Goal: Task Accomplishment & Management: Manage account settings

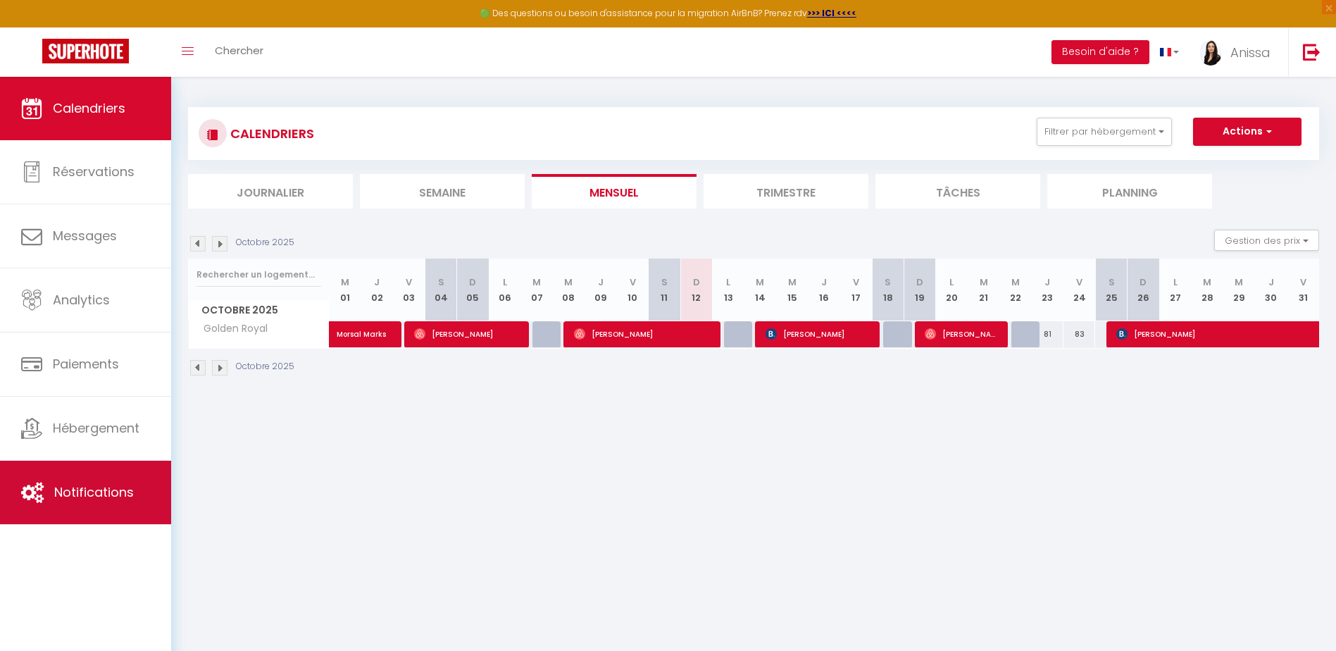
click at [126, 466] on link "Notifications" at bounding box center [85, 492] width 171 height 63
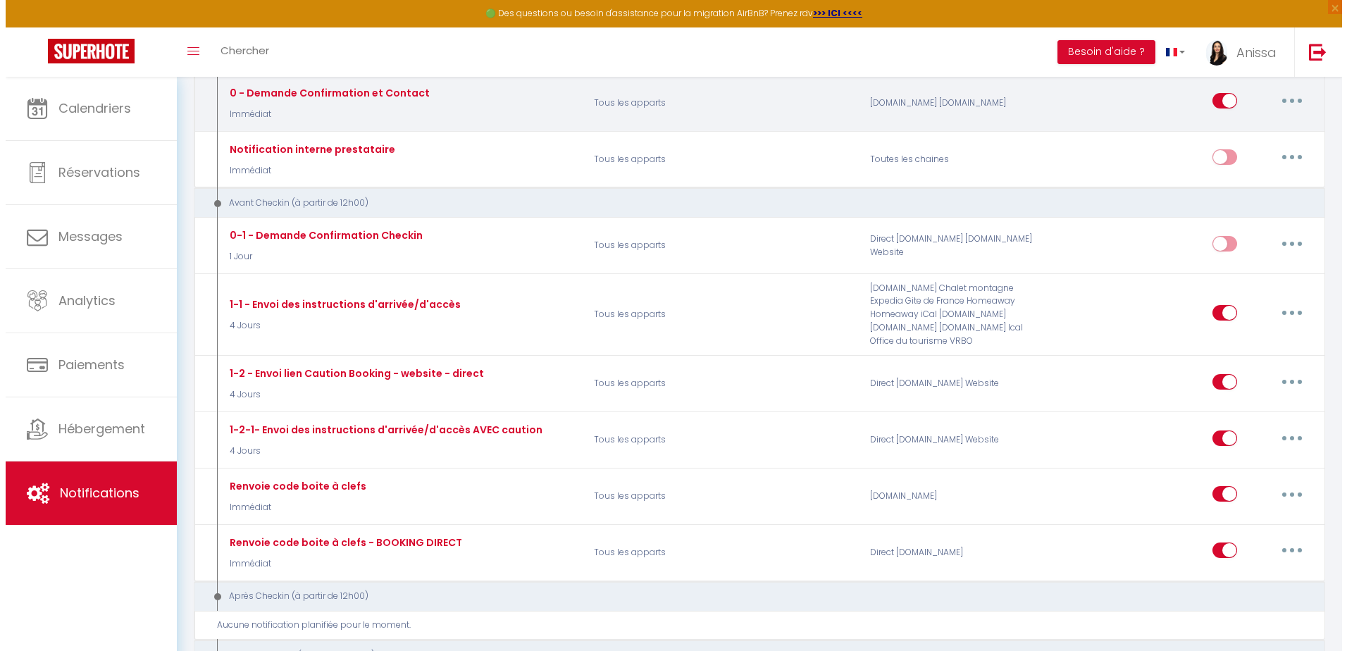
scroll to position [211, 0]
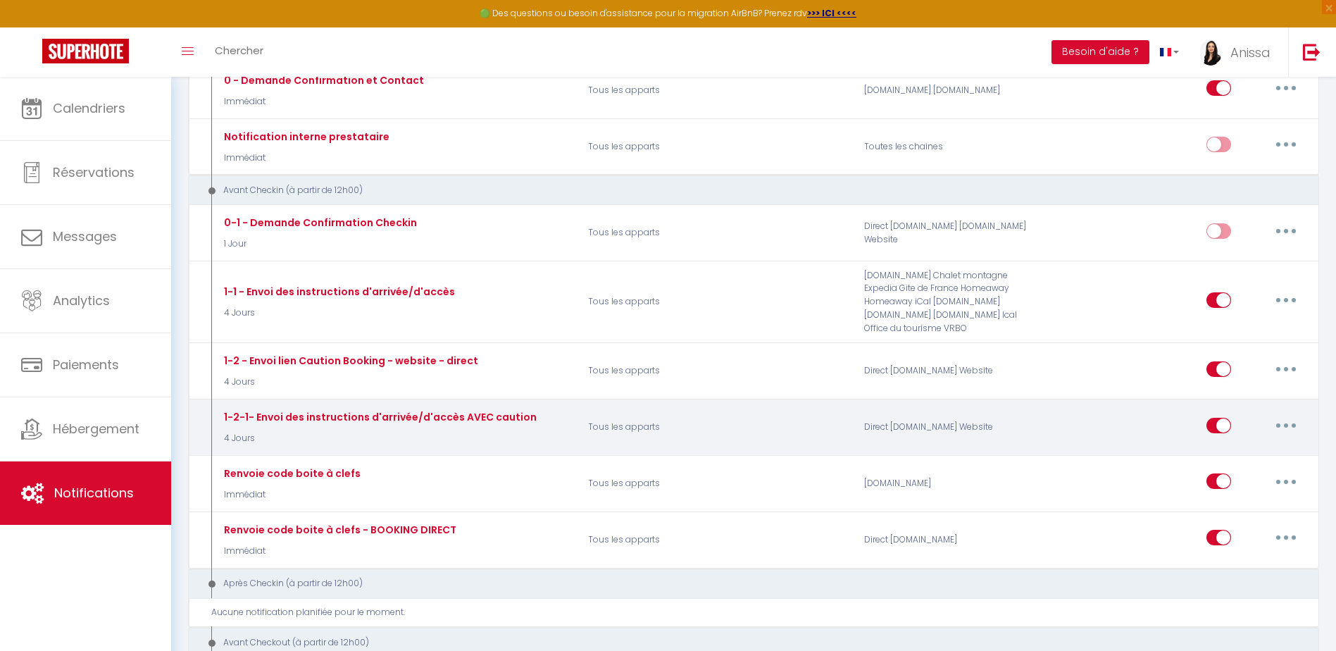
click at [1279, 421] on button "button" at bounding box center [1285, 425] width 39 height 23
click at [1266, 461] on link "Editer" at bounding box center [1249, 457] width 104 height 24
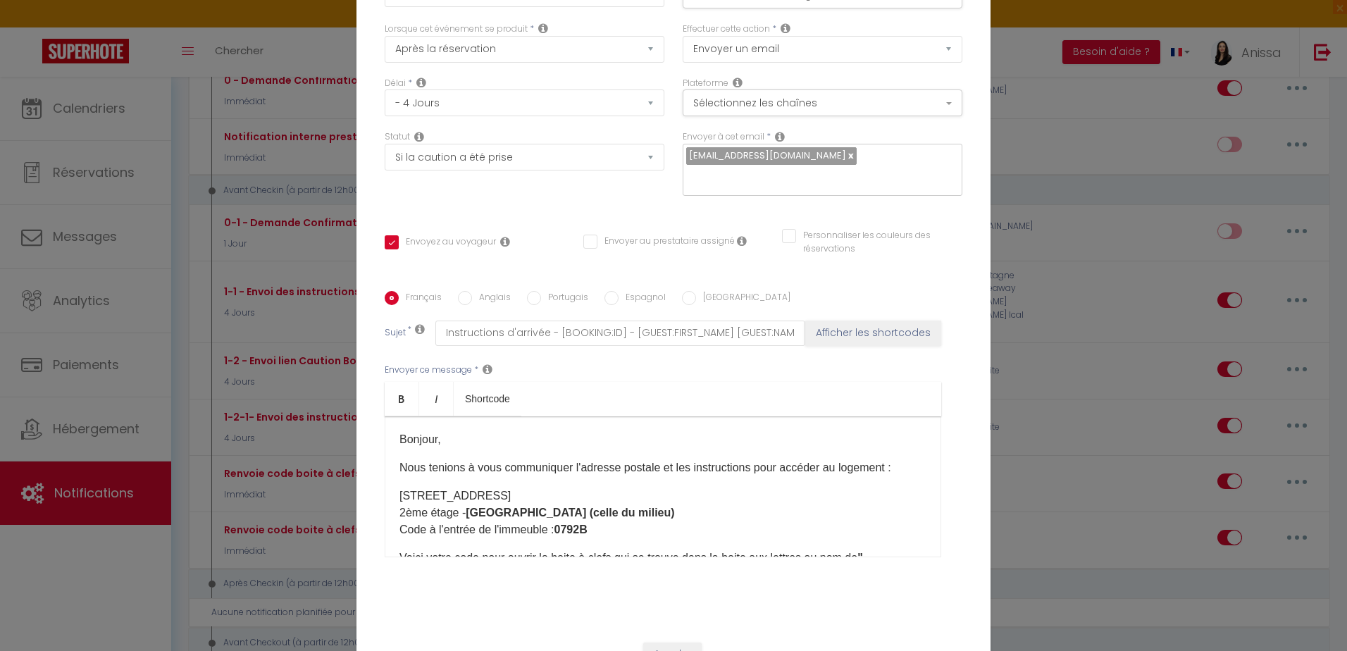
scroll to position [117, 0]
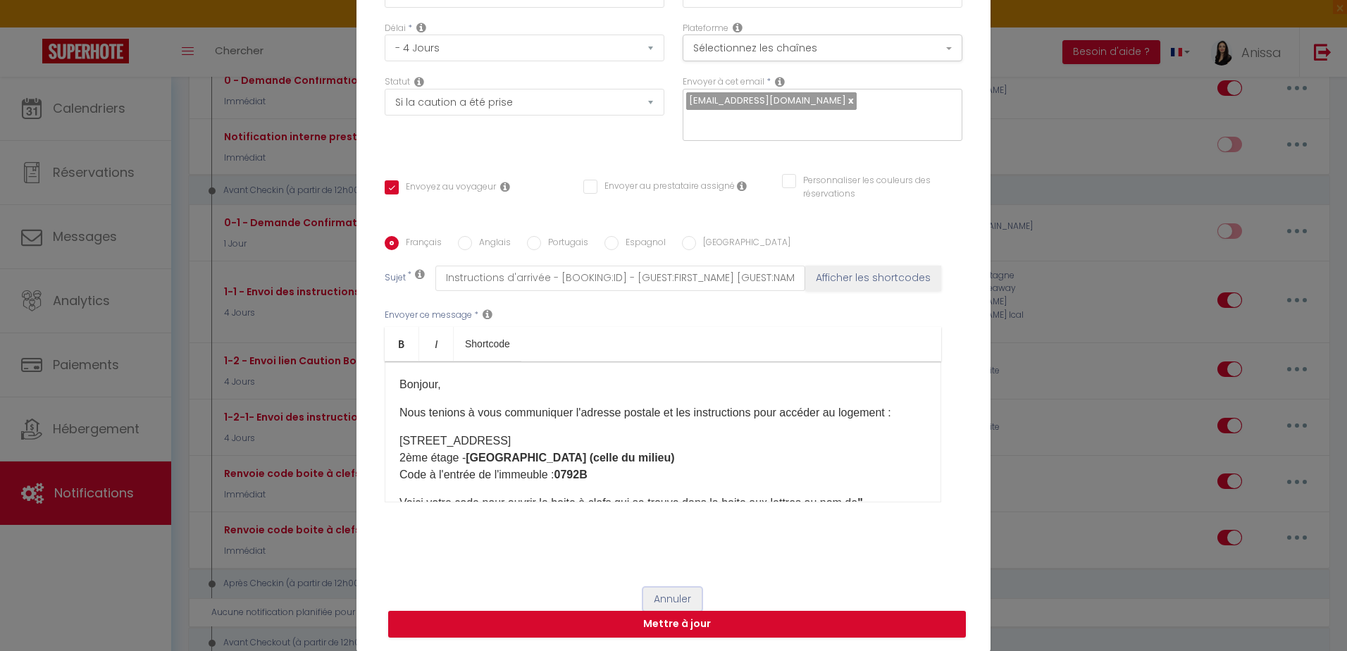
click at [683, 593] on button "Annuler" at bounding box center [672, 599] width 58 height 24
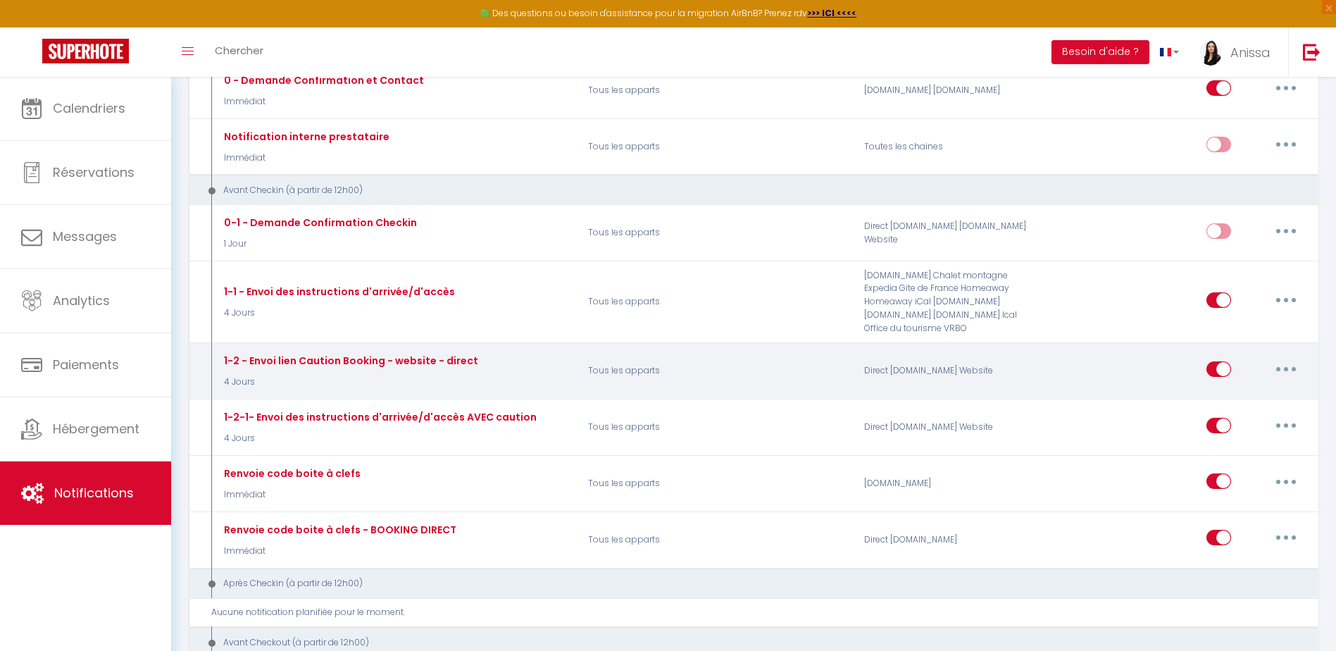
click at [1287, 368] on icon "button" at bounding box center [1286, 369] width 4 height 4
click at [1242, 391] on link "Editer" at bounding box center [1249, 401] width 104 height 24
type input "1-2 - Envoi lien Caution Booking - website - direct"
select select "if_deposit_not_paid"
checkbox input "true"
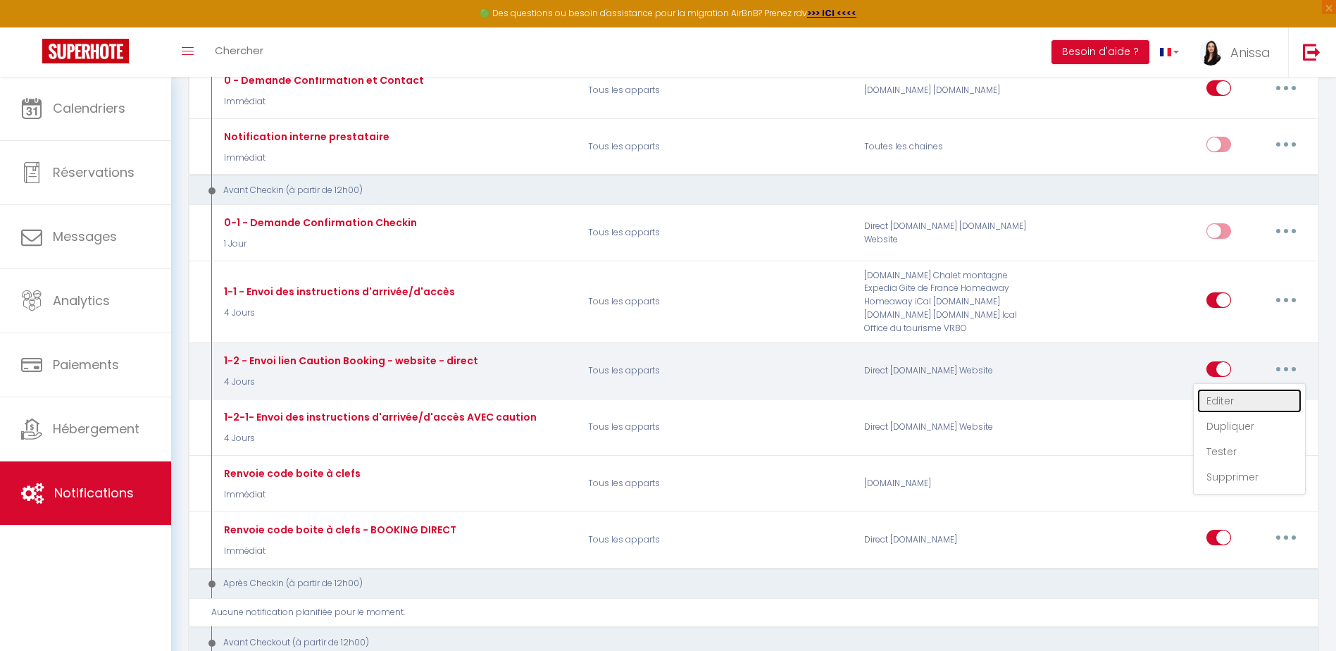
checkbox input "false"
type input "Réservation BOOKING - Information importante de votre séjour"
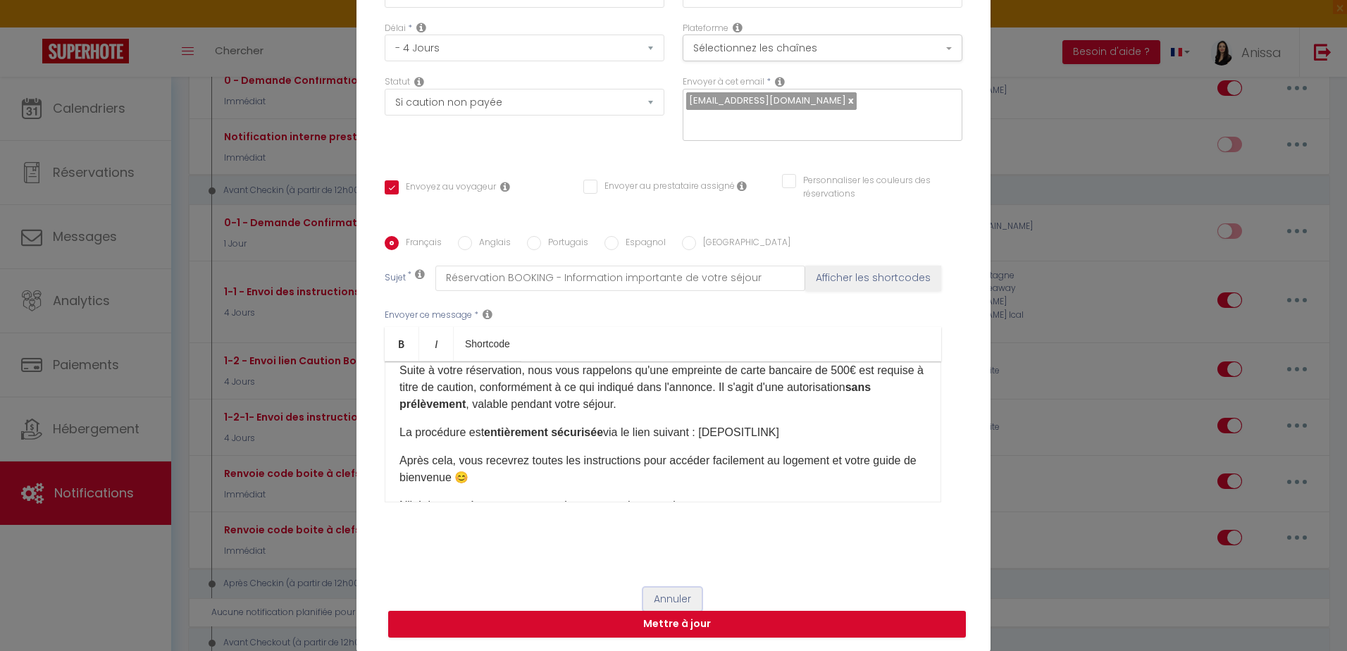
click at [664, 592] on button "Annuler" at bounding box center [672, 599] width 58 height 24
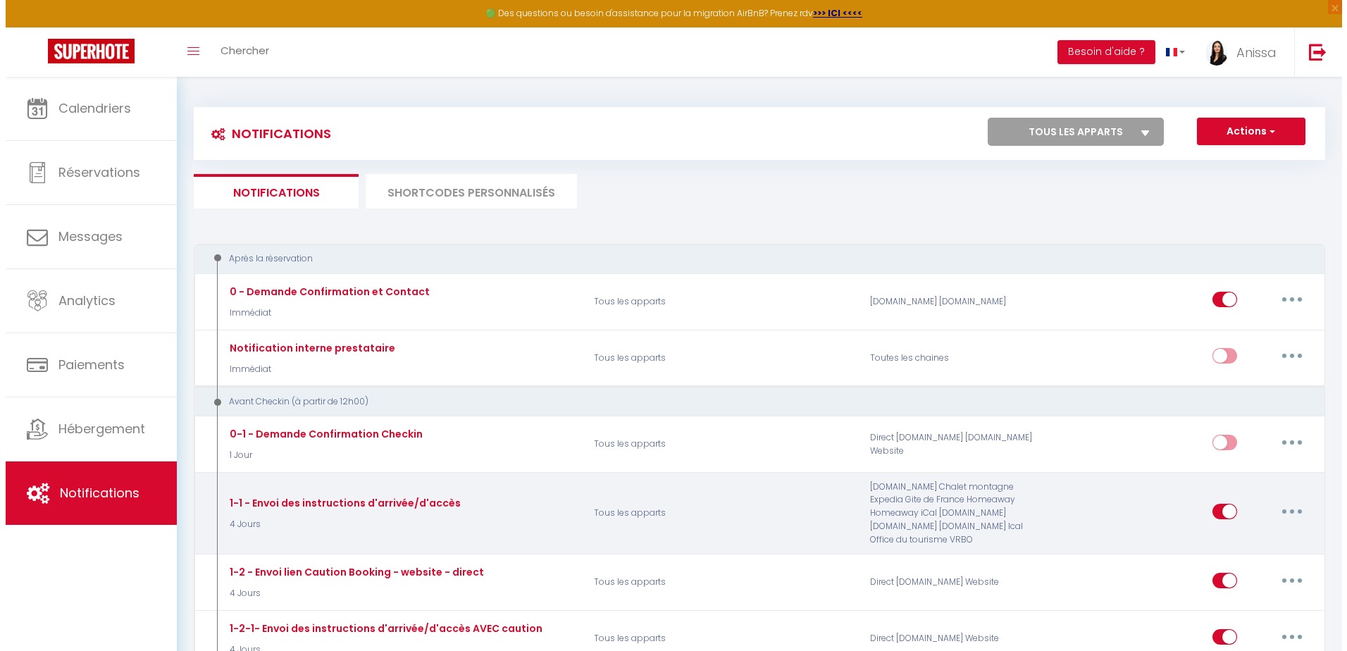
scroll to position [211, 0]
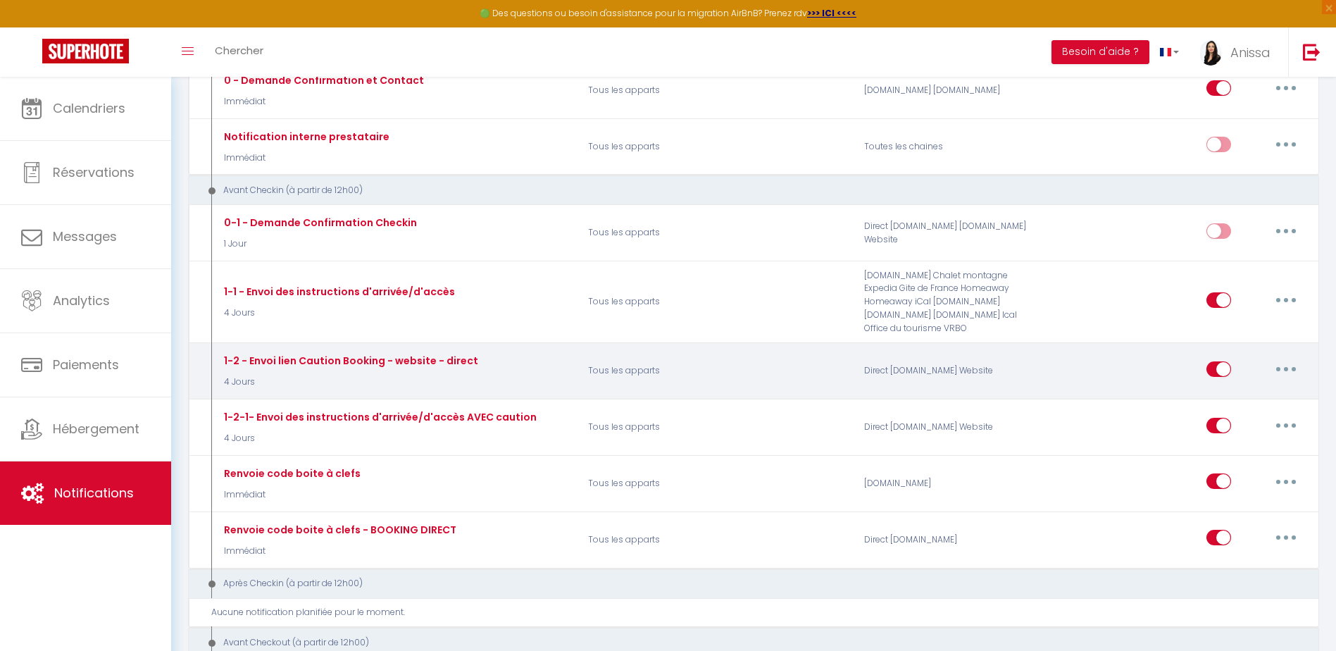
click at [1292, 366] on button "button" at bounding box center [1285, 369] width 39 height 23
click at [1265, 393] on link "Editer" at bounding box center [1249, 401] width 104 height 24
type input "1-2 - Envoi lien Caution Booking - website - direct"
checkbox input "true"
checkbox input "false"
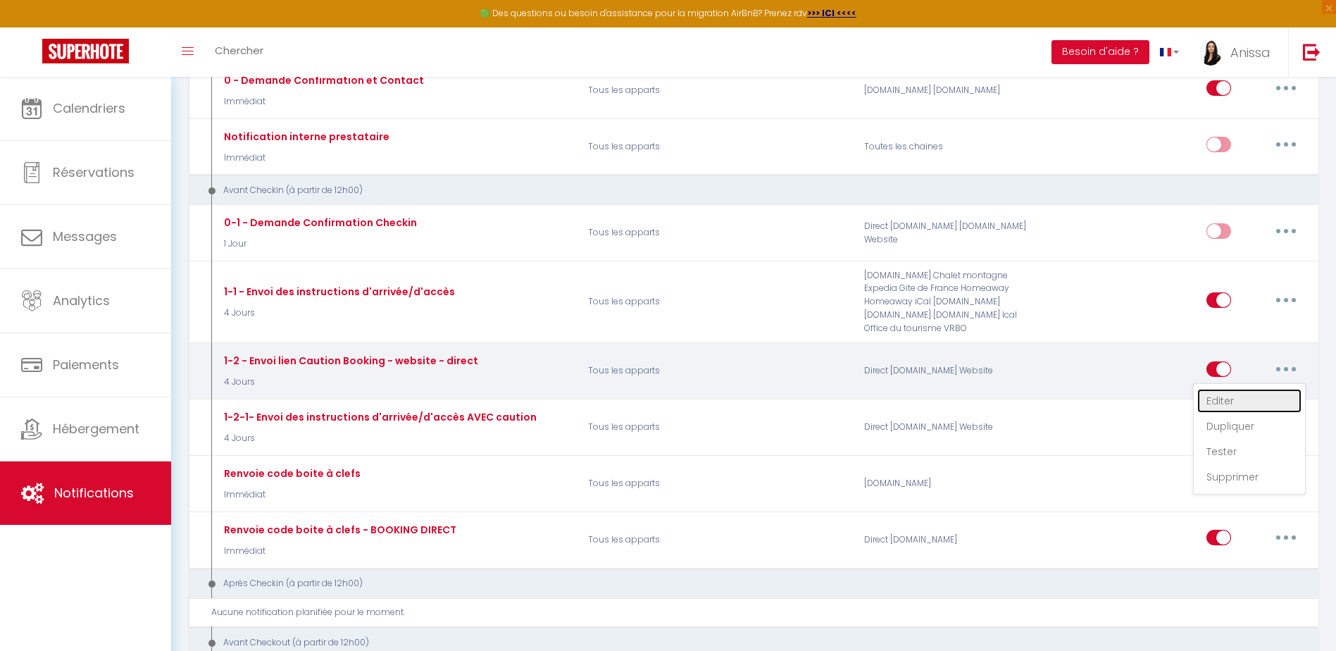
checkbox input "false"
type input "Réservation BOOKING - Information importante de votre séjour"
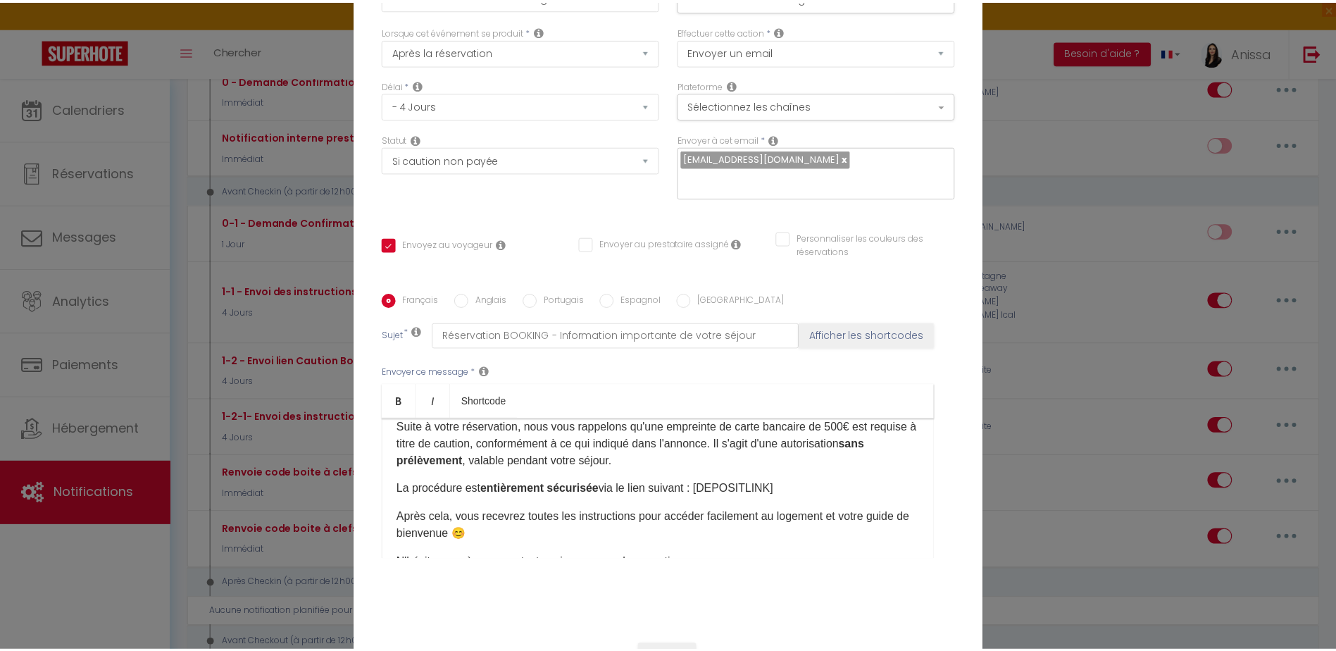
scroll to position [117, 0]
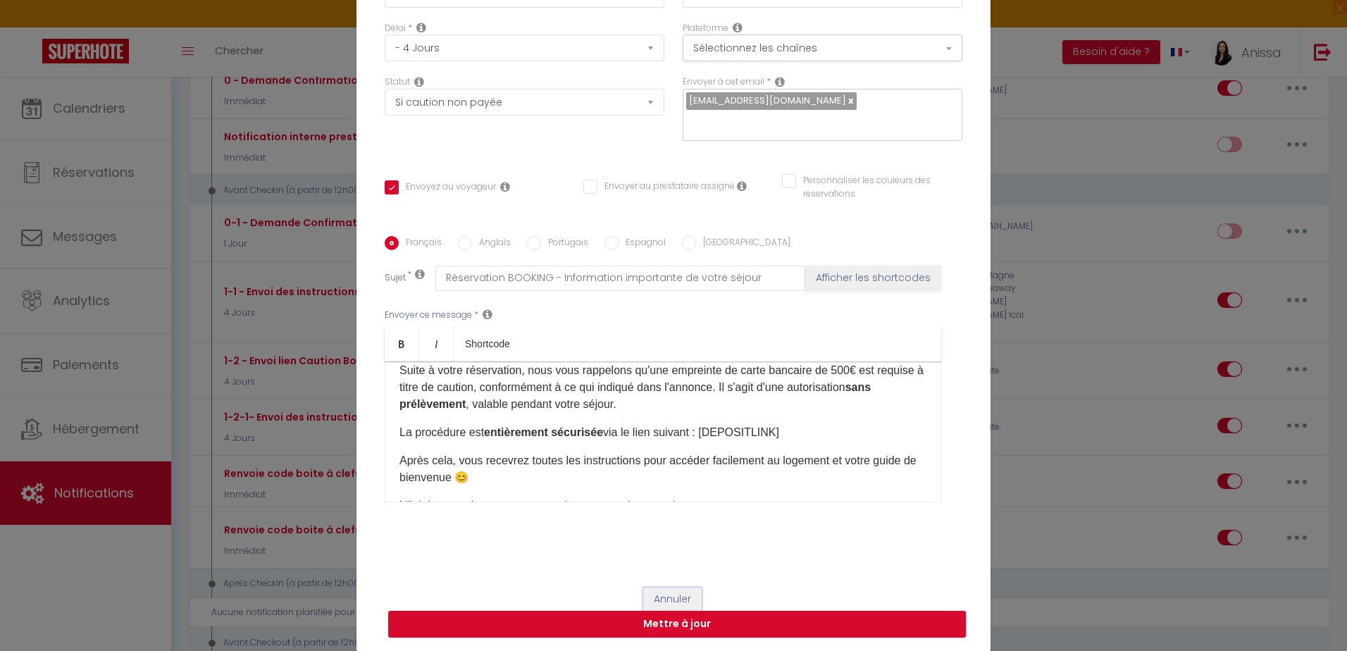
click at [646, 595] on button "Annuler" at bounding box center [672, 599] width 58 height 24
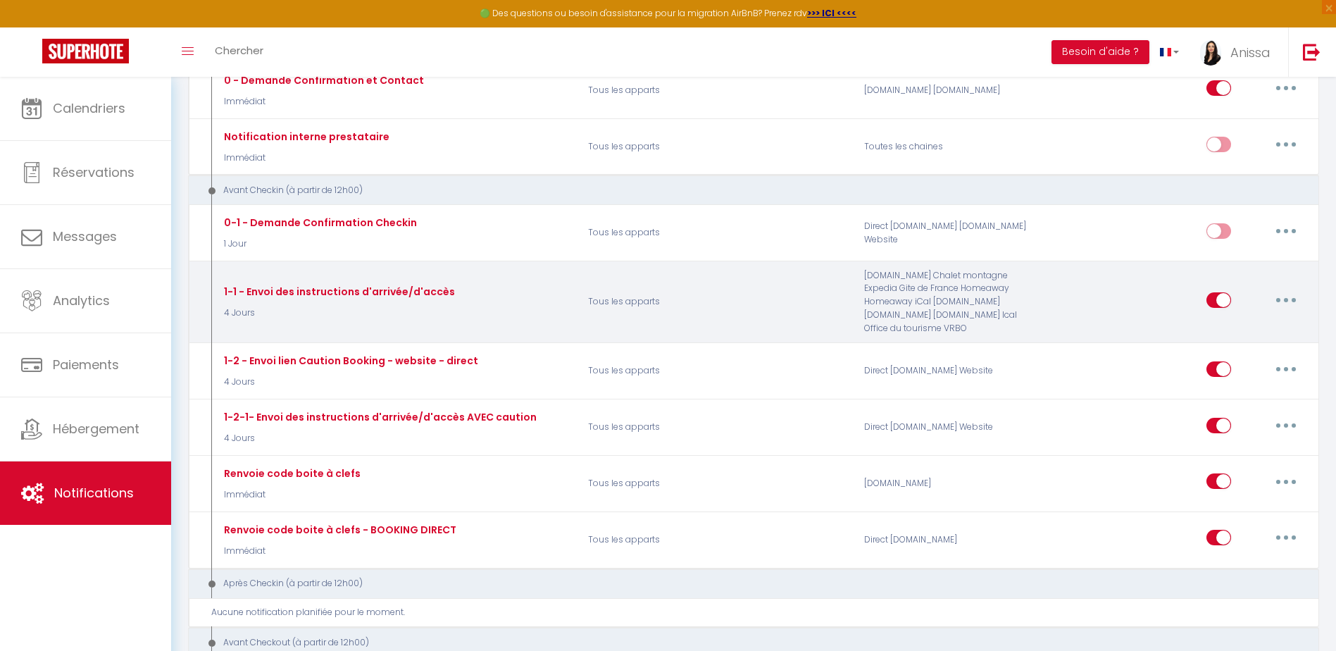
scroll to position [0, 0]
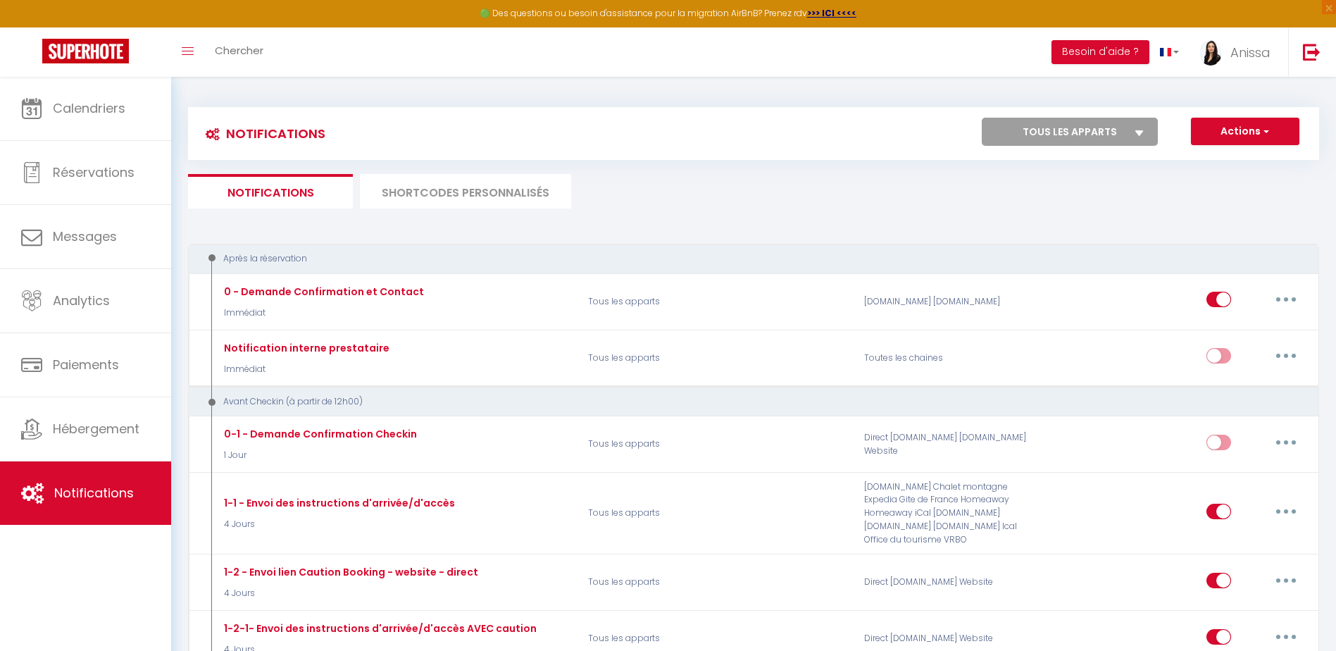
click at [468, 195] on li "SHORTCODES PERSONNALISÉS" at bounding box center [465, 191] width 211 height 35
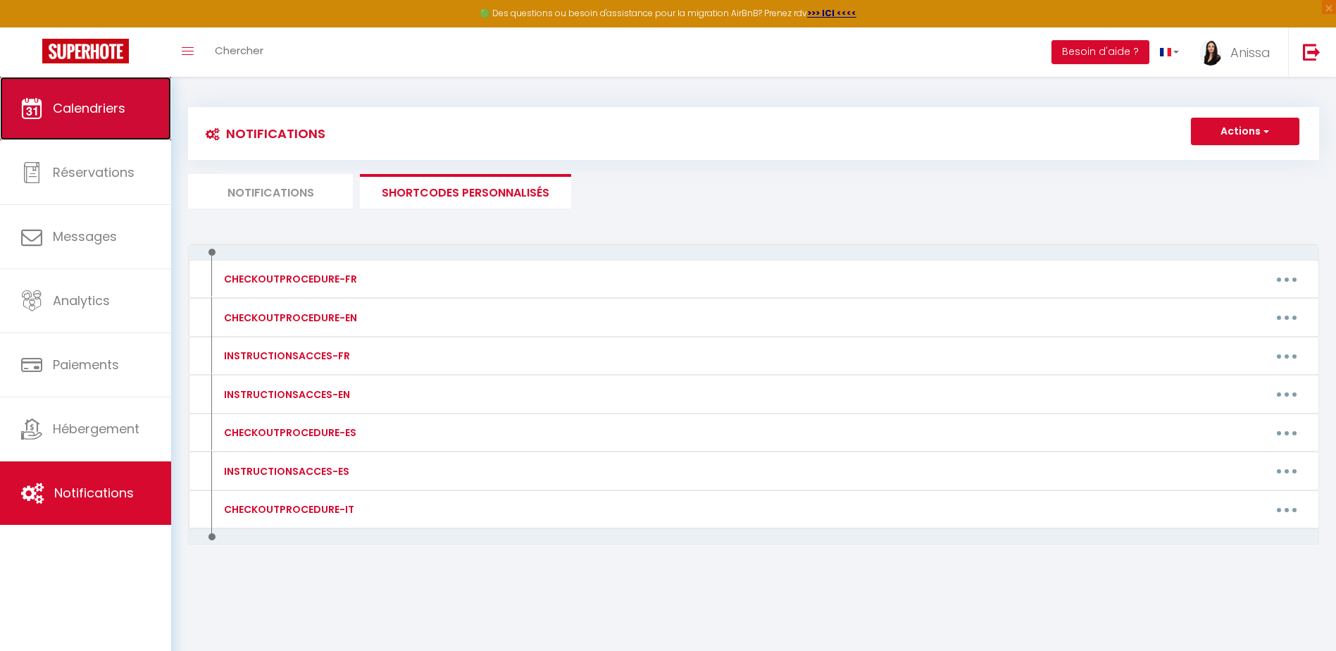
click at [125, 99] on span "Calendriers" at bounding box center [89, 108] width 73 height 18
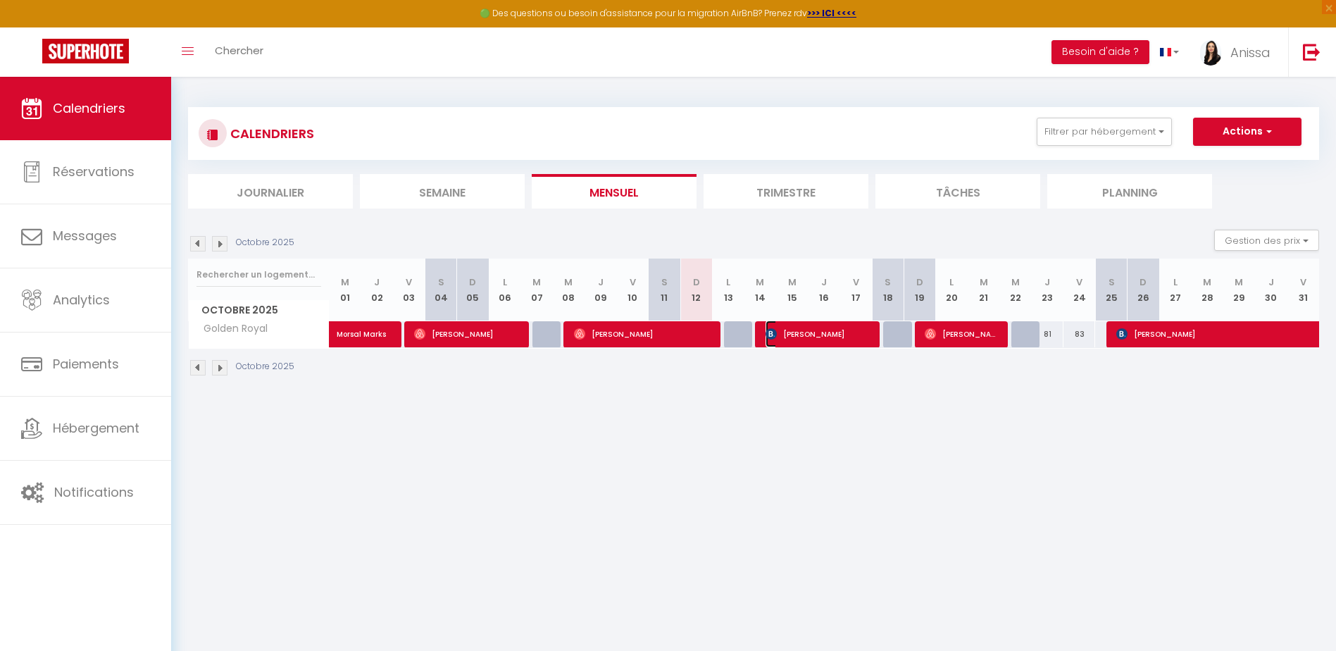
click at [790, 341] on span "Adélaïde Boulanger" at bounding box center [819, 333] width 106 height 27
select select "OK"
select select "KO"
select select "1"
select select "0"
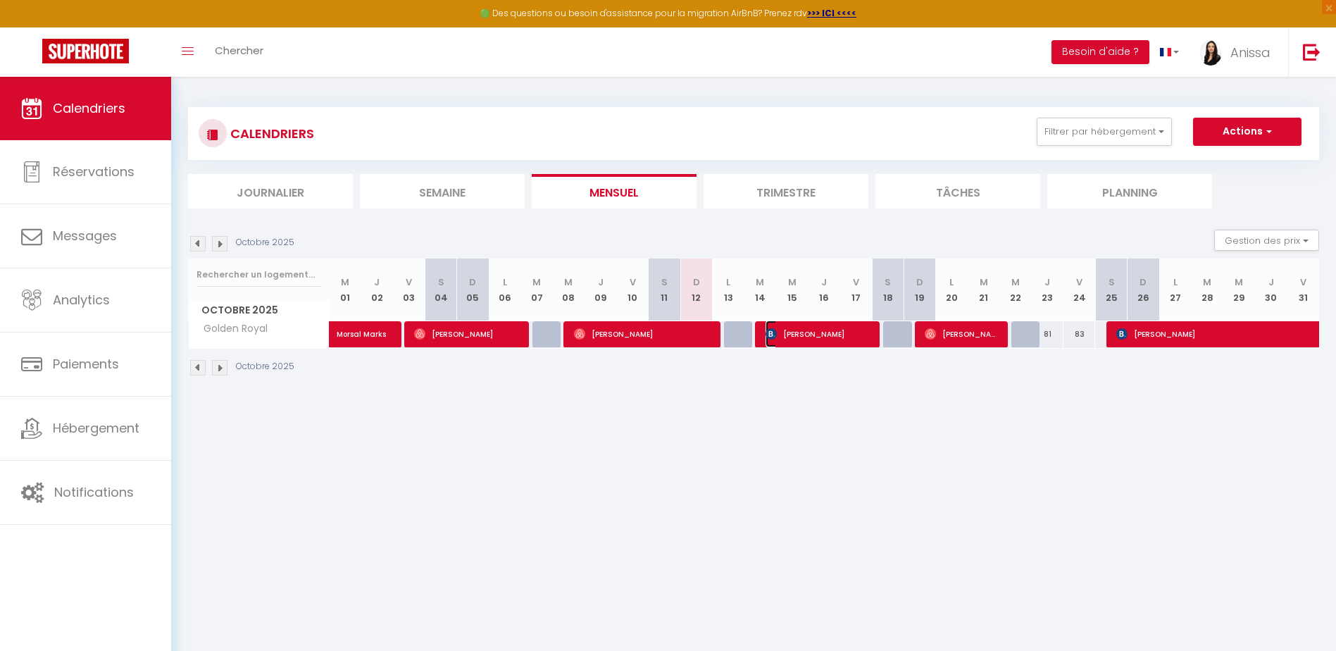
select select "1"
select select
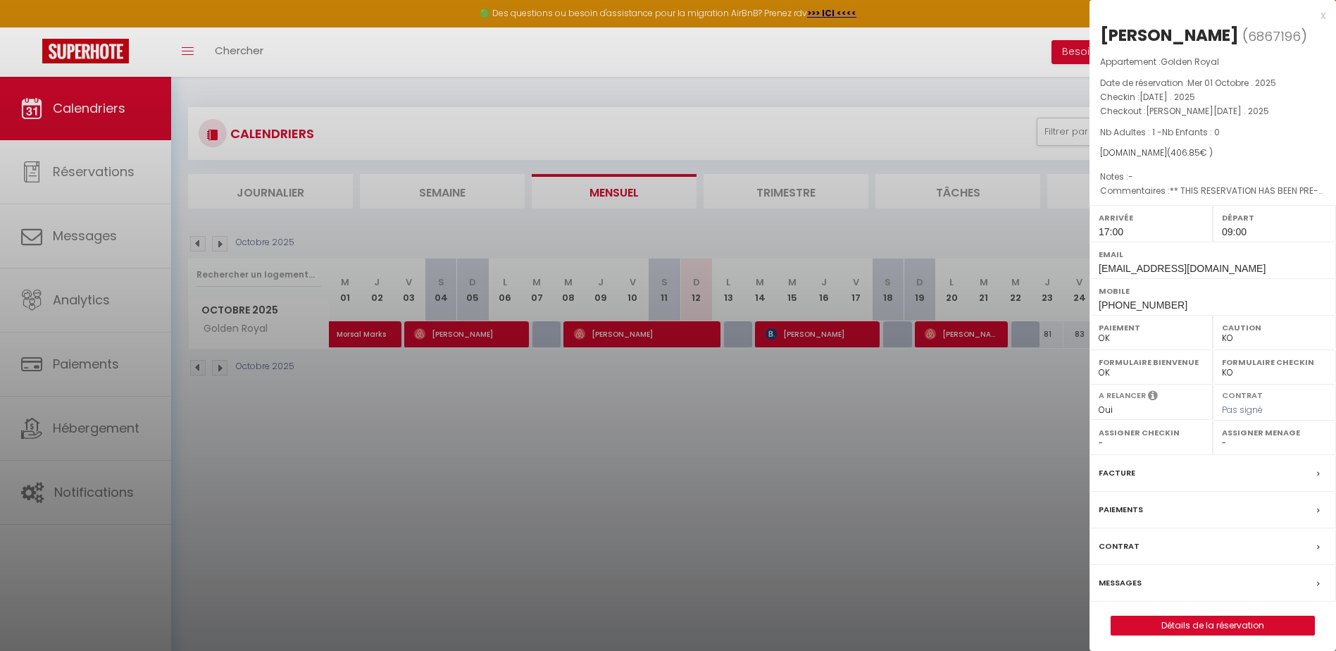
click at [1160, 528] on div "Paiements" at bounding box center [1213, 510] width 247 height 37
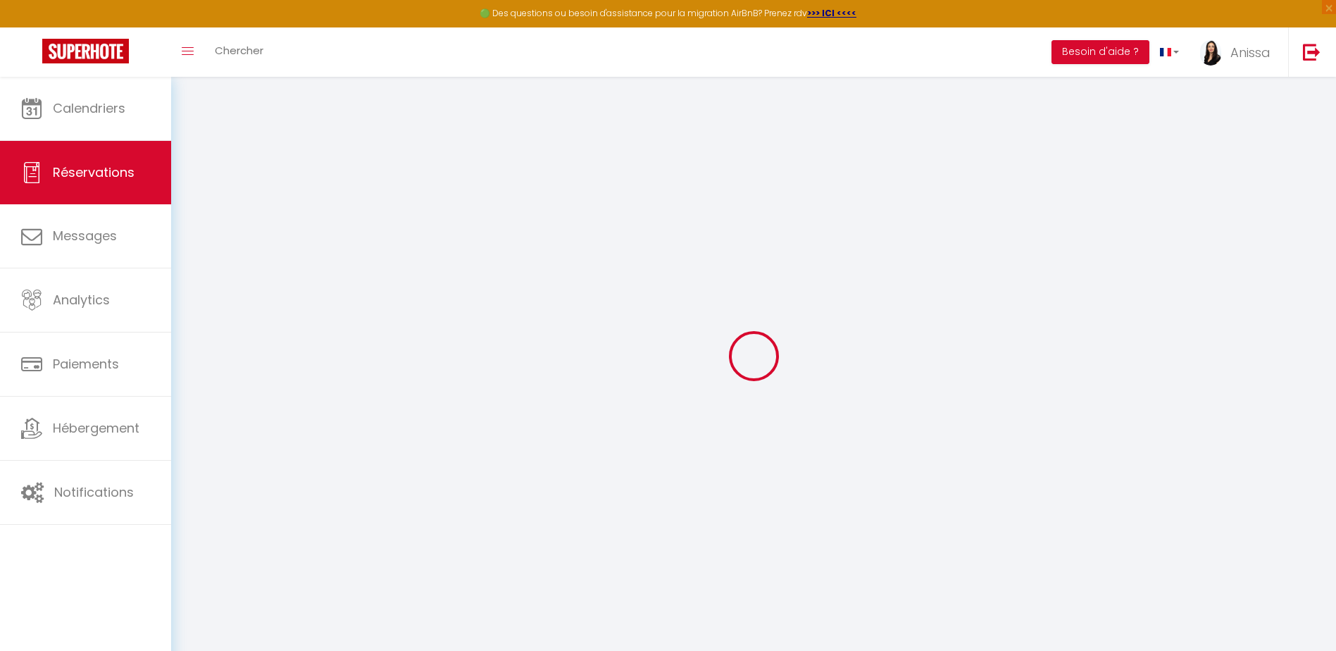
select select "0"
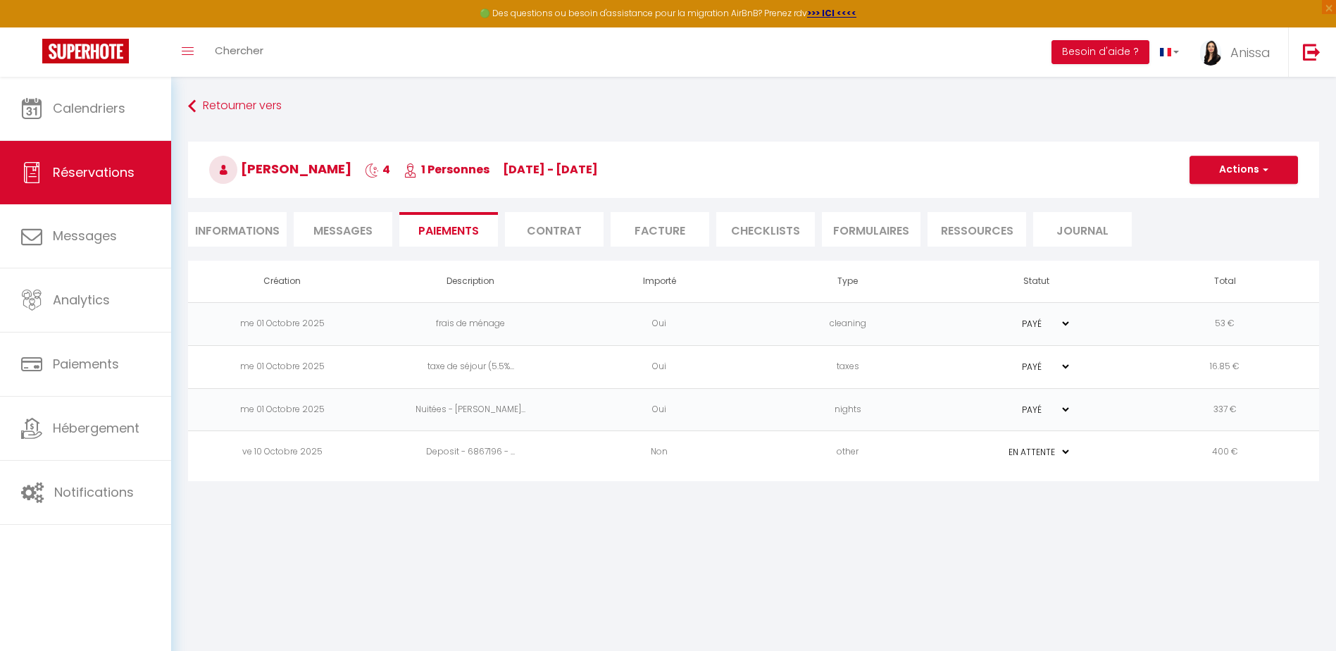
click at [349, 237] on span "Messages" at bounding box center [342, 231] width 59 height 16
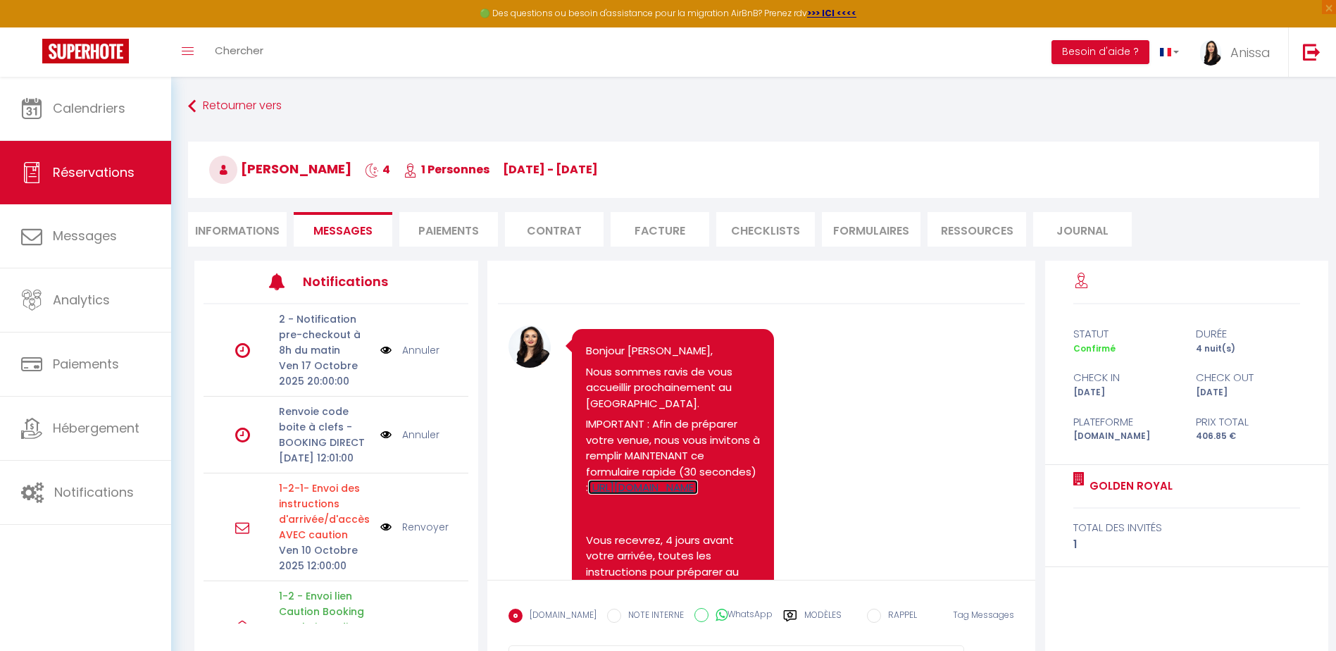
click at [675, 494] on link "https://superhote.com/applink/booking/ktLRguR0tu/welcome" at bounding box center [643, 487] width 110 height 15
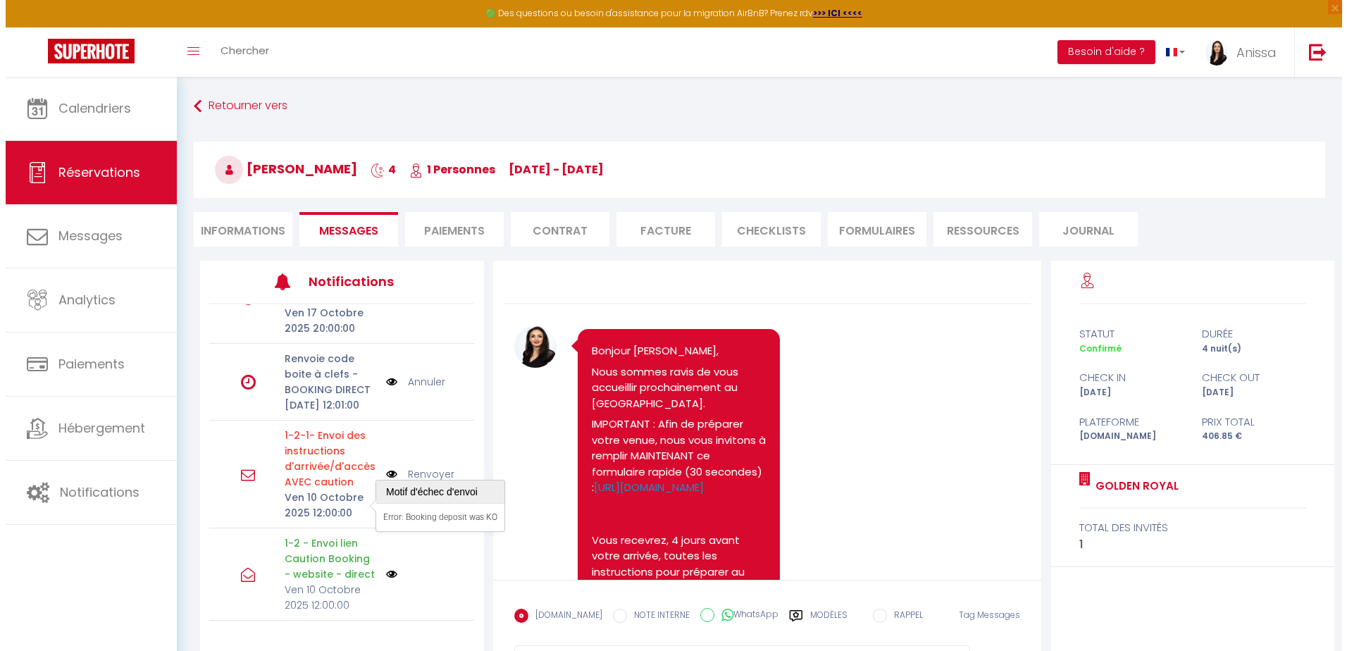
scroll to position [141, 0]
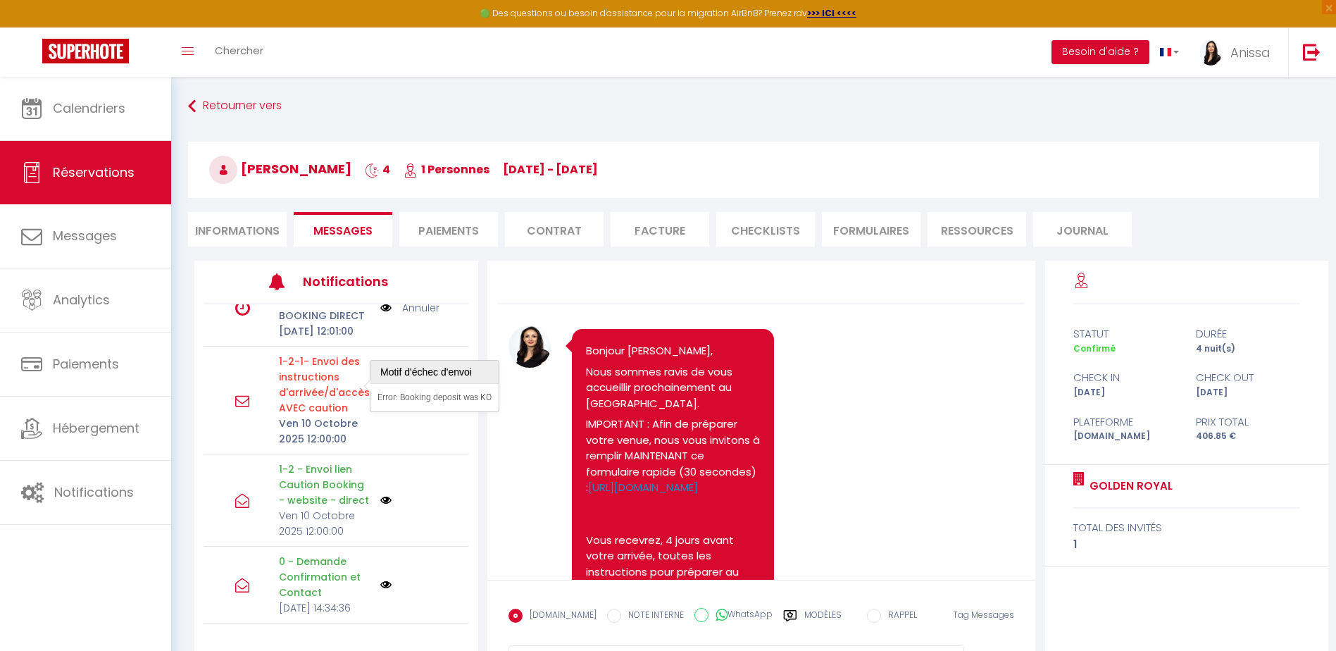
click at [297, 392] on p "1-2-1- Envoi des instructions d'arrivée/d'accès AVEC caution" at bounding box center [325, 385] width 92 height 62
click at [380, 399] on img at bounding box center [385, 399] width 11 height 15
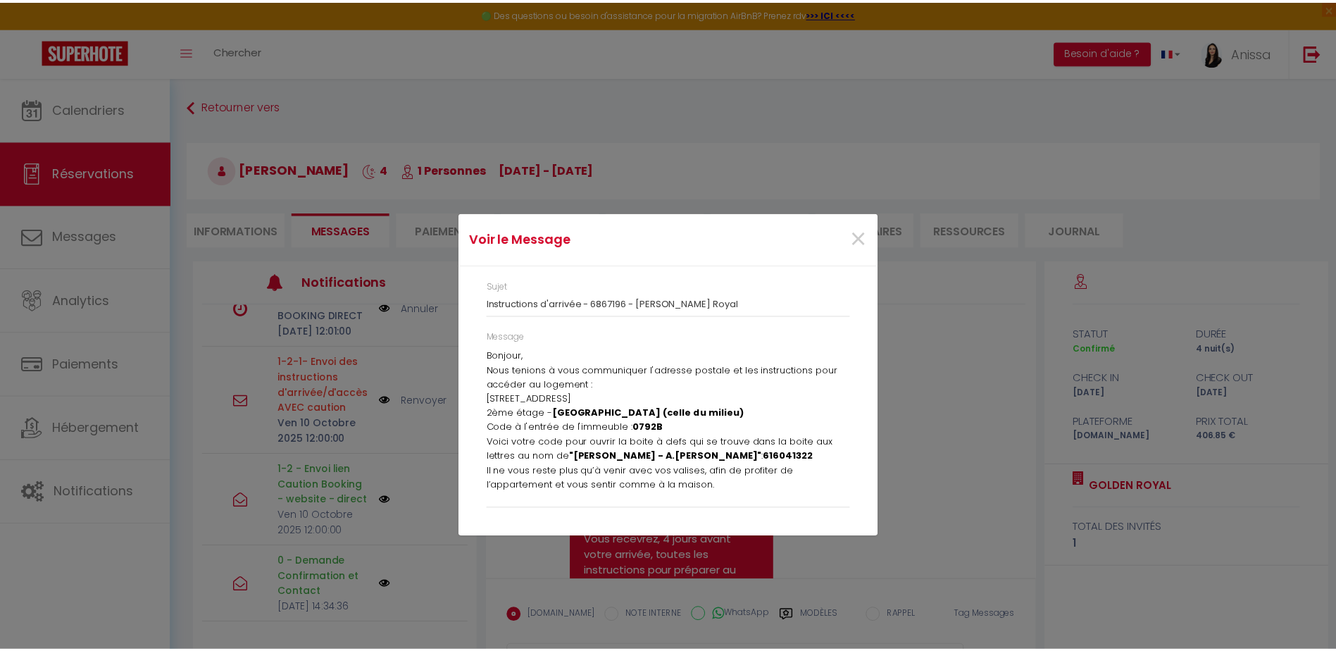
scroll to position [78, 0]
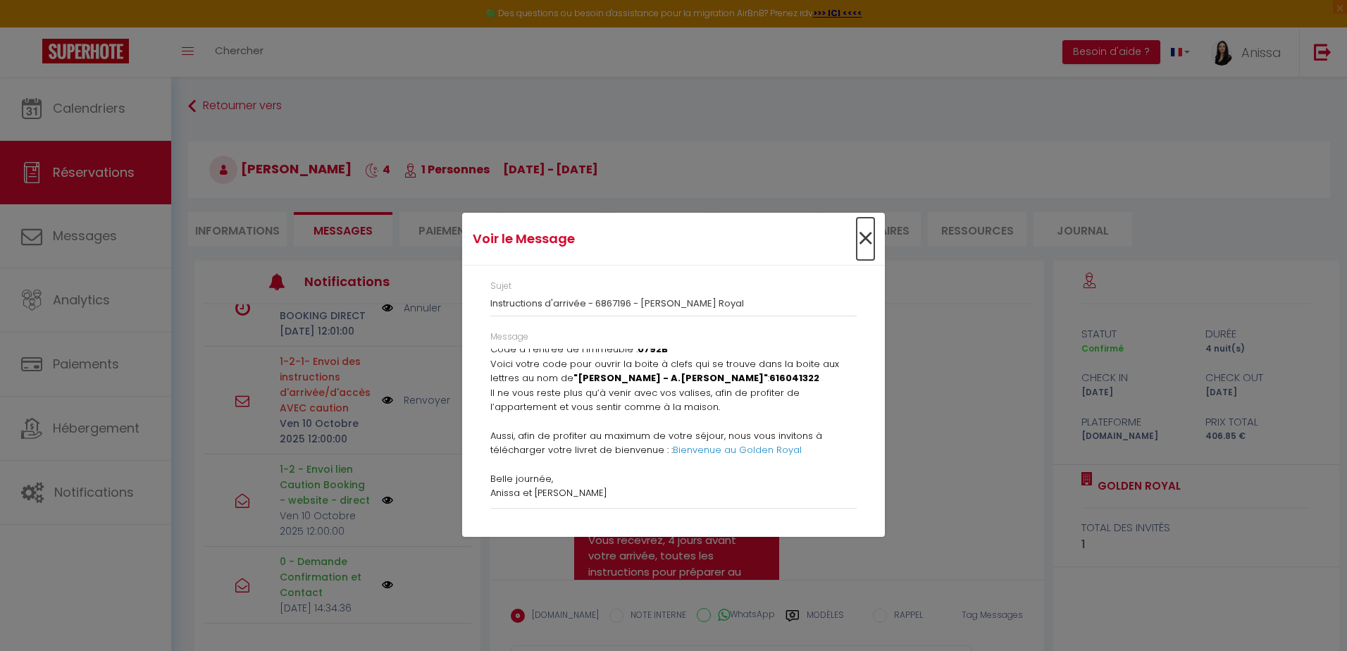
click at [869, 237] on span "×" at bounding box center [865, 239] width 18 height 42
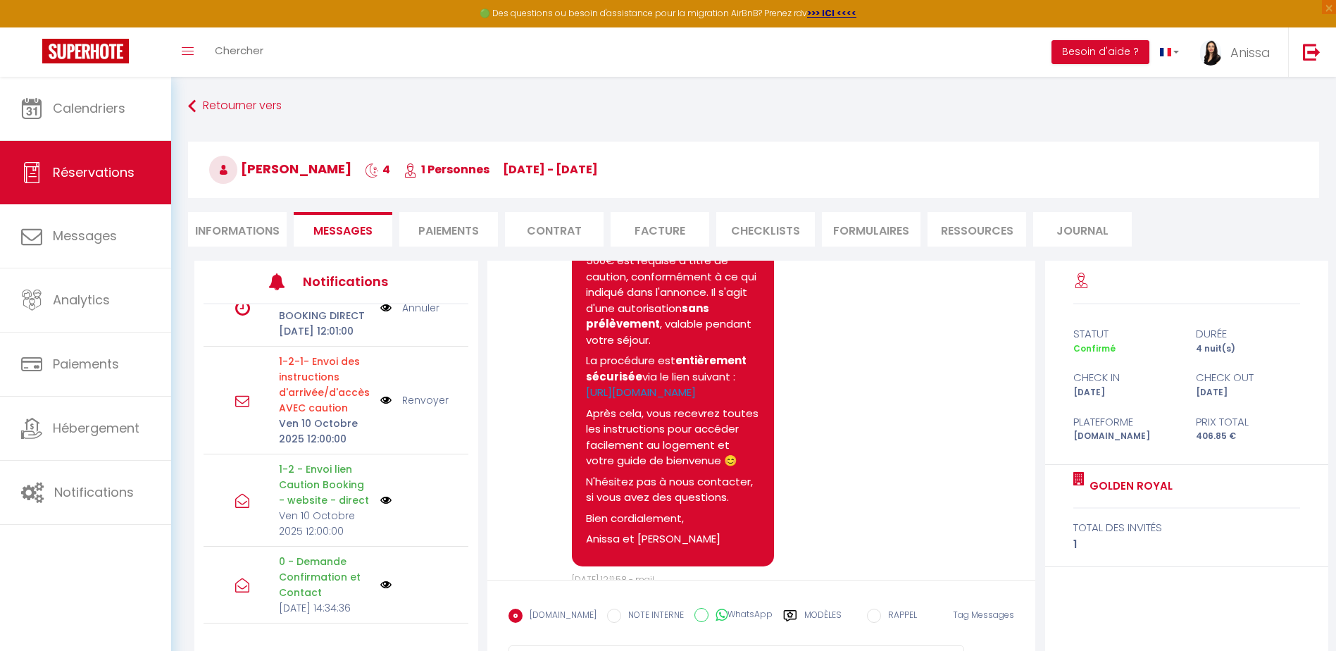
scroll to position [1168, 0]
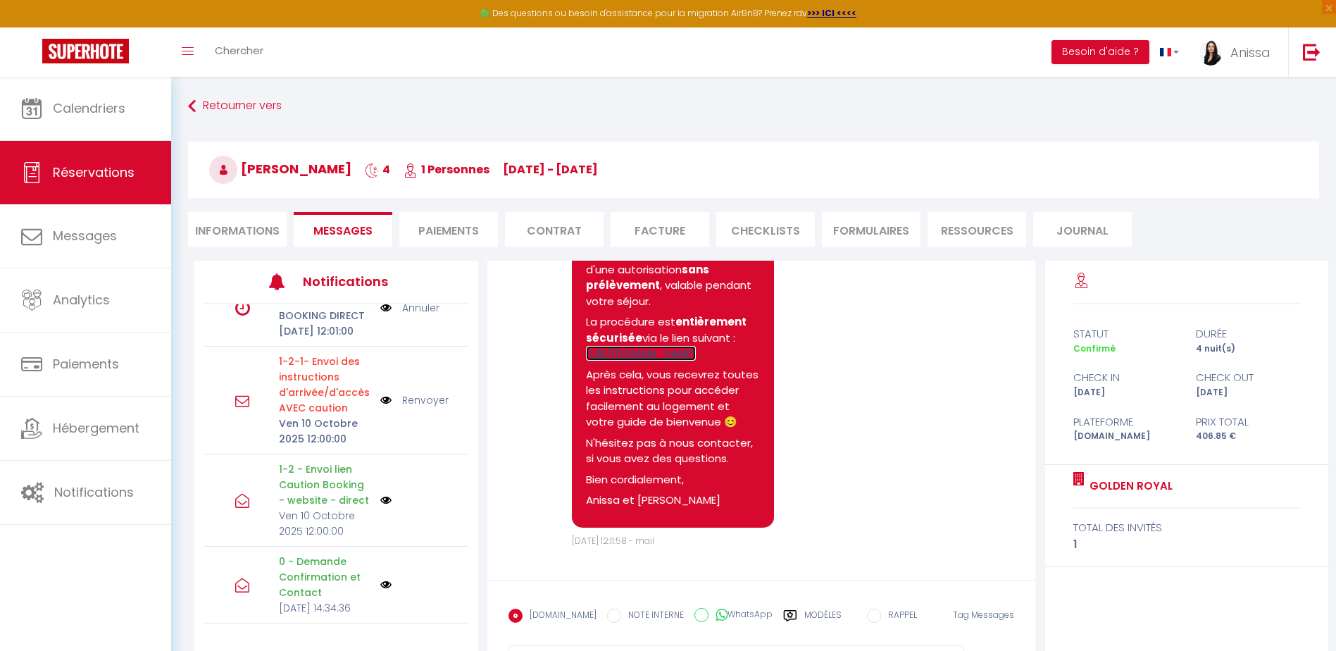
click at [604, 346] on link "https://superhote.com/applink/p/SARzQJWF" at bounding box center [641, 353] width 110 height 15
click at [1104, 55] on button "Besoin d'aide ?" at bounding box center [1101, 52] width 98 height 24
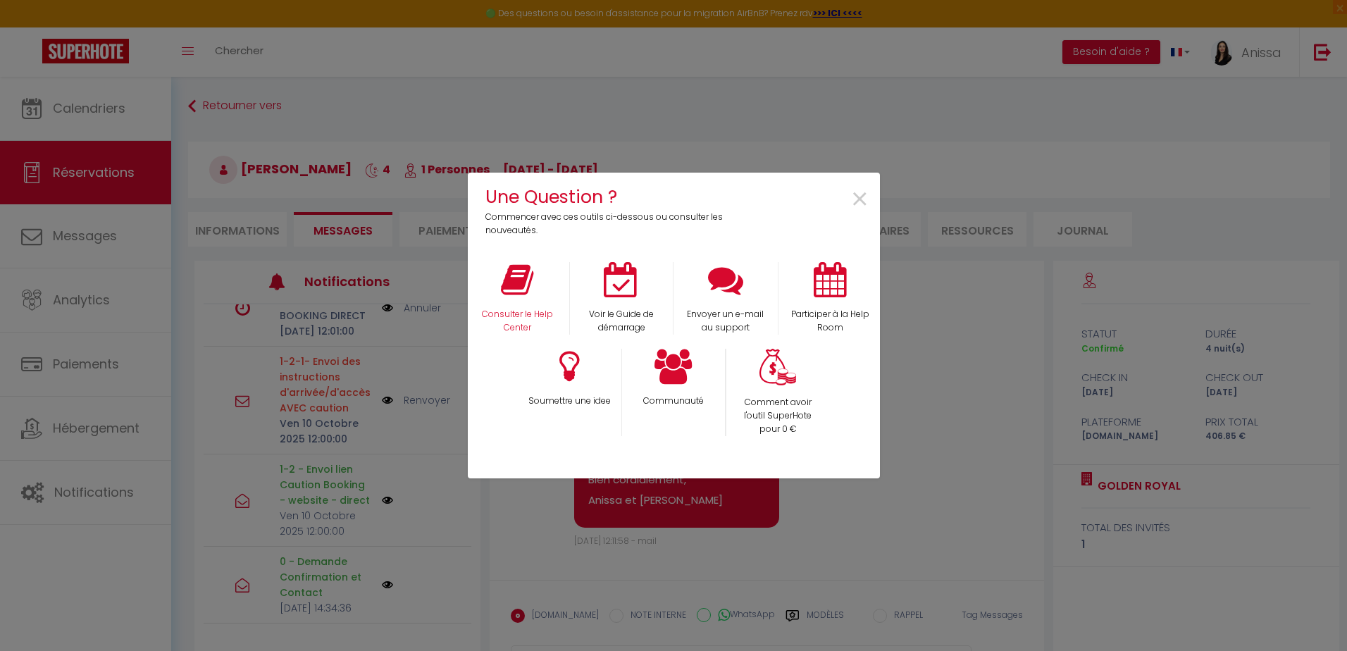
click at [541, 298] on div "Consulter le Help Center" at bounding box center [517, 298] width 104 height 73
click at [502, 268] on icon at bounding box center [517, 279] width 32 height 35
click at [852, 199] on span "×" at bounding box center [859, 199] width 19 height 44
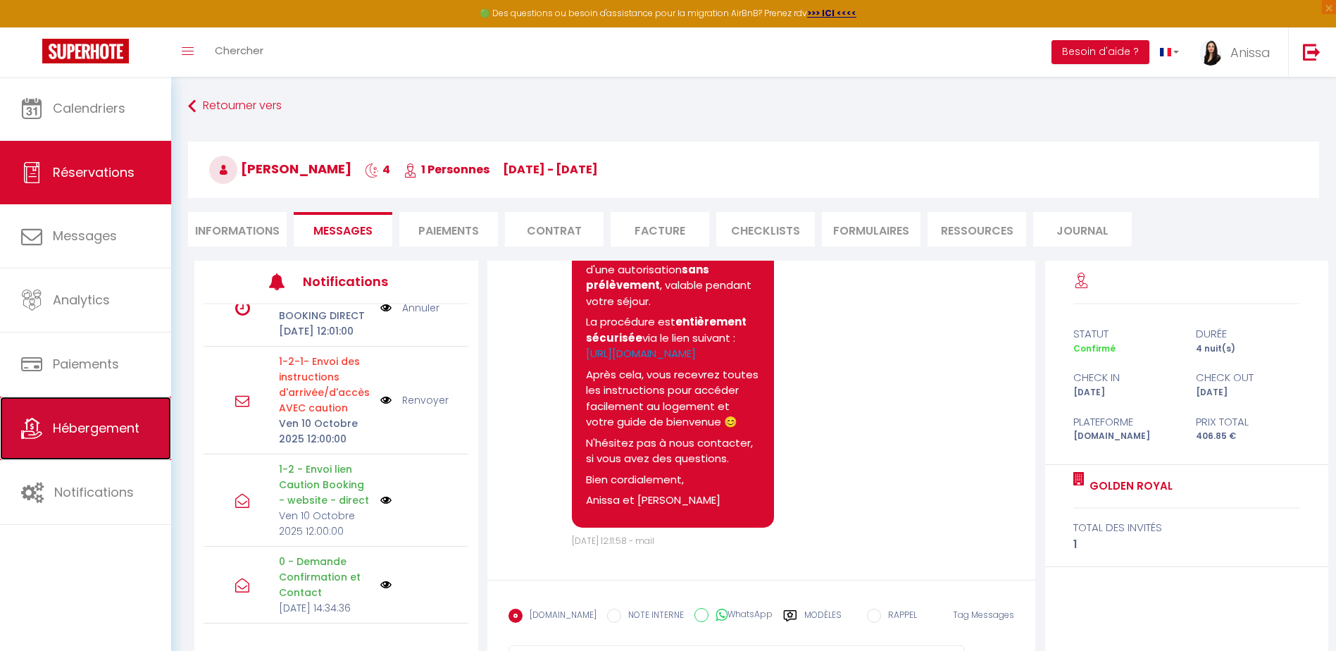
click at [58, 442] on link "Hébergement" at bounding box center [85, 428] width 171 height 63
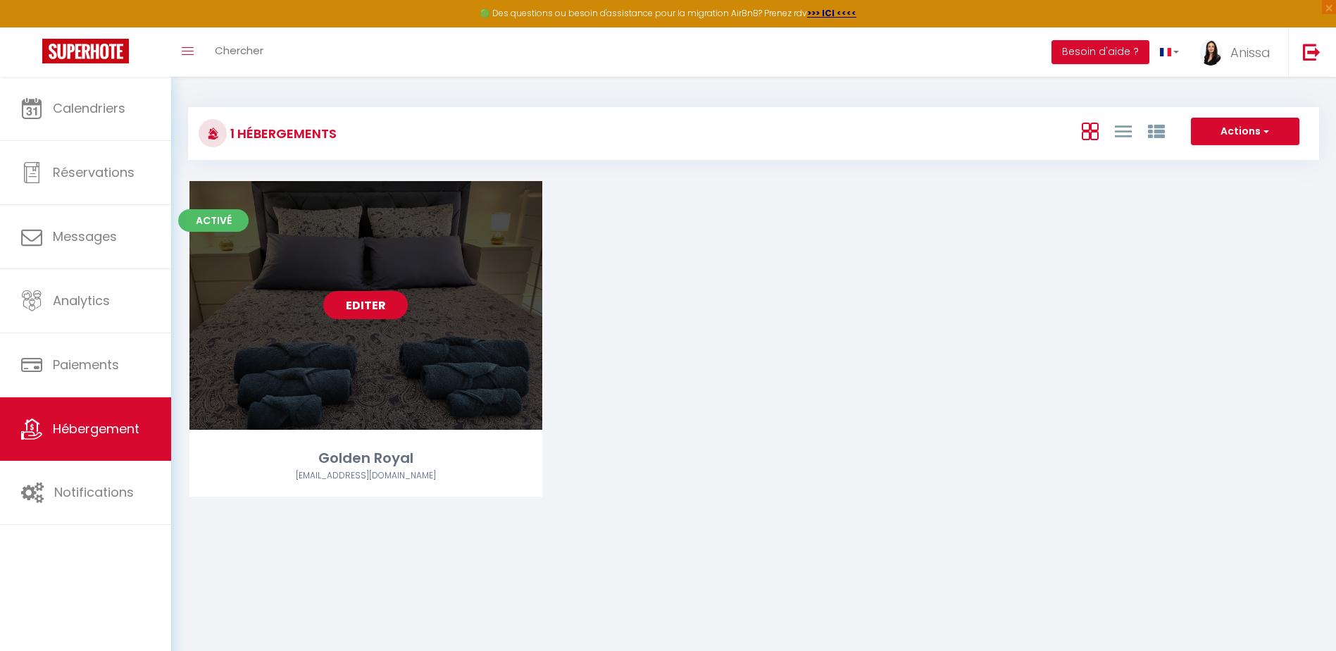
click at [378, 301] on link "Editer" at bounding box center [365, 305] width 85 height 28
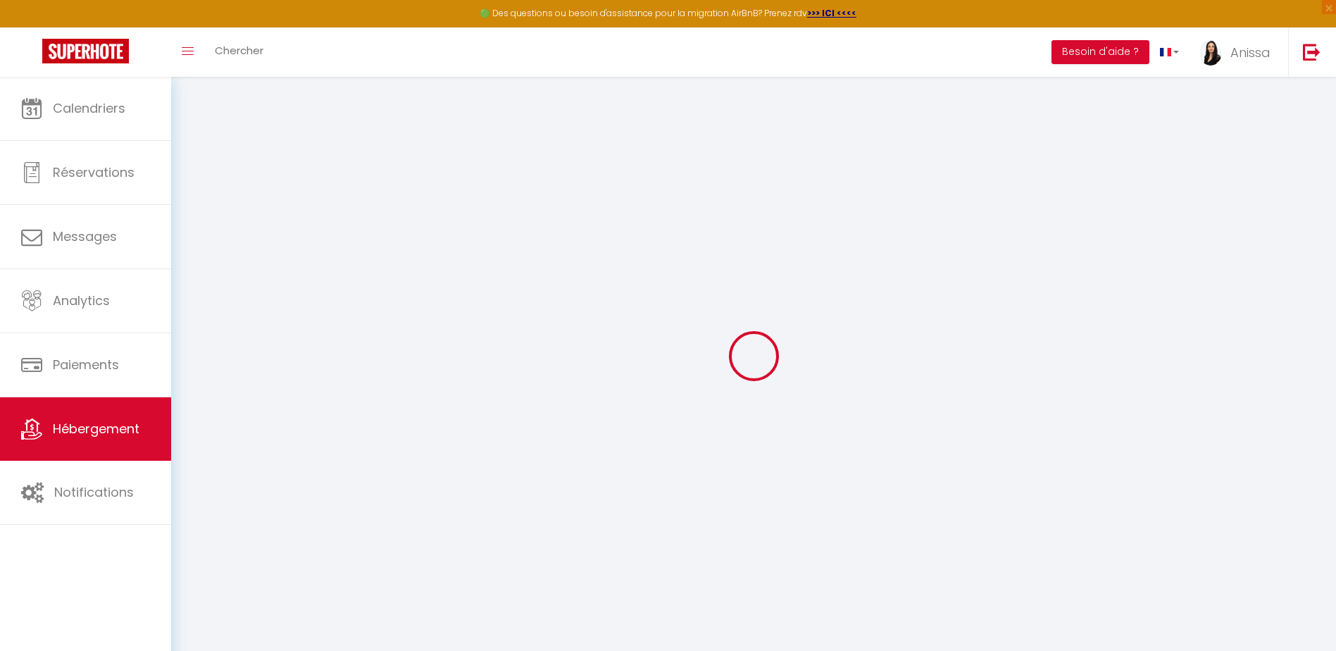
select select
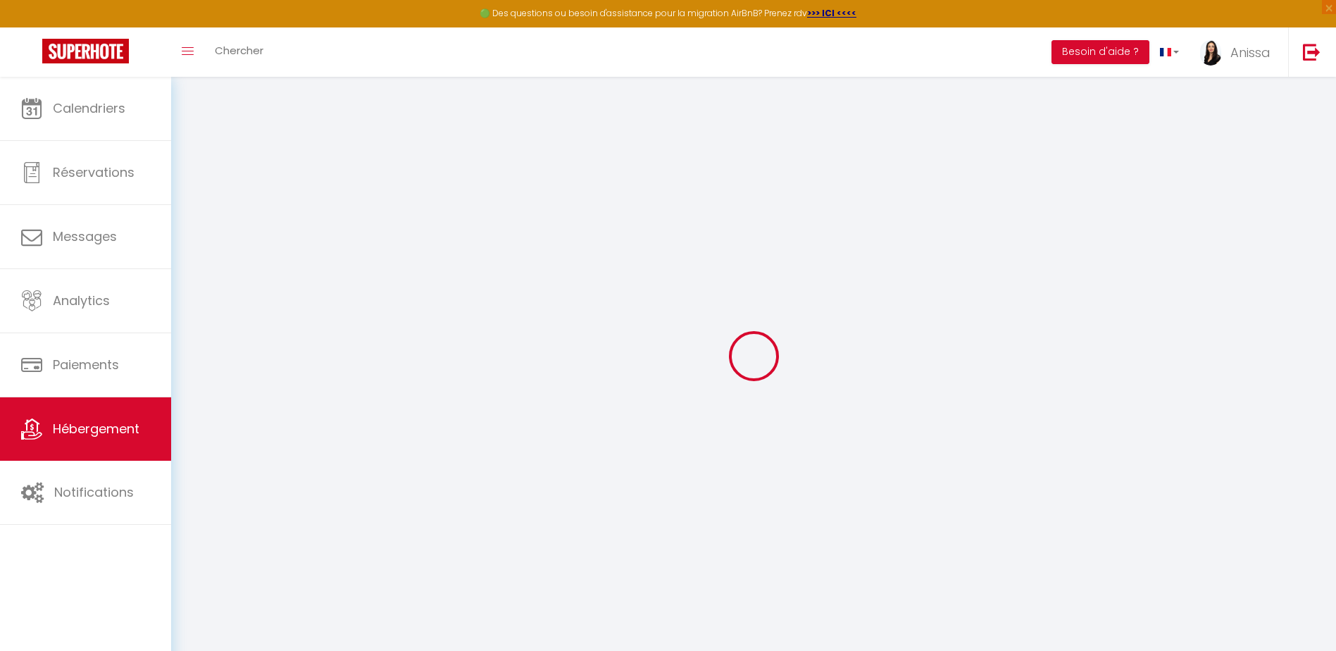
select select
checkbox input "false"
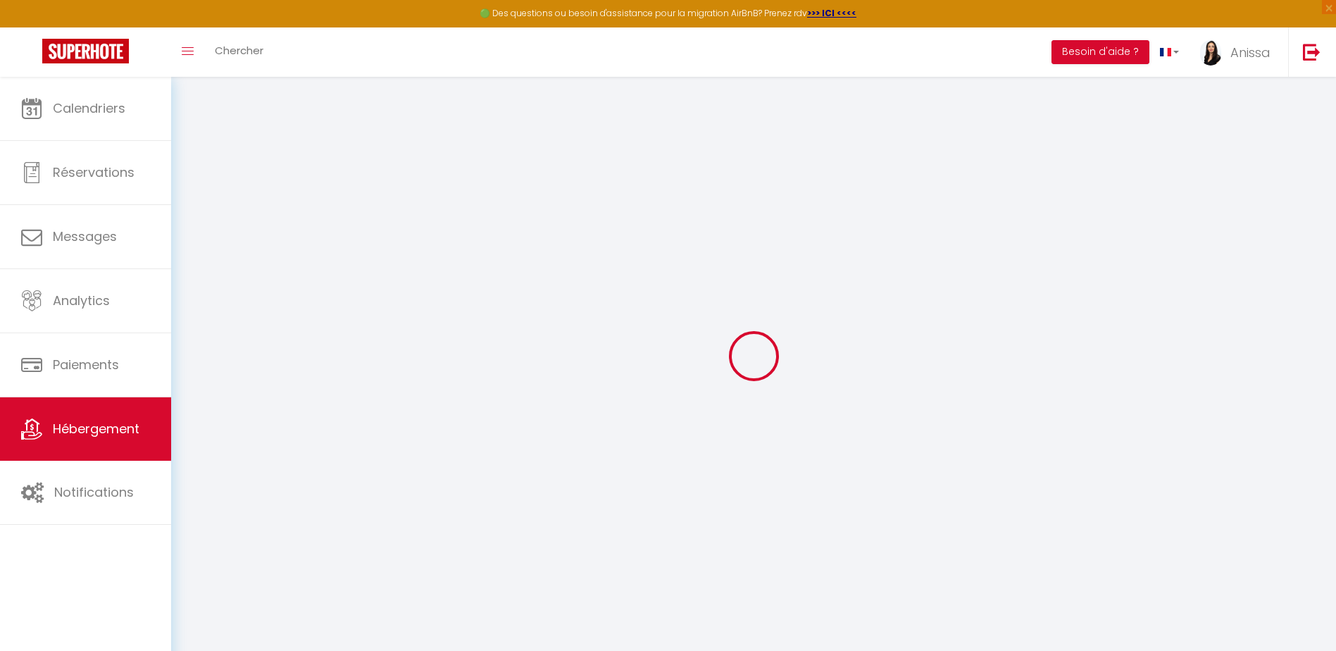
checkbox input "false"
select select
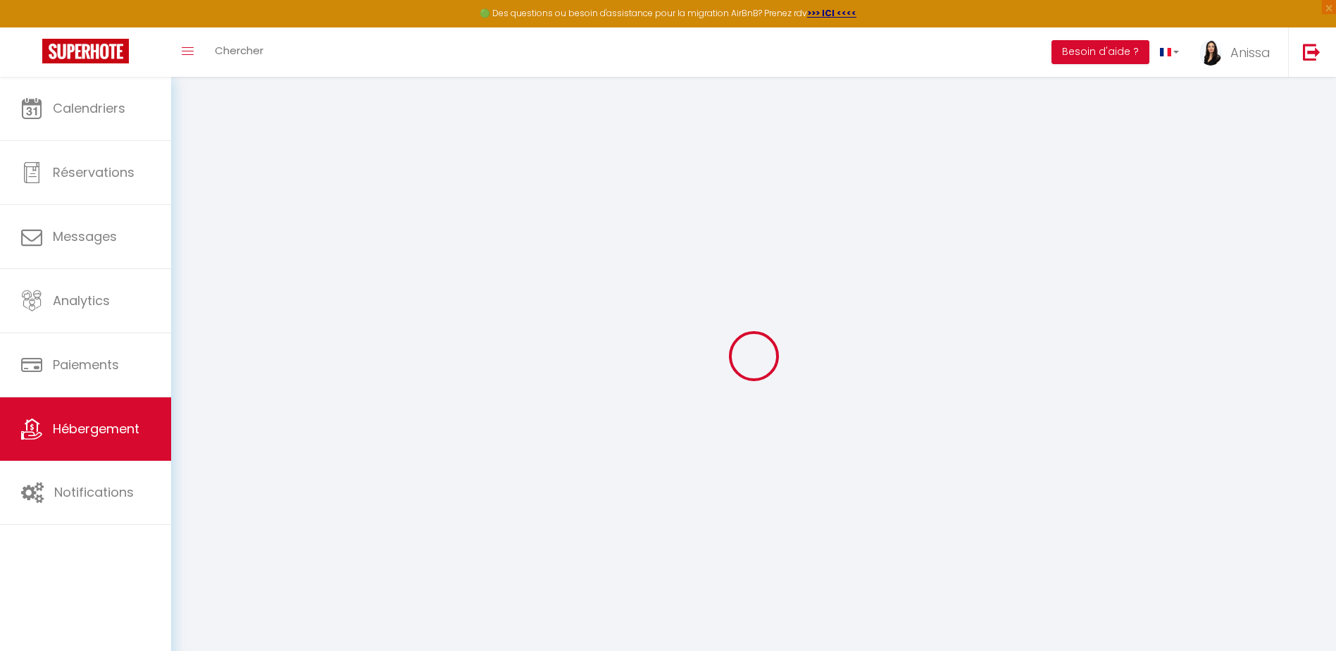
select select
checkbox input "false"
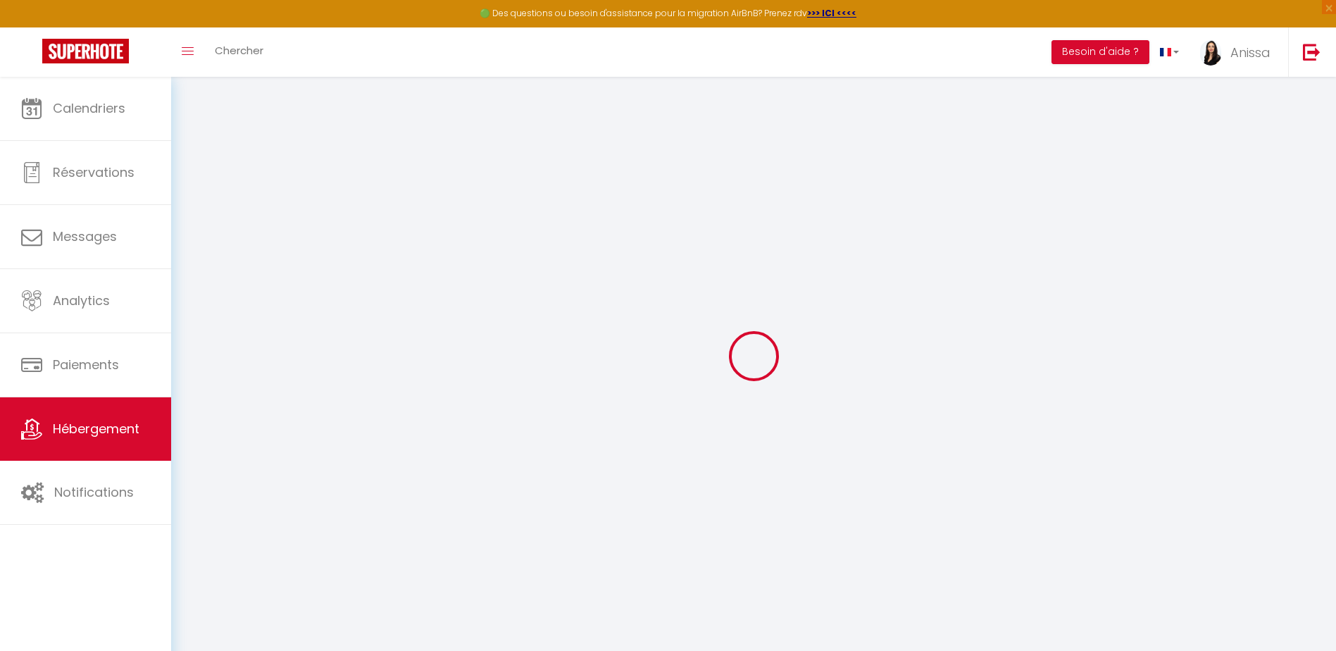
checkbox input "false"
select select
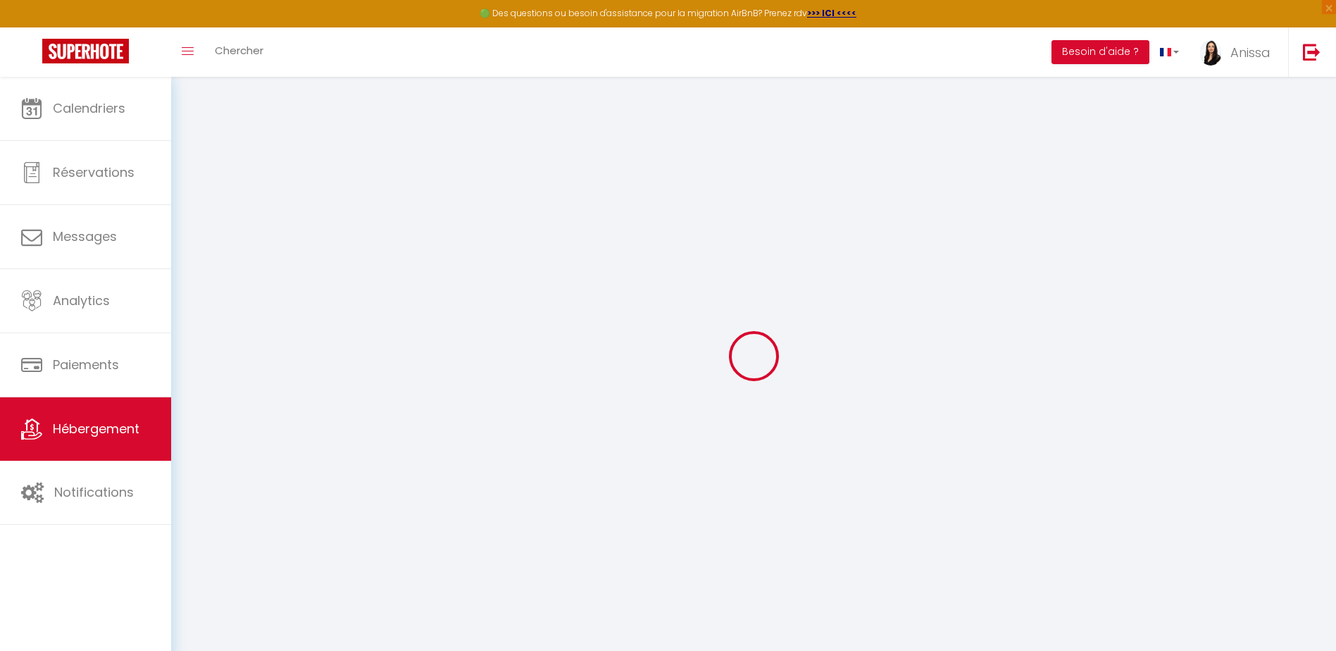
select select
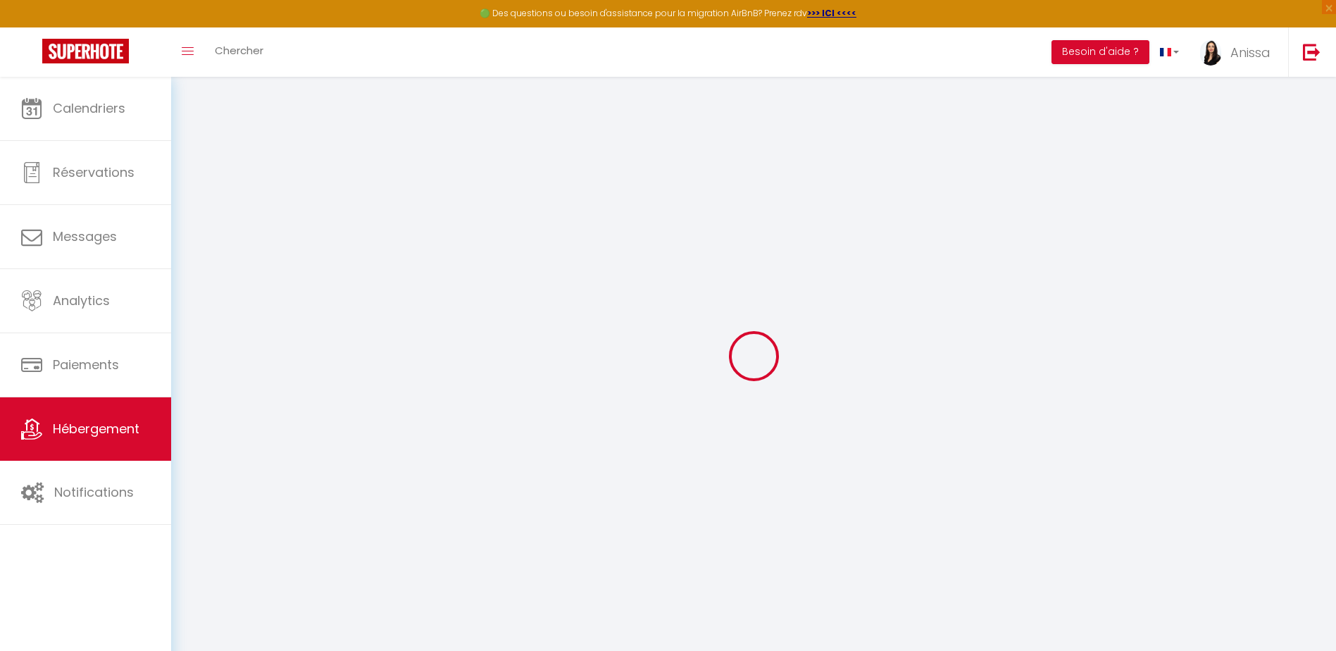
select select
checkbox input "false"
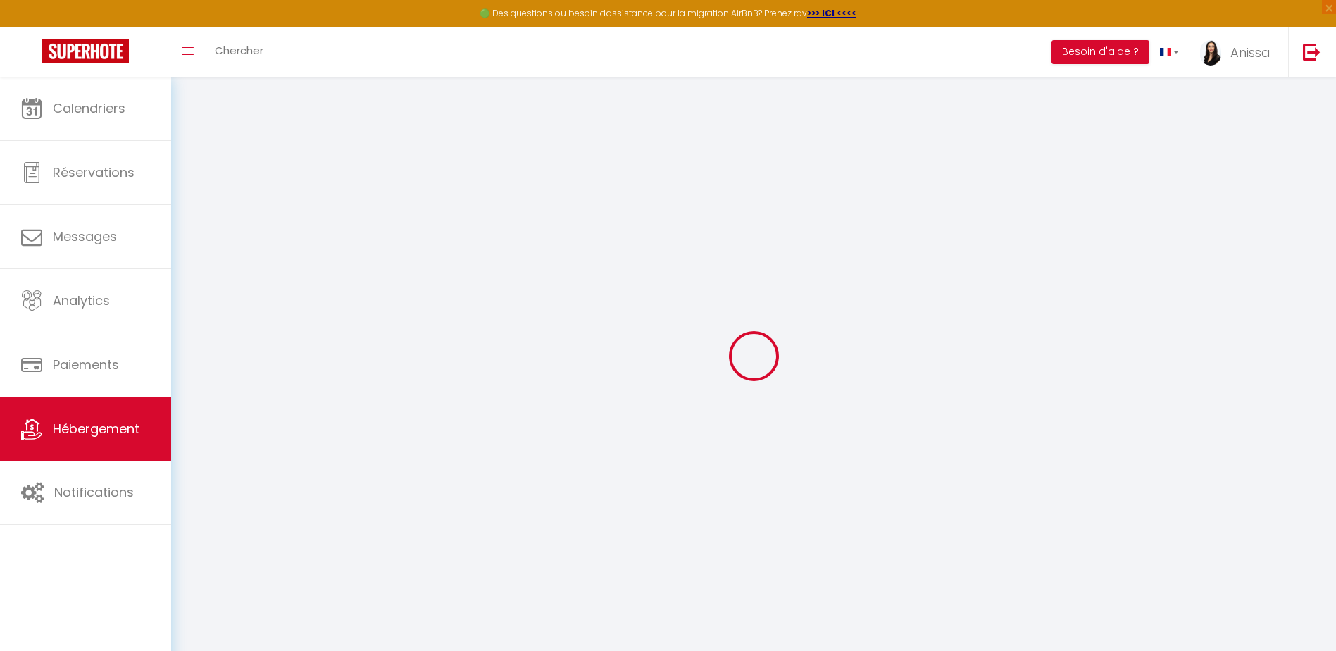
select select
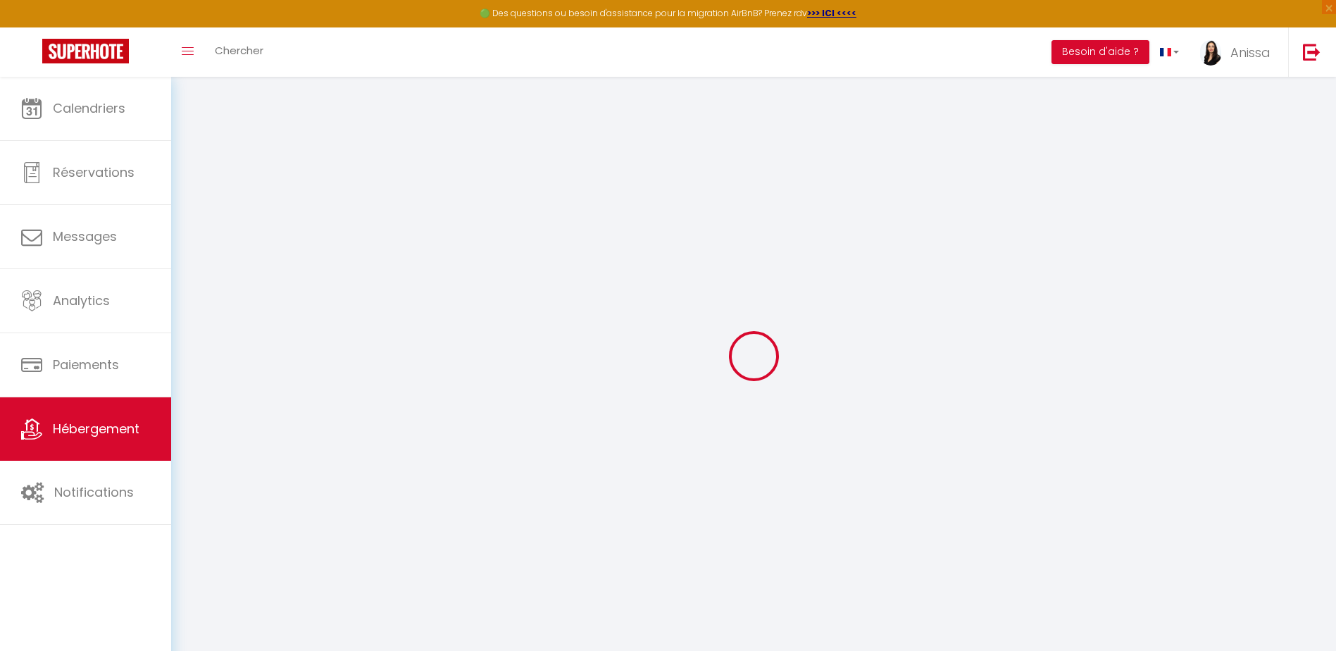
select select
checkbox input "false"
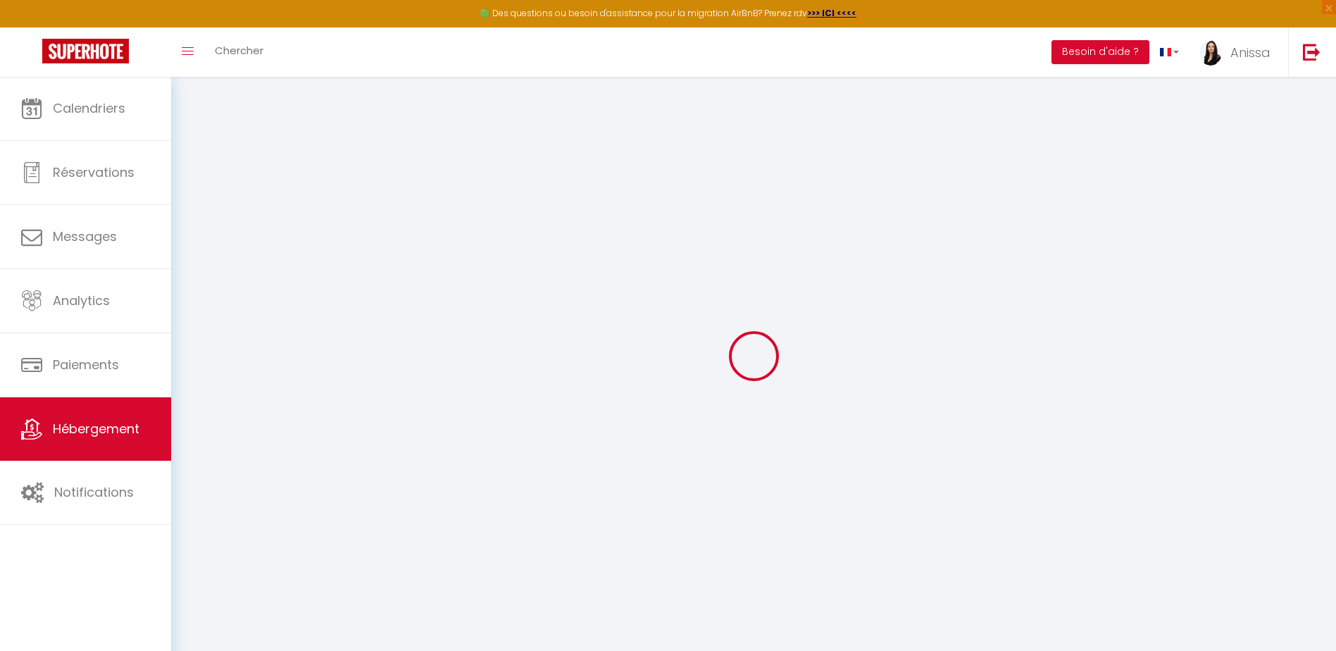
checkbox input "false"
select select
type input "Golden Royal"
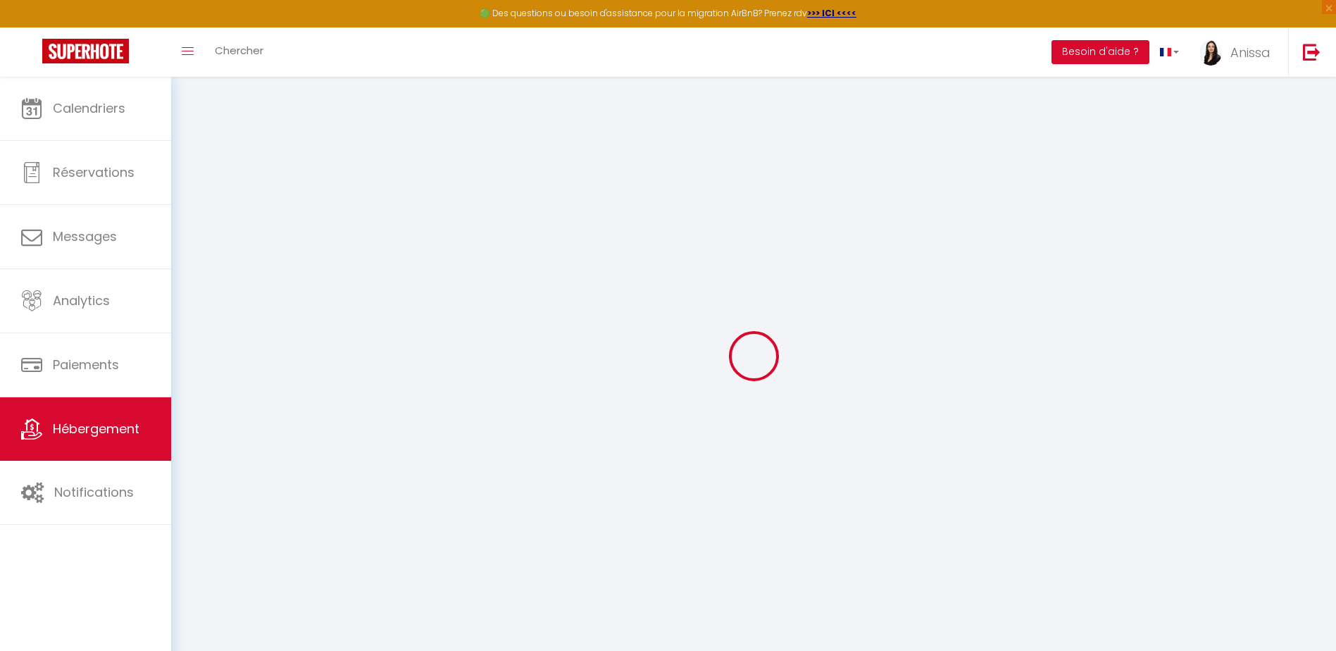
type input "Anissa"
select select "2"
type input "98"
type input "10"
type input "45"
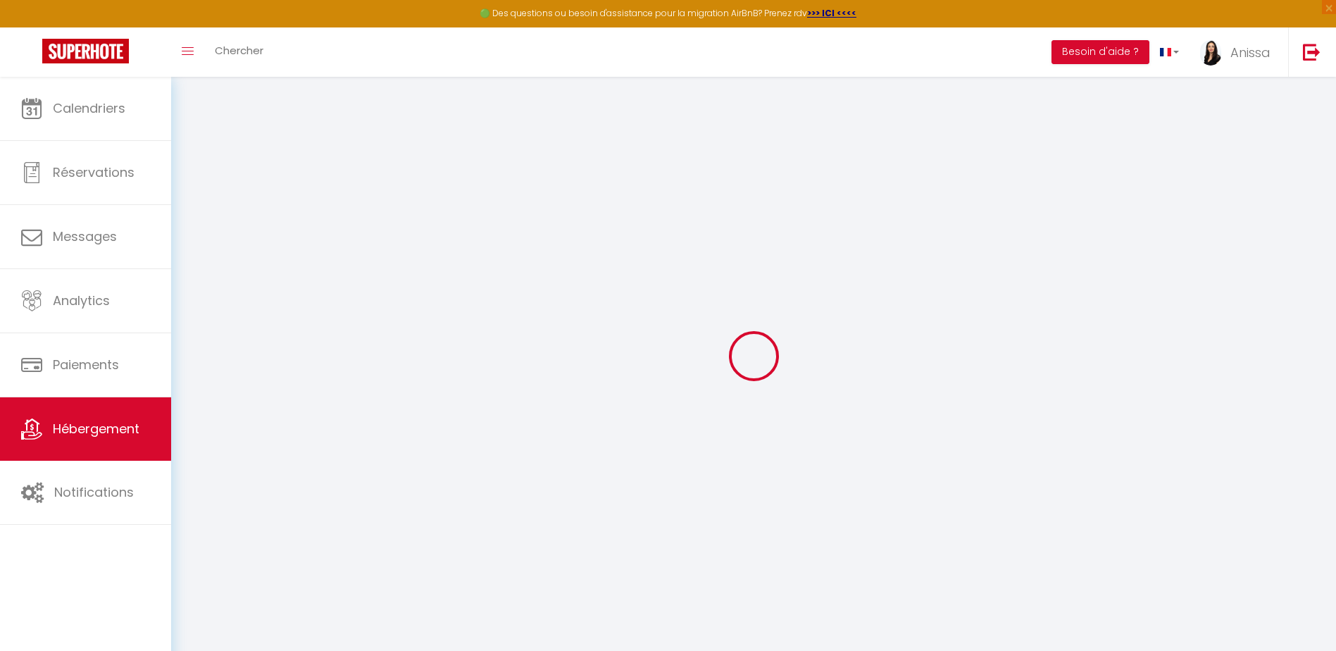
type input "5.5"
type input "5.01"
type input "400"
select select
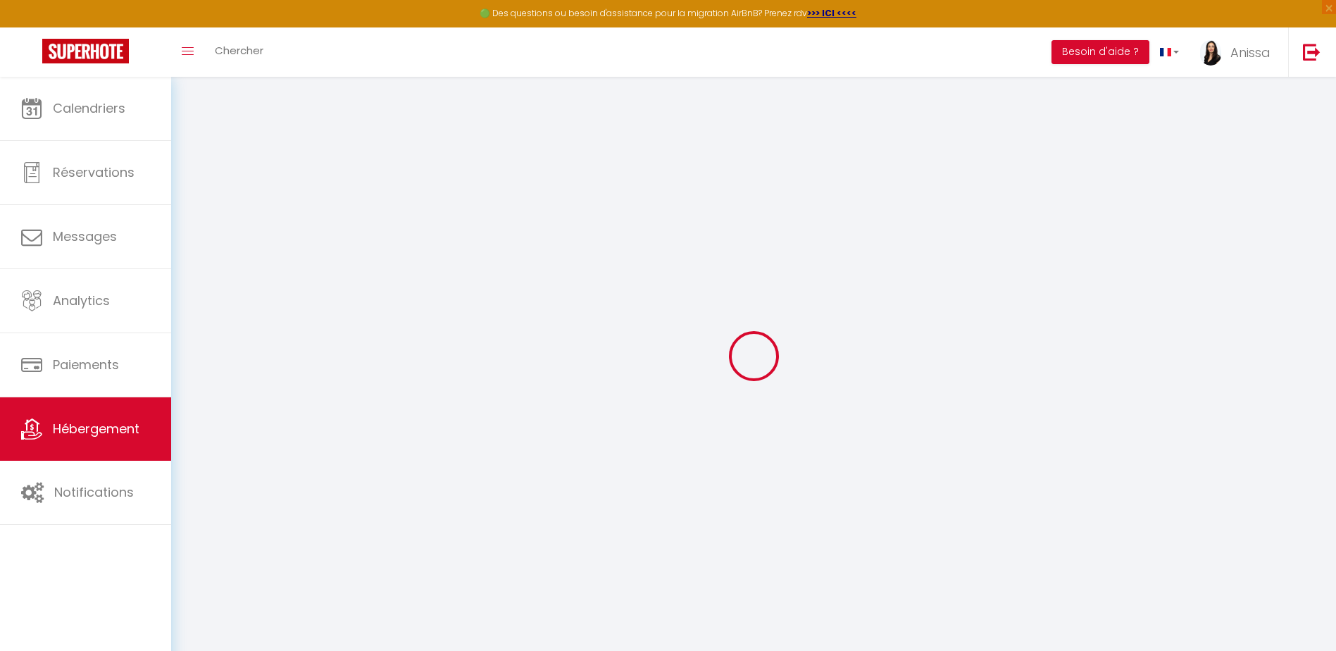
select select
type input "[STREET_ADDRESS]"
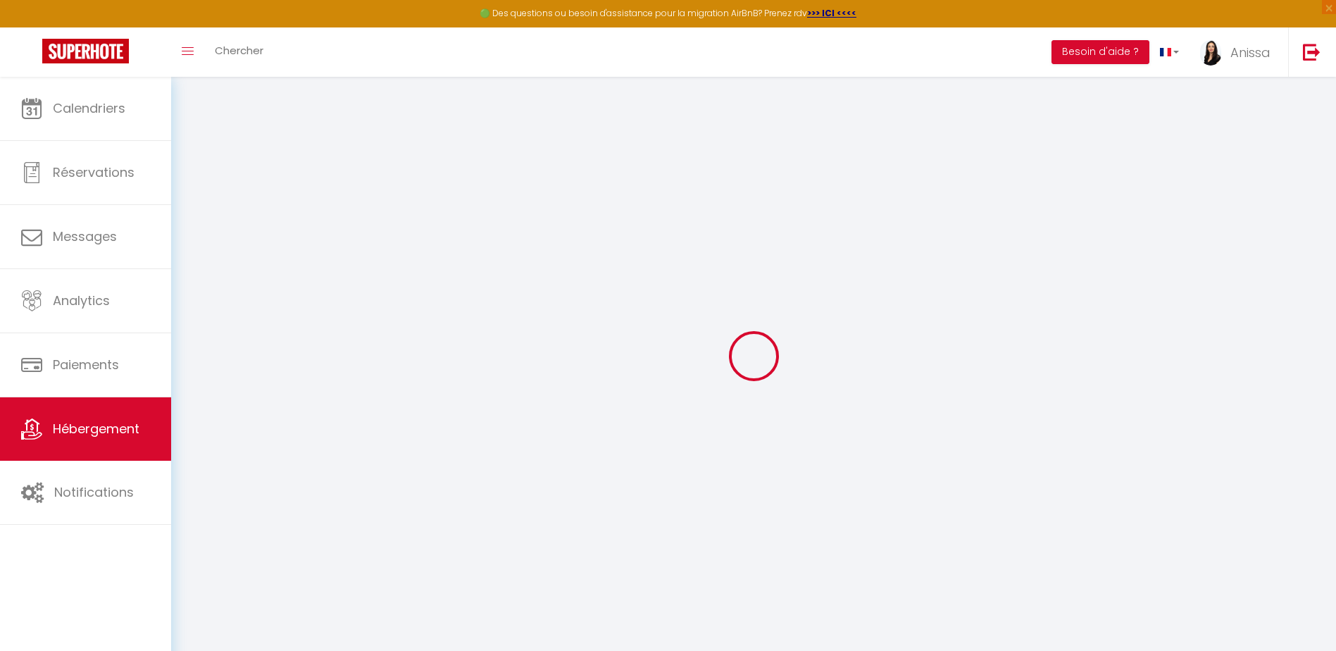
type input "69001"
type input "[GEOGRAPHIC_DATA]"
type input "goldenroyal69001@gmail.com"
select select "10974"
checkbox input "false"
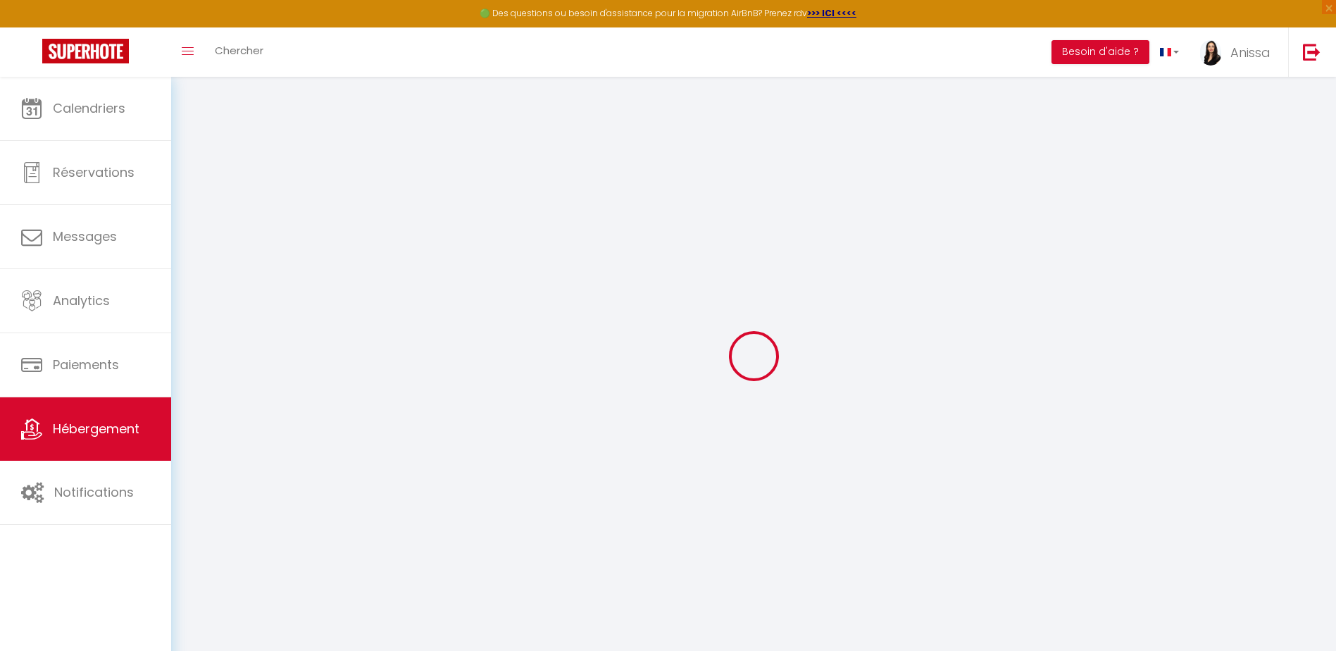
checkbox input "true"
radio input "true"
select select
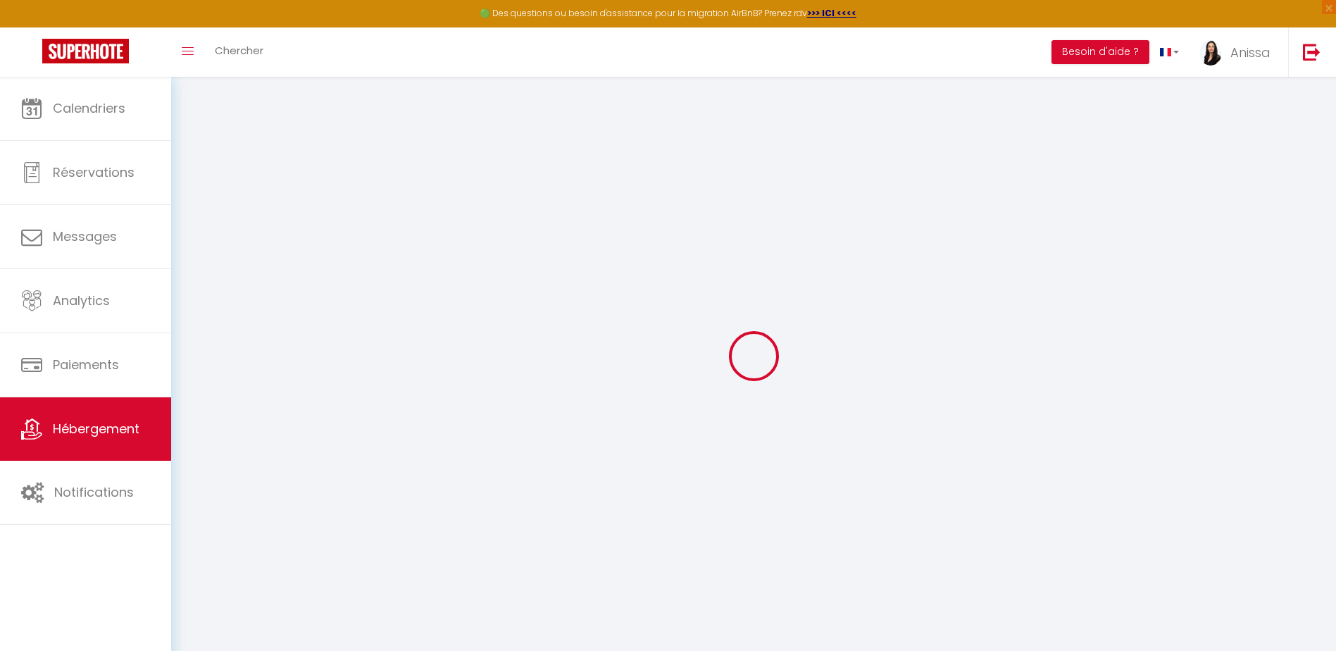
select select
type input "0"
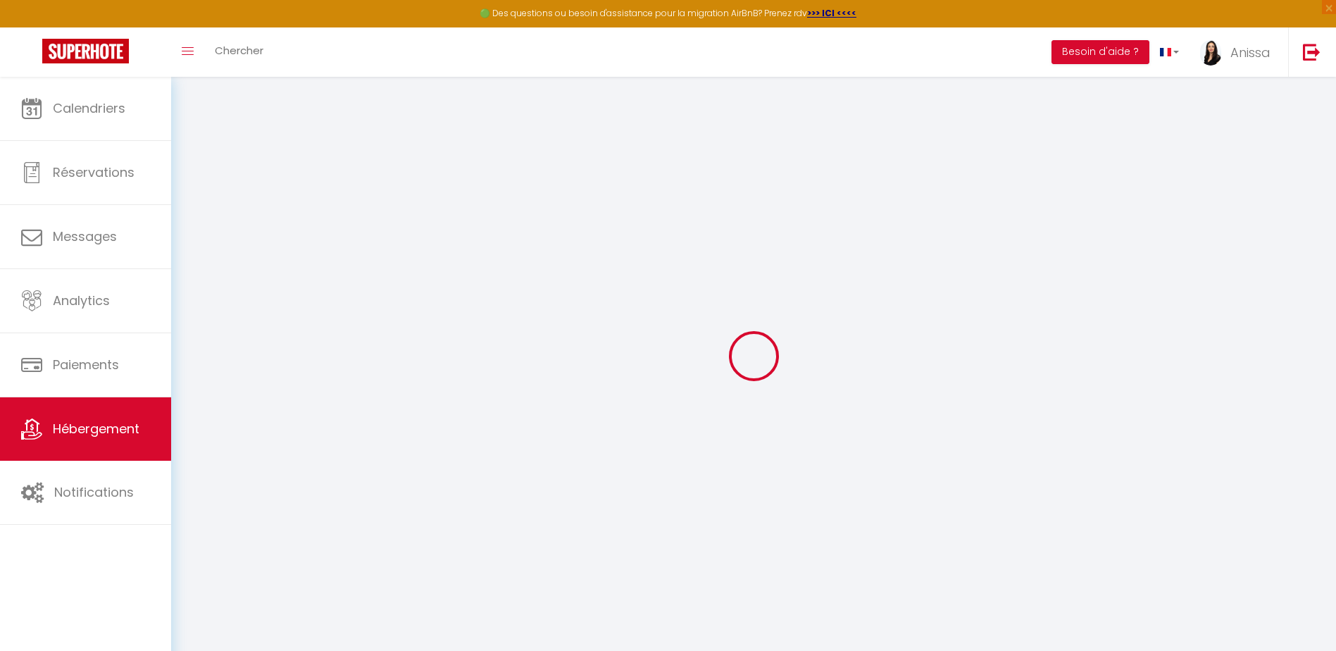
select select
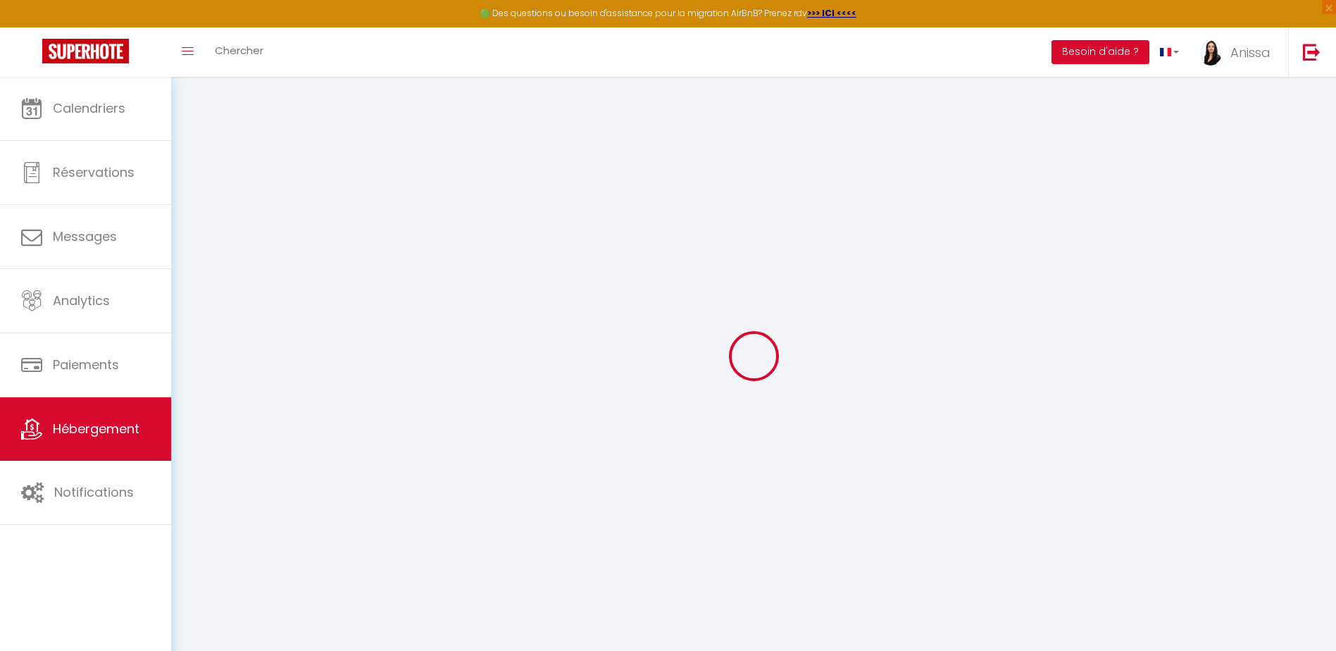
select select
checkbox input "false"
checkbox input "true"
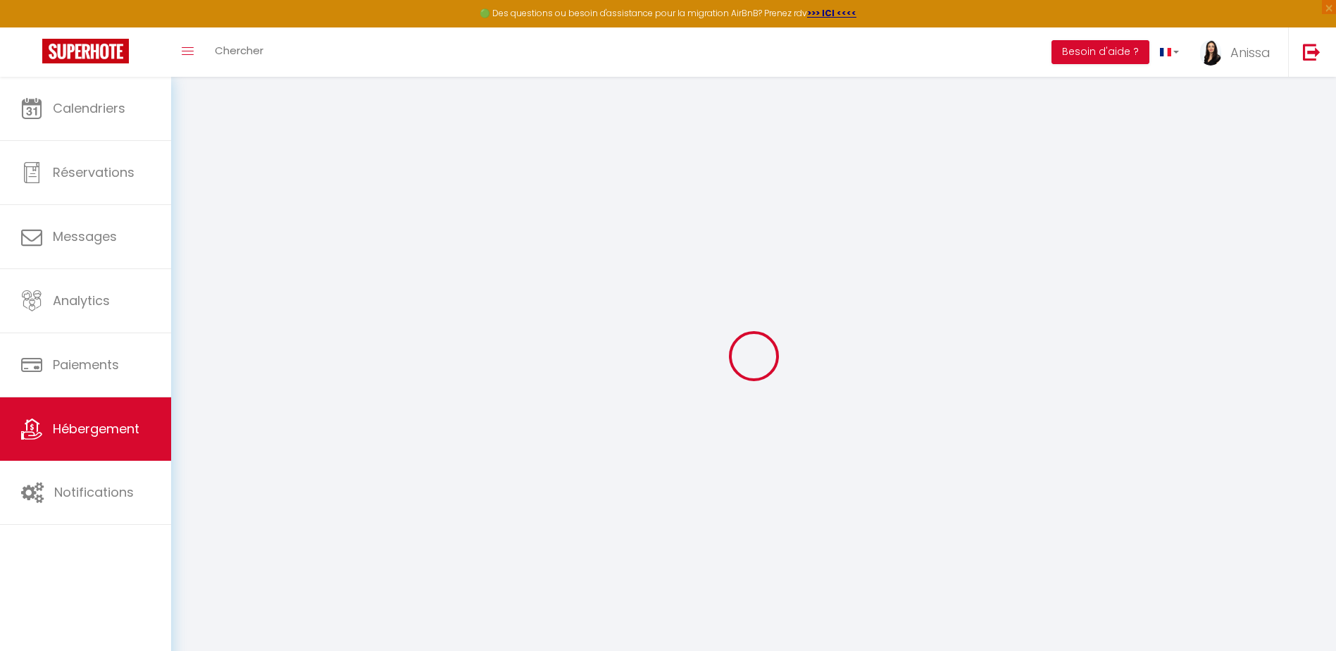
select select
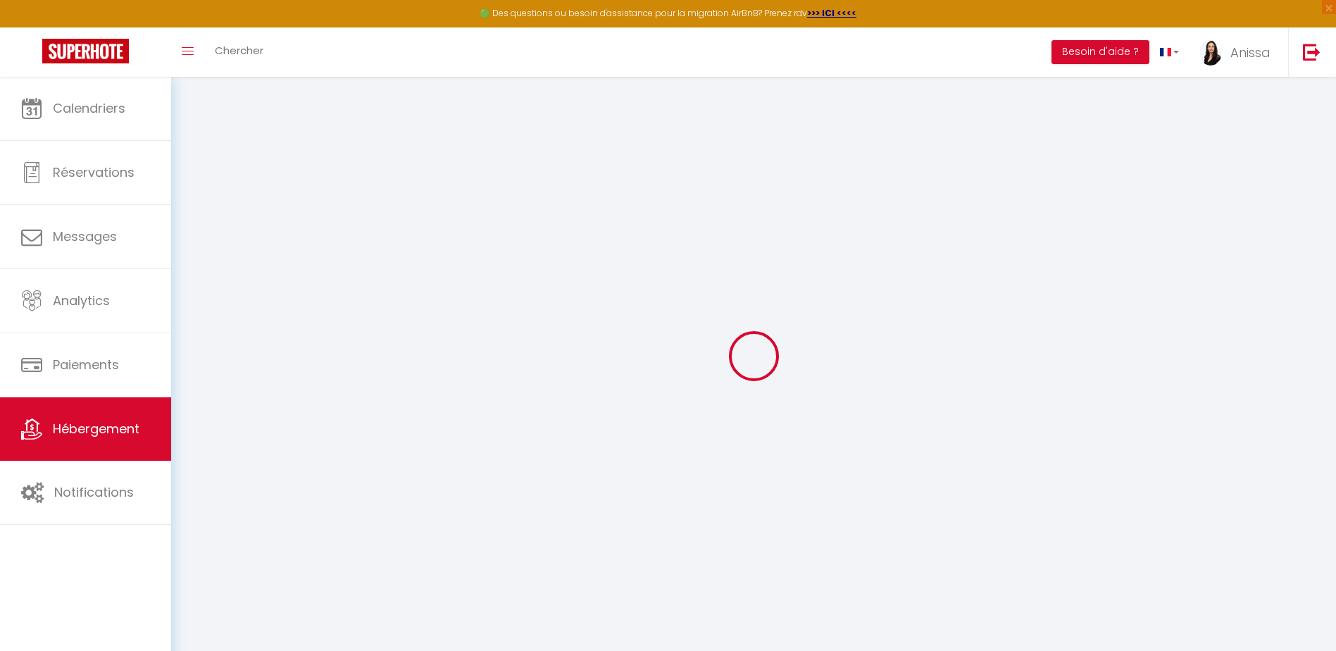
select select
checkbox input "false"
checkbox input "true"
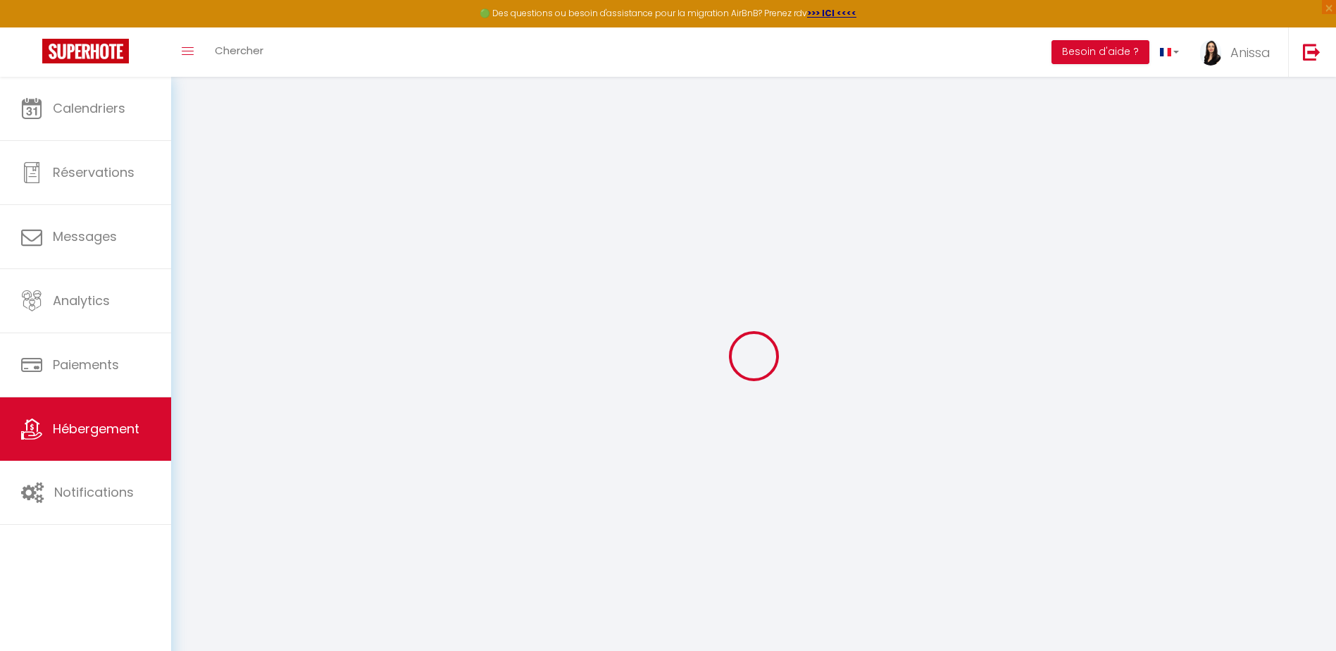
select select
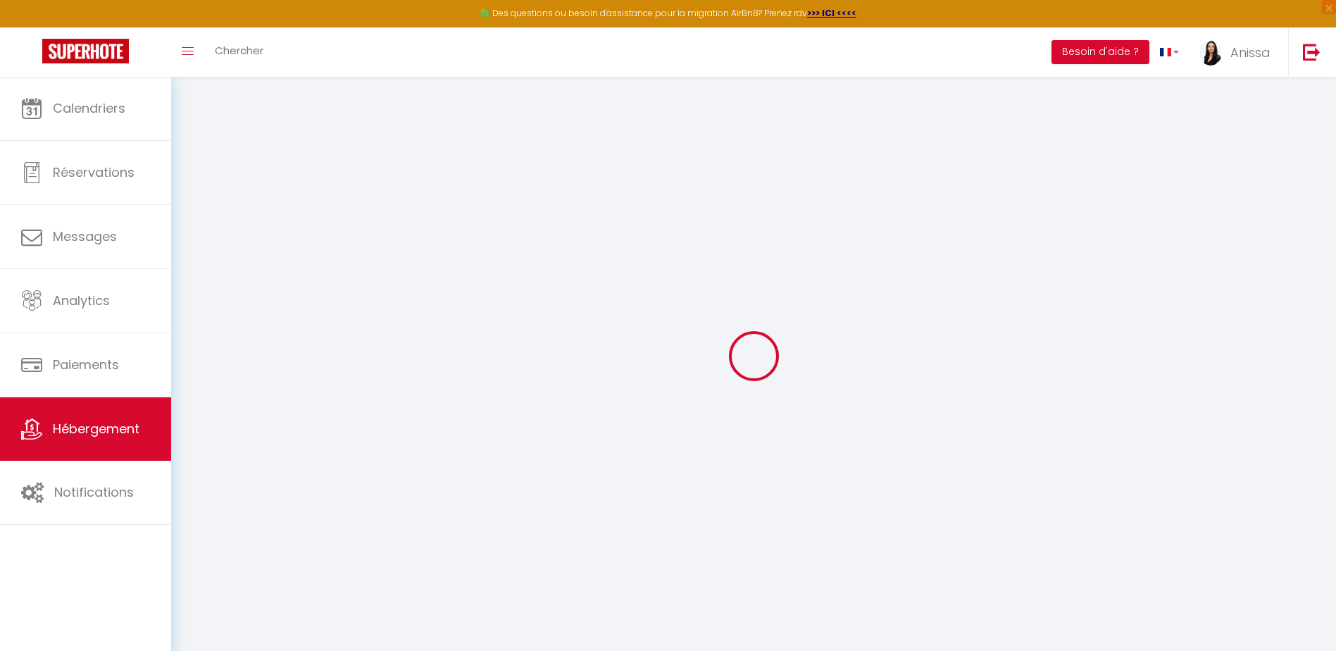
select select
checkbox input "false"
checkbox input "true"
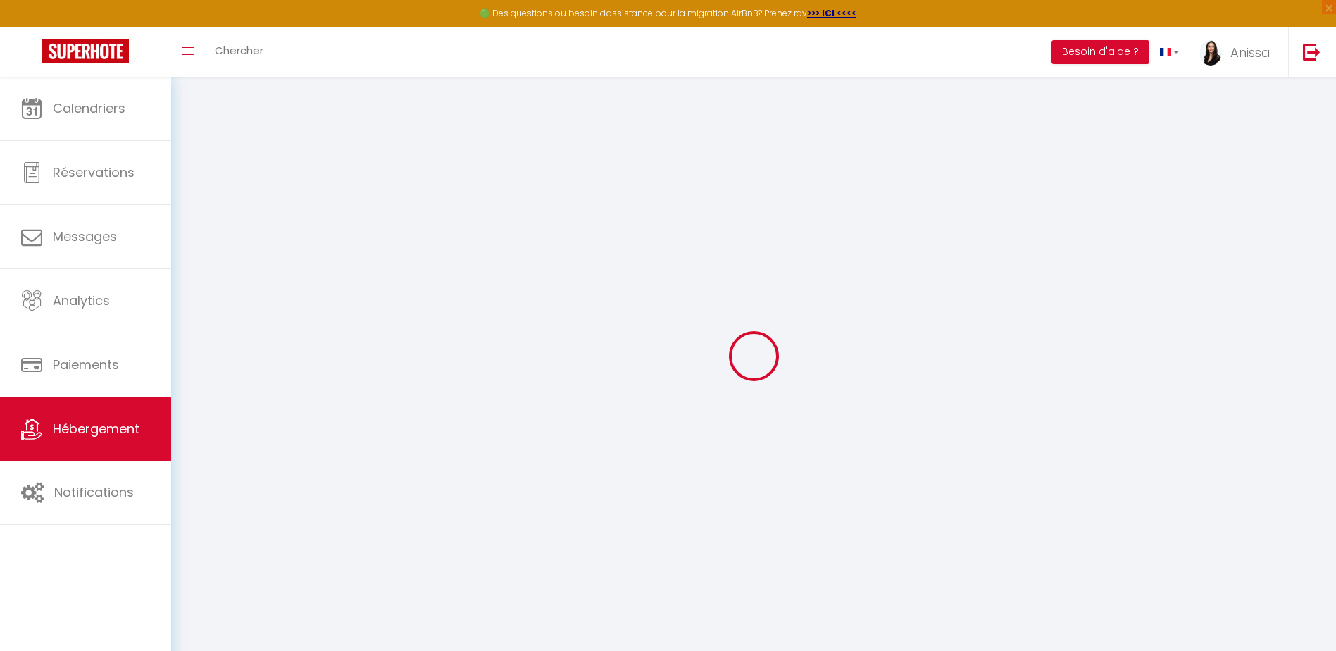
checkbox input "false"
checkbox input "true"
select select "15:00"
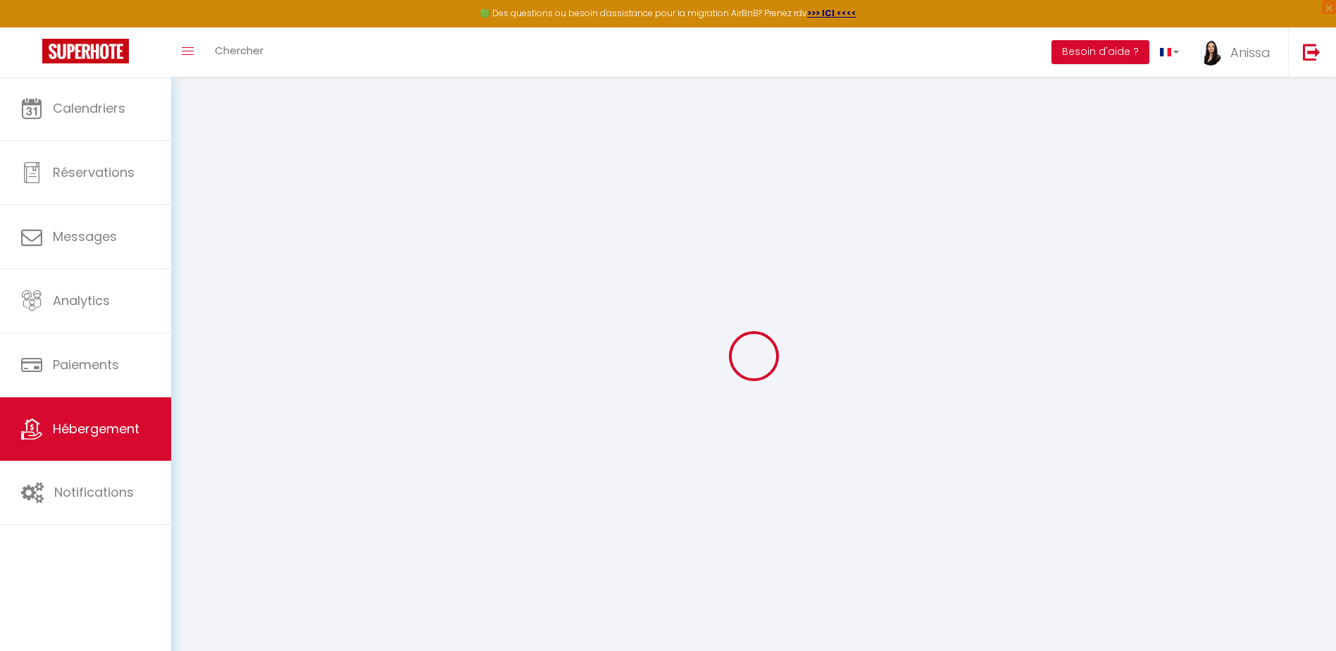
select select
select select "11:00"
select select "30"
select select "120"
select select "11:00"
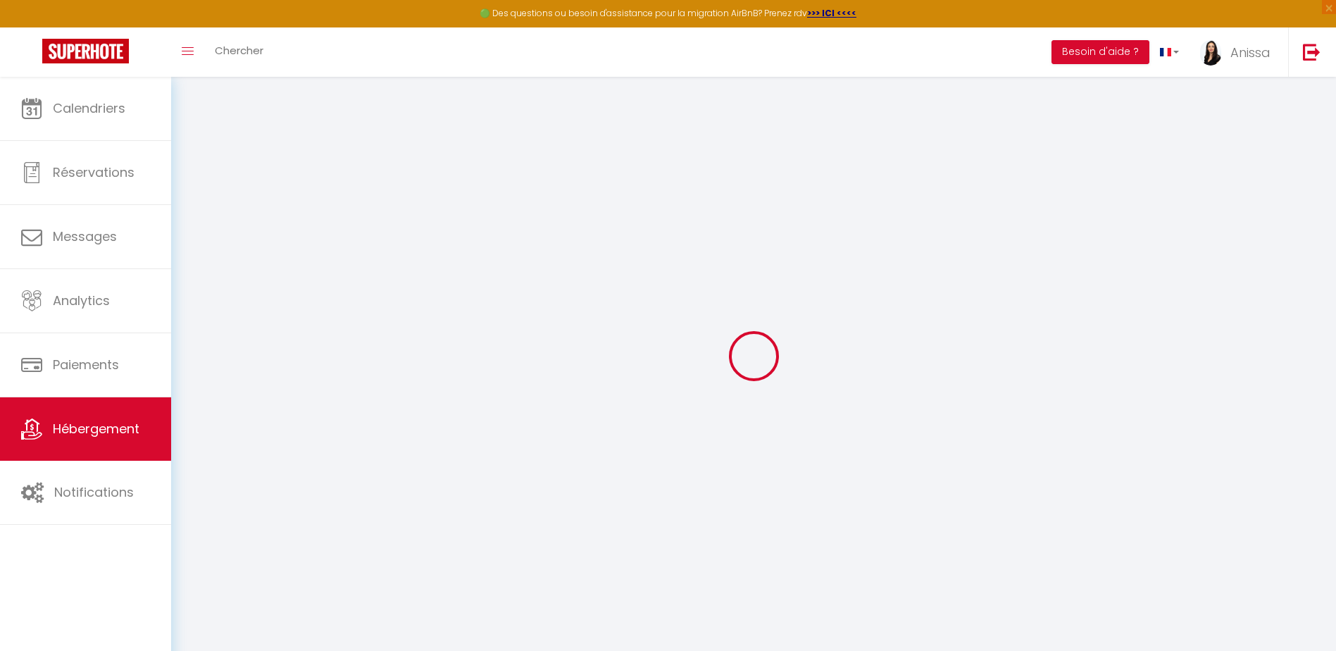
select select
checkbox input "false"
checkbox input "true"
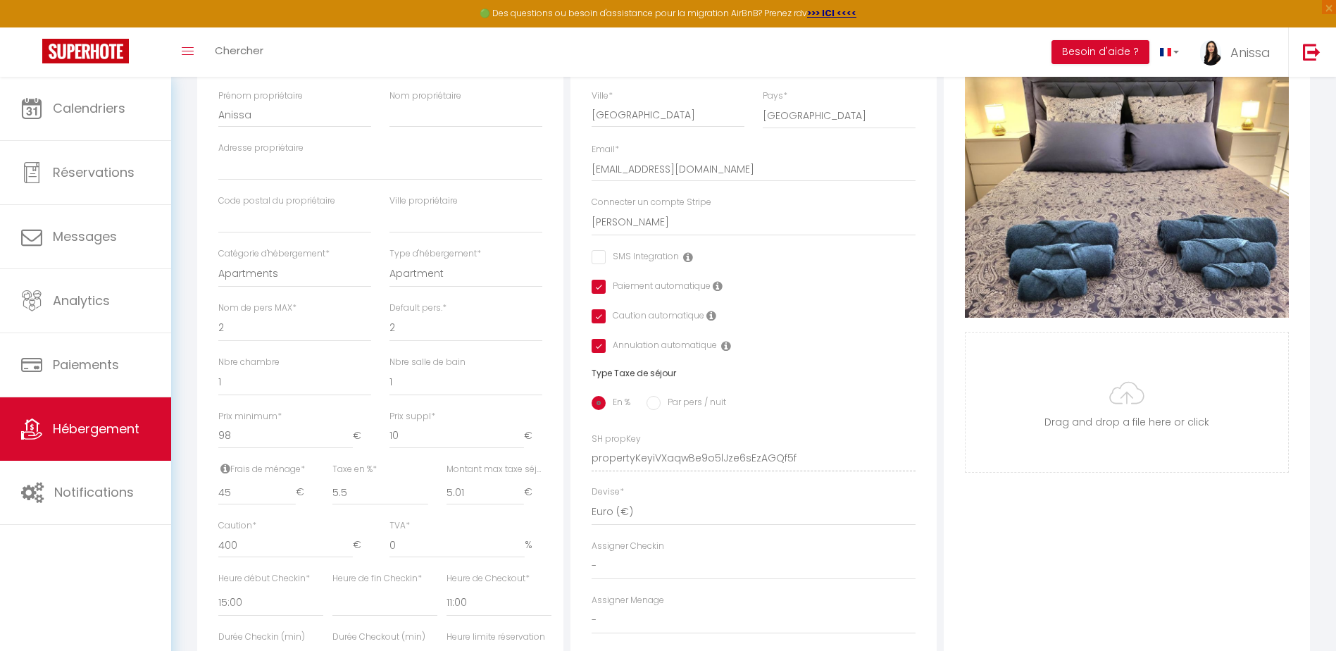
scroll to position [423, 0]
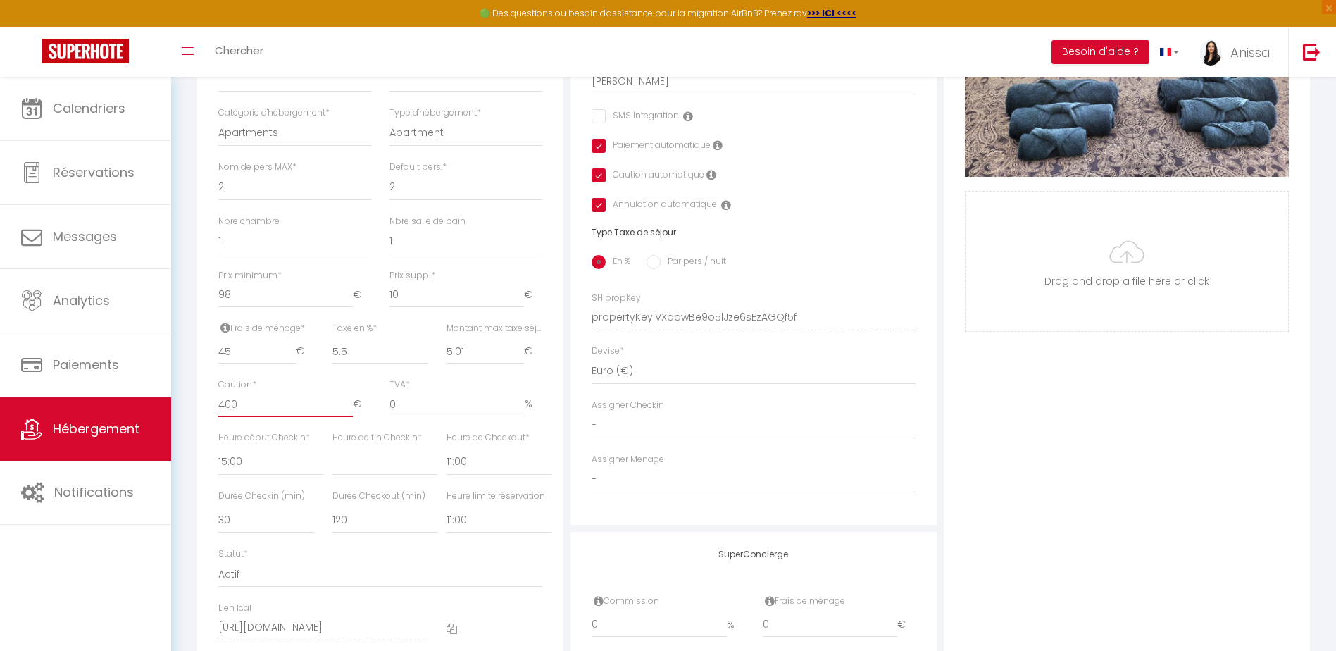
click at [235, 417] on input "400" at bounding box center [285, 404] width 135 height 25
click at [223, 413] on input "400" at bounding box center [285, 404] width 135 height 25
click at [224, 413] on input "400" at bounding box center [285, 404] width 135 height 25
type input "5"
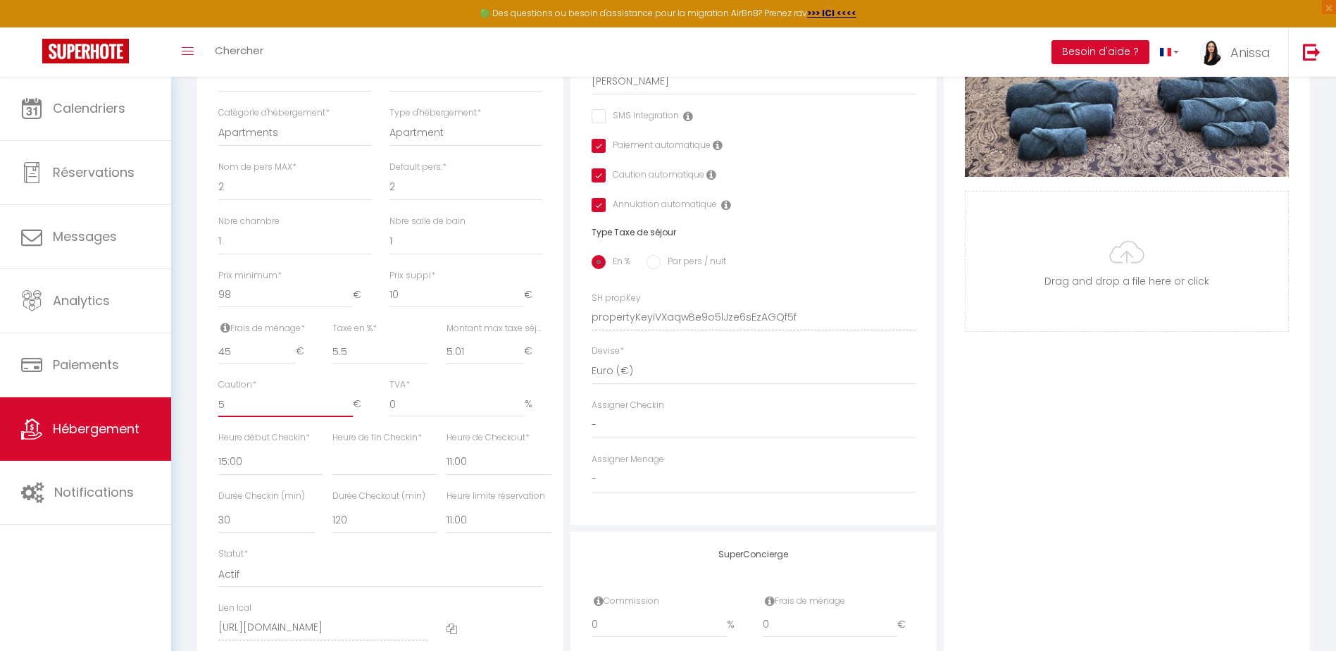
select select
checkbox input "false"
checkbox input "true"
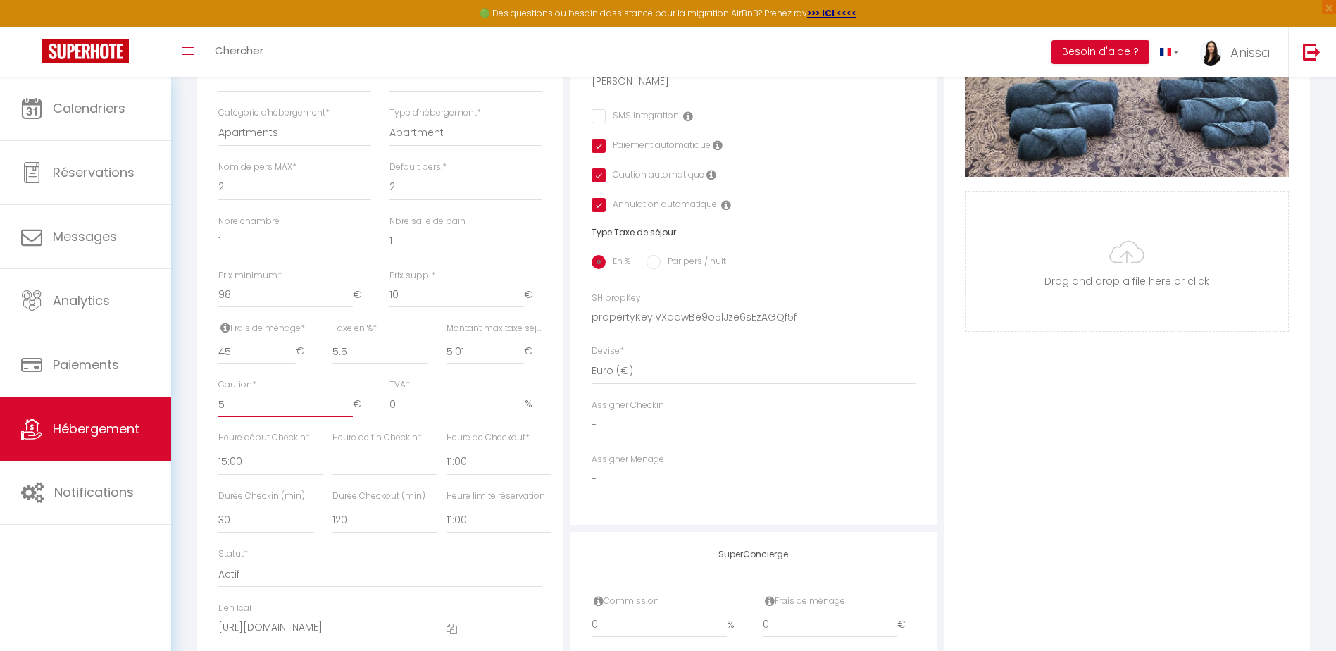
type input "50"
select select
checkbox input "false"
checkbox input "true"
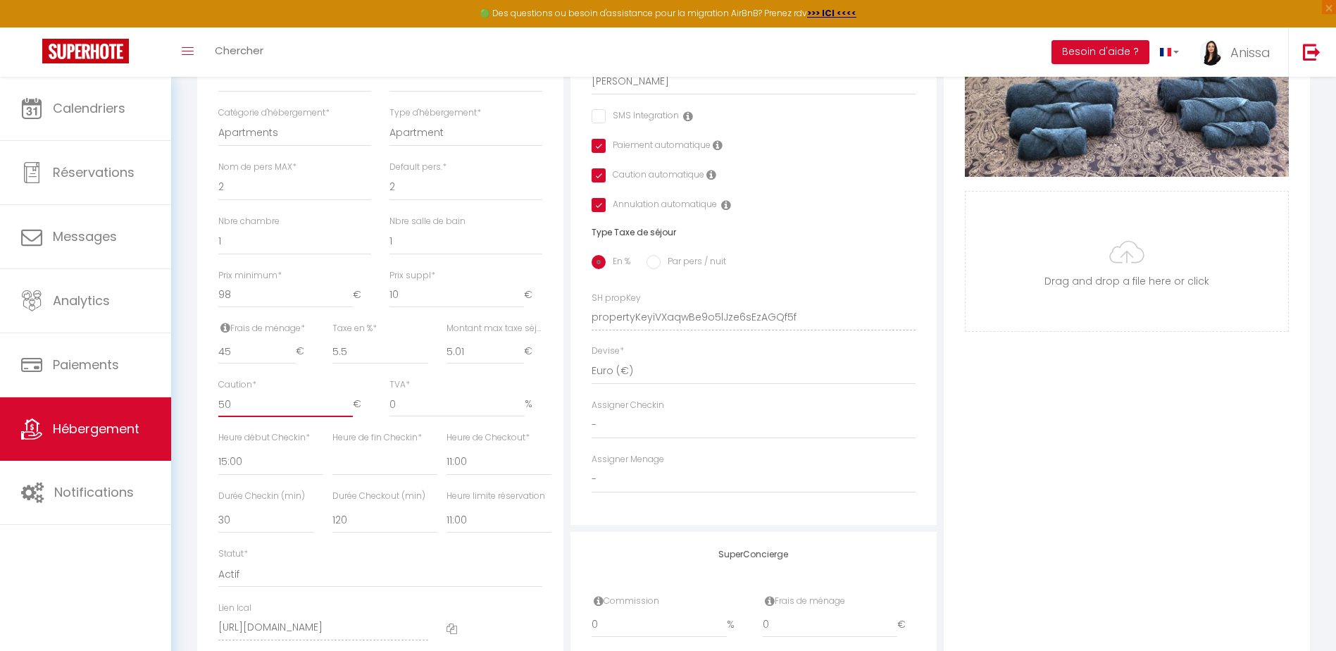
checkbox input "true"
type input "500"
select select
checkbox input "false"
checkbox input "true"
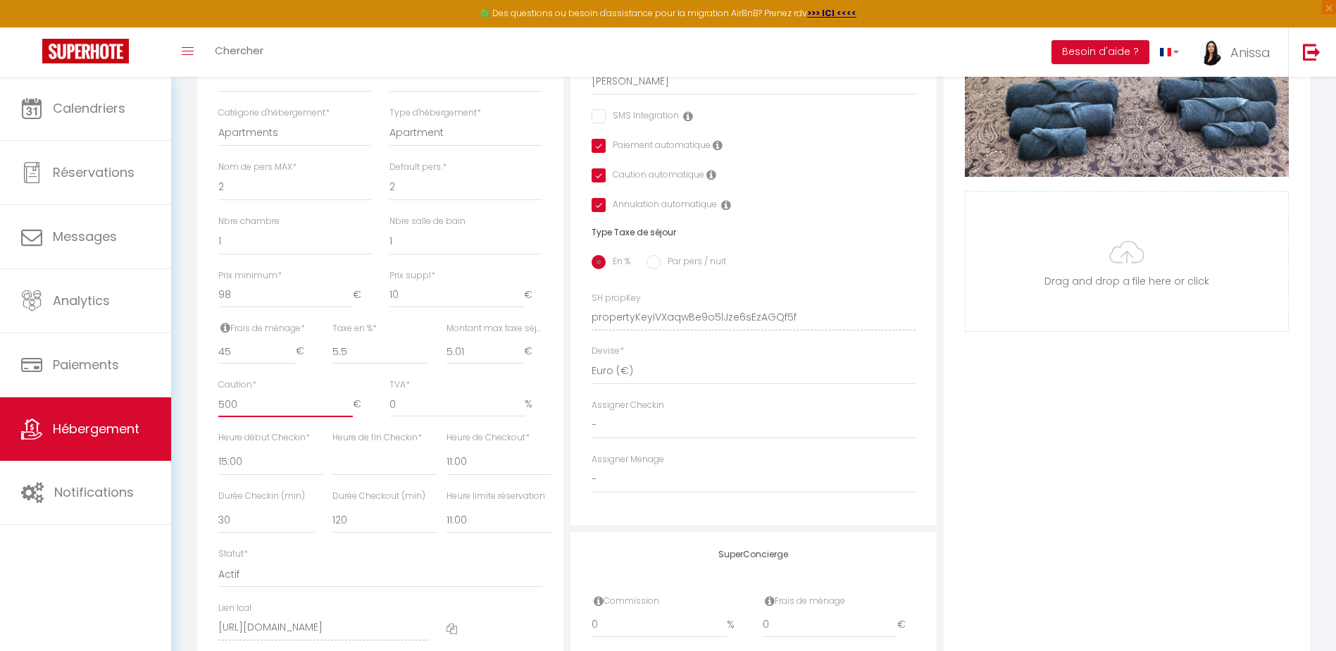
checkbox input "true"
type input "500"
click at [1039, 491] on div "Photo Photo Supprimer Drag and drop a file here or click Ooops, something wrong…" at bounding box center [1127, 307] width 366 height 950
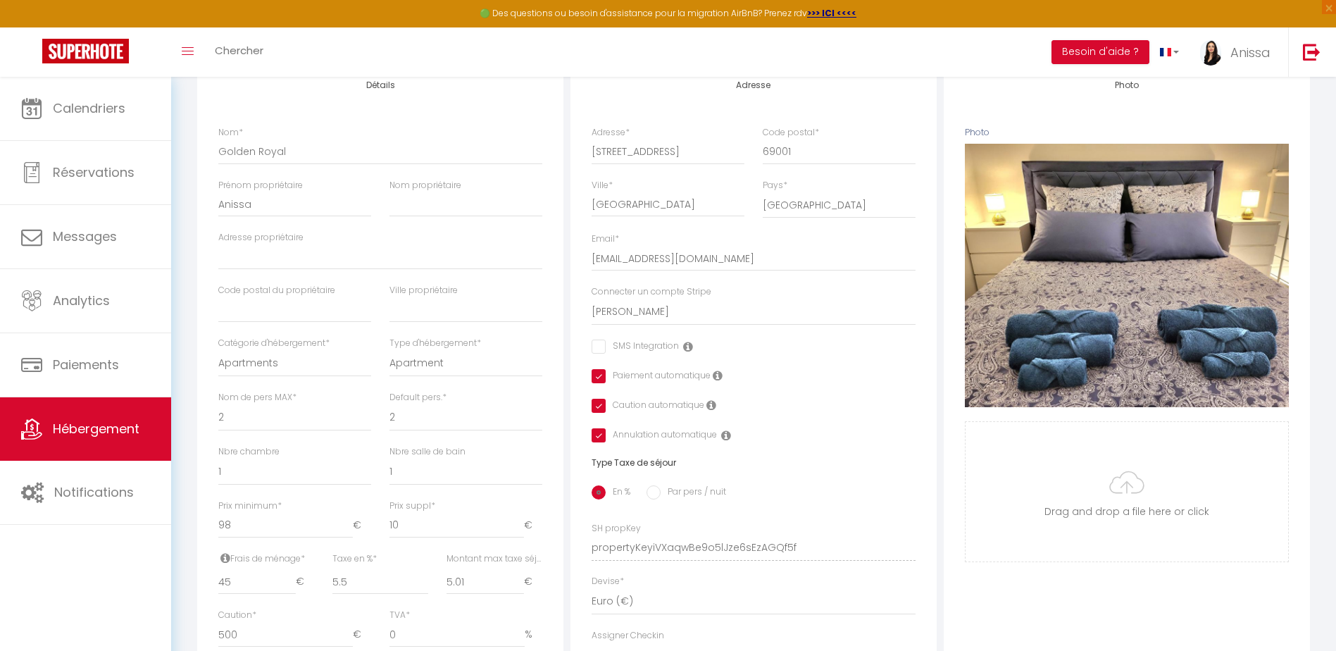
scroll to position [0, 0]
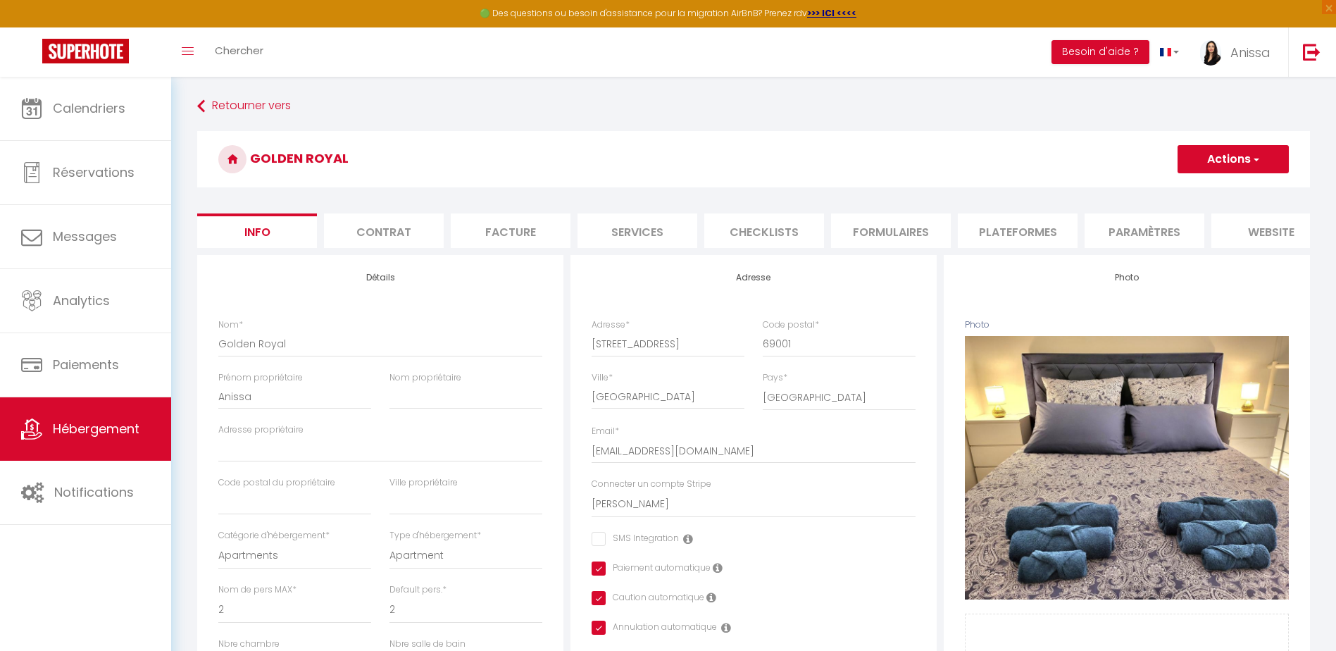
click at [1261, 170] on button "Actions" at bounding box center [1233, 159] width 111 height 28
click at [1195, 190] on input "Enregistrer" at bounding box center [1178, 190] width 52 height 14
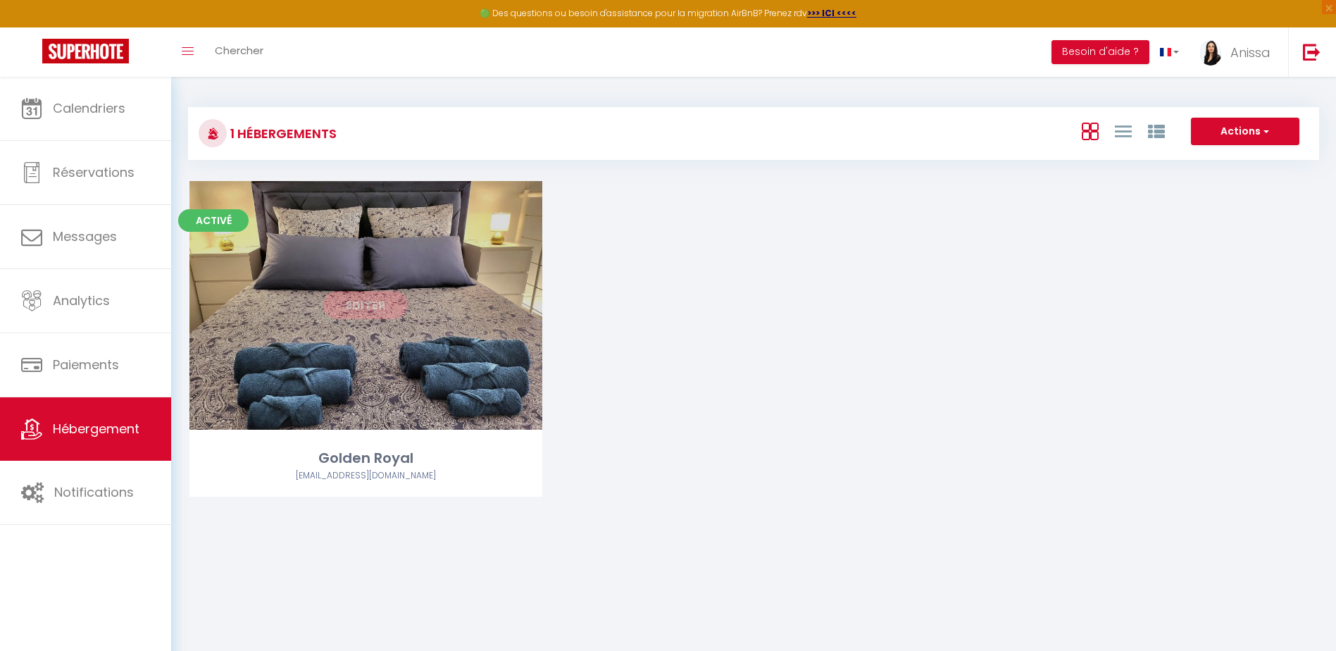
click at [369, 314] on link "Editer" at bounding box center [365, 305] width 85 height 28
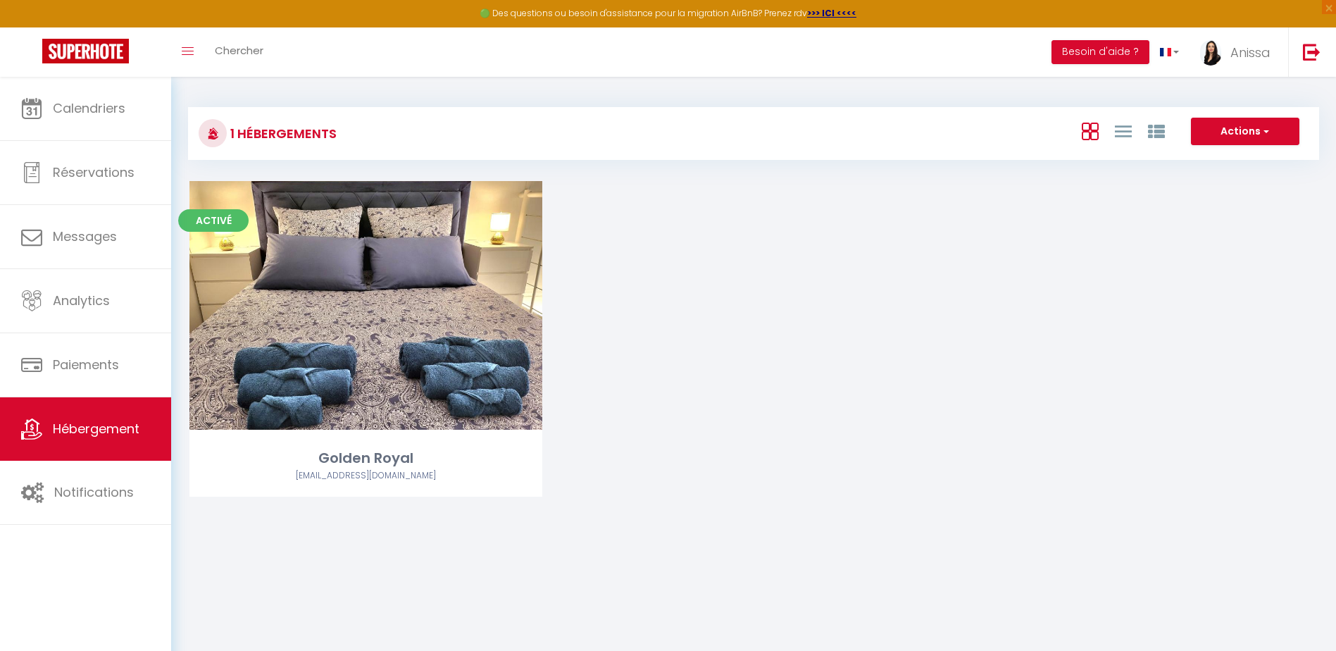
click at [727, 225] on div "Activé Editer Golden Royal solara.dahmani@gmail.com" at bounding box center [754, 356] width 1164 height 351
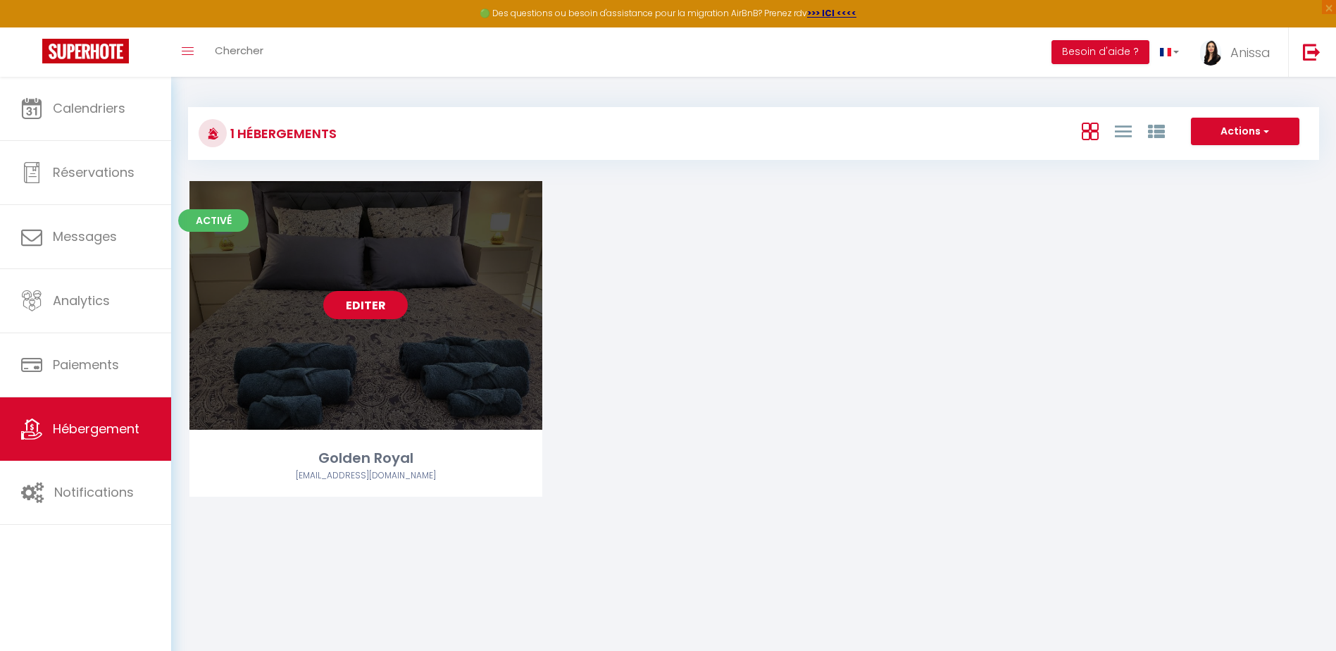
click at [379, 309] on link "Editer" at bounding box center [365, 305] width 85 height 28
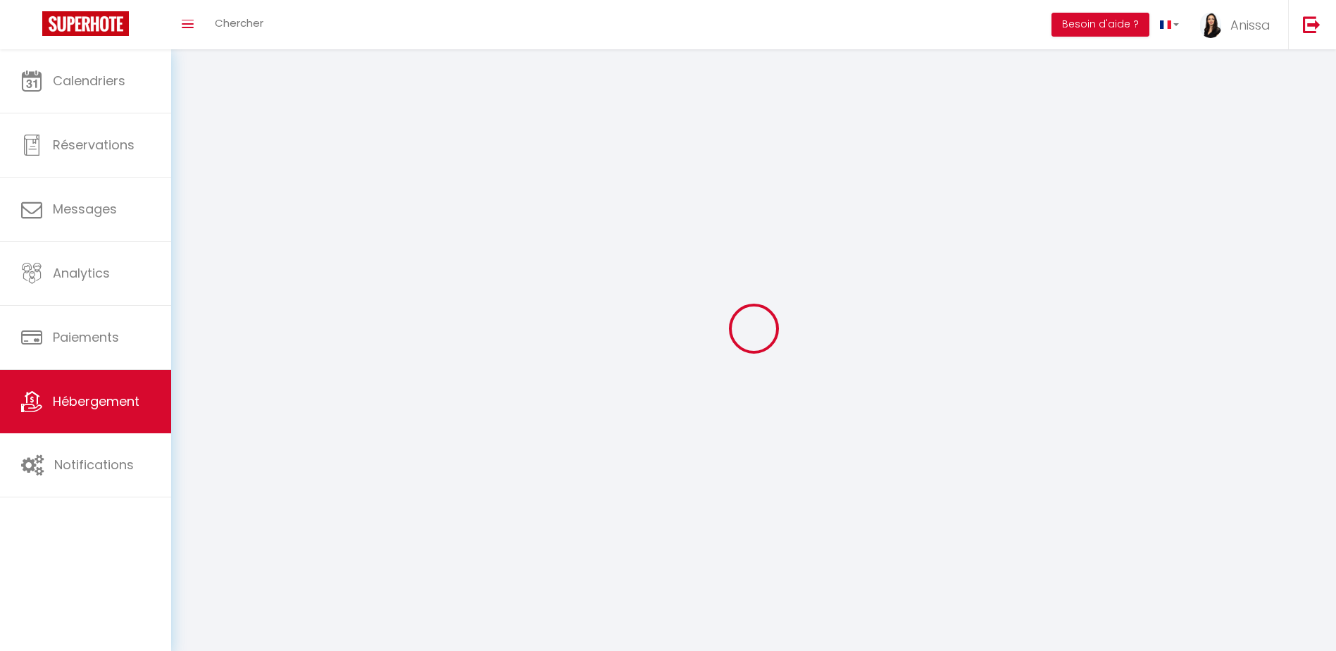
select select "1"
select select "28"
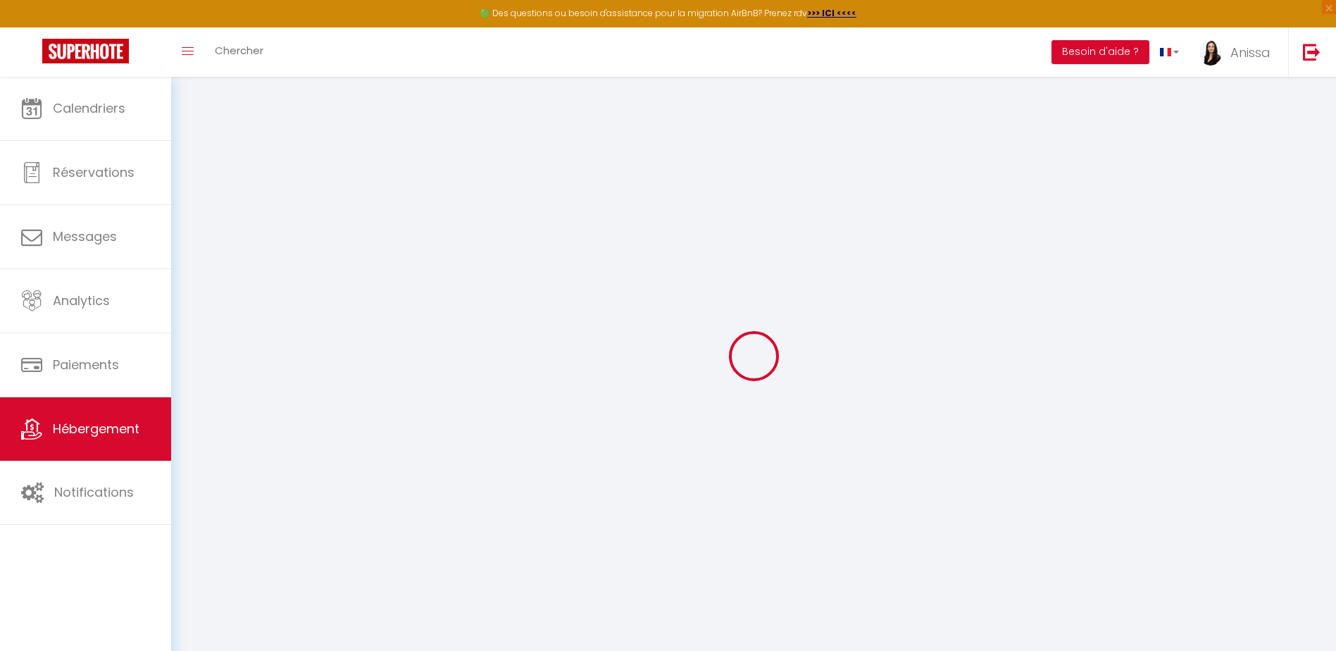
select select
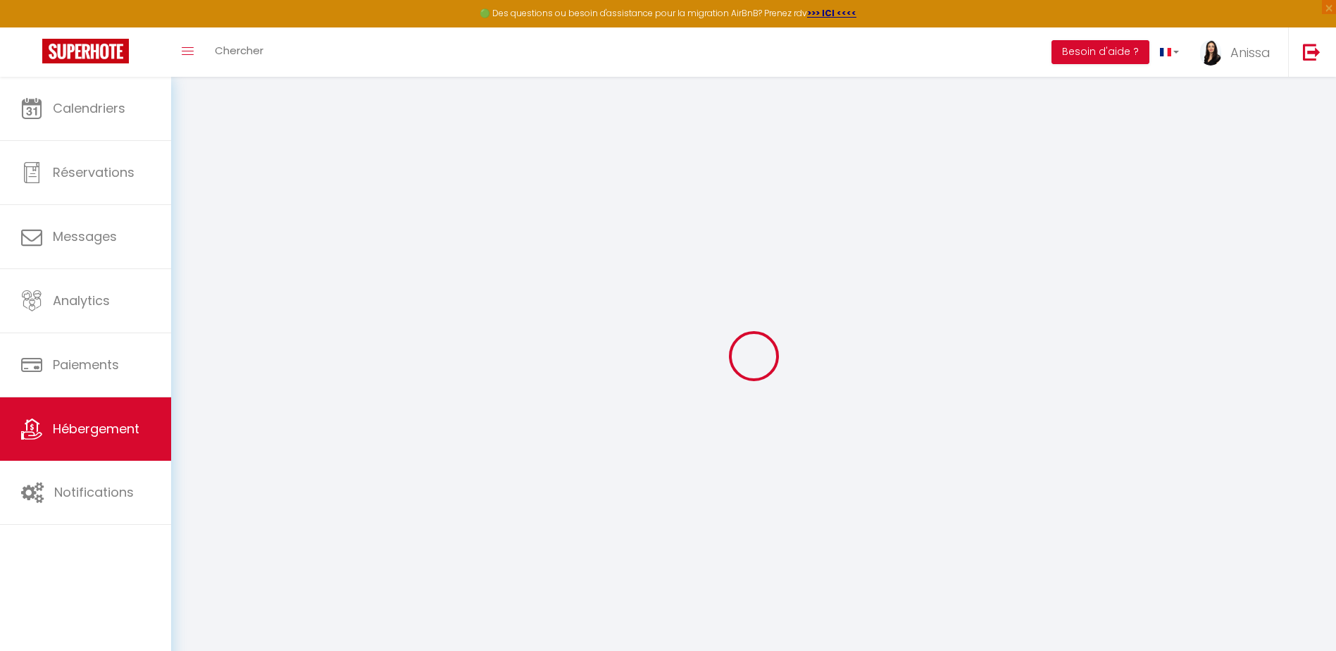
select select
checkbox input "false"
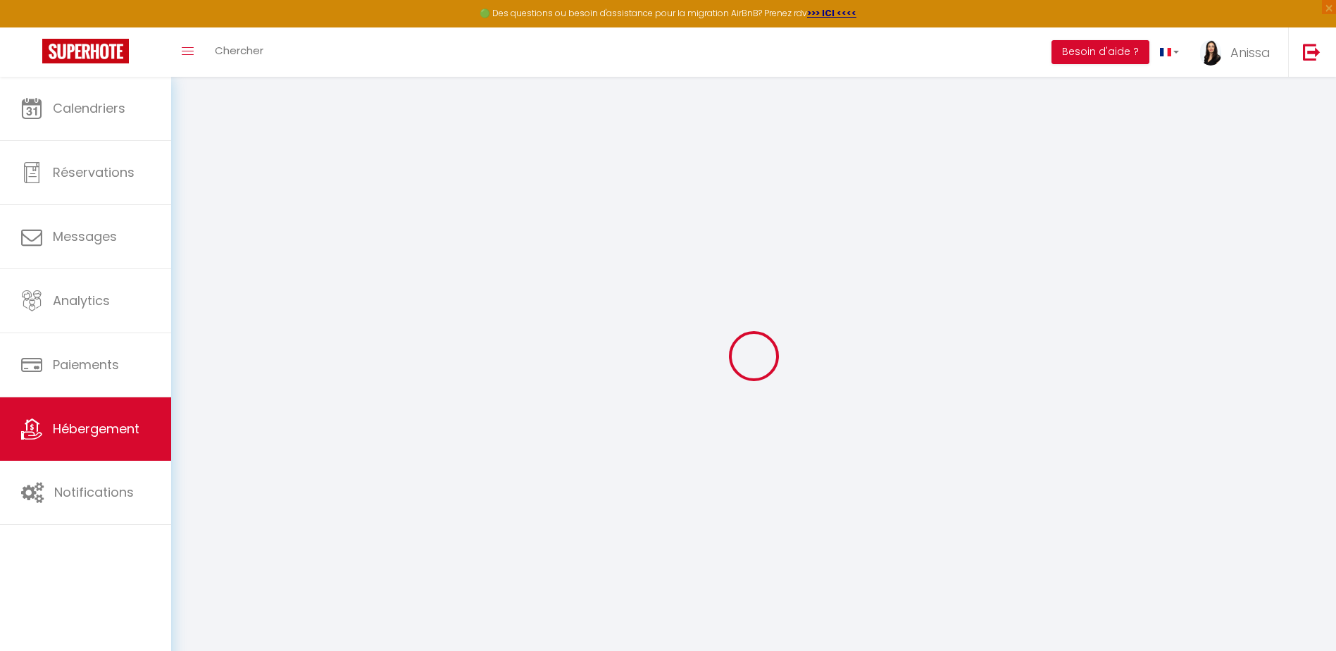
select select
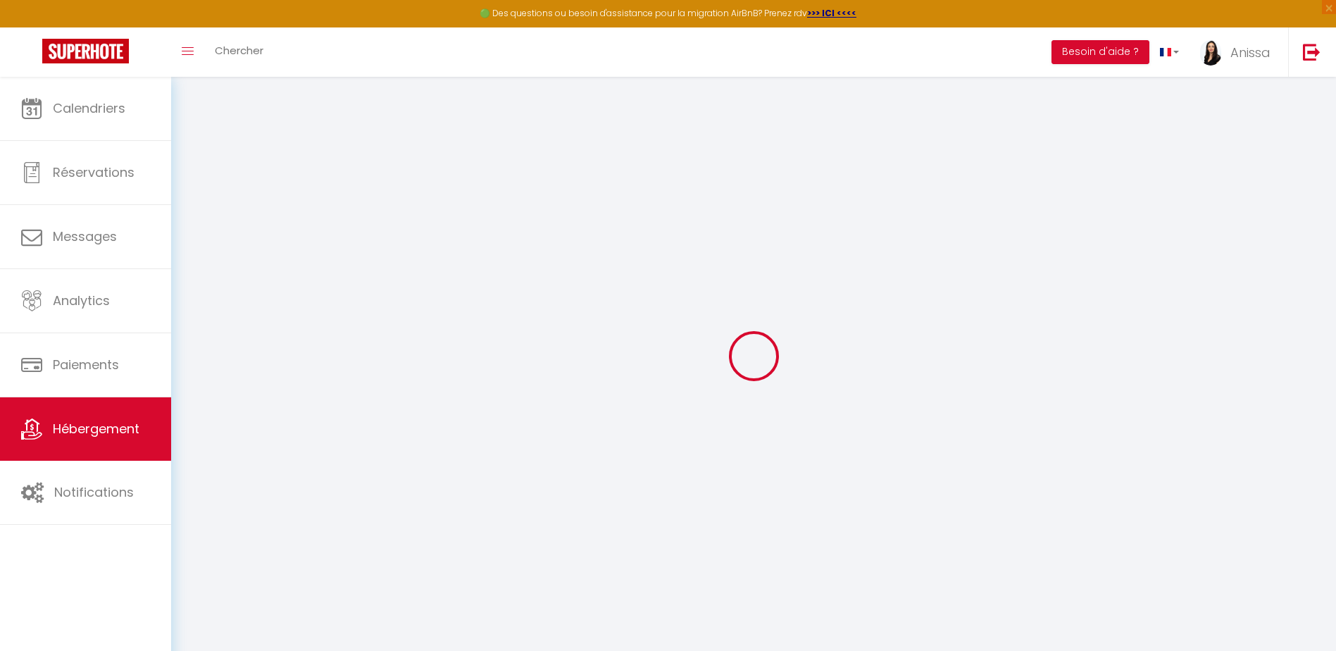
select select
checkbox input "false"
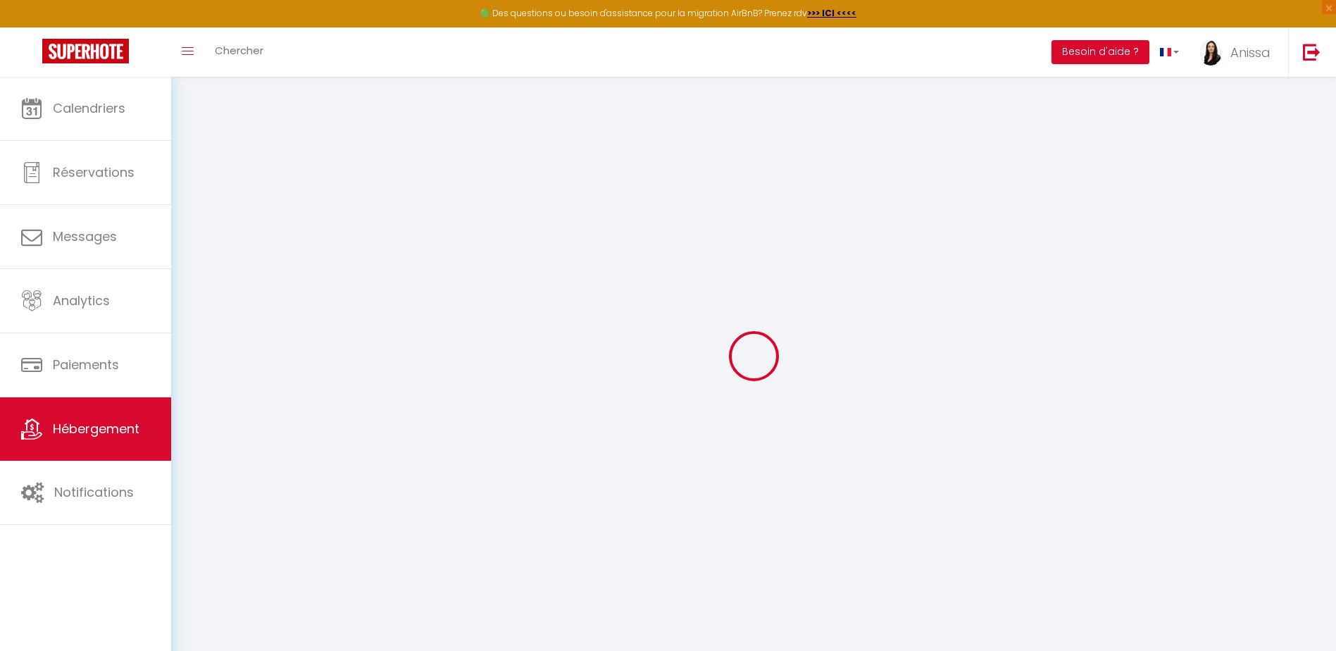
checkbox input "false"
select select
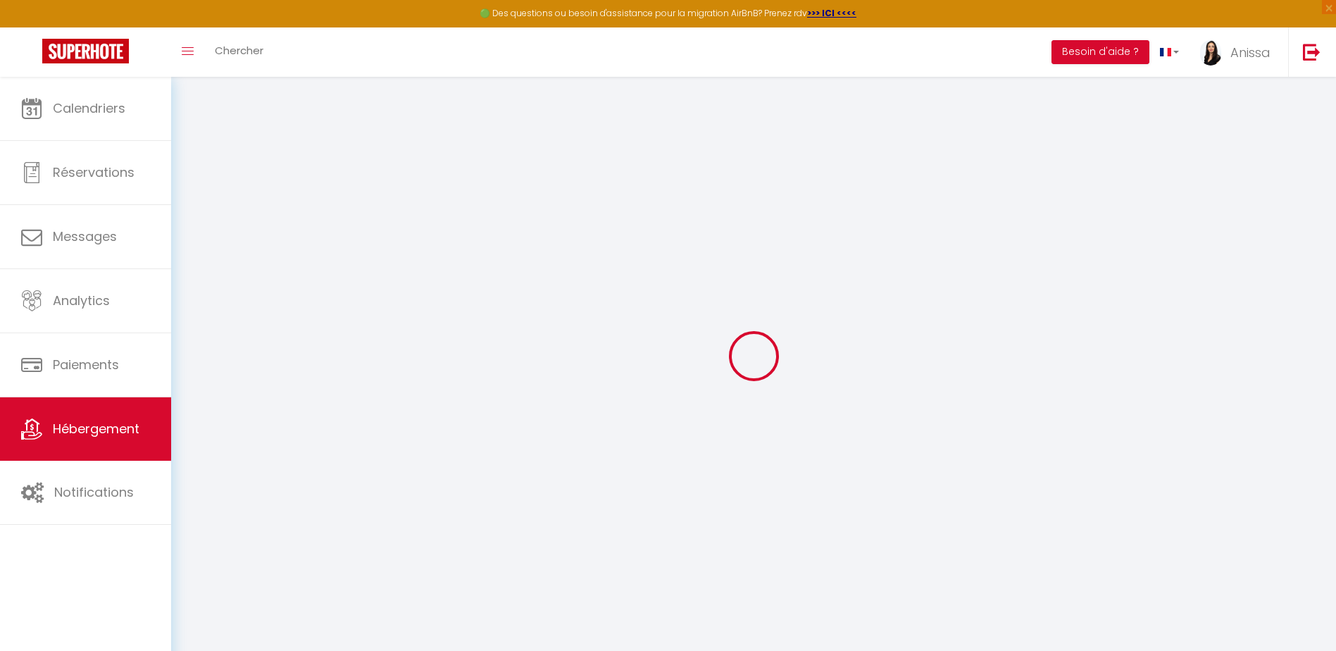
select select
checkbox input "false"
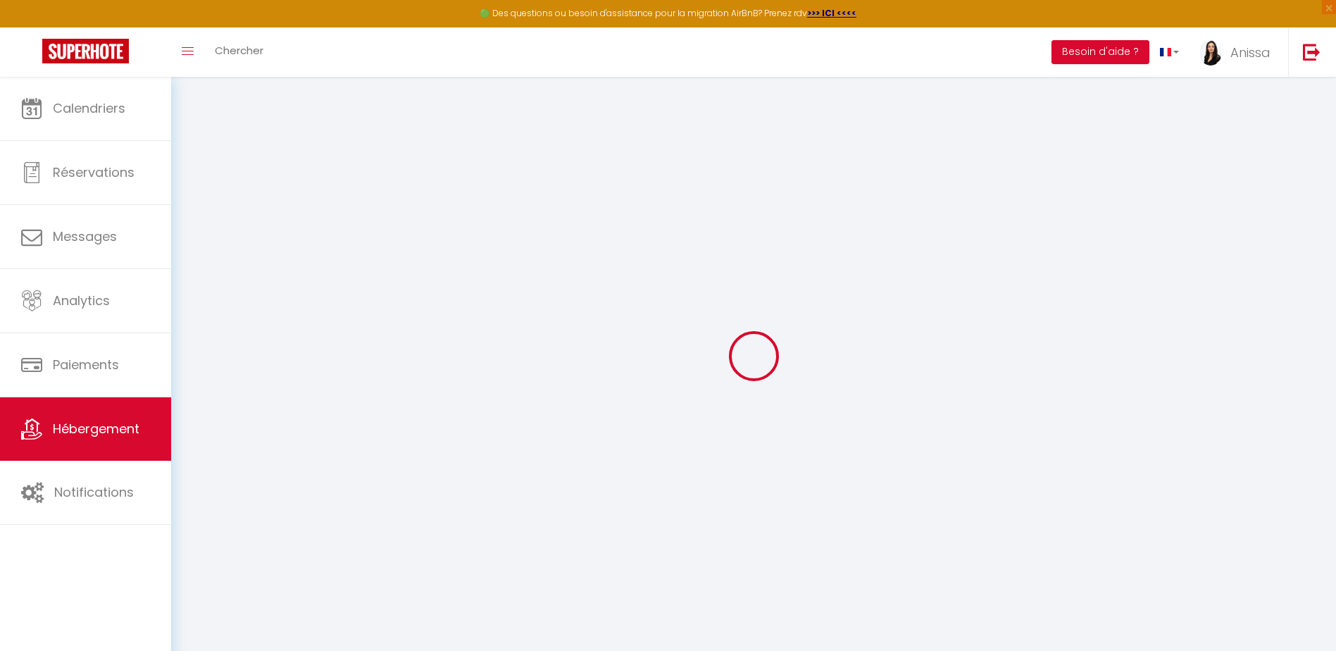
checkbox input "false"
select select
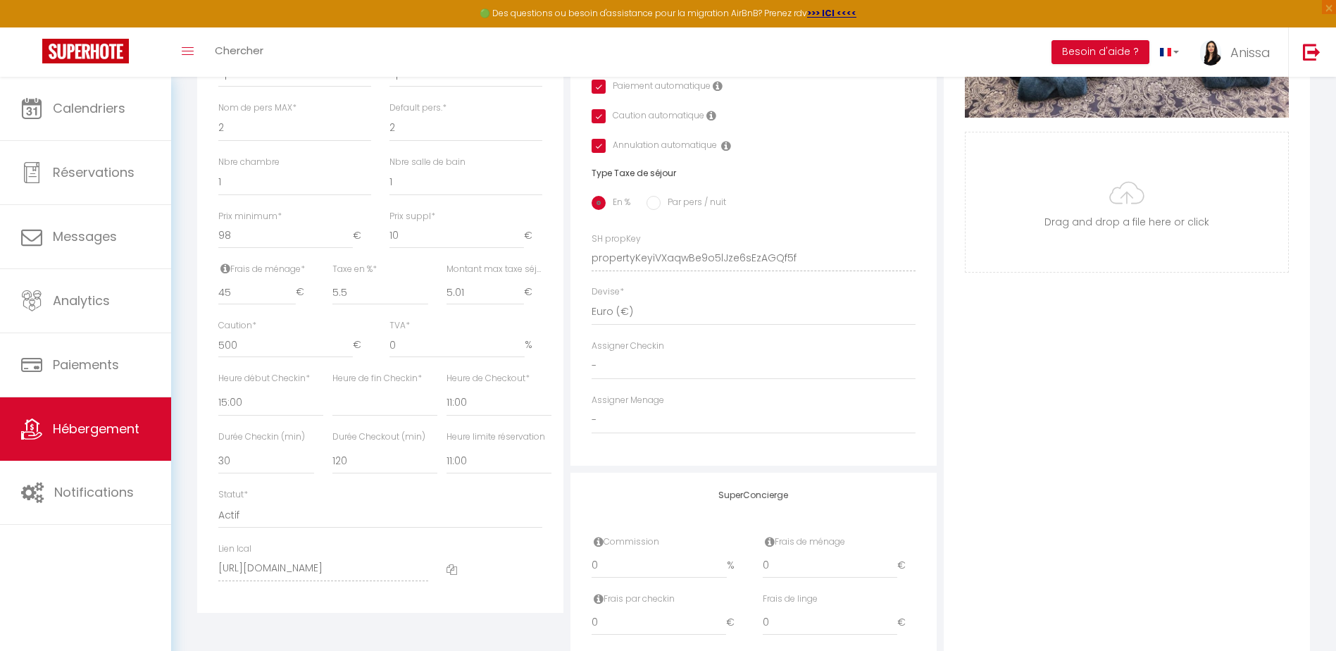
scroll to position [563, 0]
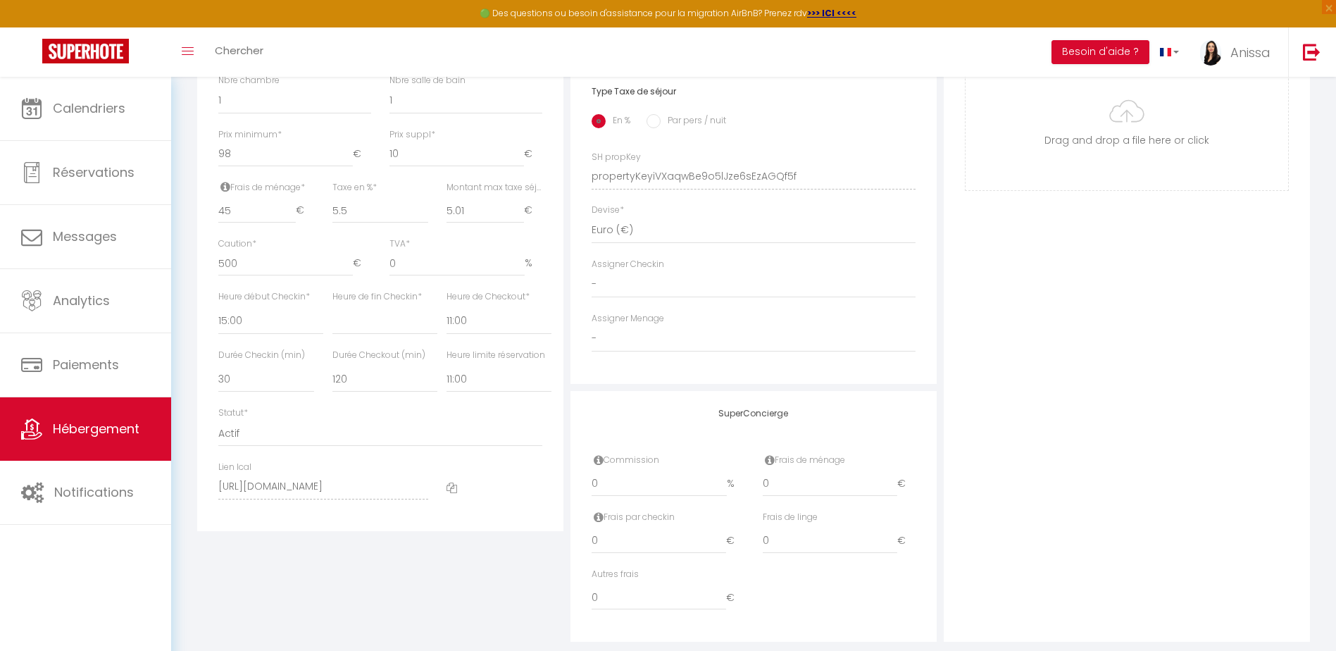
click at [1187, 438] on div "Photo Photo Supprimer Drag and drop a file here or click Ooops, something wrong…" at bounding box center [1127, 166] width 366 height 950
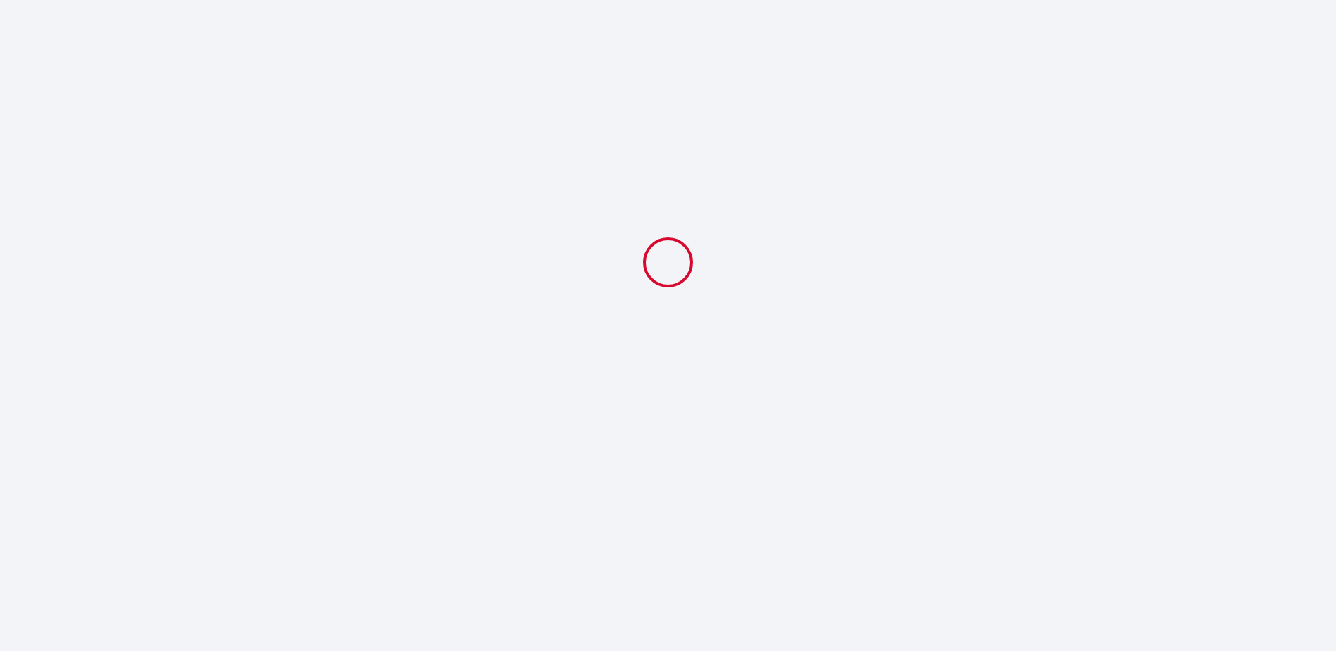
select select
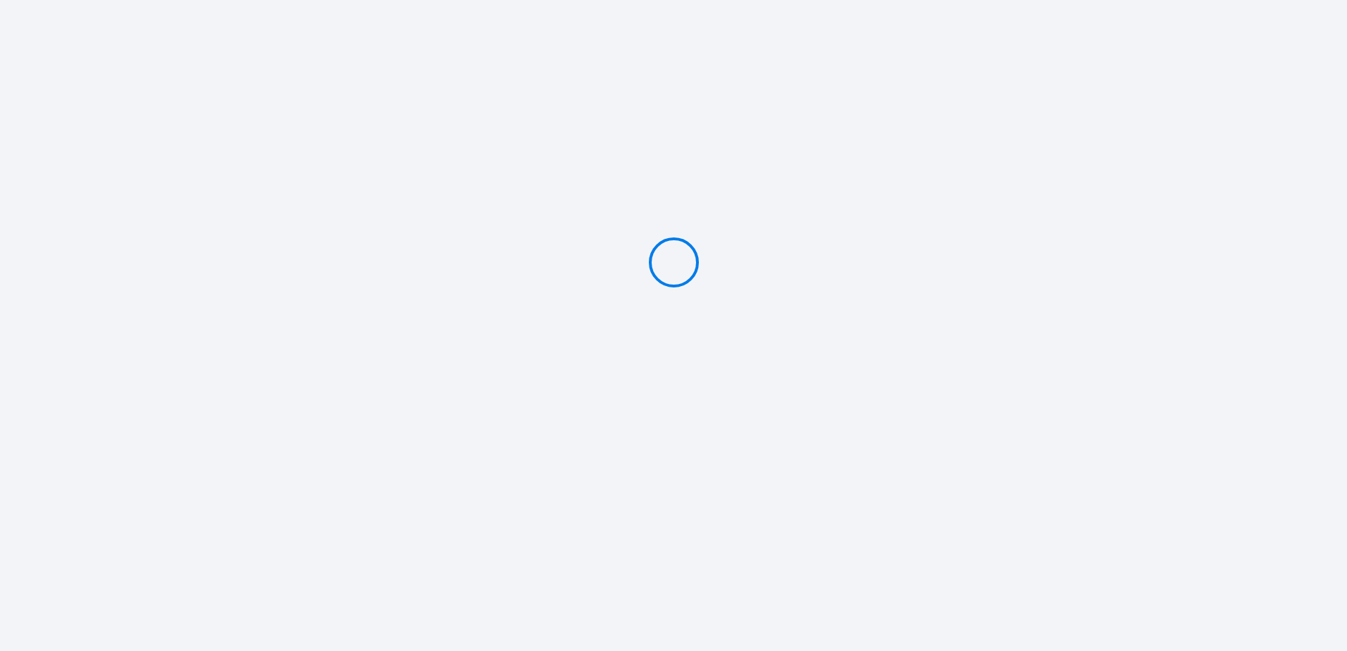
type input "Caution 400 €"
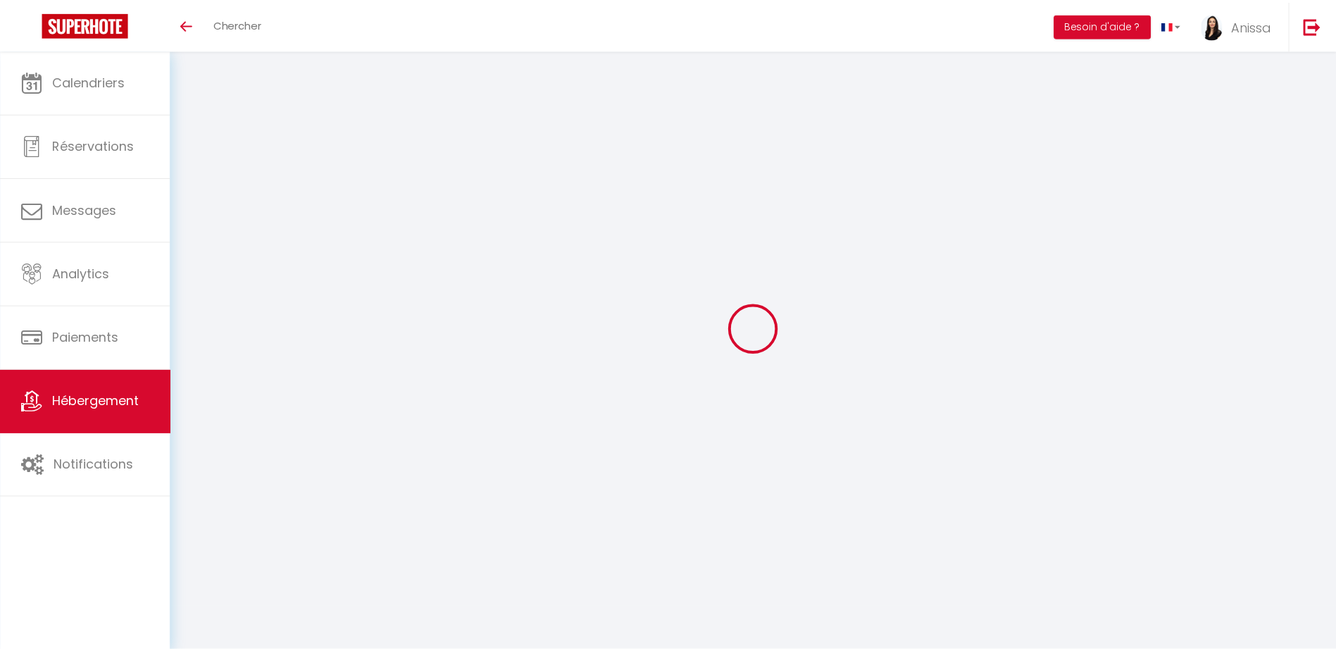
scroll to position [70, 0]
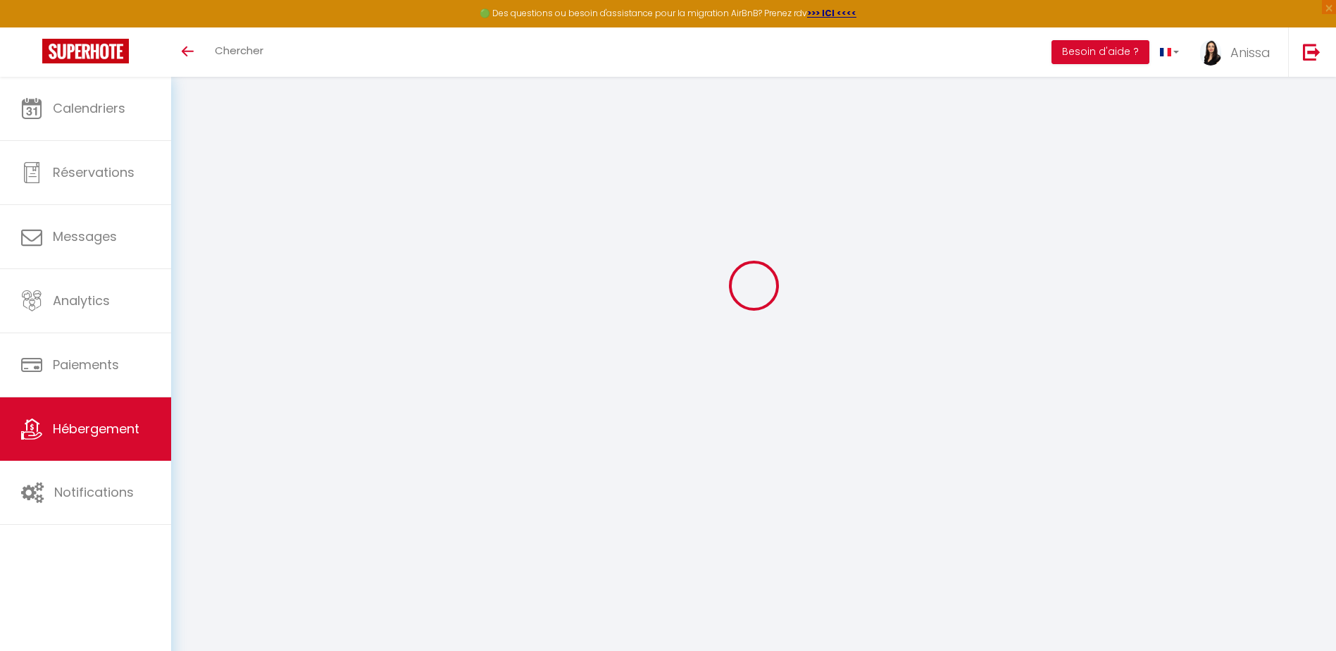
select select
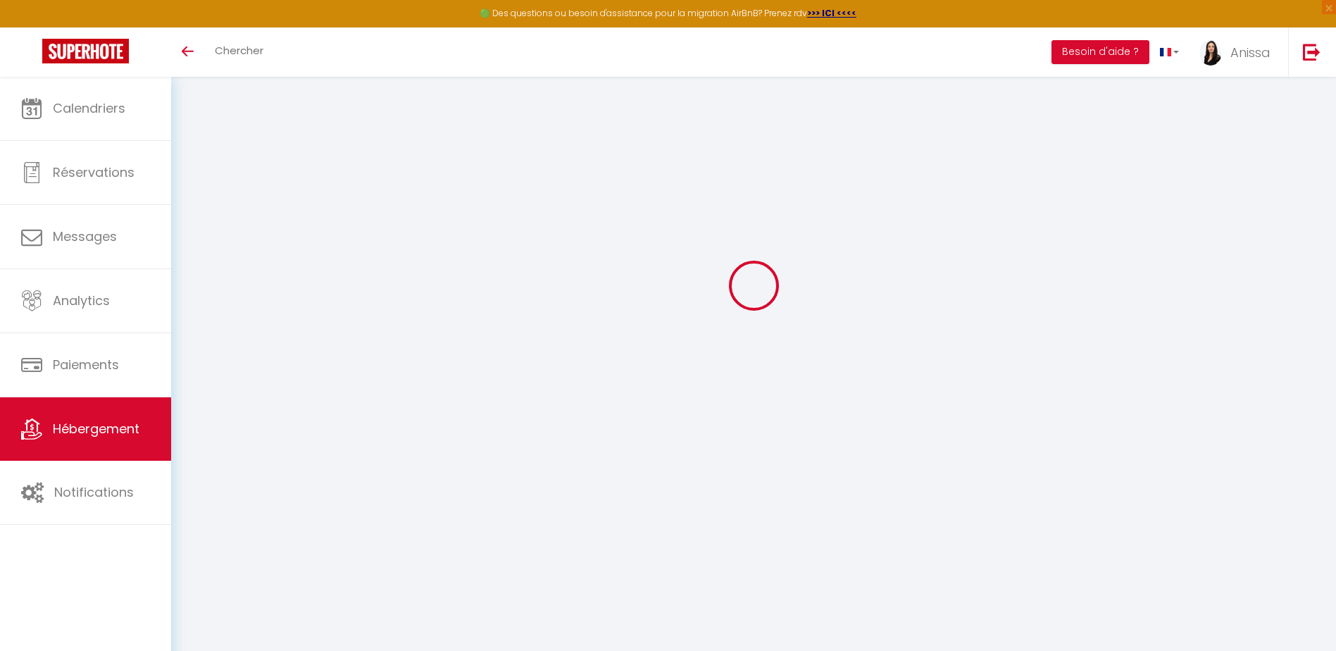
select select
checkbox input "false"
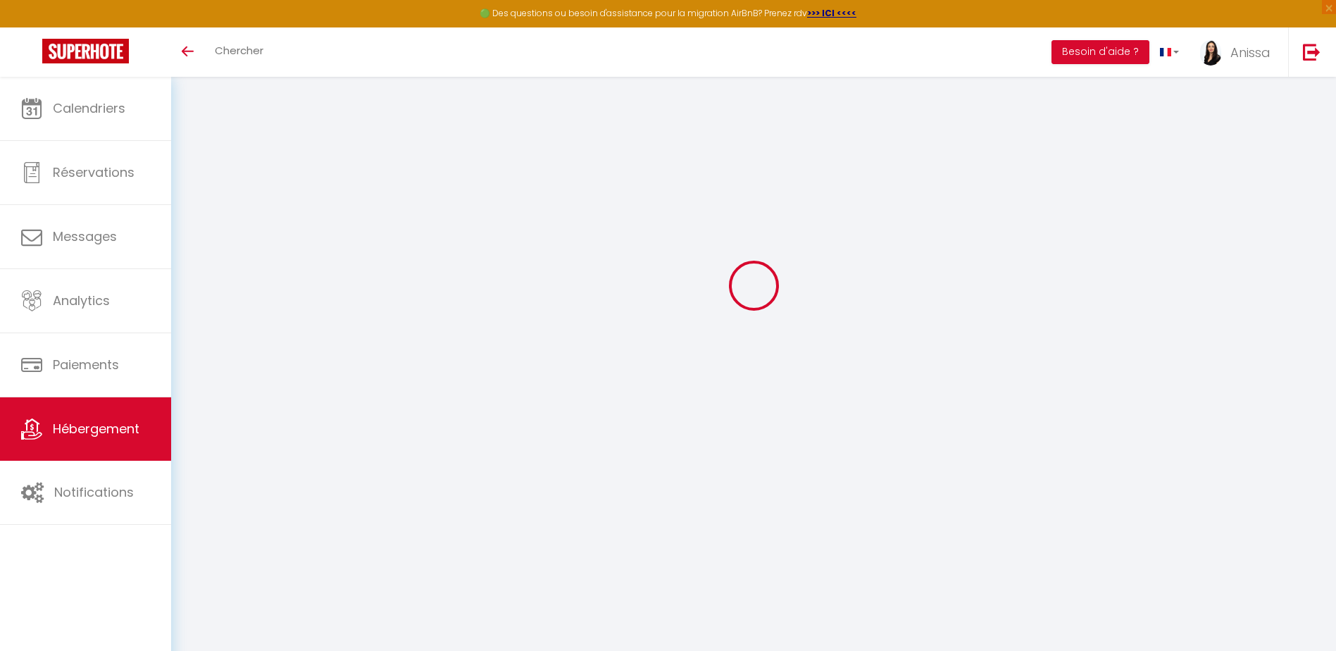
select select
type input "Golden Royal"
type input "Anissa"
select select "2"
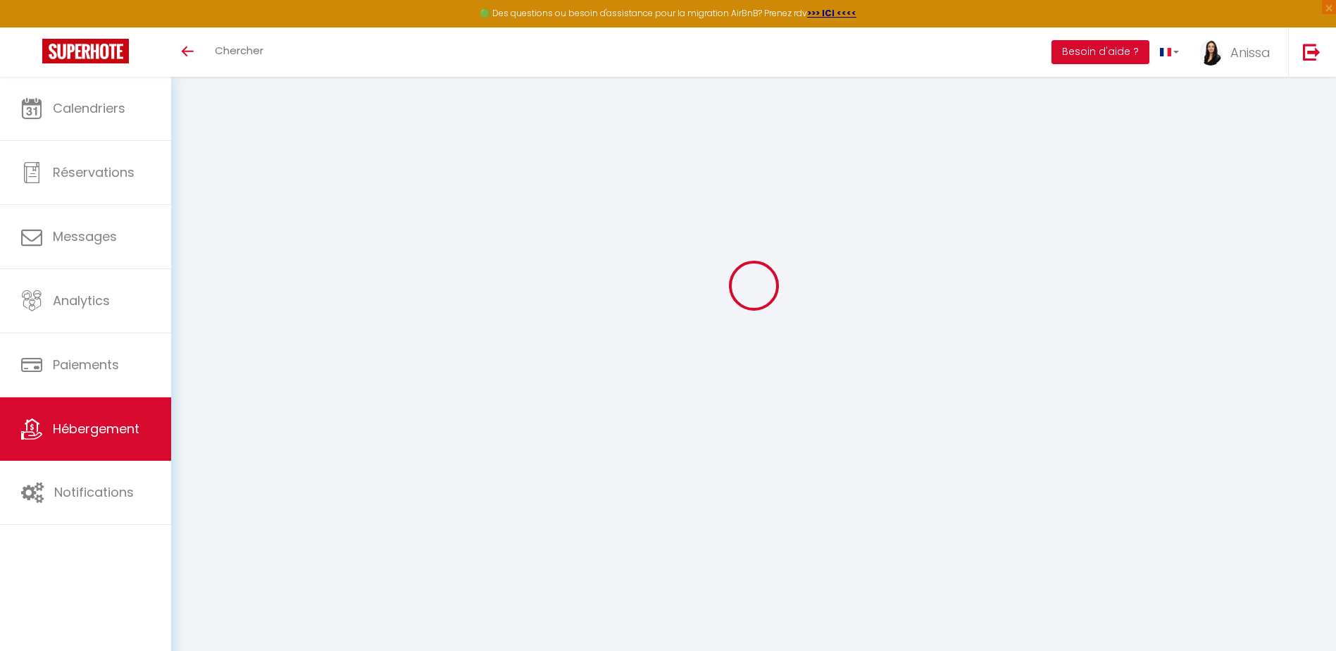
type input "98"
type input "10"
type input "45"
type input "5.5"
type input "5.01"
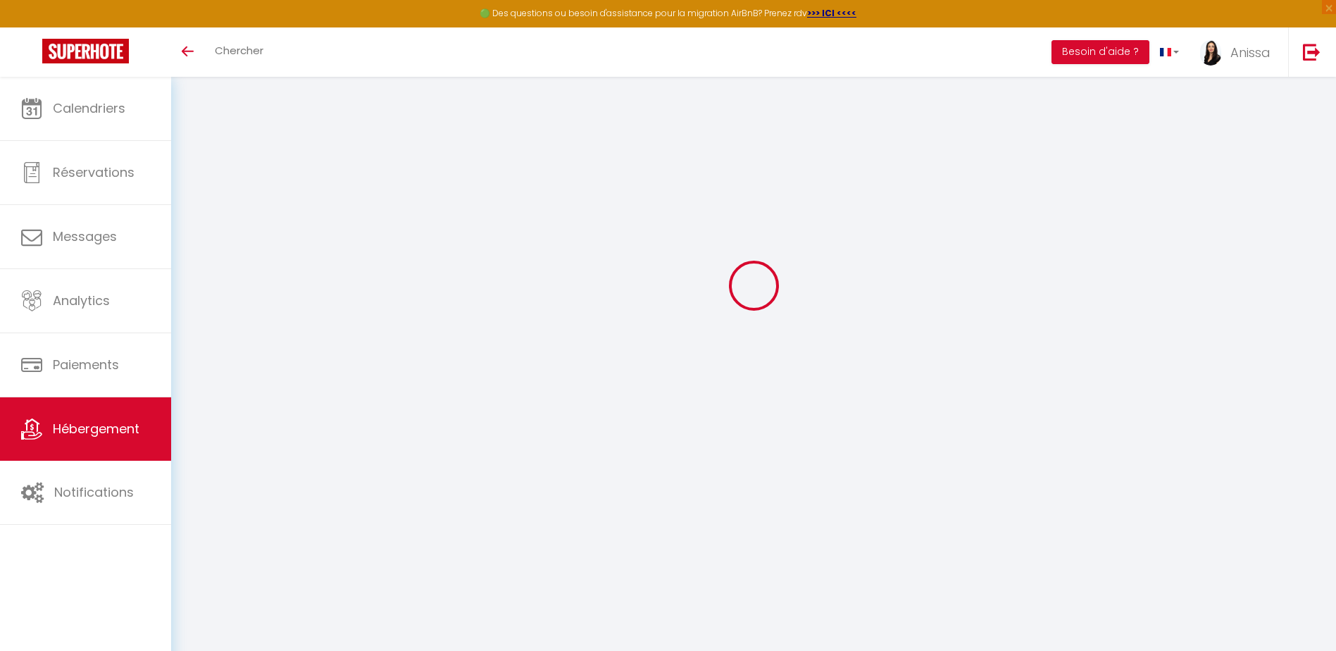
type input "500"
select select
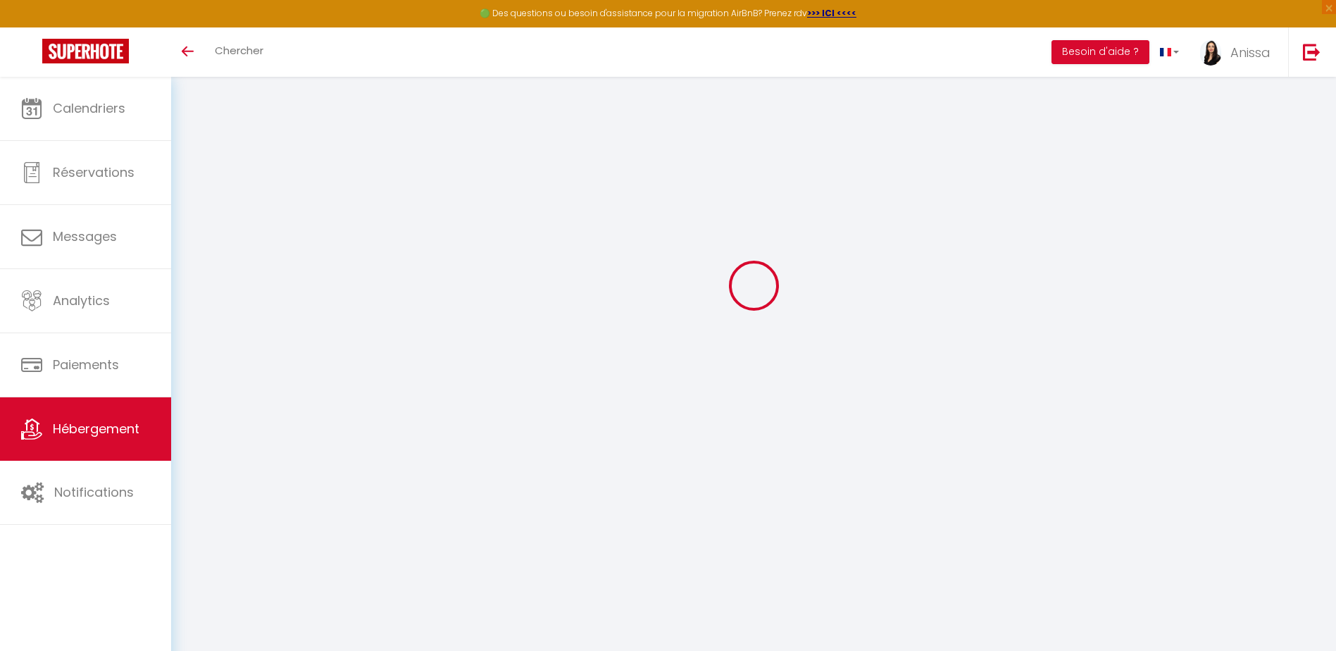
select select
type input "14 Rue Royale"
type input "69001"
type input "Lyon"
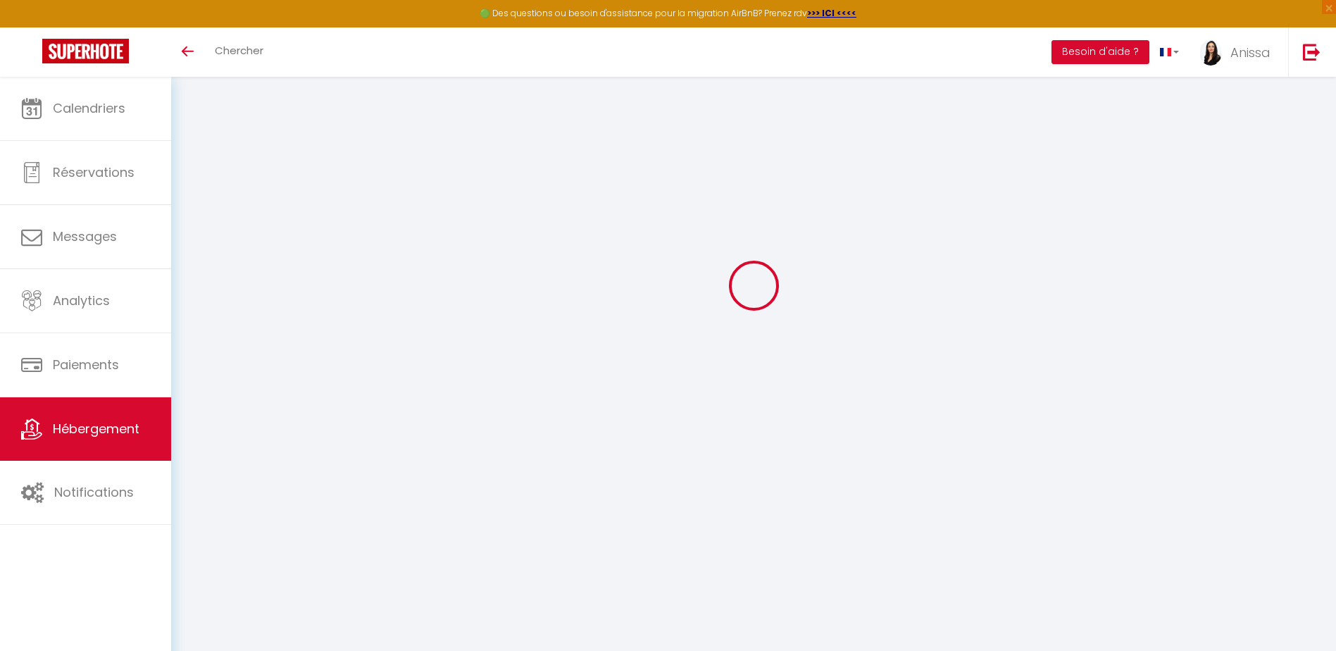
type input "goldenroyal69001@gmail.com"
select select "10974"
checkbox input "false"
checkbox input "true"
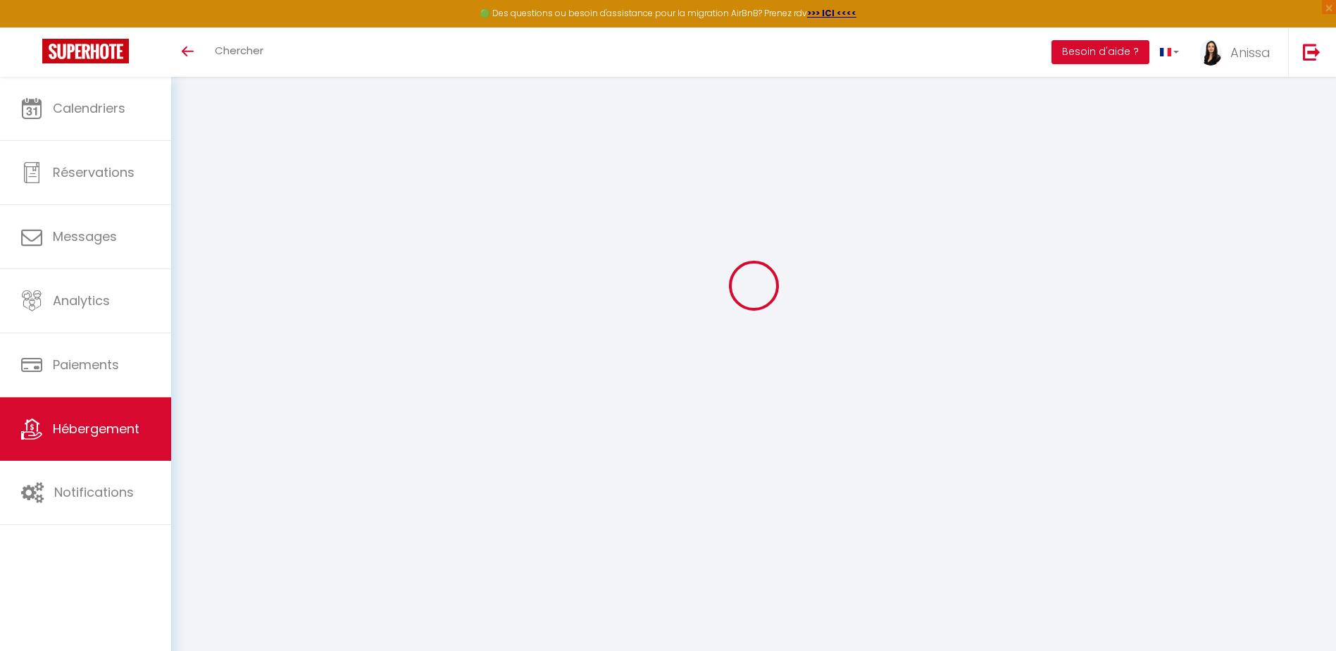
checkbox input "true"
radio input "true"
select select
type input "0"
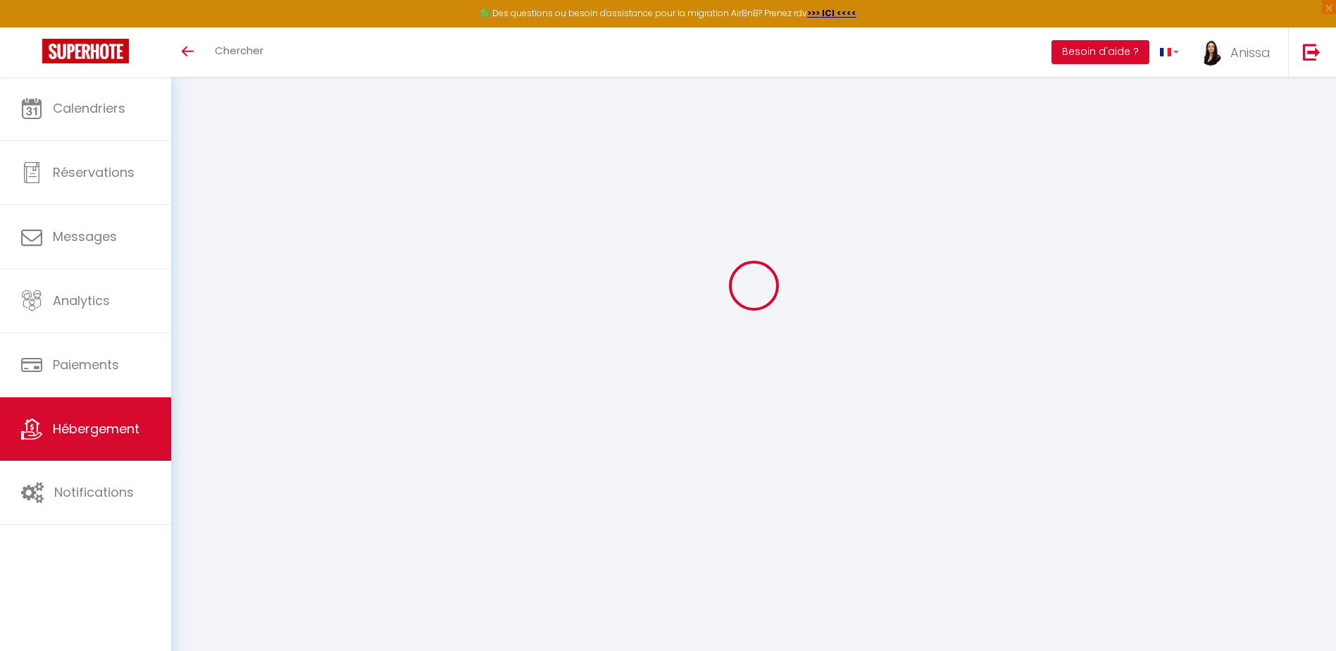
type input "0"
select select
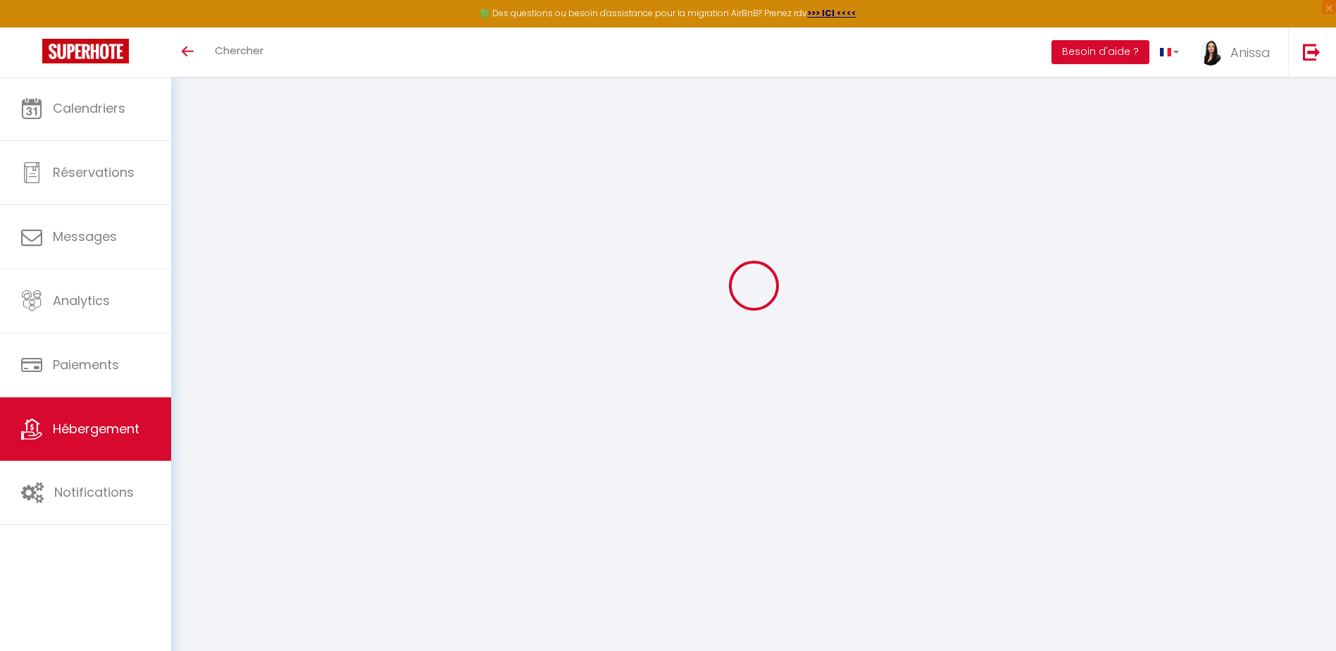
select select
checkbox input "false"
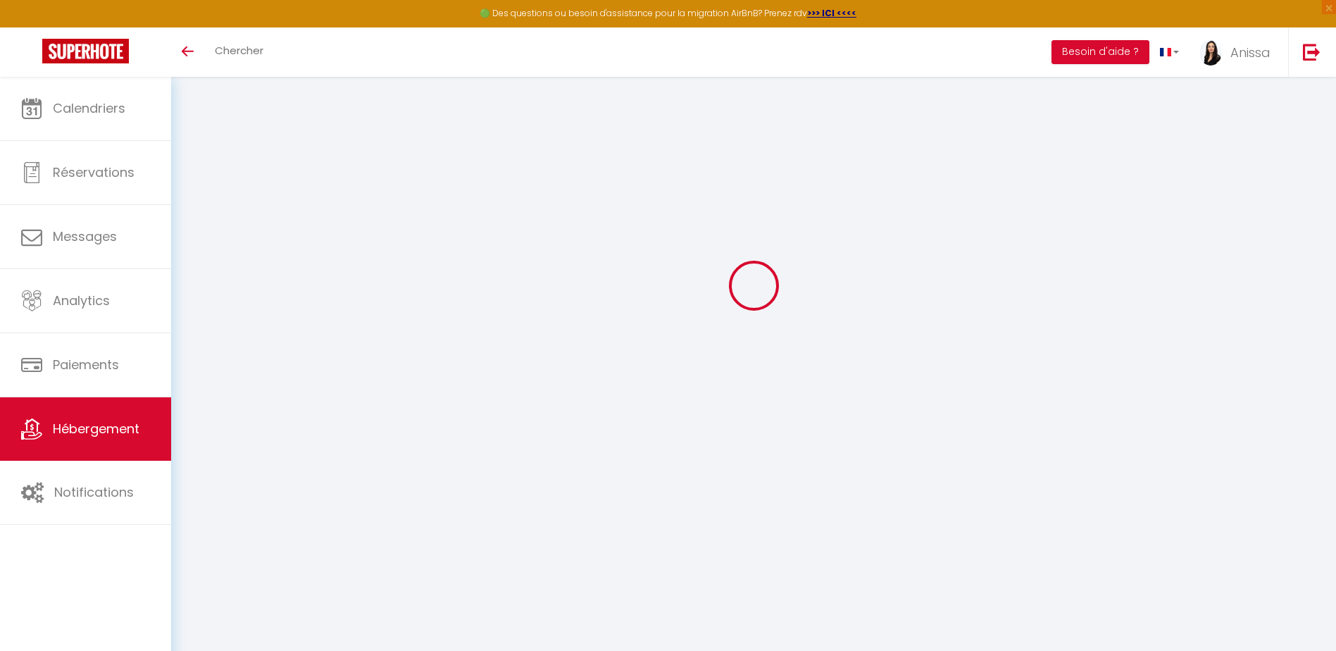
checkbox input "true"
select select
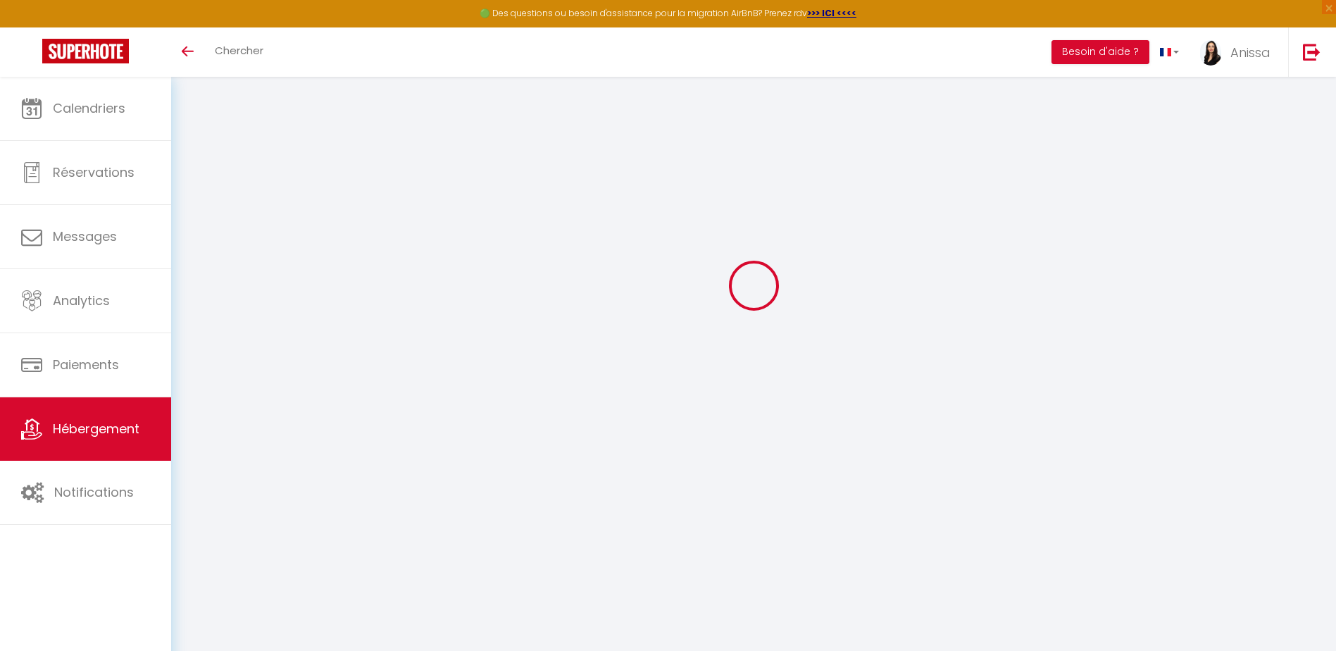
select select
checkbox input "false"
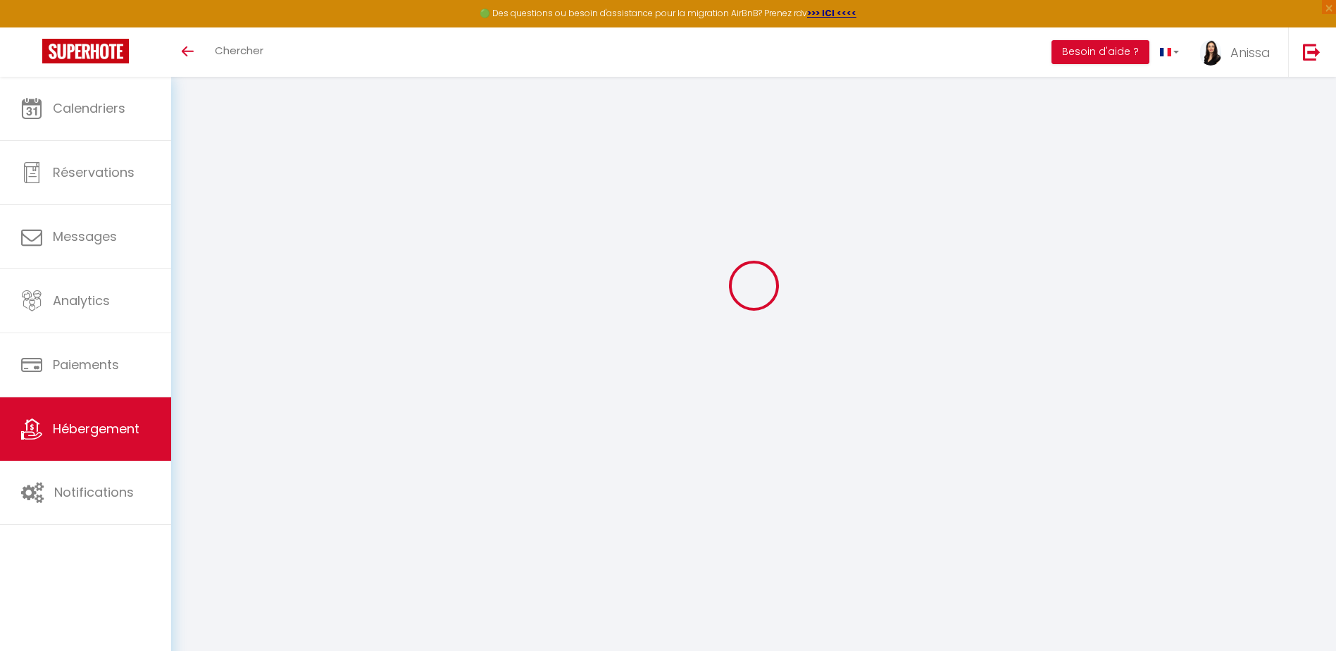
checkbox input "true"
select select
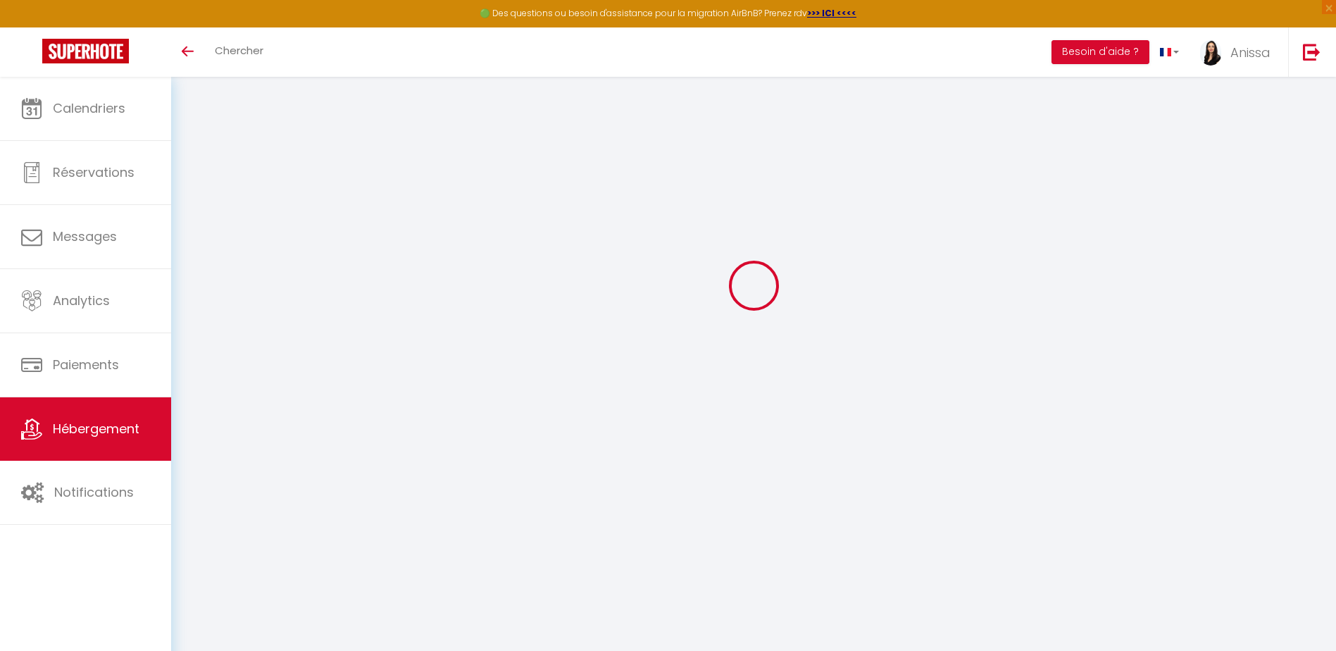
select select
checkbox input "false"
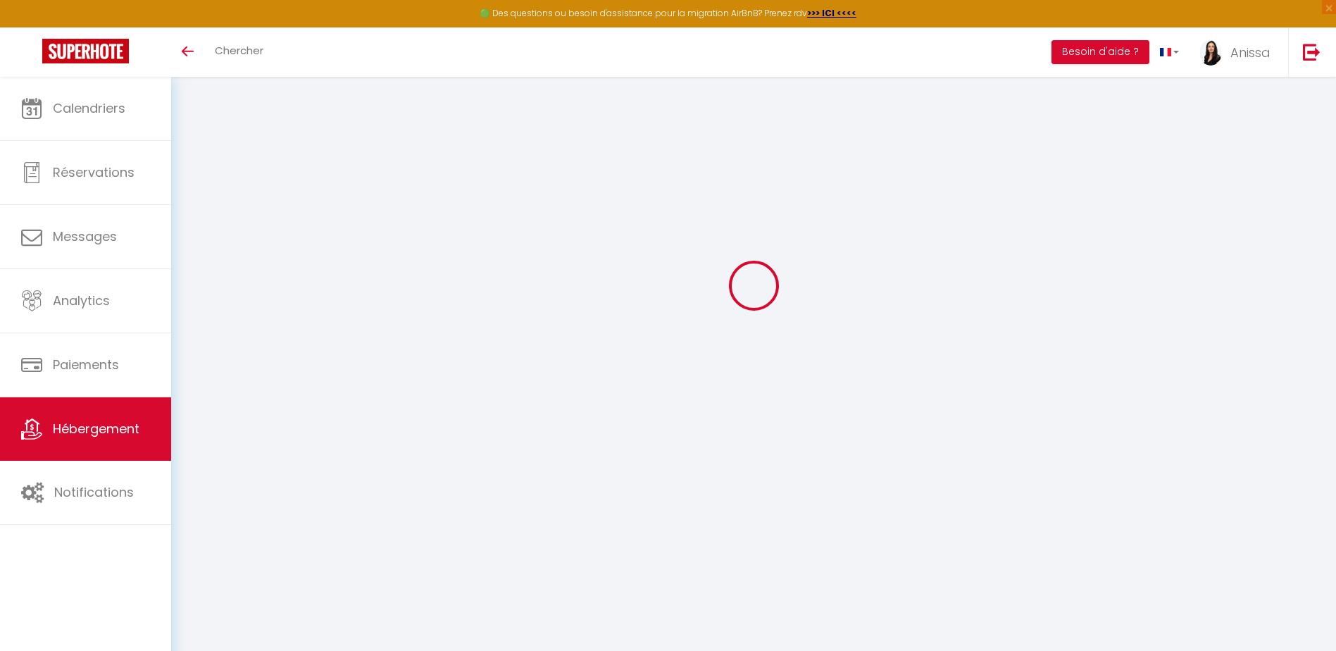
checkbox input "true"
checkbox input "false"
checkbox input "true"
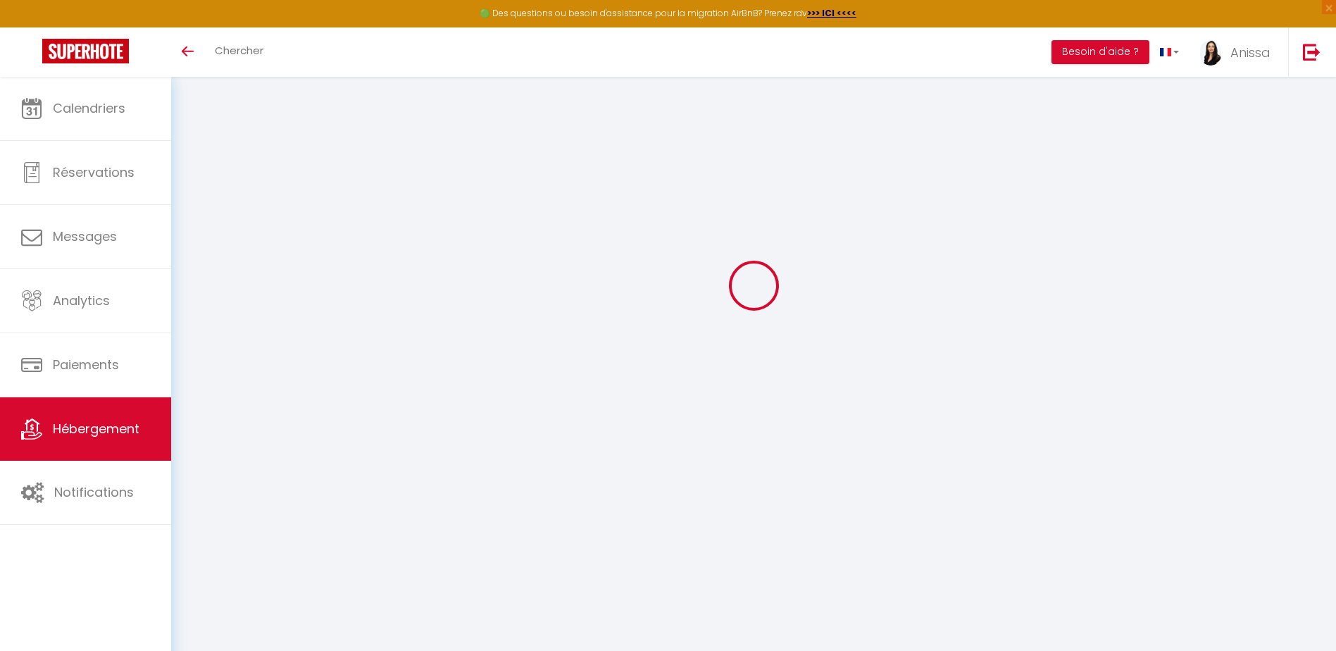
checkbox input "true"
select select "15:00"
select select
select select "11:00"
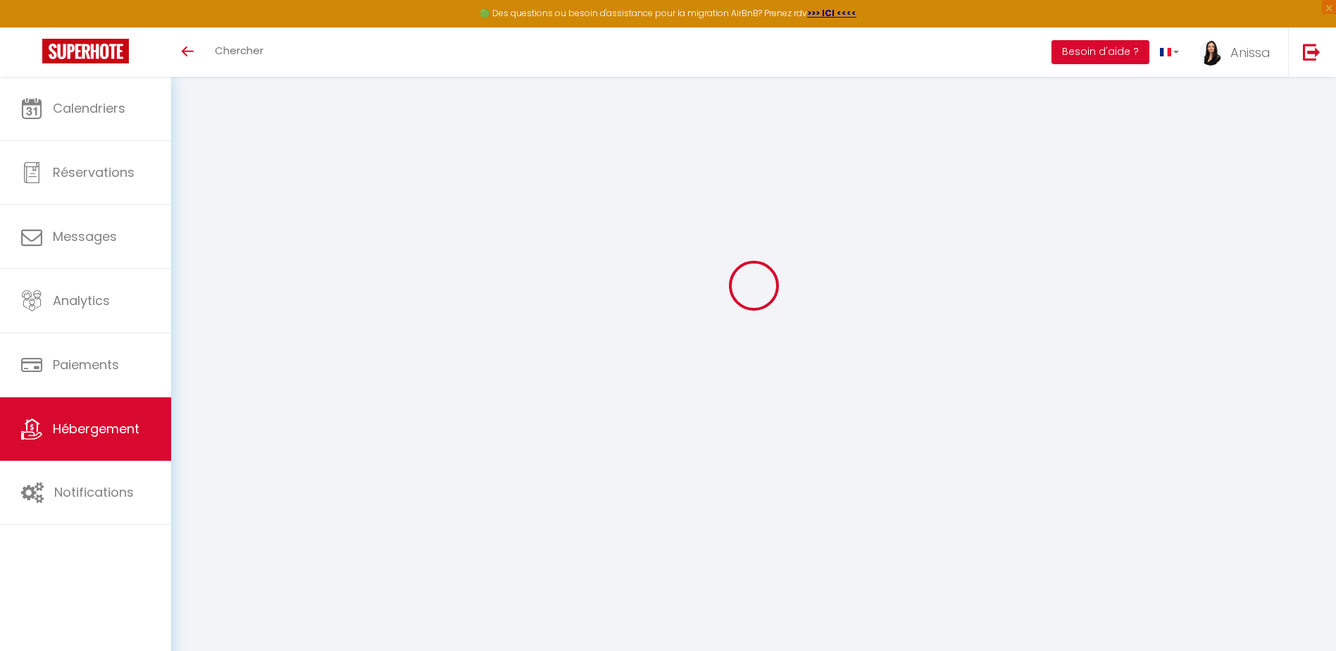
select select "30"
select select "120"
select select "11:00"
select select
checkbox input "false"
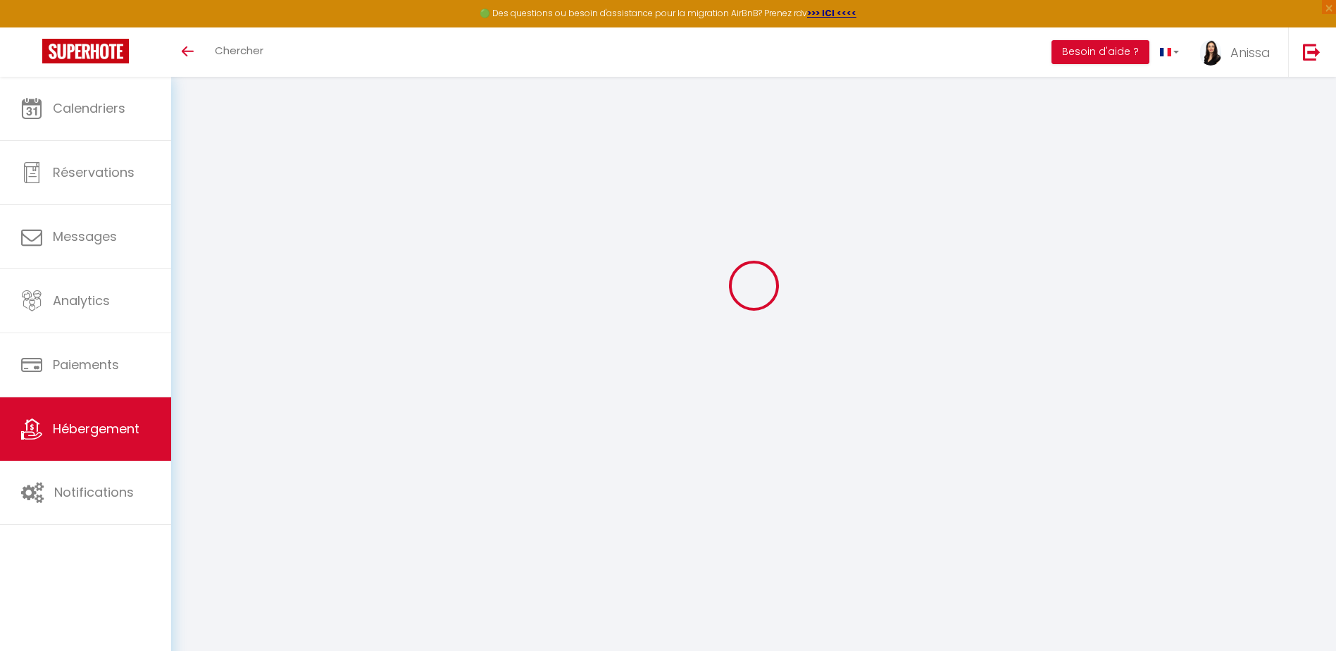
checkbox input "true"
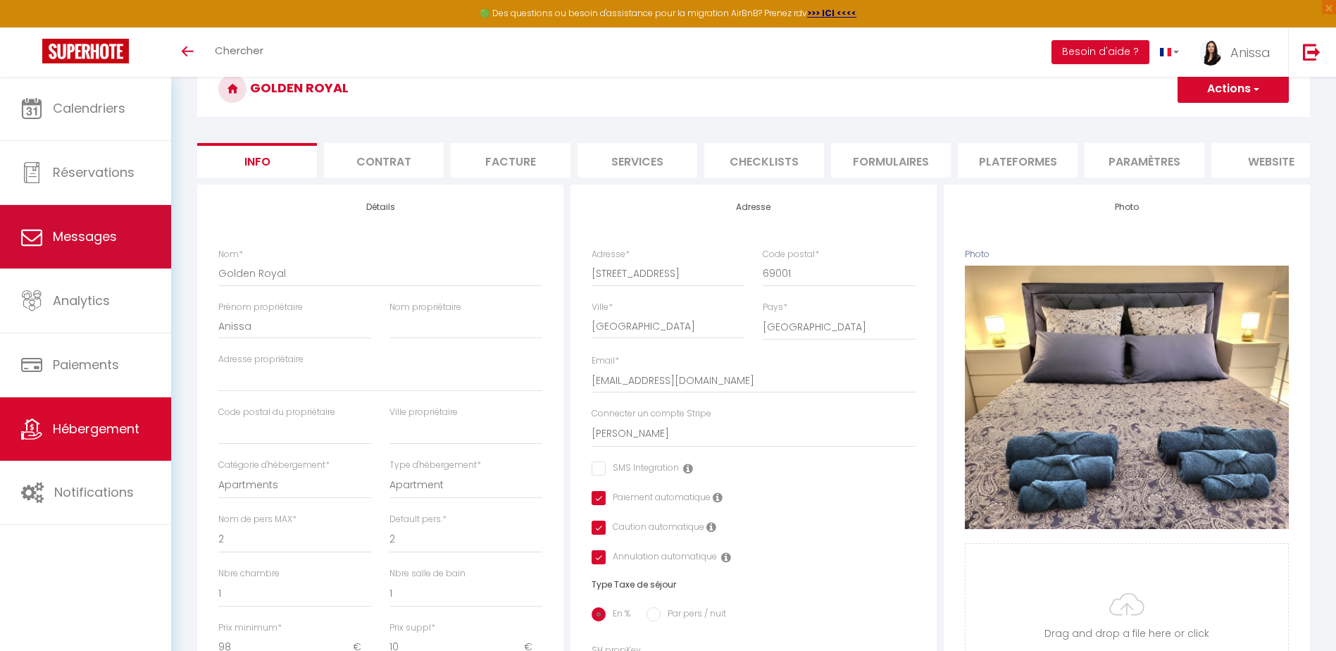
click at [102, 247] on link "Messages" at bounding box center [85, 236] width 171 height 63
select select "message"
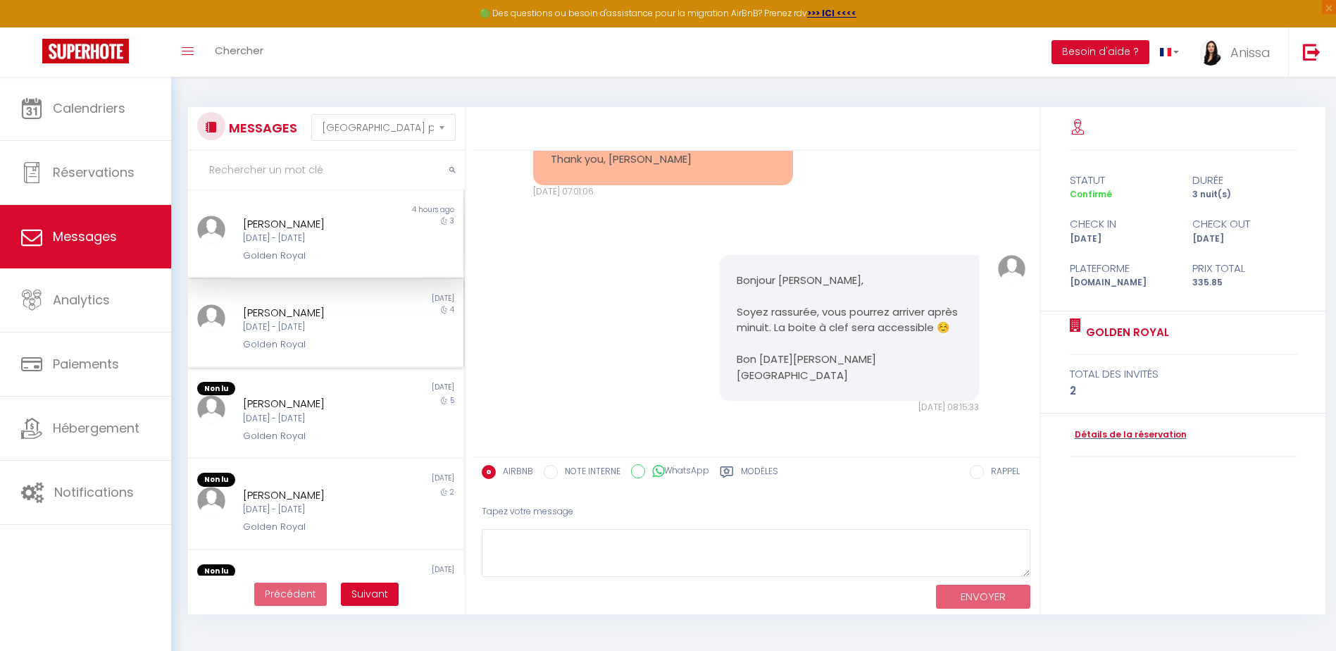
click at [344, 316] on div "Adélaïde Boulanger" at bounding box center [314, 312] width 142 height 17
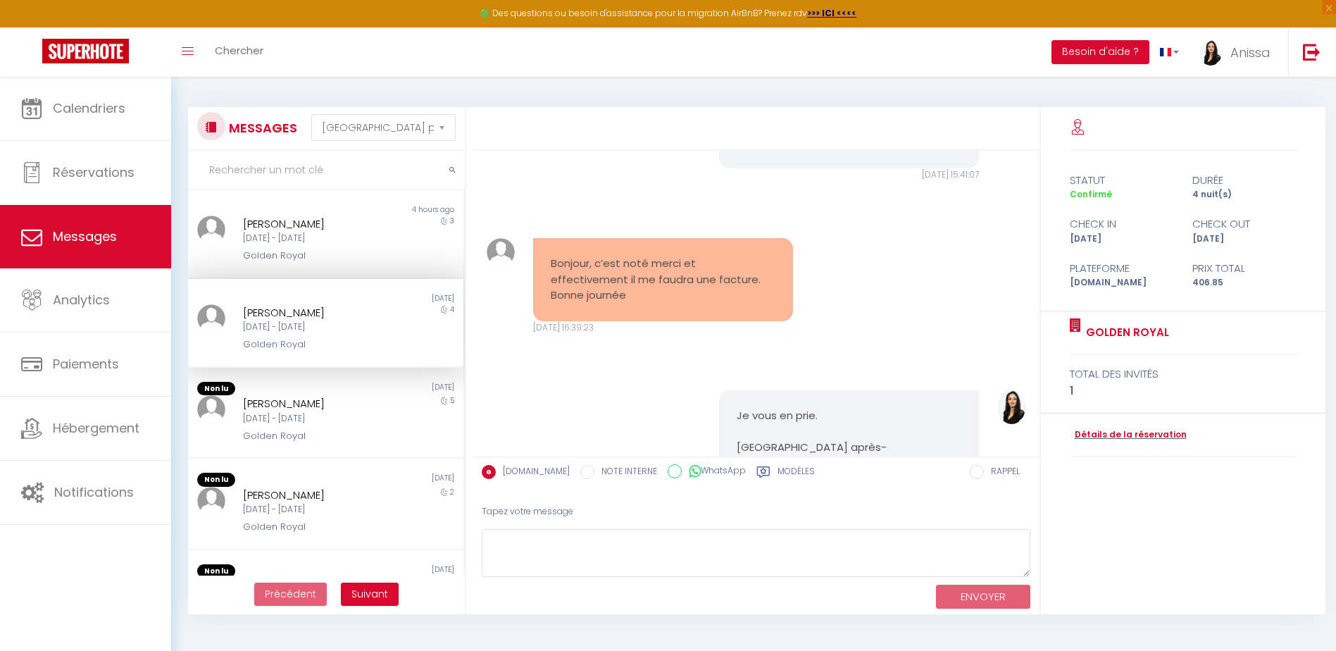
scroll to position [1119, 0]
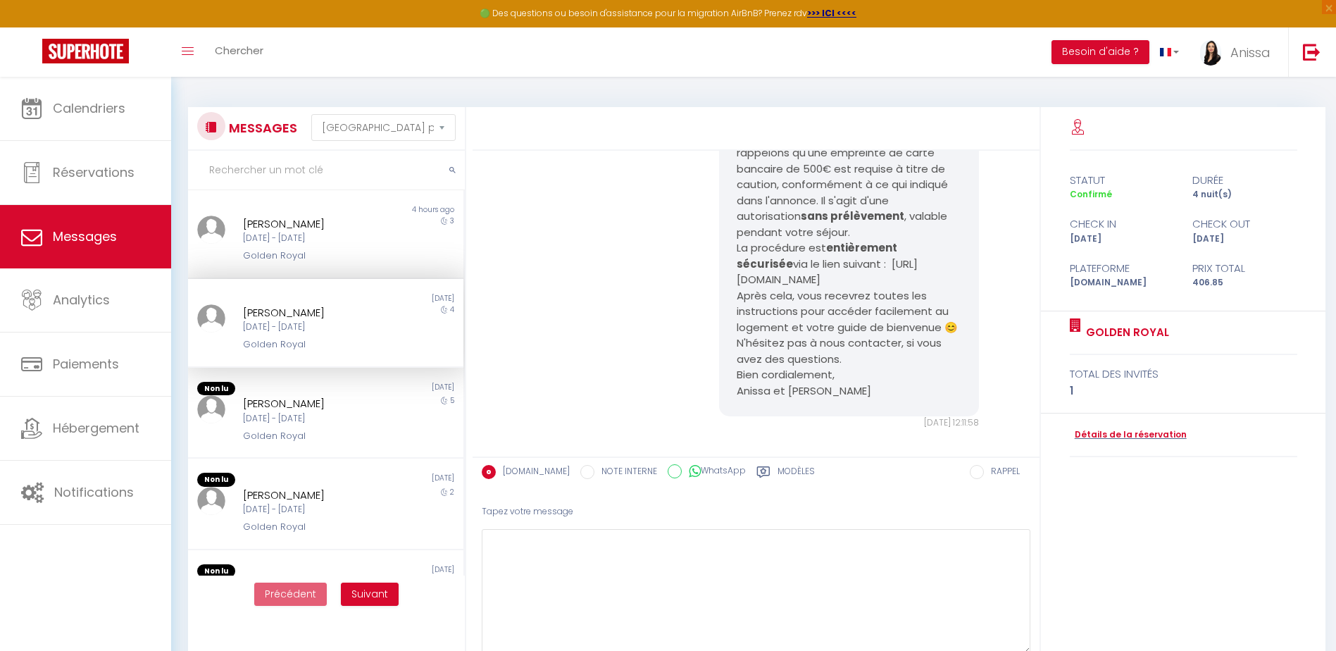
drag, startPoint x: 1026, startPoint y: 573, endPoint x: 1121, endPoint y: 497, distance: 121.2
click at [1033, 644] on div "Tapez votre message ENVOYER" at bounding box center [756, 592] width 567 height 197
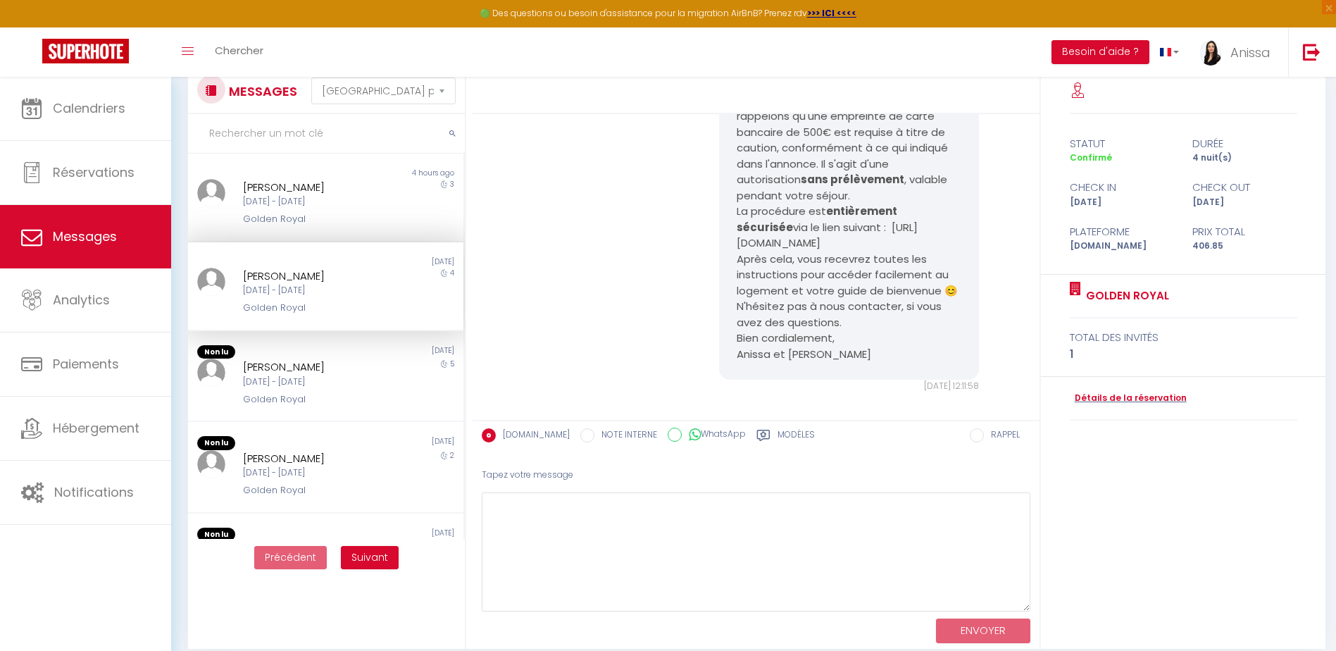
scroll to position [70, 0]
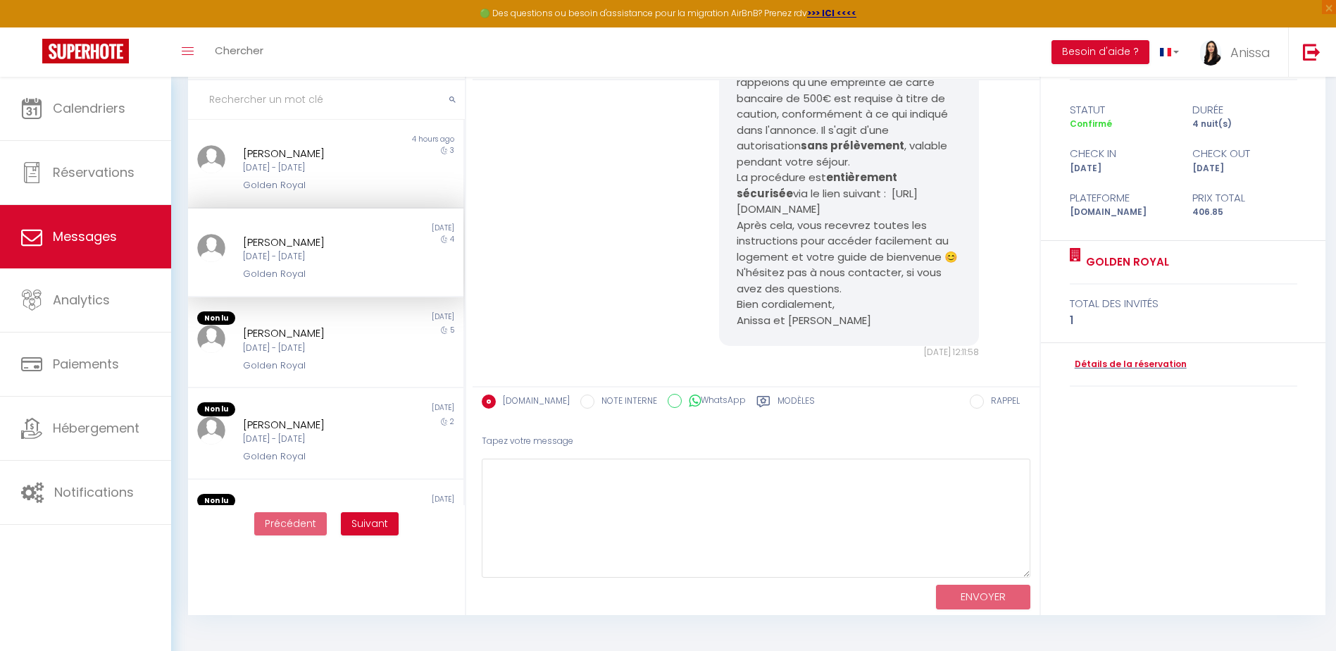
click at [1004, 401] on label "RAPPEL" at bounding box center [1002, 401] width 36 height 15
click at [984, 401] on input "RAPPEL" at bounding box center [977, 401] width 14 height 14
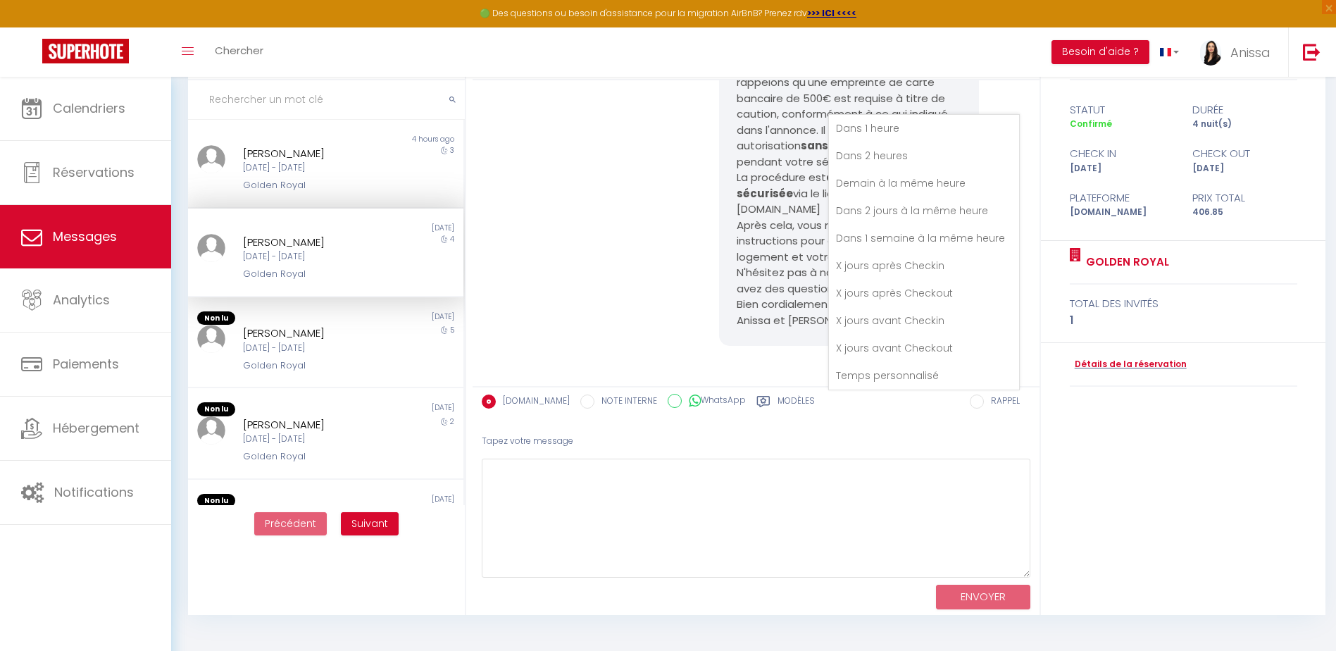
click at [1004, 401] on label "RAPPEL" at bounding box center [1002, 401] width 36 height 15
click at [984, 401] on input "RAPPEL" at bounding box center [977, 401] width 14 height 14
click at [1147, 472] on div "statut durée Confirmé 4 nuit(s) check in check out Mar 14 Oct Sam 18 Oct Platef…" at bounding box center [1183, 326] width 285 height 578
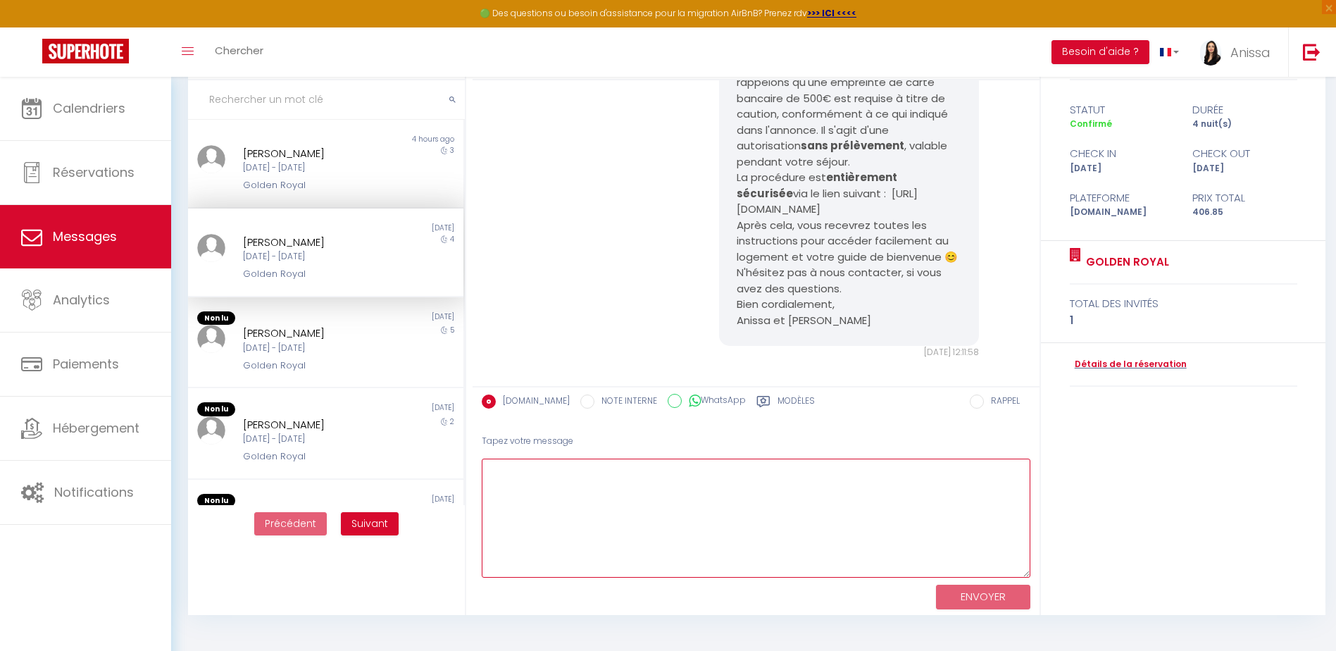
click at [604, 506] on textarea at bounding box center [756, 518] width 549 height 119
type textarea "g"
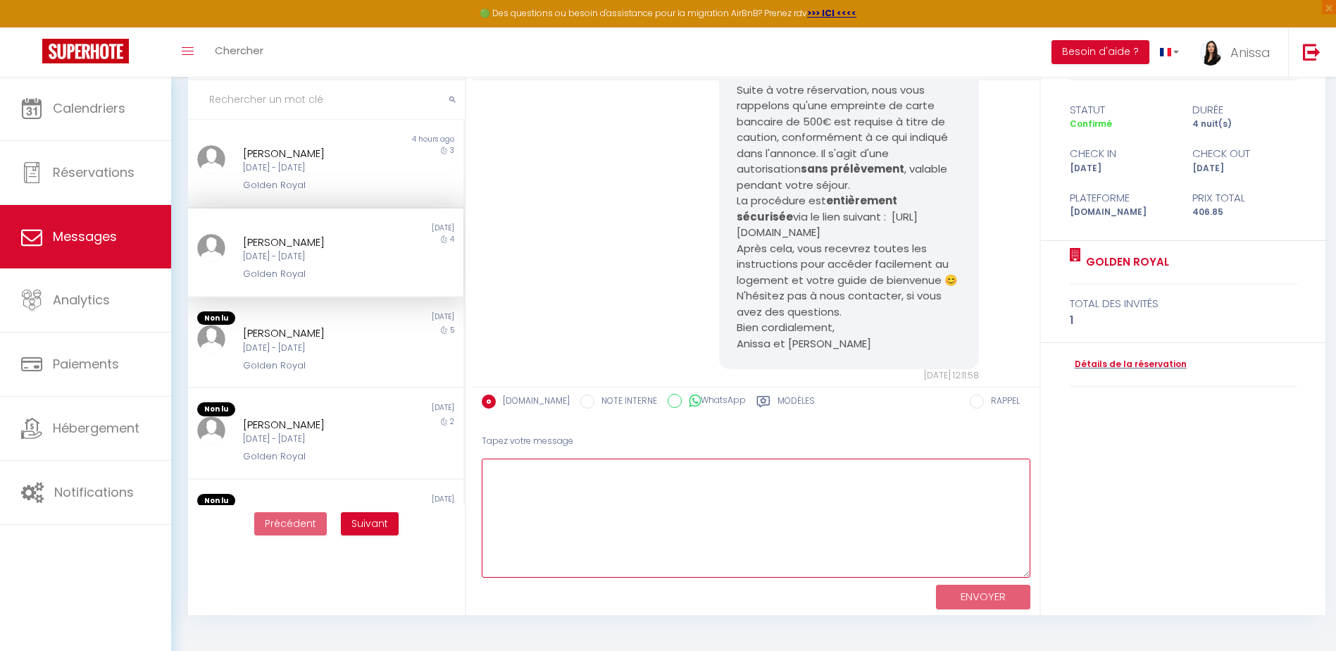
scroll to position [1119, 0]
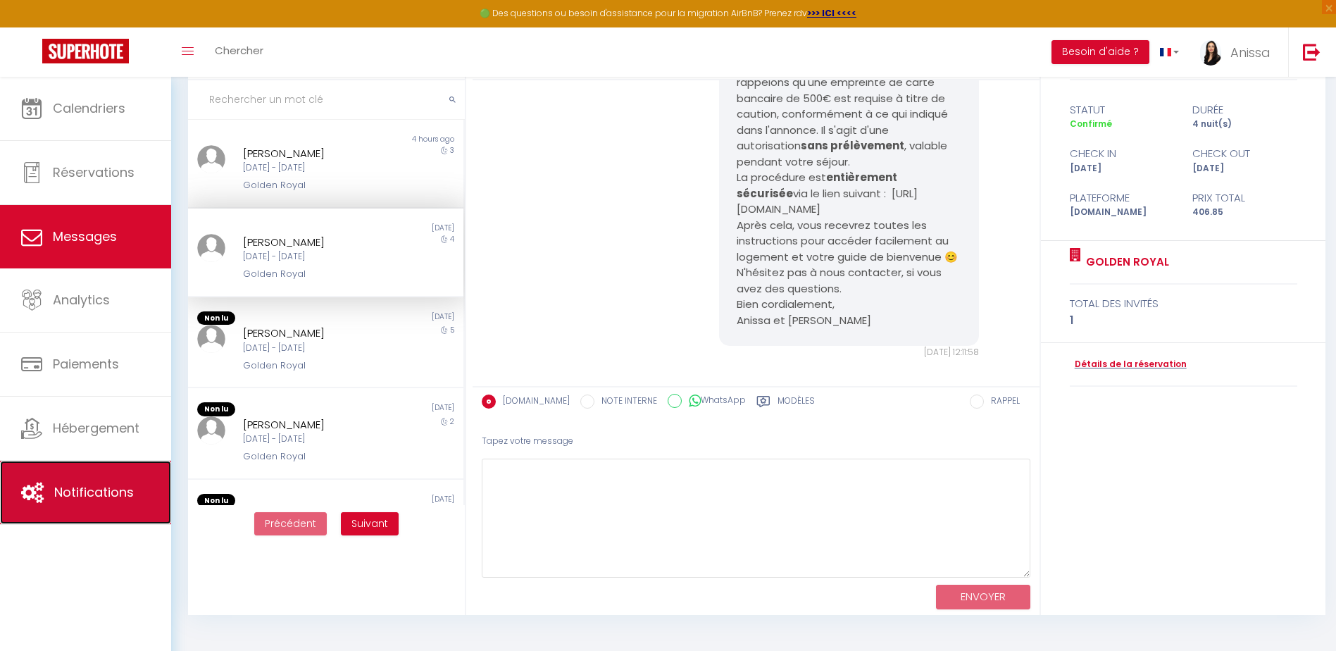
click at [86, 497] on span "Notifications" at bounding box center [94, 492] width 80 height 18
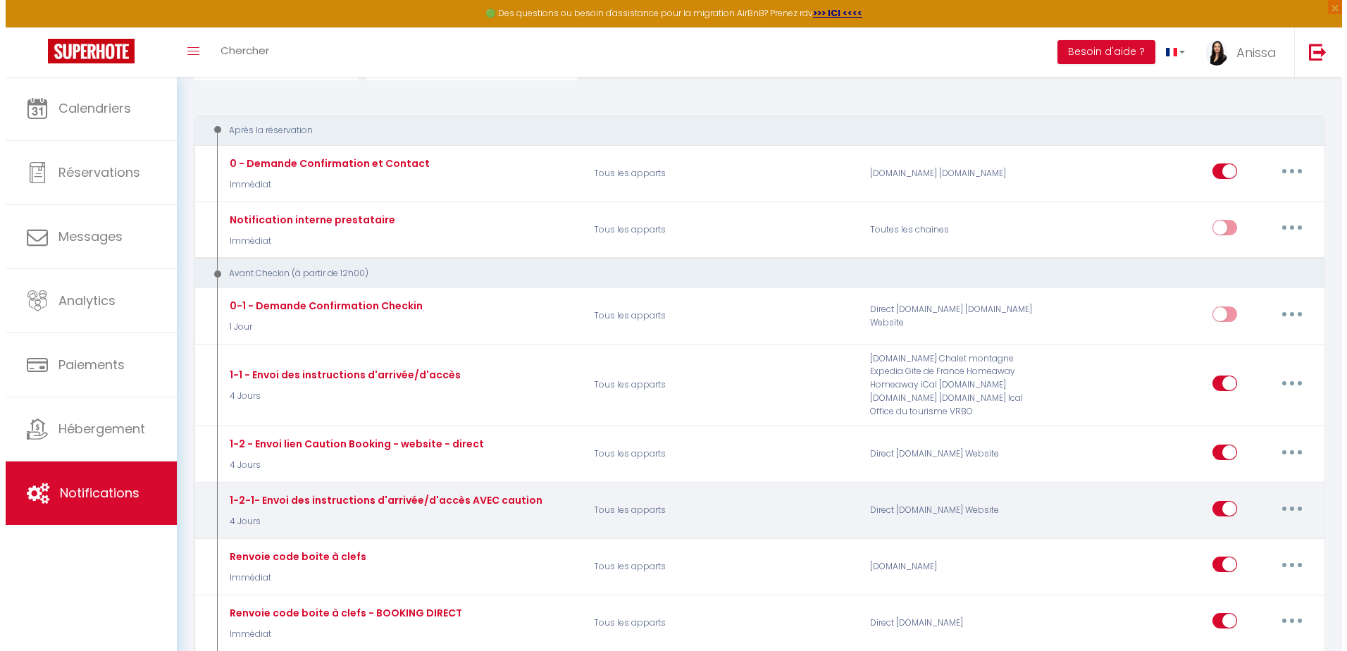
scroll to position [211, 0]
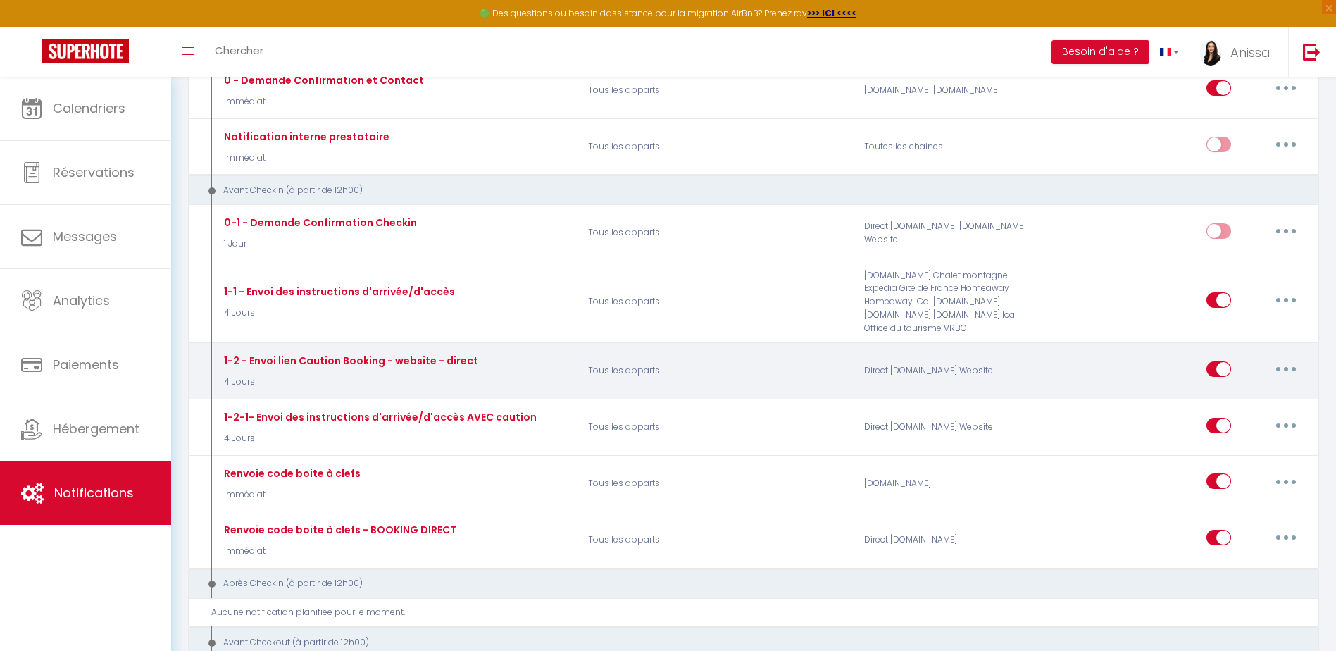
click at [1281, 364] on button "button" at bounding box center [1285, 369] width 39 height 23
click at [1253, 397] on link "Editer" at bounding box center [1249, 401] width 104 height 24
type input "1-2 - Envoi lien Caution Booking - website - direct"
select select "4 Jours"
select select "if_deposit_not_paid"
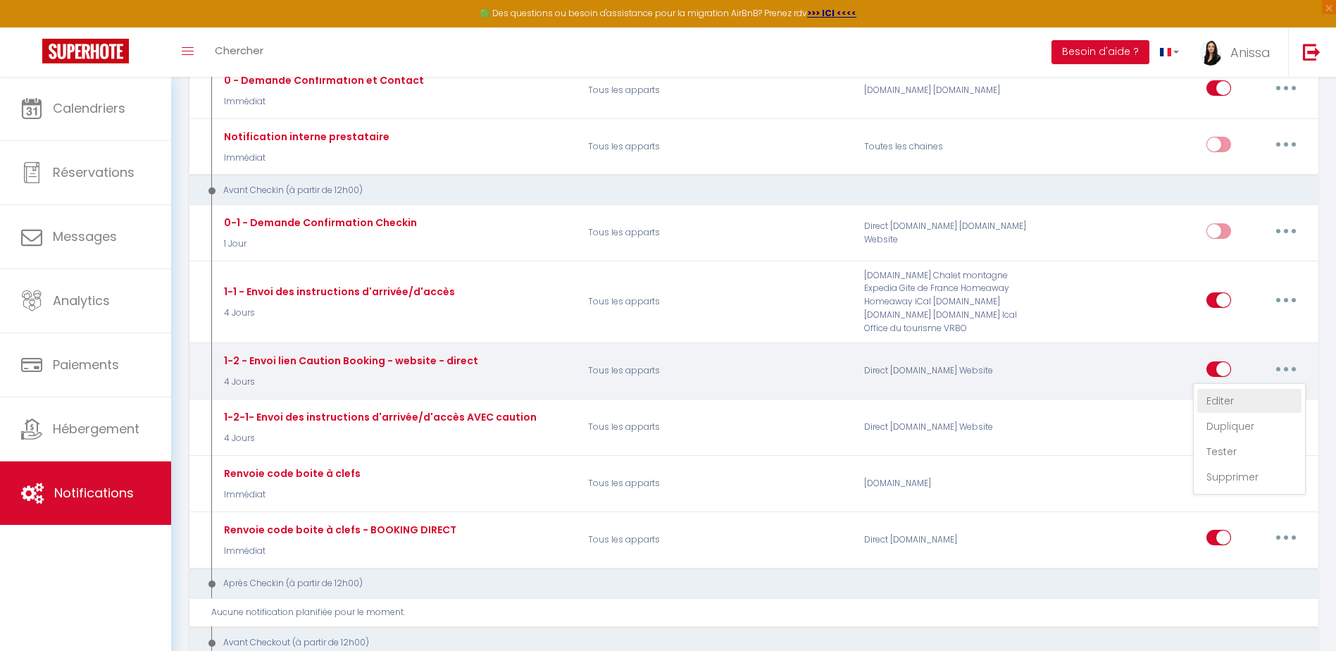
checkbox input "true"
checkbox input "false"
radio input "true"
type input "Réservation BOOKING - Information importante de votre séjour"
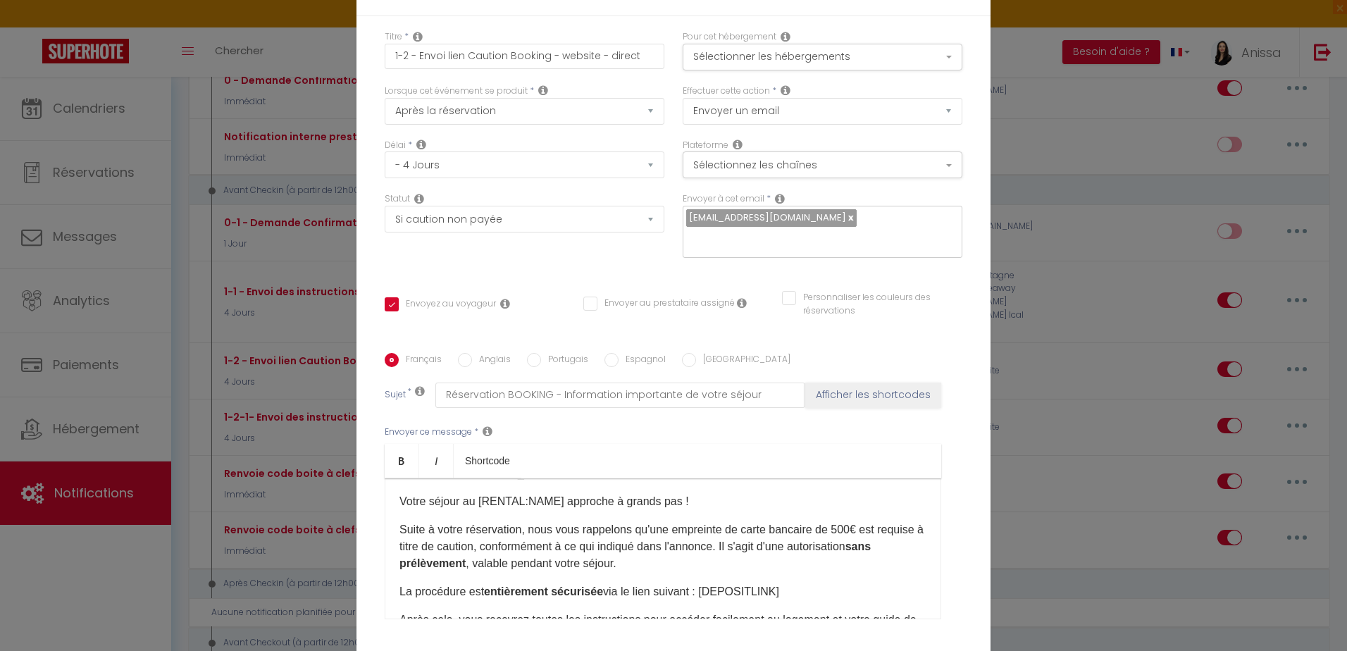
scroll to position [27, 0]
click at [773, 588] on p "La procédure est entièrement sécurisée via le lien suivant ​: [DEPOSITLINK]" at bounding box center [662, 593] width 527 height 17
click at [758, 590] on p "La procédure est entièrement sécurisée via le lien suivant ​: [DEPOSITLINK]" at bounding box center [662, 593] width 527 height 17
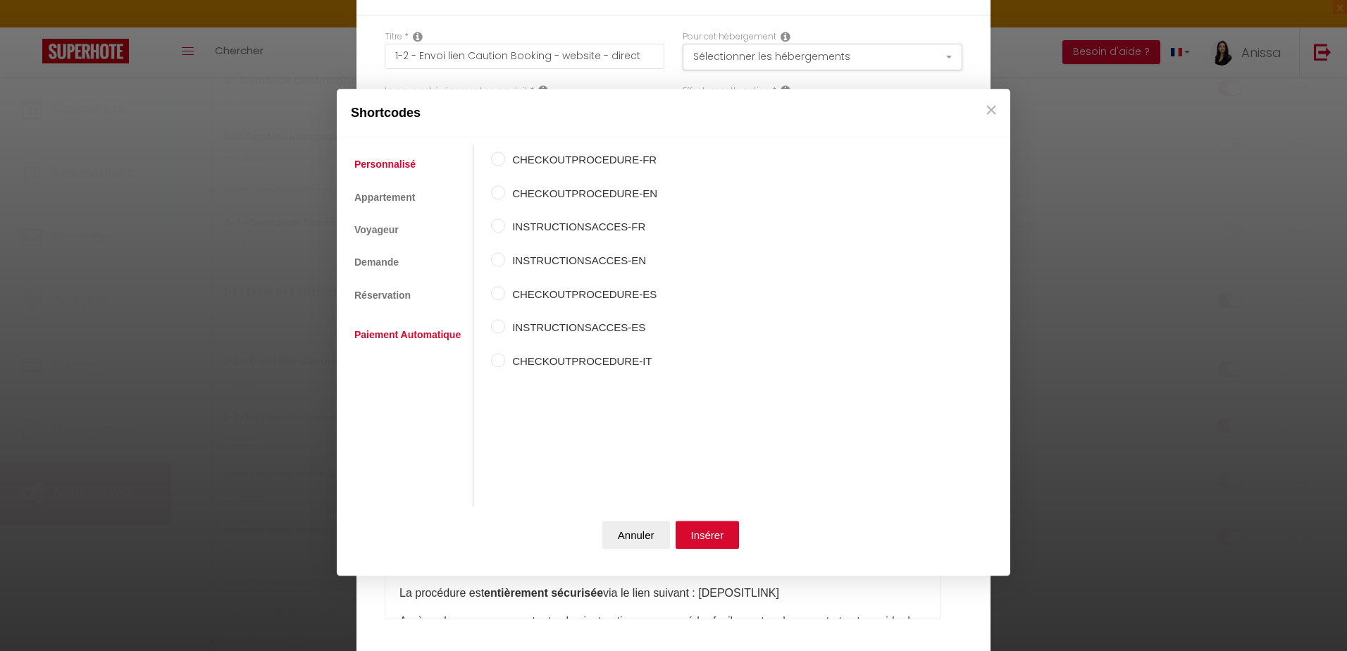
click at [391, 335] on link "Paiement Automatique" at bounding box center [407, 334] width 120 height 25
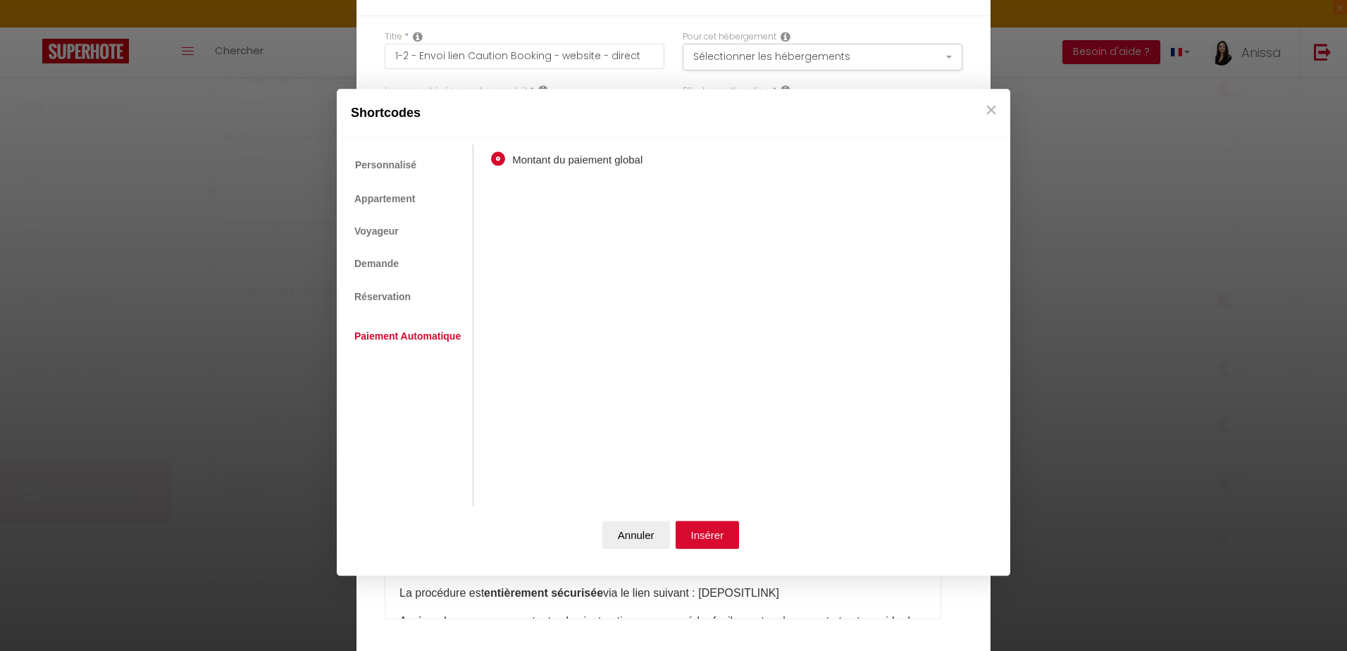
click at [380, 313] on ul "Personnalisé Appartement Voyageur Demande Réservation Lien De Paiement Paiement…" at bounding box center [409, 326] width 130 height 362
click at [380, 293] on link "Réservation" at bounding box center [382, 296] width 70 height 25
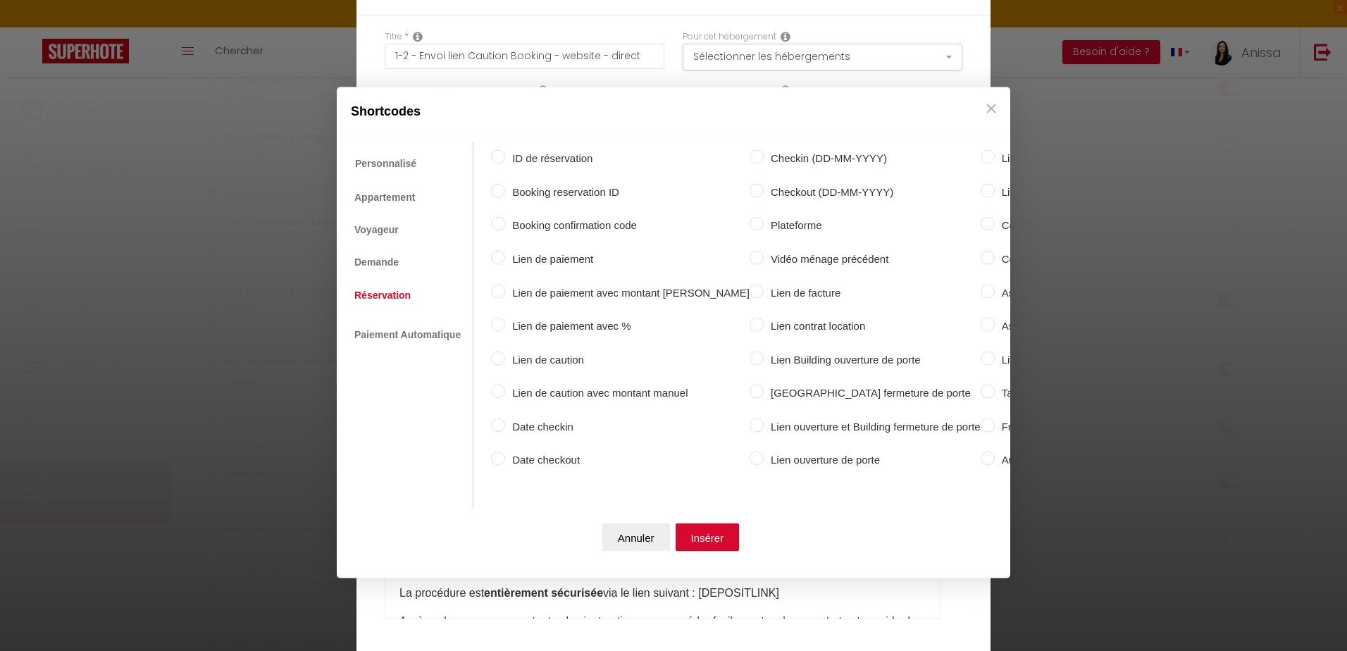
click at [614, 287] on label "Lien de paiement avec montant manuel" at bounding box center [627, 292] width 244 height 17
click at [505, 287] on input "Lien de paiement avec montant manuel" at bounding box center [498, 291] width 14 height 14
radio input "true"
click at [709, 534] on button "Insérer" at bounding box center [707, 537] width 64 height 28
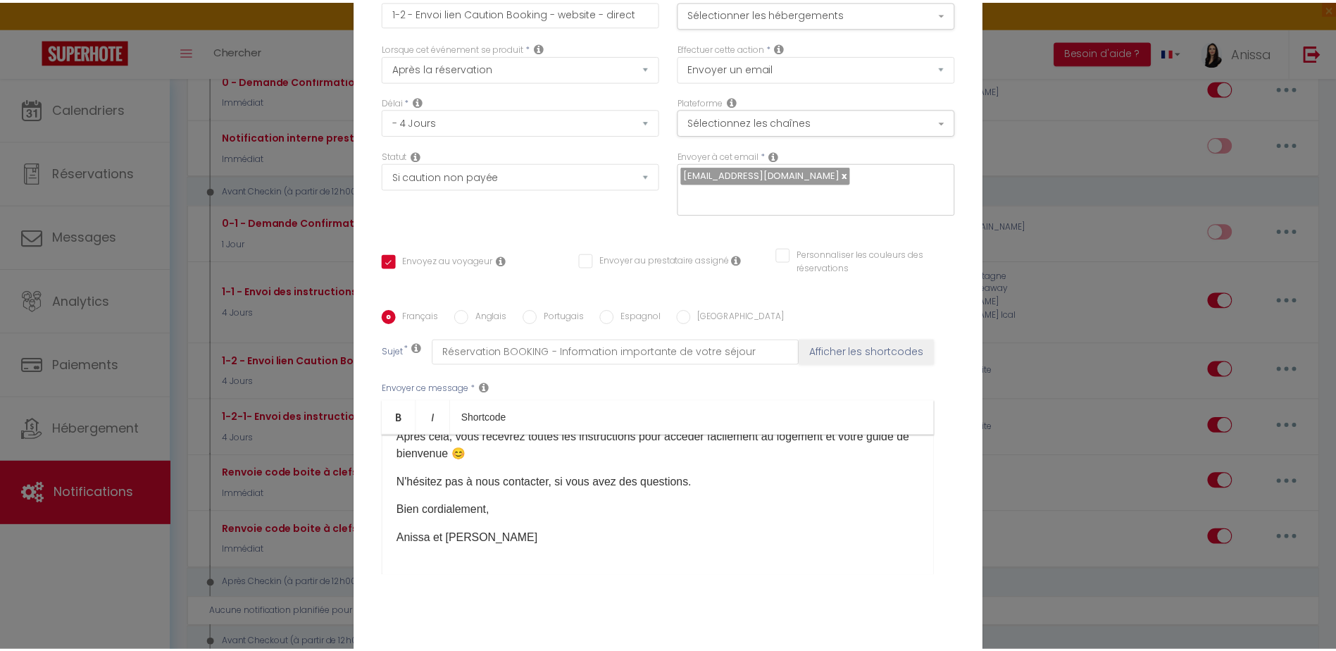
scroll to position [117, 0]
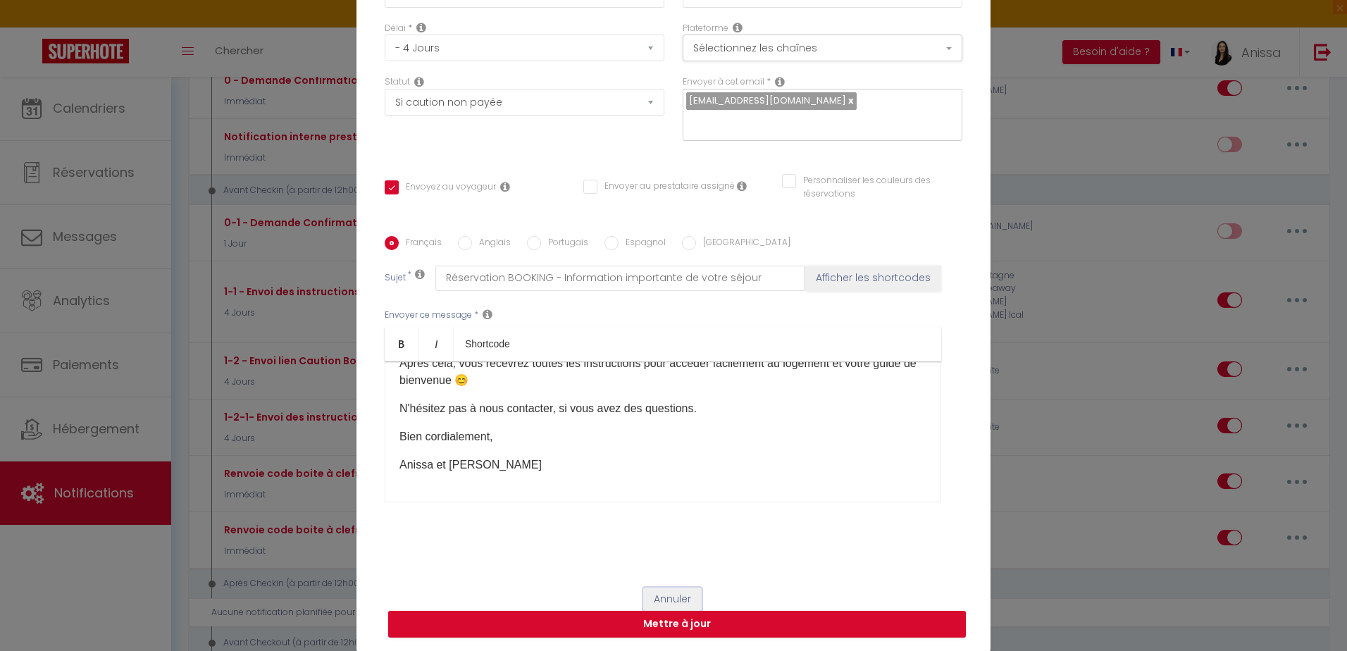
click at [683, 593] on button "Annuler" at bounding box center [672, 599] width 58 height 24
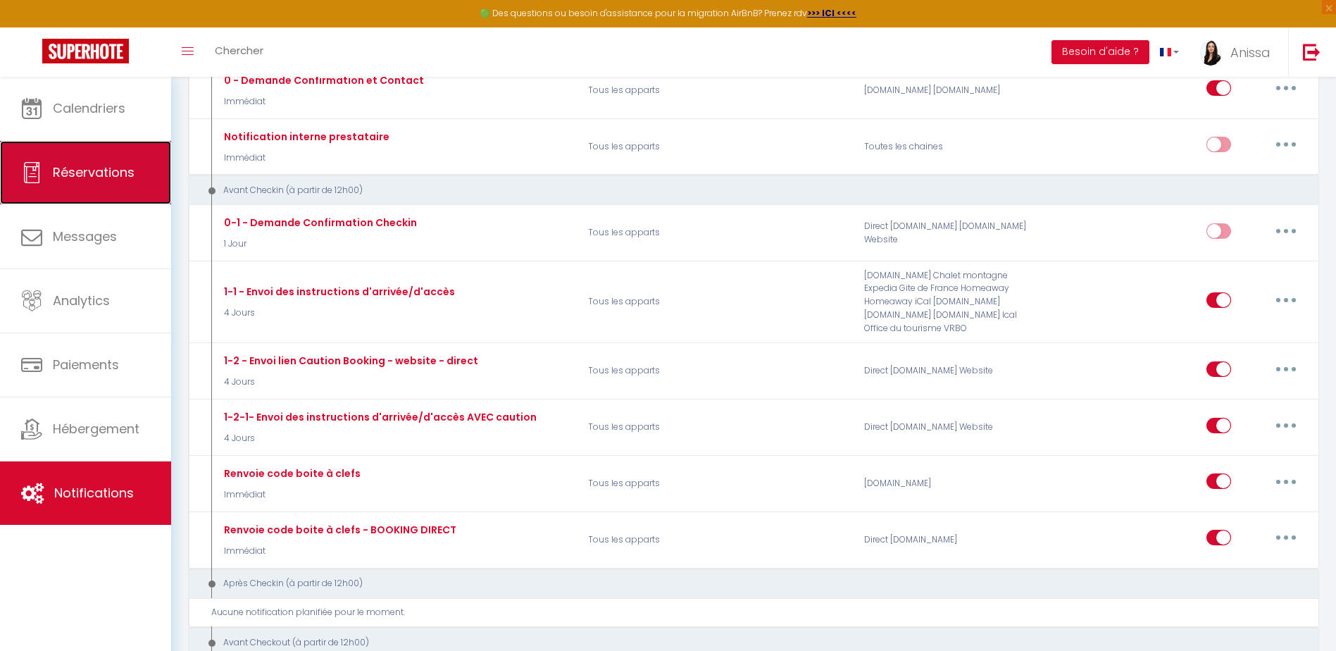
click at [59, 181] on link "Réservations" at bounding box center [85, 172] width 171 height 63
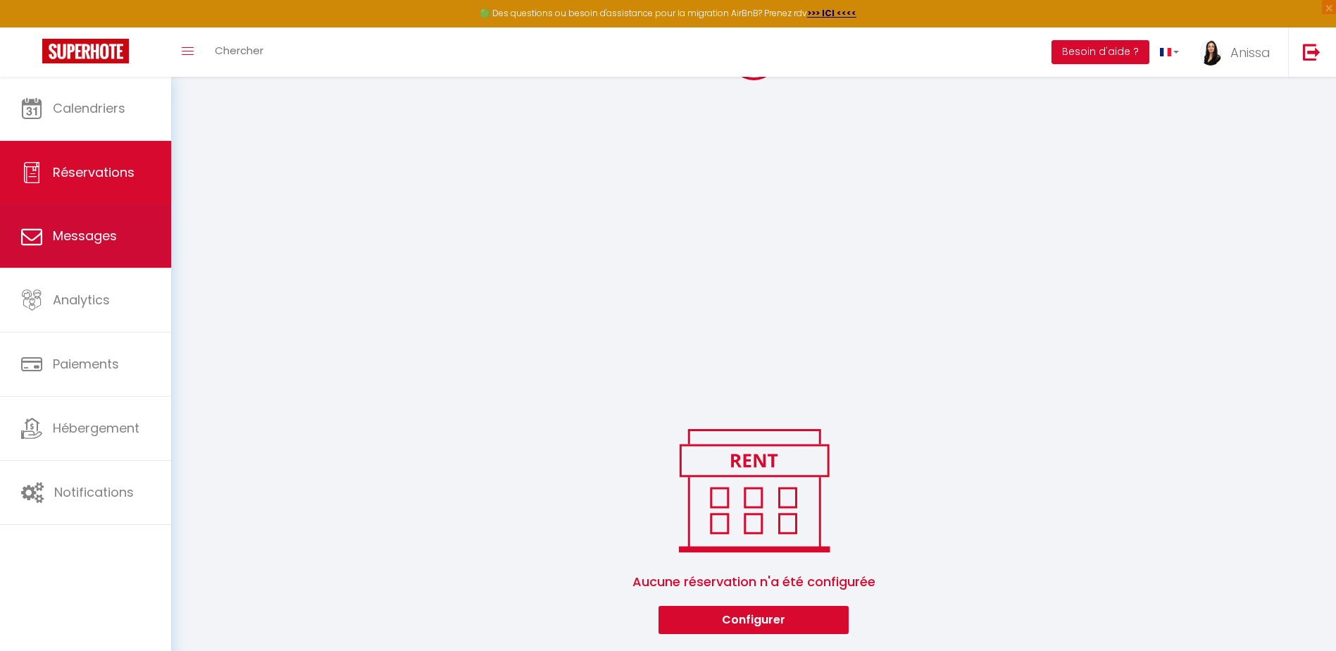
scroll to position [1163, 0]
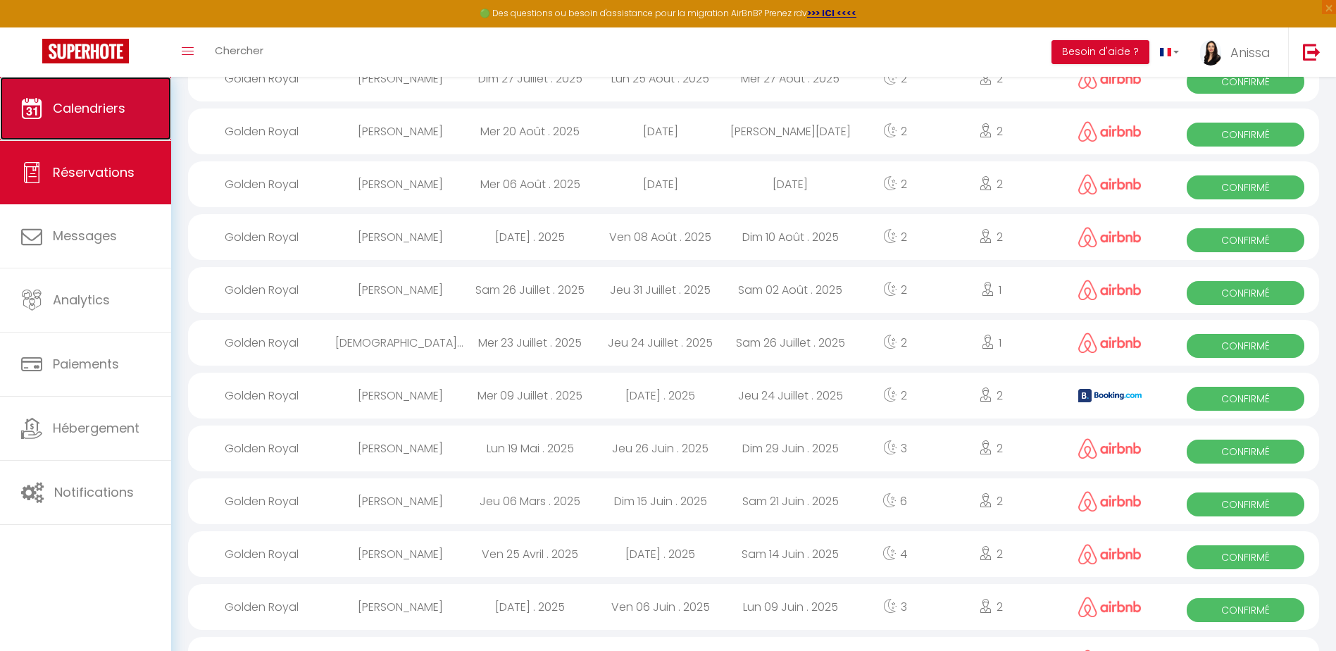
click at [111, 113] on span "Calendriers" at bounding box center [89, 108] width 73 height 18
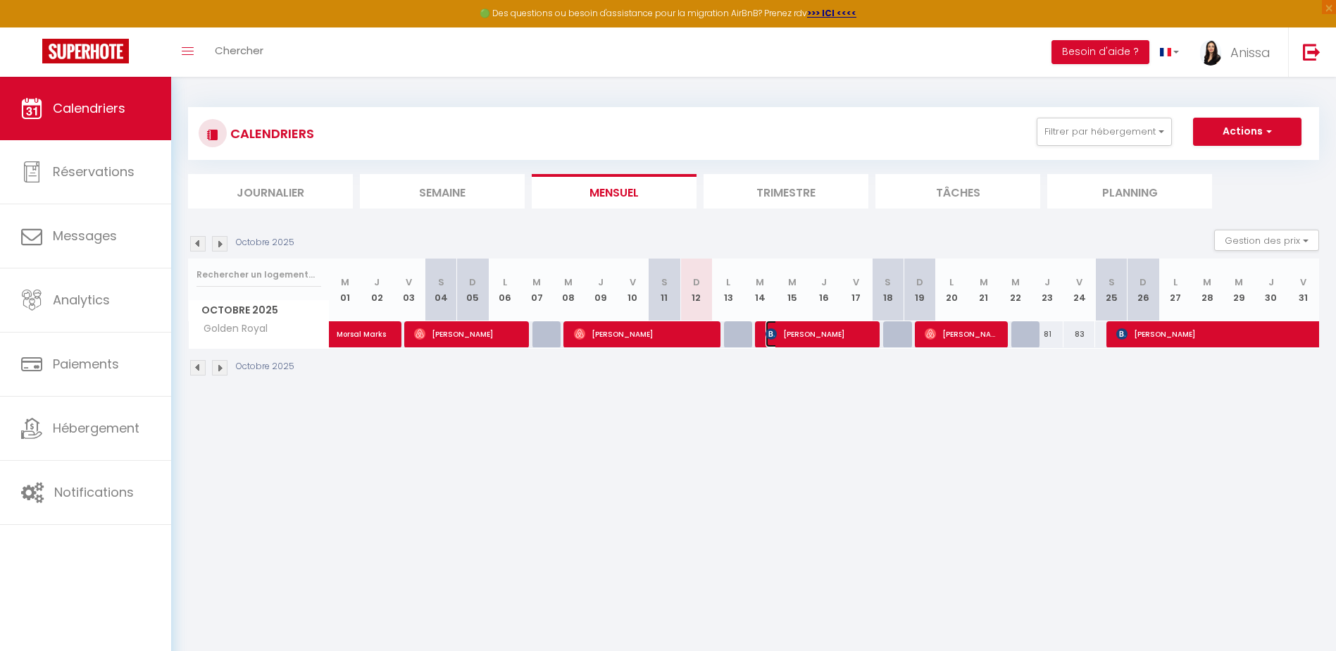
click at [819, 330] on span "Adélaïde Boulanger" at bounding box center [819, 333] width 106 height 27
select select "OK"
select select "KO"
select select "1"
select select "0"
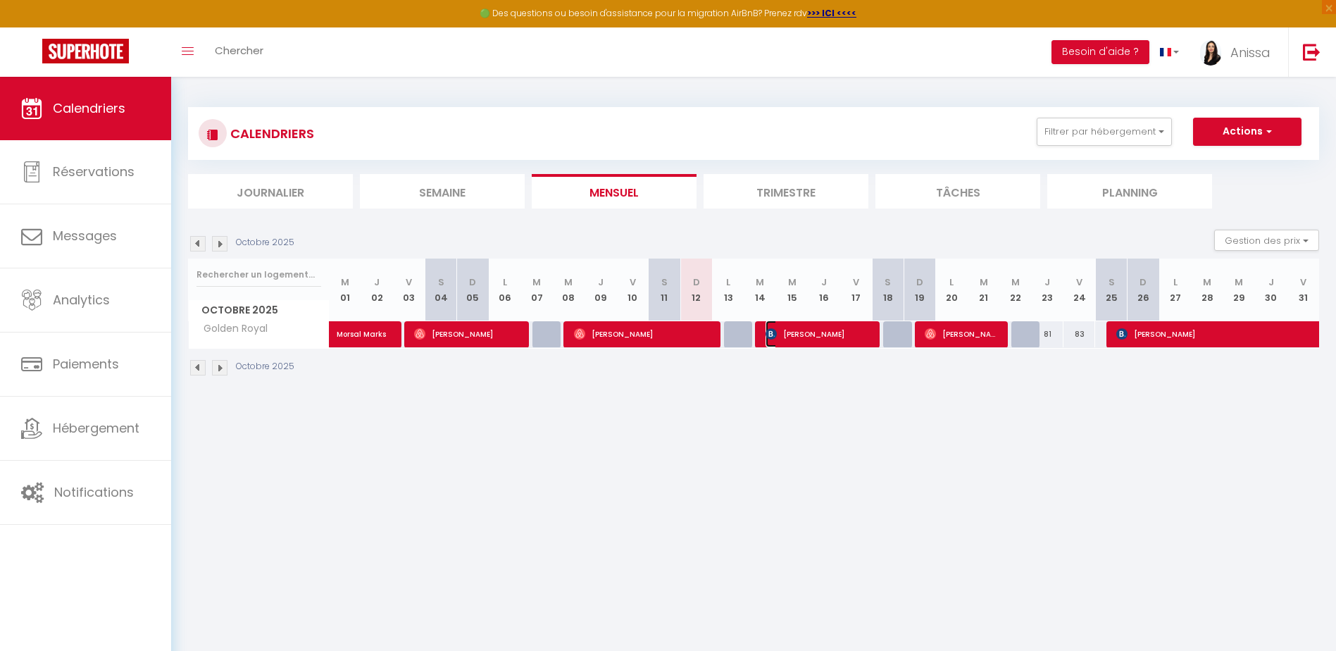
select select "1"
select select
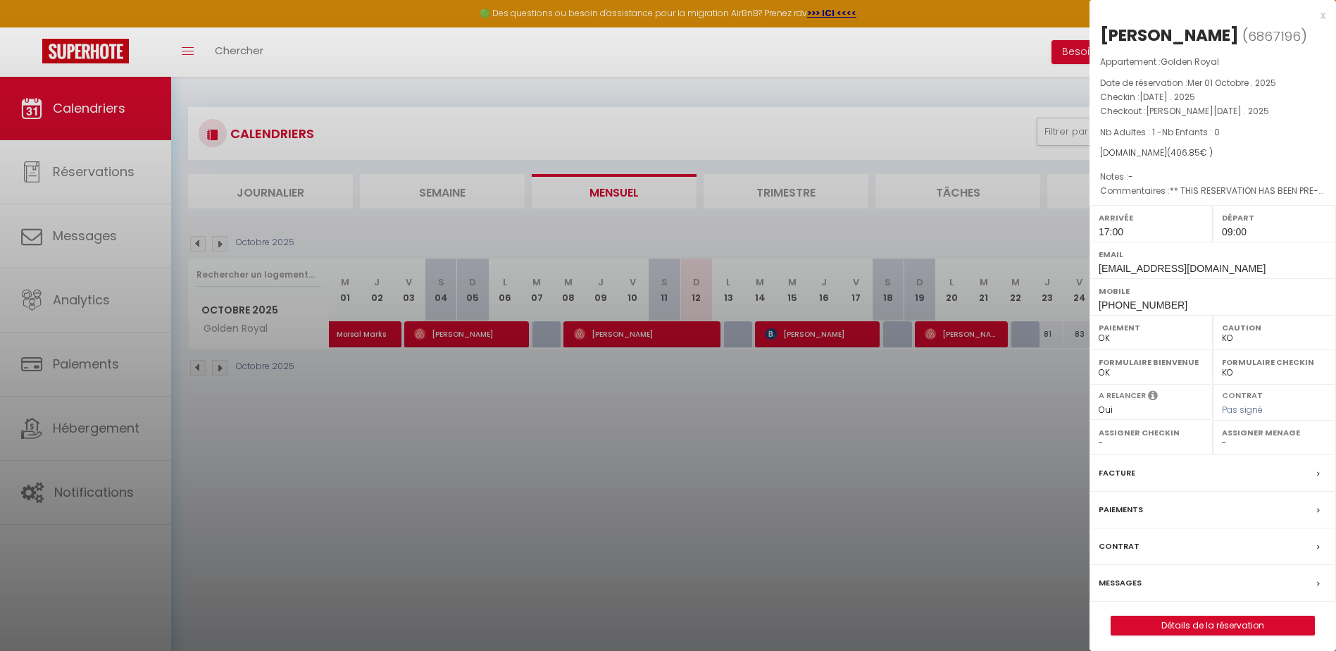
click at [1259, 565] on div "Contrat" at bounding box center [1213, 546] width 247 height 37
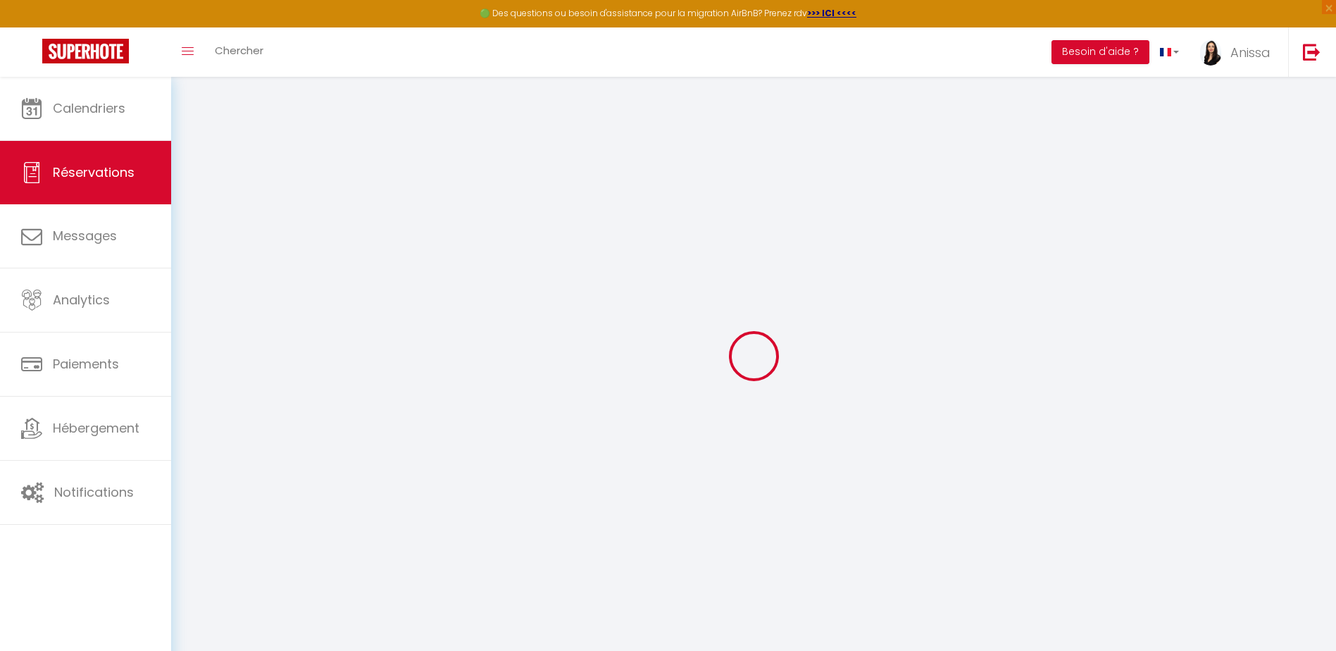
select select
checkbox input "false"
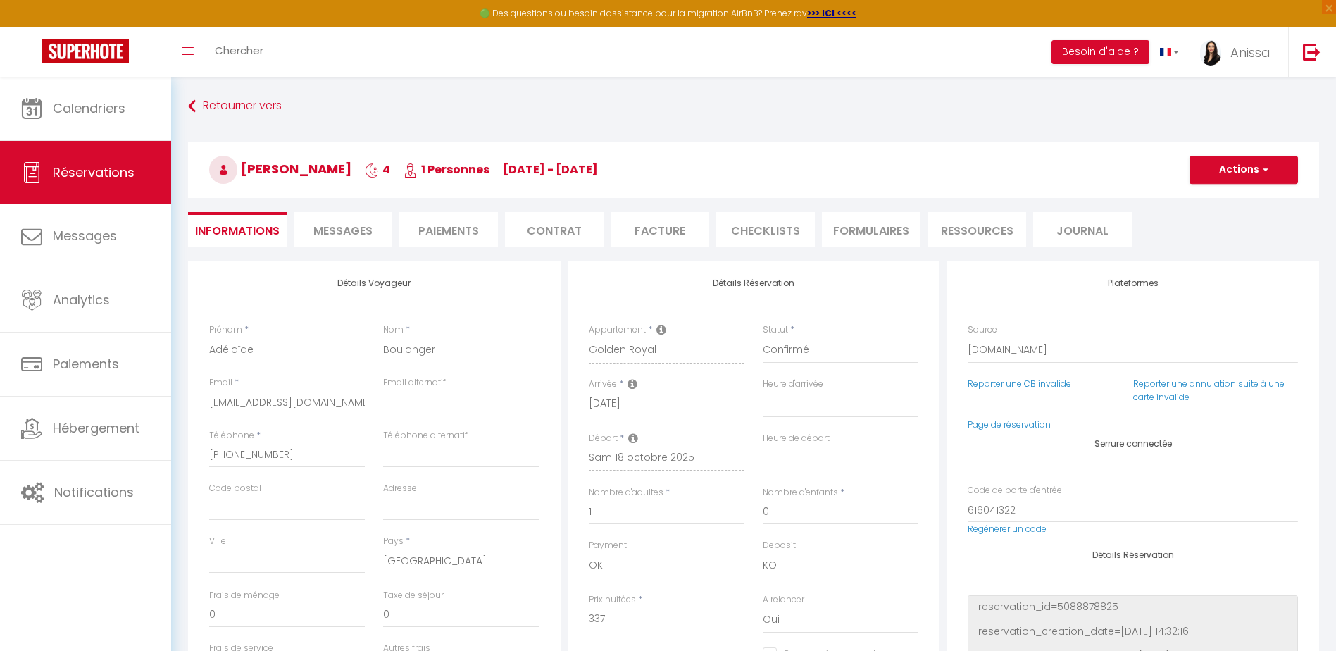
select select
checkbox input "false"
type textarea "** THIS RESERVATION HAS BEEN PRE-PAID ** BOOKING NOTE : Payment charge is EUR 5…"
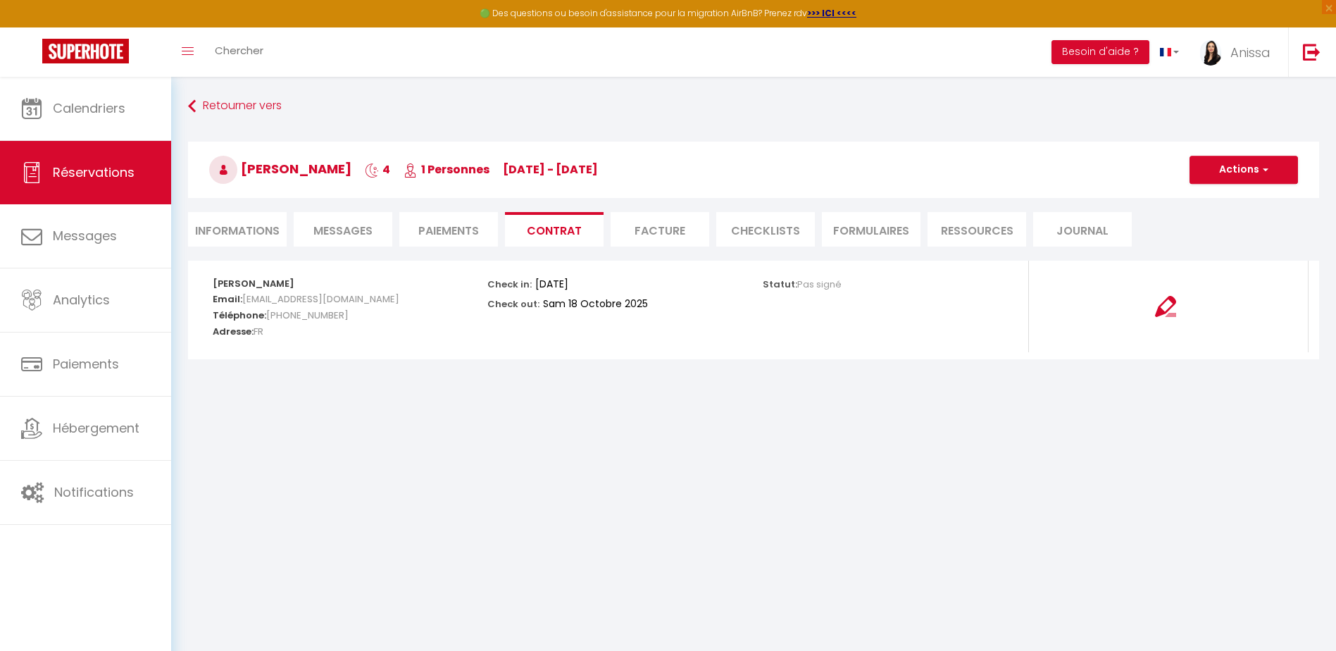
click at [464, 242] on li "Paiements" at bounding box center [448, 229] width 99 height 35
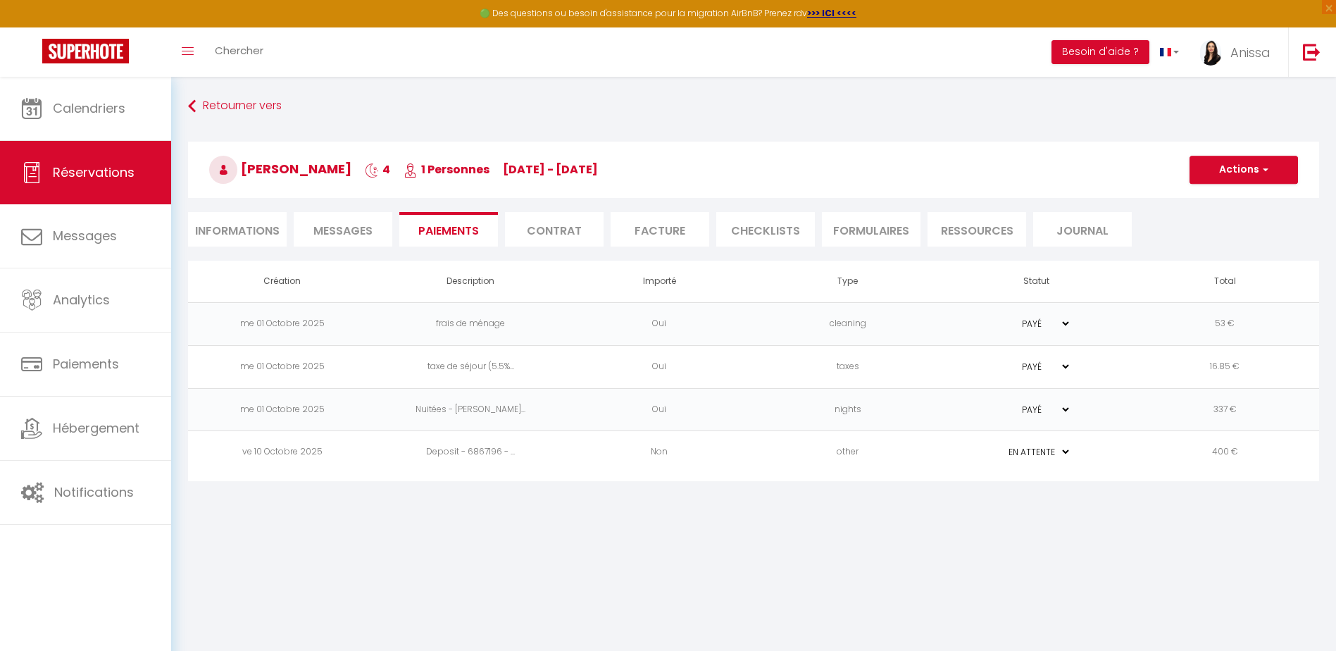
click at [1064, 457] on select "PAYÉ EN ATTENTE" at bounding box center [1036, 451] width 70 height 13
click at [1083, 550] on body "🟢 Des questions ou besoin d'assistance pour la migration AirBnB? Prenez rdv >>>…" at bounding box center [668, 402] width 1336 height 651
click at [1249, 165] on button "Actions" at bounding box center [1244, 170] width 108 height 28
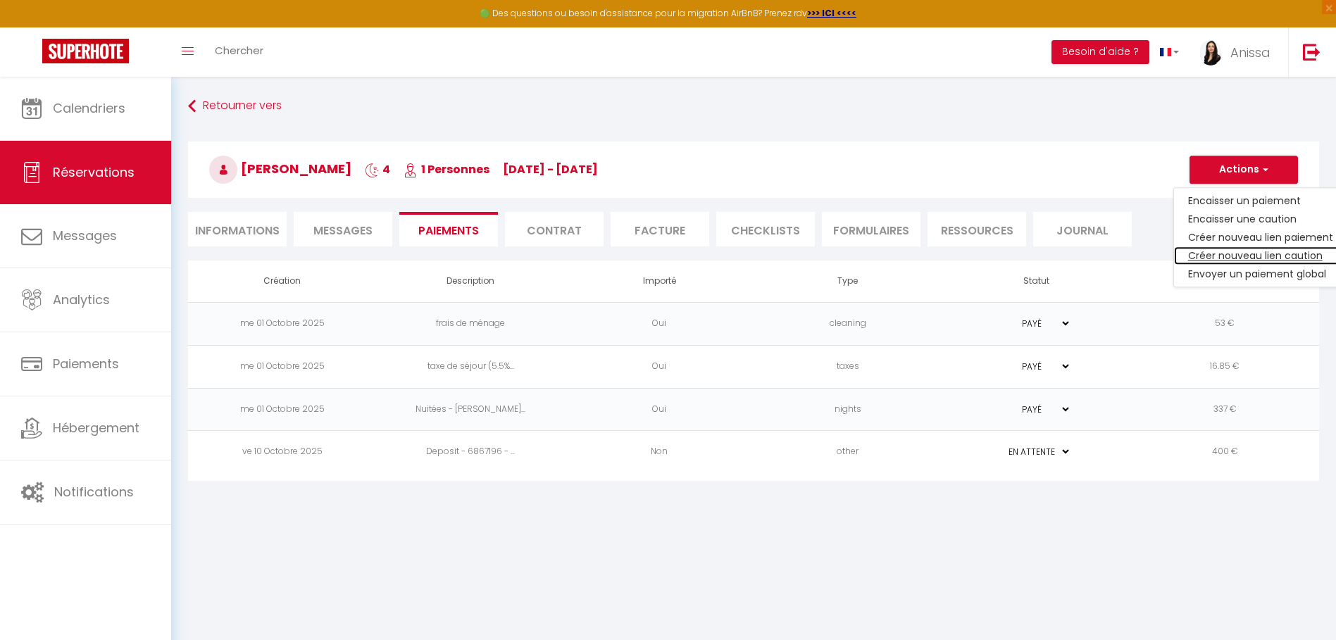
click at [1298, 256] on link "Créer nouveau lien caution" at bounding box center [1260, 256] width 173 height 18
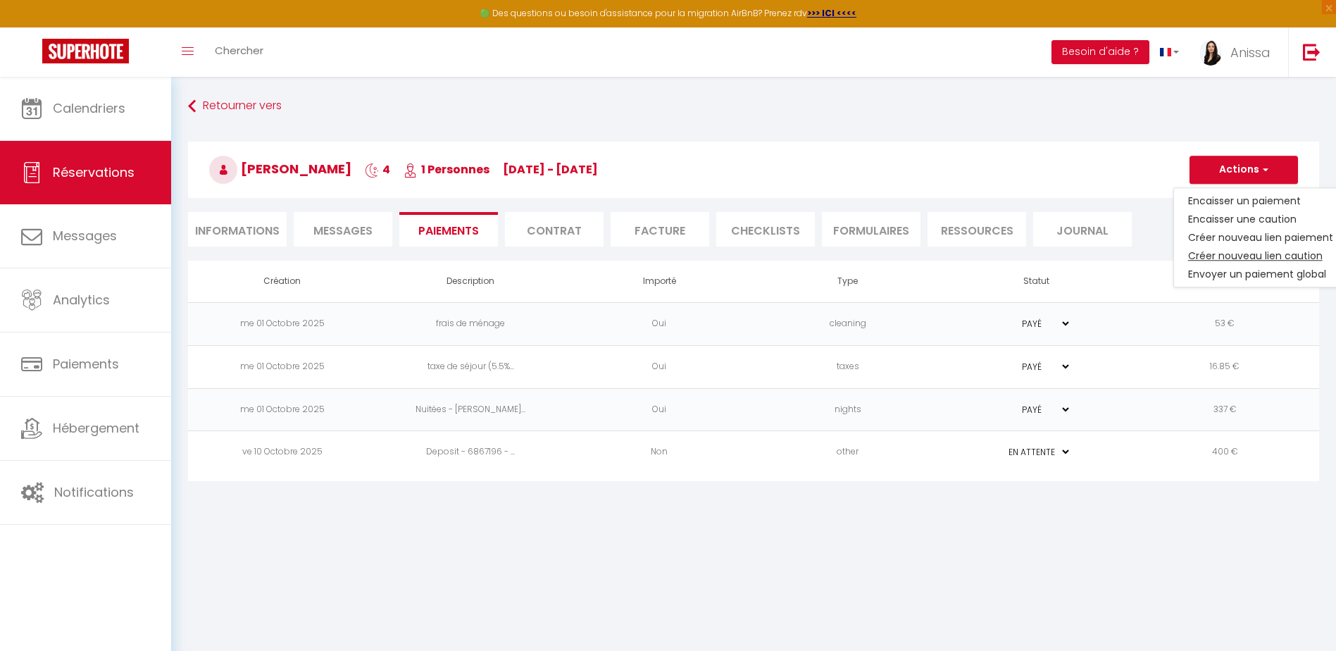
select select "nights"
type input "aboula.862700@guest.booking.com"
select select "10974"
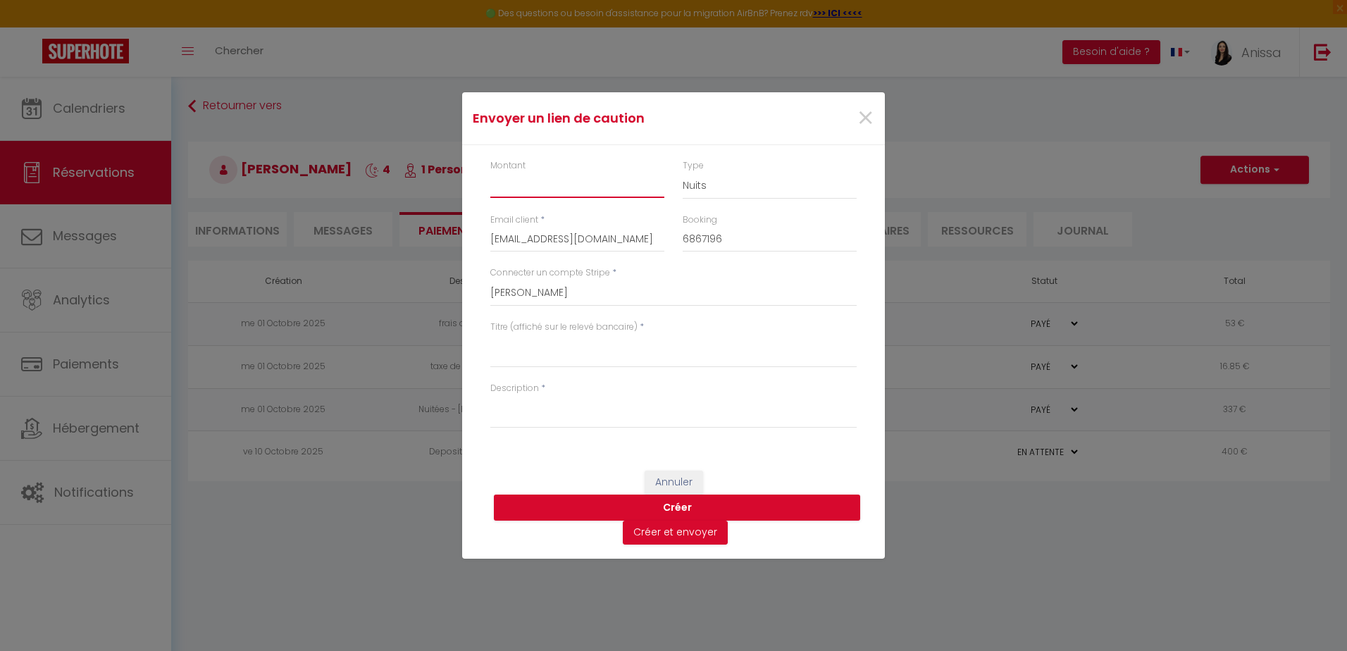
click at [554, 187] on input "Montant" at bounding box center [577, 185] width 174 height 25
type input "500"
click at [683, 476] on button "Annuler" at bounding box center [673, 483] width 58 height 24
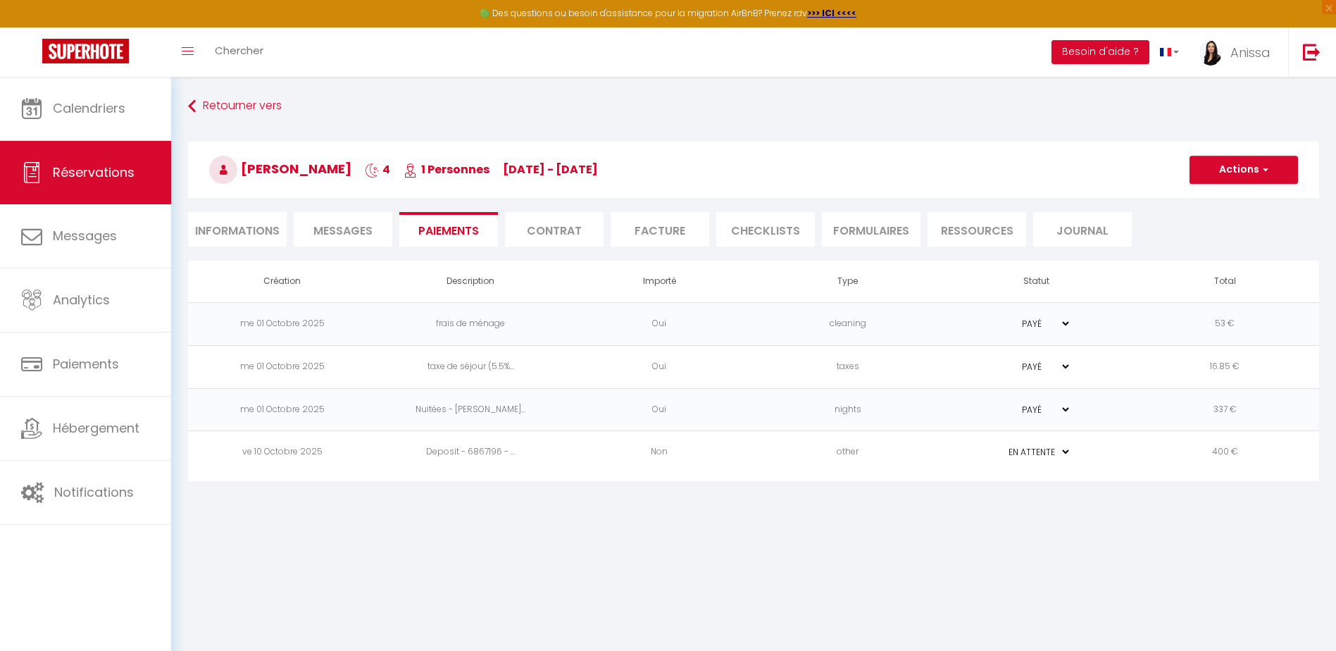
click at [480, 451] on td "Deposit - 6867196 - ..." at bounding box center [471, 452] width 189 height 43
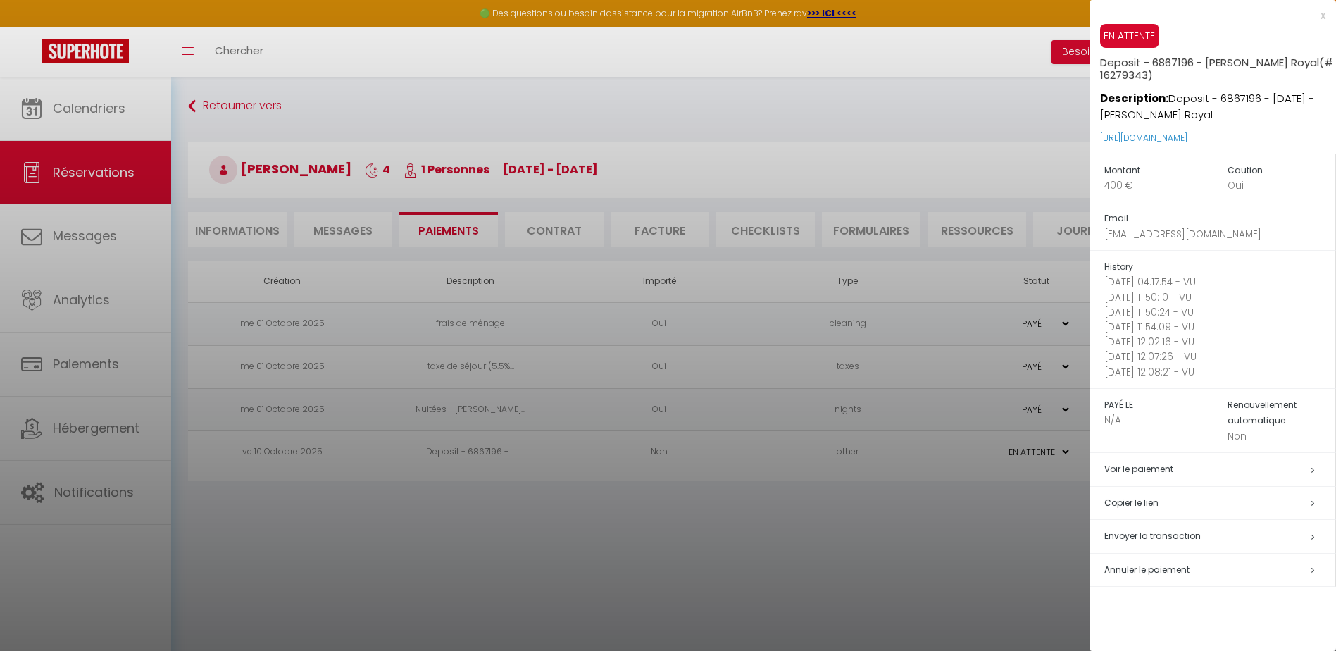
click at [1113, 180] on p "400 €" at bounding box center [1158, 185] width 108 height 15
click at [1326, 468] on h5 "Voir le paiement" at bounding box center [1219, 469] width 231 height 16
click at [1302, 468] on h5 "Voir le paiement" at bounding box center [1219, 469] width 231 height 16
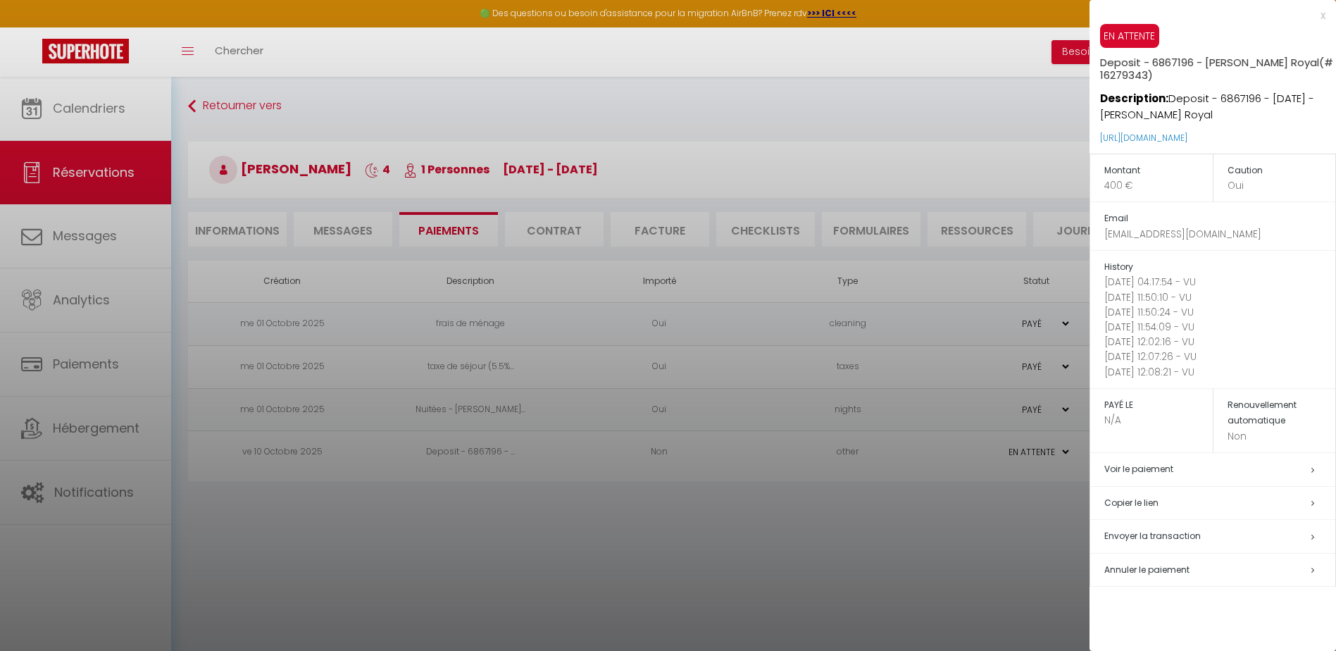
click at [1201, 476] on h5 "Voir le paiement" at bounding box center [1219, 469] width 231 height 16
click at [1194, 467] on h5 "Voir le paiement" at bounding box center [1219, 469] width 231 height 16
click at [1219, 502] on h5 "Copier le lien" at bounding box center [1219, 503] width 231 height 16
click at [954, 559] on div at bounding box center [668, 325] width 1336 height 651
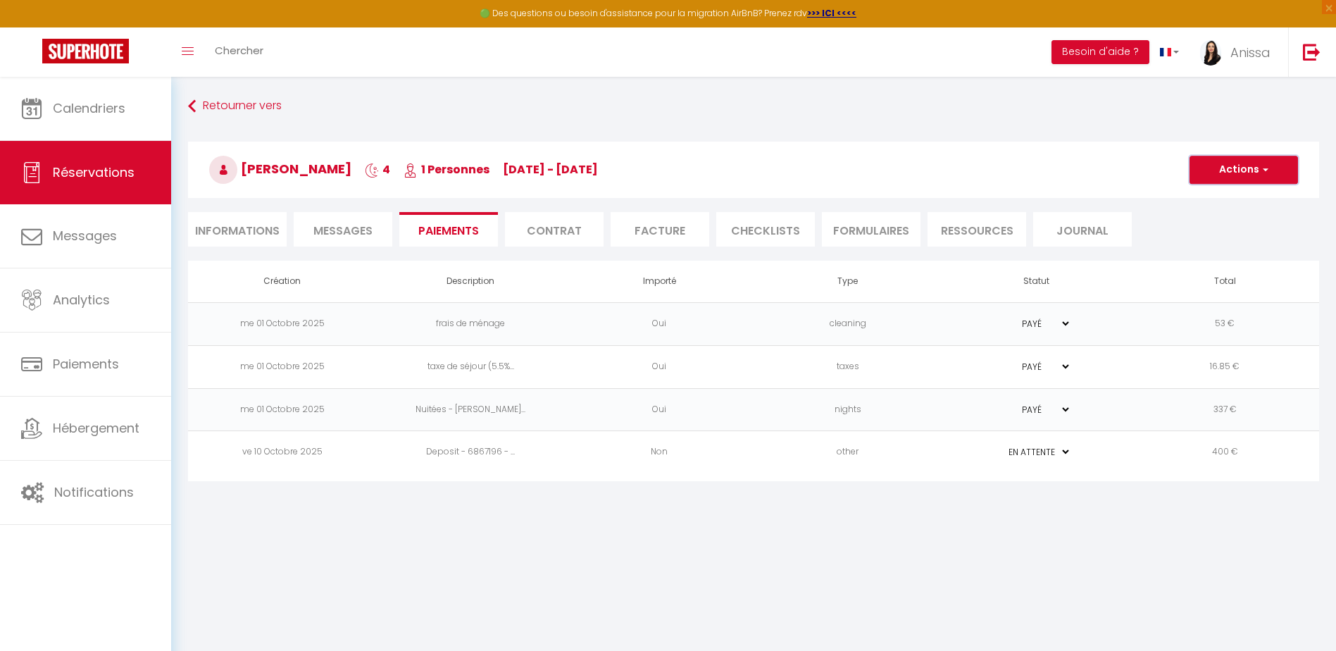
click at [1248, 173] on button "Actions" at bounding box center [1244, 170] width 108 height 28
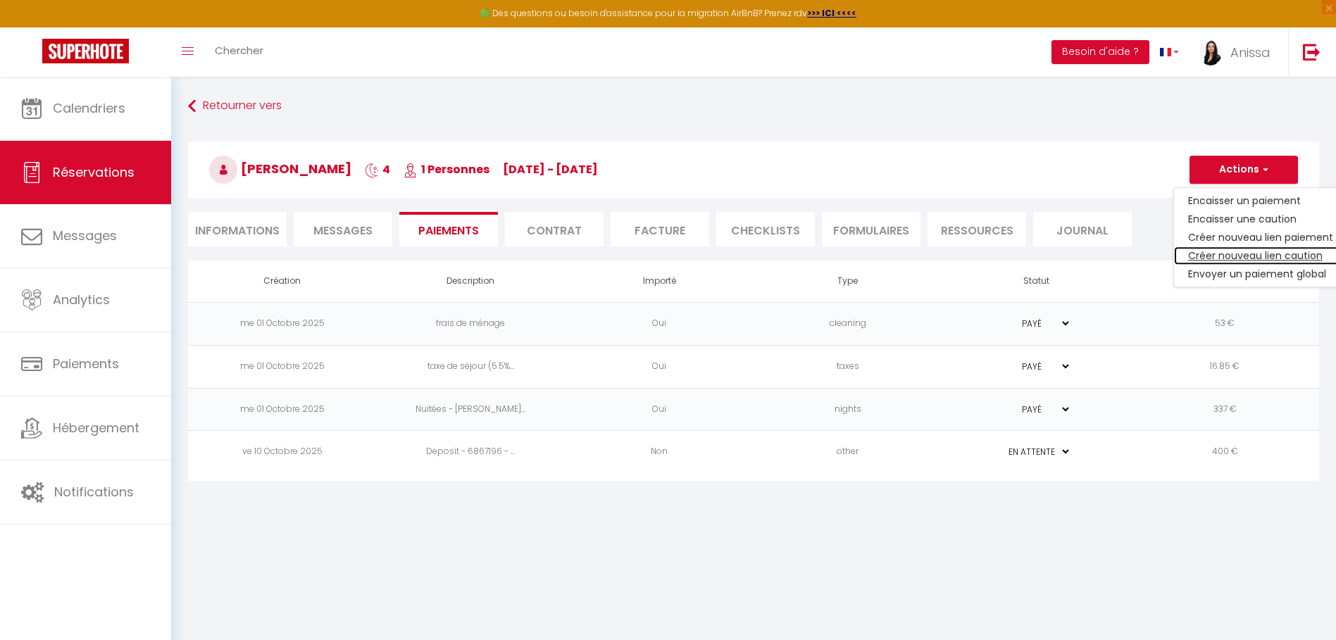
click at [1271, 253] on link "Créer nouveau lien caution" at bounding box center [1260, 256] width 173 height 18
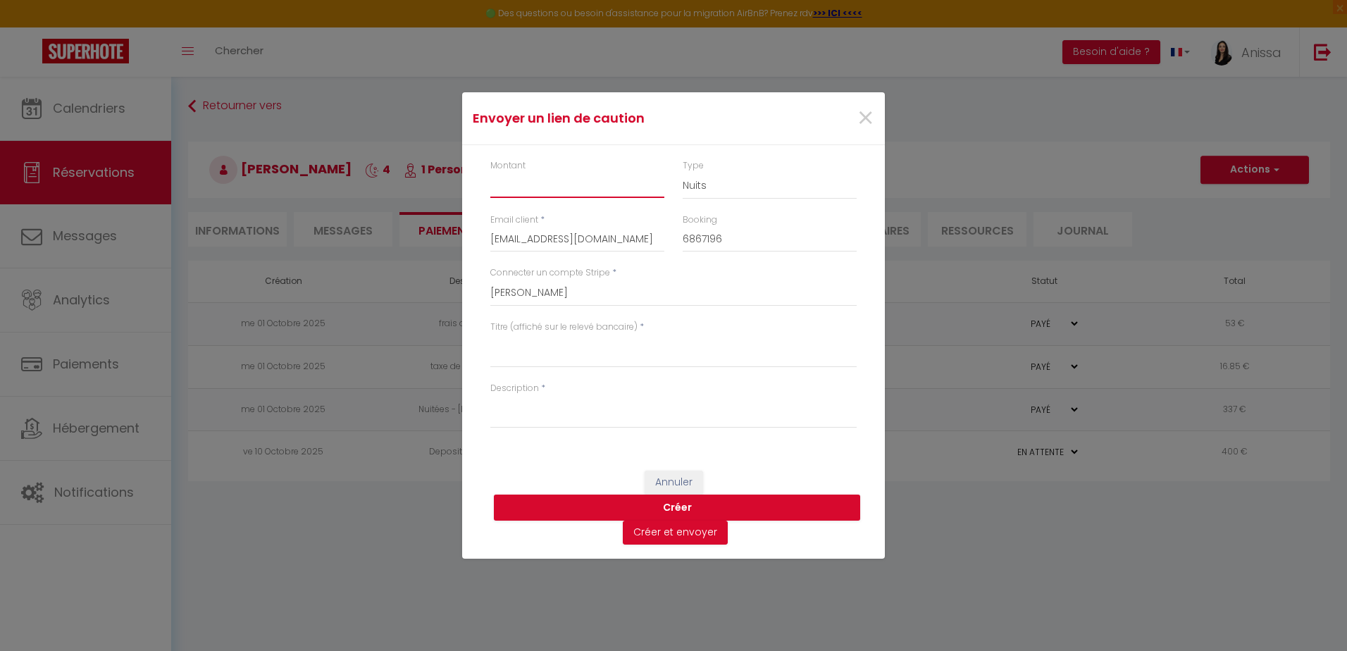
click at [563, 186] on input "Montant" at bounding box center [577, 185] width 174 height 25
type input "500"
click at [565, 352] on textarea "Titre (affiché sur le relevé bancaire)" at bounding box center [673, 351] width 366 height 34
drag, startPoint x: 604, startPoint y: 409, endPoint x: 611, endPoint y: 406, distance: 8.2
click at [604, 409] on textarea "Description" at bounding box center [673, 411] width 366 height 34
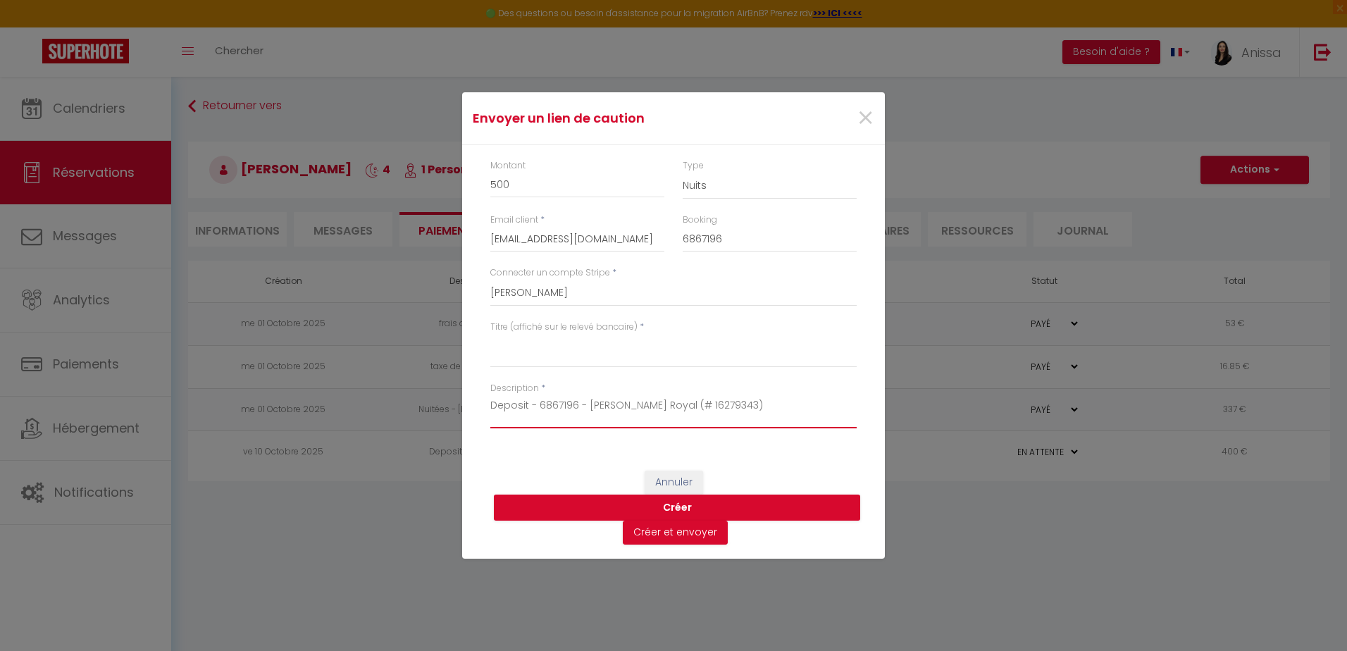
drag, startPoint x: 827, startPoint y: 401, endPoint x: 442, endPoint y: 408, distance: 384.6
click at [442, 408] on div "Envoyer un lien de caution × Montant 500 Type Nuits Frais de ménage Taxe de séj…" at bounding box center [673, 325] width 1347 height 651
type textarea "Deposit - 6867196 - Adélaïde Boulanger - Golden Royal (# 16279343)"
click at [532, 349] on textarea "Titre (affiché sur le relevé bancaire)" at bounding box center [673, 351] width 366 height 34
paste textarea "Deposit - 6867196 - Adélaïde Boulanger - Golden Royal (# 16279343)"
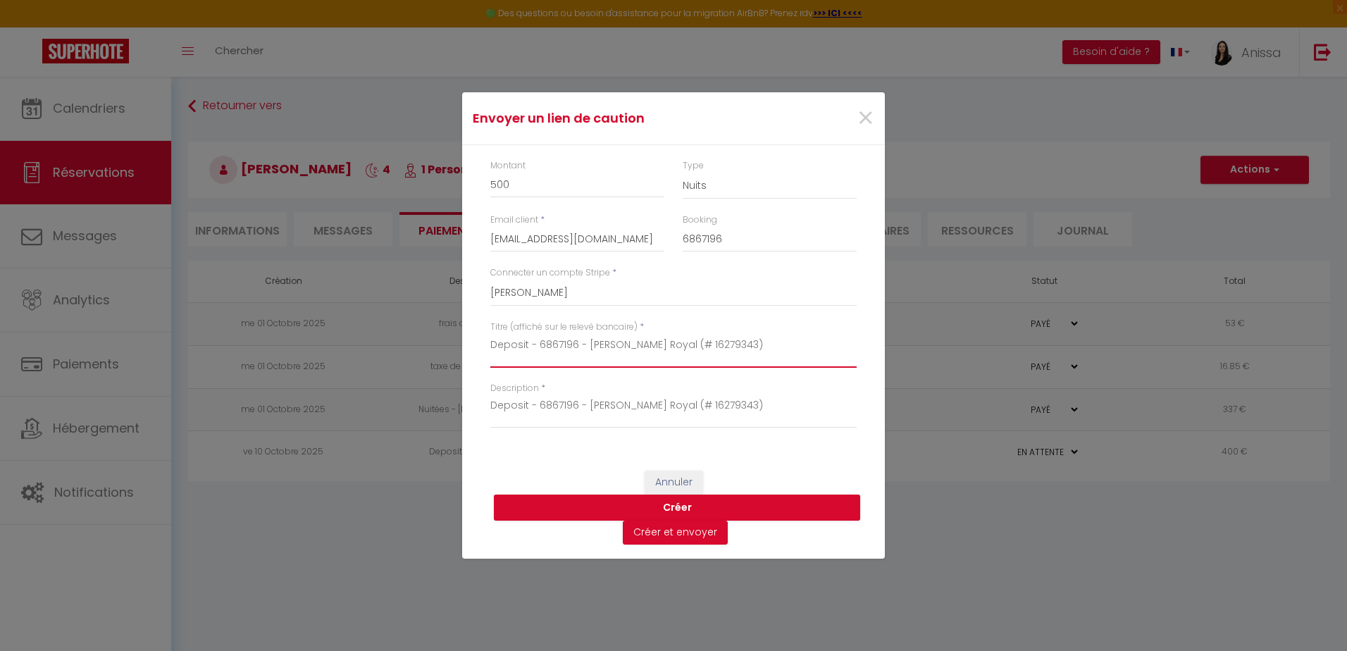
type textarea "Deposit - 6867196 - Adélaïde Boulanger - Golden Royal (# 16279343)"
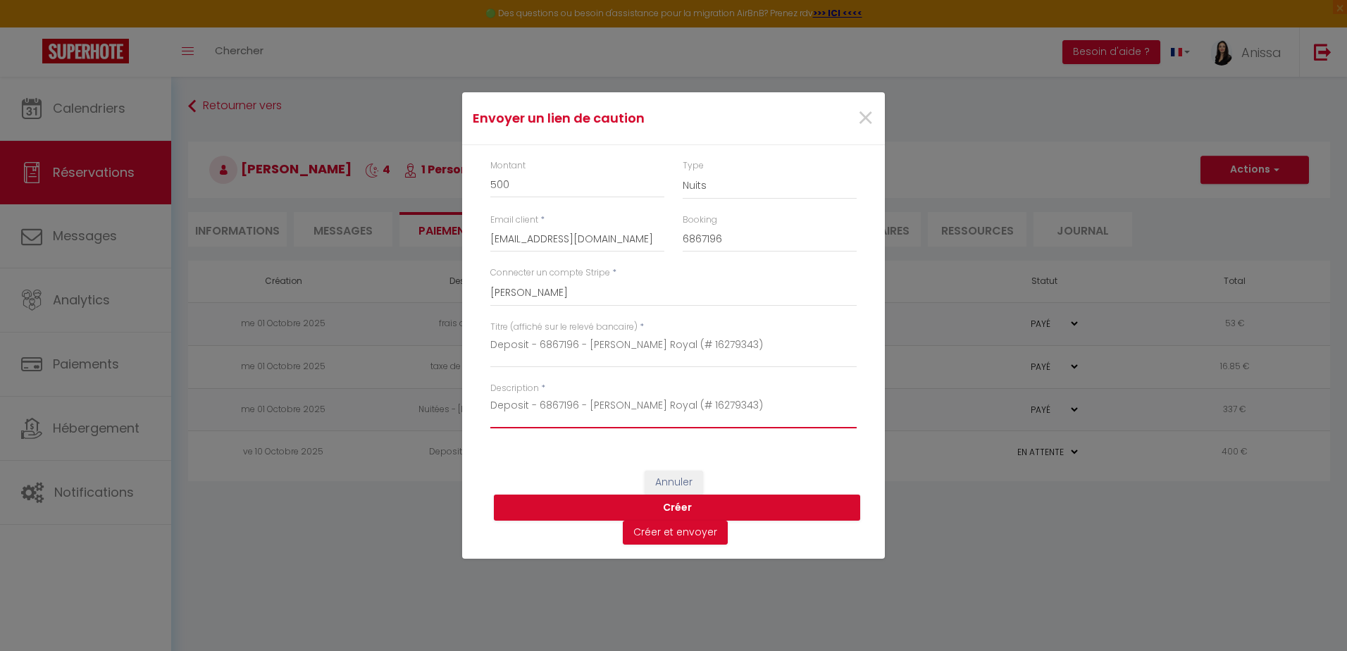
click at [625, 406] on textarea "Deposit - 6867196 - Adélaïde Boulanger - Golden Royal (# 16279343)" at bounding box center [673, 411] width 366 height 34
click at [587, 404] on textarea "Deposit - 6867196 - Adélaïde Boulanger - Golden Royal (# 16279343)" at bounding box center [673, 411] width 366 height 34
drag, startPoint x: 822, startPoint y: 406, endPoint x: 833, endPoint y: 421, distance: 18.2
click at [833, 421] on textarea "Deposit - 6867196 - 2025-10-14 - Adélaïde Boulanger - Golden Royal (# 16279343)" at bounding box center [673, 411] width 366 height 34
type textarea "Deposit - 6867196 - 2025-10-14 - Adélaïde Boulanger - Golden Royal"
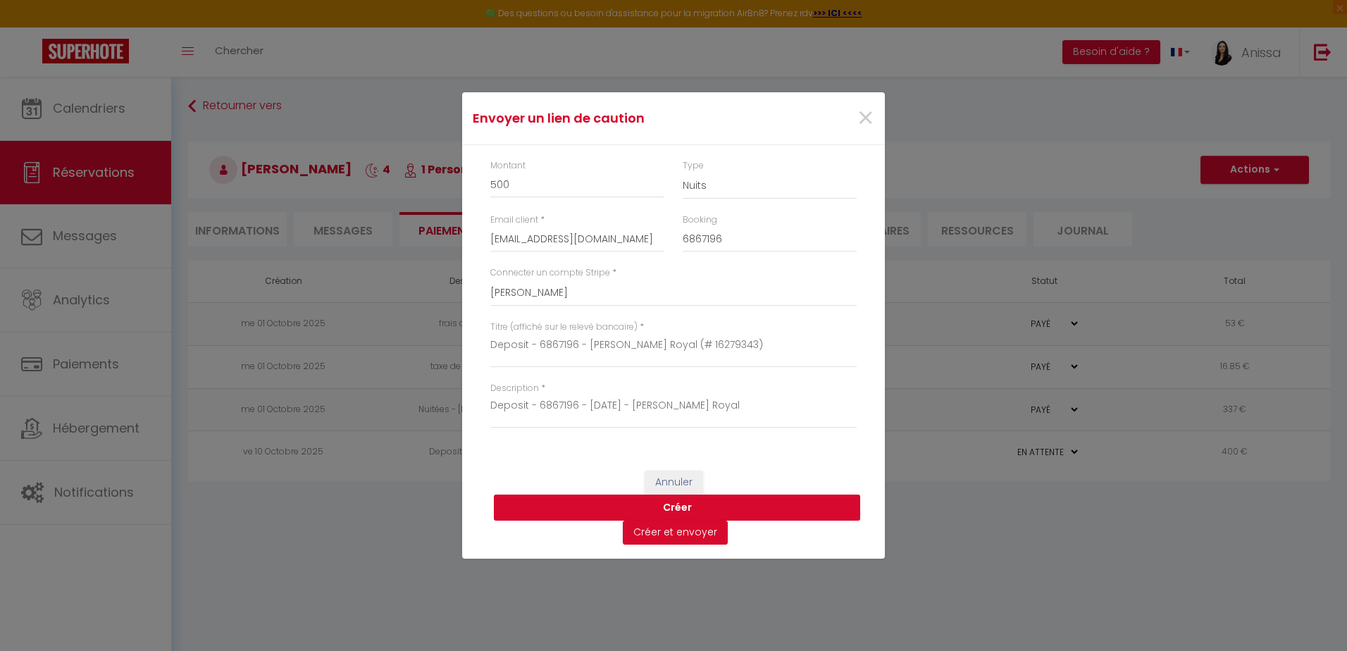
click at [758, 502] on button "Créer" at bounding box center [677, 507] width 366 height 27
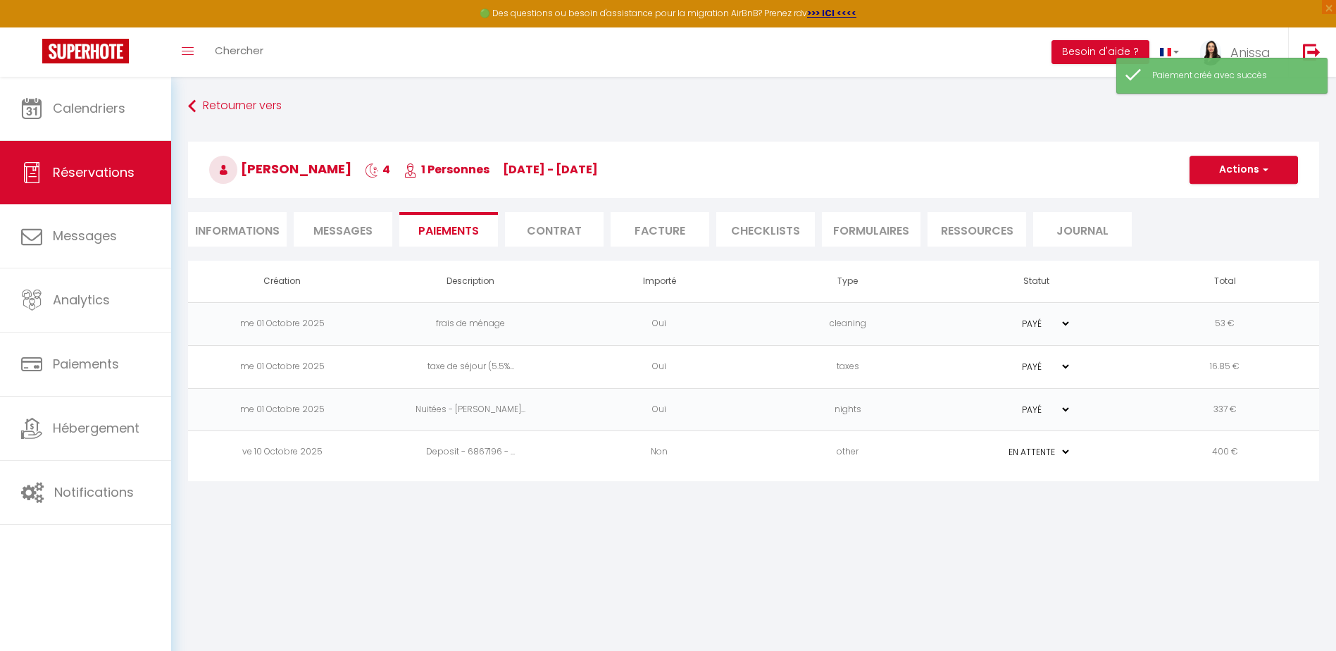
select select "0"
click at [1259, 494] on td "500 €" at bounding box center [1224, 495] width 189 height 43
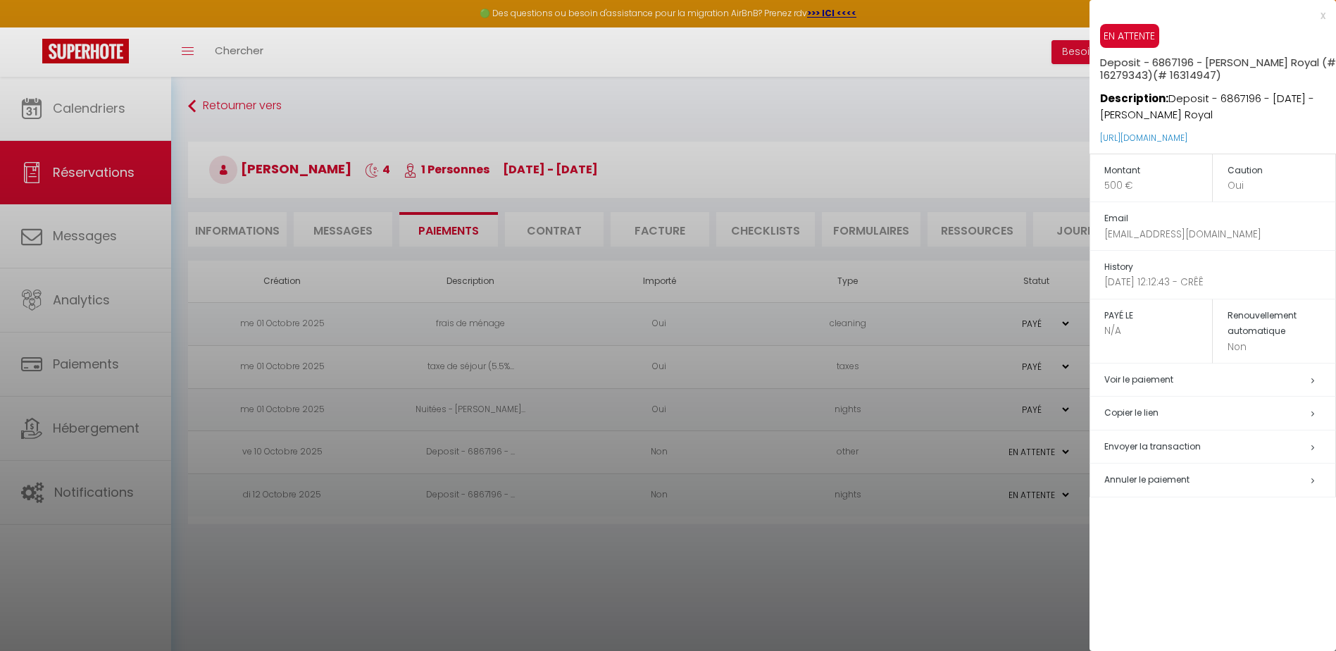
click at [1136, 409] on h5 "Copier le lien" at bounding box center [1219, 413] width 231 height 16
click at [606, 387] on div at bounding box center [668, 325] width 1336 height 651
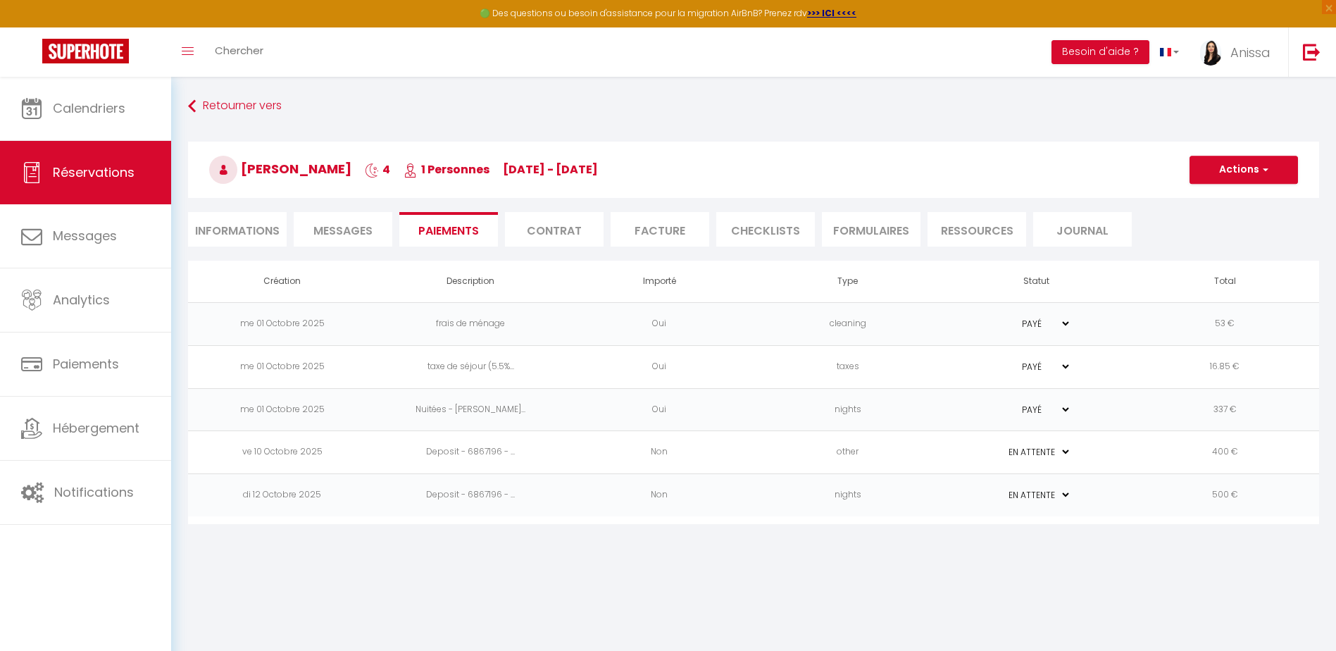
click at [1187, 458] on td "400 €" at bounding box center [1224, 452] width 189 height 43
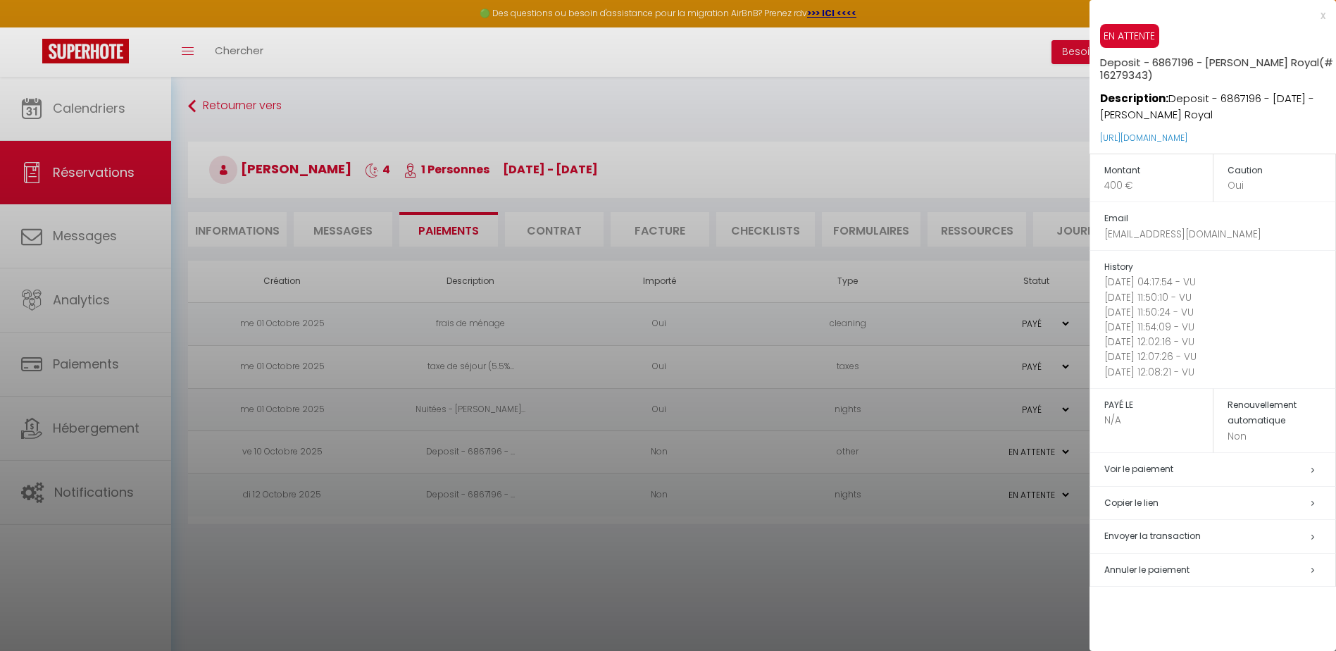
click at [1177, 569] on span "Annuler le paiement" at bounding box center [1146, 569] width 85 height 12
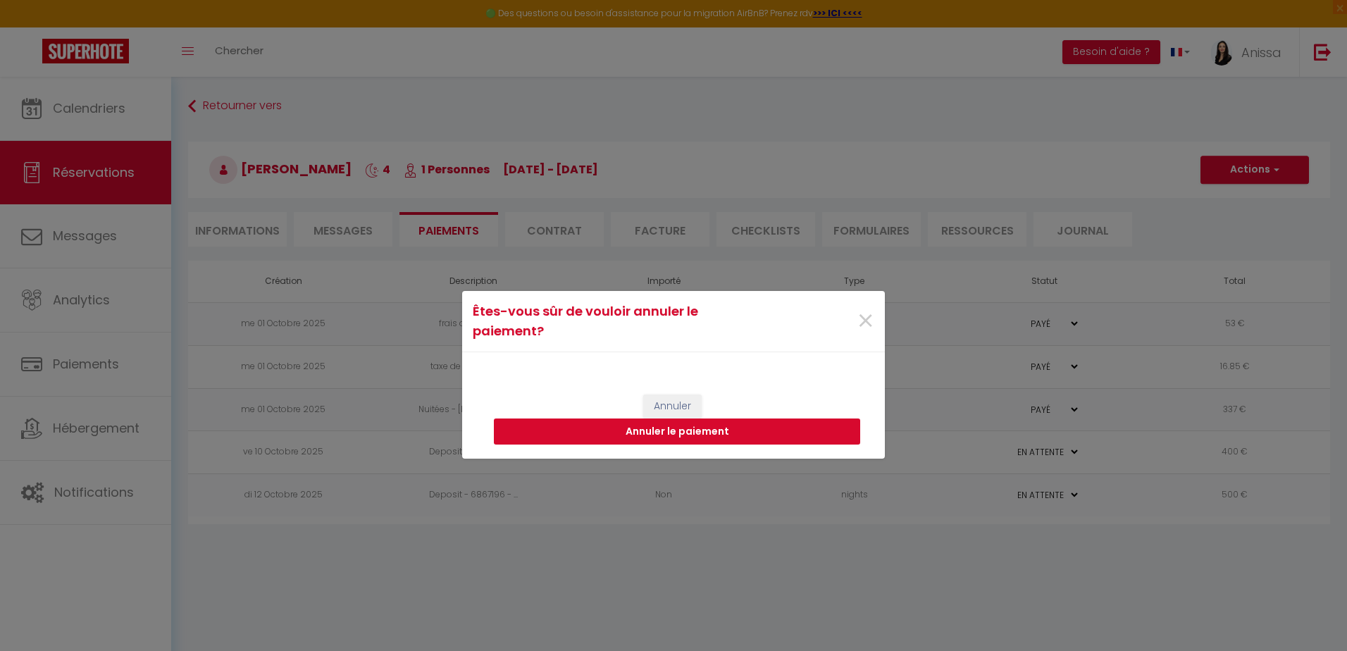
click at [706, 435] on button "Annuler le paiement" at bounding box center [677, 431] width 366 height 27
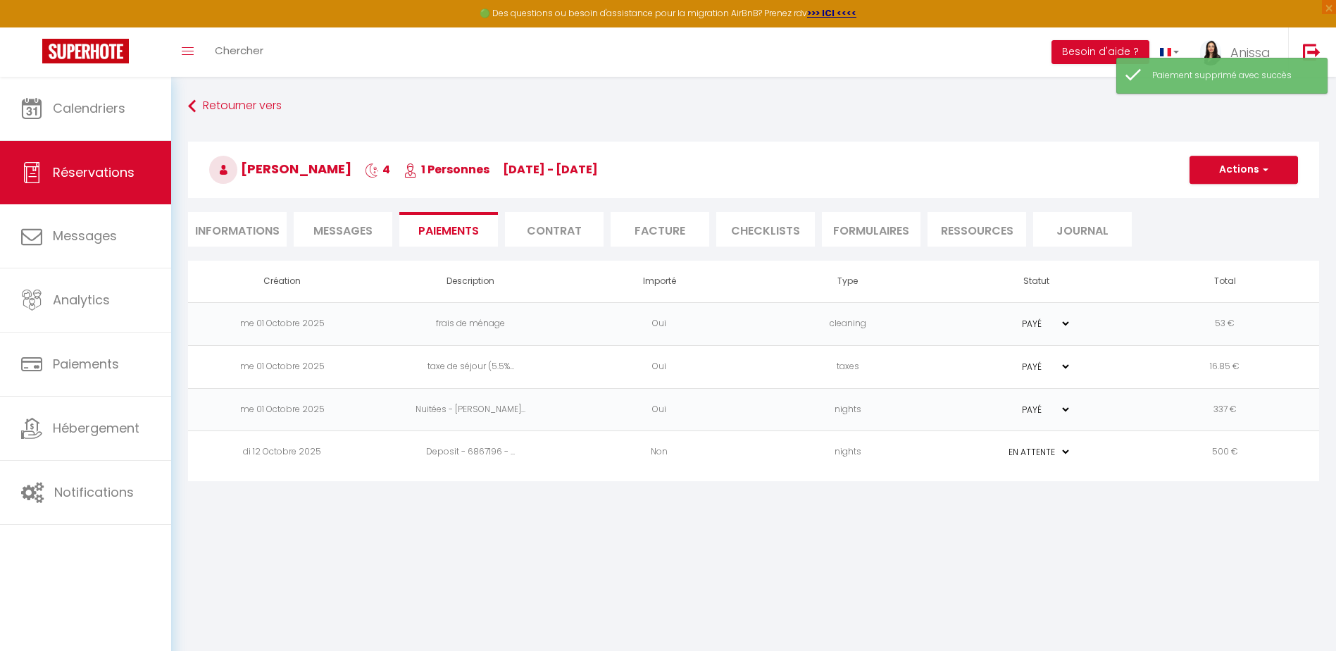
click at [349, 228] on span "Messages" at bounding box center [342, 231] width 59 height 16
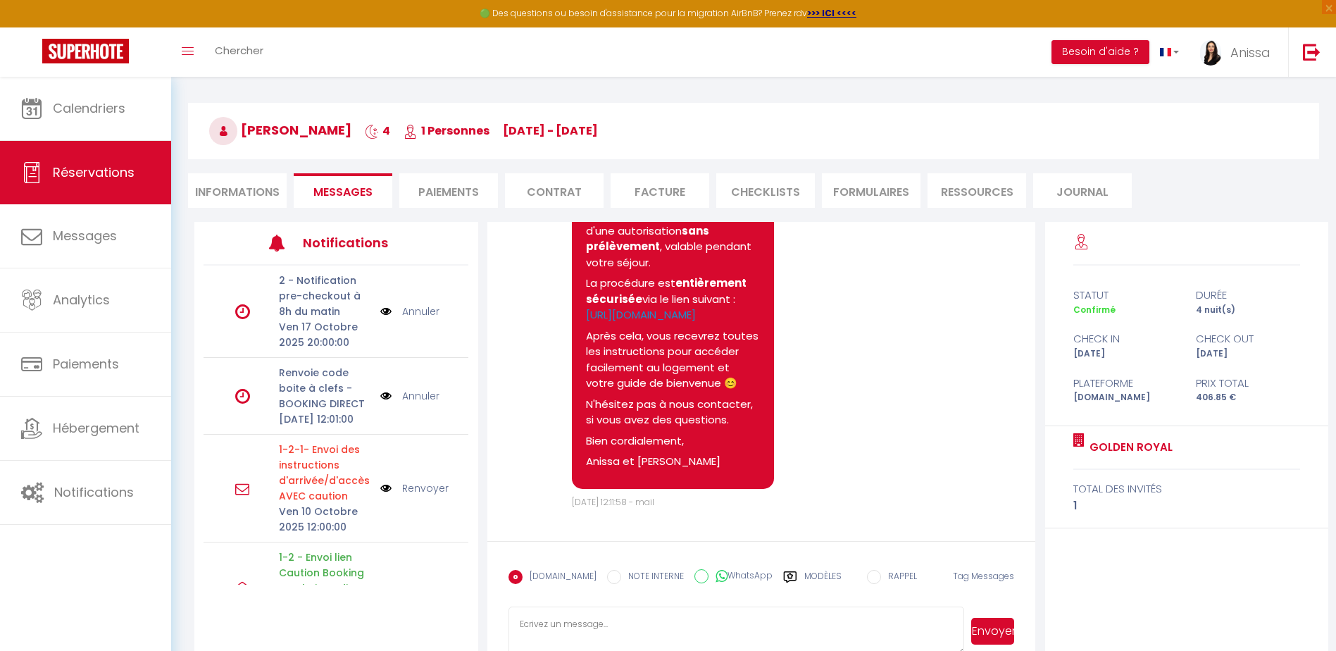
scroll to position [77, 0]
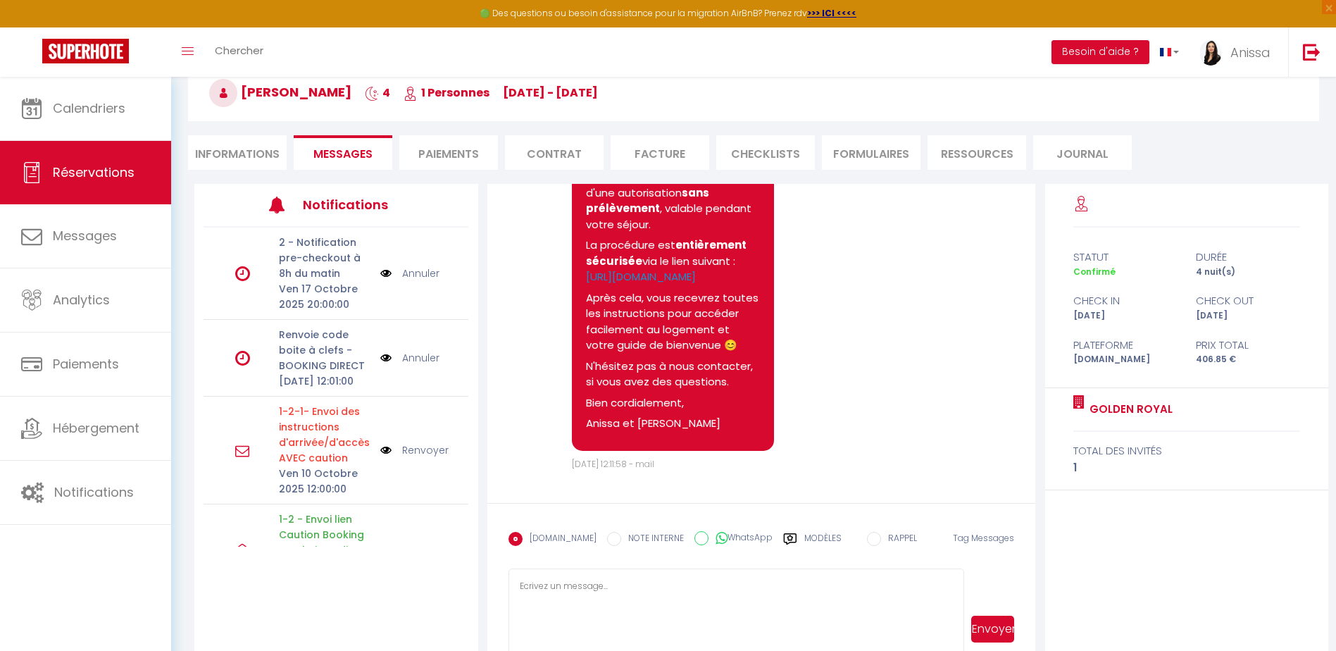
drag, startPoint x: 957, startPoint y: 614, endPoint x: 971, endPoint y: 452, distance: 162.6
click at [977, 574] on html "🟢 Des questions ou besoin d'assistance pour la migration AirBnB? Prenez rdv >>>…" at bounding box center [668, 248] width 1336 height 651
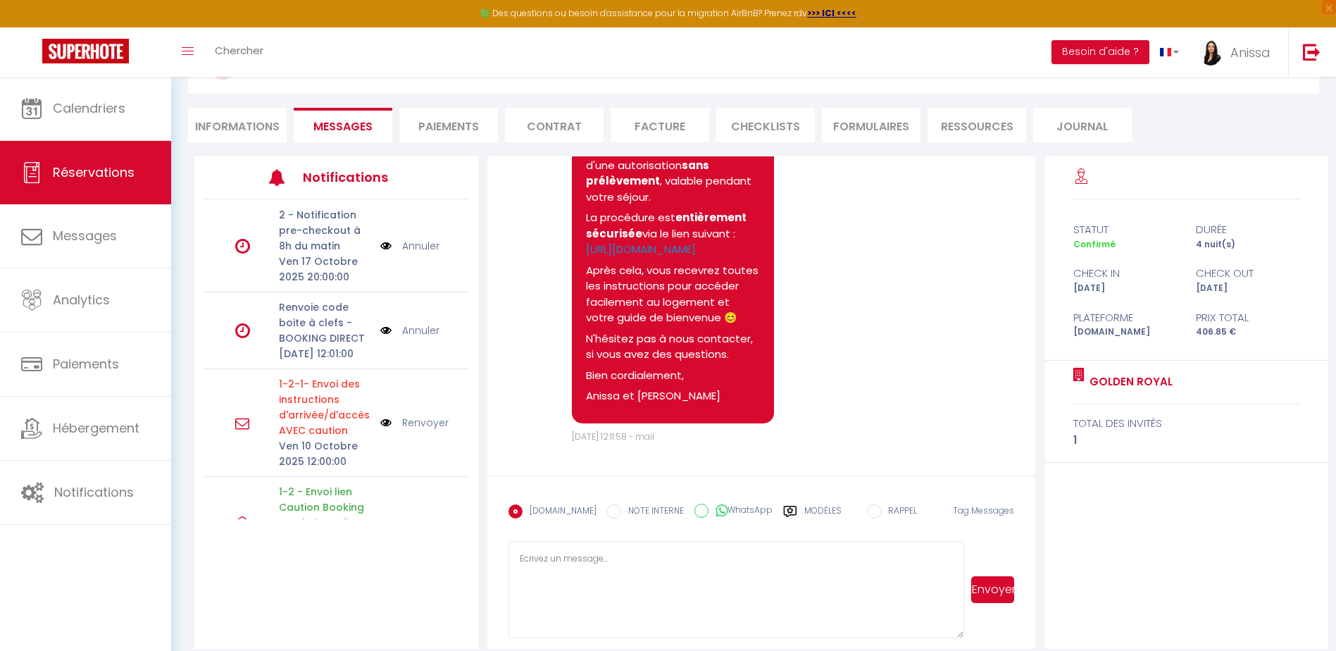
scroll to position [119, 0]
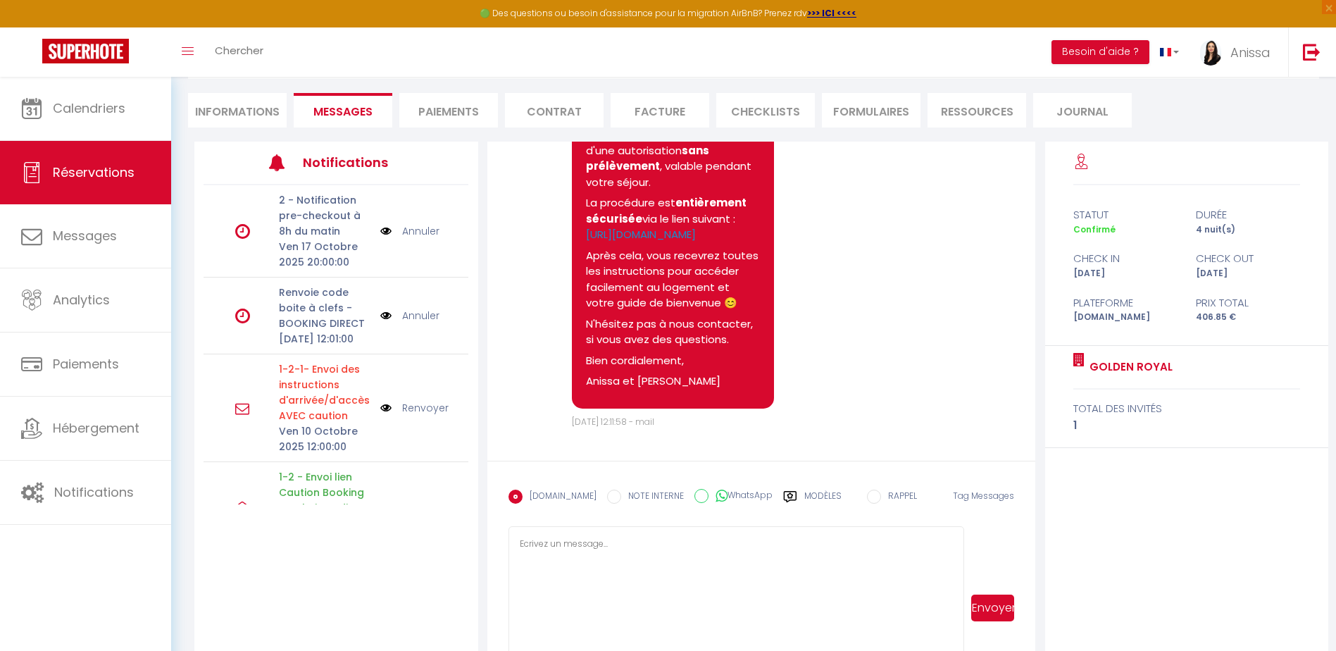
drag, startPoint x: 961, startPoint y: 620, endPoint x: 890, endPoint y: 287, distance: 340.5
click at [984, 532] on html "🟢 Des questions ou besoin d'assistance pour la migration AirBnB? Prenez rdv >>>…" at bounding box center [668, 206] width 1336 height 651
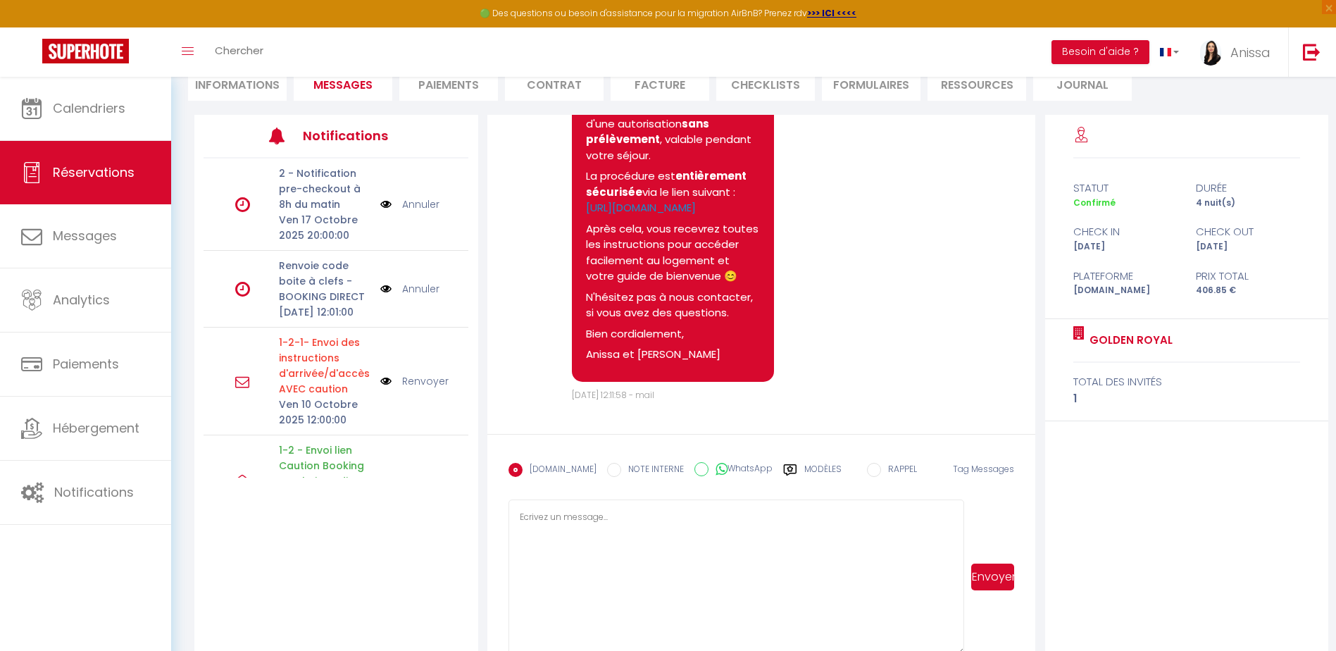
scroll to position [177, 0]
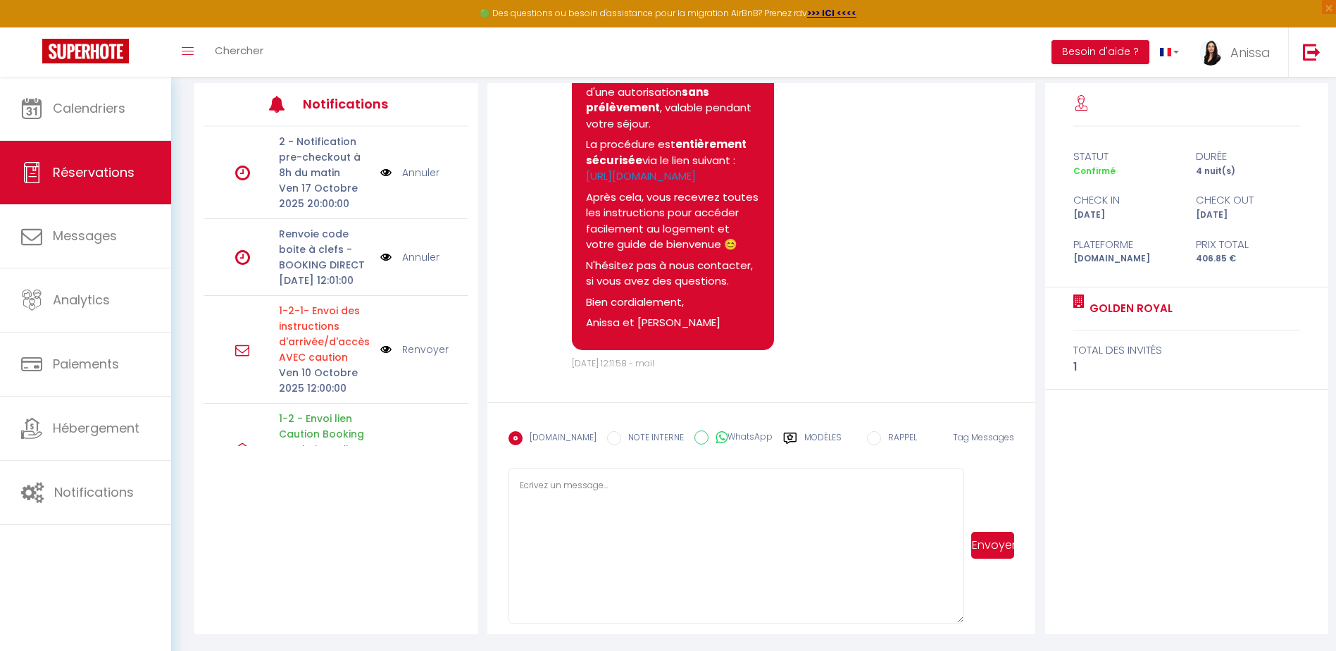
click at [799, 485] on textarea at bounding box center [737, 546] width 456 height 156
paste textarea "Objet : Dernière étape avant votre arrivée au Golden Royal"
click at [573, 509] on textarea "Objet : Dernière étape avant votre arrivée au Golden Royal" at bounding box center [737, 546] width 456 height 156
paste textarea "Bonjour Adélaïde, Votre séjour commence dans 2 jours, nous avons hâte de vous a…"
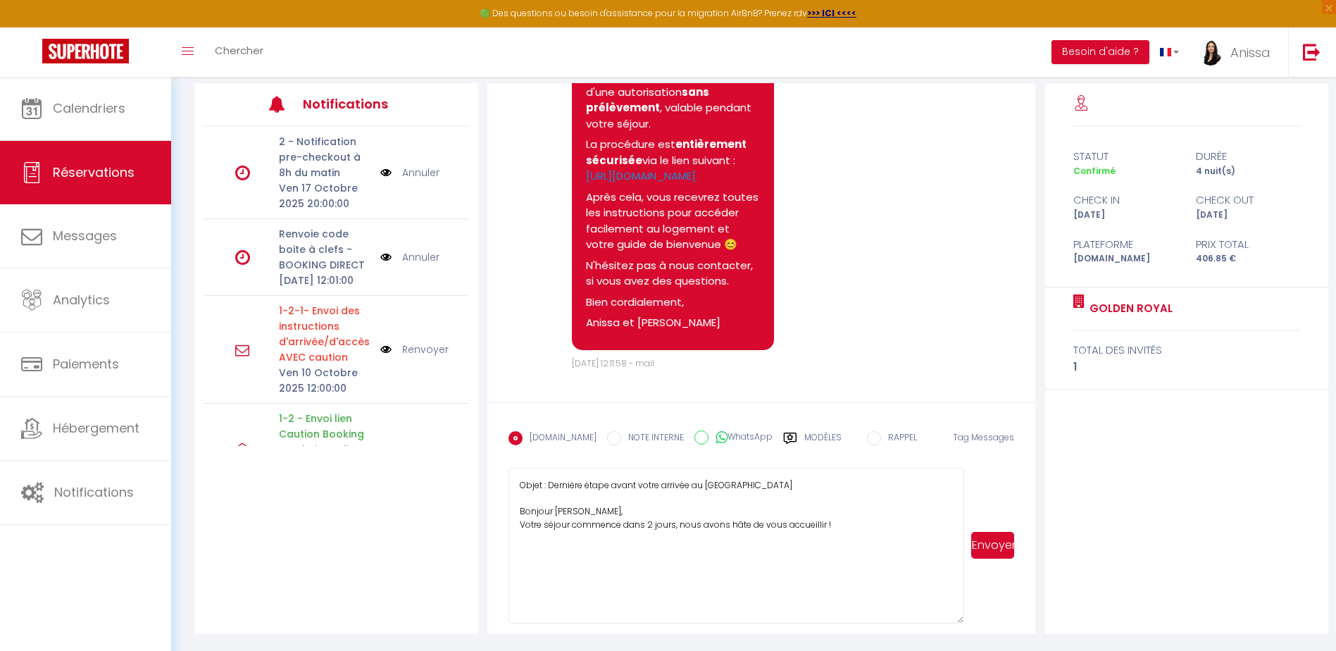
click at [549, 548] on textarea "Objet : Dernière étape avant votre arrivée au Golden Royal Bonjour Adélaïde, Vo…" at bounding box center [737, 546] width 456 height 156
paste textarea "👉 Pour finaliser votre arrivée, une empreinte de carte bancaire de 500€ est req…"
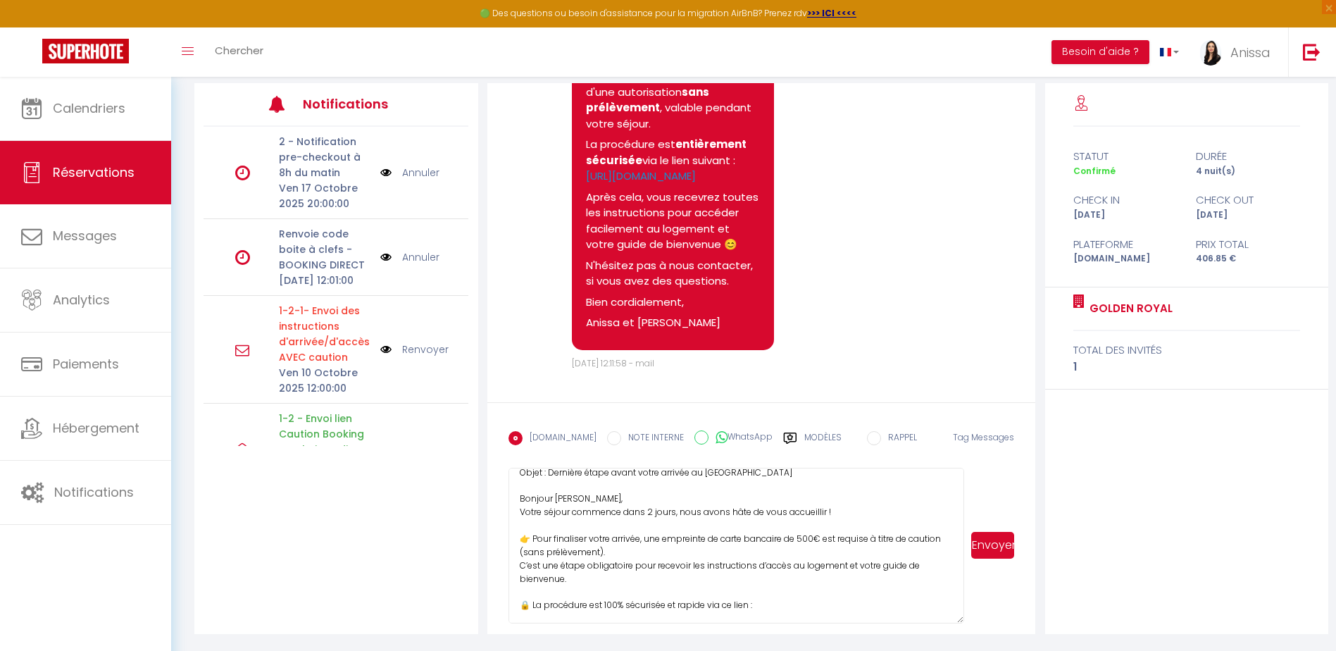
scroll to position [26, 0]
click at [598, 604] on textarea "Objet : Dernière étape avant votre arrivée au Golden Royal Bonjour Adélaïde, Vo…" at bounding box center [737, 546] width 456 height 156
paste textarea "https://app.superhote.com/#/p/yrq4PXrq"
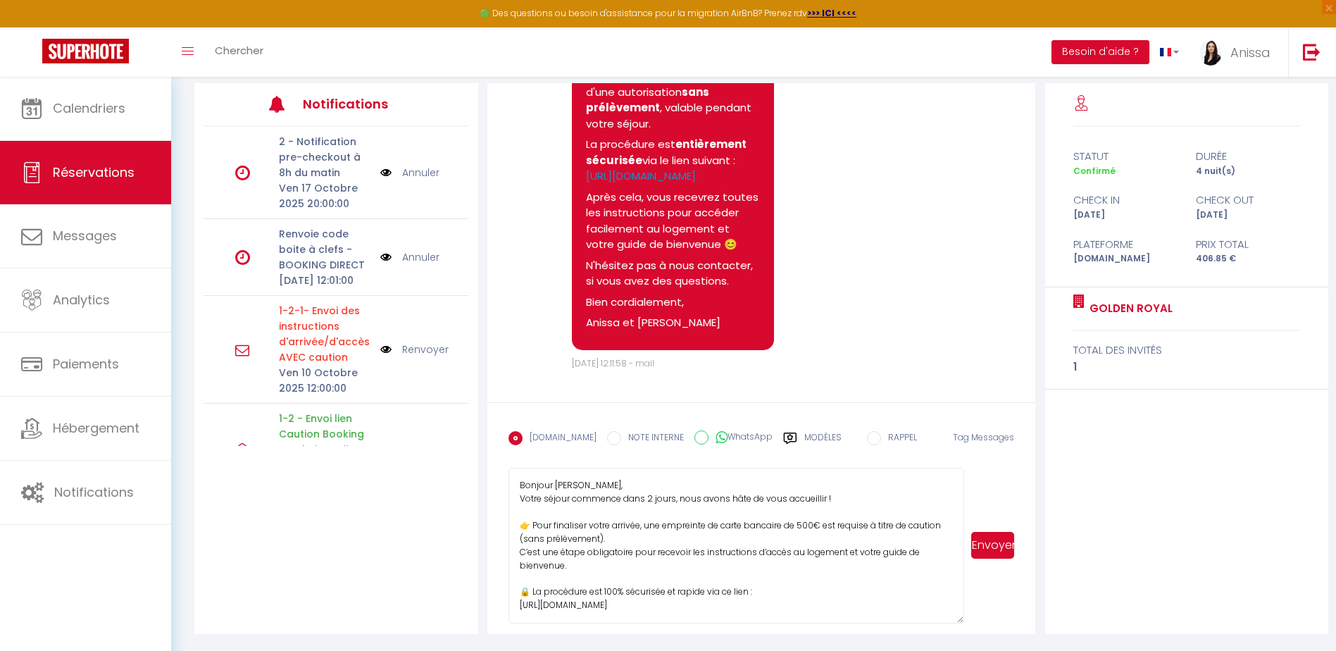
scroll to position [41, 0]
click at [627, 589] on textarea "Objet : Dernière étape avant votre arrivée au Golden Royal Bonjour Adélaïde, Vo…" at bounding box center [737, 546] width 456 height 156
click at [706, 601] on textarea "Objet : Dernière étape avant votre arrivée au Golden Royal Bonjour Adélaïde, Vo…" at bounding box center [737, 546] width 456 height 156
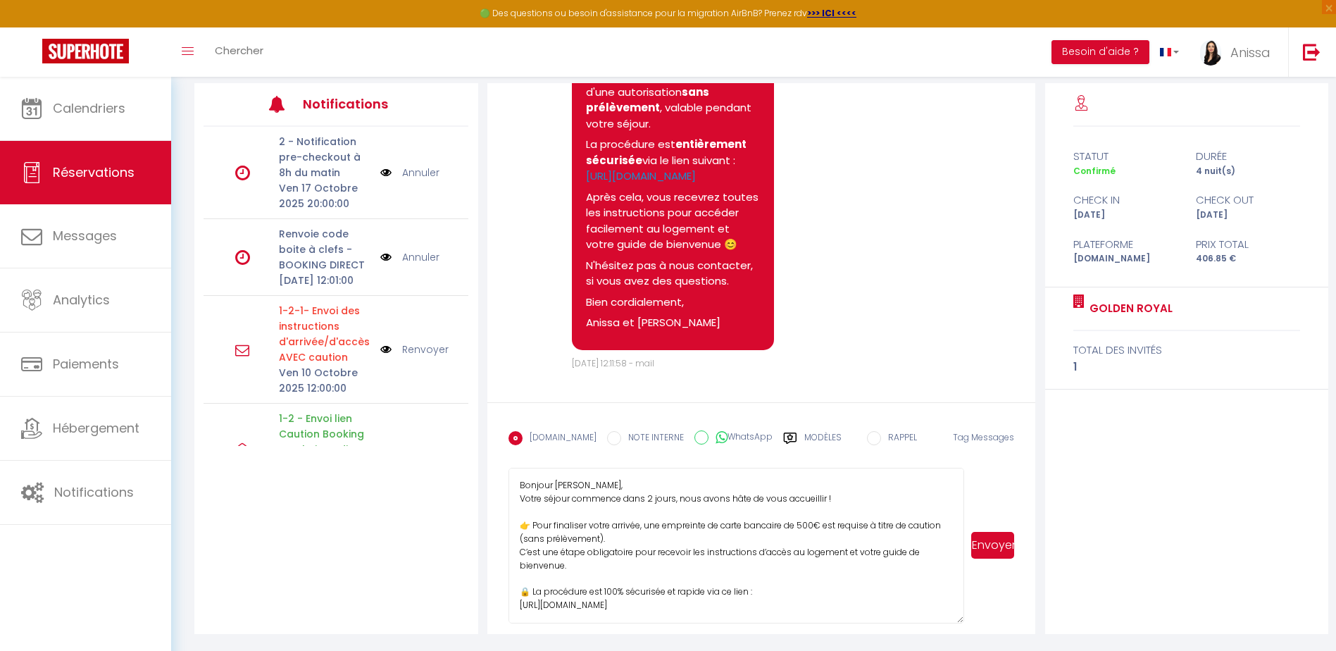
click at [529, 592] on textarea "Objet : Dernière étape avant votre arrivée au Golden Royal Bonjour Adélaïde, Vo…" at bounding box center [737, 546] width 456 height 156
paste textarea "Merci de la compléter dès aujourd’hui pour garantir un accès fluide à votre log…"
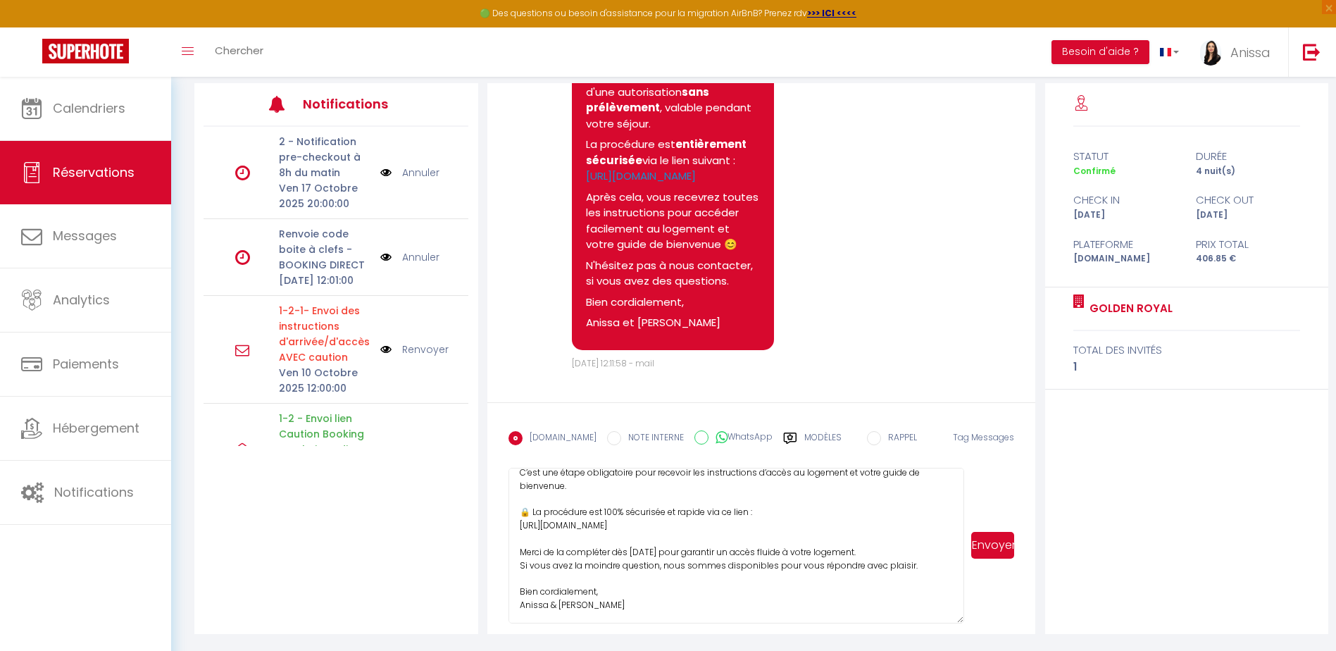
scroll to position [0, 0]
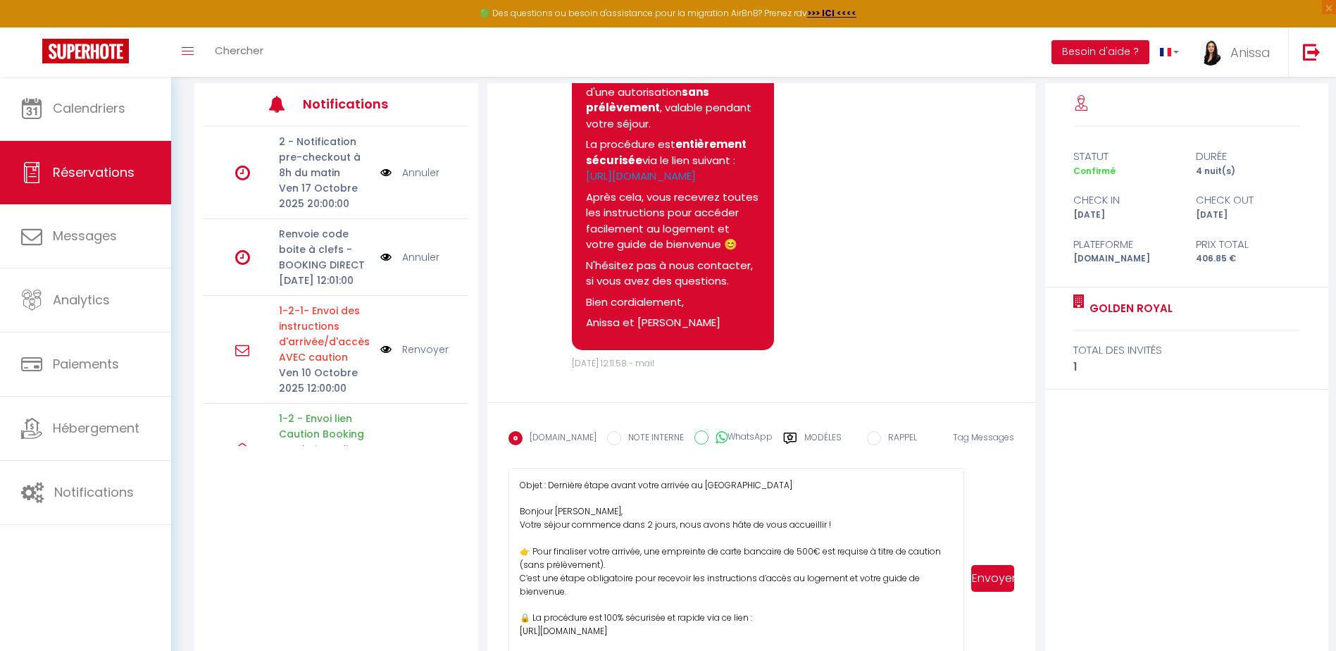
drag, startPoint x: 959, startPoint y: 621, endPoint x: 1025, endPoint y: 606, distance: 67.0
click at [971, 473] on html "🟢 Des questions ou besoin d'assistance pour la migration AirBnB? Prenez rdv >>>…" at bounding box center [668, 148] width 1336 height 651
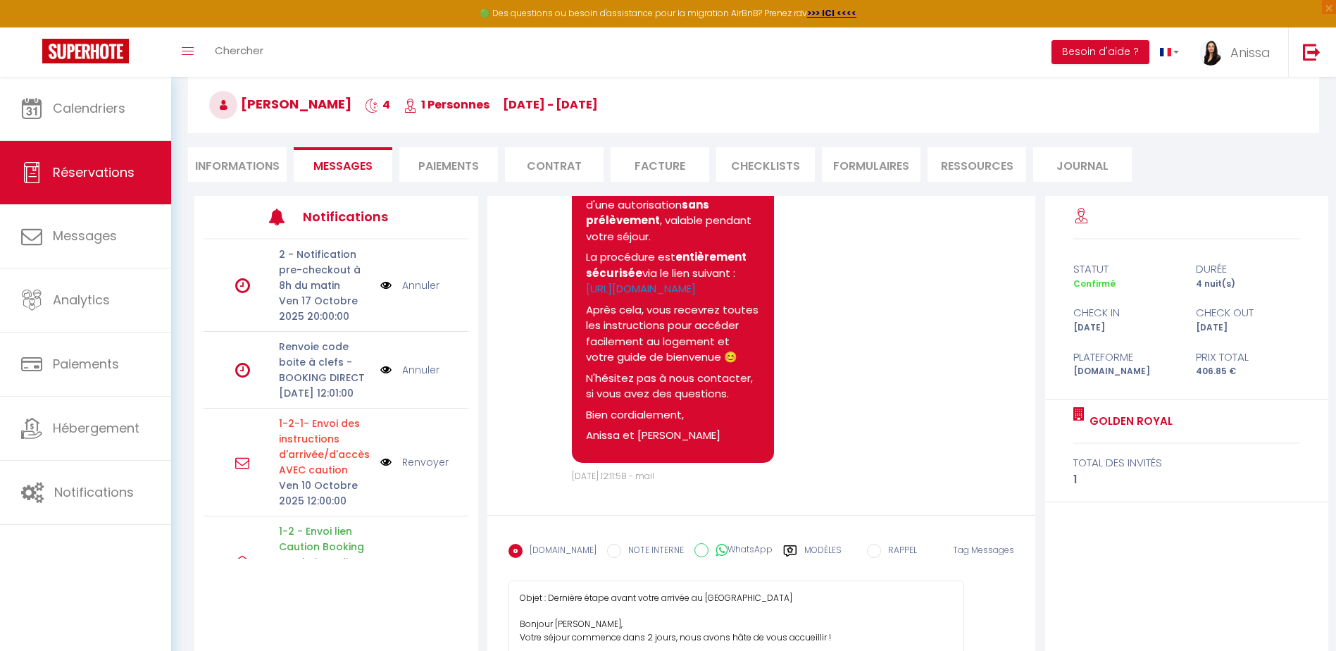
scroll to position [243, 0]
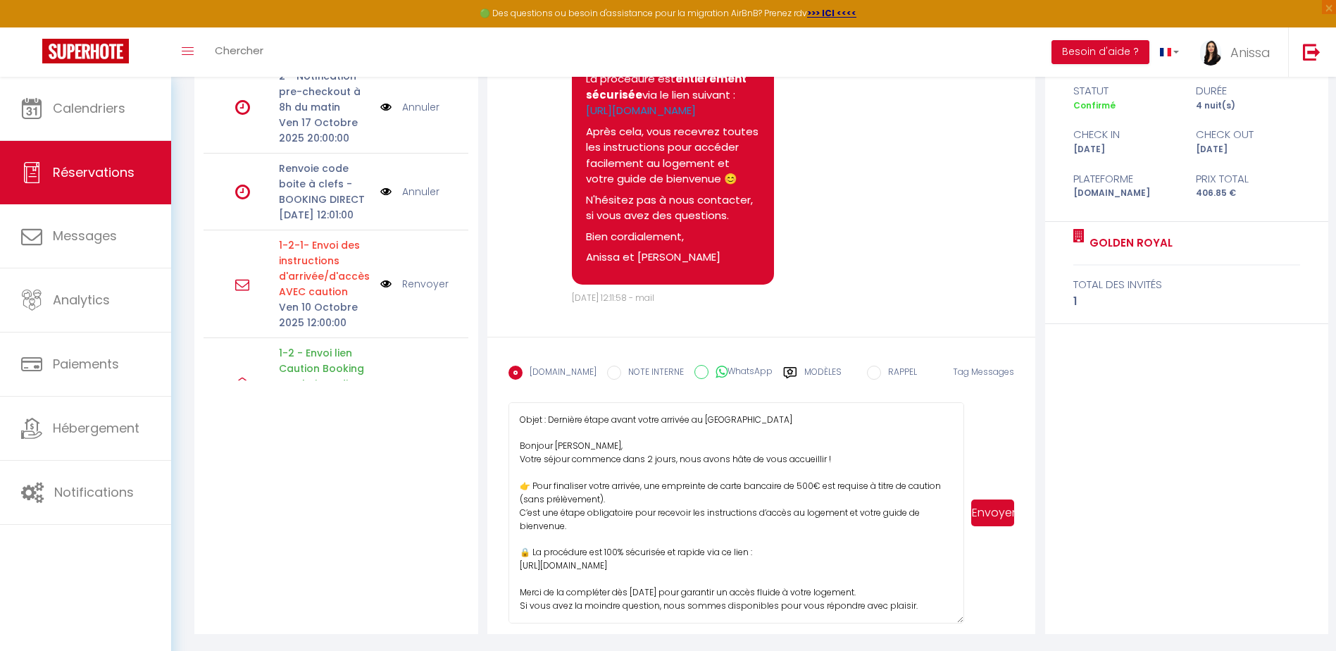
click at [518, 511] on textarea "Objet : Dernière étape avant votre arrivée au Golden Royal Bonjour Adélaïde, Vo…" at bounding box center [737, 512] width 456 height 221
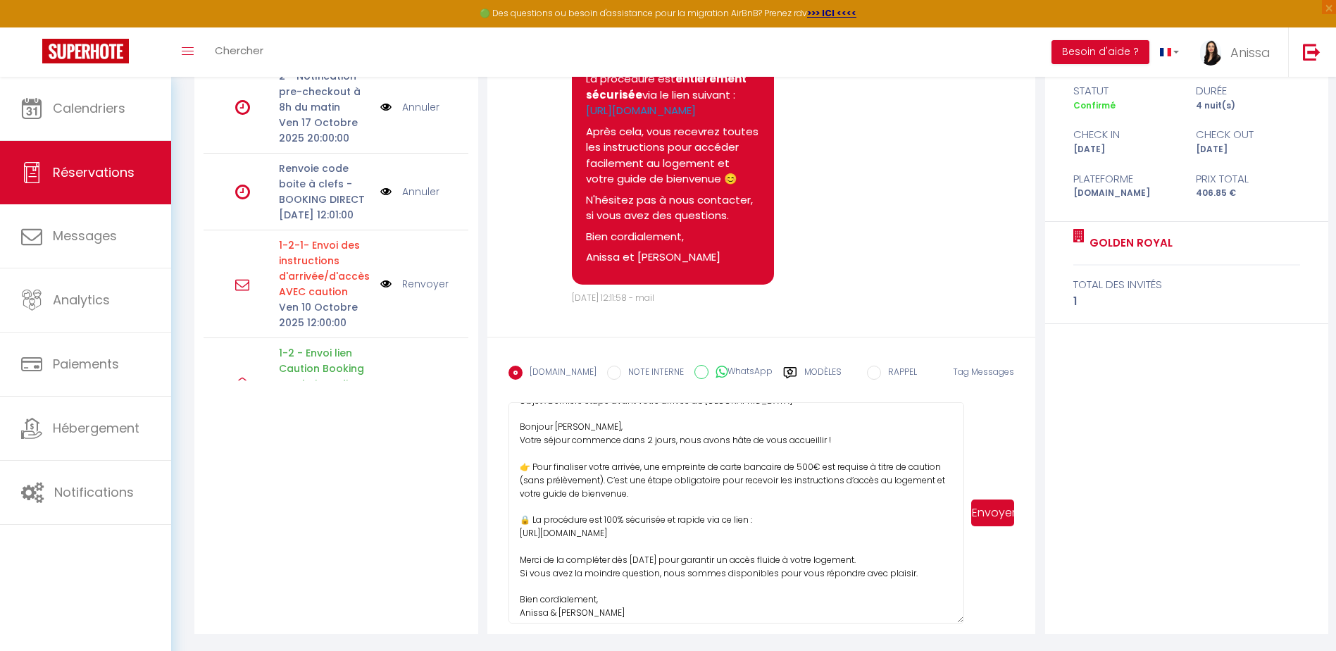
scroll to position [0, 0]
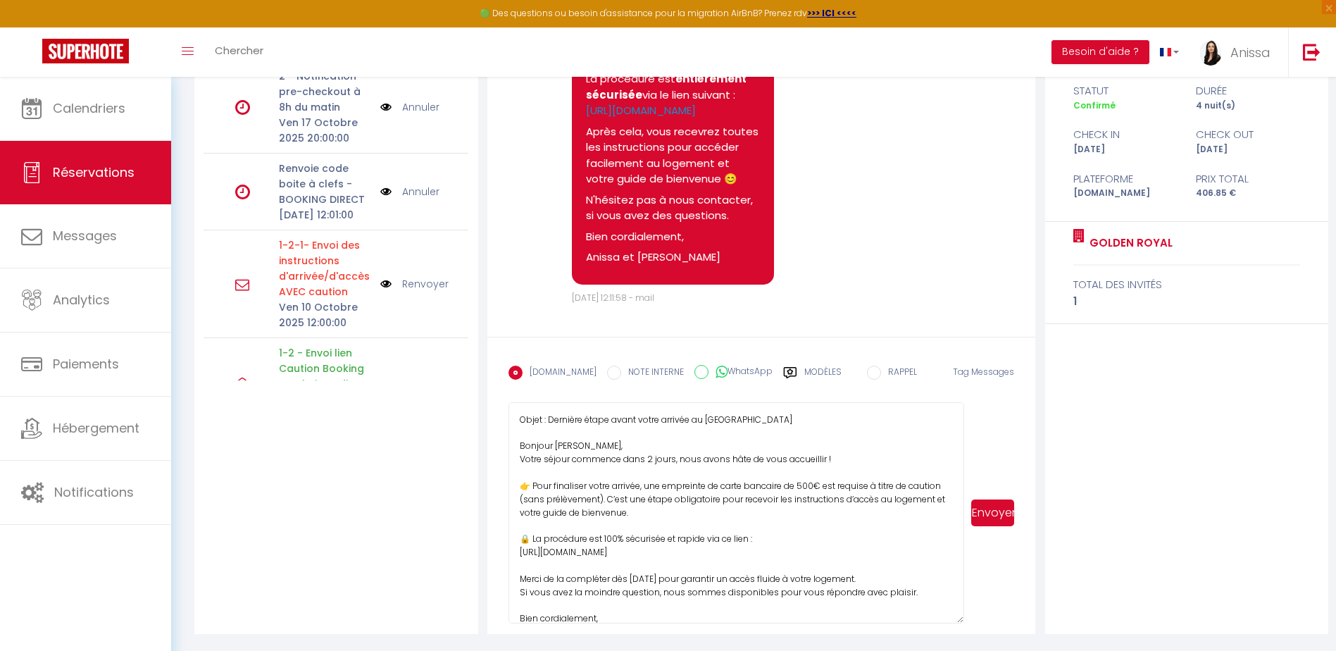
type textarea "Objet : Dernière étape avant votre arrivée au Golden Royal Bonjour Adélaïde, Vo…"
click at [992, 515] on button "Envoyer" at bounding box center [992, 512] width 43 height 27
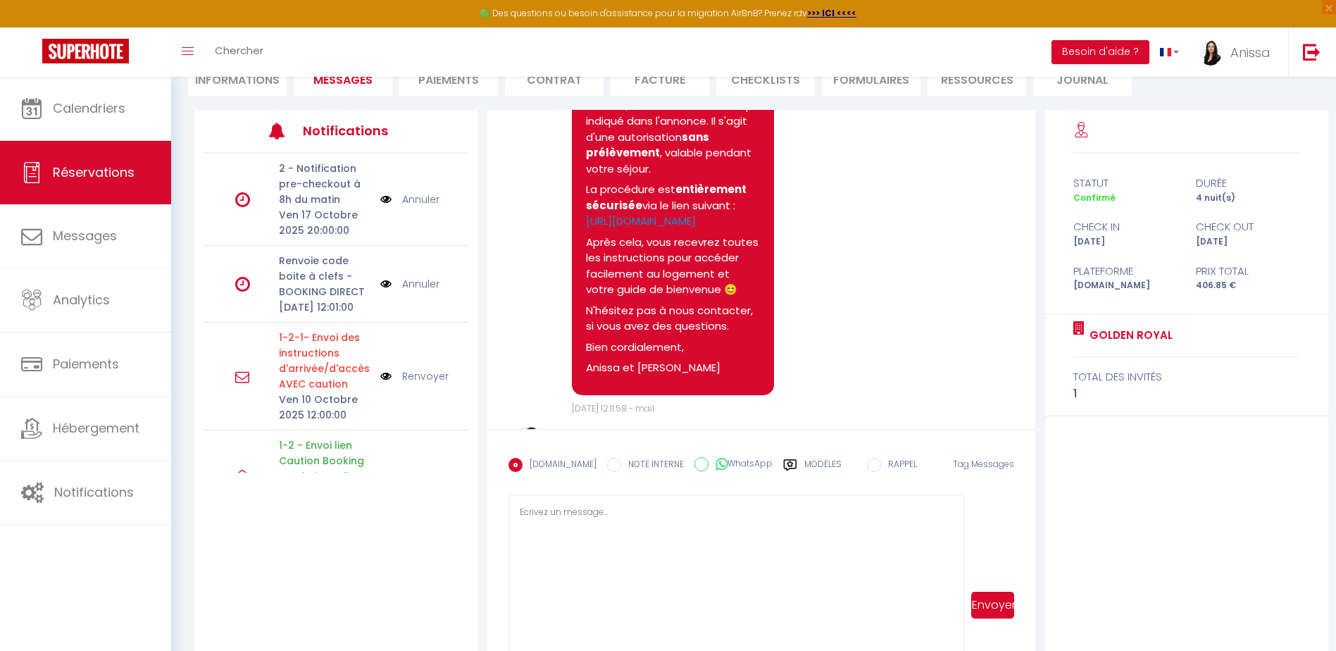
scroll to position [909, 0]
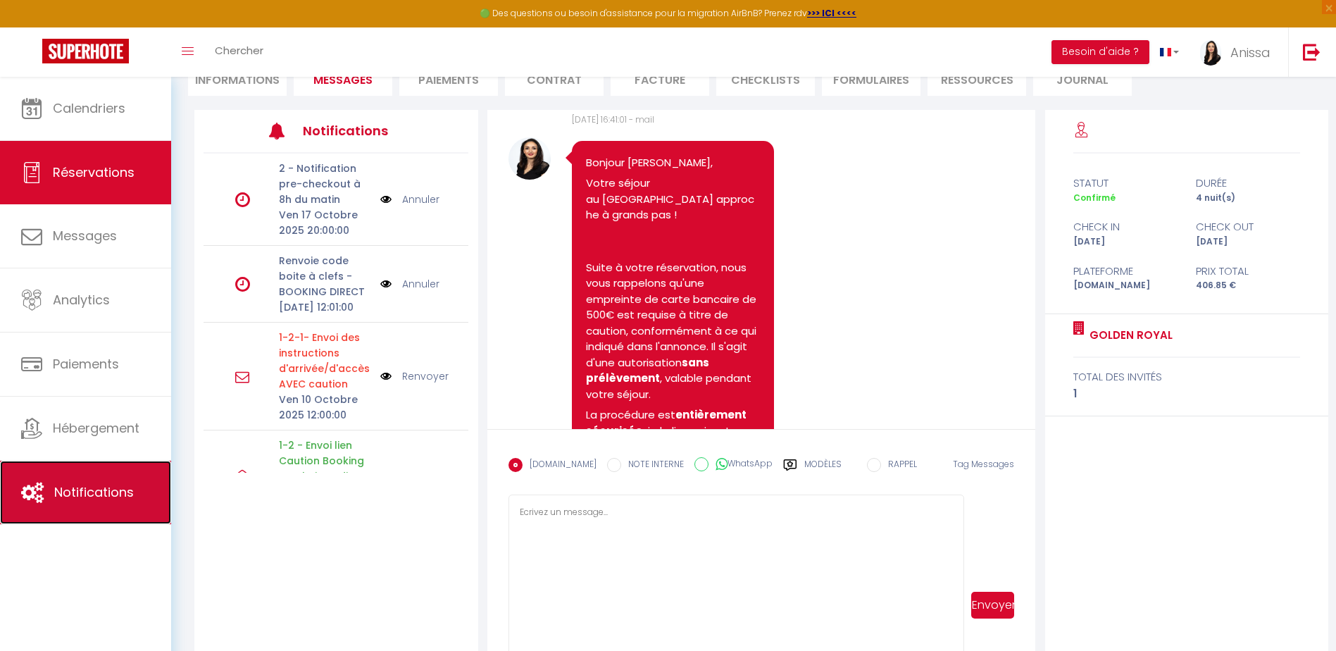
click at [105, 509] on link "Notifications" at bounding box center [85, 492] width 171 height 63
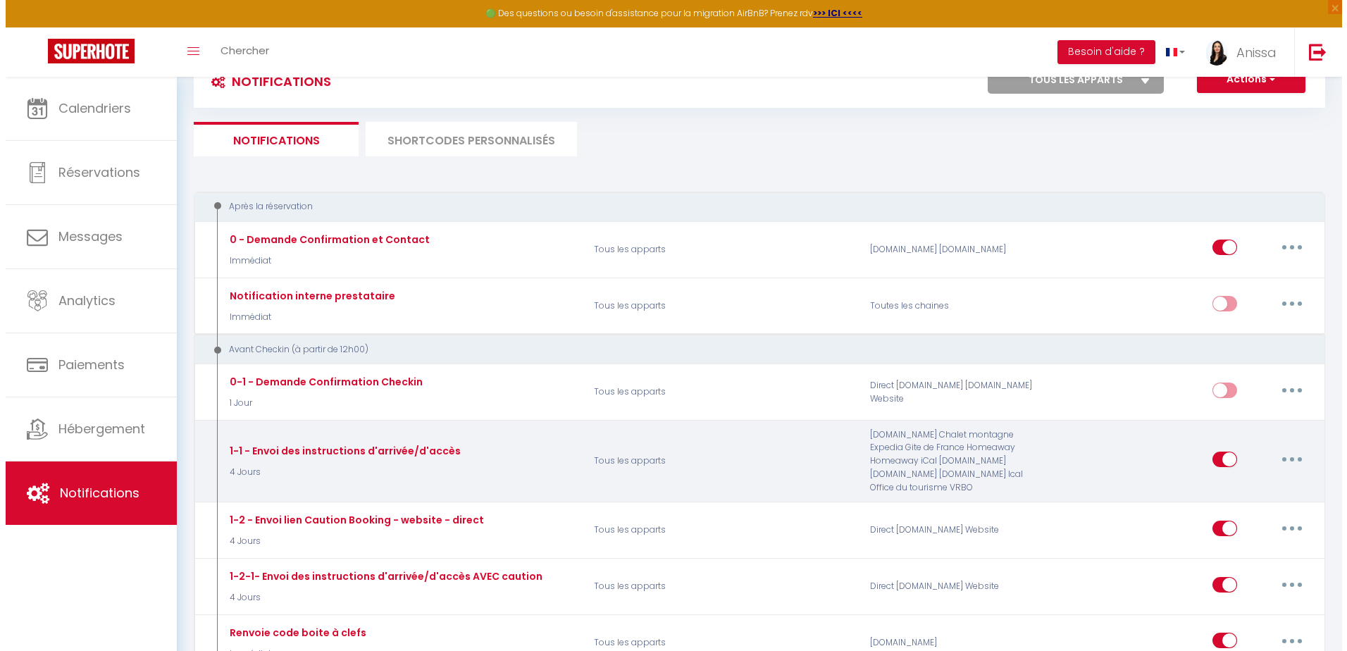
scroll to position [141, 0]
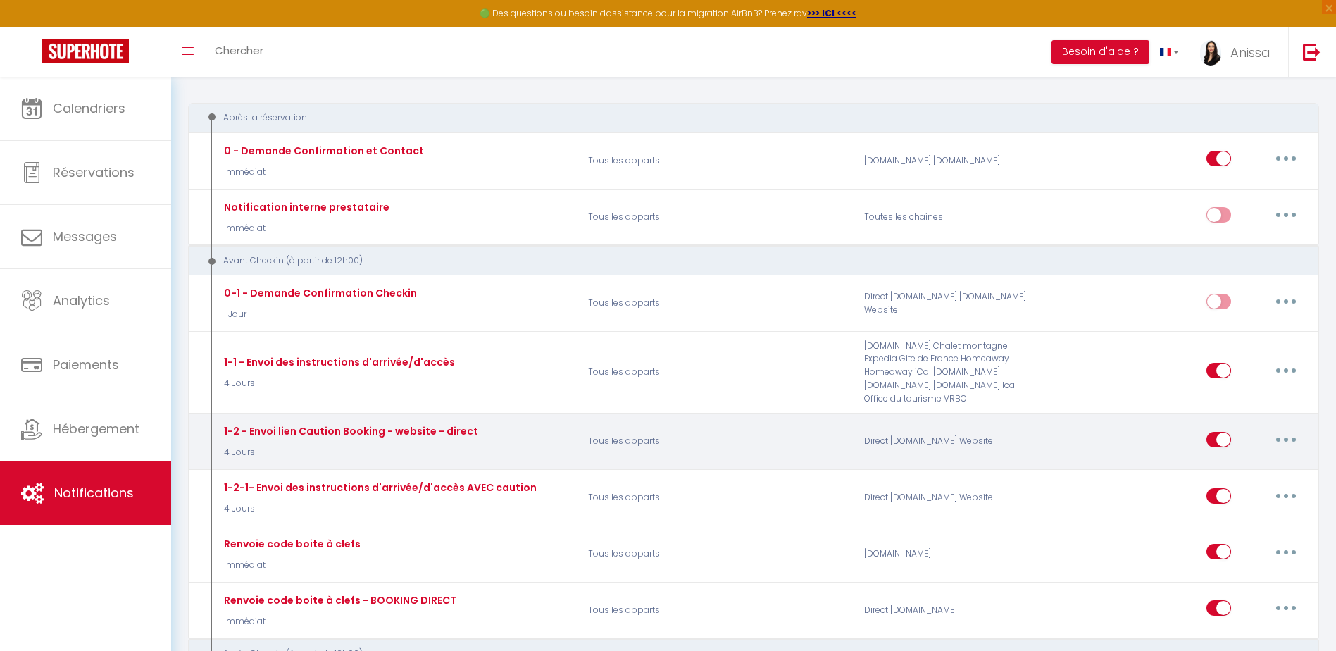
click at [1280, 435] on button "button" at bounding box center [1285, 439] width 39 height 23
click at [1247, 467] on link "Editer" at bounding box center [1249, 471] width 104 height 24
type input "1-2 - Envoi lien Caution Booking - website - direct"
select select "4 Jours"
select select "if_deposit_not_paid"
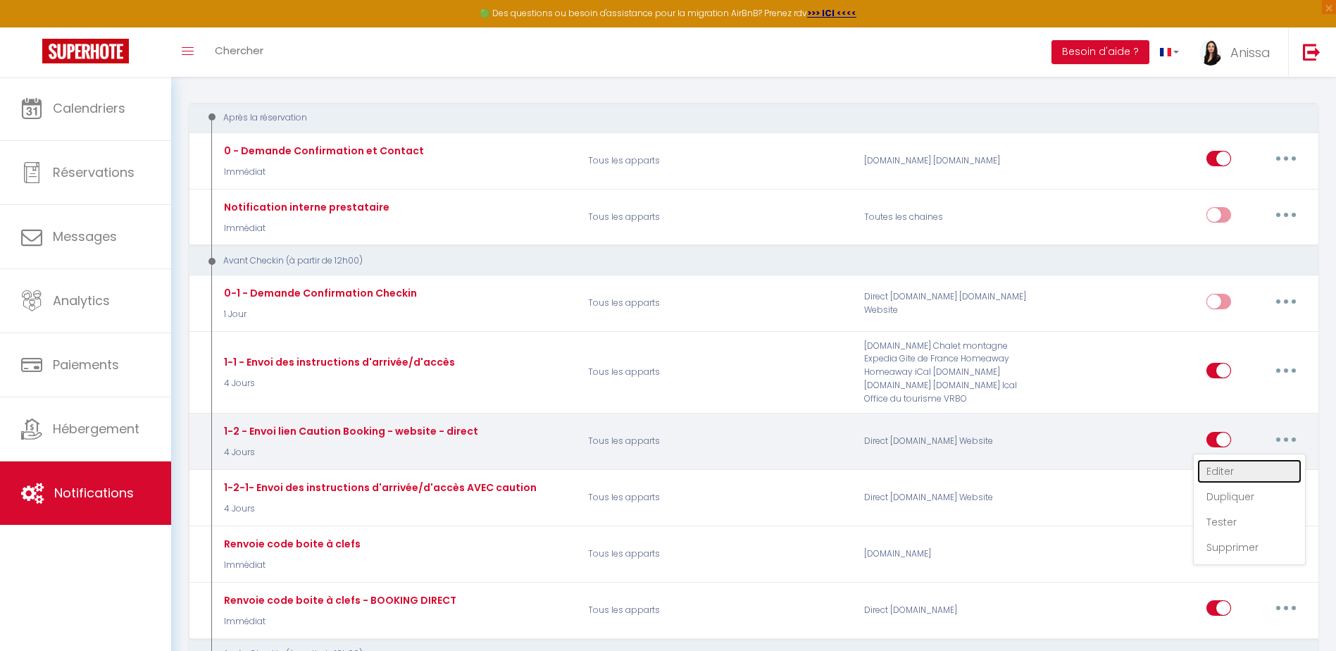
checkbox input "true"
checkbox input "false"
radio input "true"
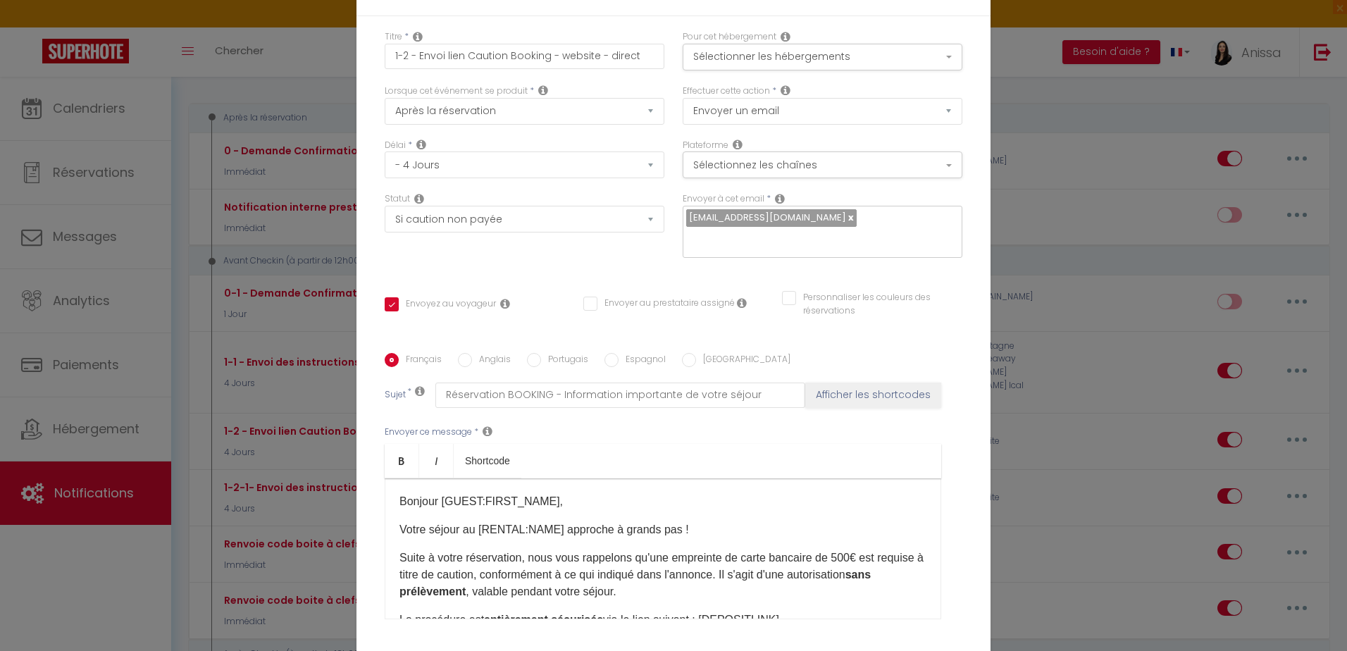
scroll to position [70, 0]
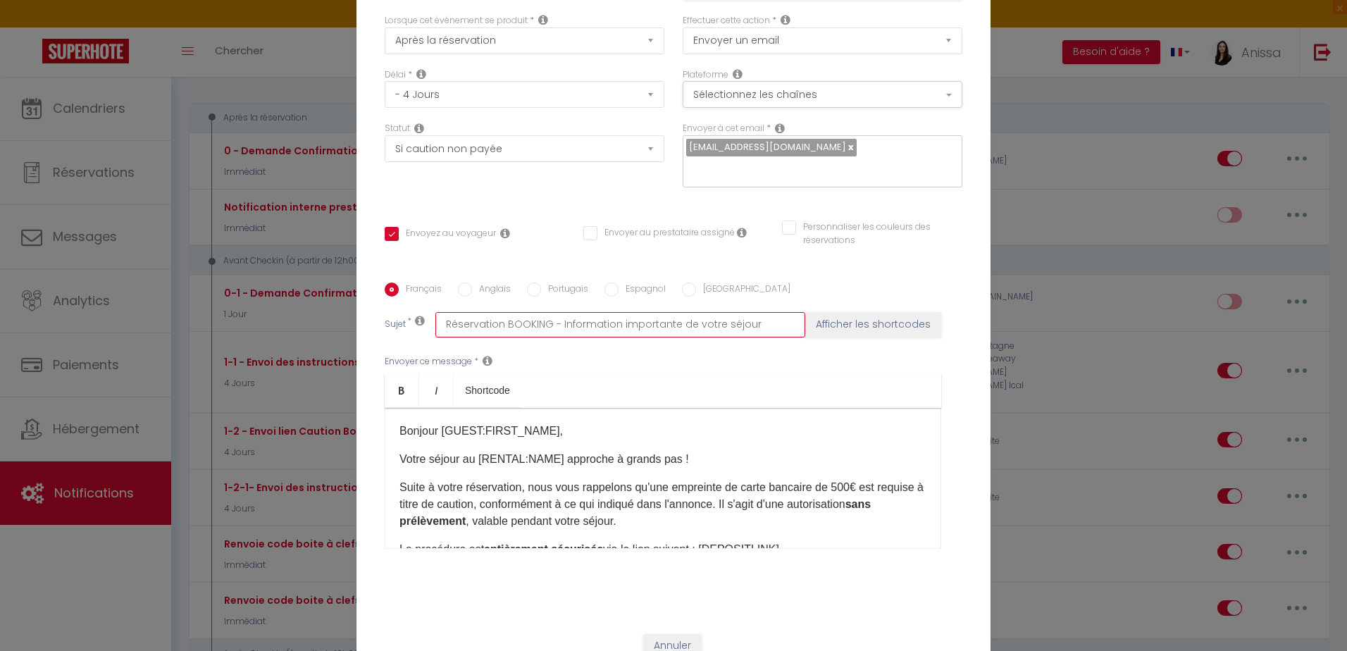
drag, startPoint x: 637, startPoint y: 314, endPoint x: 723, endPoint y: 309, distance: 86.8
click at [646, 312] on input "Réservation BOOKING - Information importante de votre séjour" at bounding box center [620, 324] width 370 height 25
drag, startPoint x: 693, startPoint y: 324, endPoint x: 599, endPoint y: 319, distance: 93.8
click at [557, 323] on input "Réservation BOOKING - Information importante de votre séjour" at bounding box center [620, 324] width 370 height 25
type input "Réservation BOOKING - I"
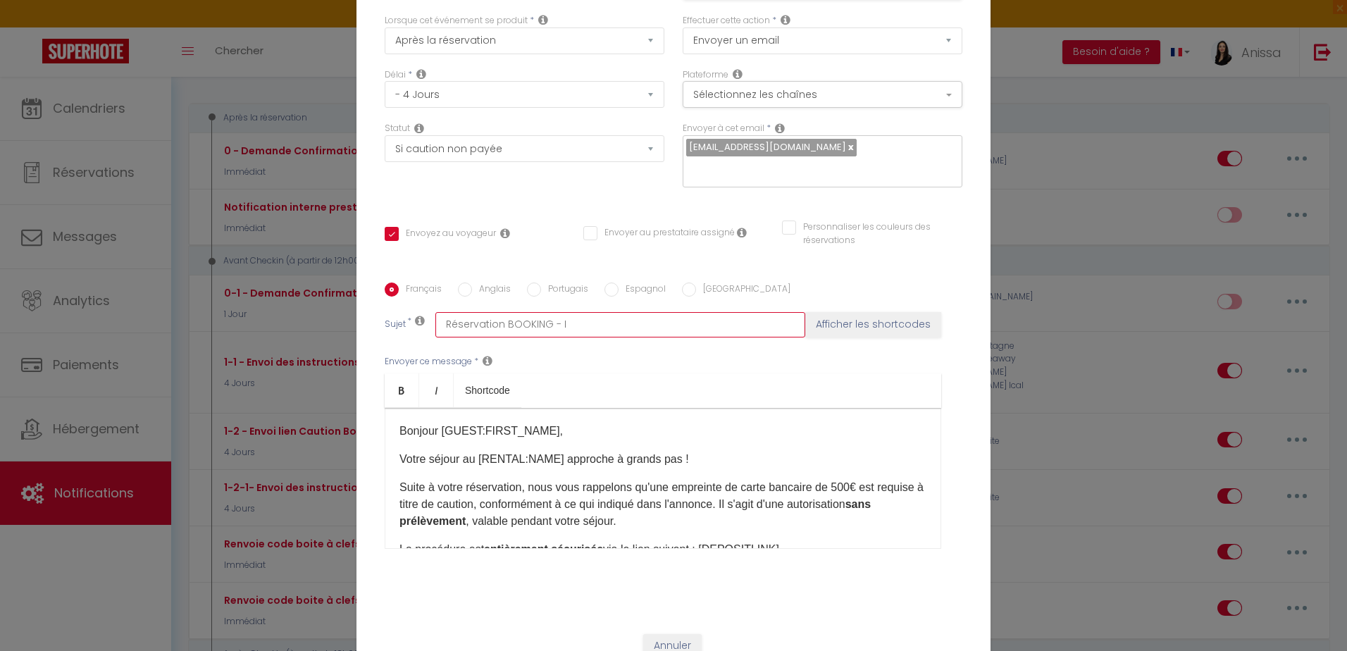
checkbox input "true"
checkbox input "false"
type input "Réservation BOOKING -"
checkbox input "true"
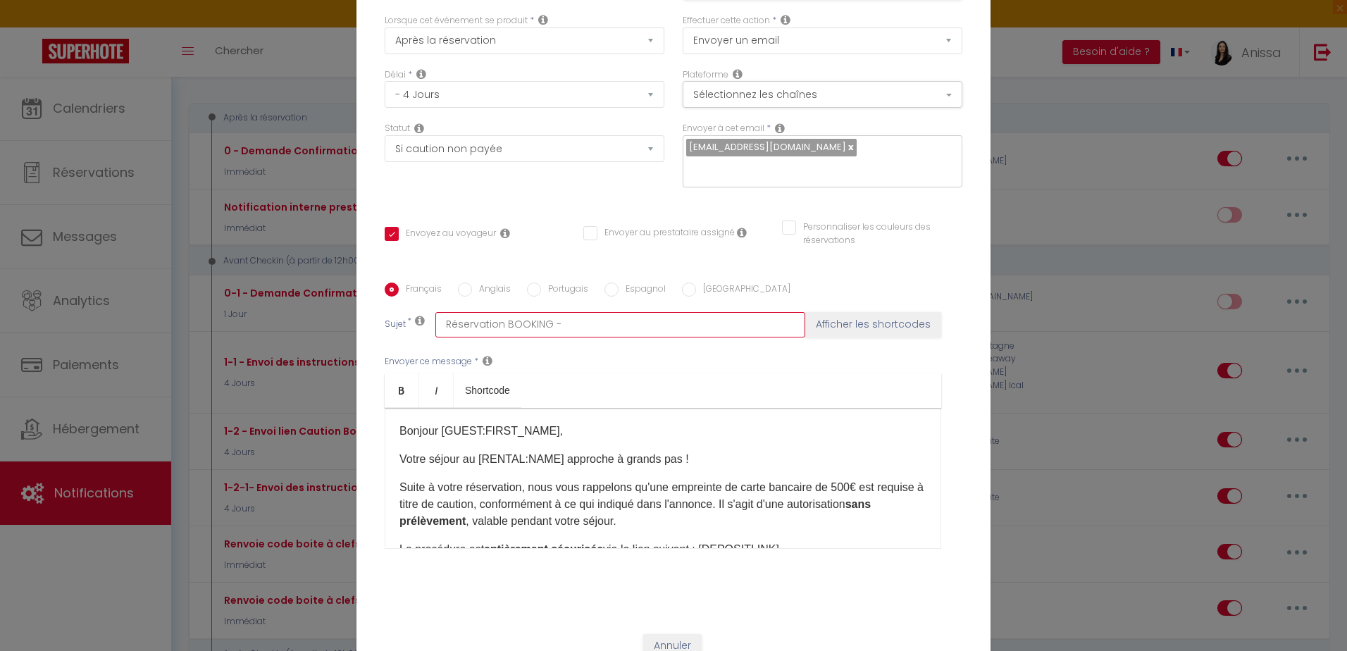
checkbox input "false"
paste input "Action requise pour votre arrivée au Golden Royal"
type input "Réservation BOOKING - Action requise pour votre arrivée au Golden Royal"
checkbox input "true"
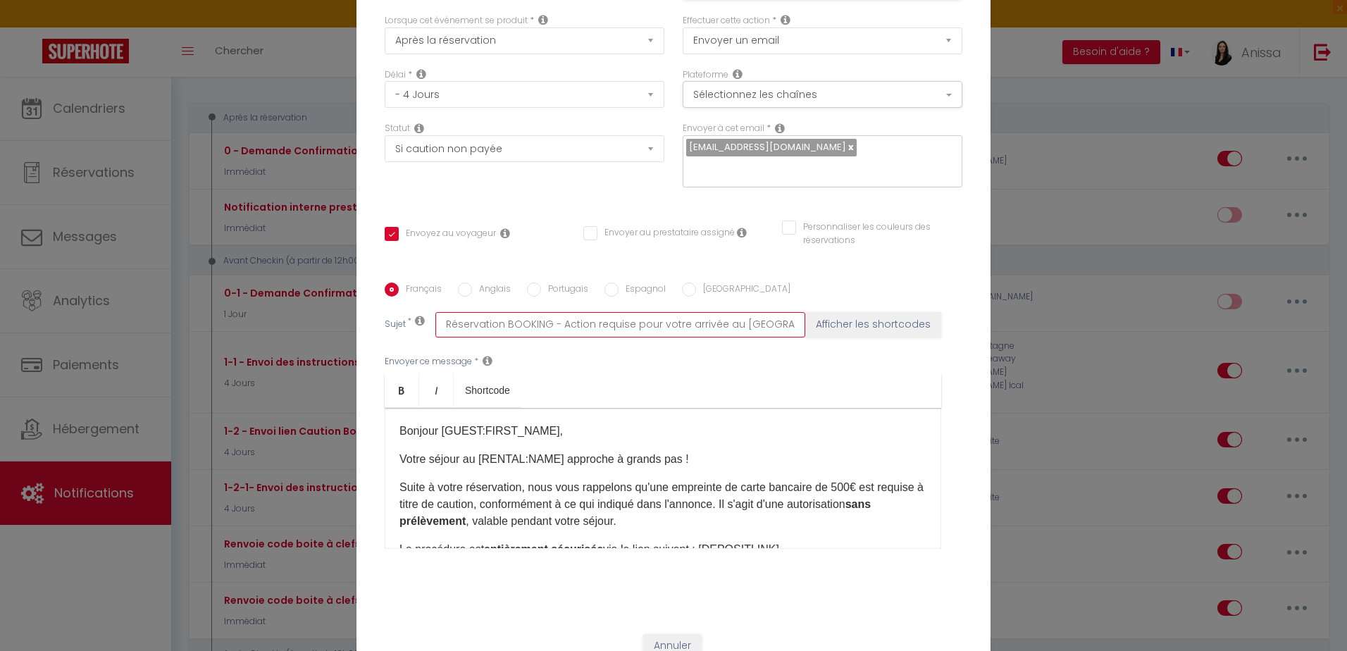
checkbox input "false"
click at [611, 321] on input "Réservation BOOKING - Action requise pour votre arrivée au Golden Royal" at bounding box center [620, 324] width 370 height 25
click at [612, 320] on input "Réservation BOOKING - Action requise pour votre arrivée au Golden Royal" at bounding box center [620, 324] width 370 height 25
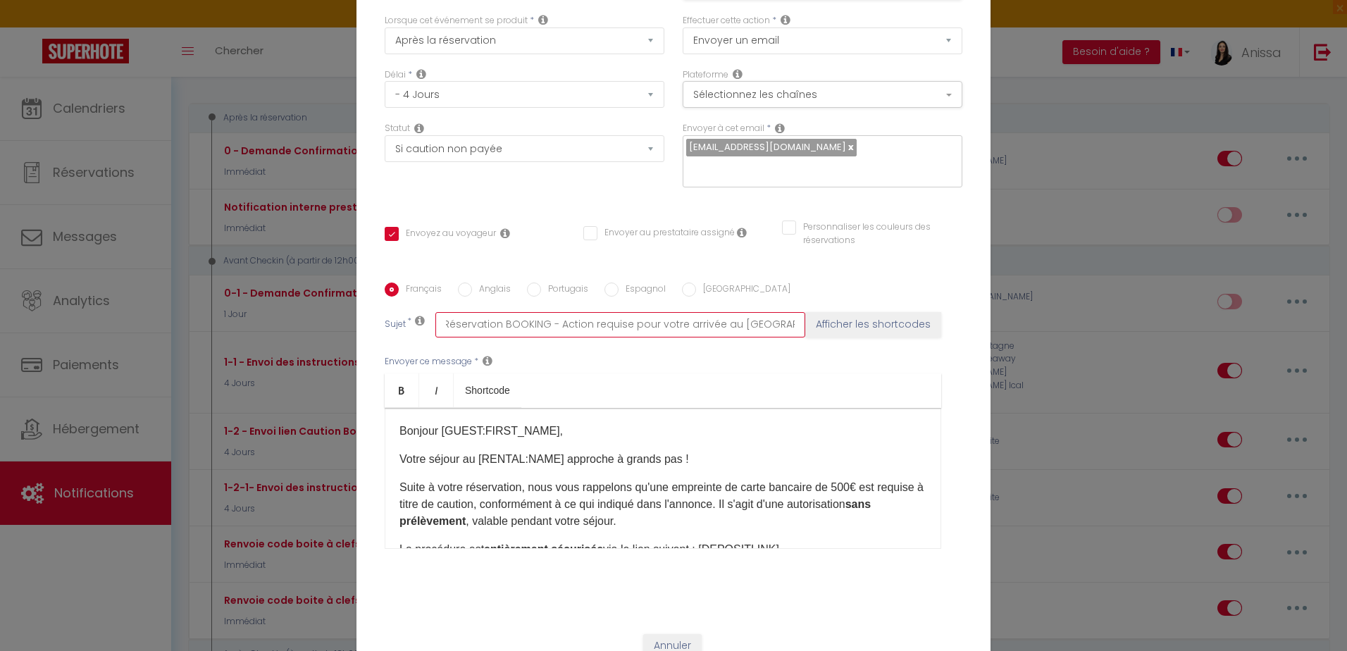
click at [612, 320] on input "Réservation BOOKING - Action requise pour votre arrivée au Golden Royal" at bounding box center [620, 324] width 370 height 25
type input "Réservation BOOKING - Action requise pour votre arrivée au Golden Royal"
click at [460, 287] on input "Anglais" at bounding box center [465, 289] width 14 height 14
radio input "true"
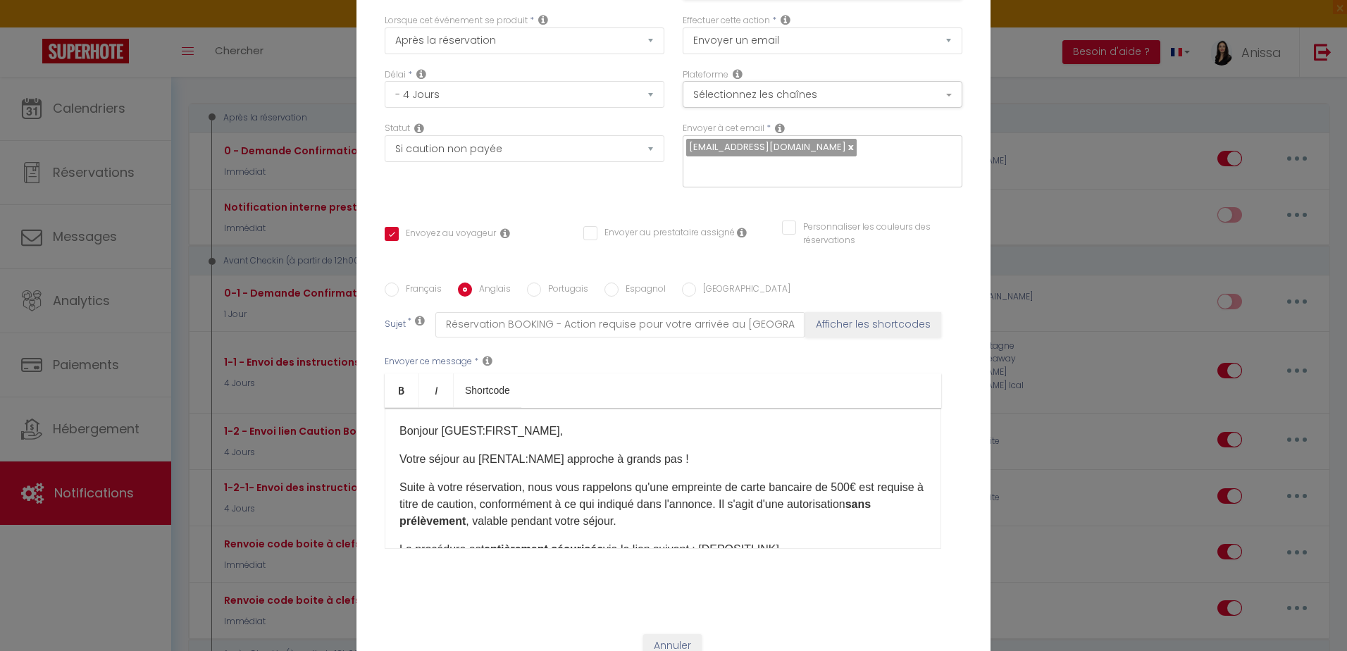
checkbox input "true"
checkbox input "false"
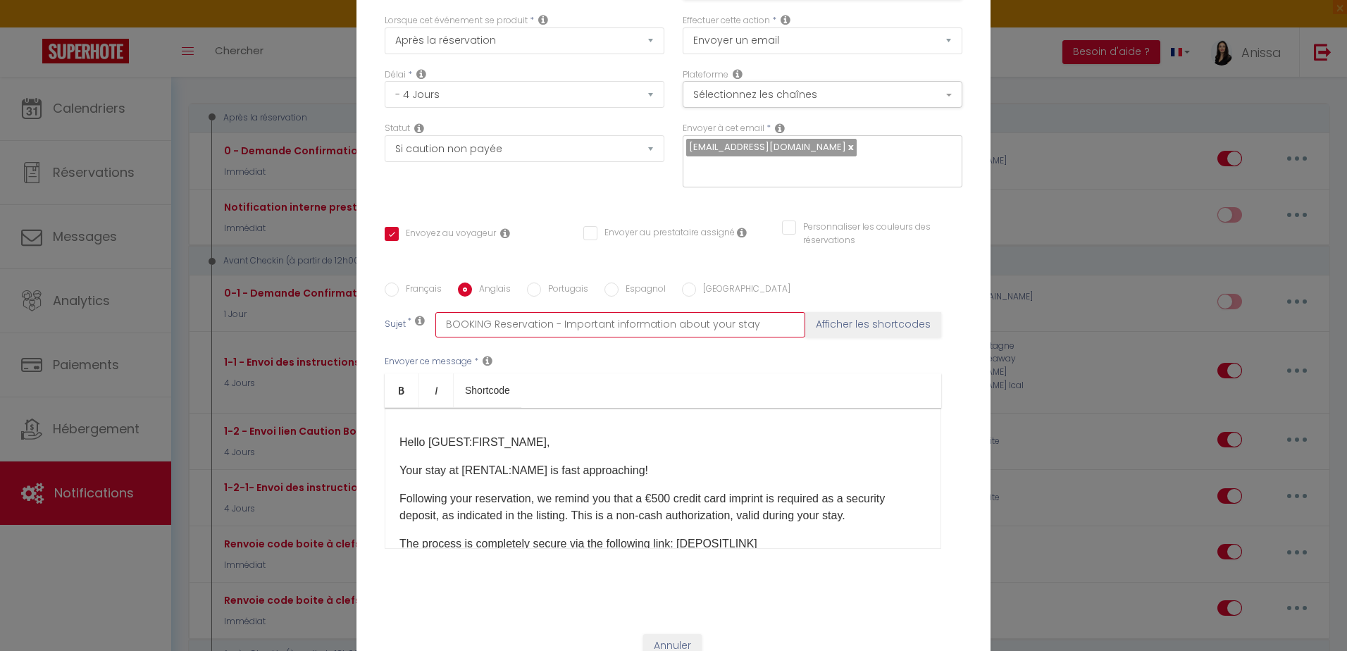
drag, startPoint x: 613, startPoint y: 328, endPoint x: 563, endPoint y: 332, distance: 50.2
click at [612, 328] on input "BOOKING Reservation - Important information about your stay" at bounding box center [620, 324] width 370 height 25
drag, startPoint x: 628, startPoint y: 324, endPoint x: 806, endPoint y: 319, distance: 178.3
click at [806, 319] on div "Sujet * BOOKING Reservation - Important information about your stay Afficher le…" at bounding box center [674, 324] width 578 height 25
paste input "Action required for your arrival at the Golden Royal"
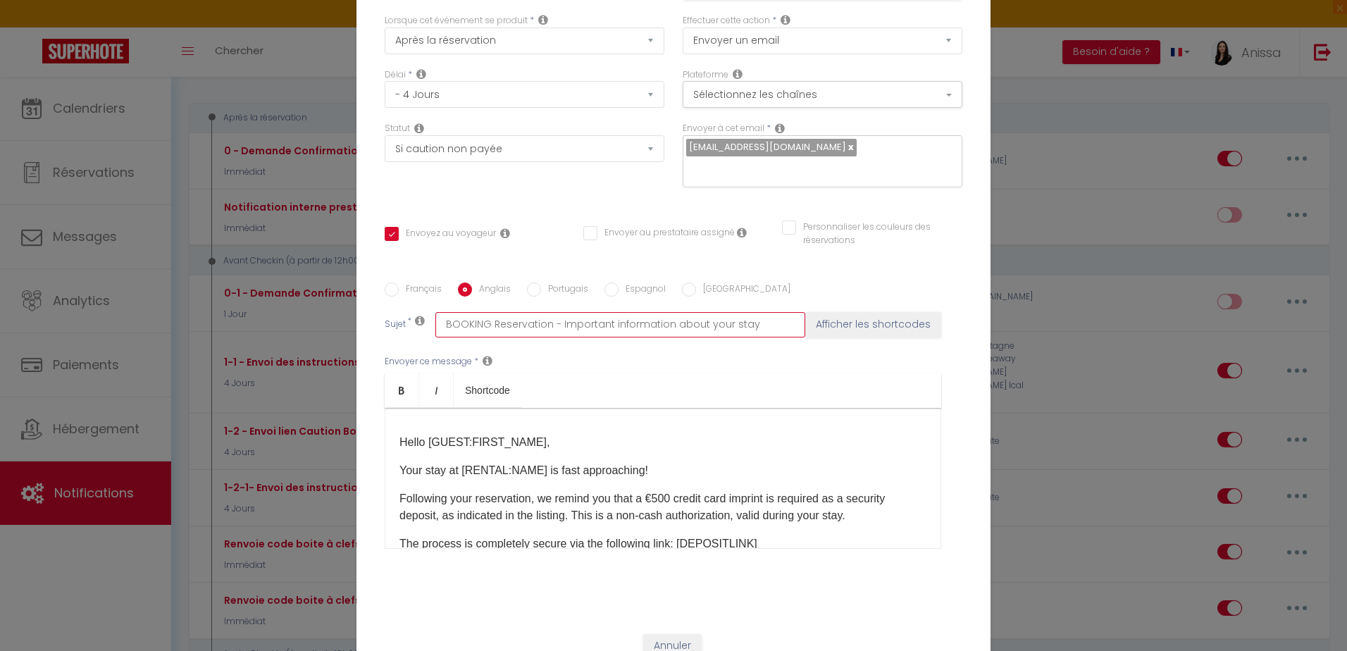
type input "BOOKING Reservation - IAction required for your arrival at the Golden Royal"
checkbox input "true"
checkbox input "false"
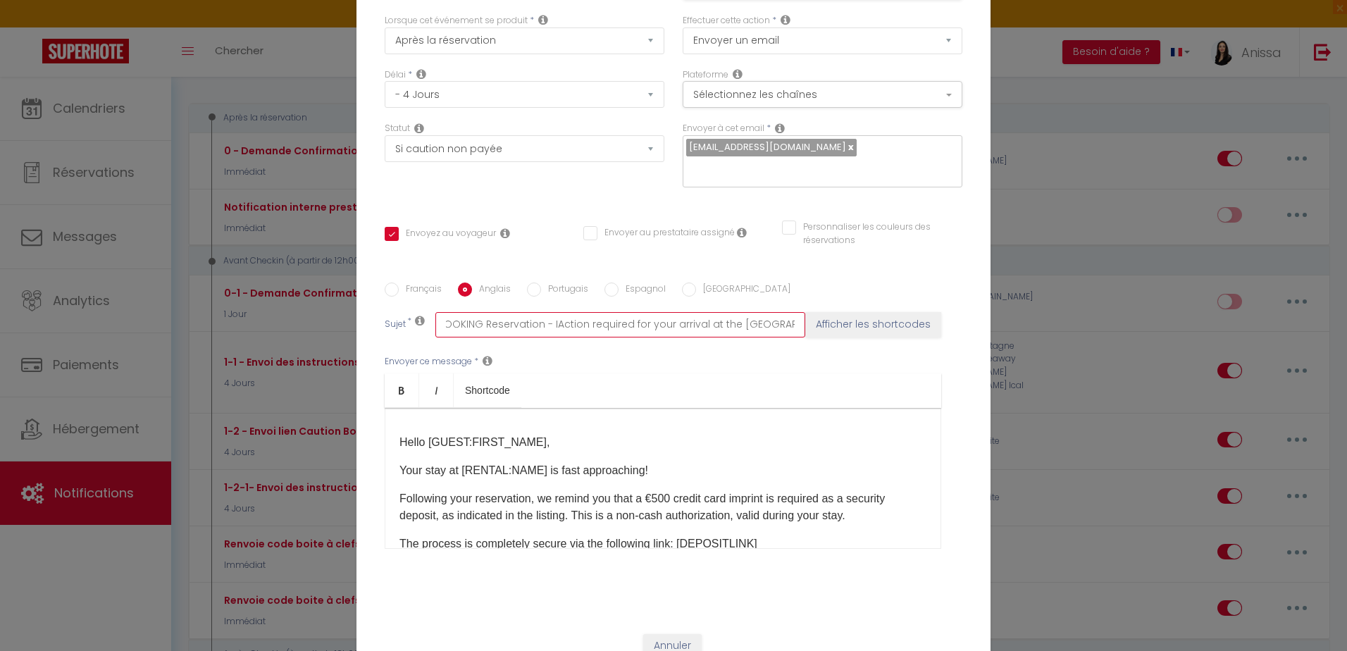
click at [548, 323] on input "BOOKING Reservation - IAction required for your arrival at the Golden Royal" at bounding box center [620, 324] width 370 height 25
type input "BOOKING Reservation - Action required for your arrival at the Golden Royal"
checkbox input "true"
checkbox input "false"
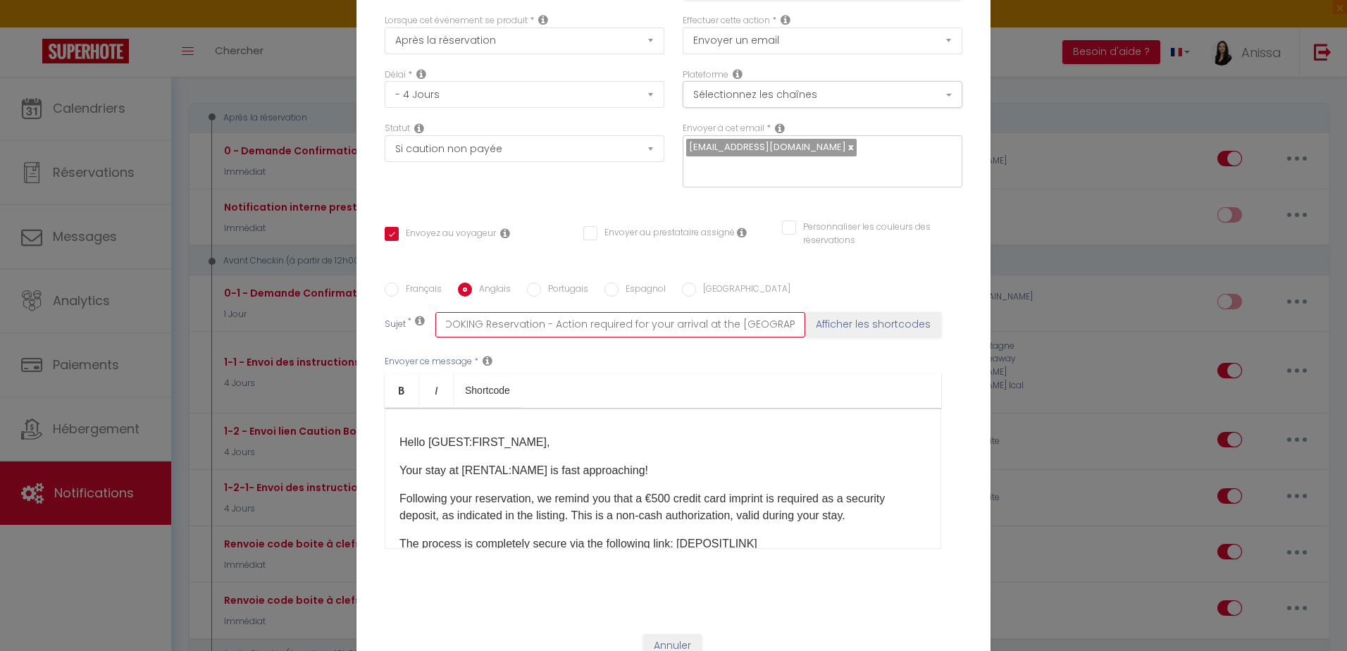
scroll to position [0, 7]
type input "BOOKING Reservation - Action required for your arrival at the Golden Royal"
click at [559, 287] on label "Portugais" at bounding box center [564, 289] width 47 height 15
click at [541, 287] on input "Portugais" at bounding box center [534, 289] width 14 height 14
radio input "true"
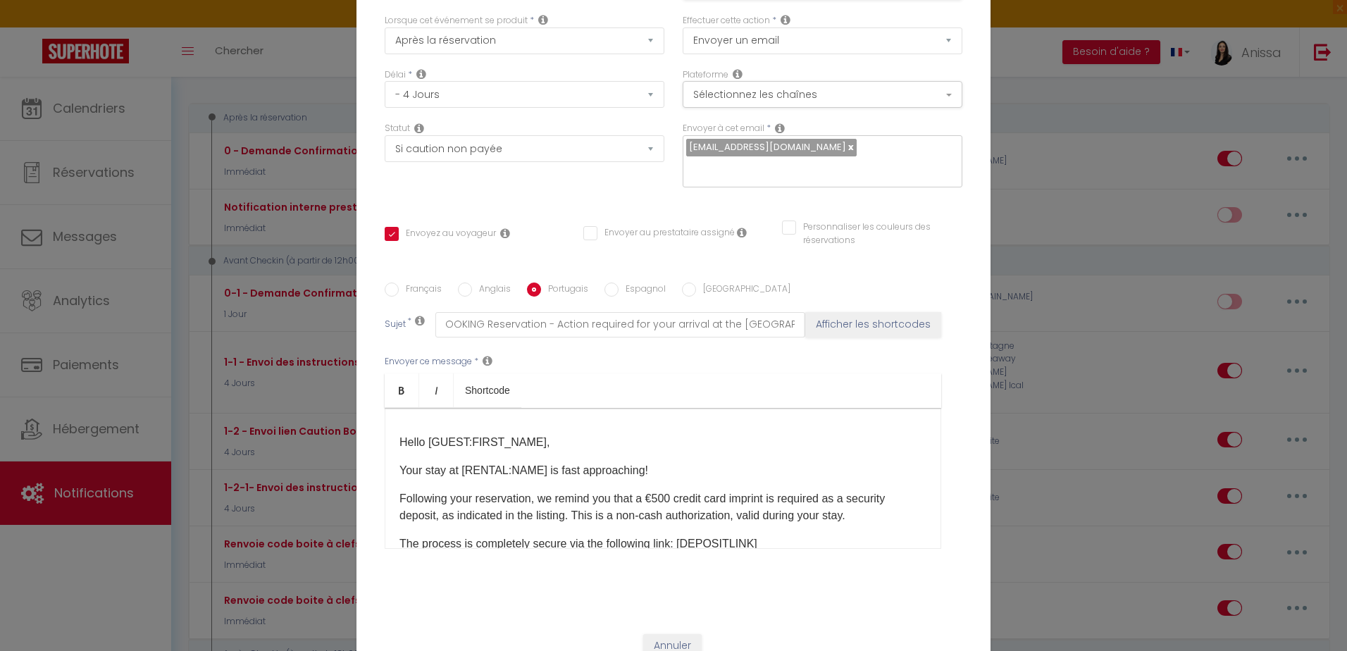
scroll to position [0, 0]
checkbox input "true"
checkbox input "false"
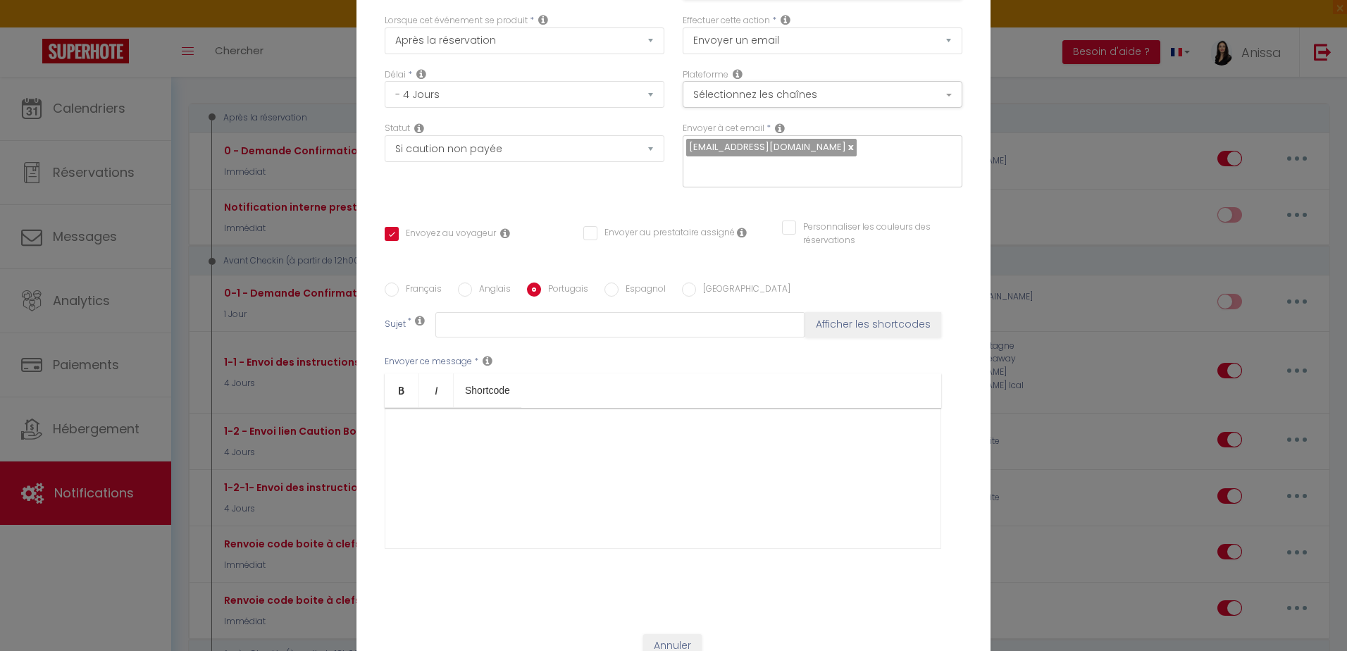
click at [640, 289] on label "Espagnol" at bounding box center [641, 289] width 47 height 15
click at [618, 289] on input "Espagnol" at bounding box center [611, 289] width 14 height 14
radio input "true"
checkbox input "true"
checkbox input "false"
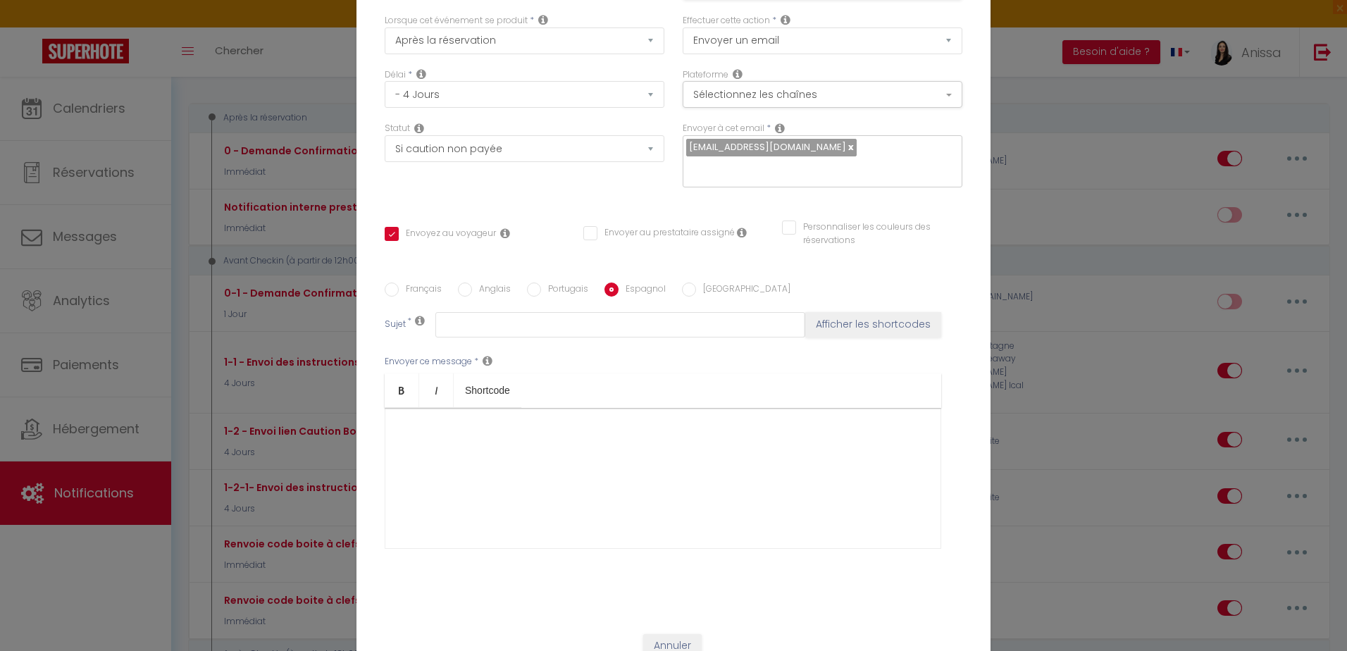
checkbox input "false"
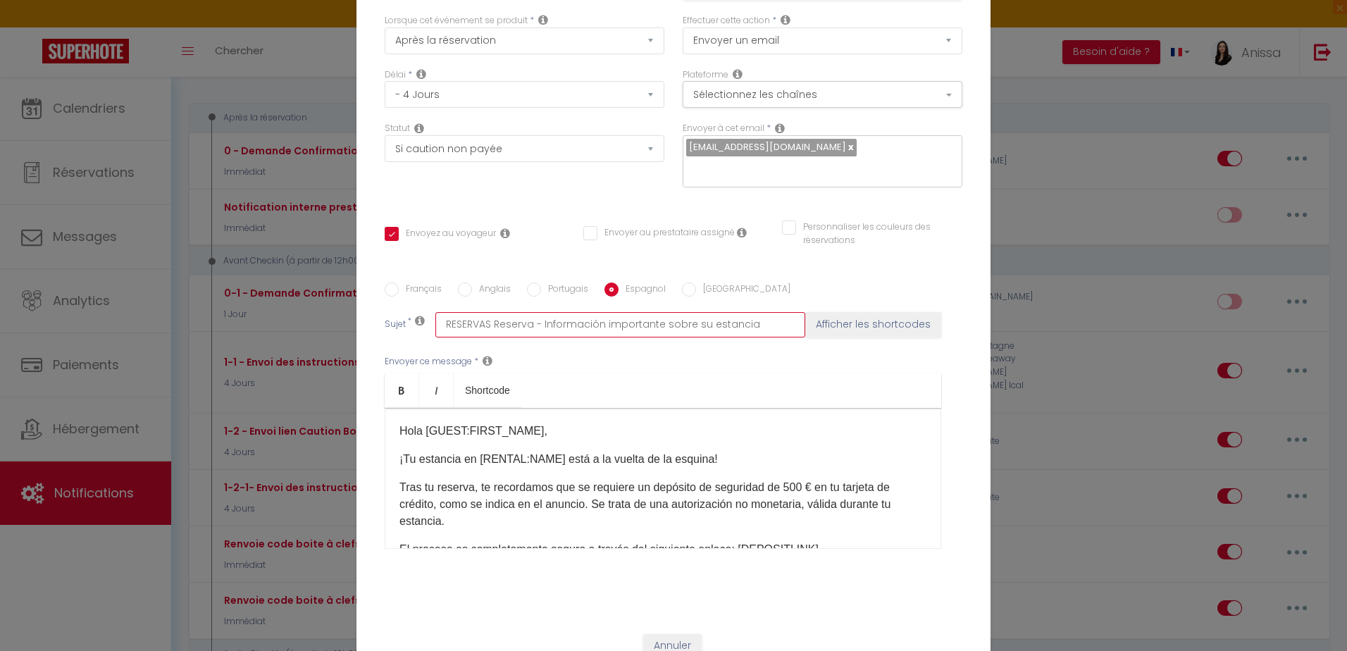
click at [579, 322] on input "RESERVAS Reserva - Información importante sobre su estancia" at bounding box center [620, 324] width 370 height 25
drag, startPoint x: 686, startPoint y: 317, endPoint x: 843, endPoint y: 316, distance: 157.1
click at [843, 316] on div "Sujet * RESERVAS Reserva - Información importante sobre su estancia Afficher le…" at bounding box center [674, 324] width 578 height 25
type input "RESERVAS Reserva -"
checkbox input "true"
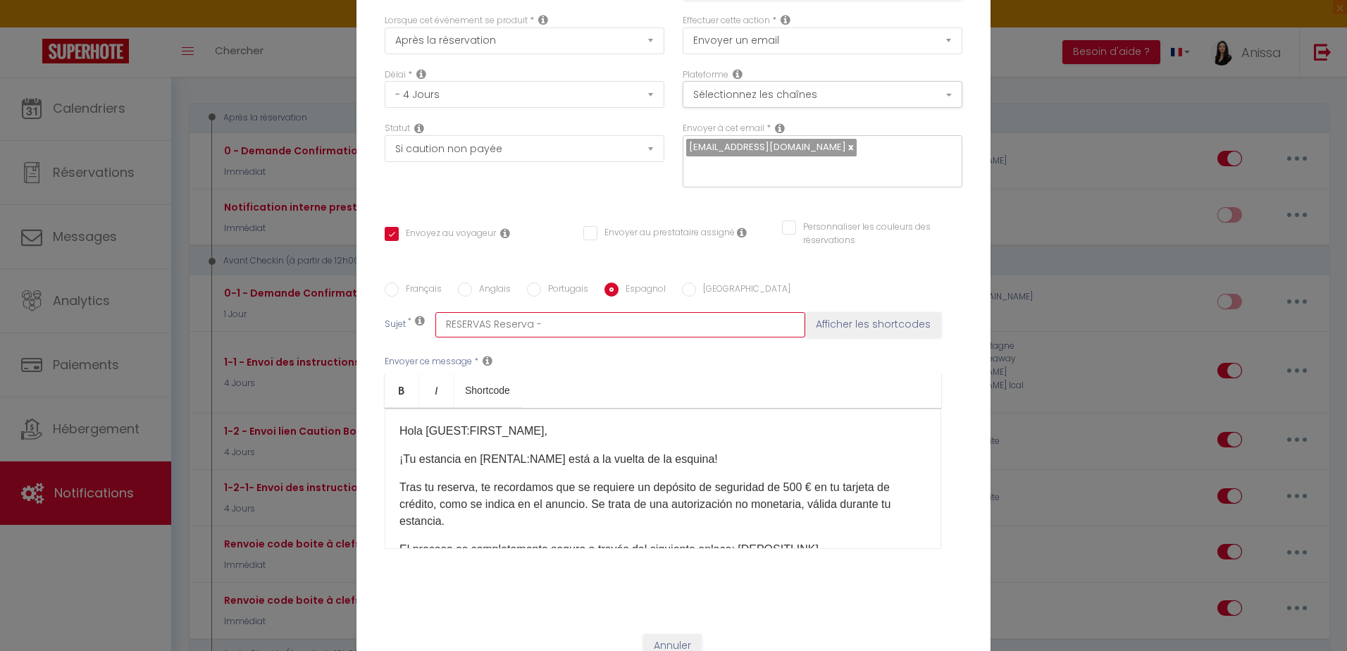
checkbox input "false"
paste input "Acción necesaria para su llegada al Golden Royal"
type input "RESERVAS Reserva - Acción necesaria para su llegada al Golden Royal"
checkbox input "true"
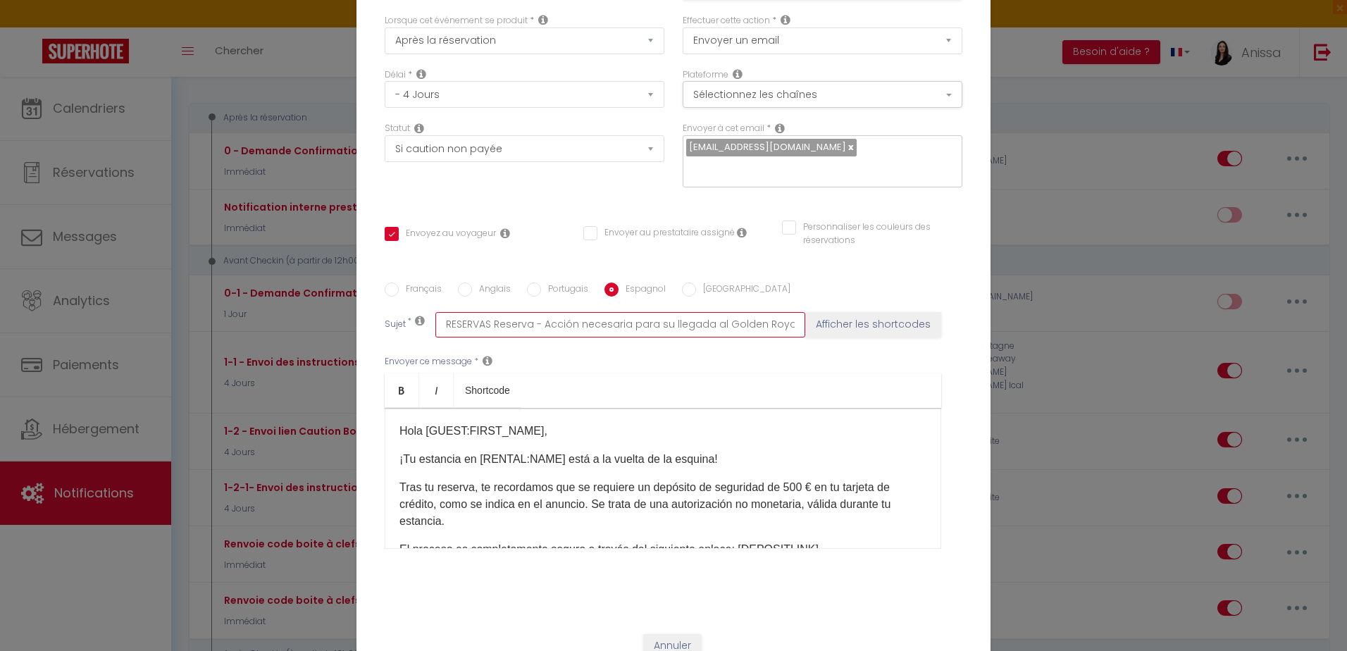
checkbox input "false"
type input "RESERVAS Reserva - Acción necesaria para su llegada al Golden Royal"
click at [682, 287] on input "Italien" at bounding box center [689, 289] width 14 height 14
radio input "true"
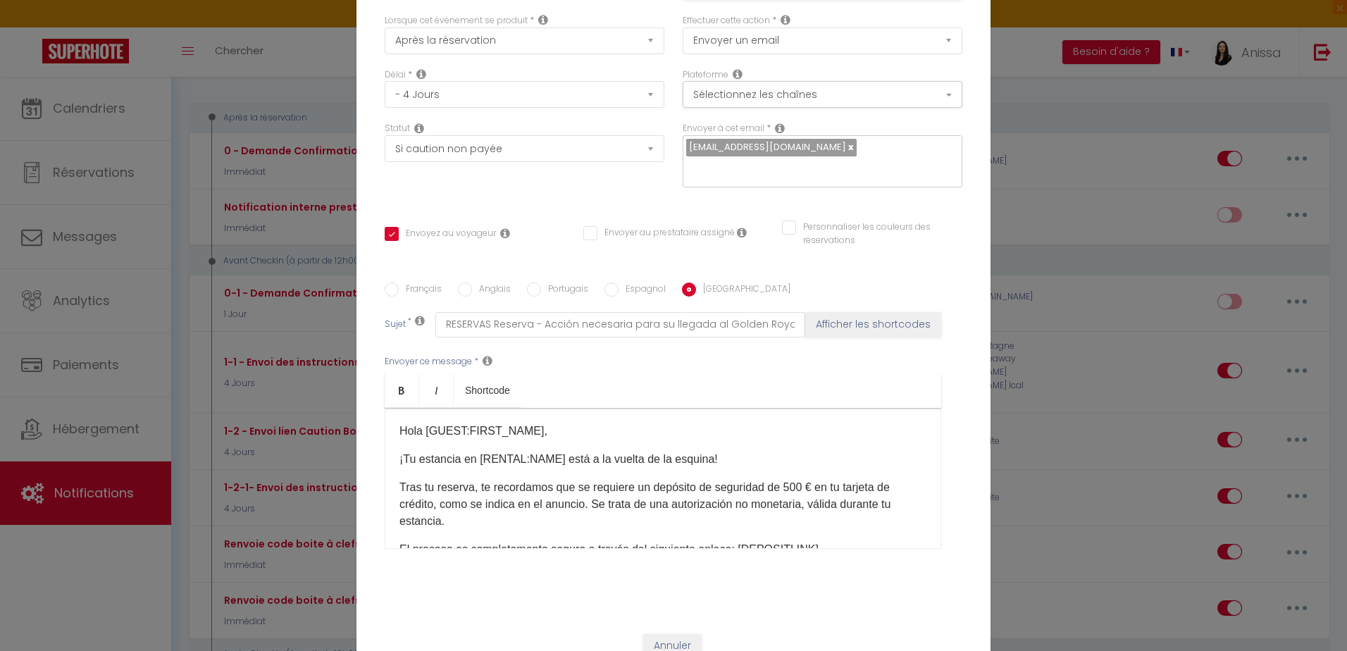
checkbox input "true"
checkbox input "false"
click at [587, 353] on div "Envoyer ce message * Bold Italic Shortcode Rich text editor Ciao [GUEST:FIRST_N…" at bounding box center [674, 451] width 578 height 229
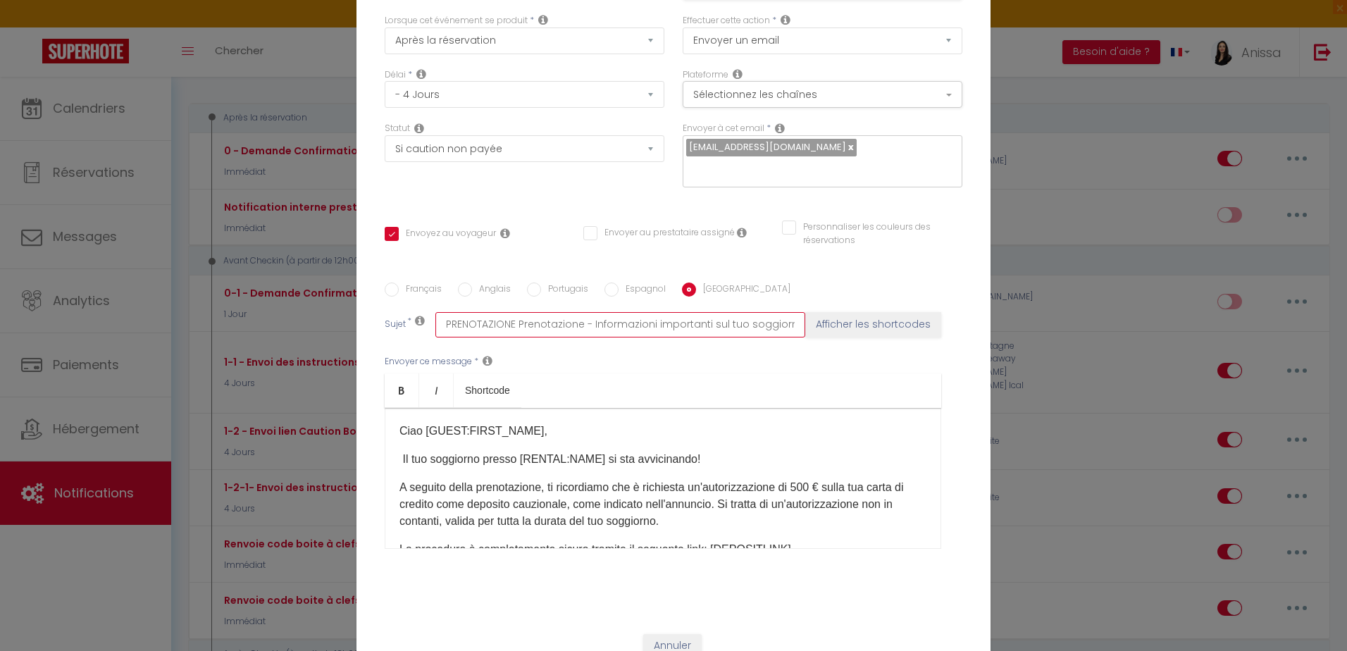
drag, startPoint x: 585, startPoint y: 325, endPoint x: 1039, endPoint y: 333, distance: 454.4
click at [1039, 336] on div "Modifier la notification × Titre * 1-2 - Envoi lien Caution Booking - website -…" at bounding box center [673, 325] width 1347 height 651
type input "PRENOTAZIONE Prenotazione -"
checkbox input "true"
checkbox input "false"
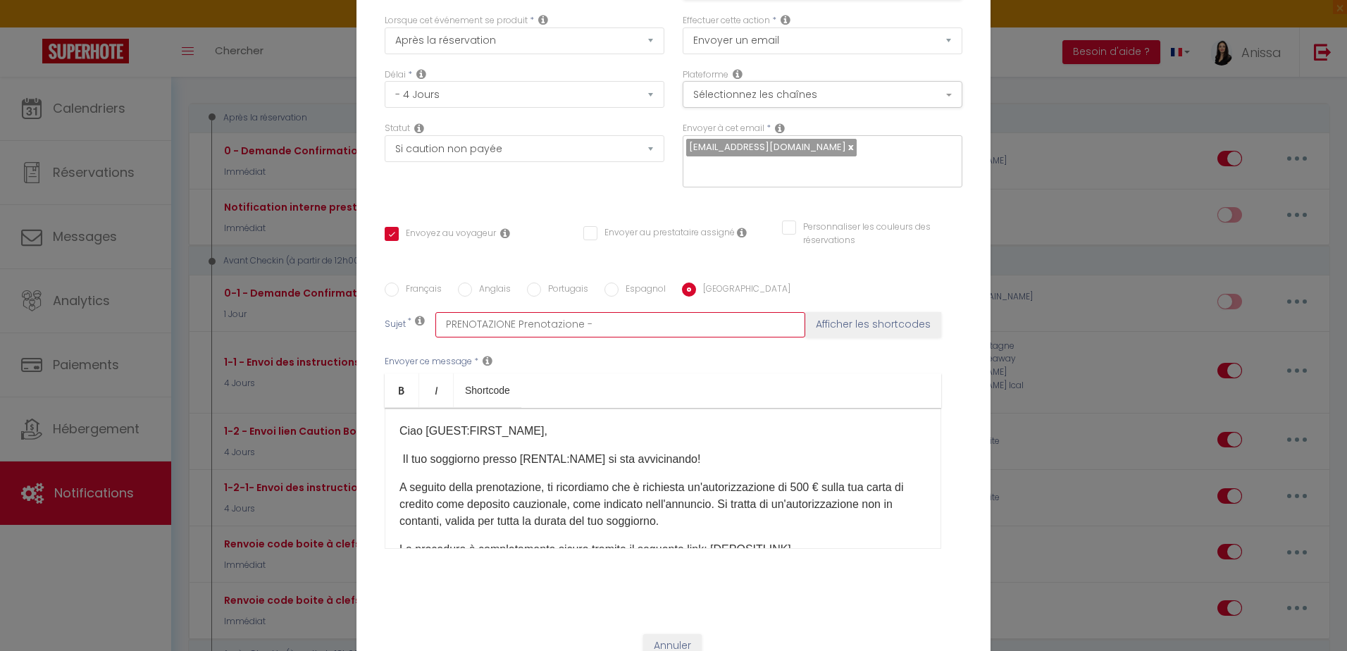
checkbox input "false"
paste input "Azione richiesta per il tuo arrivo al Golden Royal"
type input "PRENOTAZIONE Prenotazione - Azione richiesta per il tuo arrivo al Golden Royal"
checkbox input "true"
checkbox input "false"
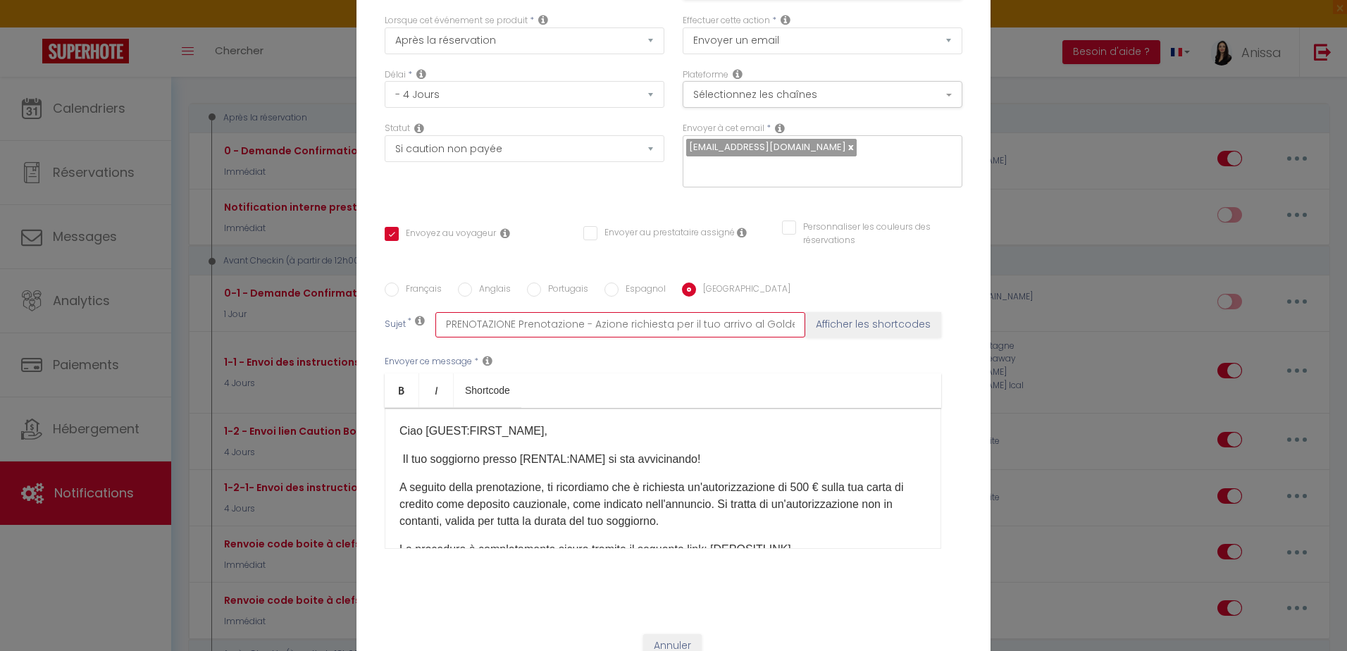
checkbox input "false"
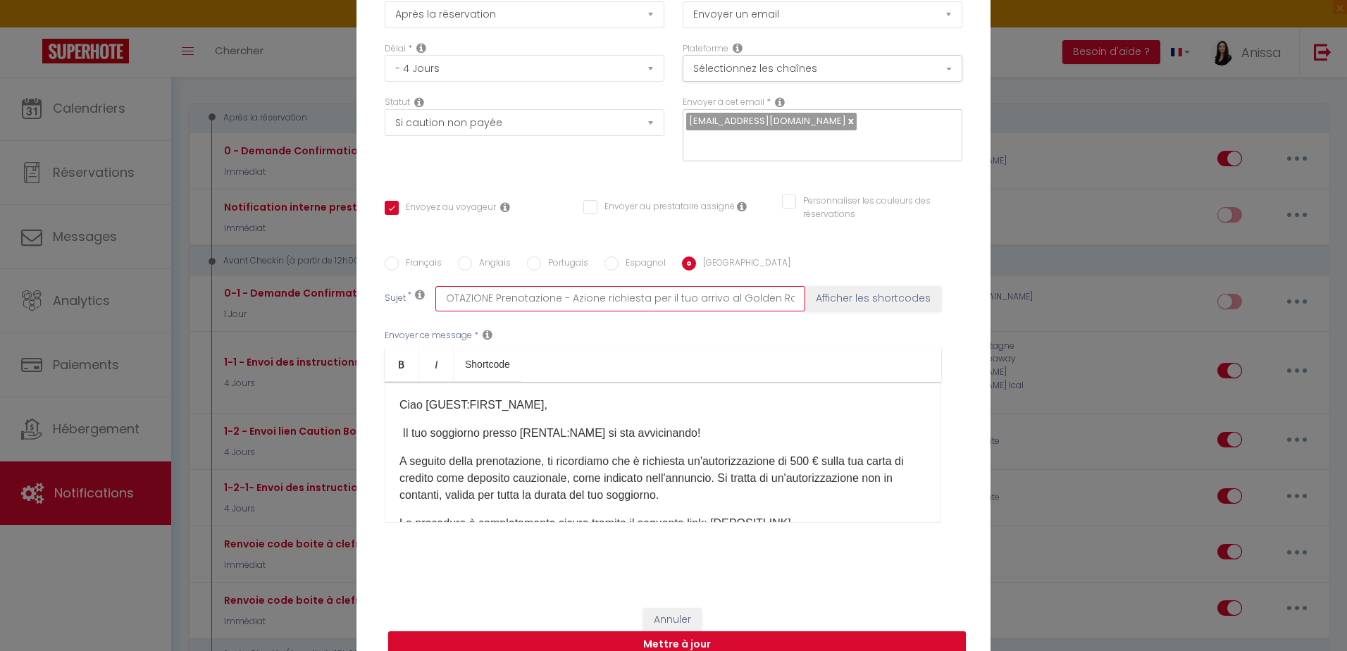
scroll to position [117, 0]
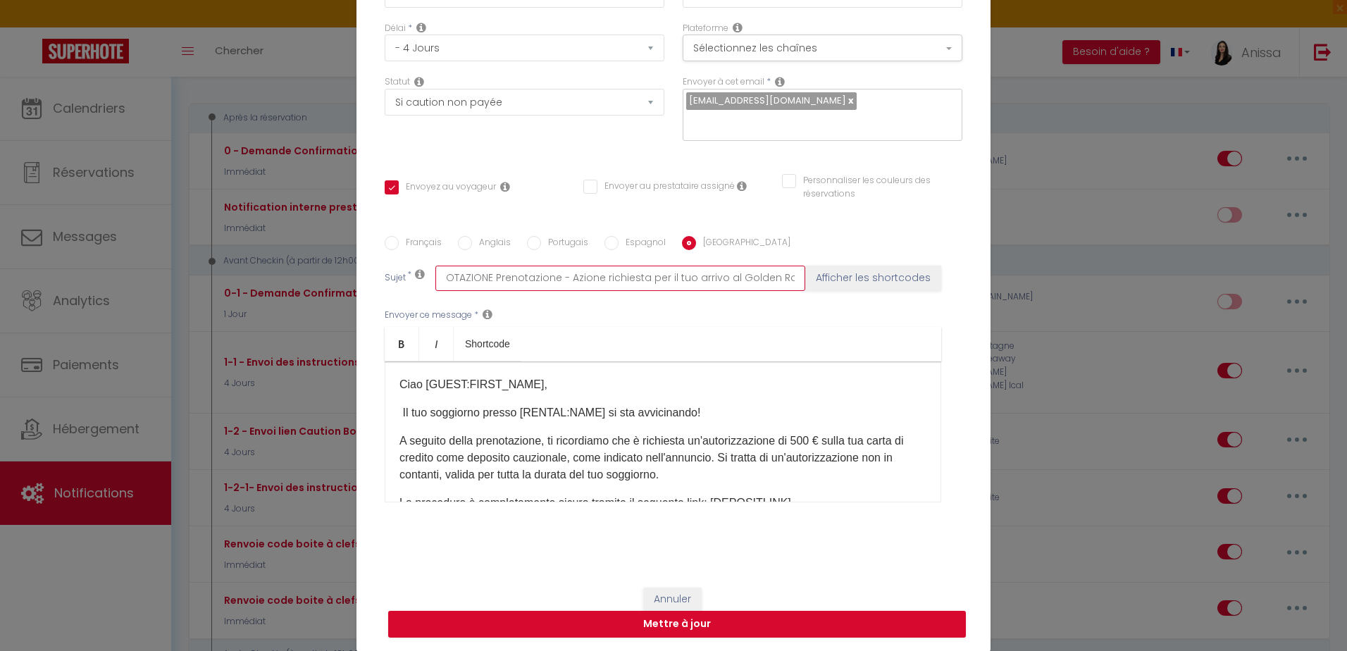
type input "PRENOTAZIONE Prenotazione - Azione richiesta per il tuo arrivo al Golden Royal"
click at [389, 239] on input "Français" at bounding box center [392, 243] width 14 height 14
radio input "true"
checkbox input "true"
checkbox input "false"
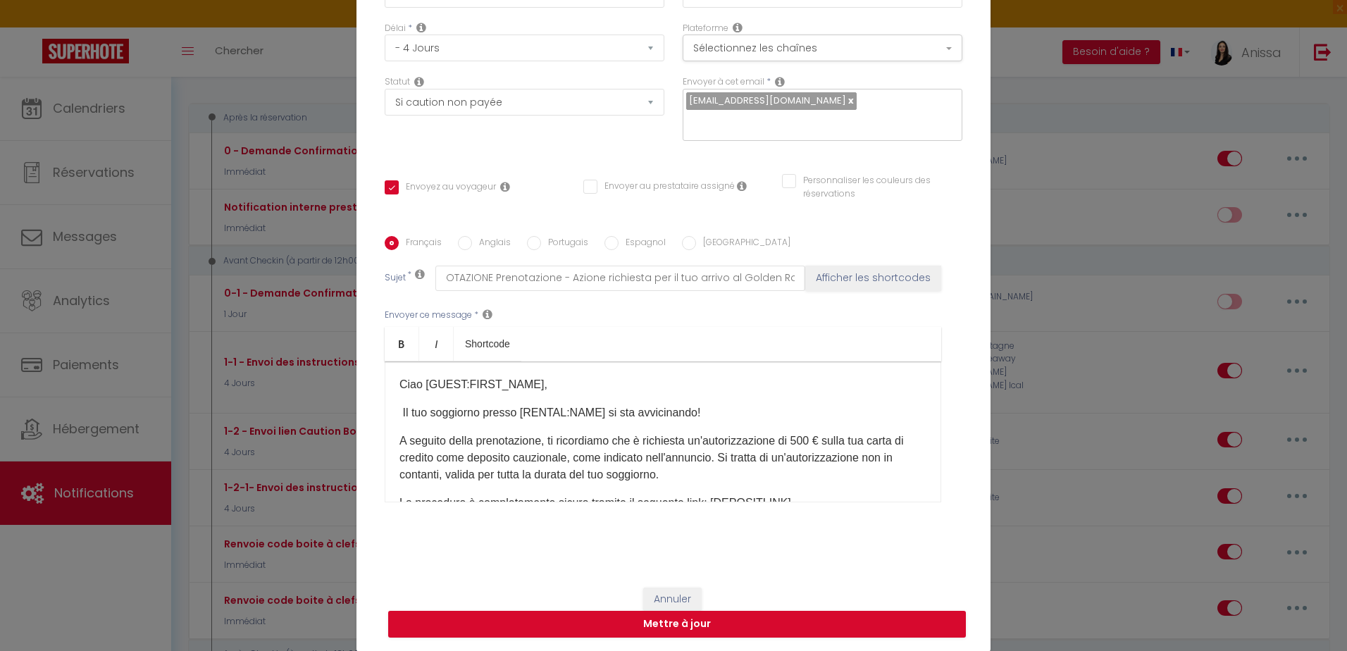
checkbox input "false"
type input "Réservation BOOKING - Action requise pour votre arrivée au Golden Royal"
drag, startPoint x: 669, startPoint y: 410, endPoint x: 373, endPoint y: 410, distance: 295.8
click at [373, 410] on div "Titre * 1-2 - Envoi lien Caution Booking - website - direct Pour cet hébergemen…" at bounding box center [673, 236] width 634 height 674
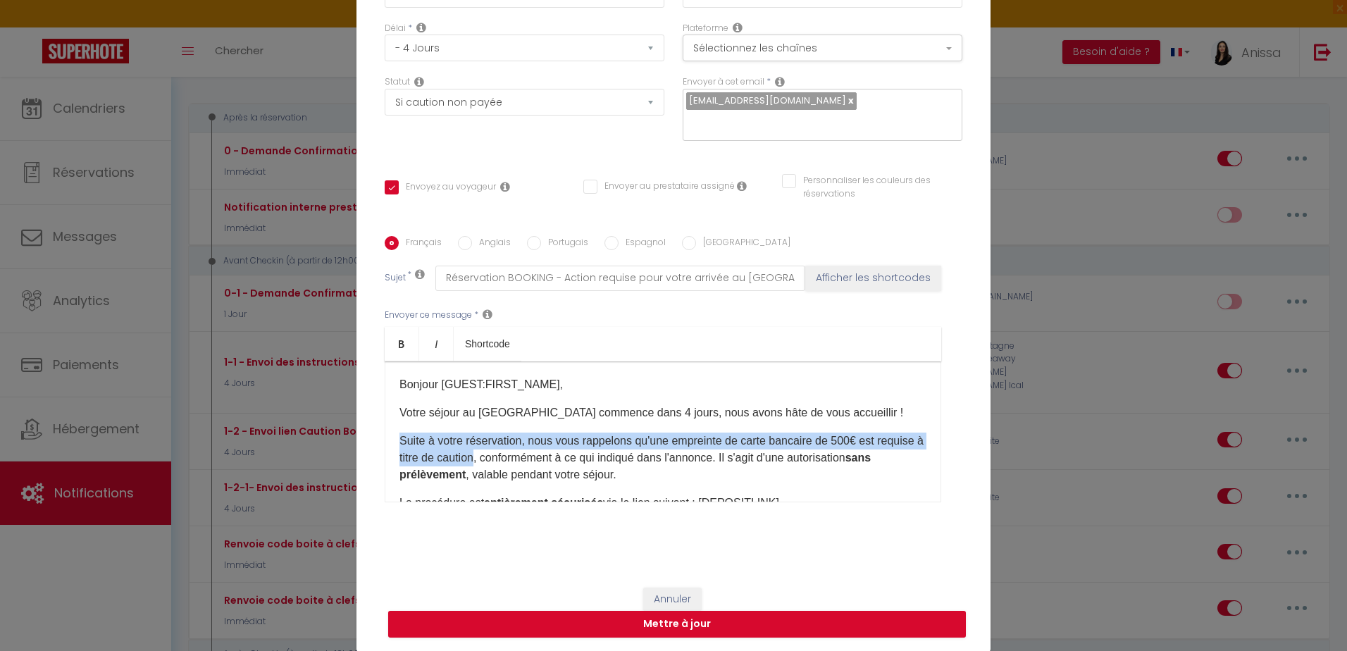
drag, startPoint x: 521, startPoint y: 456, endPoint x: 394, endPoint y: 444, distance: 127.3
click at [399, 444] on p "Suite à votre réservation, nous vous rappelons qu'une empreinte de carte bancai…" at bounding box center [662, 457] width 527 height 51
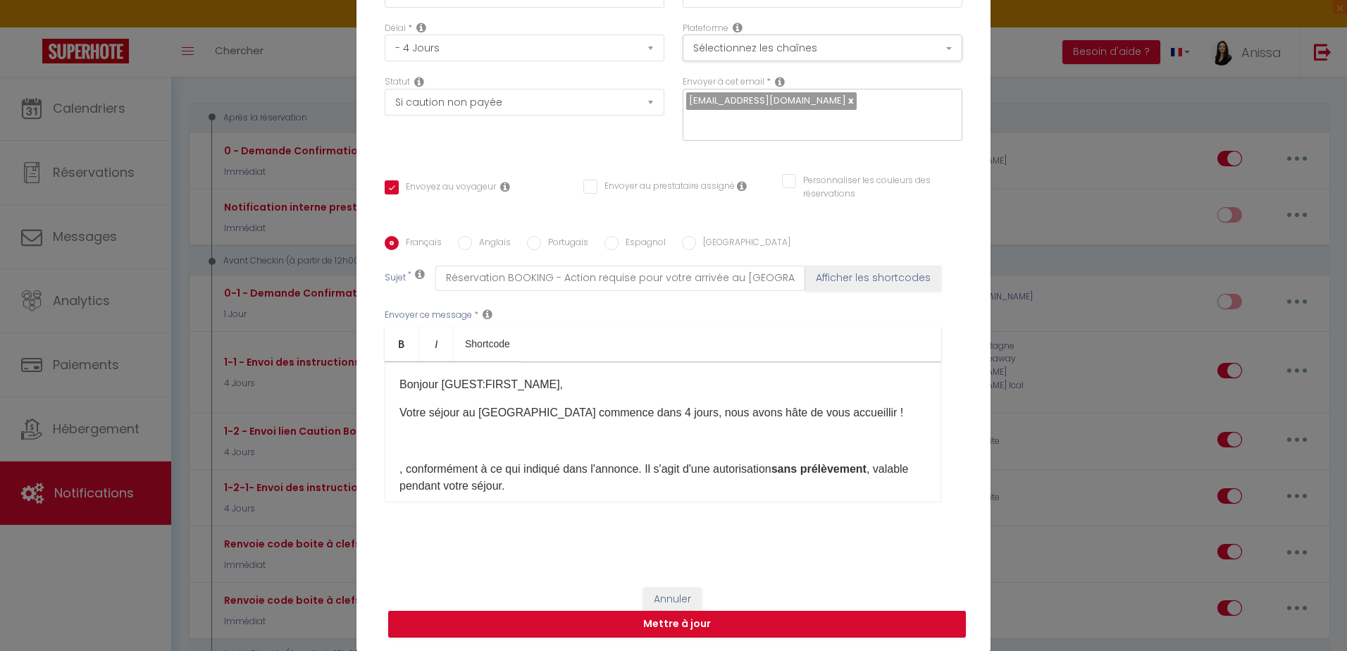
click at [397, 449] on div "Bonjour [GUEST:FIRST_NAME]​, Votre séjour au Golden Royal commence dans 4 jours…" at bounding box center [663, 431] width 556 height 141
click at [434, 447] on p at bounding box center [662, 440] width 527 height 17
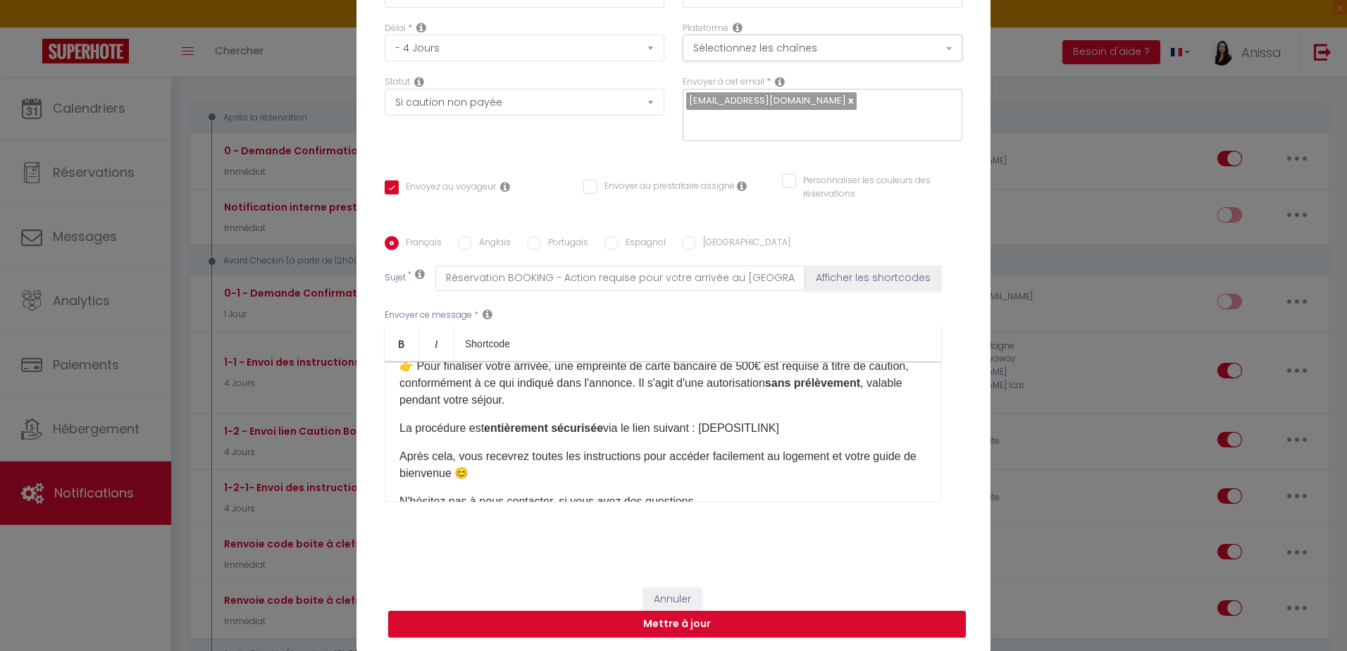
scroll to position [85, 0]
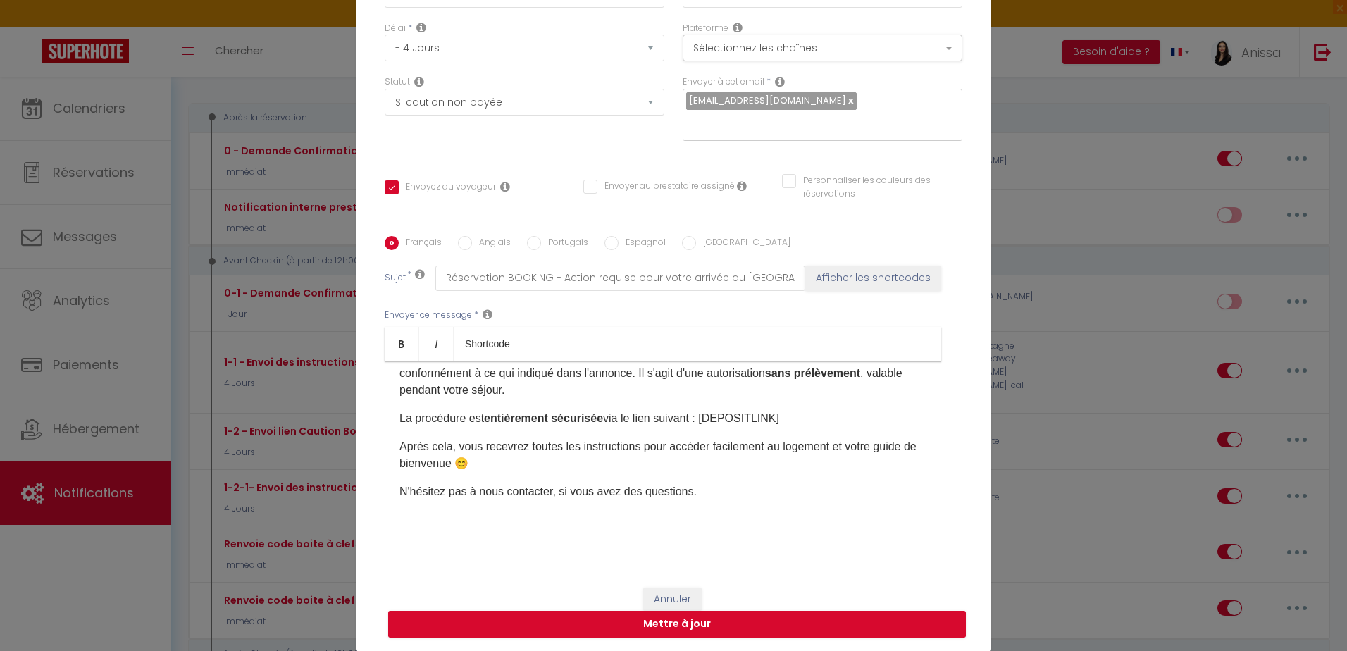
click at [650, 390] on p "👉 Pour finaliser votre arrivée, une empreinte de carte bancaire de 500€ est req…" at bounding box center [662, 373] width 527 height 51
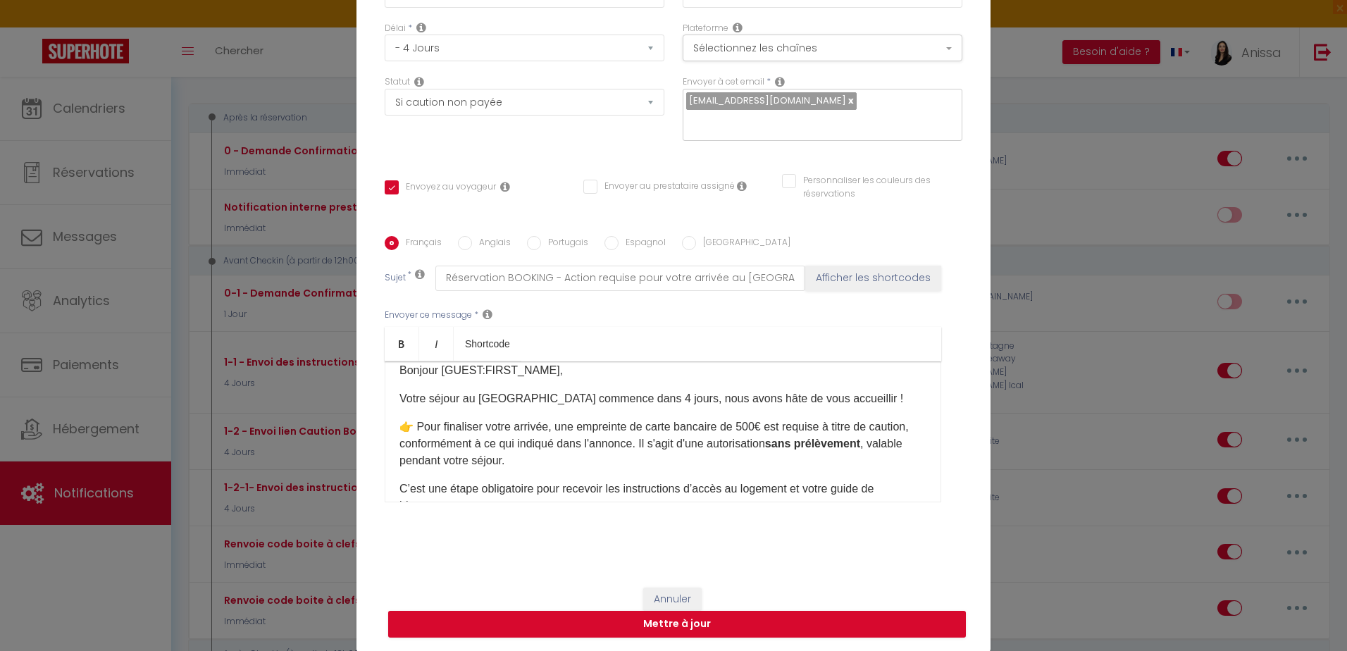
click at [392, 482] on div "Bonjour [GUEST:FIRST_NAME]​, Votre séjour au Golden Royal commence dans 4 jours…" at bounding box center [663, 431] width 556 height 141
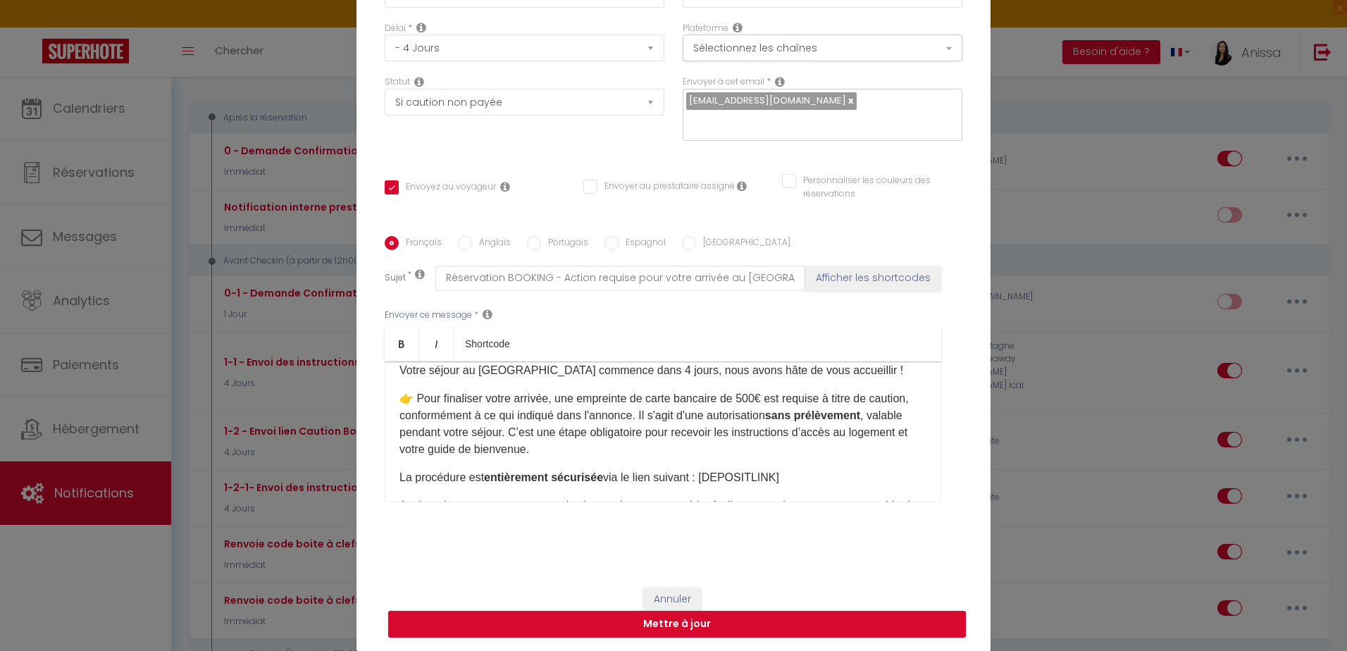
scroll to position [70, 0]
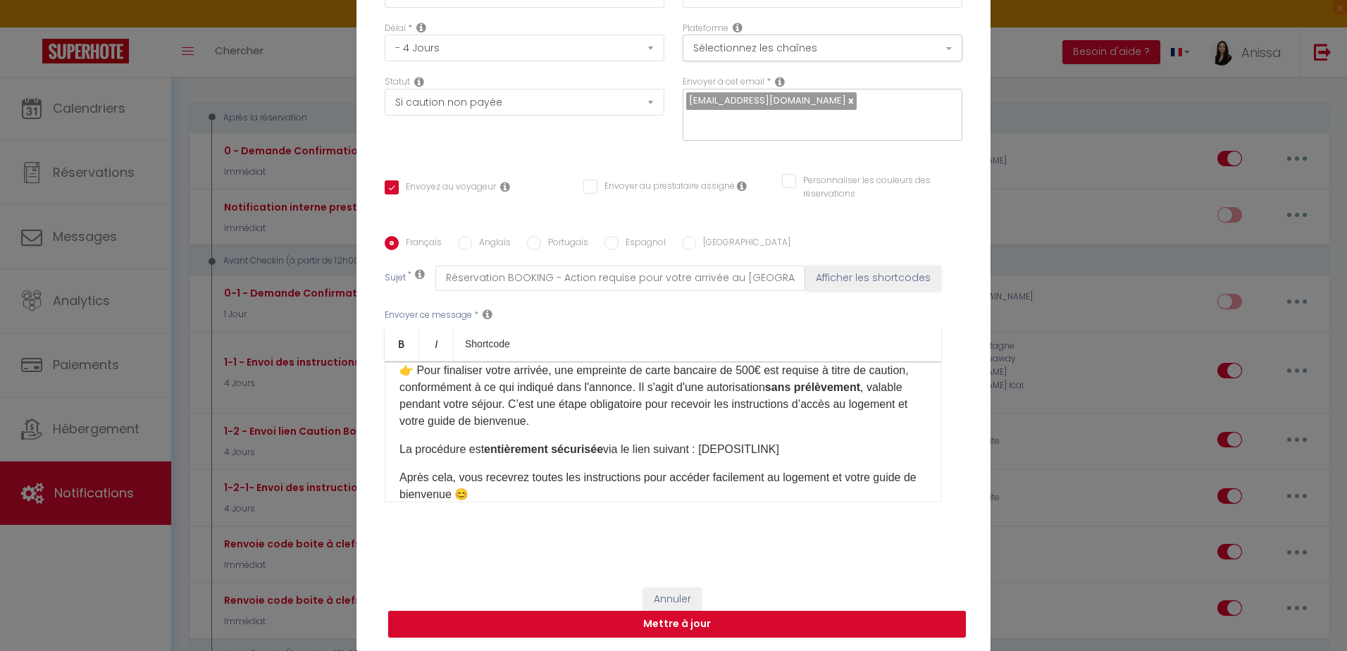
click at [611, 448] on p "La procédure est entièrement sécurisée via le lien suivant ​: [DEPOSITLINK]" at bounding box center [662, 449] width 527 height 17
drag, startPoint x: 690, startPoint y: 448, endPoint x: 370, endPoint y: 455, distance: 319.9
click at [370, 455] on div "Titre * 1-2 - Envoi lien Caution Booking - website - direct Pour cet hébergemen…" at bounding box center [673, 236] width 634 height 674
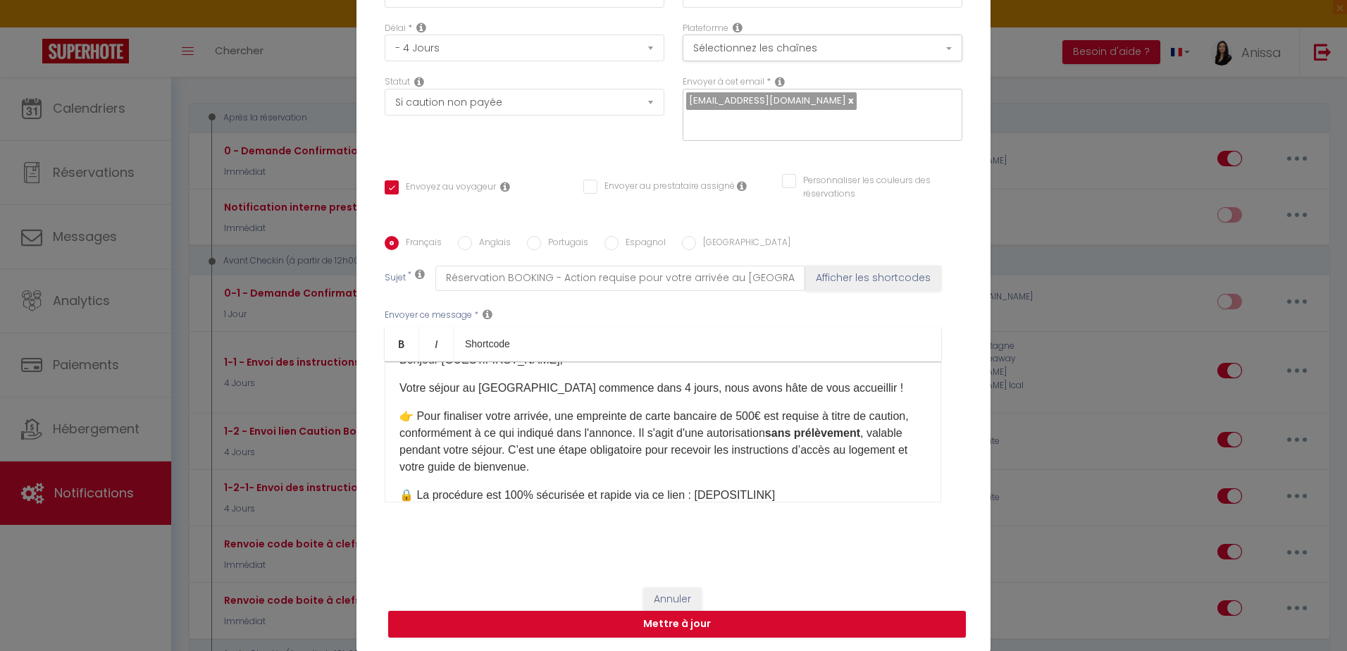
scroll to position [0, 0]
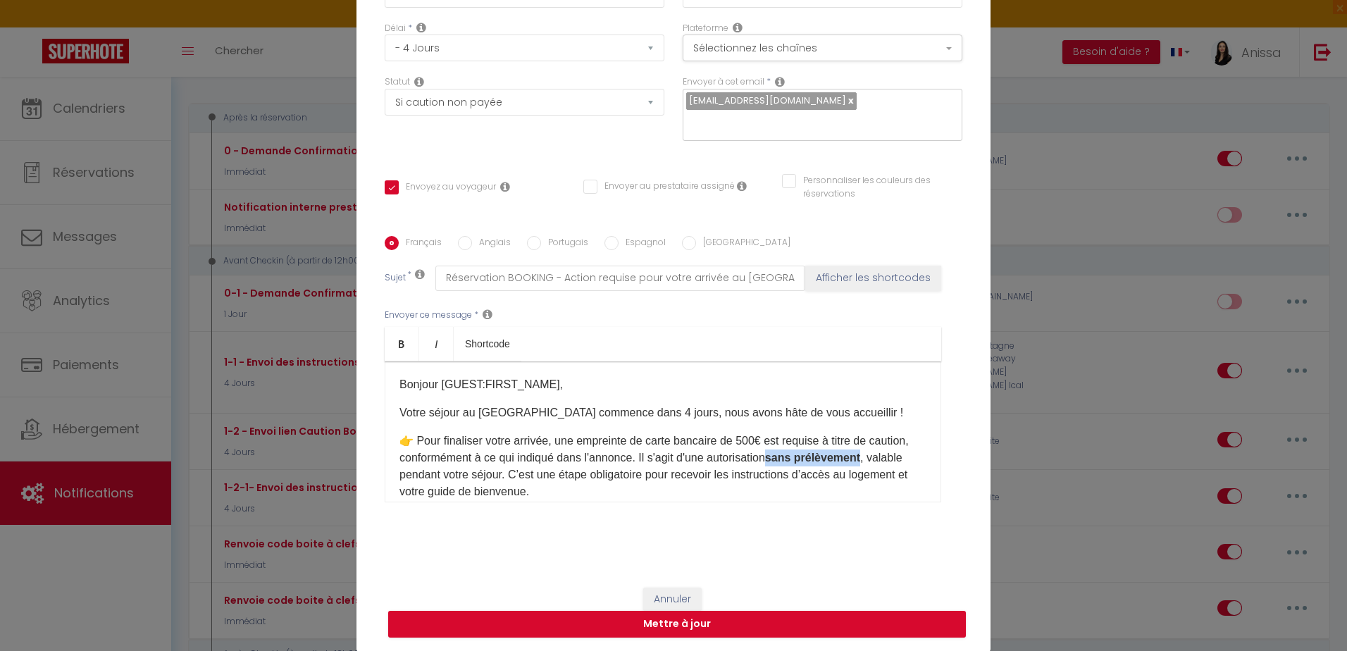
drag, startPoint x: 816, startPoint y: 458, endPoint x: 459, endPoint y: 478, distance: 357.7
click at [765, 463] on strong "sans prélèvement" at bounding box center [812, 457] width 95 height 12
click at [430, 457] on p "👉 Pour finaliser votre arrivée, une empreinte de carte bancaire de 500€ est req…" at bounding box center [662, 466] width 527 height 68
drag, startPoint x: 786, startPoint y: 455, endPoint x: 611, endPoint y: 477, distance: 176.7
click at [611, 477] on p "👉 Pour finaliser votre arrivée, une empreinte de carte bancaire de 500€ est req…" at bounding box center [662, 466] width 527 height 68
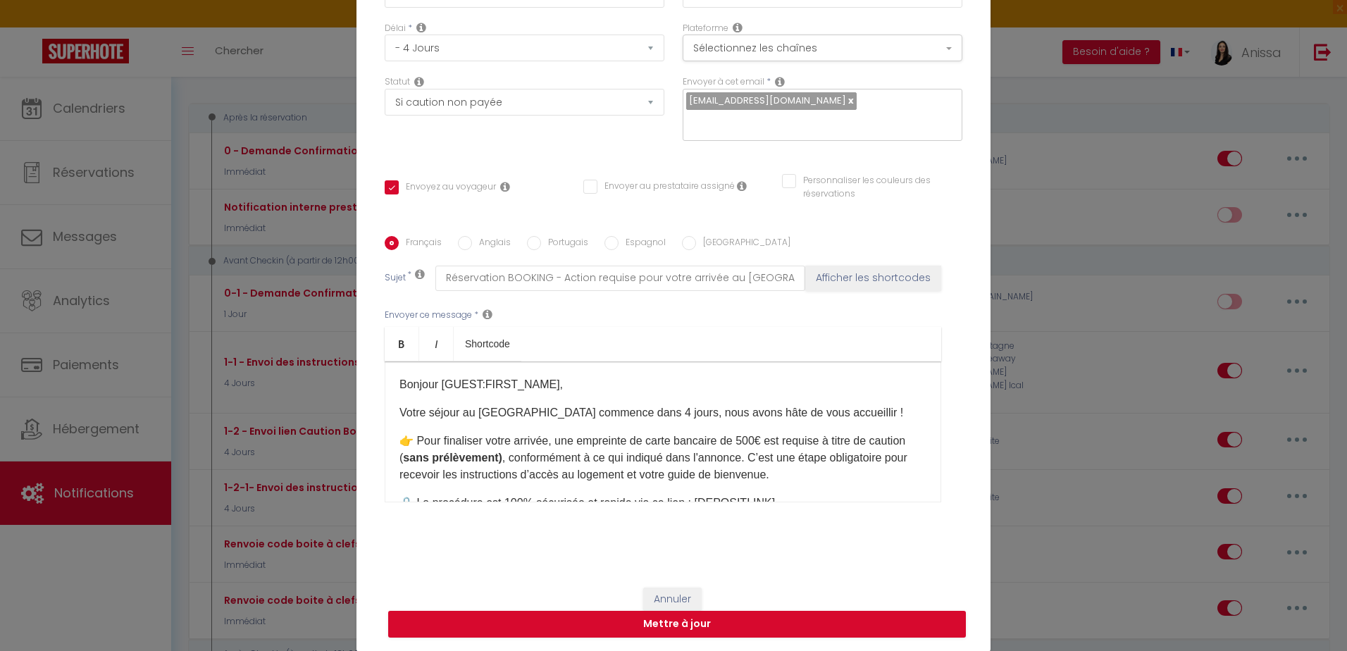
scroll to position [70, 0]
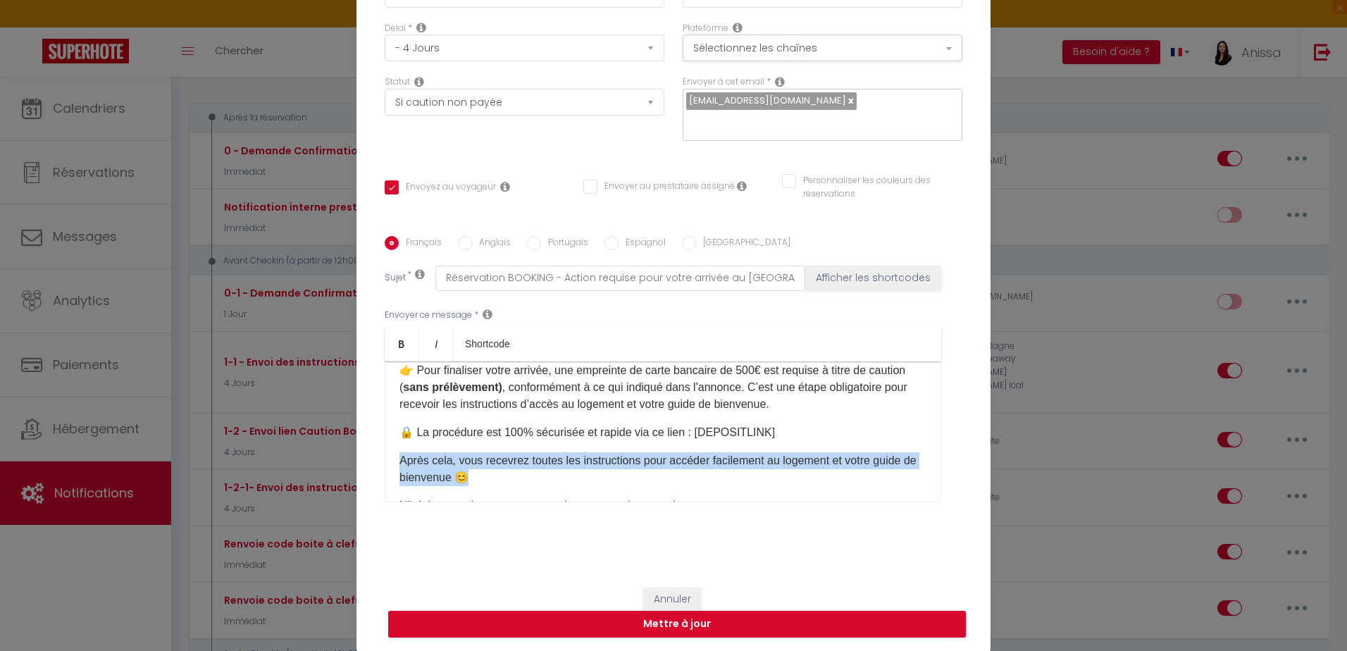
drag, startPoint x: 491, startPoint y: 478, endPoint x: 351, endPoint y: 462, distance: 141.0
click at [356, 462] on div "Titre * 1-2 - Envoi lien Caution Booking - website - direct Pour cet hébergemen…" at bounding box center [673, 236] width 634 height 674
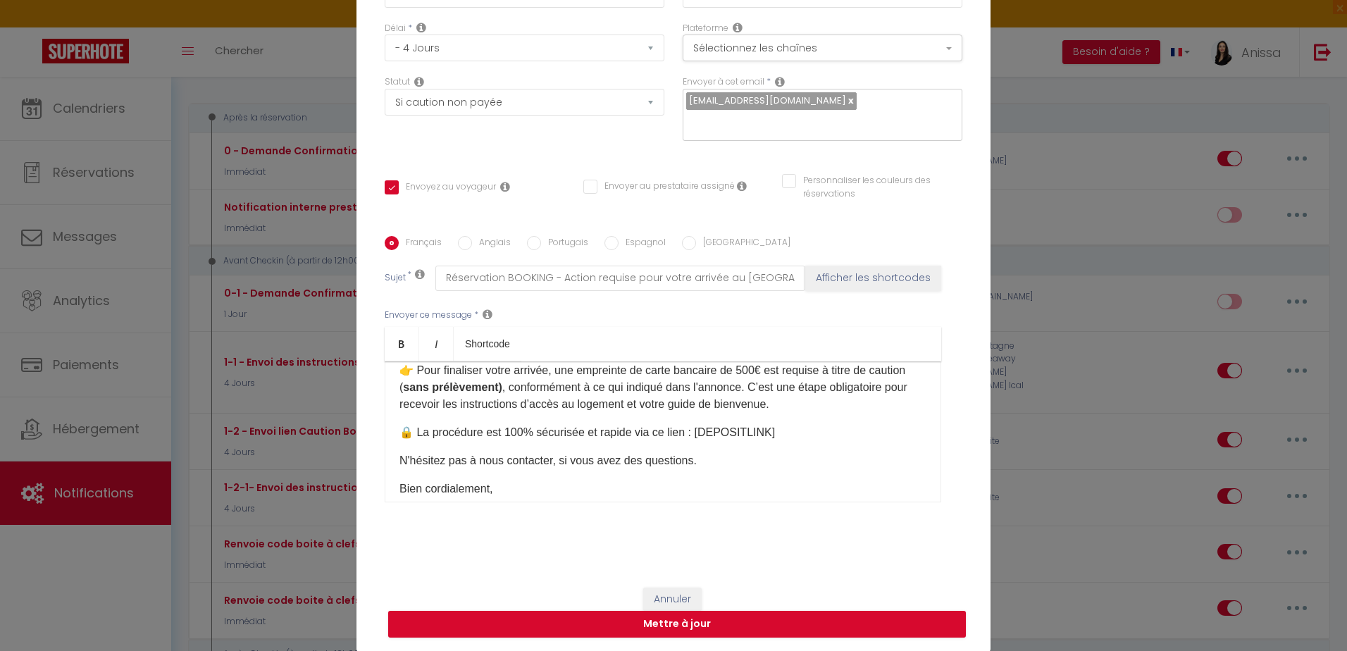
click at [525, 460] on p "N'hésitez pas à nous contacter, si vous avez des questions.​" at bounding box center [662, 460] width 527 height 17
click at [527, 460] on p "N'hésitez pas à nous contacter, si vous avez des questions.​" at bounding box center [662, 460] width 527 height 17
click at [408, 451] on div "Bonjour [GUEST:FIRST_NAME]​, Votre séjour au Golden Royal commence dans 4 jours…" at bounding box center [663, 431] width 556 height 141
click at [392, 478] on div "Bonjour [GUEST:FIRST_NAME]​, Votre séjour au Golden Royal commence dans 4 jours…" at bounding box center [663, 431] width 556 height 141
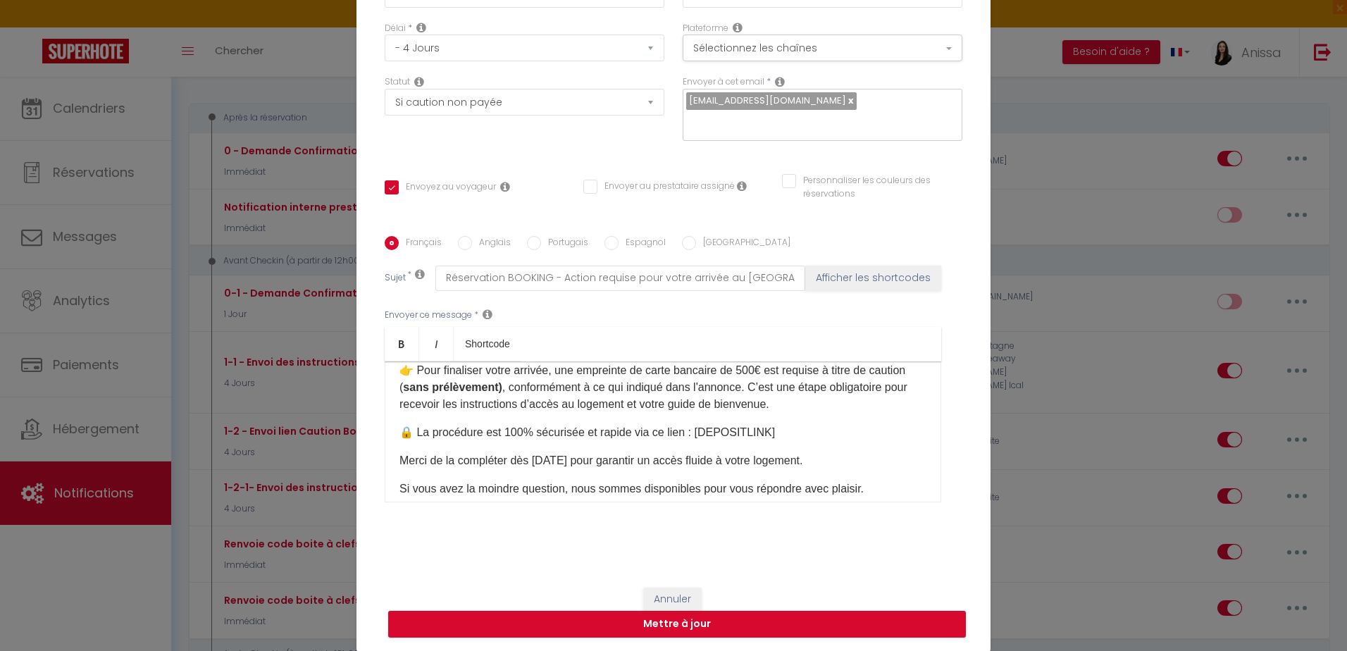
click at [399, 473] on div "Bonjour [GUEST:FIRST_NAME]​, Votre séjour au Golden Royal commence dans 4 jours…" at bounding box center [663, 431] width 556 height 141
drag, startPoint x: 391, startPoint y: 488, endPoint x: 856, endPoint y: 425, distance: 469.8
click at [392, 488] on div "Bonjour [GUEST:FIRST_NAME]​, Votre séjour au Golden Royal commence dans 4 jours…" at bounding box center [663, 431] width 556 height 141
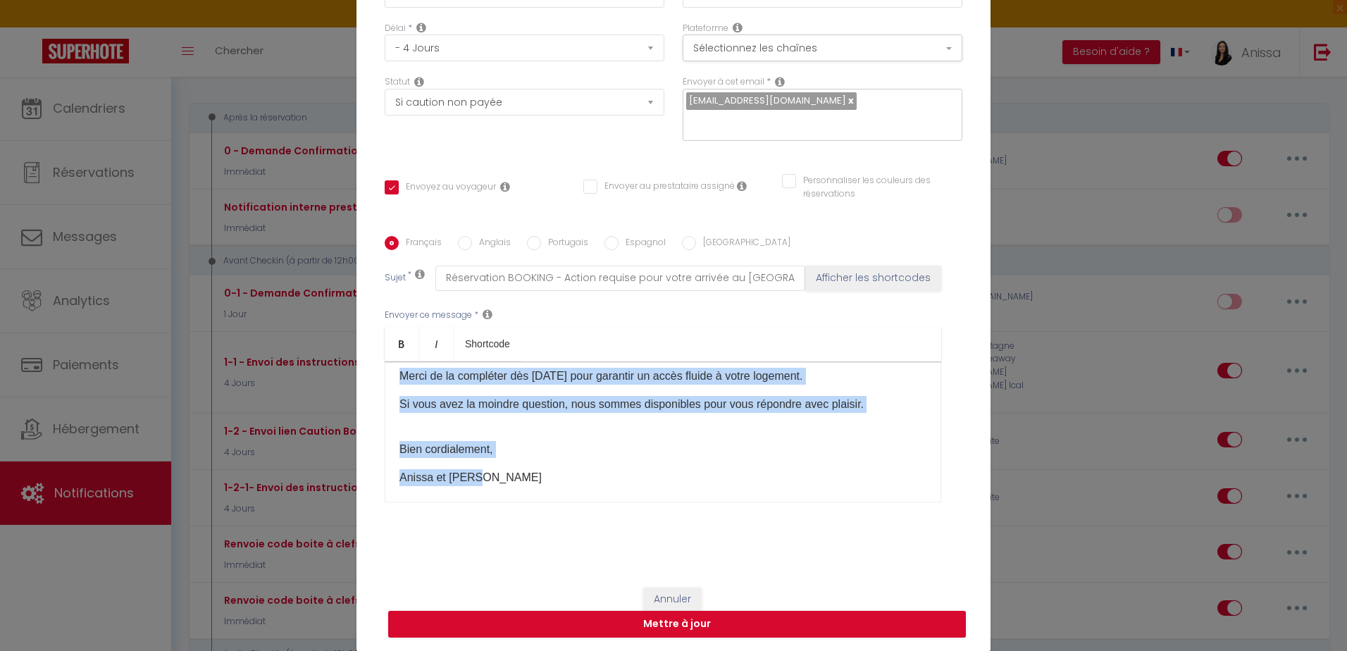
scroll to position [168, 0]
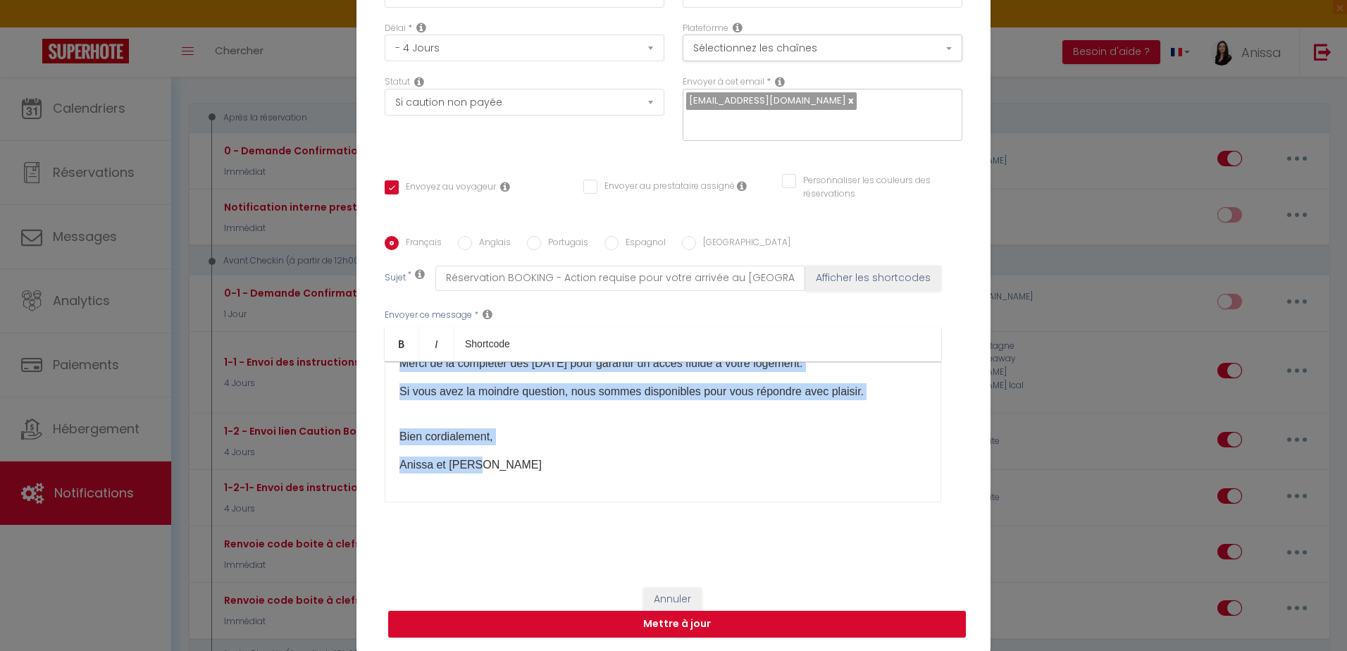
drag, startPoint x: 392, startPoint y: 380, endPoint x: 719, endPoint y: 574, distance: 380.5
click at [719, 574] on form "Modifier la notification × Titre * 1-2 - Envoi lien Caution Booking - website -…" at bounding box center [673, 248] width 634 height 805
copy div "Bonjour [GUEST:FIRST_NAME]​, Votre séjour au Golden Royal commence dans 4 jours…"
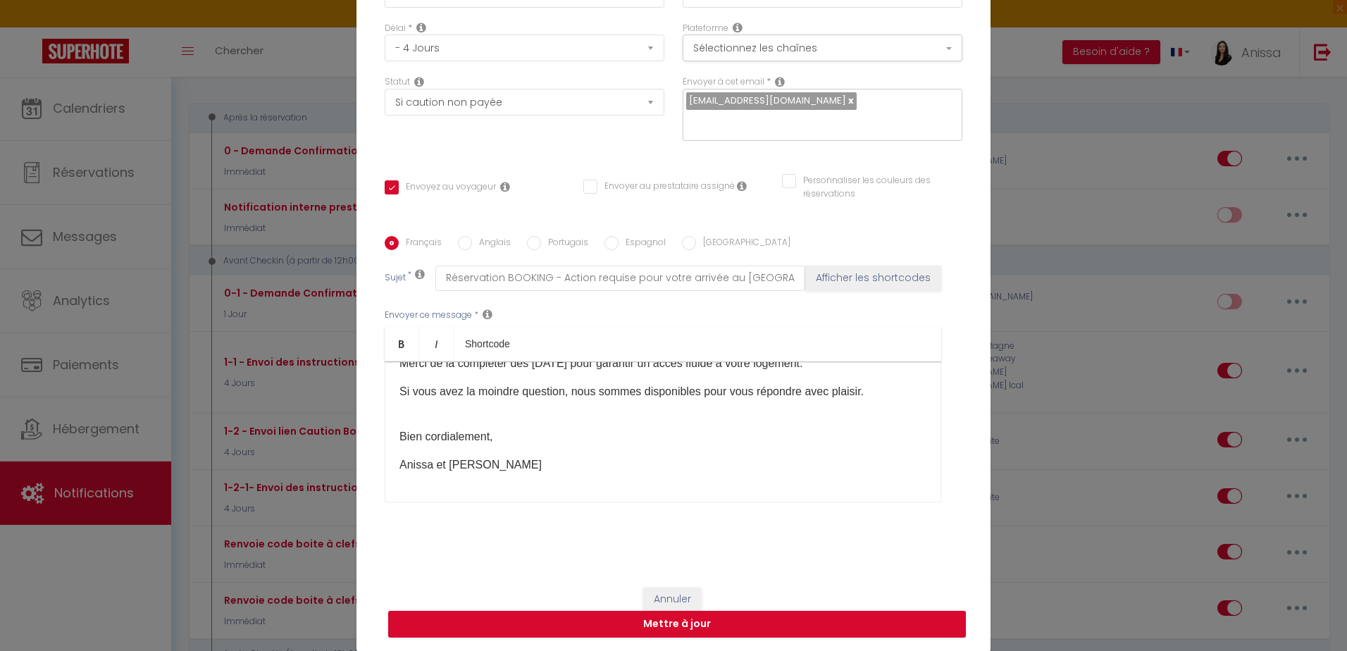
click at [702, 239] on label "Italien" at bounding box center [743, 243] width 94 height 15
click at [696, 239] on input "Italien" at bounding box center [689, 243] width 14 height 14
radio input "true"
checkbox input "true"
checkbox input "false"
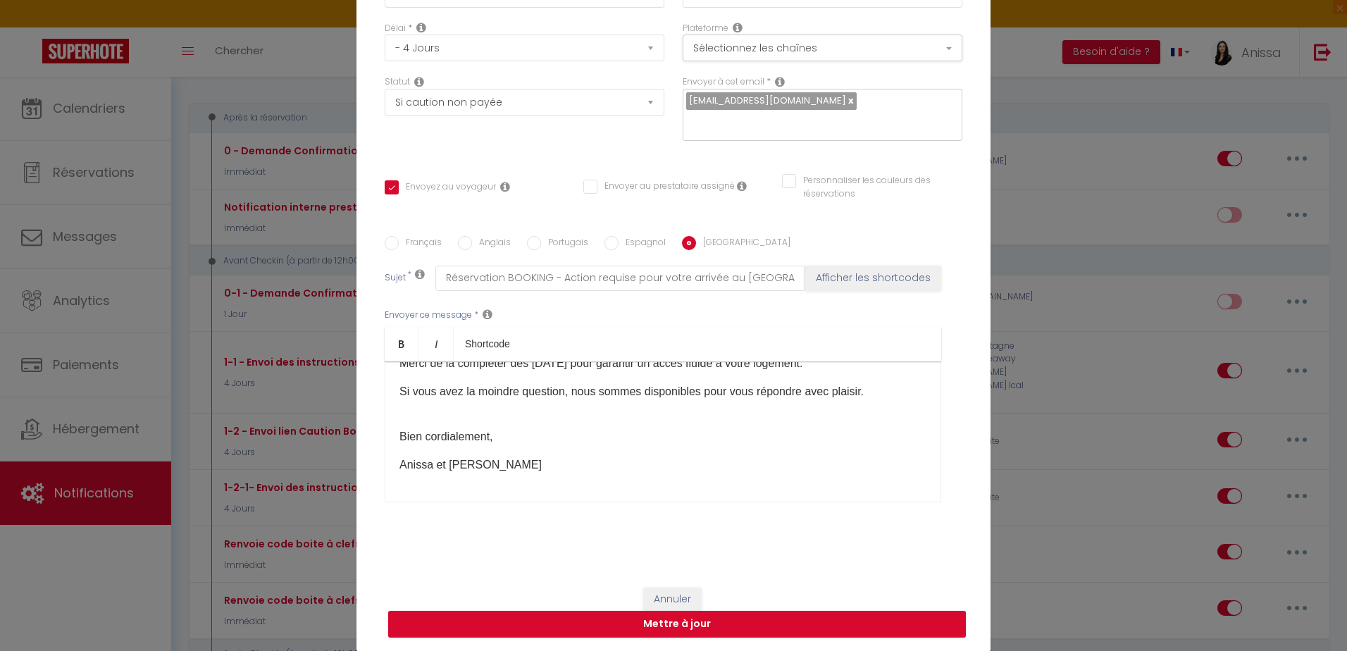
checkbox input "false"
type input "PRENOTAZIONE Prenotazione - Azione richiesta per il tuo arrivo al Golden Royal"
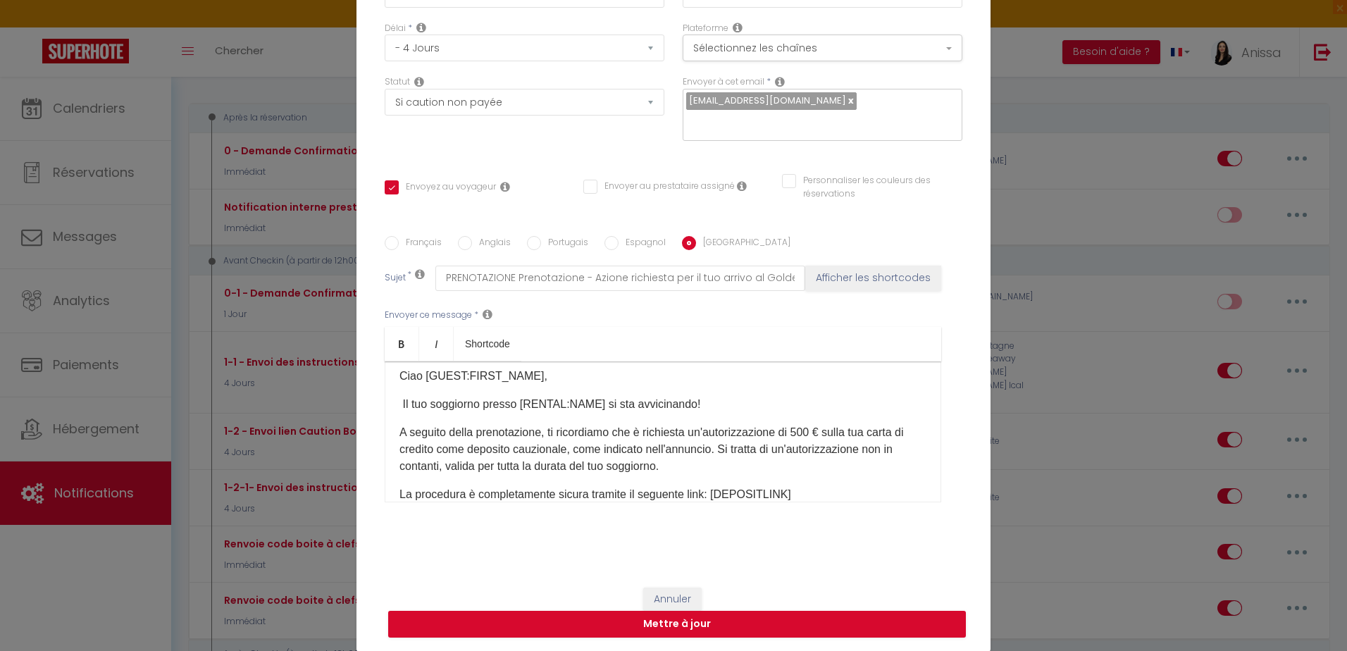
scroll to position [0, 0]
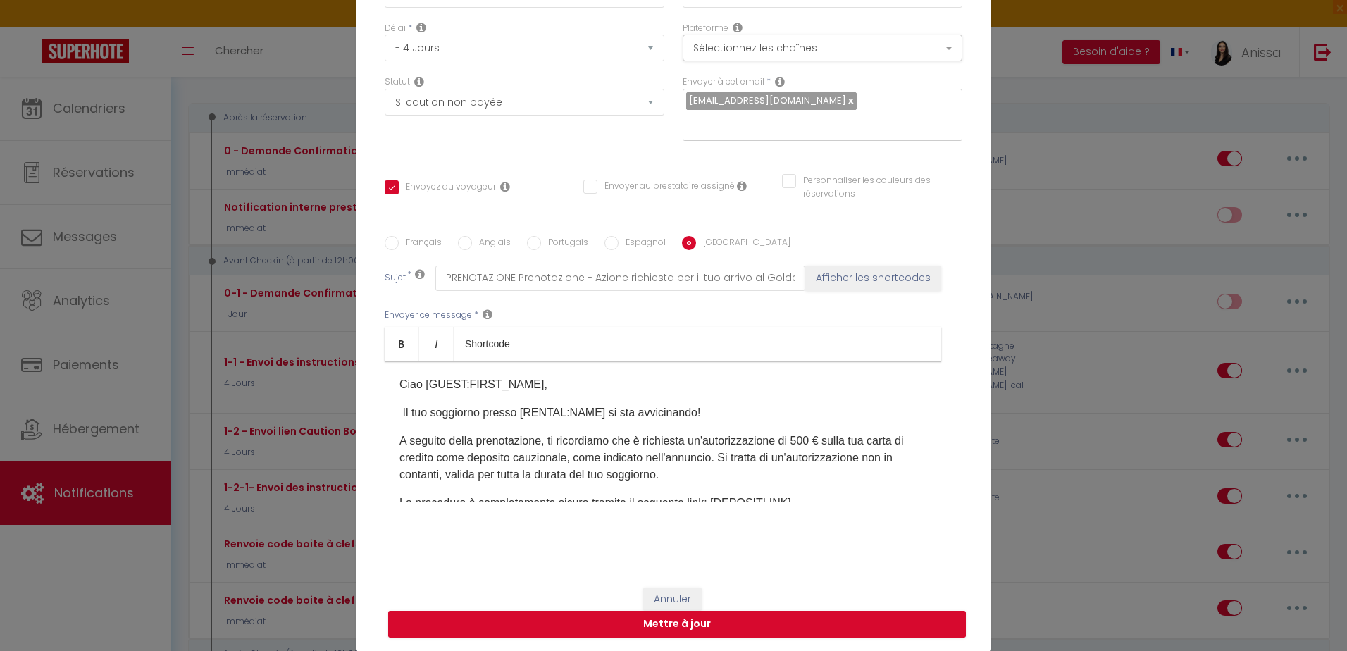
click at [656, 436] on p "A seguito della prenotazione, ti ricordiamo che è richiesta un'autorizzazione d…" at bounding box center [662, 457] width 527 height 51
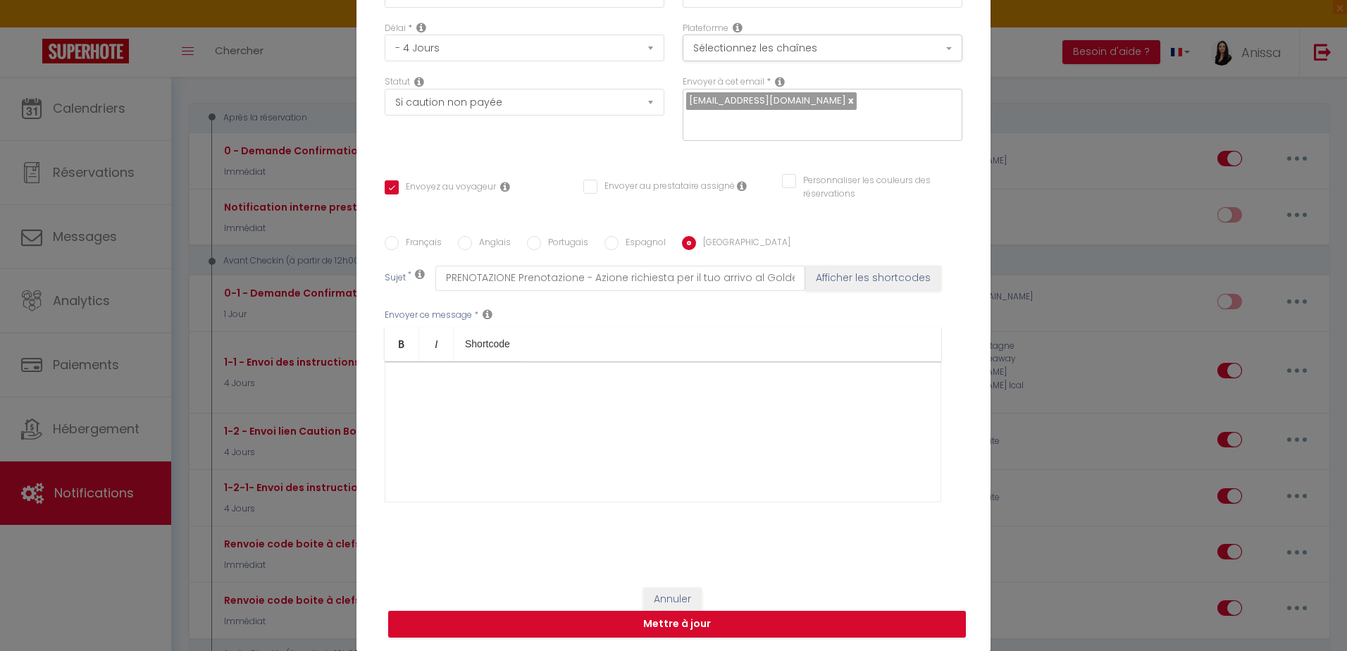
drag, startPoint x: 878, startPoint y: 351, endPoint x: 834, endPoint y: 388, distance: 57.0
click at [871, 357] on ul "Bold Italic Shortcode" at bounding box center [663, 344] width 556 height 35
click at [608, 431] on div "​" at bounding box center [663, 431] width 556 height 141
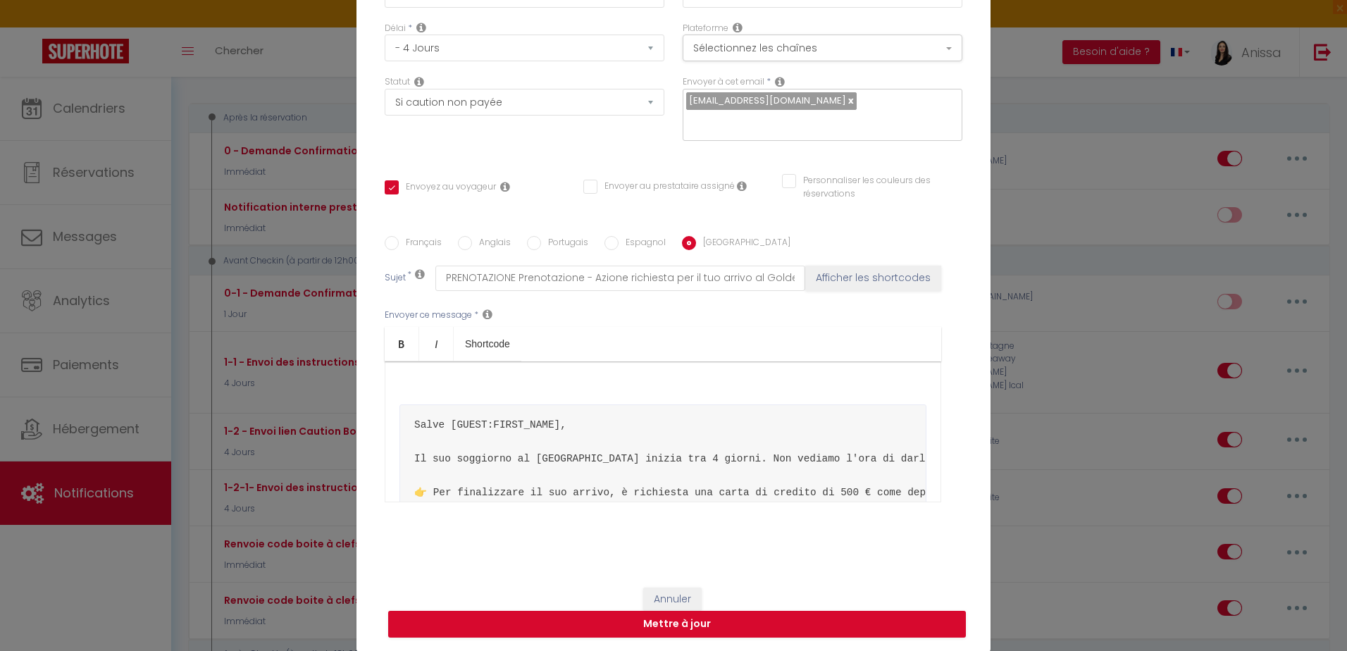
click at [672, 450] on pre "Salve [GUEST:FIRST_NAME], Il suo soggiorno al Golden Royal inizia tra 4 giorni.…" at bounding box center [662, 551] width 527 height 294
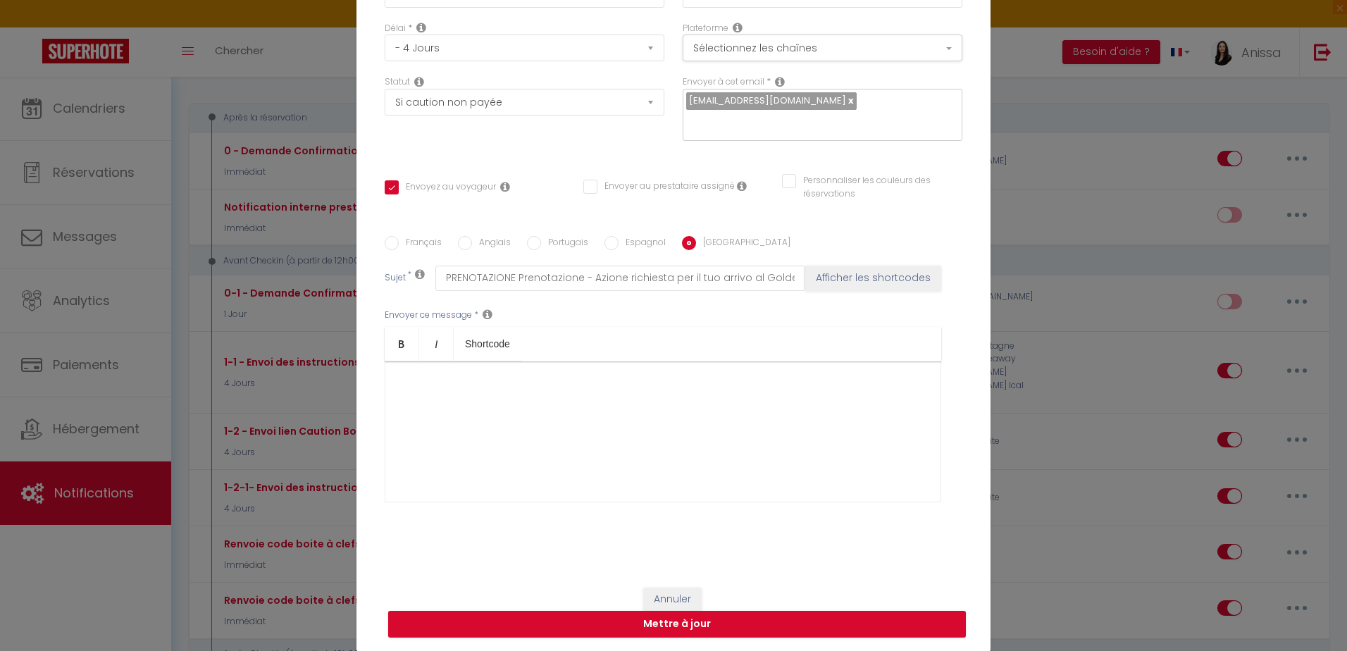
click at [451, 408] on div "​" at bounding box center [663, 431] width 556 height 141
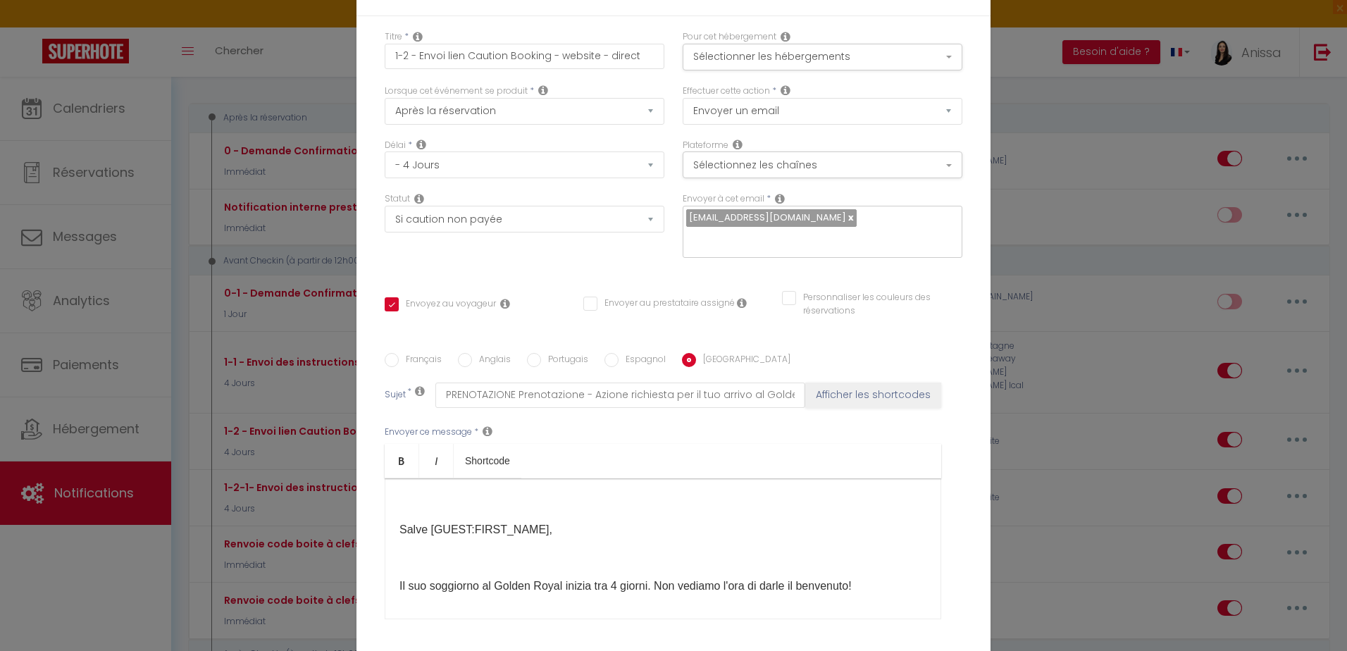
click at [429, 491] on div "​ Salve [GUEST:FIRST_NAME], Il suo soggiorno al Golden Royal inizia tra 4 giorn…" at bounding box center [663, 548] width 556 height 141
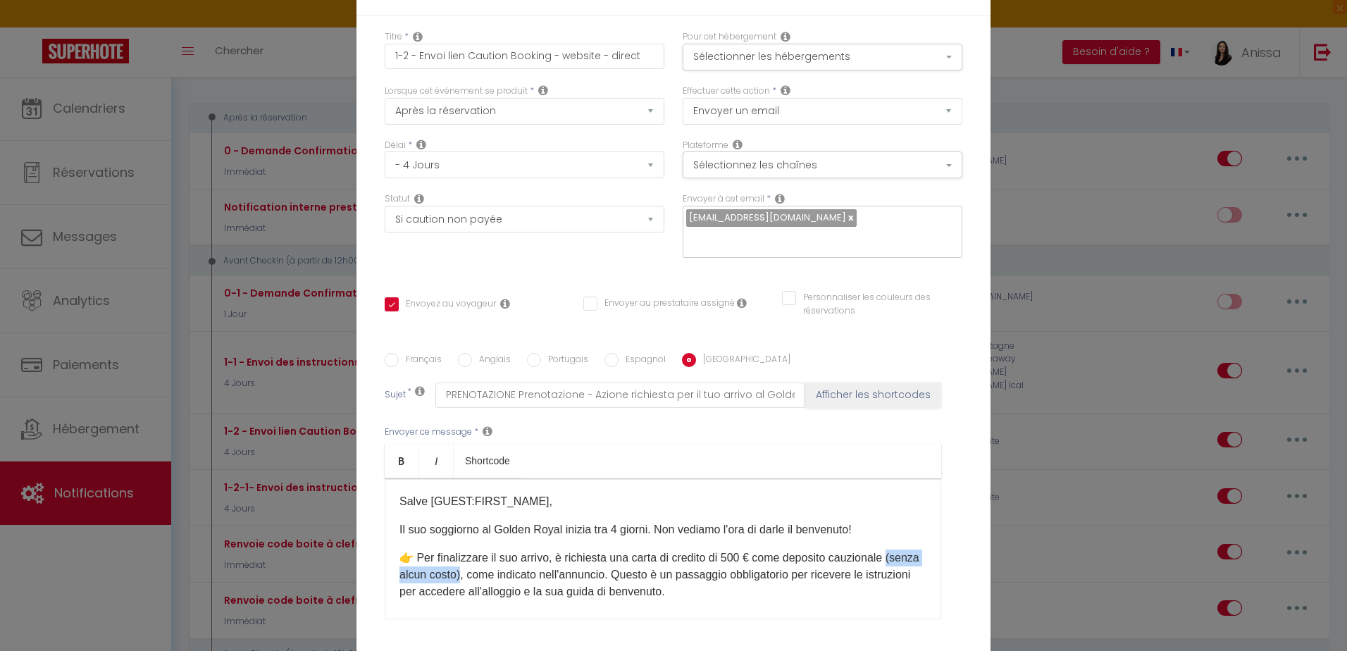
drag, startPoint x: 490, startPoint y: 571, endPoint x: 395, endPoint y: 579, distance: 95.4
click at [399, 579] on p "👉 Per finalizzare il suo arrivo, è richiesta una carta di credito di 500 € come…" at bounding box center [662, 574] width 527 height 51
click at [396, 463] on icon "Bold" at bounding box center [401, 460] width 11 height 11
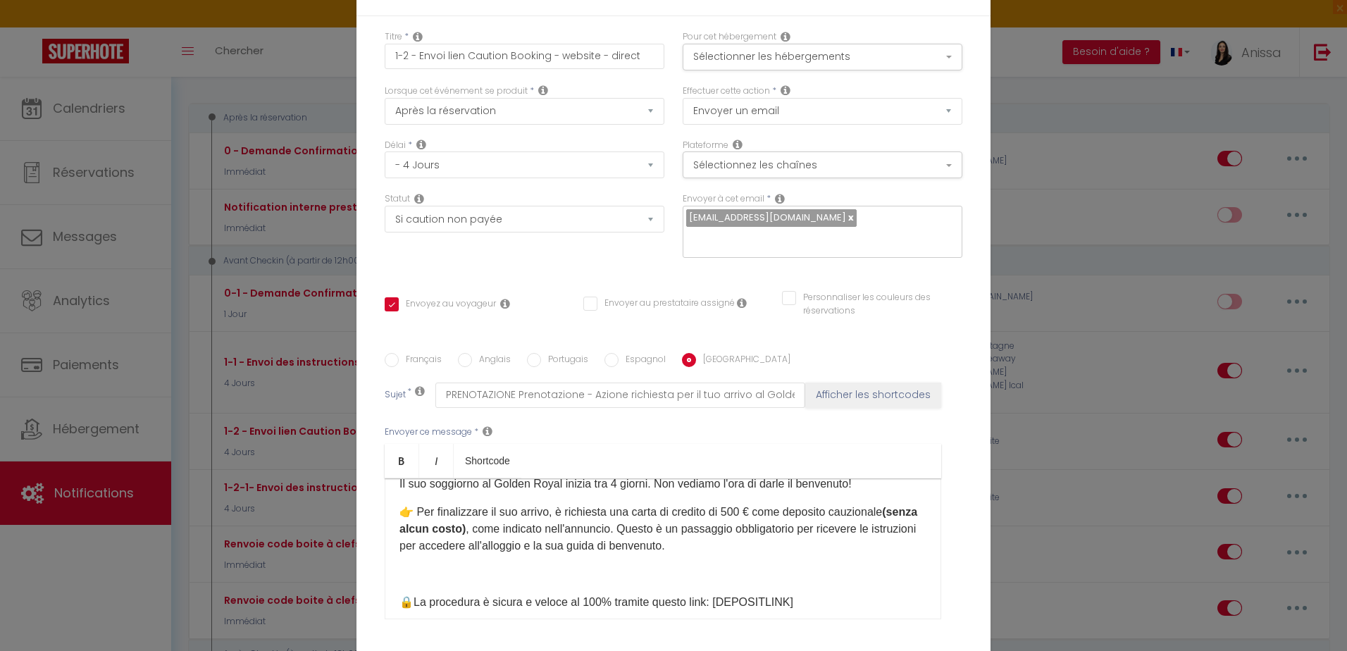
scroll to position [70, 0]
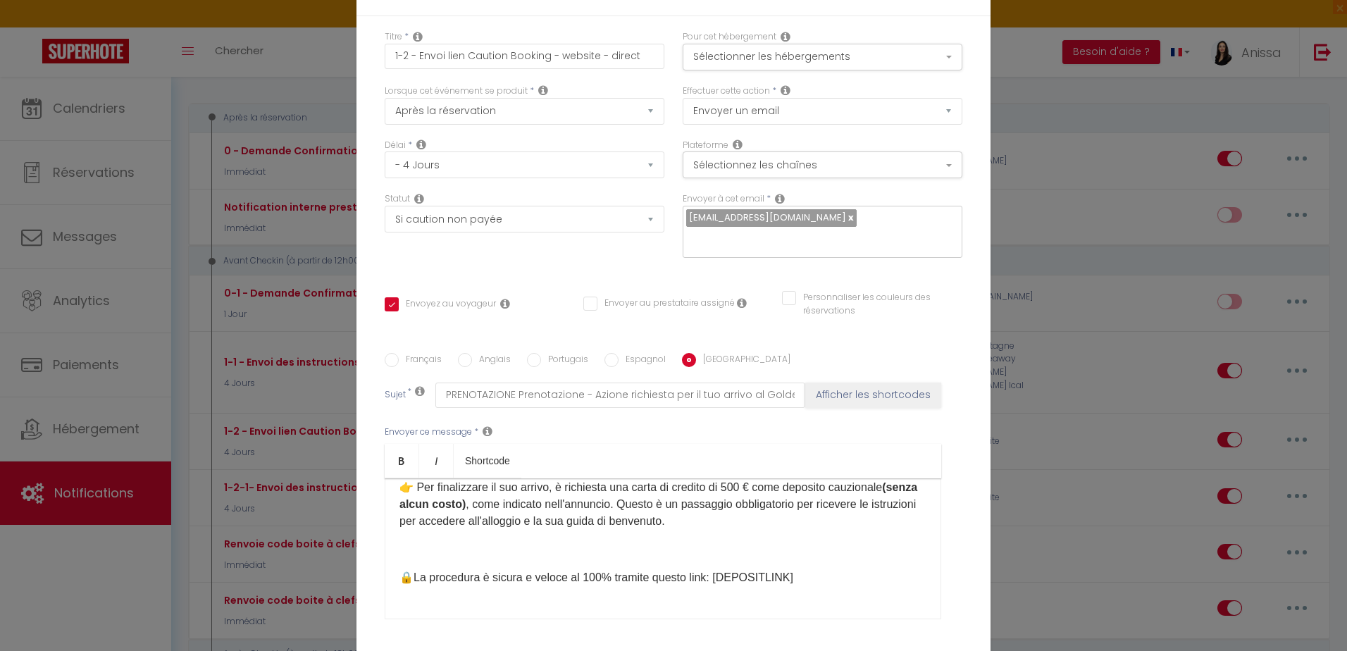
click at [416, 541] on p at bounding box center [662, 549] width 527 height 17
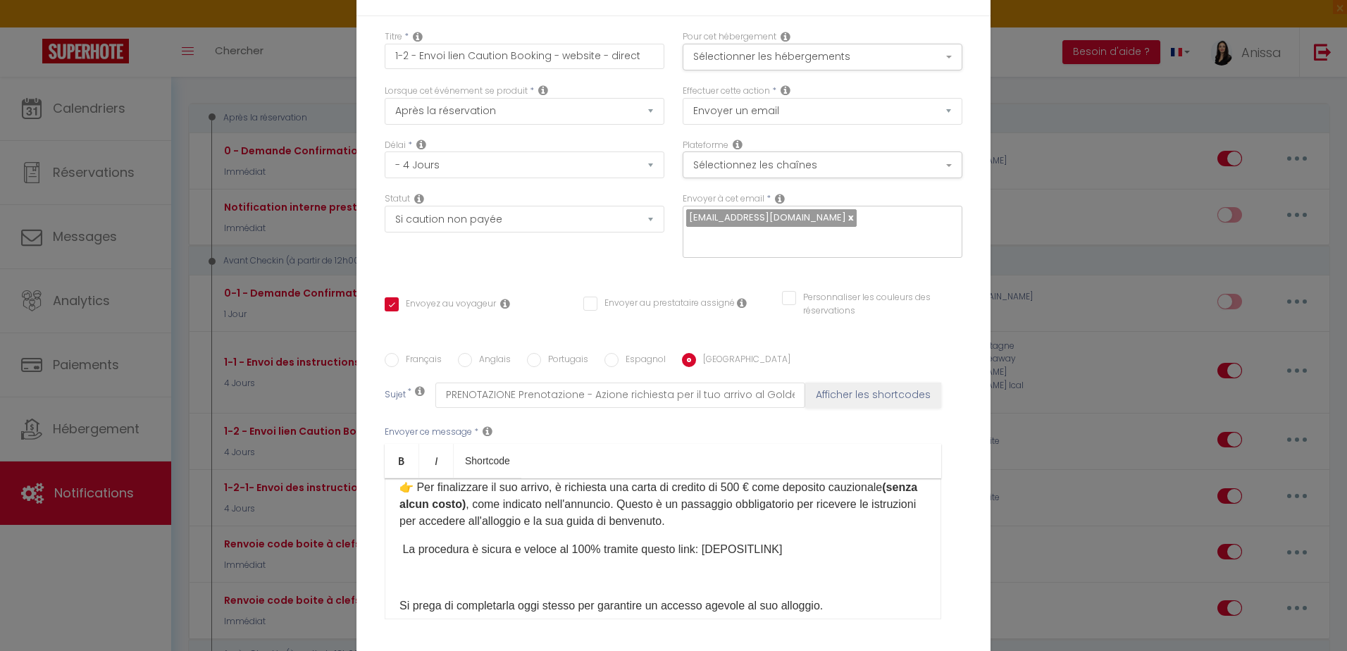
click at [385, 553] on div "​Salve [GUEST:FIRST_NAME], Il suo soggiorno al Golden Royal inizia tra 4 giorni…" at bounding box center [663, 548] width 556 height 141
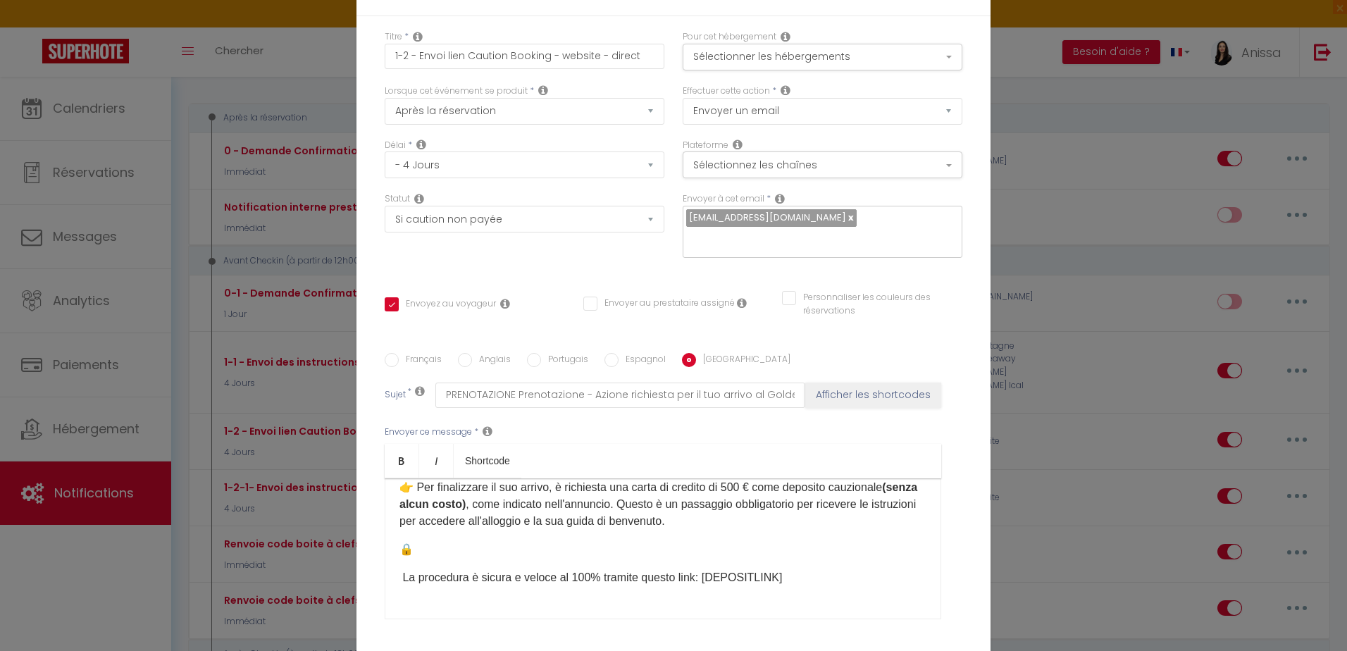
scroll to position [99, 0]
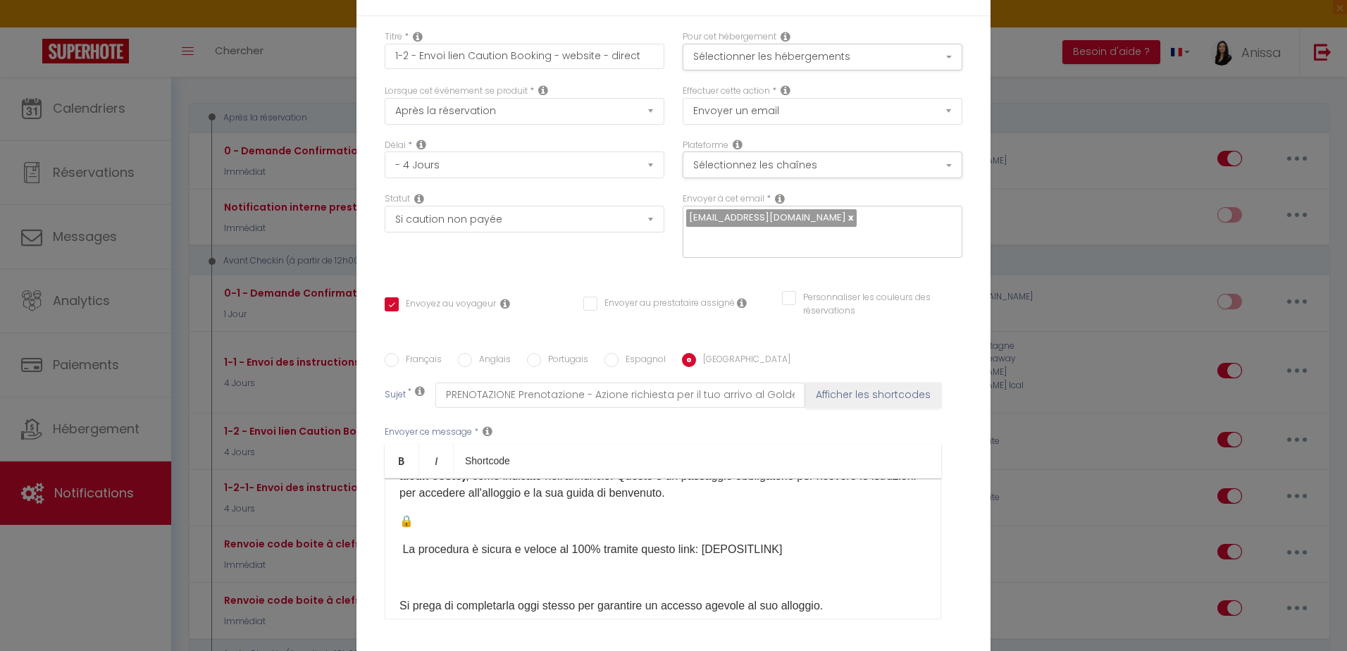
click at [399, 541] on p "🔒 ​ La procedura è sicura e veloce al 100% tramite questo link: [DEPOSITLINK]" at bounding box center [662, 535] width 527 height 45
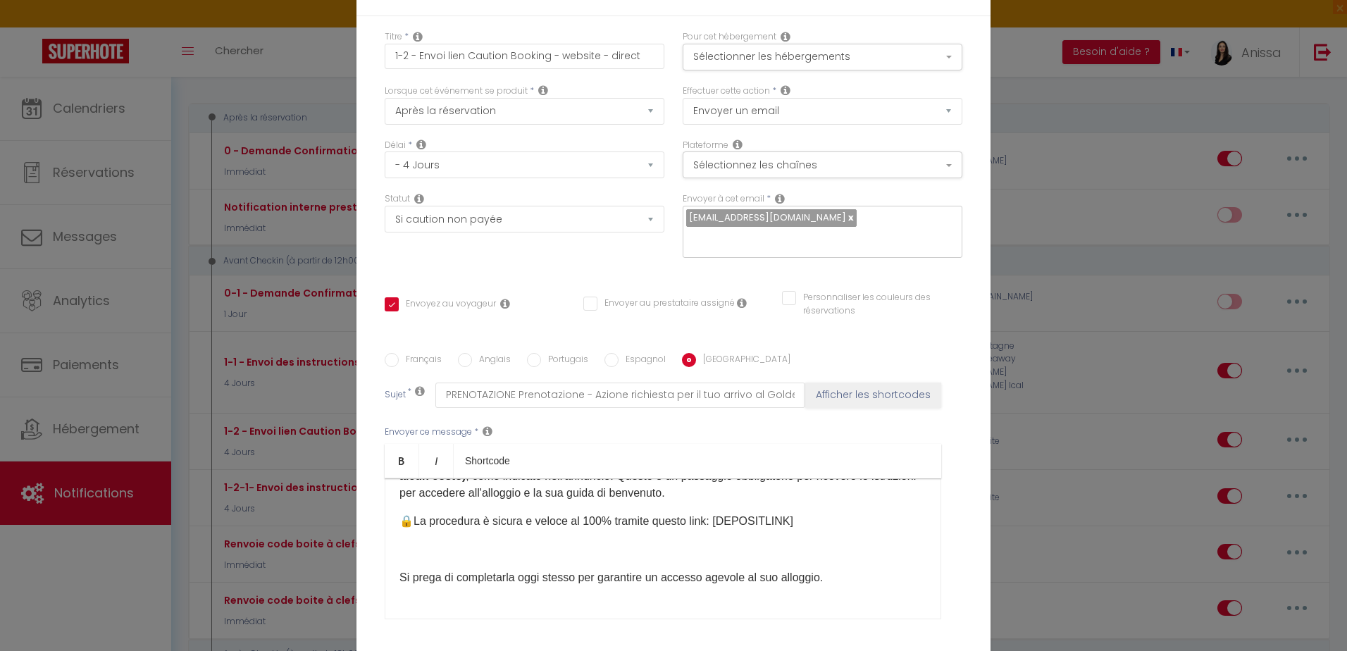
click at [400, 554] on p at bounding box center [662, 549] width 527 height 17
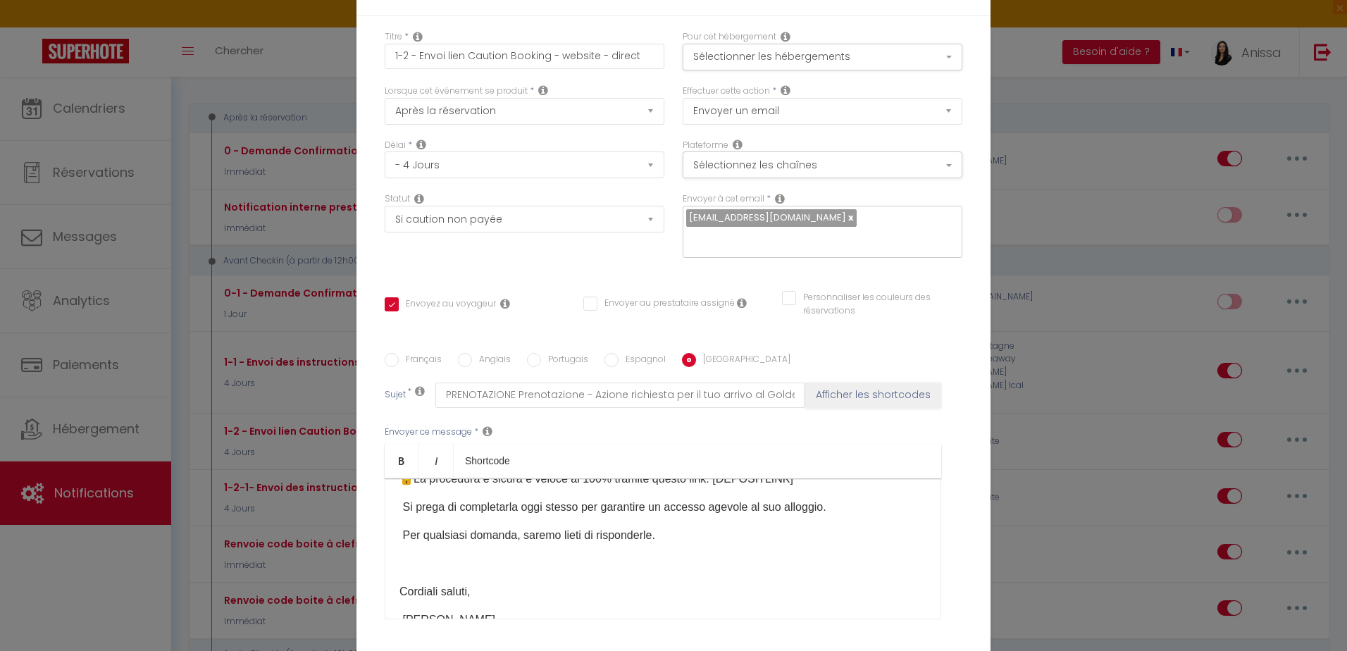
scroll to position [179, 0]
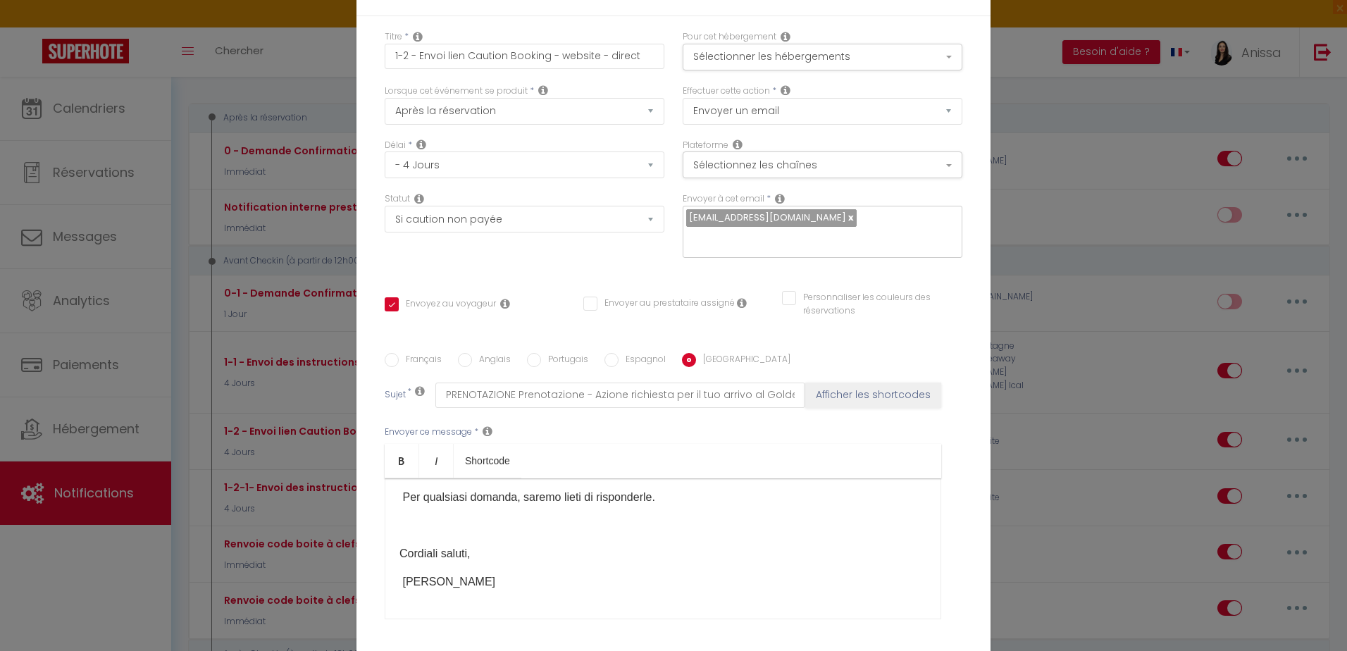
click at [495, 358] on label "Anglais" at bounding box center [491, 360] width 39 height 15
click at [472, 358] on input "Anglais" at bounding box center [465, 360] width 14 height 14
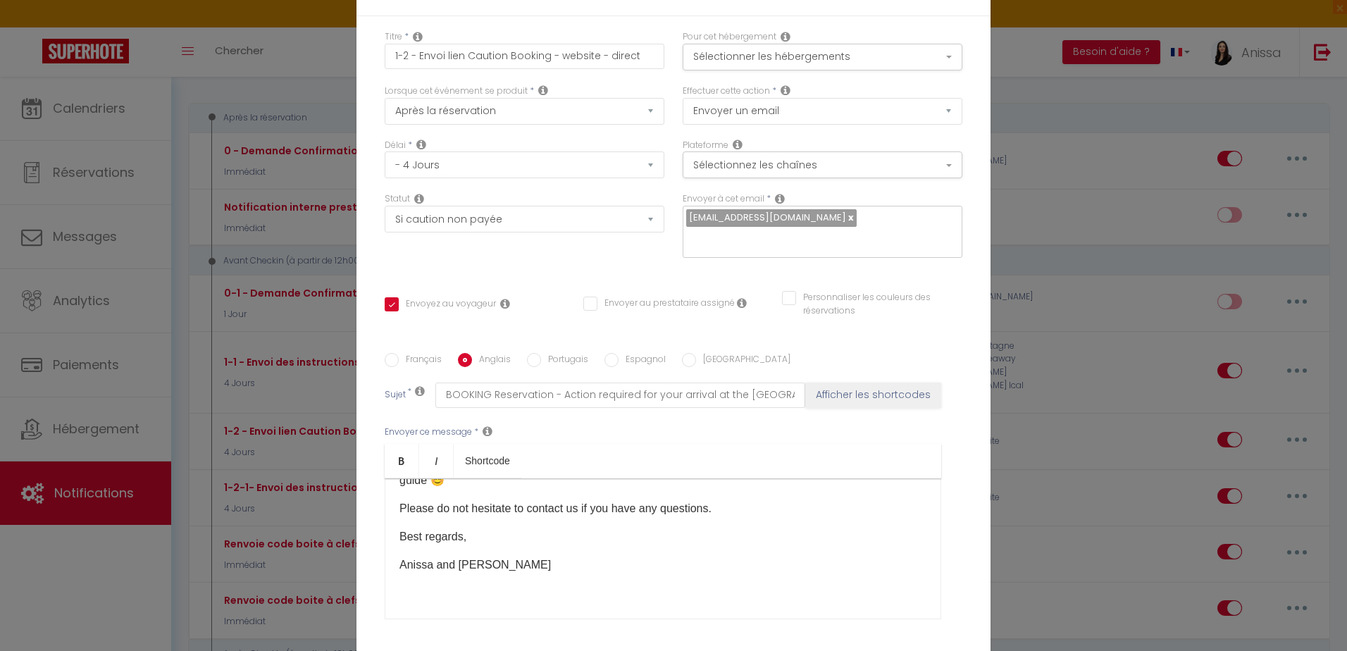
click at [528, 558] on p "Anissa and Mehdi​" at bounding box center [662, 564] width 527 height 17
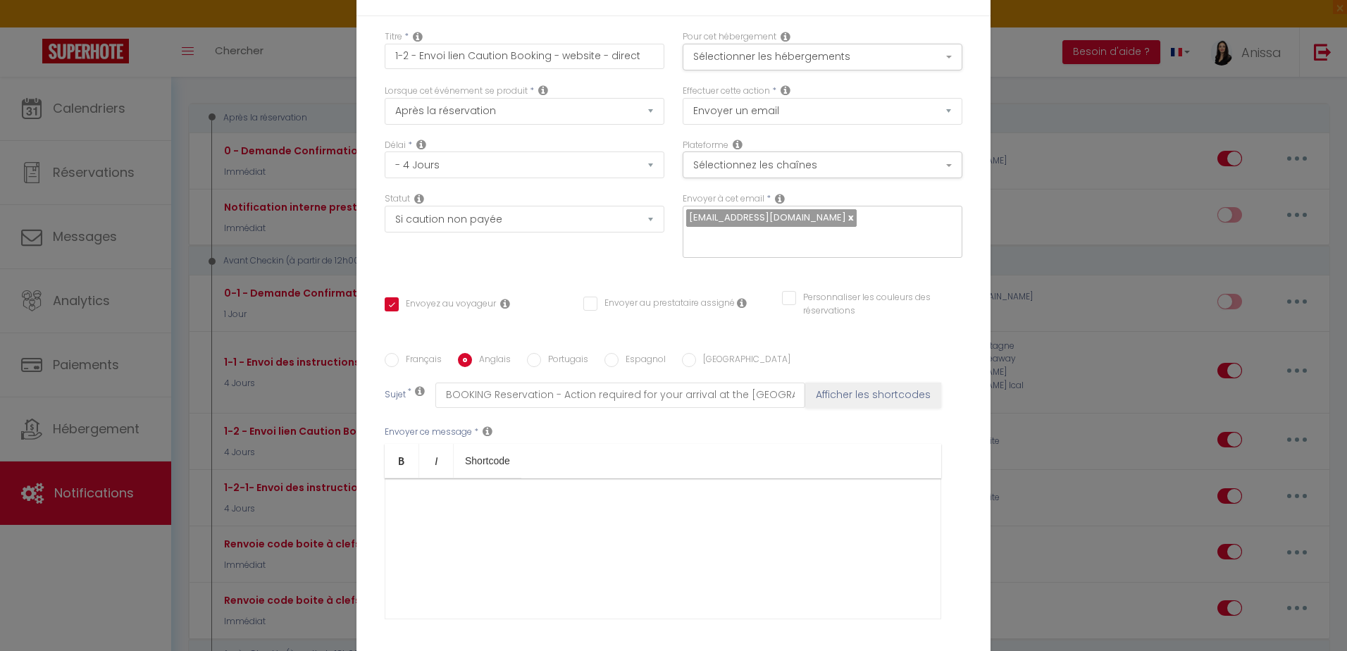
click at [419, 516] on div "​" at bounding box center [663, 548] width 556 height 141
click at [405, 498] on p "​" at bounding box center [662, 501] width 527 height 17
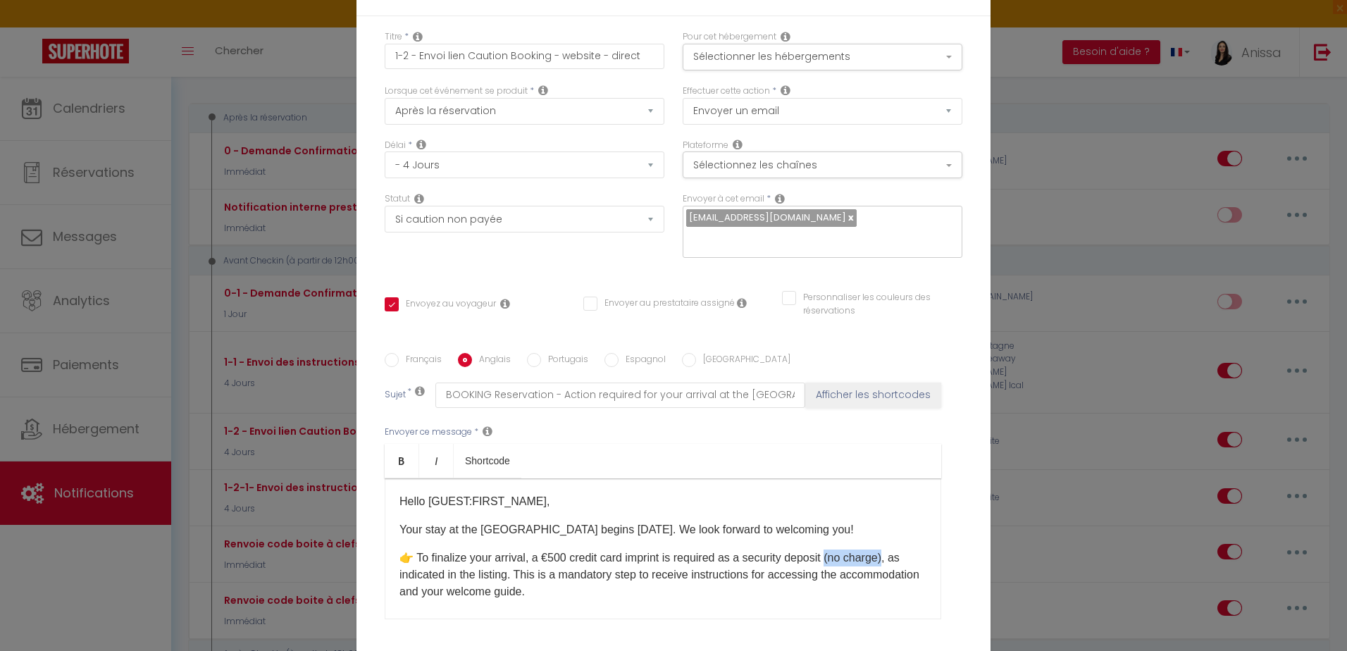
drag, startPoint x: 835, startPoint y: 559, endPoint x: 891, endPoint y: 559, distance: 55.6
click at [891, 559] on p "👉 To finalize your arrival, a €500 credit card imprint is required as a securit…" at bounding box center [662, 574] width 527 height 51
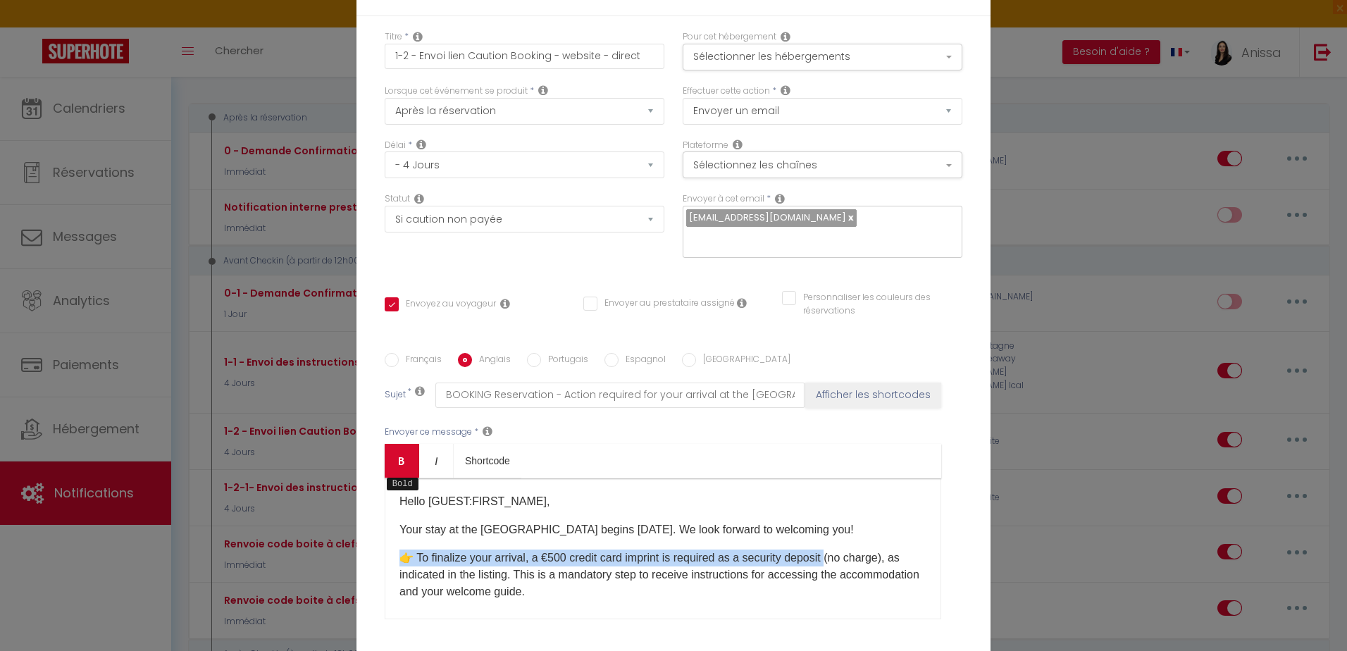
click at [398, 460] on icon "Bold" at bounding box center [401, 460] width 11 height 11
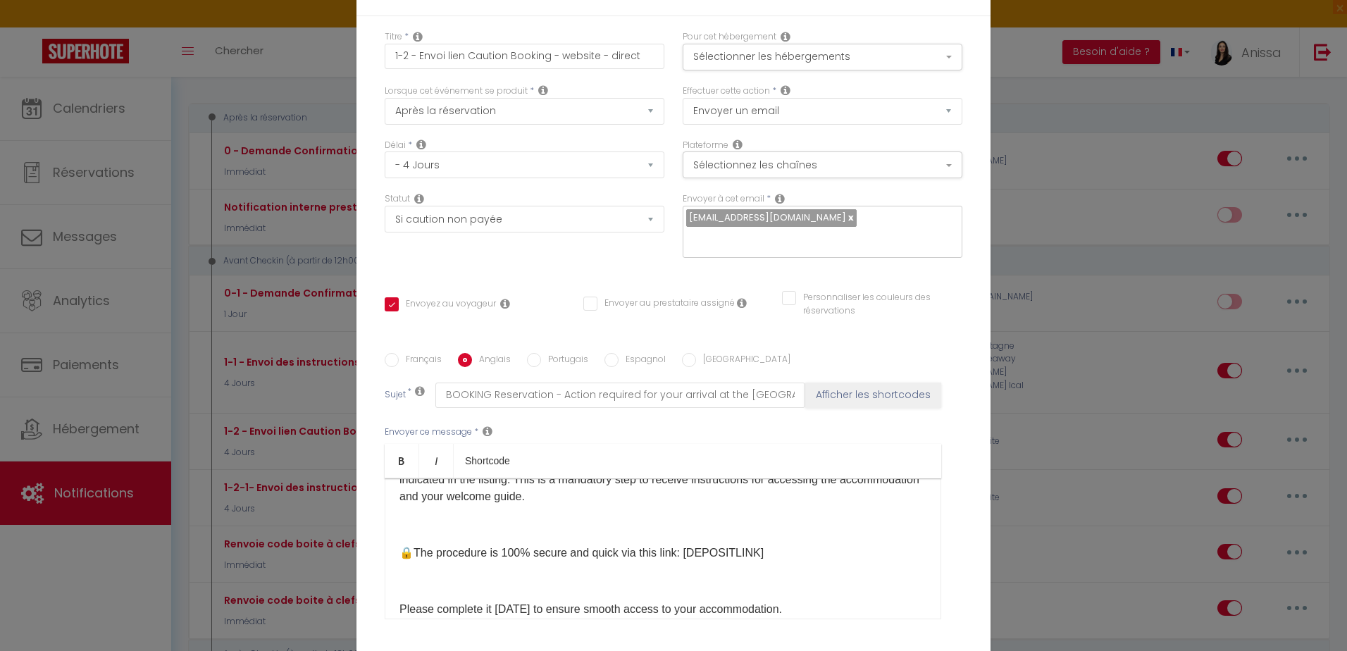
scroll to position [70, 0]
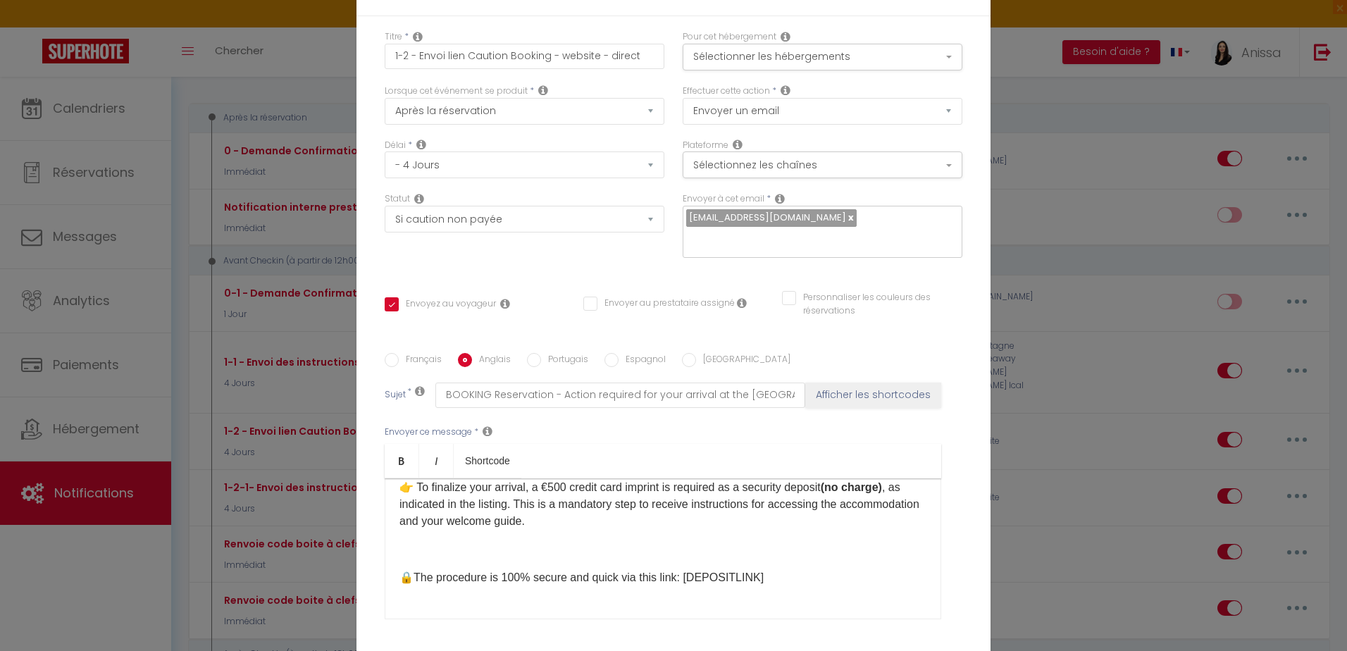
click at [392, 546] on div "​Hello [GUEST:FIRST_NAME], Your stay at the Golden Royal begins in 4 days. We l…" at bounding box center [663, 548] width 556 height 141
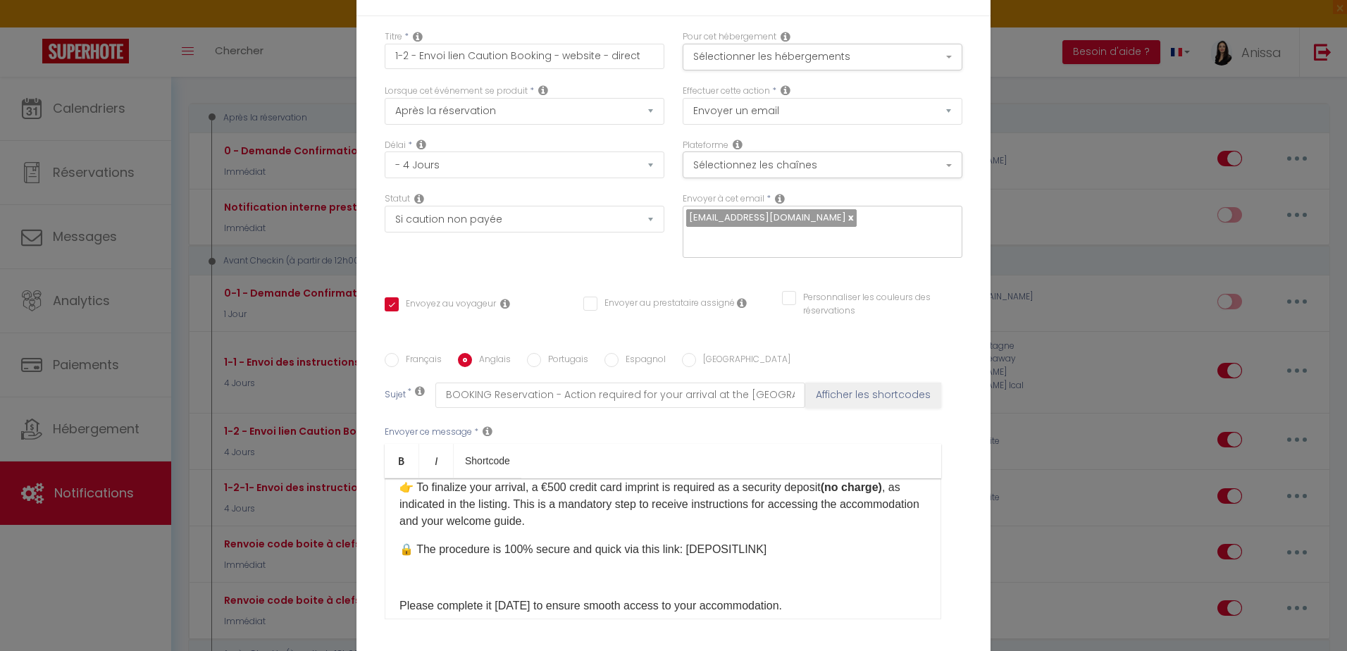
click at [386, 583] on div "​Hello [GUEST:FIRST_NAME], Your stay at the Golden Royal begins in 4 days. We l…" at bounding box center [663, 548] width 556 height 141
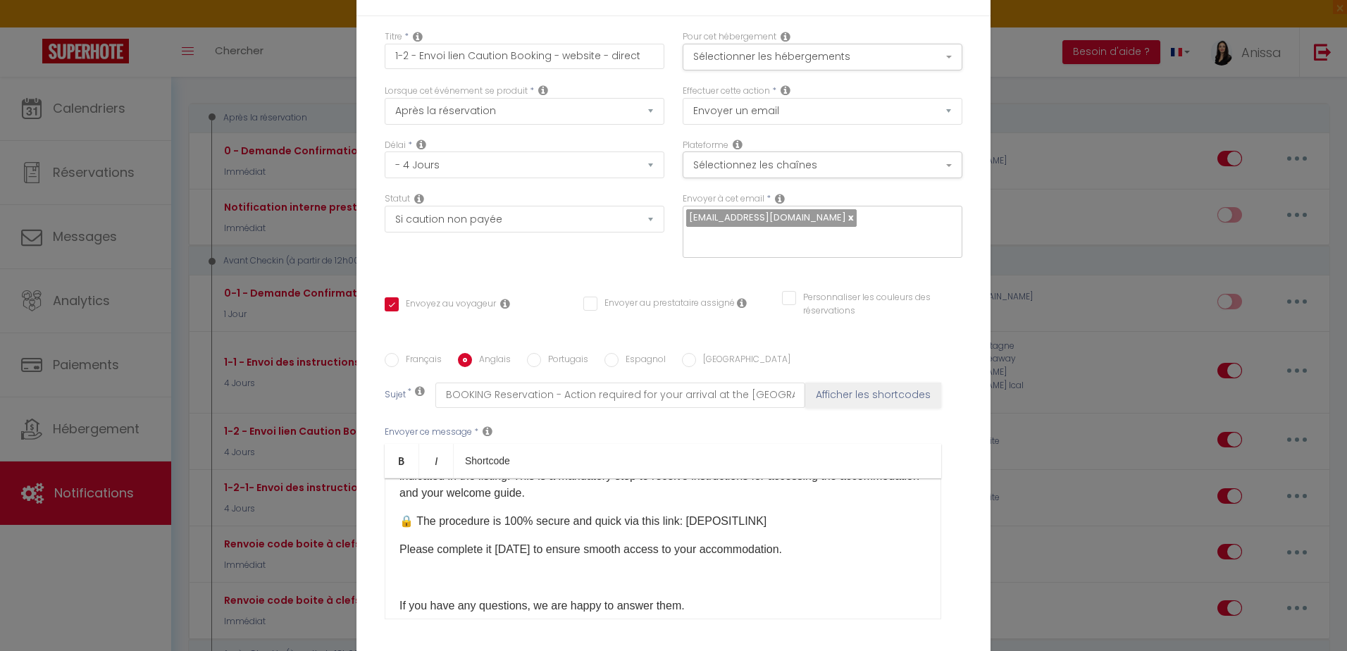
scroll to position [141, 0]
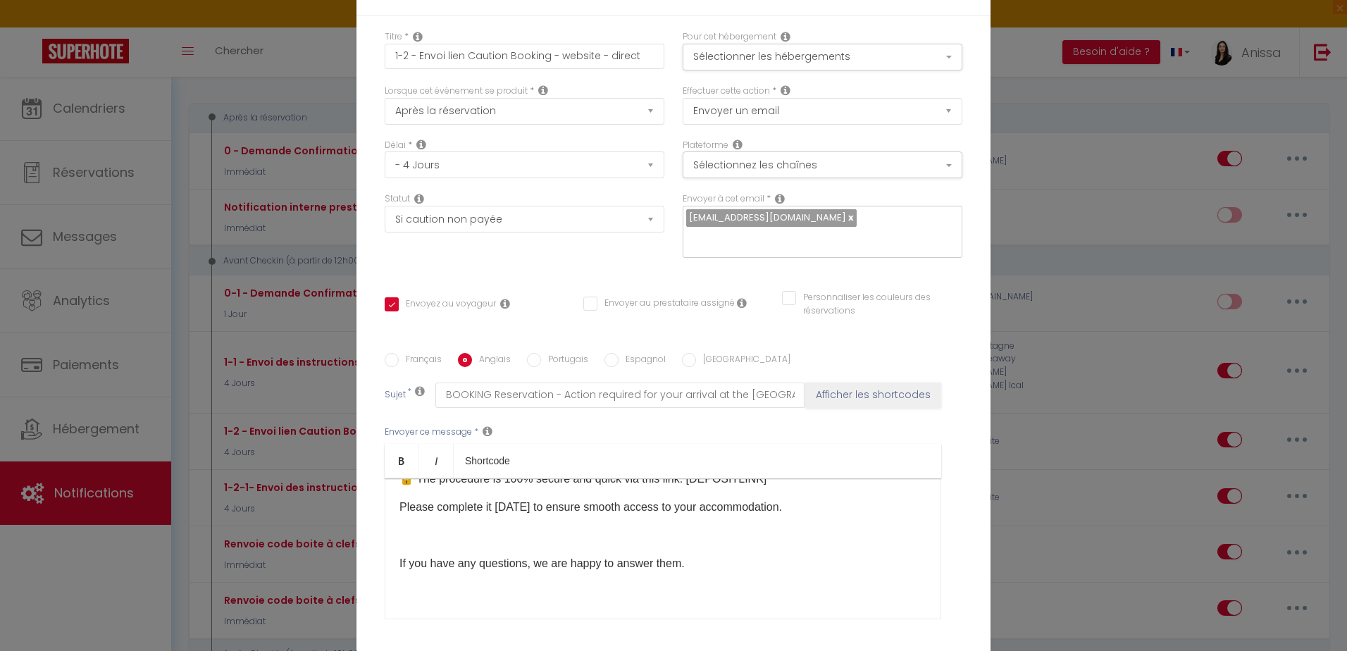
click at [399, 532] on p at bounding box center [662, 535] width 527 height 17
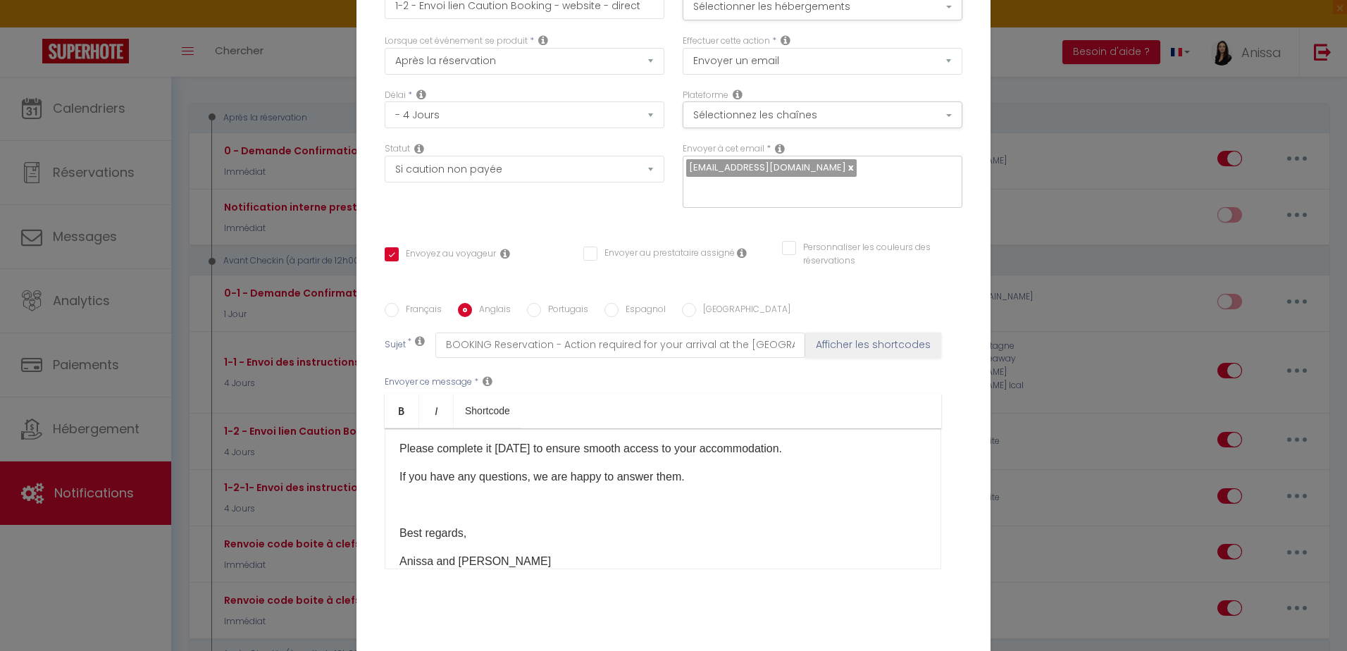
scroll to position [117, 0]
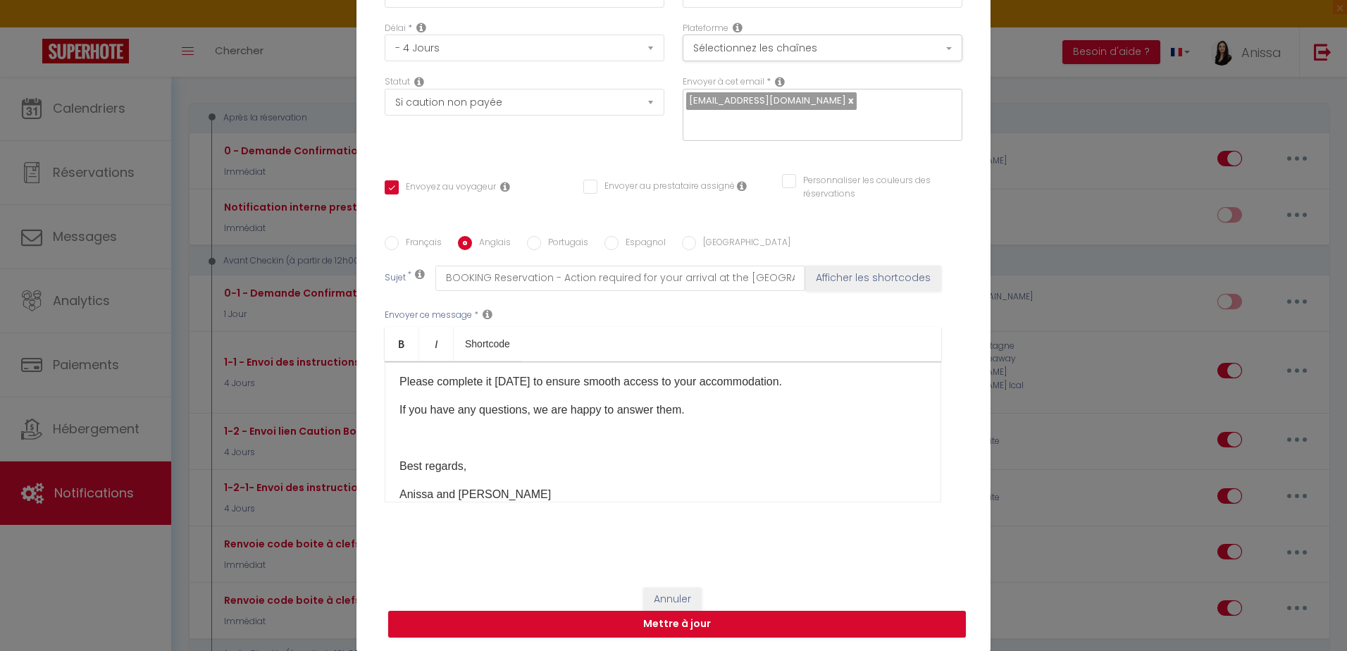
click at [559, 238] on label "Portugais" at bounding box center [564, 243] width 47 height 15
click at [541, 238] on input "Portugais" at bounding box center [534, 243] width 14 height 14
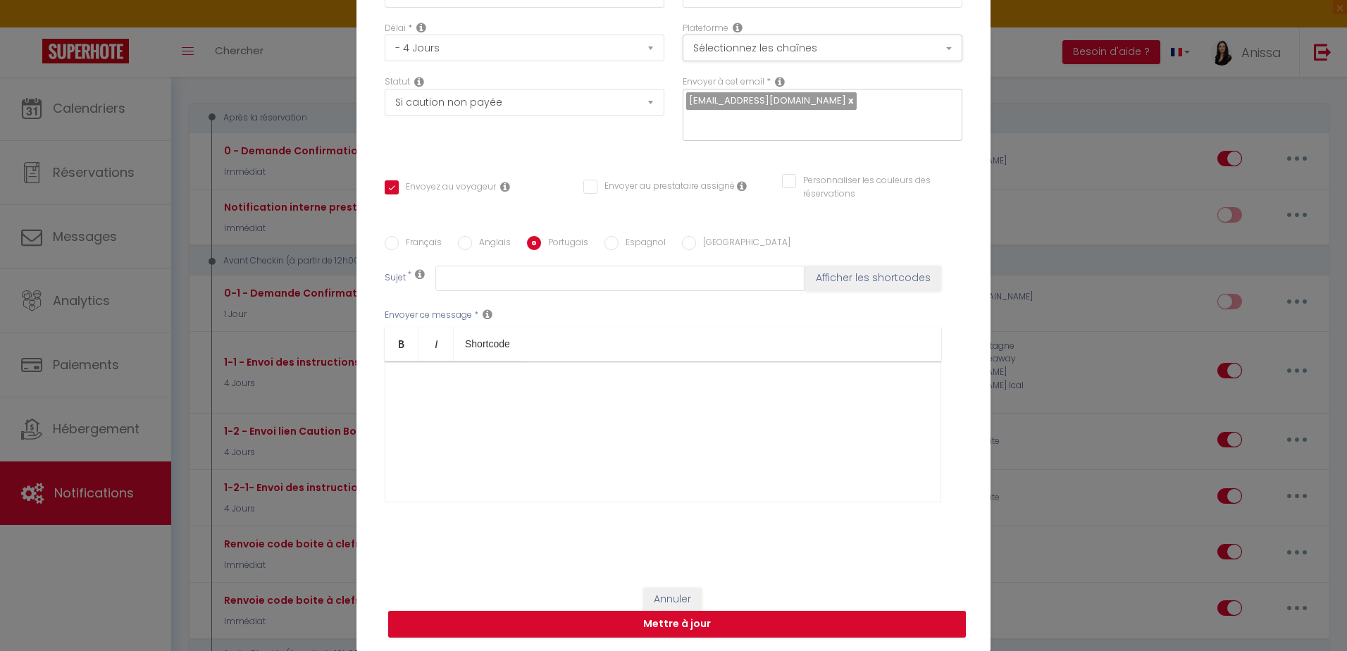
click at [464, 418] on div at bounding box center [663, 431] width 556 height 141
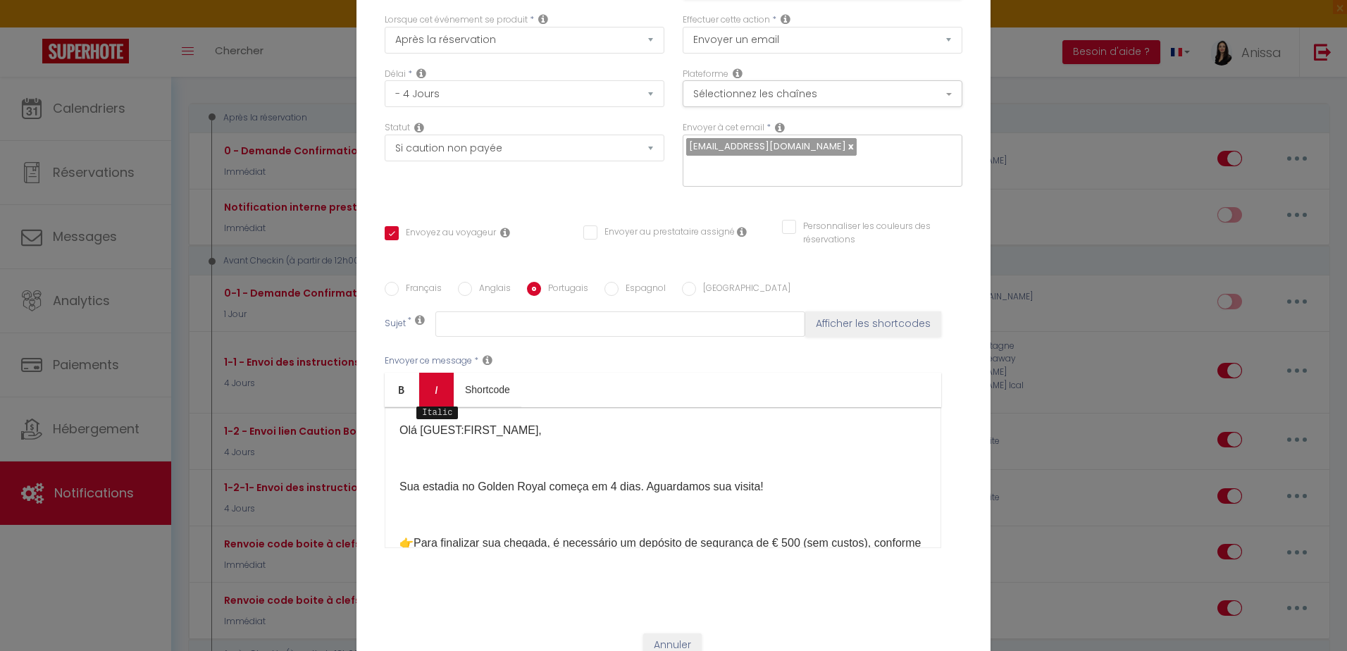
scroll to position [46, 0]
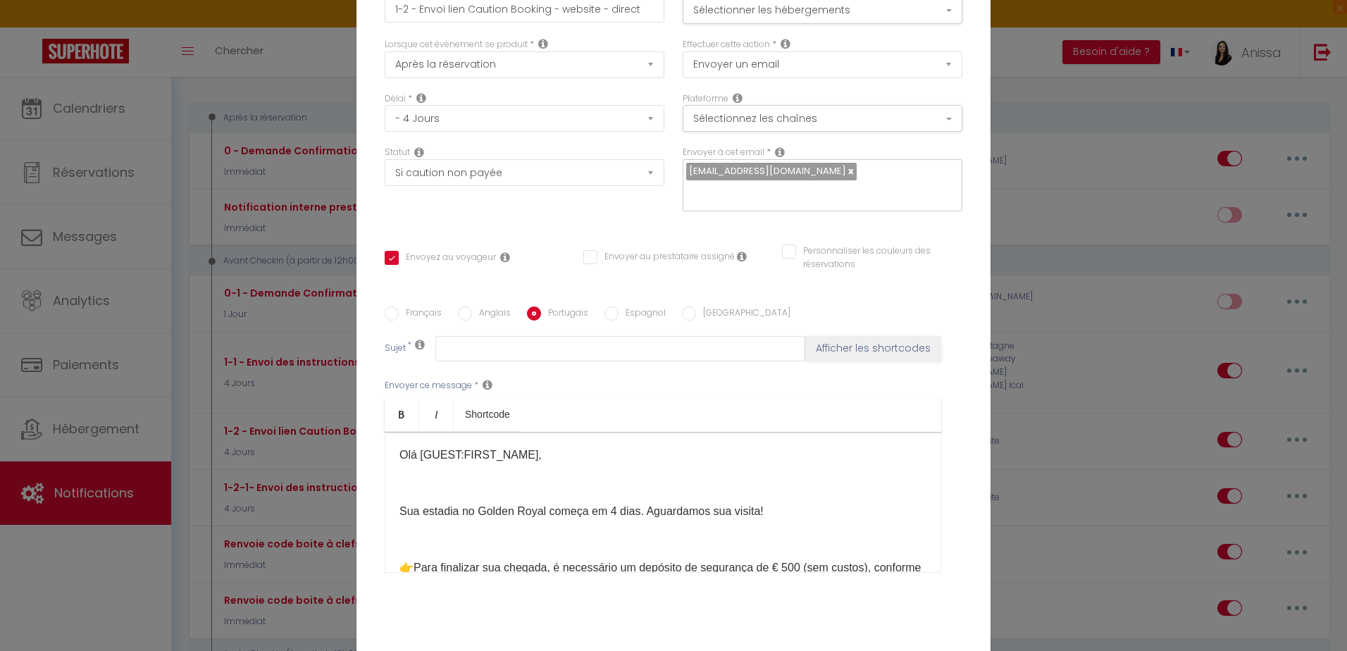
click at [390, 484] on div "Olá [GUEST:FIRST_NAME], Sua estadia no Golden Royal começa em 4 dias. Aguardamo…" at bounding box center [663, 502] width 556 height 141
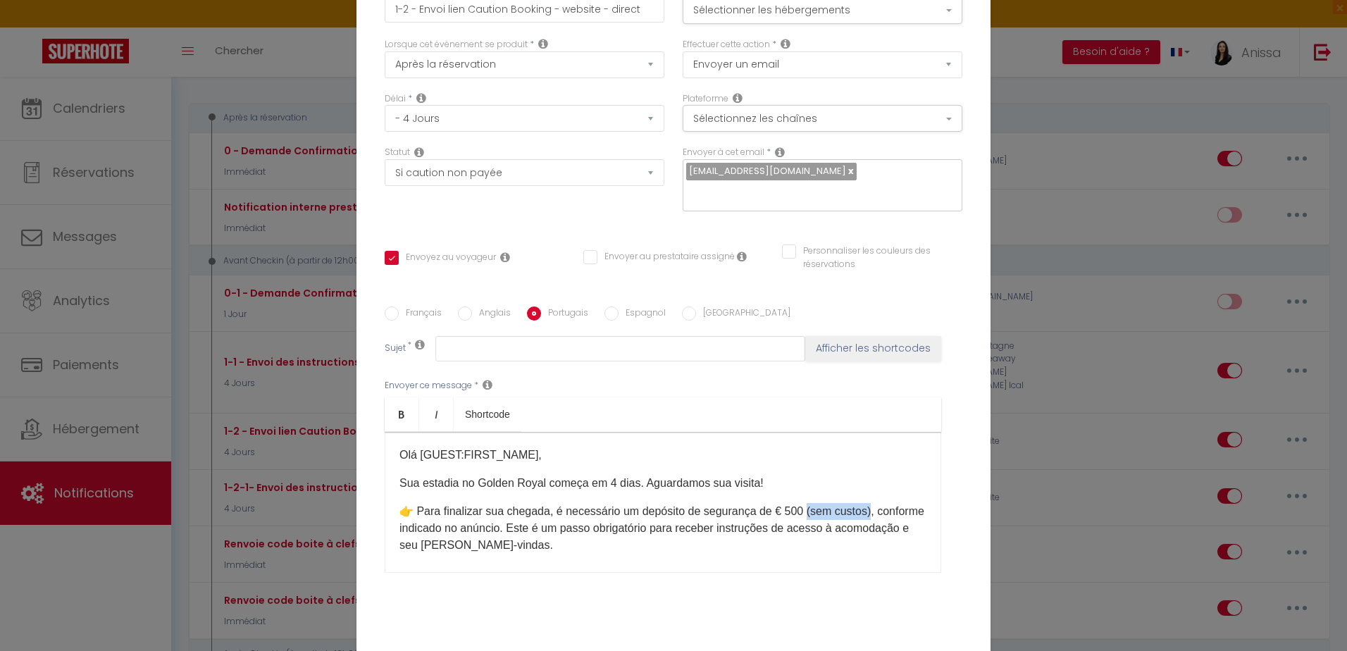
drag, startPoint x: 800, startPoint y: 510, endPoint x: 807, endPoint y: 490, distance: 21.6
click at [859, 511] on p "👉 Para finalizar sua chegada, é necessário um depósito de segurança de € 500 (s…" at bounding box center [662, 528] width 527 height 51
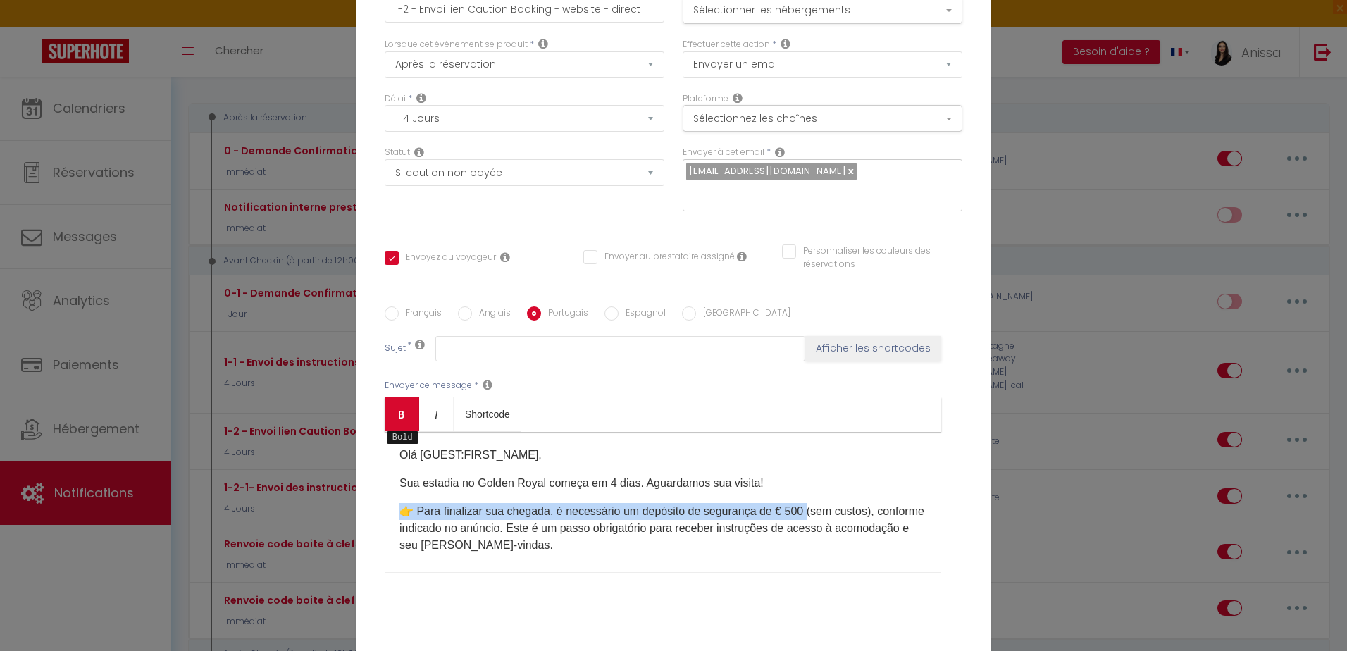
click at [396, 416] on icon "Bold" at bounding box center [401, 414] width 11 height 11
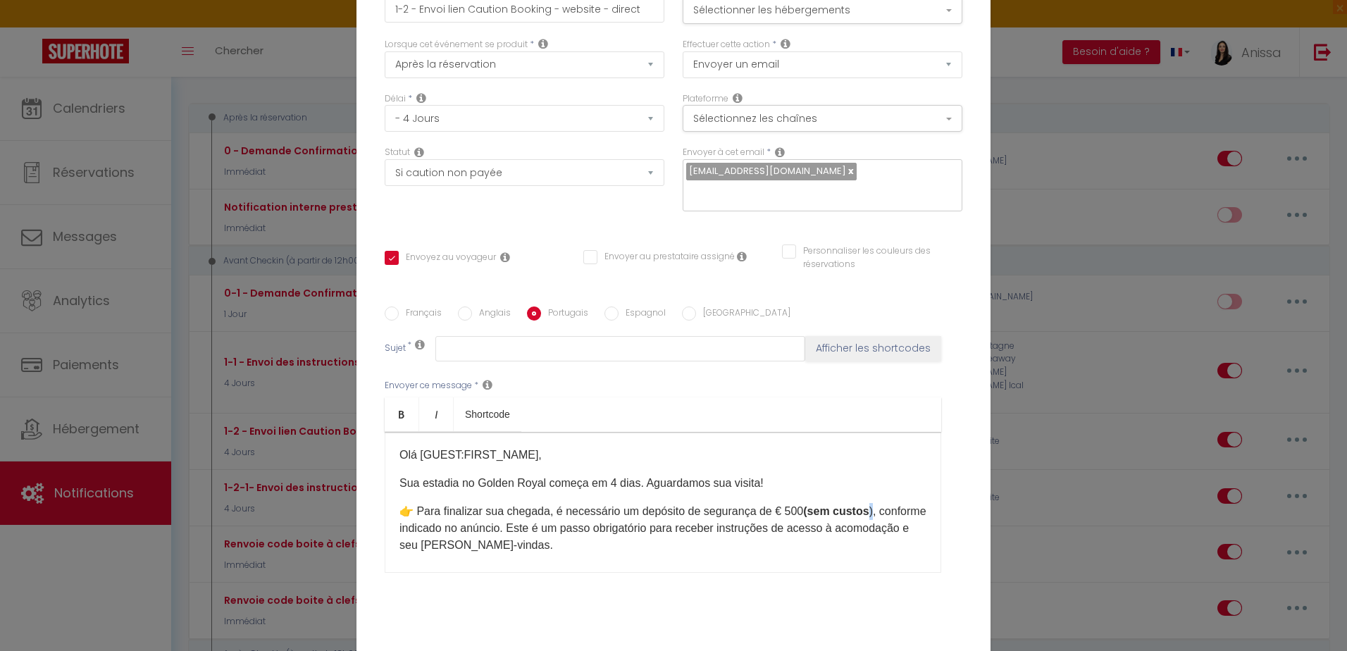
click at [861, 509] on p "👉 Para finalizar sua chegada, é necessário um depósito de segurança de € 500 (s…" at bounding box center [662, 528] width 527 height 51
click at [399, 409] on icon "Bold" at bounding box center [401, 414] width 11 height 11
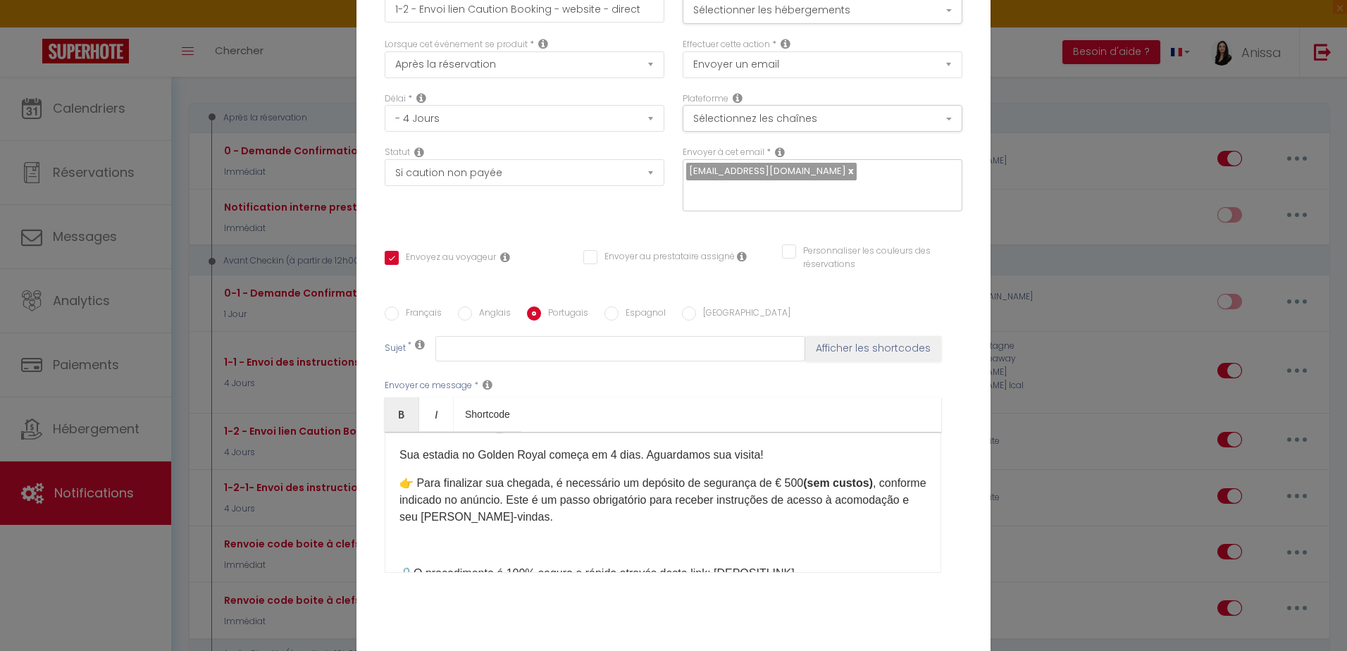
scroll to position [70, 0]
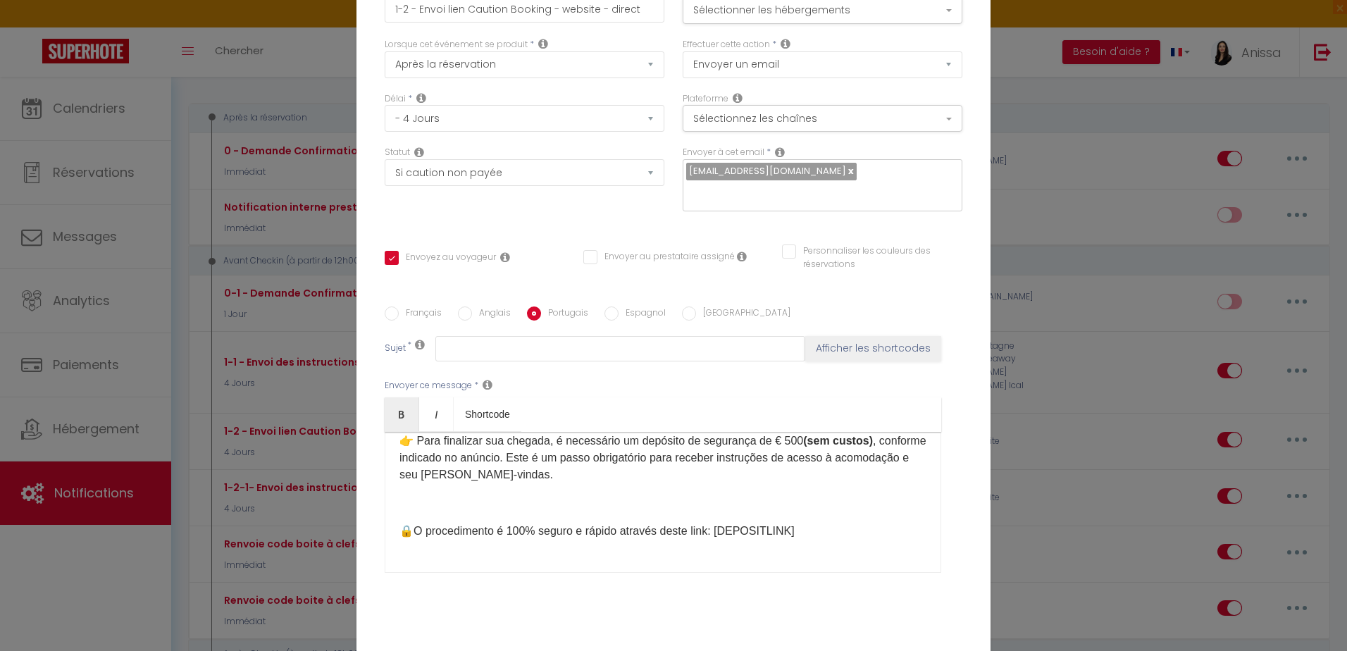
click at [451, 504] on p at bounding box center [662, 502] width 527 height 17
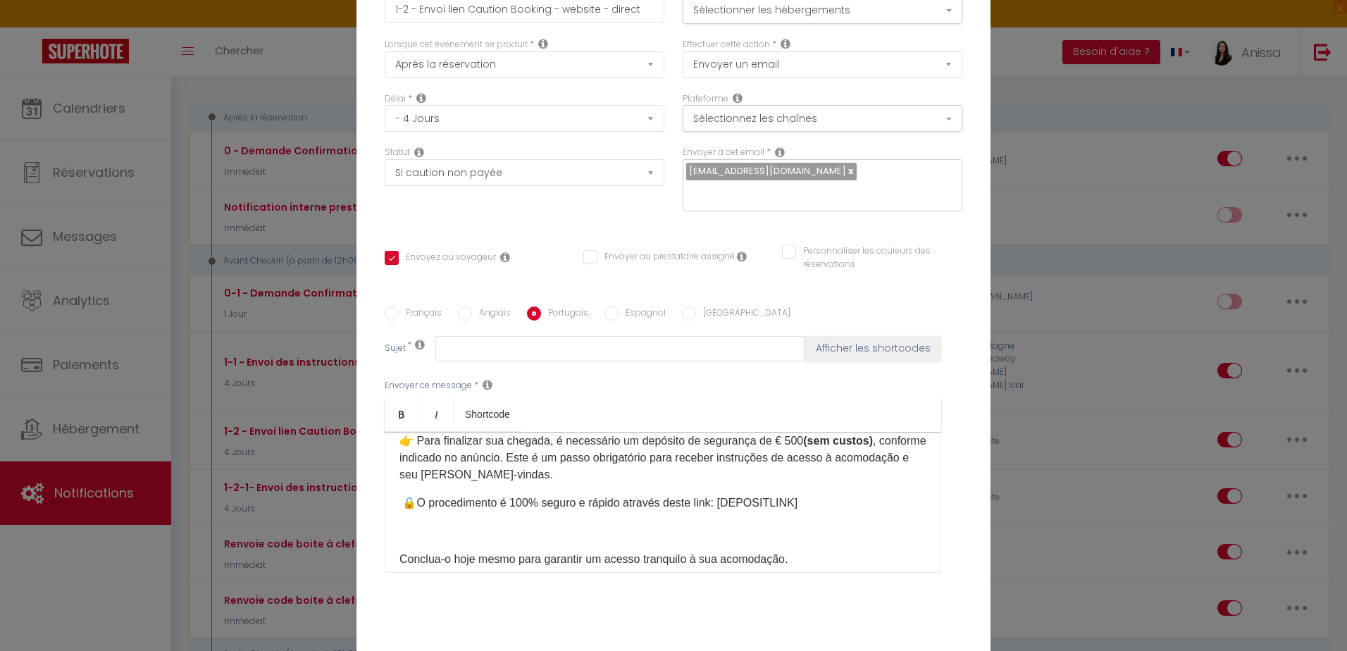
click at [392, 525] on div "Olá [GUEST:FIRST_NAME], Sua estadia no Golden Royal começa em 4 dias. Aguardamo…" at bounding box center [663, 502] width 556 height 141
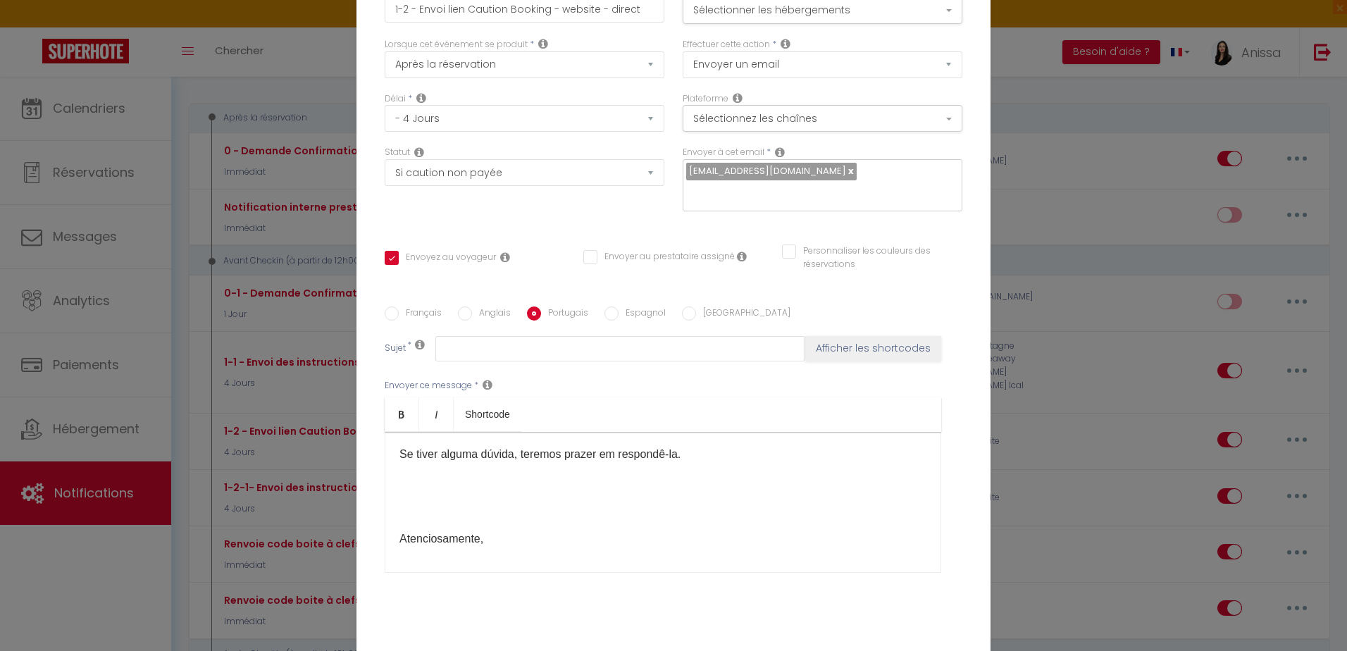
scroll to position [141, 0]
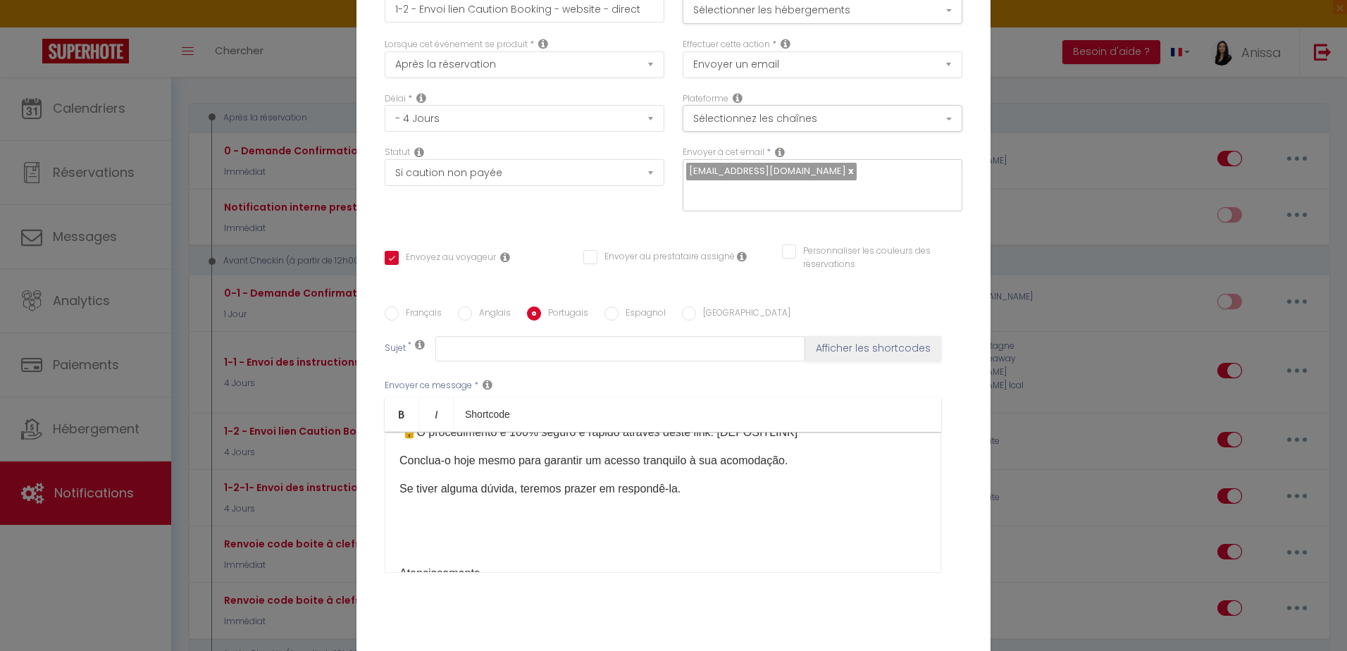
drag, startPoint x: 432, startPoint y: 523, endPoint x: 440, endPoint y: 524, distance: 8.6
click at [431, 523] on p at bounding box center [662, 517] width 527 height 17
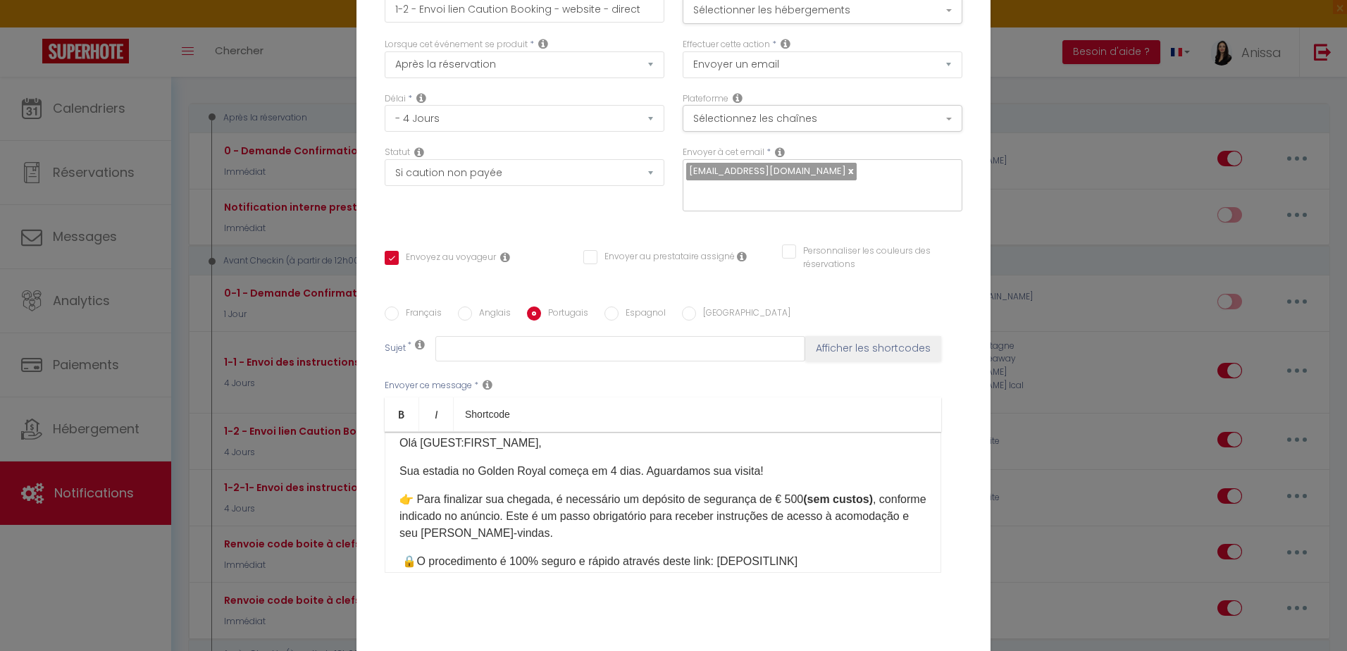
scroll to position [0, 0]
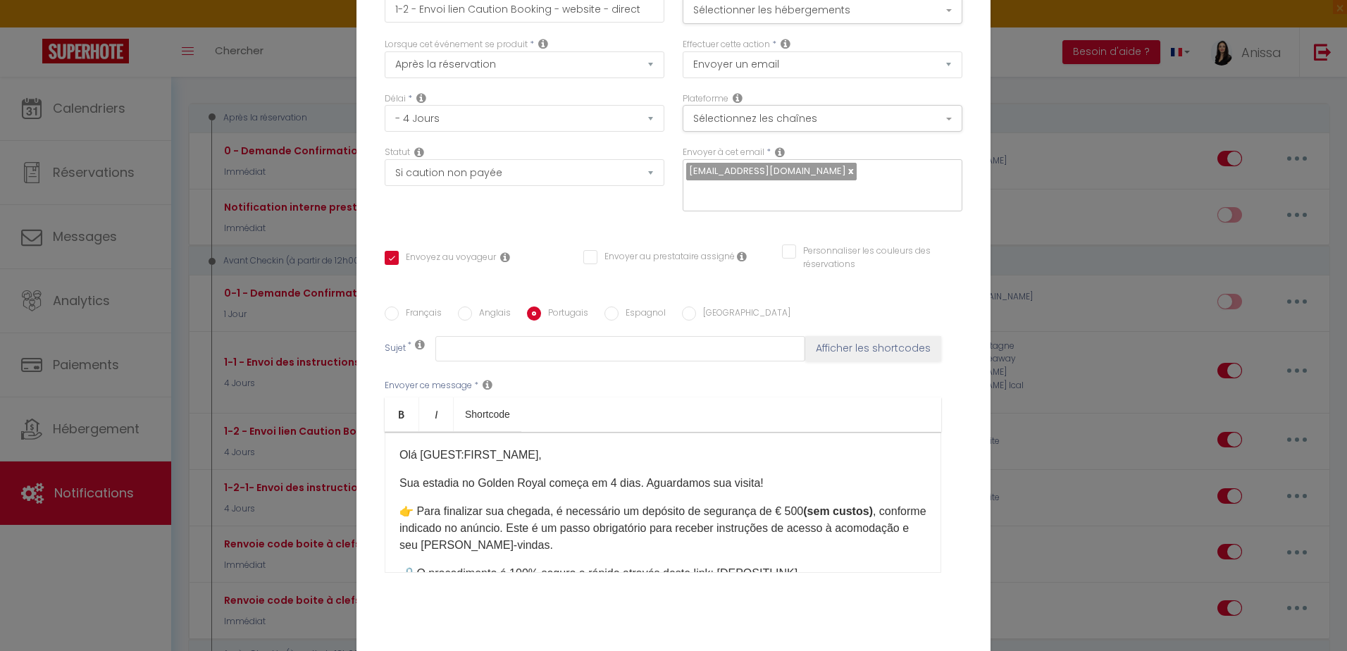
click at [388, 311] on input "Français" at bounding box center [392, 313] width 14 height 14
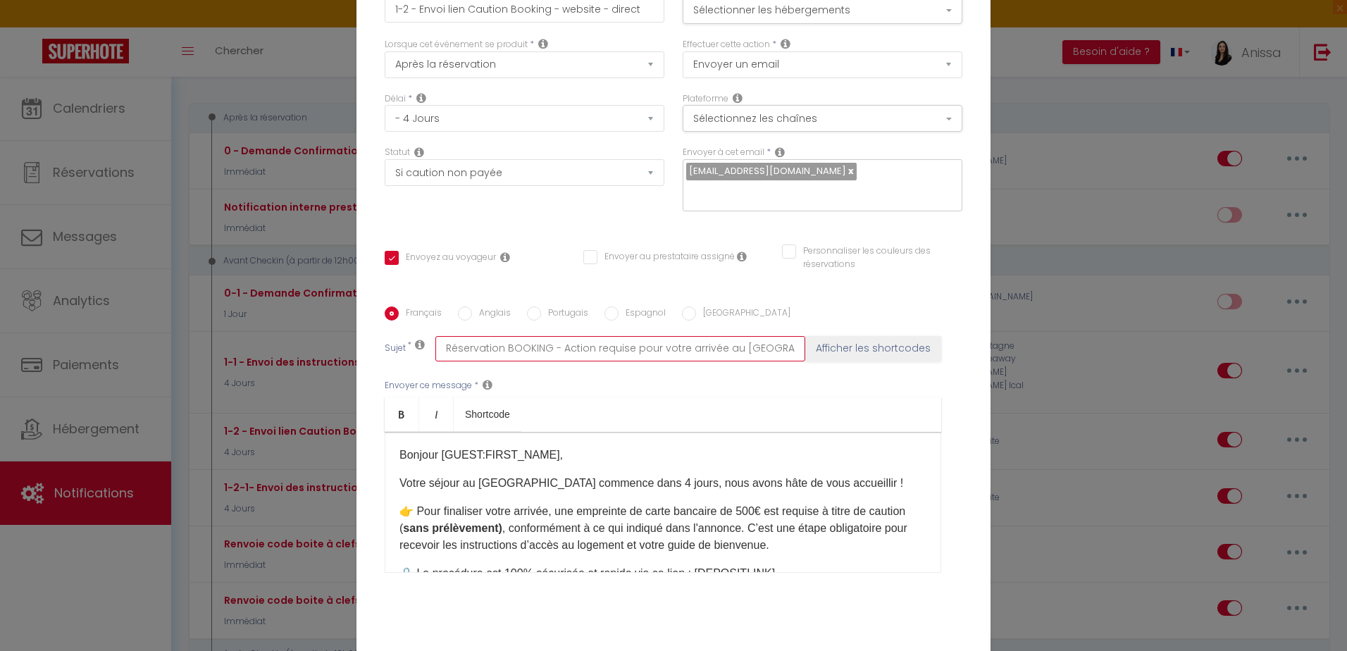
click at [483, 340] on input "Réservation BOOKING - Action requise pour votre arrivée au Golden Royal" at bounding box center [620, 348] width 370 height 25
click at [556, 307] on label "Portugais" at bounding box center [564, 313] width 47 height 15
click at [541, 307] on input "Portugais" at bounding box center [534, 313] width 14 height 14
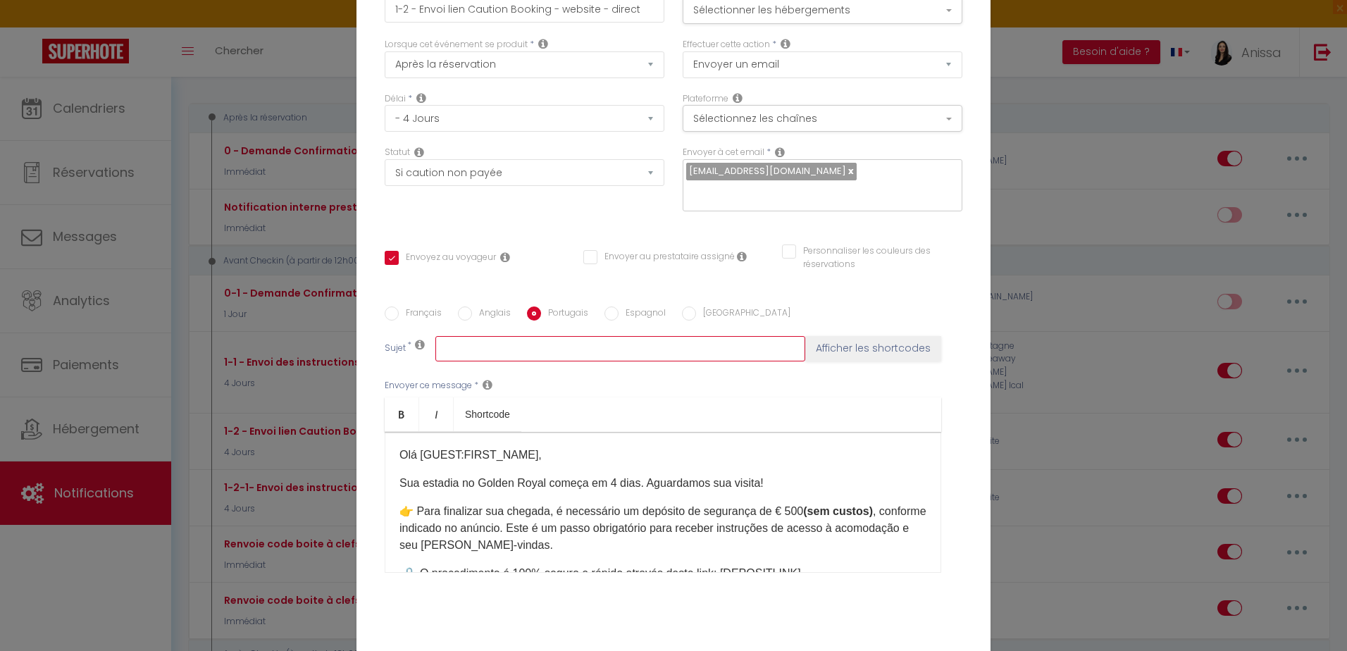
click at [580, 339] on input "text" at bounding box center [620, 348] width 370 height 25
paste input "RESERVA Reserva - Ação necessária para sua chegada ao Golden Royal"
click at [500, 349] on input "RESERVA Reserva - Ação necessária para sua chegada ao Golden Royal" at bounding box center [620, 348] width 370 height 25
click at [441, 346] on input "RESERVA Reserva - Ação necessária para sua chegada ao Golden Royal" at bounding box center [620, 348] width 370 height 25
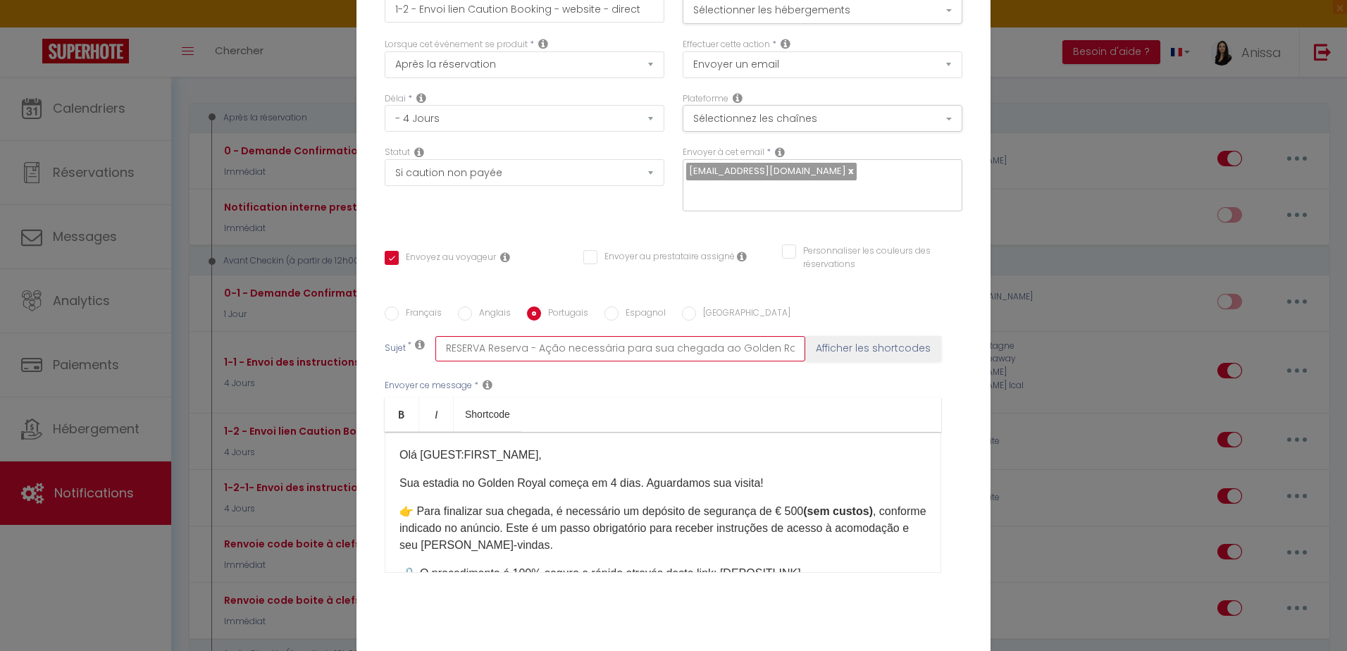
click at [441, 346] on input "RESERVA Reserva - Ação necessária para sua chegada ao Golden Royal" at bounding box center [620, 348] width 370 height 25
click at [420, 311] on label "Français" at bounding box center [420, 313] width 43 height 15
click at [399, 311] on input "Français" at bounding box center [392, 313] width 14 height 14
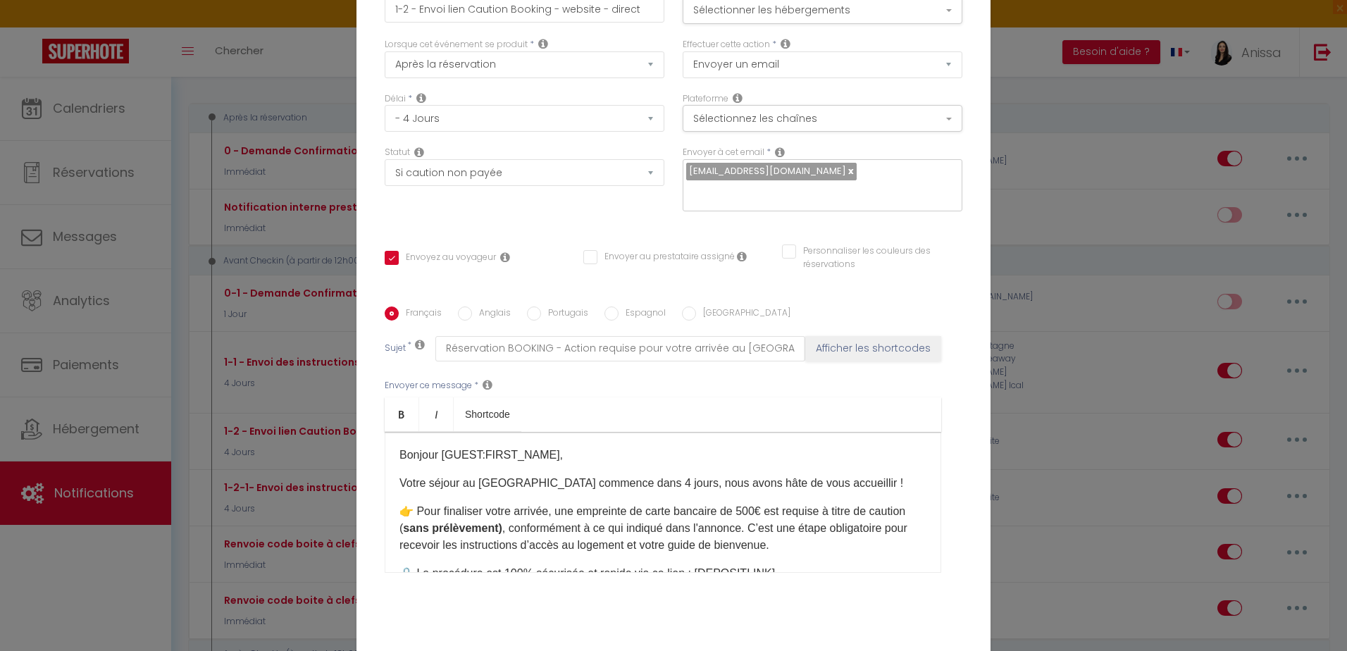
click at [492, 308] on label "Anglais" at bounding box center [491, 313] width 39 height 15
click at [472, 308] on input "Anglais" at bounding box center [465, 313] width 14 height 14
click at [556, 316] on label "Portugais" at bounding box center [564, 313] width 47 height 15
click at [541, 316] on input "Portugais" at bounding box center [534, 313] width 14 height 14
drag, startPoint x: 640, startPoint y: 313, endPoint x: 650, endPoint y: 313, distance: 10.6
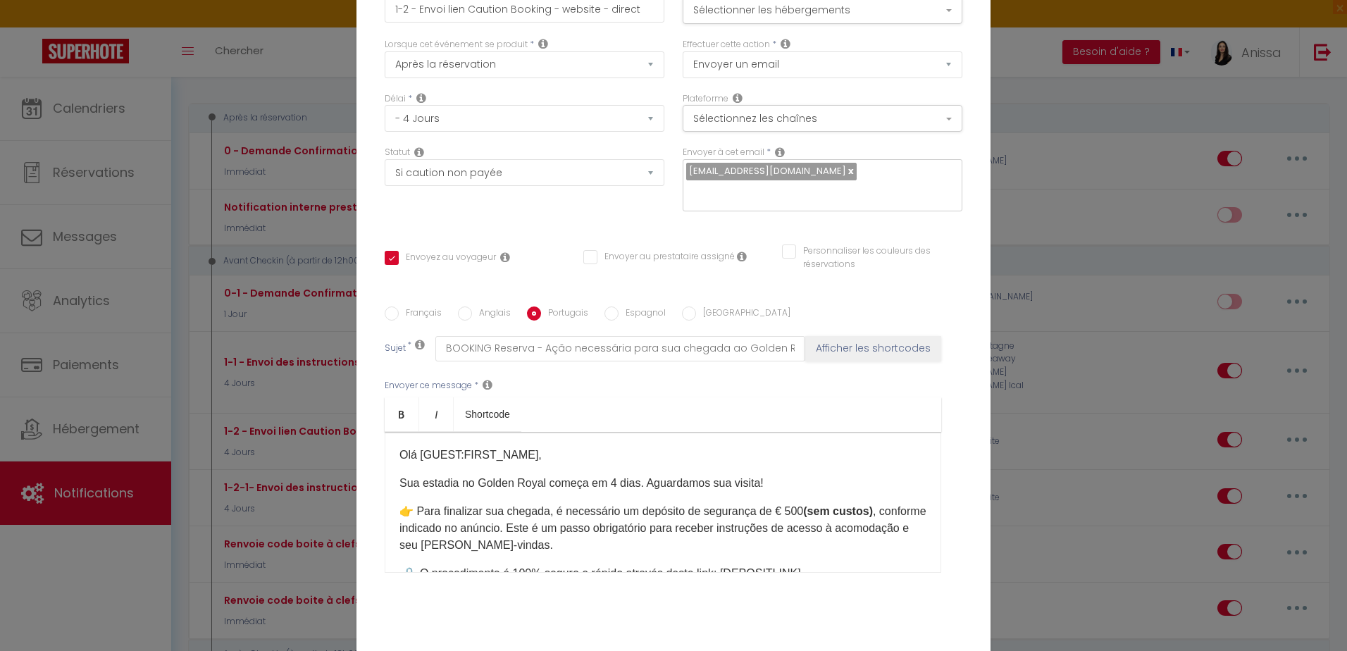
click at [640, 313] on label "Espagnol" at bounding box center [641, 313] width 47 height 15
click at [618, 313] on input "Espagnol" at bounding box center [611, 313] width 14 height 14
click at [687, 311] on input "Italien" at bounding box center [689, 313] width 14 height 14
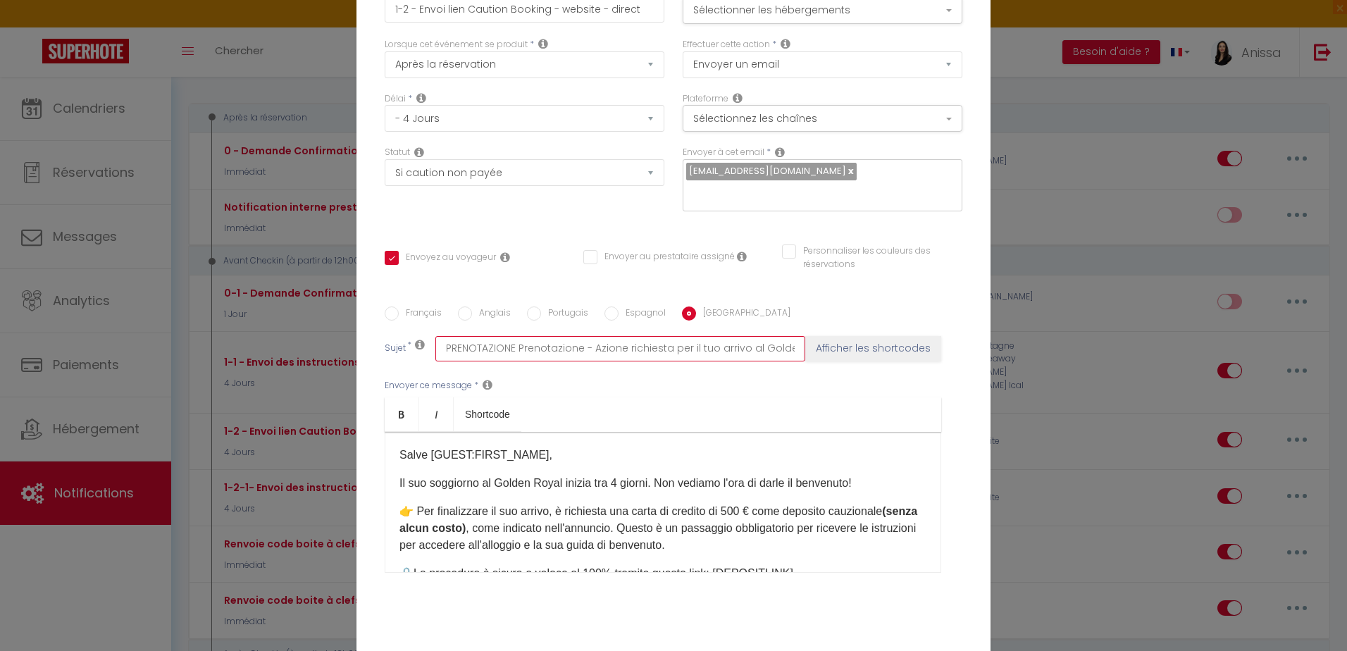
click at [463, 344] on input "PRENOTAZIONE Prenotazione - Azione richiesta per il tuo arrivo al Golden Royal" at bounding box center [620, 348] width 370 height 25
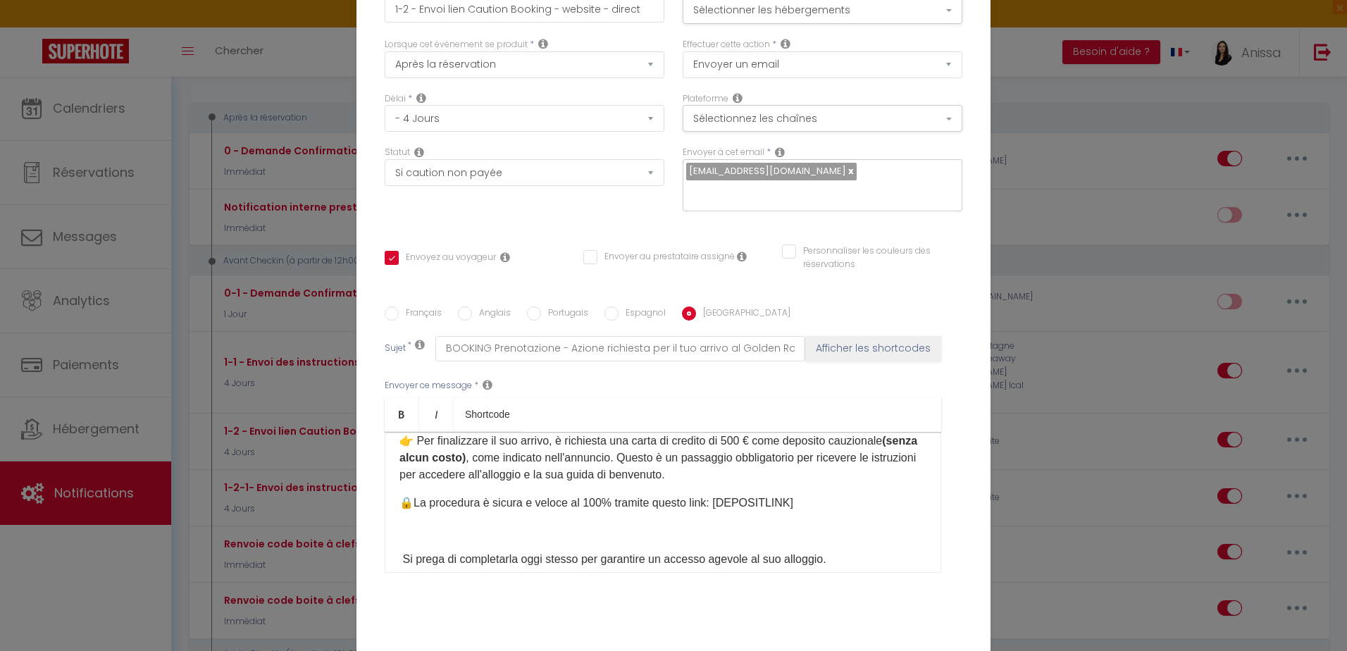
click at [424, 309] on label "Français" at bounding box center [420, 313] width 43 height 15
click at [399, 309] on input "Français" at bounding box center [392, 313] width 14 height 14
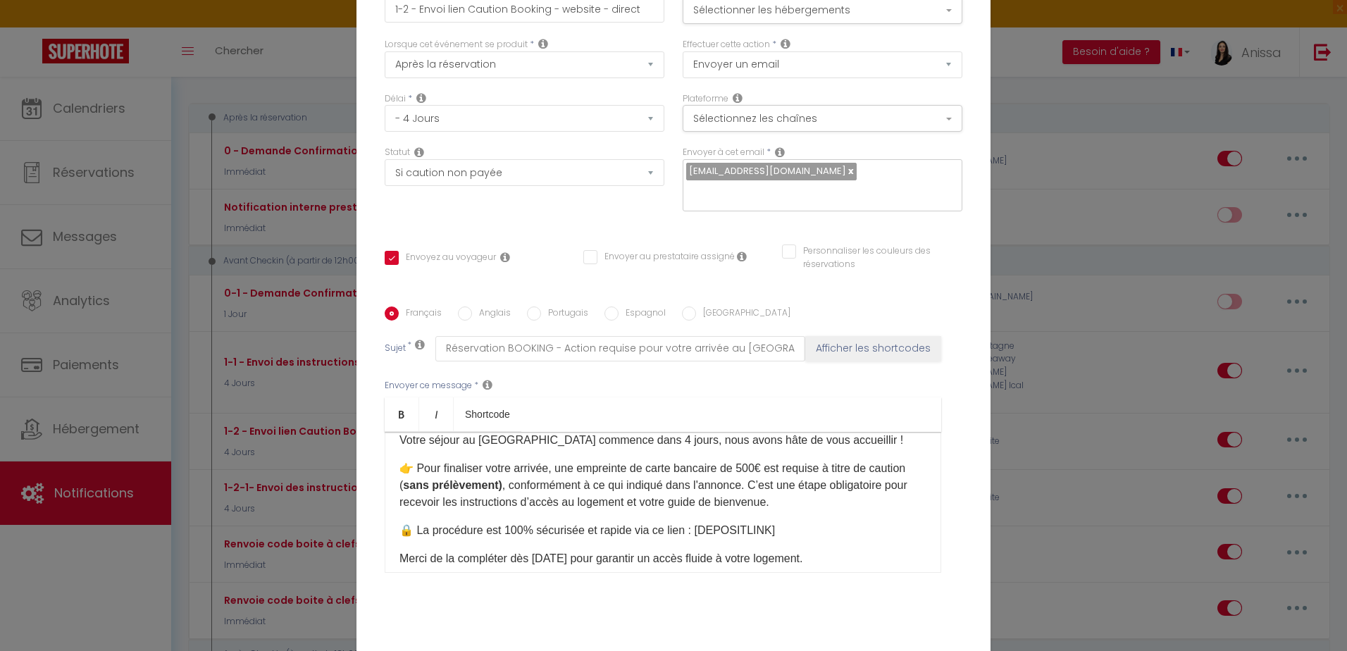
scroll to position [0, 0]
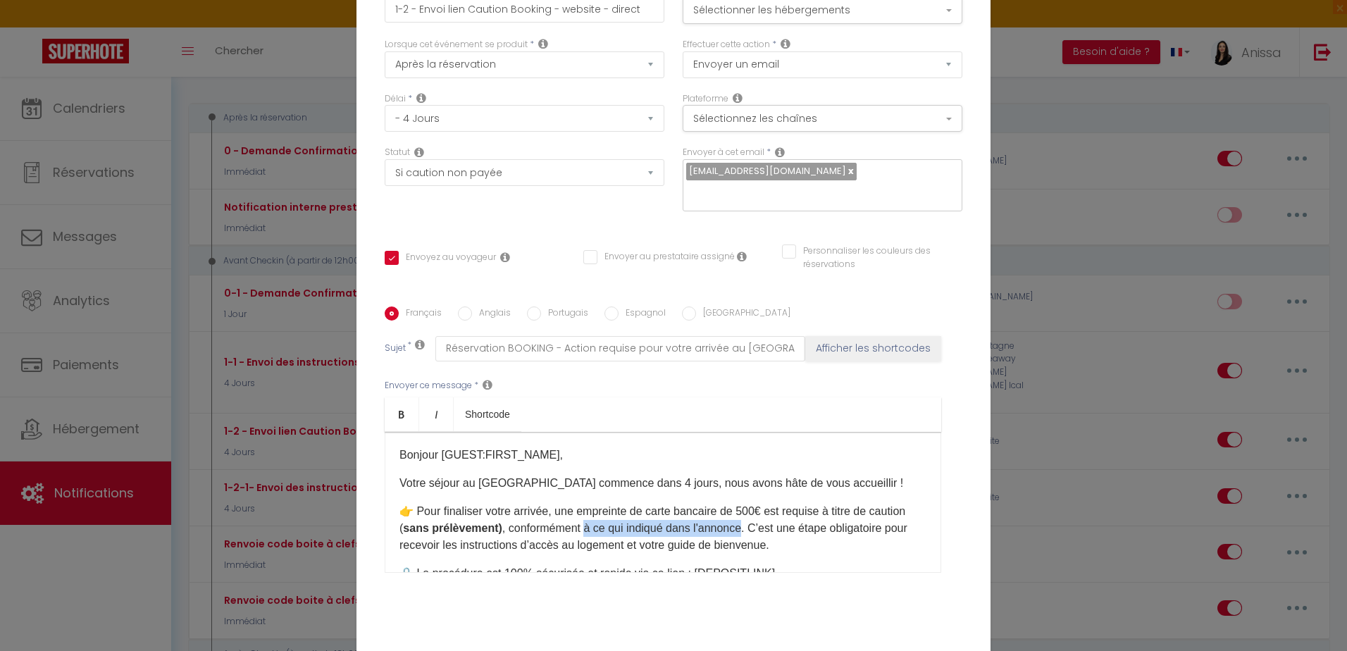
drag, startPoint x: 622, startPoint y: 529, endPoint x: 778, endPoint y: 529, distance: 156.4
click at [778, 529] on p "👉 Pour finaliser votre arrivée, une empreinte de carte bancaire de 500€ est req…" at bounding box center [662, 528] width 527 height 51
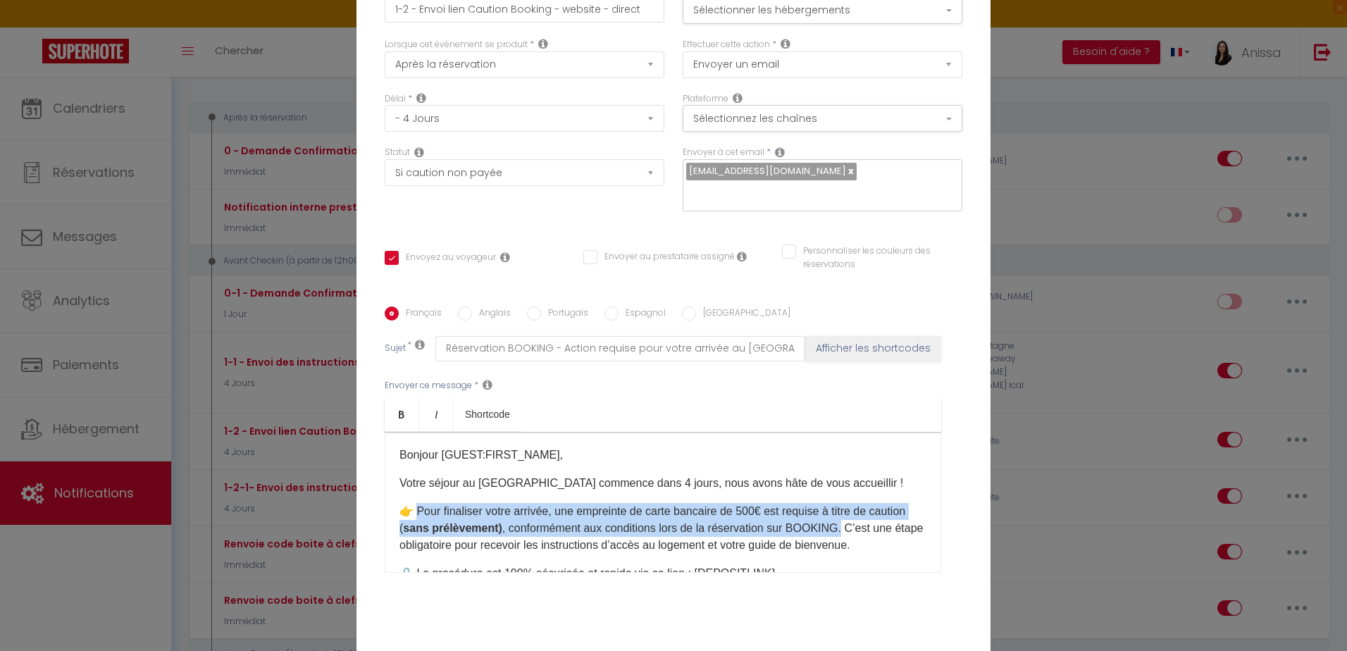
drag, startPoint x: 413, startPoint y: 510, endPoint x: 876, endPoint y: 527, distance: 463.1
click at [876, 527] on p "👉 Pour finaliser votre arrivée, une empreinte de carte bancaire de 500€ est req…" at bounding box center [662, 528] width 527 height 51
copy p "our finaliser votre arrivée, une empreinte de carte bancaire de 500€ est requis…"
click at [697, 313] on label "Italien" at bounding box center [743, 313] width 94 height 15
click at [696, 313] on input "Italien" at bounding box center [689, 313] width 14 height 14
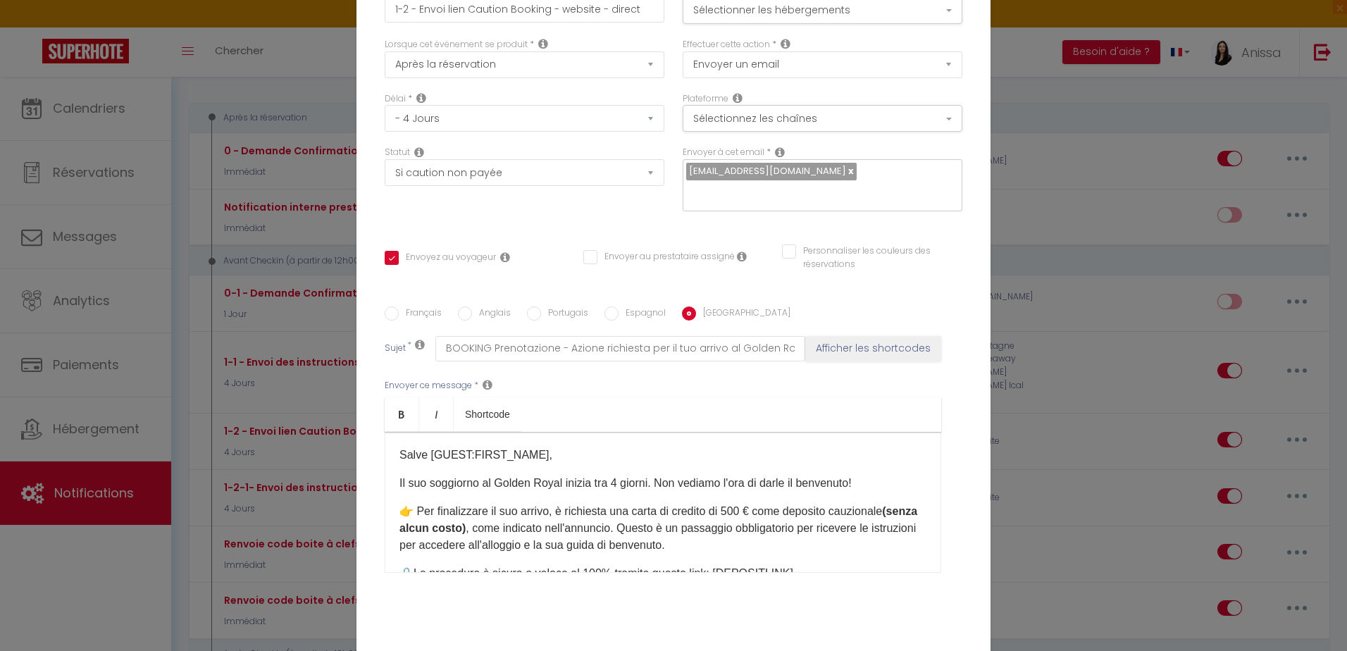
click at [420, 314] on label "Français" at bounding box center [420, 313] width 43 height 15
click at [399, 314] on input "Français" at bounding box center [392, 313] width 14 height 14
click at [703, 311] on label "Italien" at bounding box center [743, 313] width 94 height 15
click at [696, 311] on input "Italien" at bounding box center [689, 313] width 14 height 14
click at [704, 515] on p "👉 Per finalizzare il suo arrivo, è richiesta una carta di credito di 500 € come…" at bounding box center [662, 528] width 527 height 51
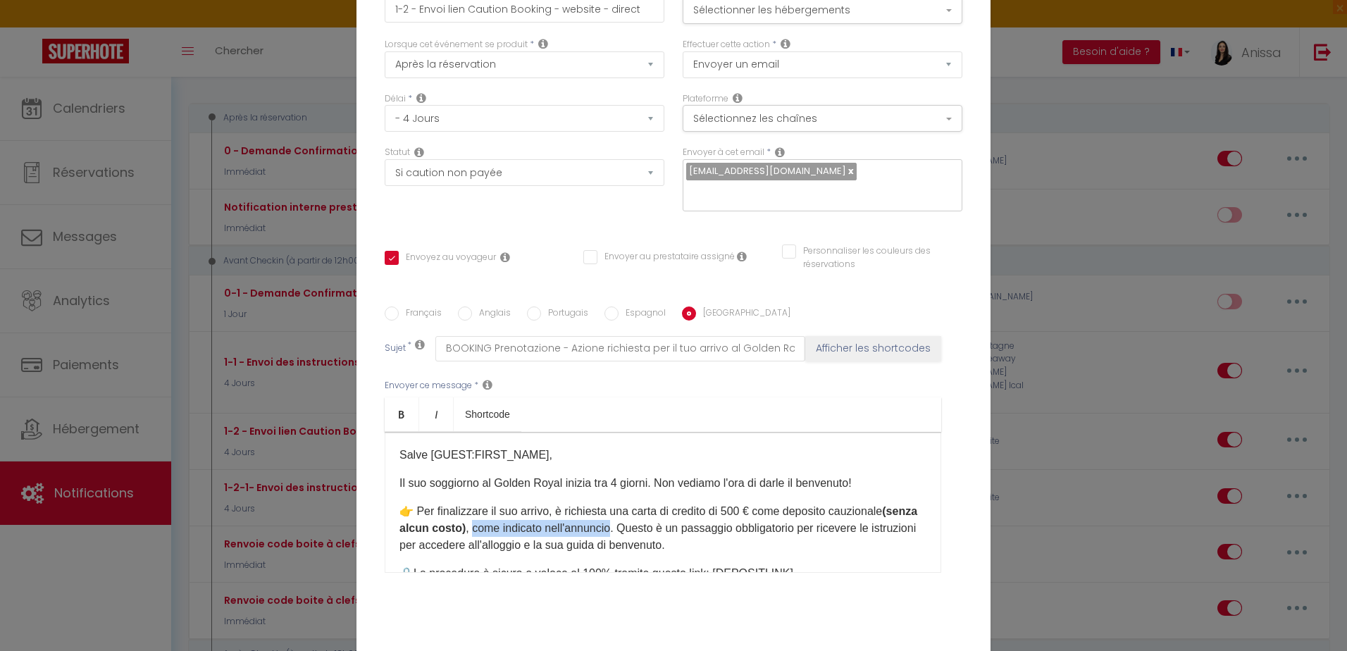
drag, startPoint x: 502, startPoint y: 527, endPoint x: 644, endPoint y: 528, distance: 142.3
click at [644, 528] on p "👉 Per finalizzare il suo arrivo, è richiesta una carta di credito di 500 € come…" at bounding box center [662, 528] width 527 height 51
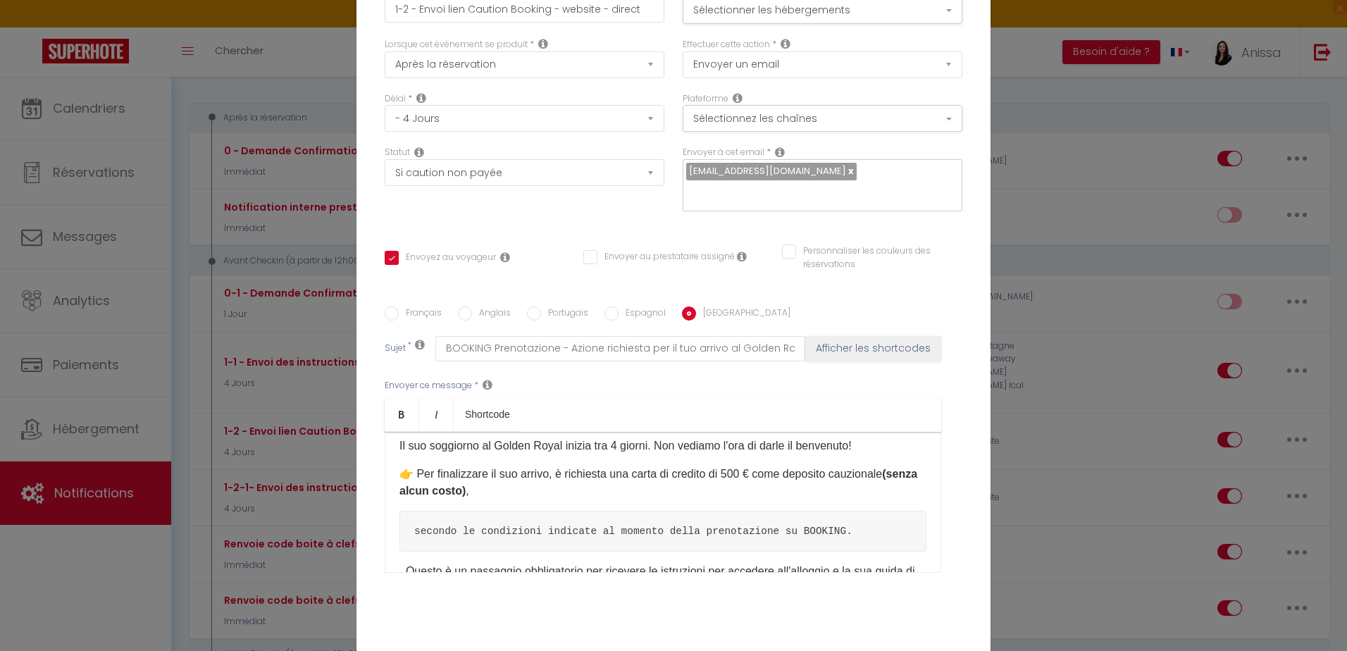
scroll to position [70, 0]
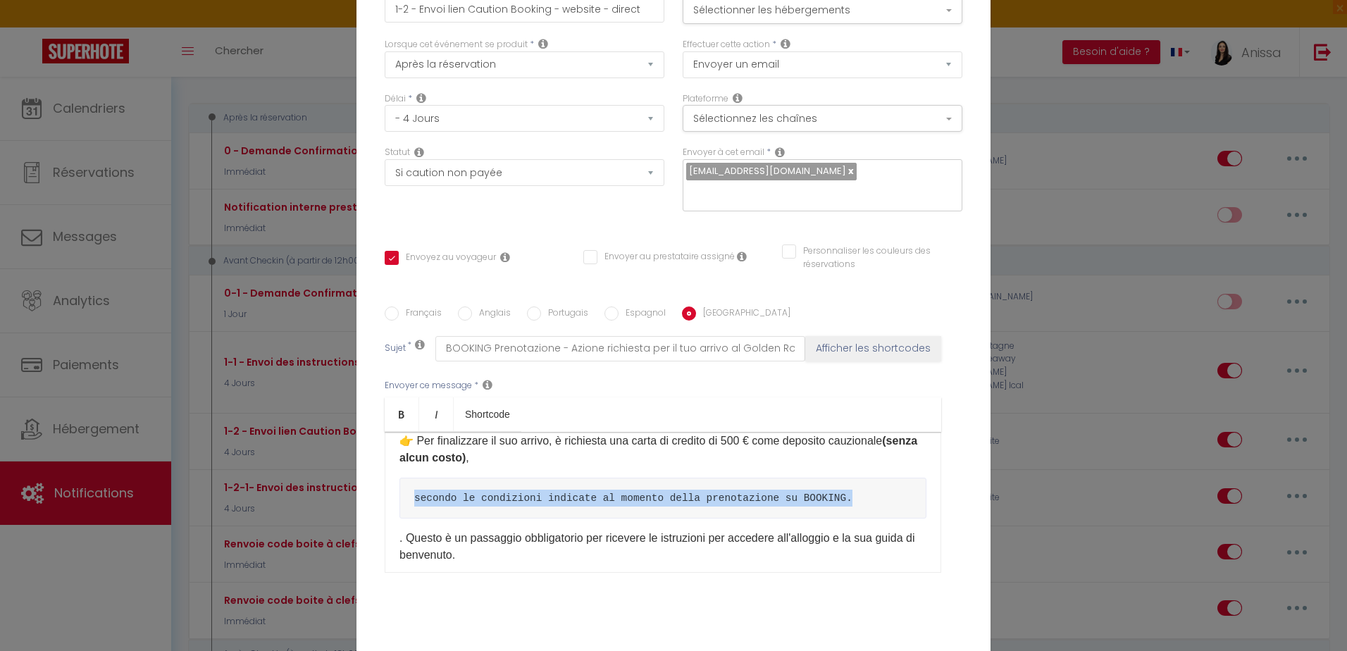
drag, startPoint x: 876, startPoint y: 509, endPoint x: 372, endPoint y: 499, distance: 503.7
click at [372, 499] on div "Titre * 1-2 - Envoi lien Caution Booking - website - direct Pour cet hébergemen…" at bounding box center [673, 307] width 634 height 674
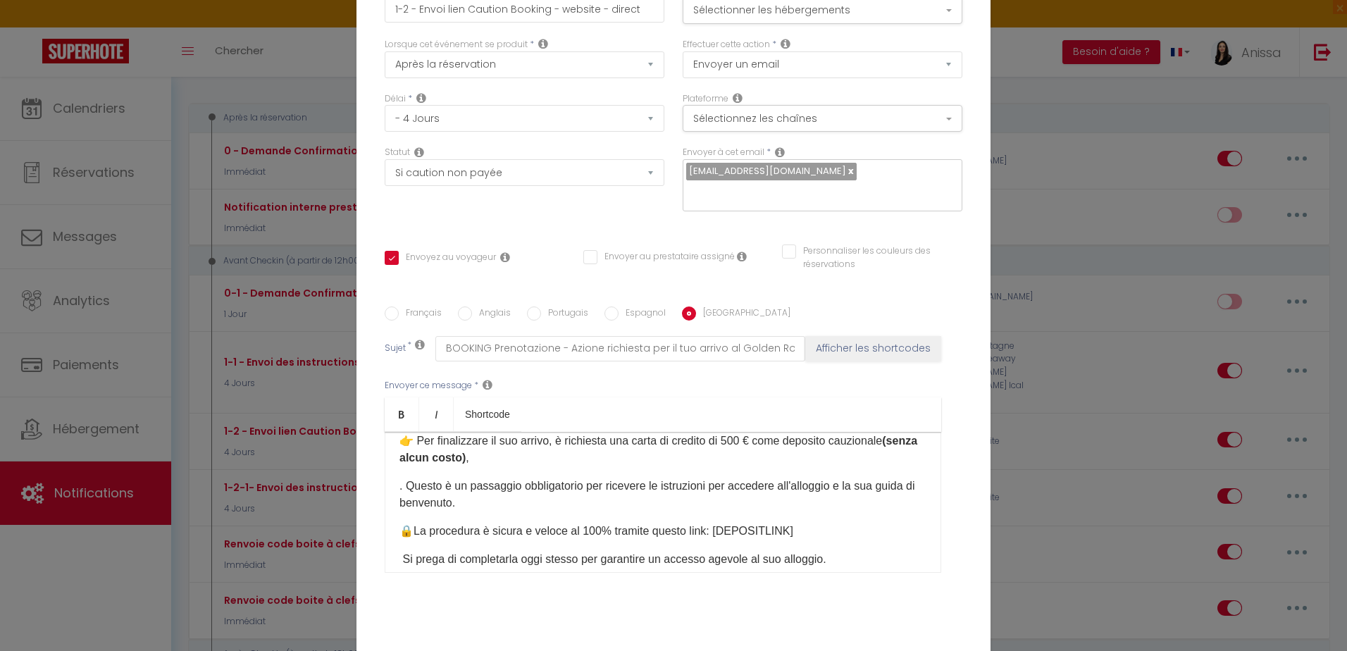
click at [505, 457] on p "👉 Per finalizzare il suo arrivo, è richiesta una carta di credito di 500 € come…" at bounding box center [662, 449] width 527 height 34
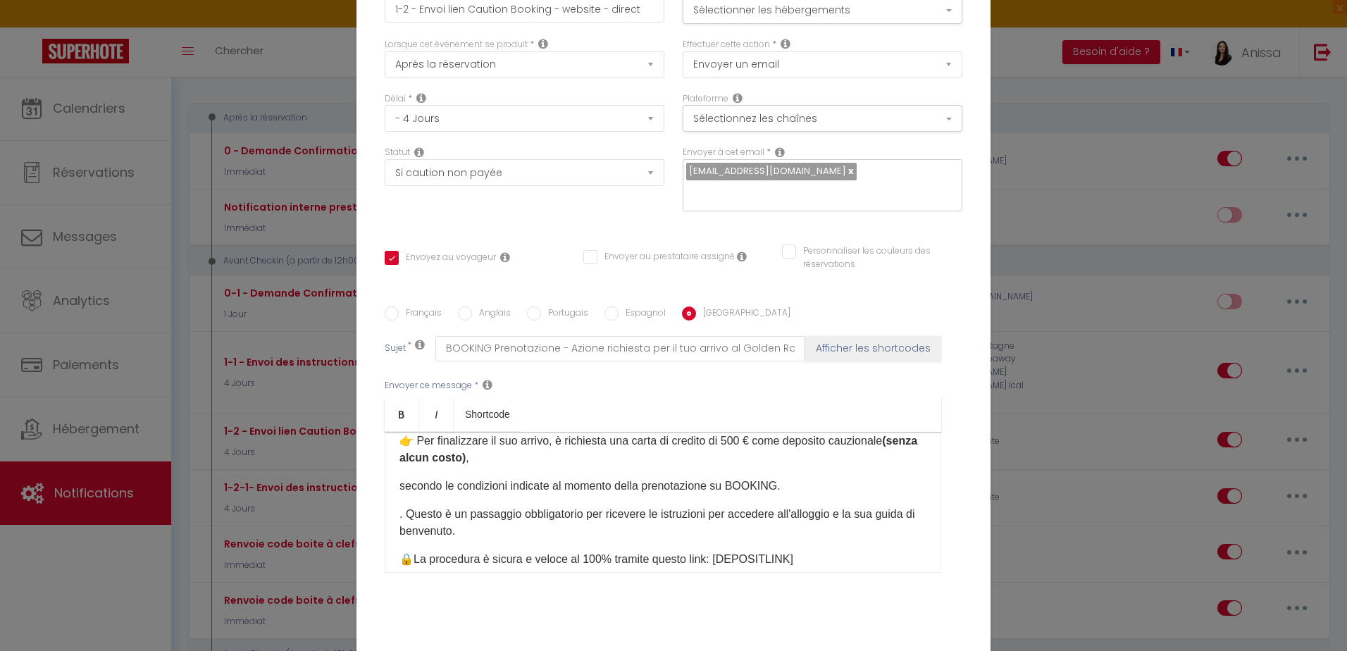
drag, startPoint x: 392, startPoint y: 485, endPoint x: 1014, endPoint y: 475, distance: 622.7
click at [392, 485] on div "​Salve [GUEST:FIRST_NAME], Il suo soggiorno al Golden Royal inizia tra 4 giorni…" at bounding box center [663, 502] width 556 height 141
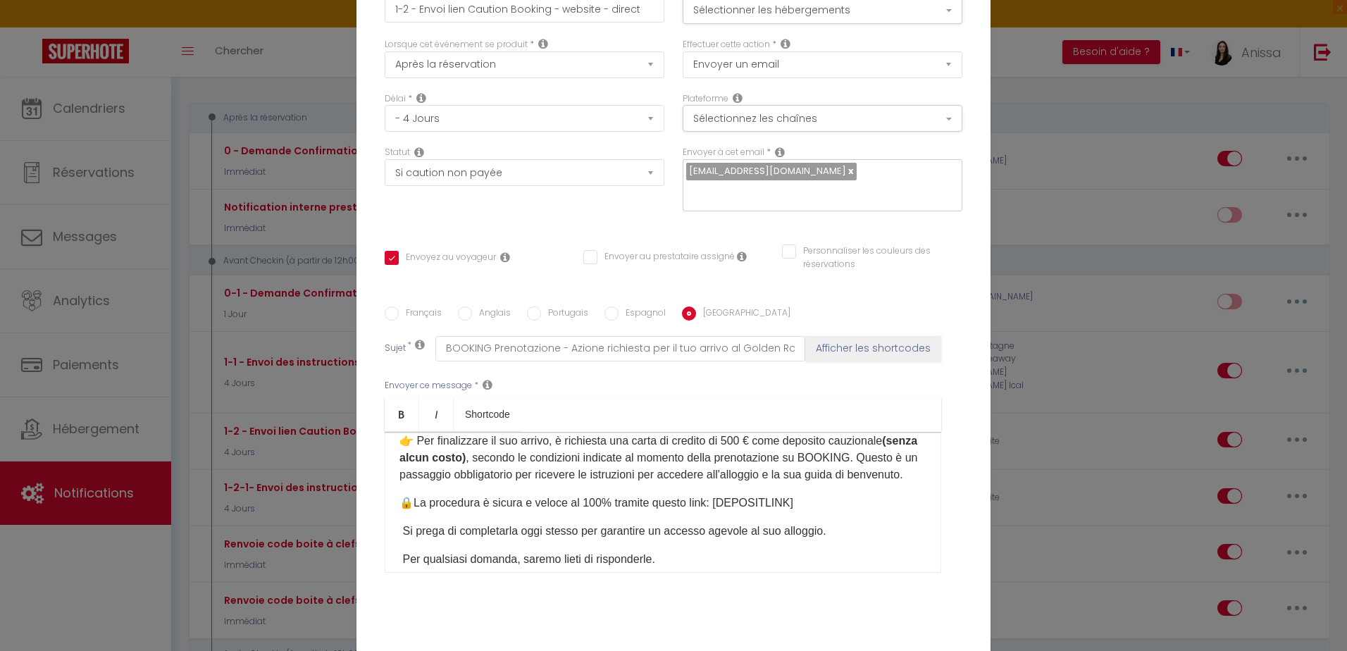
click at [478, 308] on label "Anglais" at bounding box center [491, 313] width 39 height 15
click at [472, 308] on input "Anglais" at bounding box center [465, 313] width 14 height 14
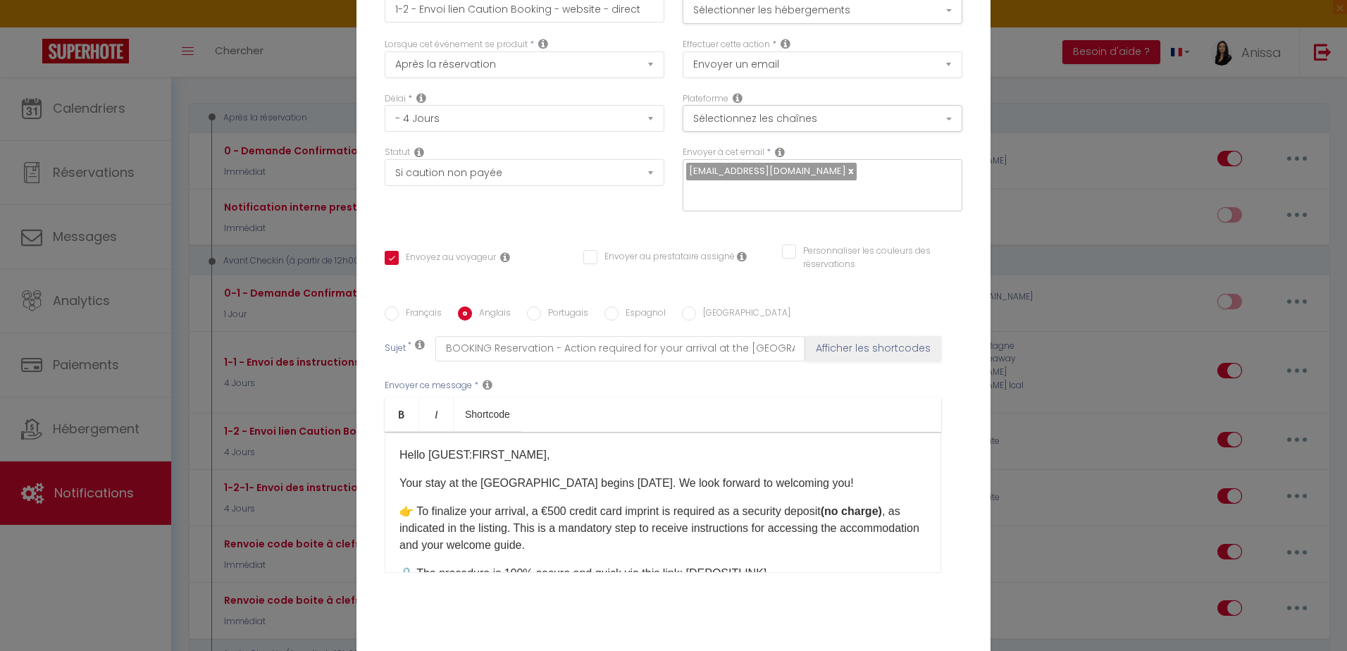
click at [561, 528] on p "👉 To finalize your arrival, a €500 credit card imprint is required as a securit…" at bounding box center [662, 528] width 527 height 51
drag, startPoint x: 397, startPoint y: 526, endPoint x: 523, endPoint y: 527, distance: 126.1
click at [523, 527] on div "​Hello [GUEST:FIRST_NAME], Your stay at the Golden Royal begins in 4 days. We l…" at bounding box center [663, 502] width 556 height 141
click at [532, 313] on input "Portugais" at bounding box center [534, 313] width 14 height 14
click at [698, 537] on p "👉 Para finalizar sua chegada, é necessário um depósito de segurança de € 500 (s…" at bounding box center [662, 528] width 527 height 51
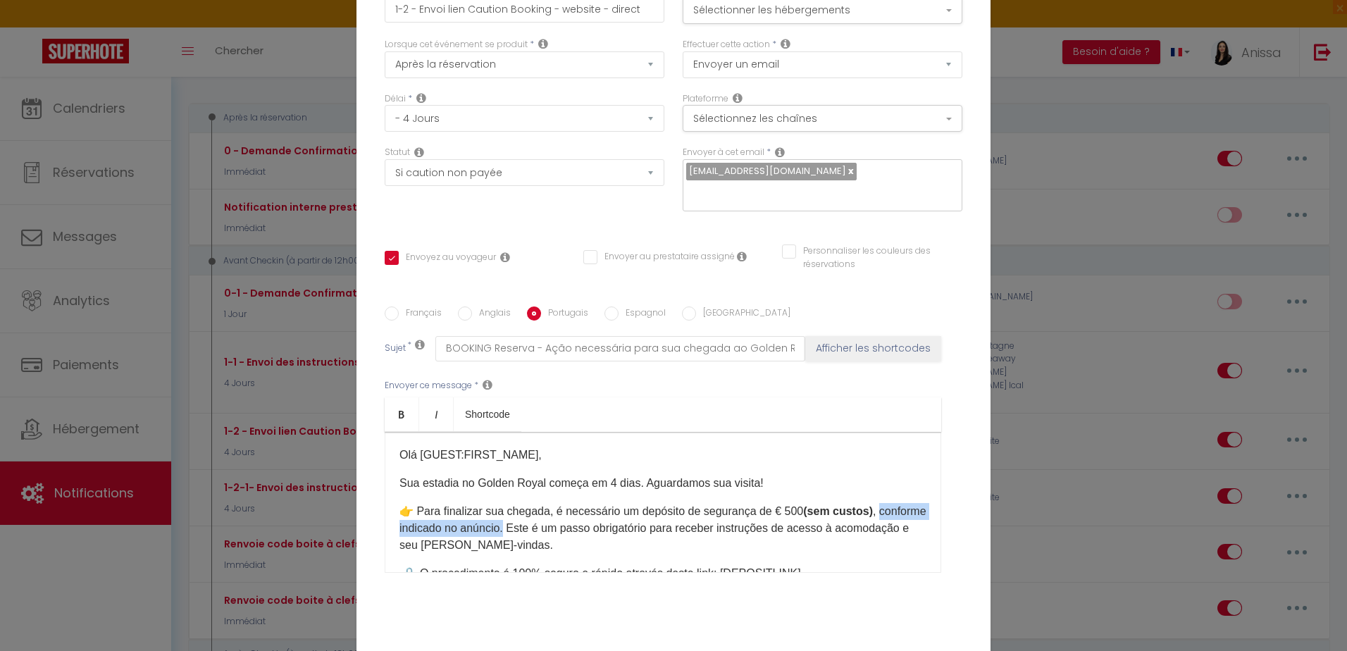
drag, startPoint x: 395, startPoint y: 525, endPoint x: 549, endPoint y: 528, distance: 153.6
click at [549, 528] on p "👉 Para finalizar sua chegada, é necessário um depósito de segurança de € 500 (s…" at bounding box center [662, 528] width 527 height 51
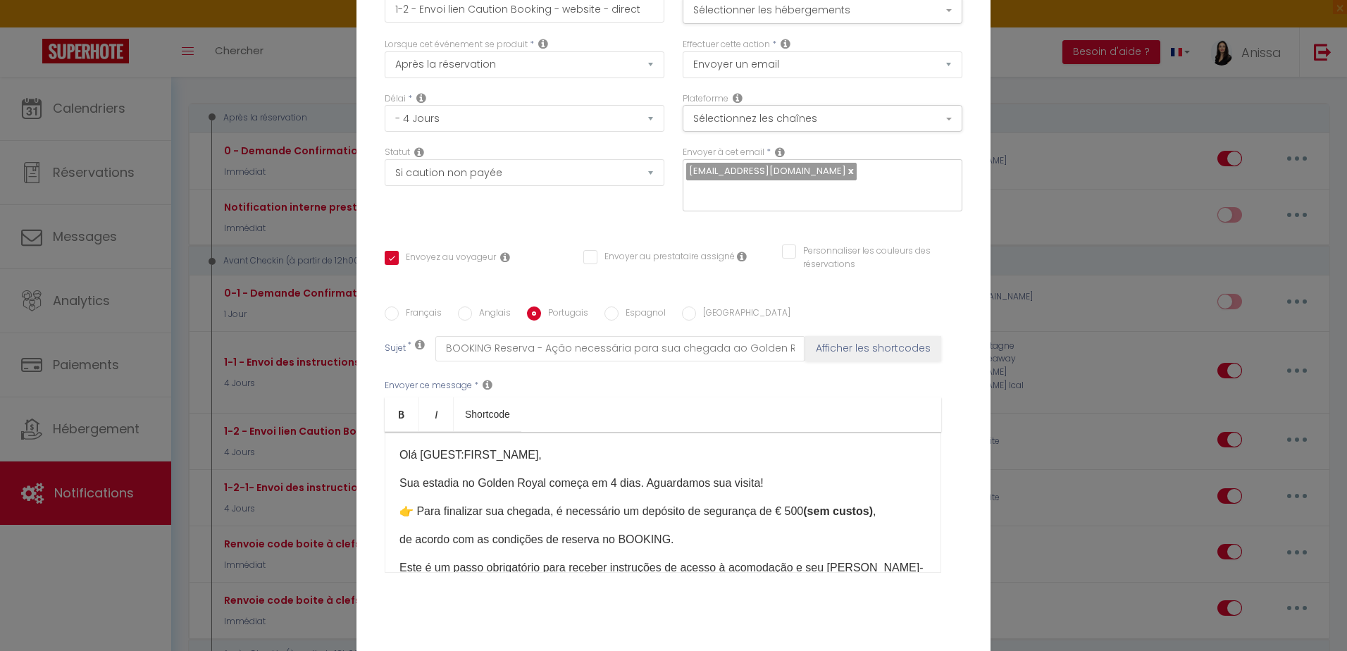
click at [399, 537] on span "de acordo com as condições de reserva no BOOKING." at bounding box center [536, 539] width 275 height 12
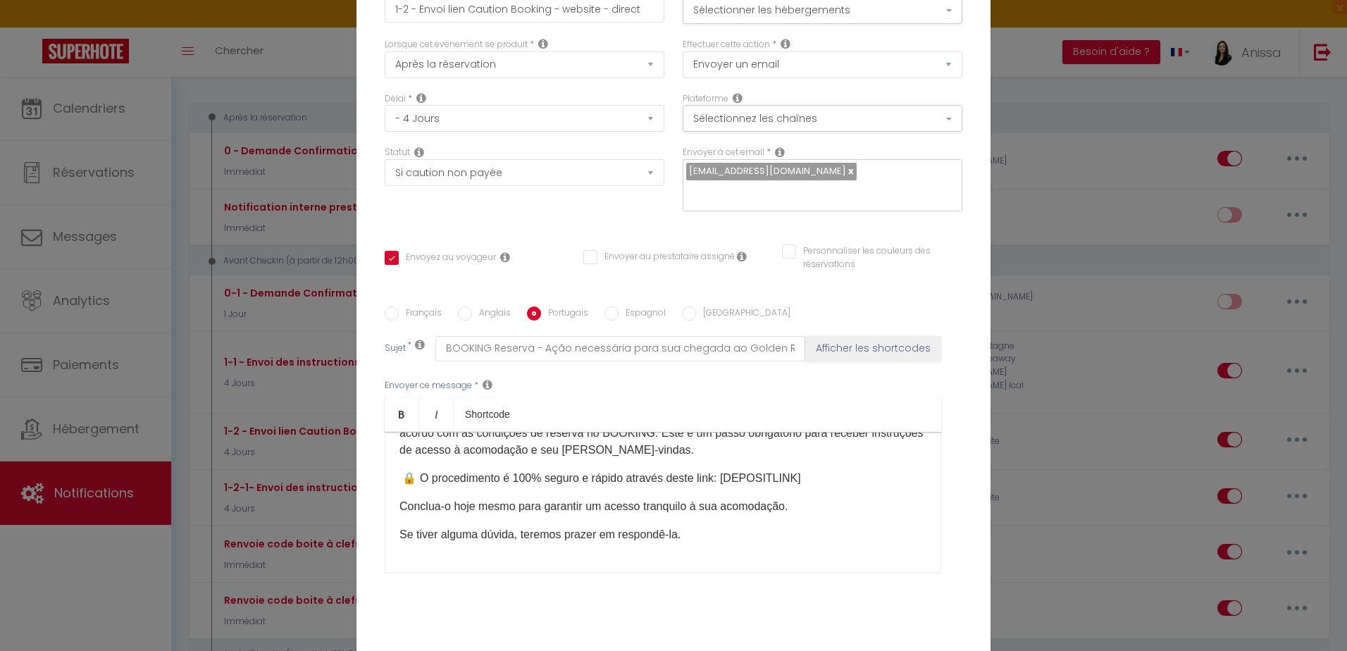
scroll to position [224, 0]
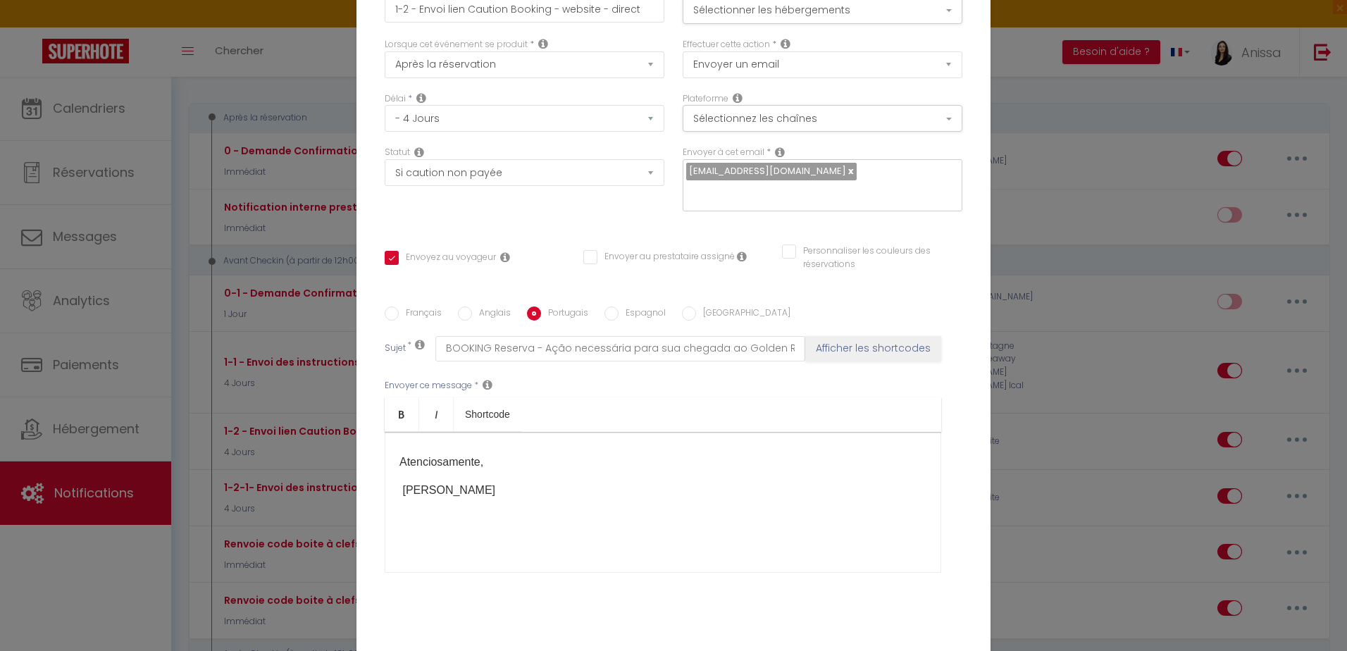
drag, startPoint x: 396, startPoint y: 488, endPoint x: 498, endPoint y: 468, distance: 104.0
click at [399, 488] on p "Anissa e Mehdi" at bounding box center [662, 490] width 527 height 17
click at [412, 308] on label "Français" at bounding box center [420, 313] width 43 height 15
click at [399, 308] on input "Français" at bounding box center [392, 313] width 14 height 14
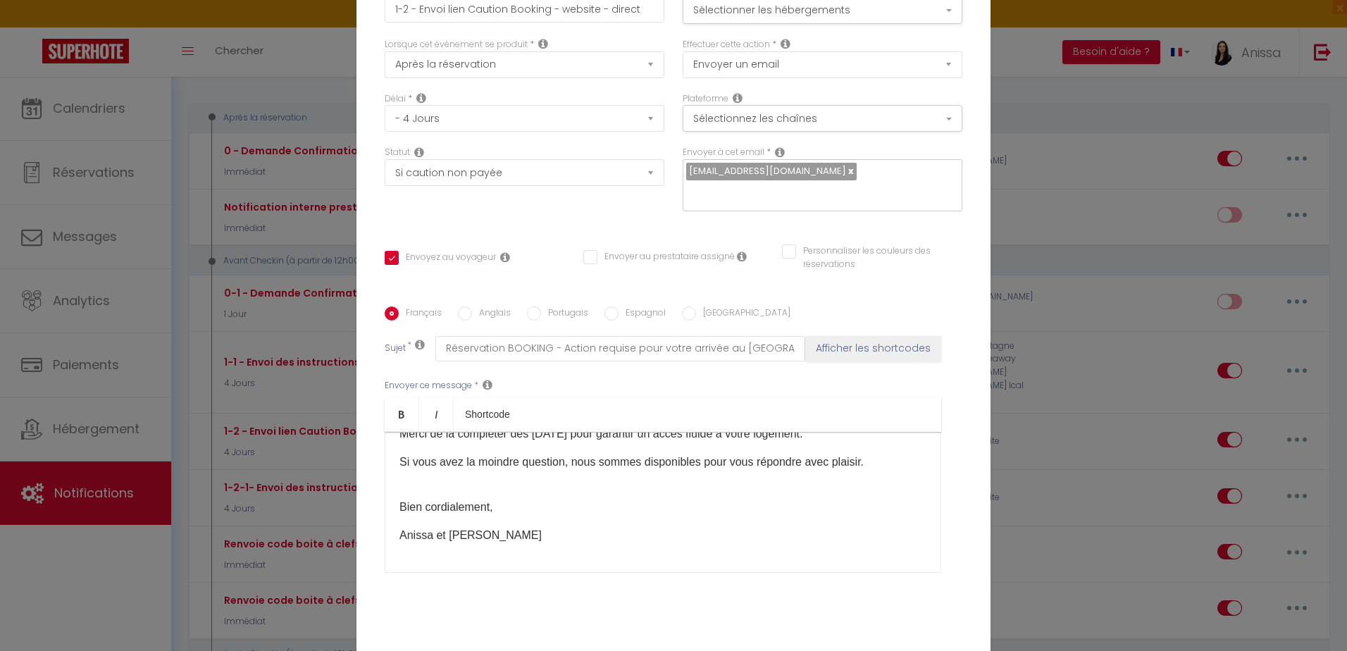
scroll to position [185, 0]
click at [485, 309] on label "Anglais" at bounding box center [491, 313] width 39 height 15
click at [472, 309] on input "Anglais" at bounding box center [465, 313] width 14 height 14
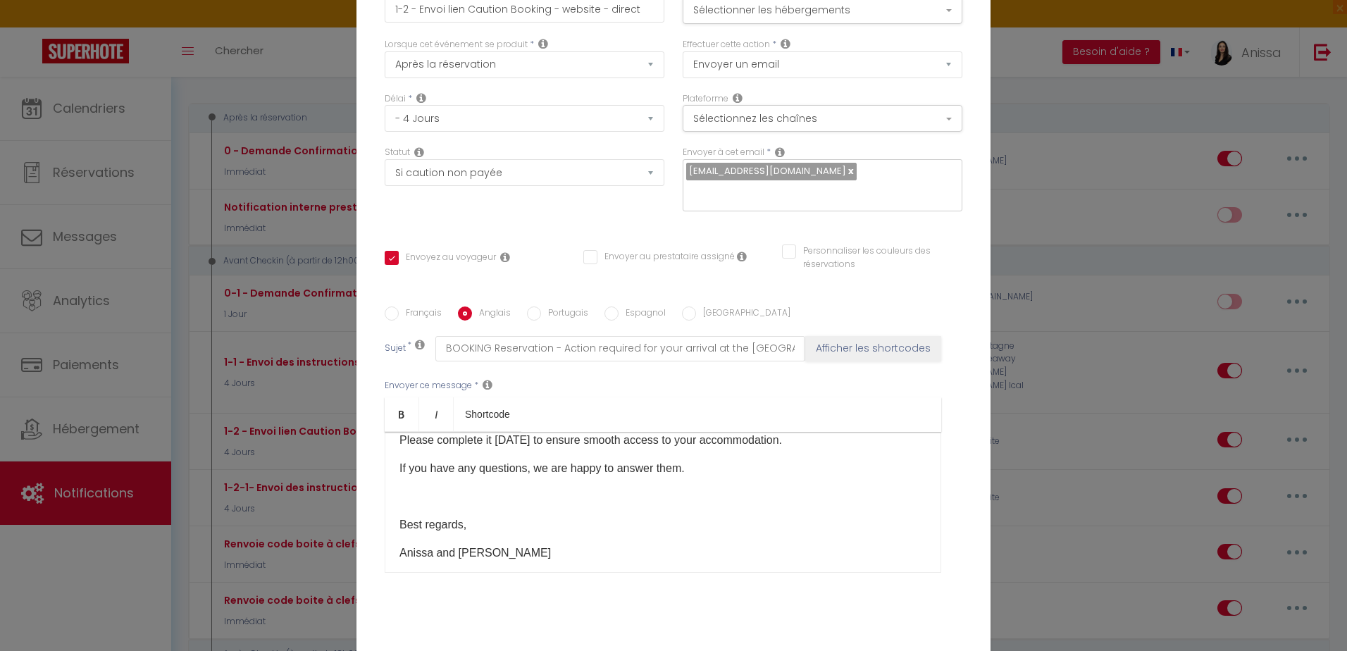
scroll to position [137, 0]
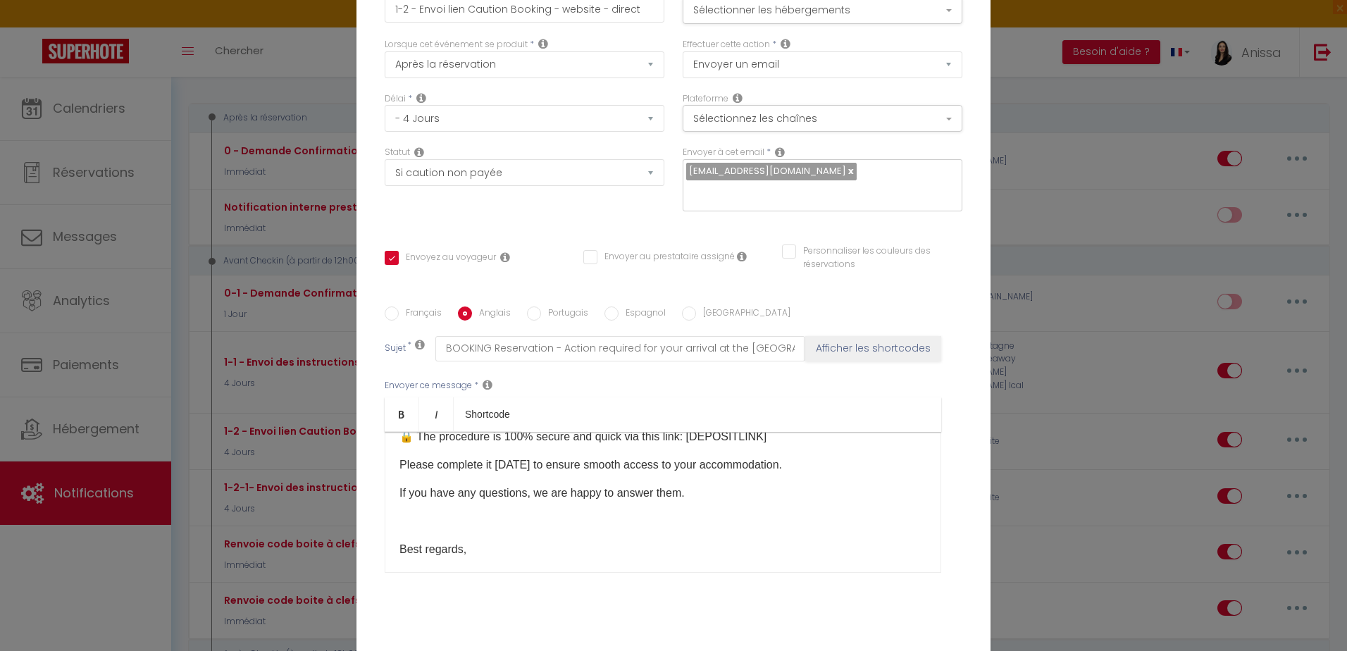
click at [551, 308] on label "Portugais" at bounding box center [564, 313] width 47 height 15
click at [541, 308] on input "Portugais" at bounding box center [534, 313] width 14 height 14
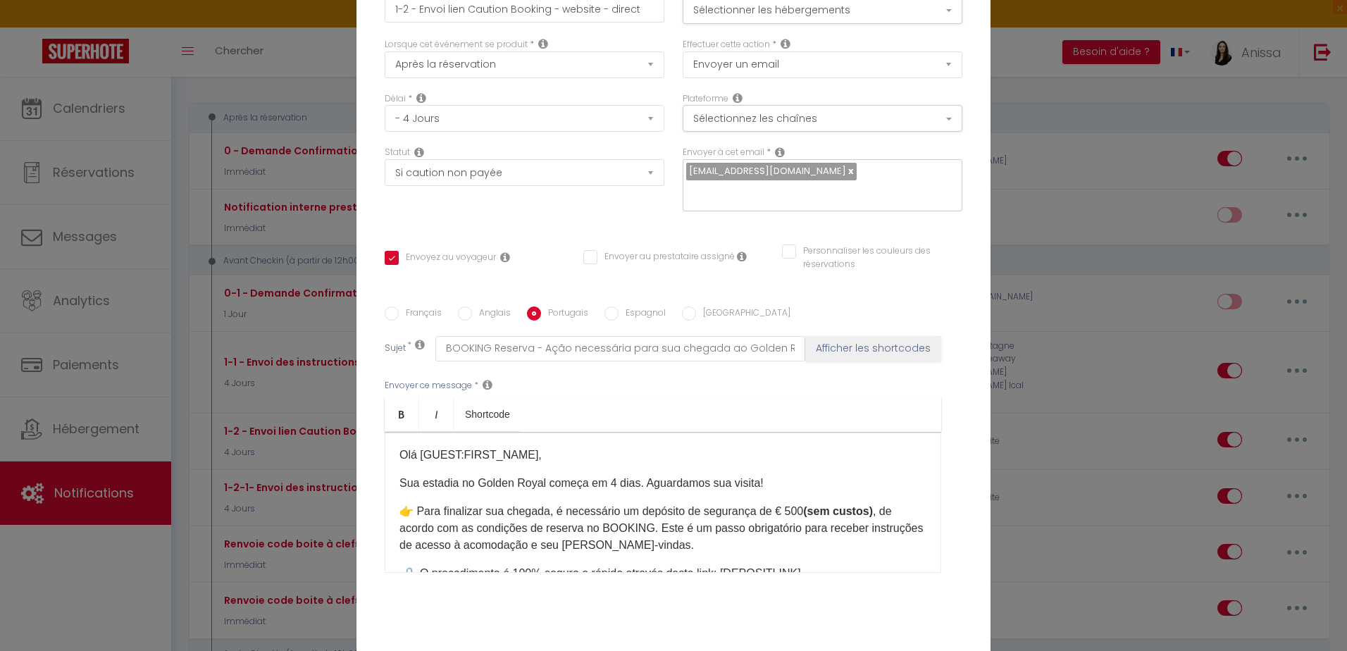
scroll to position [70, 0]
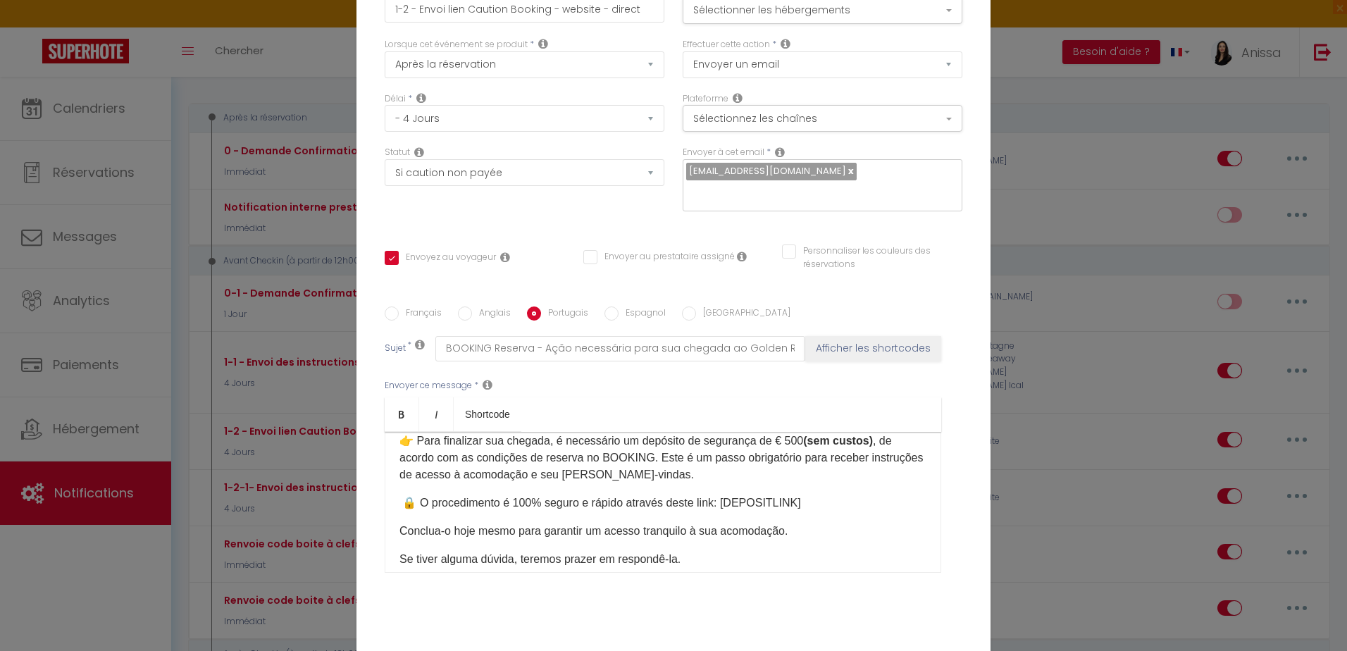
click at [708, 504] on p "🔒 O procedimento é 100% seguro e rápido através deste link: [DEPOSITLINK]" at bounding box center [662, 502] width 527 height 17
click at [478, 304] on div "Français Anglais Portugais Espagnol Italien Sujet * BOOKING Reserva - Ação nece…" at bounding box center [674, 448] width 578 height 326
click at [474, 316] on label "Anglais" at bounding box center [491, 313] width 39 height 15
click at [472, 316] on input "Anglais" at bounding box center [465, 313] width 14 height 14
click at [675, 502] on p "🔒 The procedure is 100% secure and quick via this link: [DEPOSITLINK]" at bounding box center [662, 502] width 527 height 17
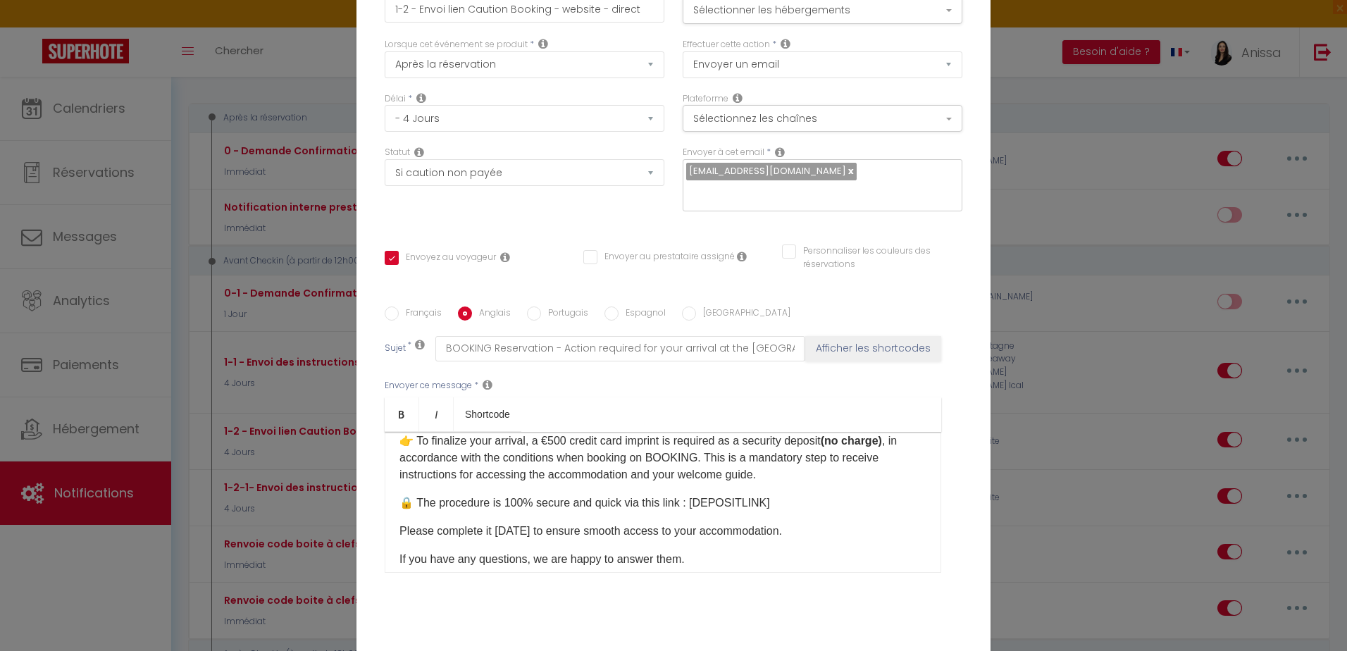
click at [704, 313] on label "Italien" at bounding box center [743, 313] width 94 height 15
click at [696, 313] on input "Italien" at bounding box center [689, 313] width 14 height 14
click at [704, 511] on p "🔒La procedura è sicura e veloce al 100% tramite questo link: [DEPOSITLINK]" at bounding box center [662, 502] width 527 height 17
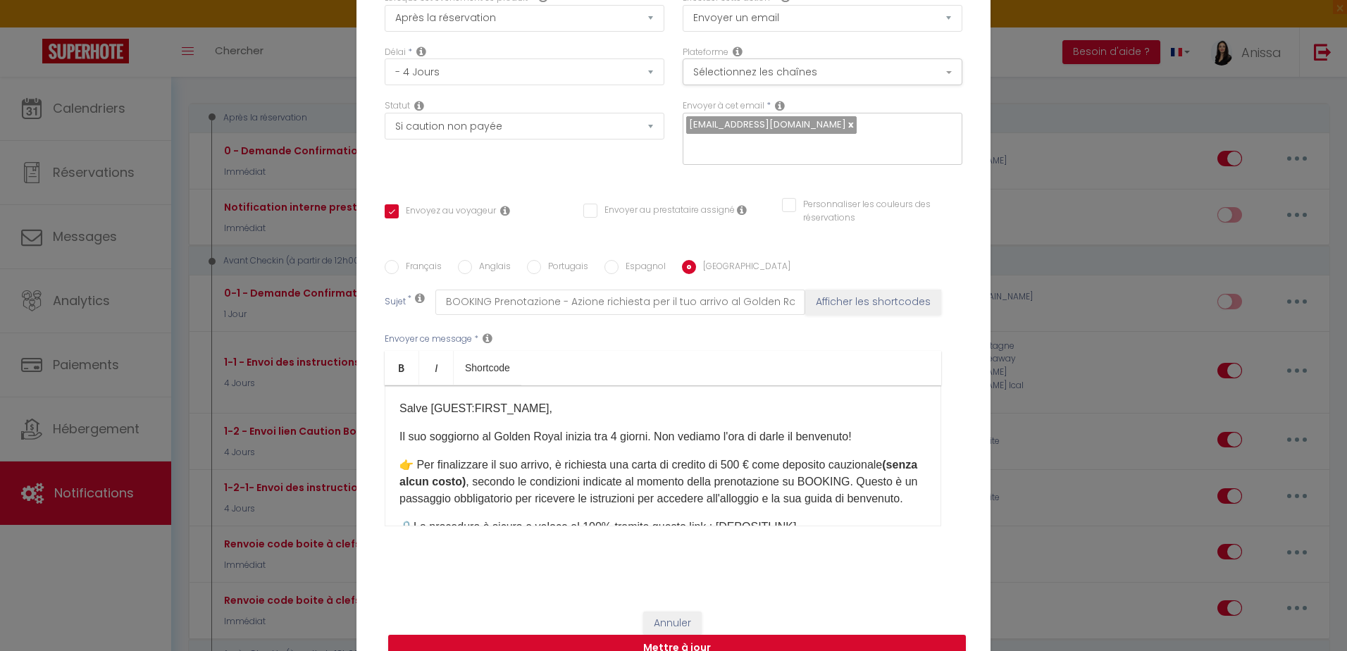
scroll to position [117, 0]
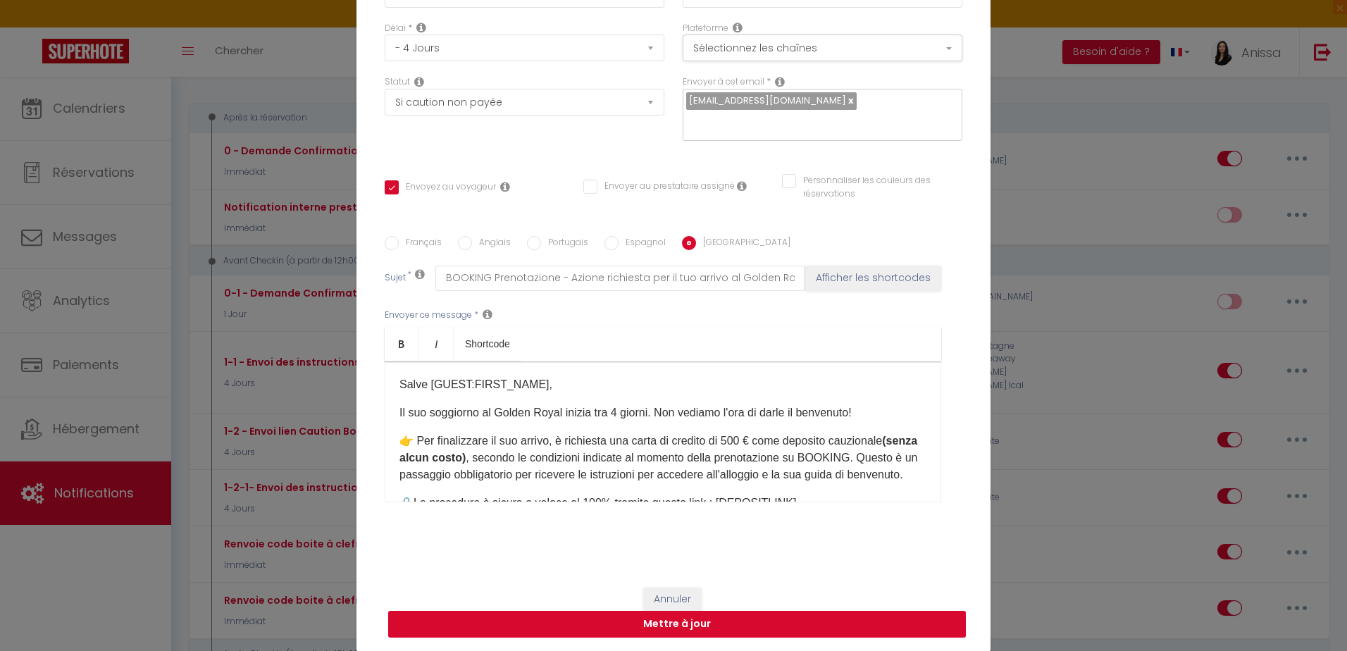
click at [780, 623] on button "Mettre à jour" at bounding box center [677, 624] width 578 height 27
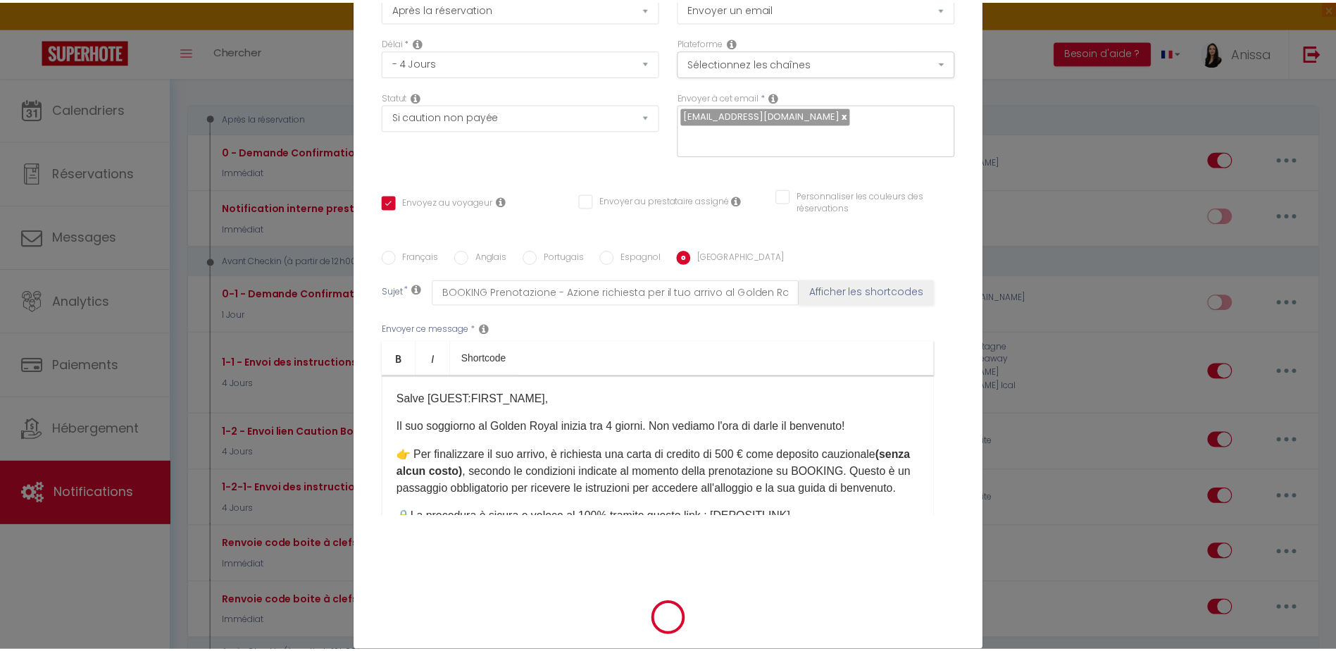
scroll to position [110, 0]
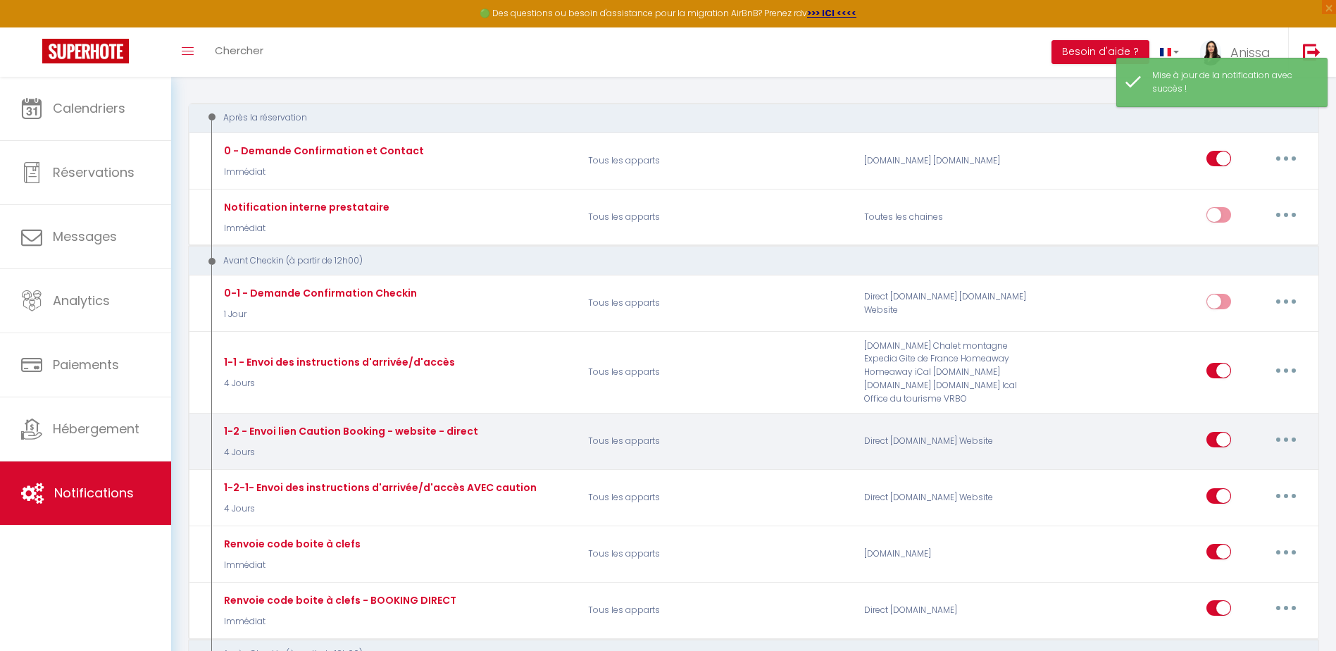
click at [1283, 440] on button "button" at bounding box center [1285, 439] width 39 height 23
click at [1255, 500] on link "Dupliquer" at bounding box center [1249, 497] width 104 height 24
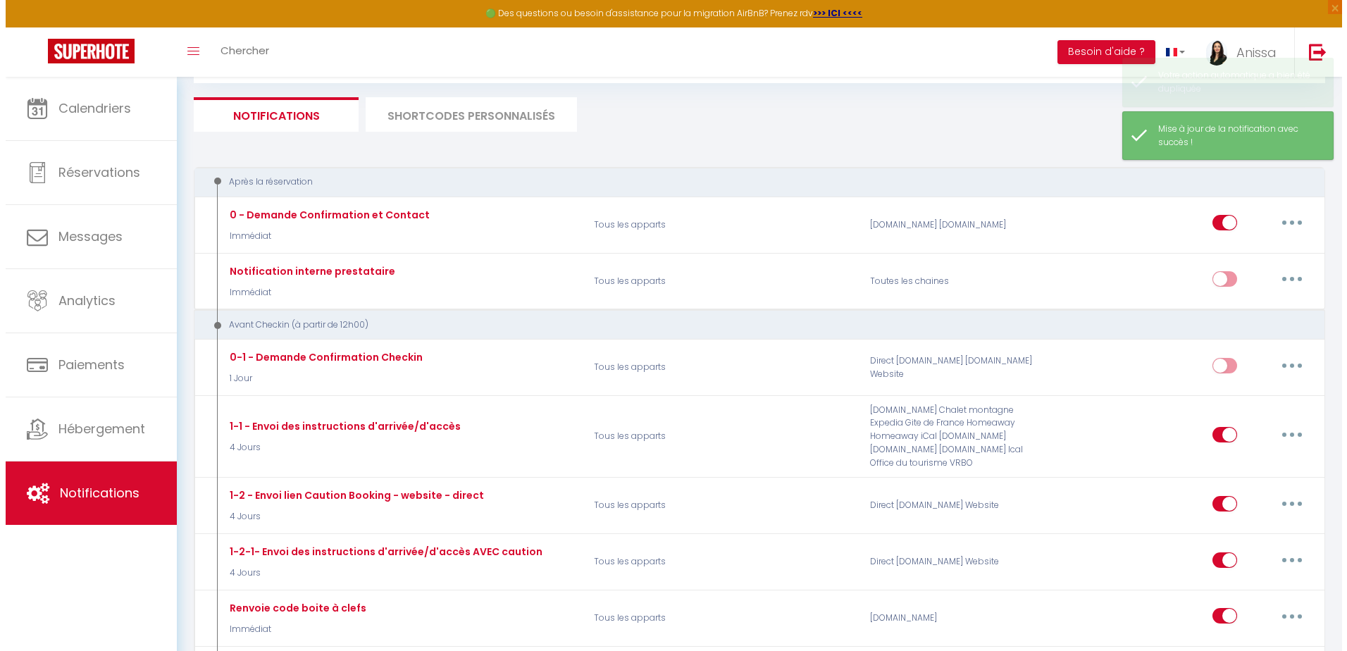
scroll to position [141, 0]
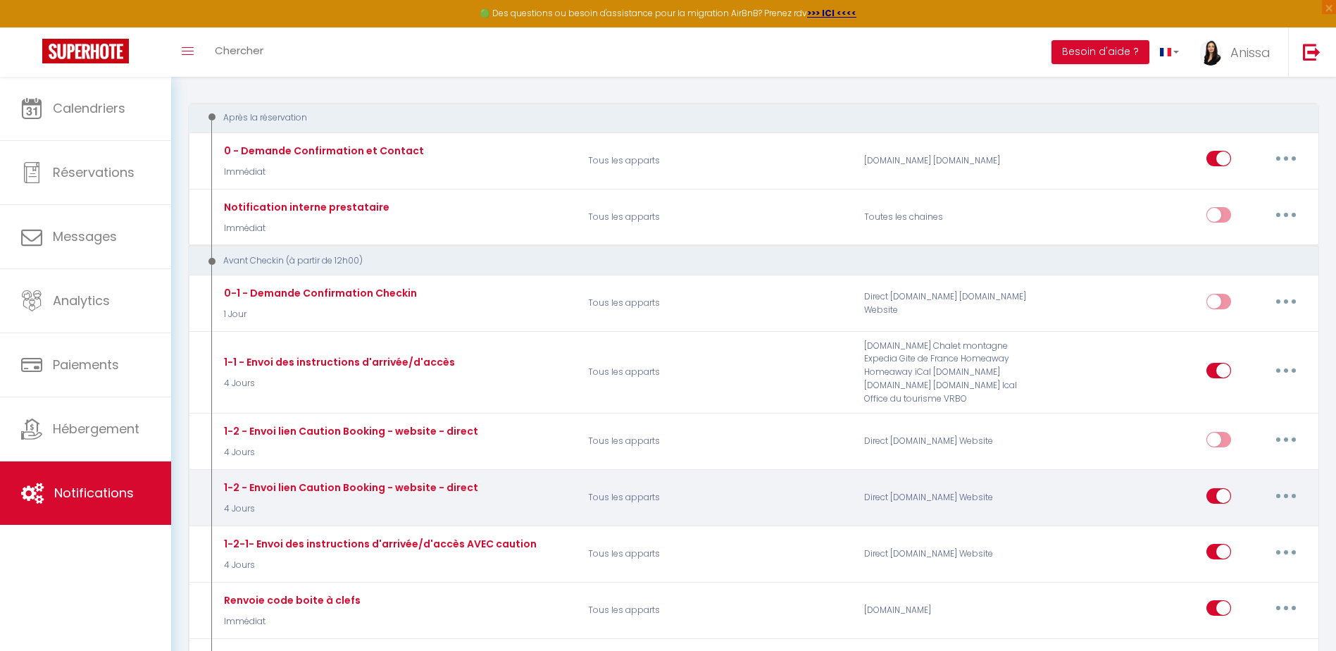
click at [1285, 499] on button "button" at bounding box center [1285, 496] width 39 height 23
click at [1266, 524] on link "Editer" at bounding box center [1249, 528] width 104 height 24
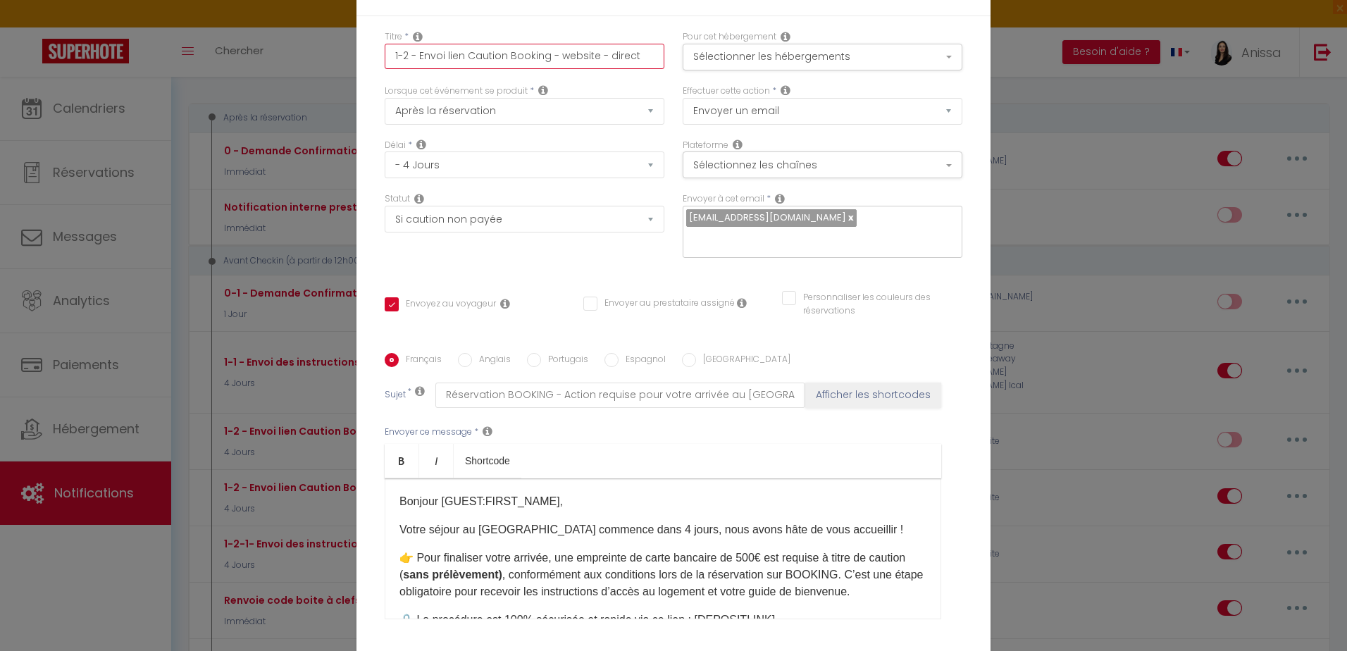
click at [414, 55] on input "1-2 - Envoi lien Caution Booking - website - direct" at bounding box center [525, 56] width 280 height 25
click at [408, 54] on input "1-2 - RAPPEL Envoi lien Caution Booking - website - direct" at bounding box center [525, 56] width 280 height 25
click at [417, 166] on select "Immédiat - 10 Minutes - 1 Heure - 2 Heures - 3 Heures - 4 Heures - 5 Heures - 6…" at bounding box center [525, 164] width 280 height 27
click at [385, 151] on select "Immédiat - 10 Minutes - 1 Heure - 2 Heures - 3 Heures - 4 Heures - 5 Heures - 6…" at bounding box center [525, 164] width 280 height 27
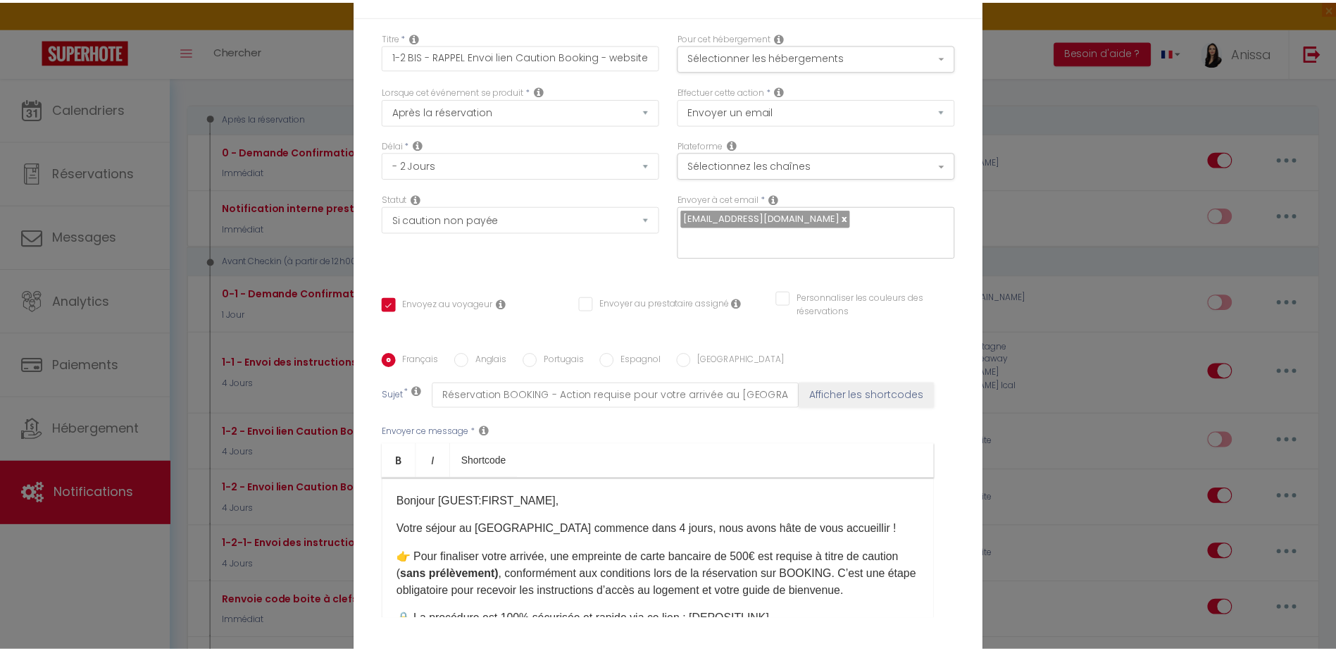
scroll to position [117, 0]
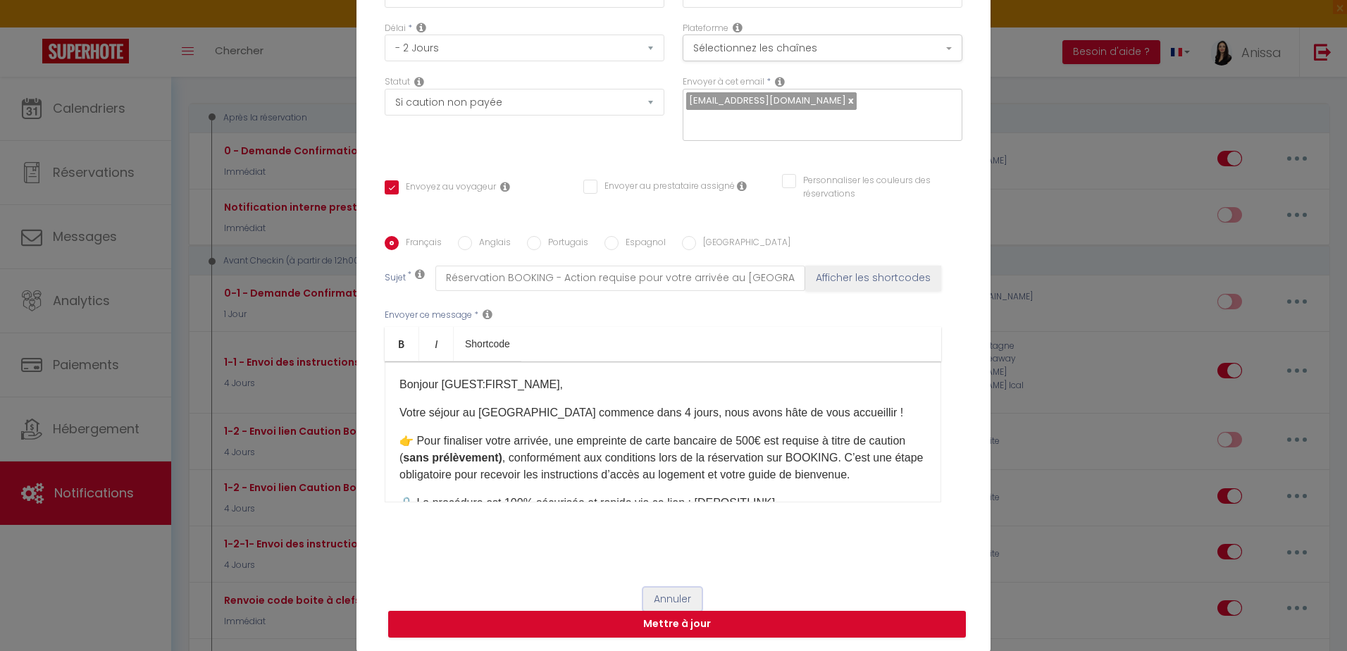
click at [667, 596] on button "Annuler" at bounding box center [672, 599] width 58 height 24
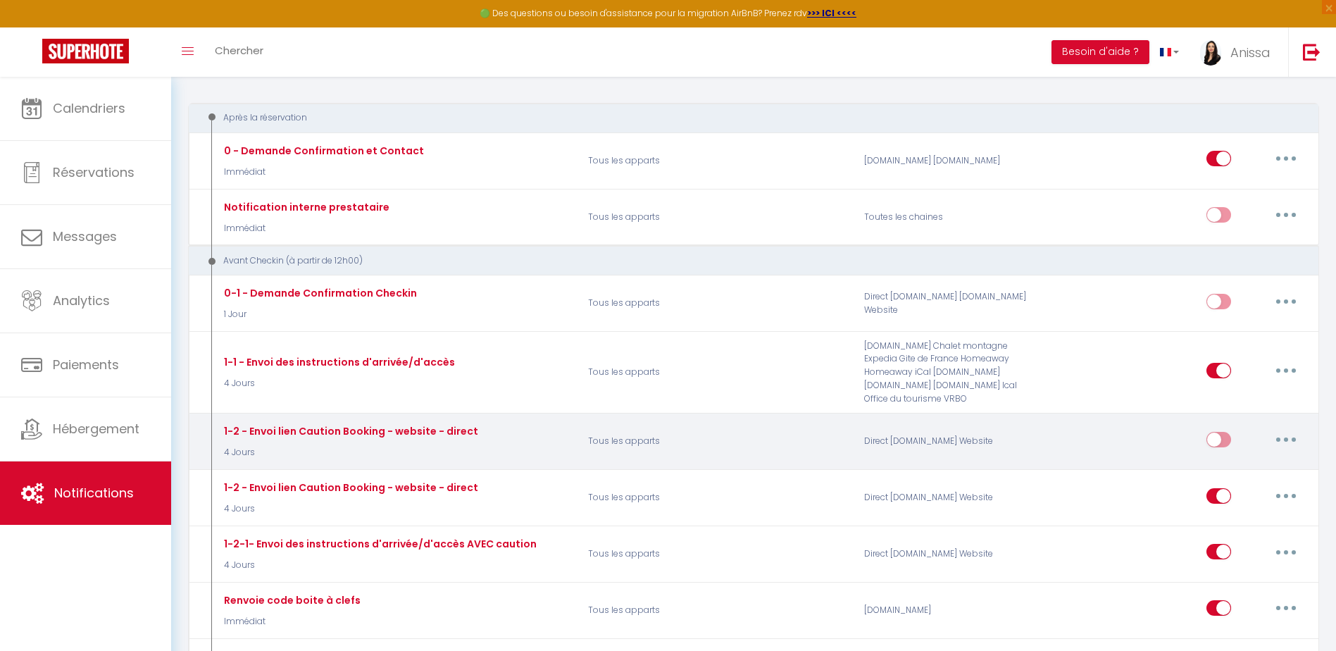
click at [1288, 438] on icon "button" at bounding box center [1286, 439] width 4 height 4
click at [1266, 546] on link "Supprimer" at bounding box center [1249, 547] width 104 height 24
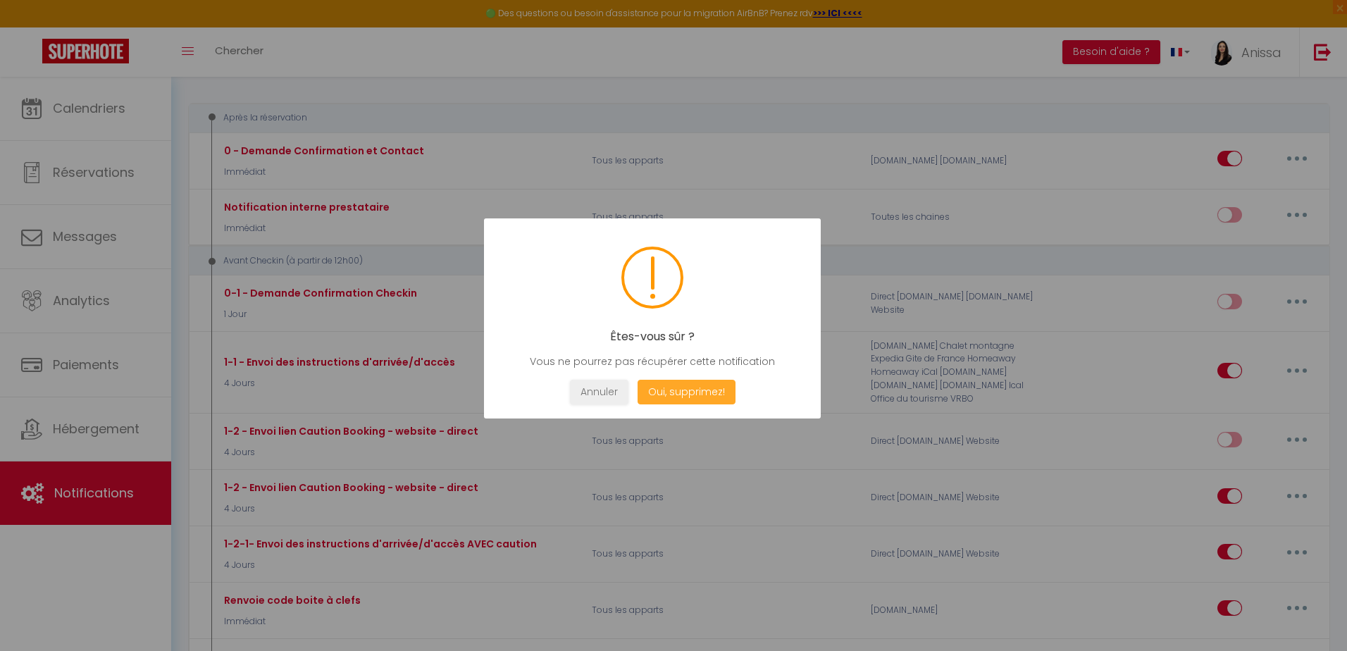
click at [700, 398] on button "Oui, supprimez!" at bounding box center [686, 392] width 98 height 25
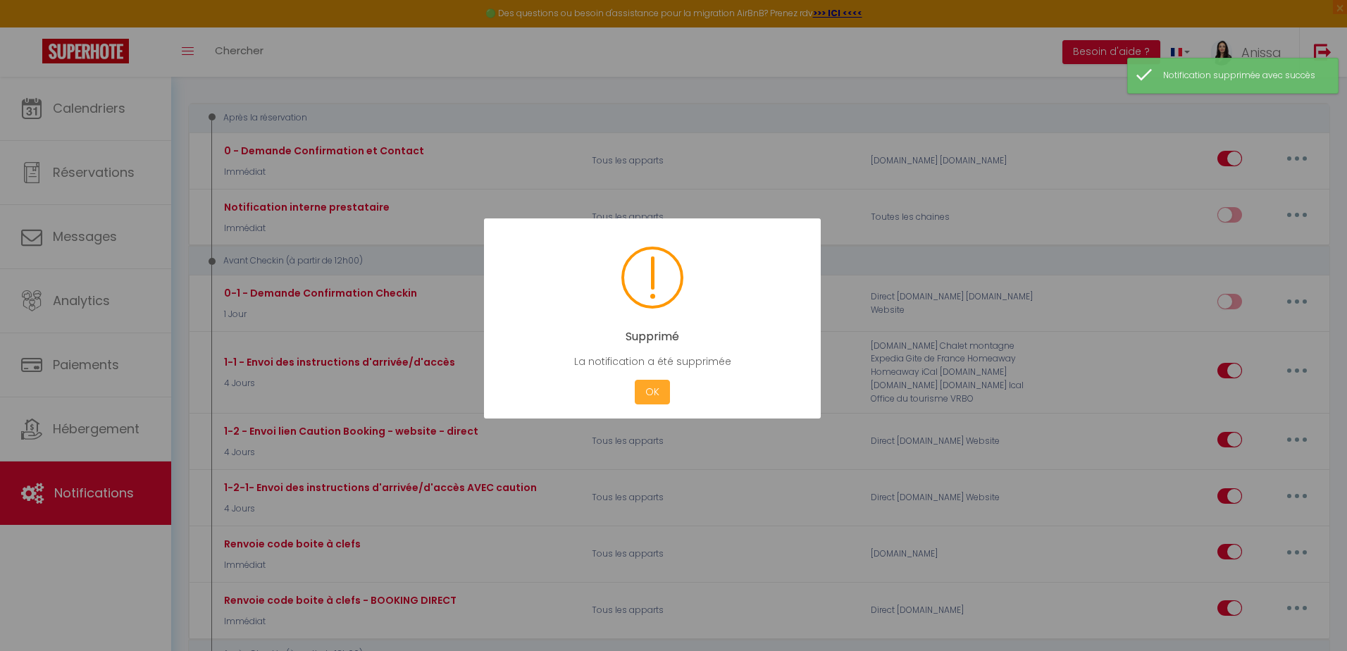
click at [651, 394] on button "OK" at bounding box center [652, 392] width 35 height 25
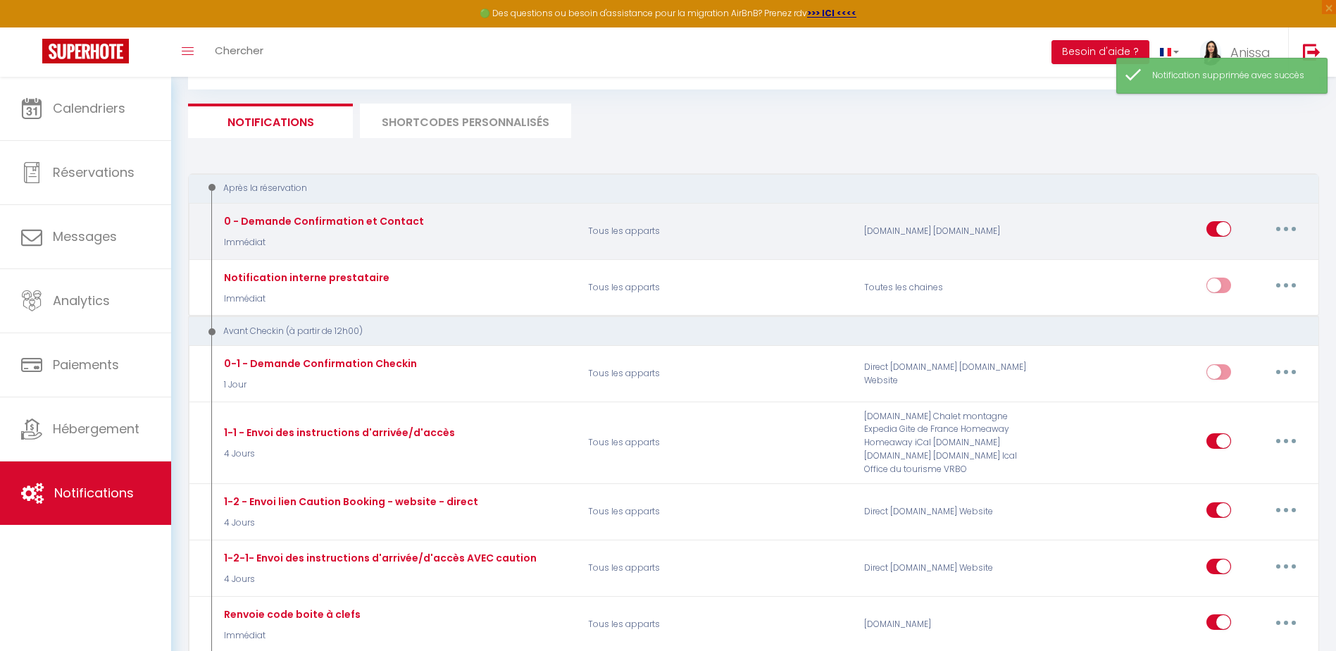
scroll to position [0, 0]
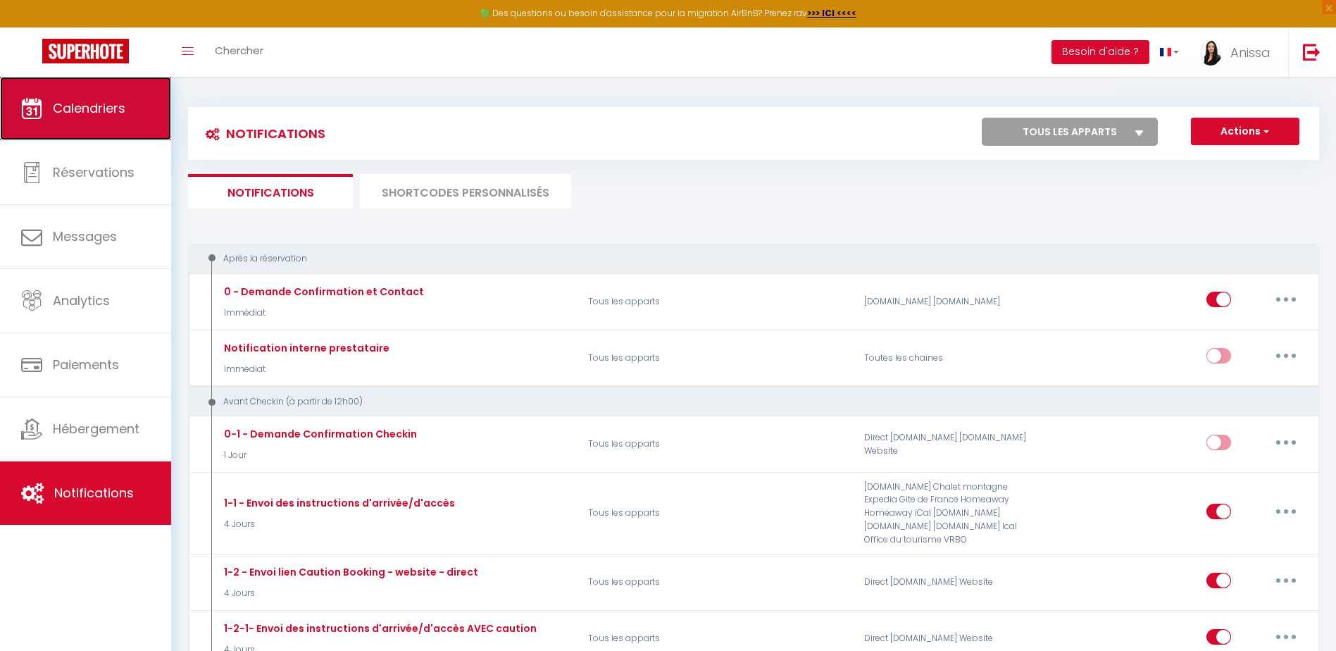
click at [104, 109] on span "Calendriers" at bounding box center [89, 108] width 73 height 18
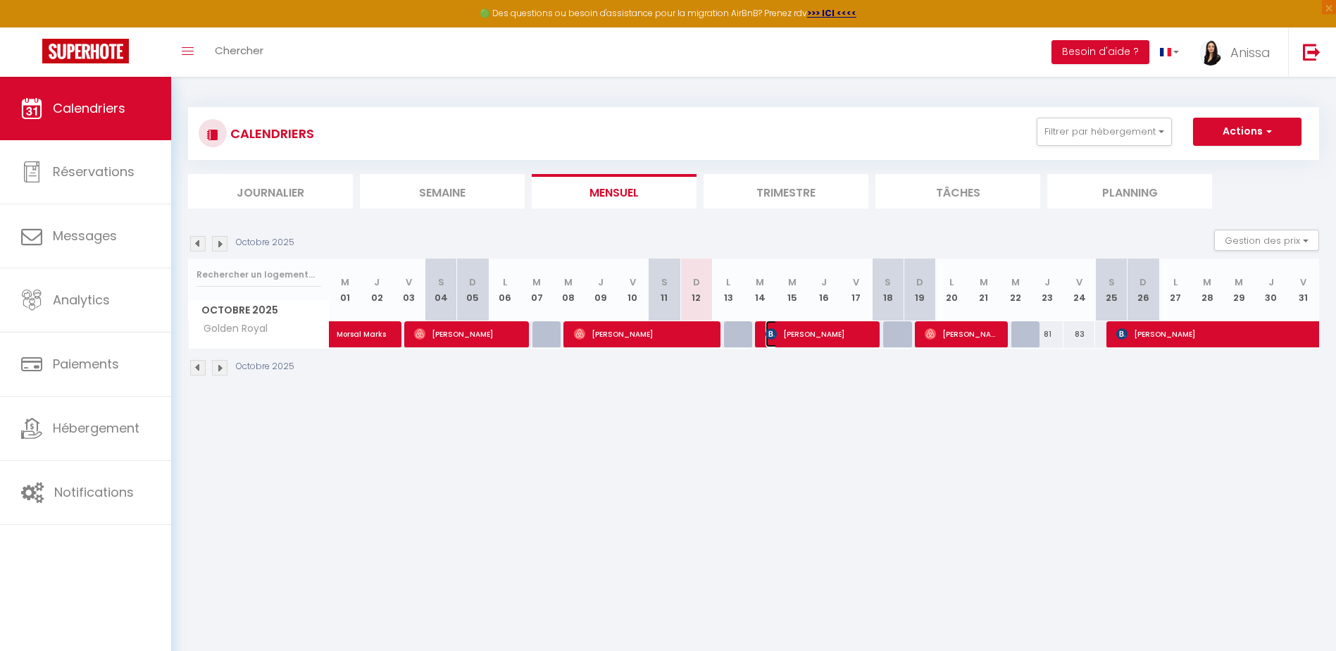
click at [798, 332] on span "Adélaïde Boulanger" at bounding box center [819, 333] width 106 height 27
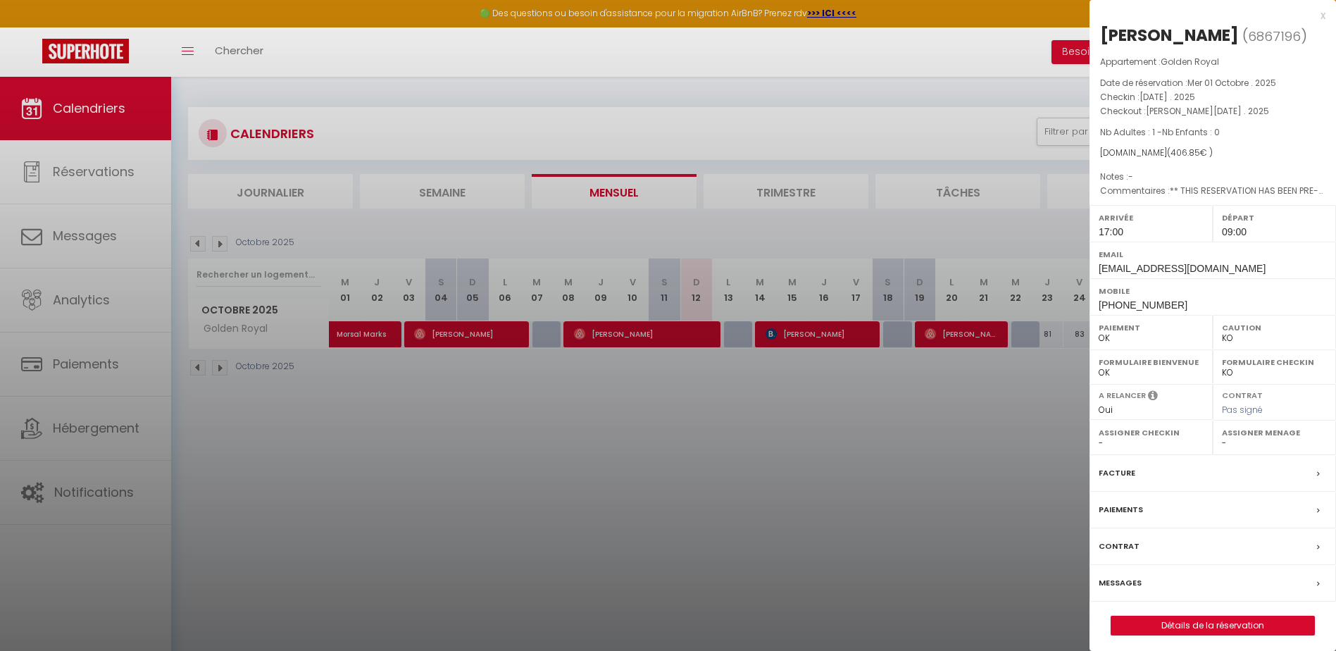
click at [1284, 528] on div "Paiements" at bounding box center [1213, 510] width 247 height 37
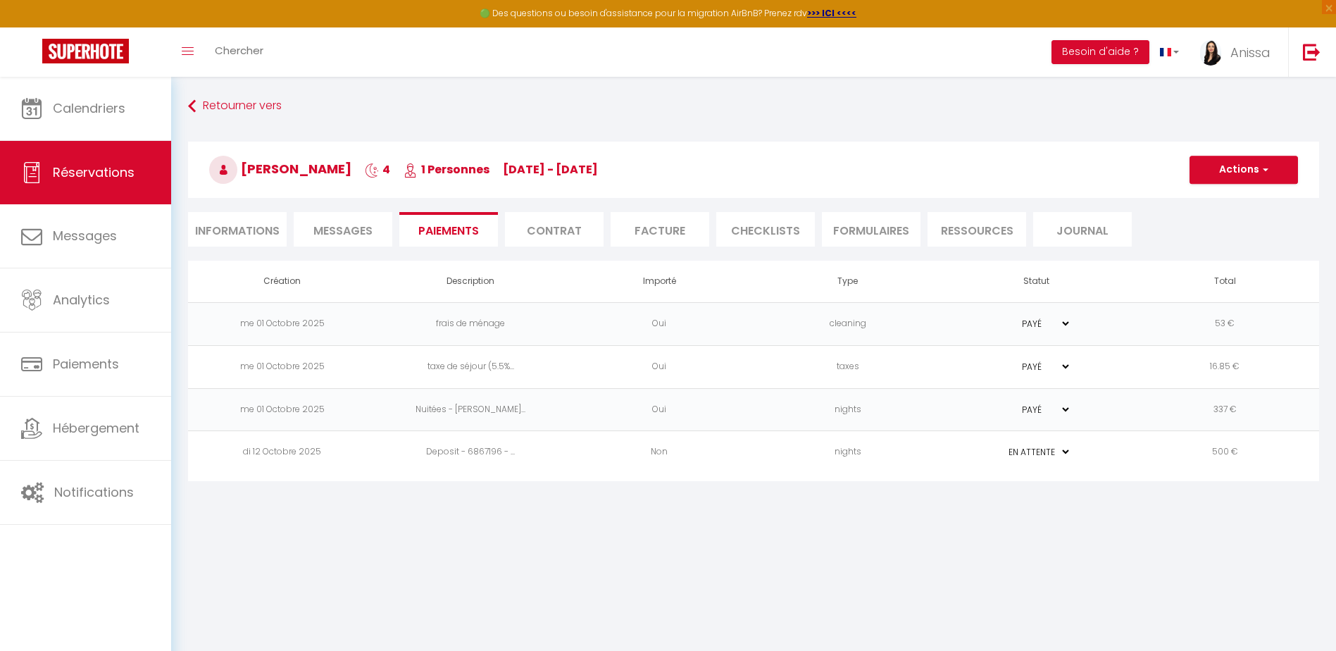
click at [205, 221] on li "Informations" at bounding box center [237, 229] width 99 height 35
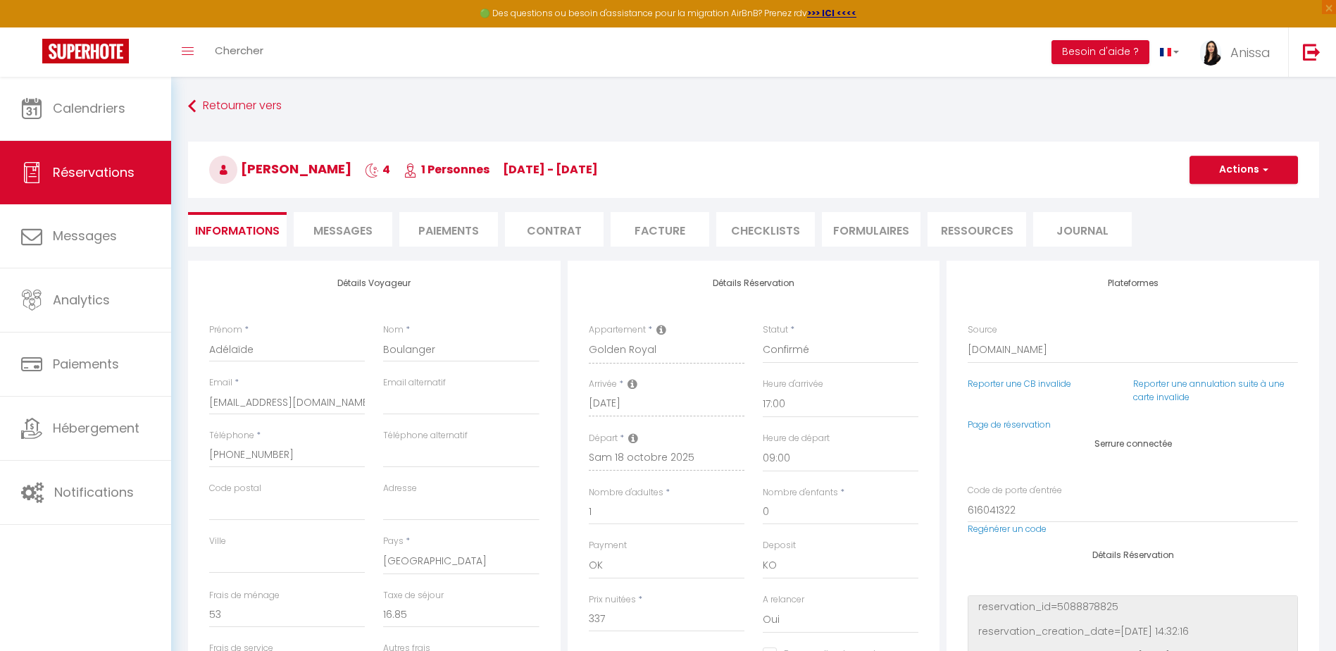
click at [361, 235] on span "Messages" at bounding box center [342, 231] width 59 height 16
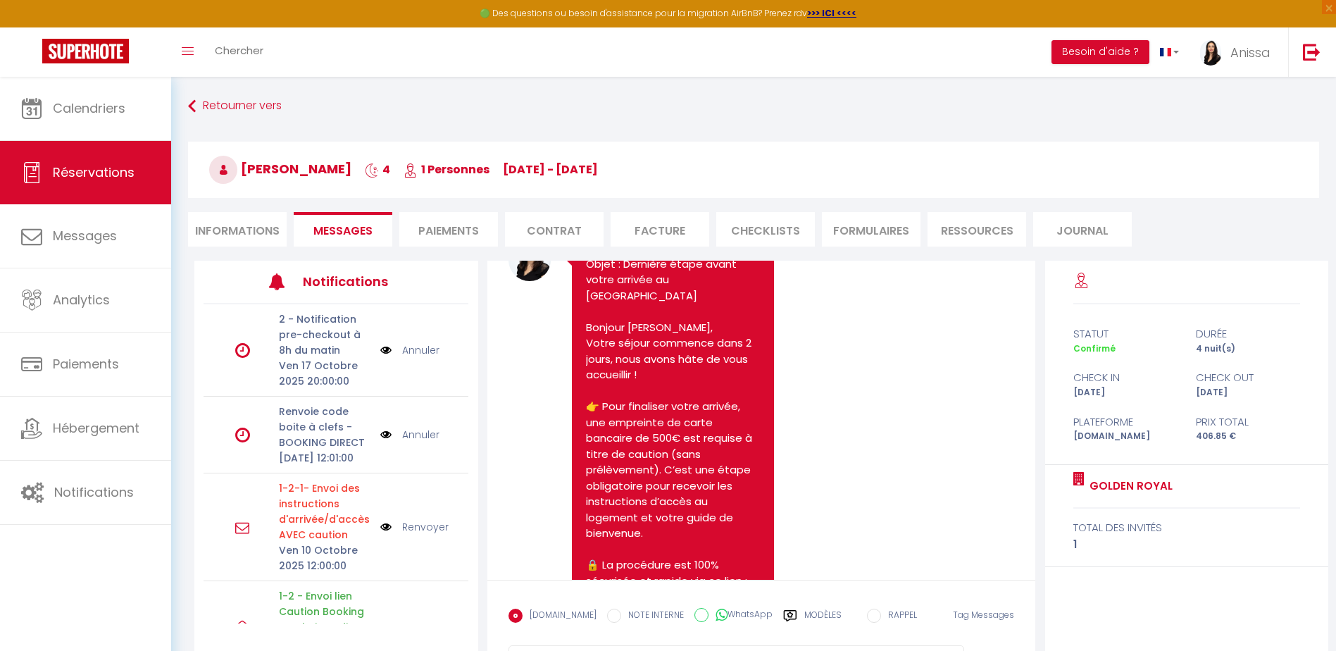
scroll to position [1543, 0]
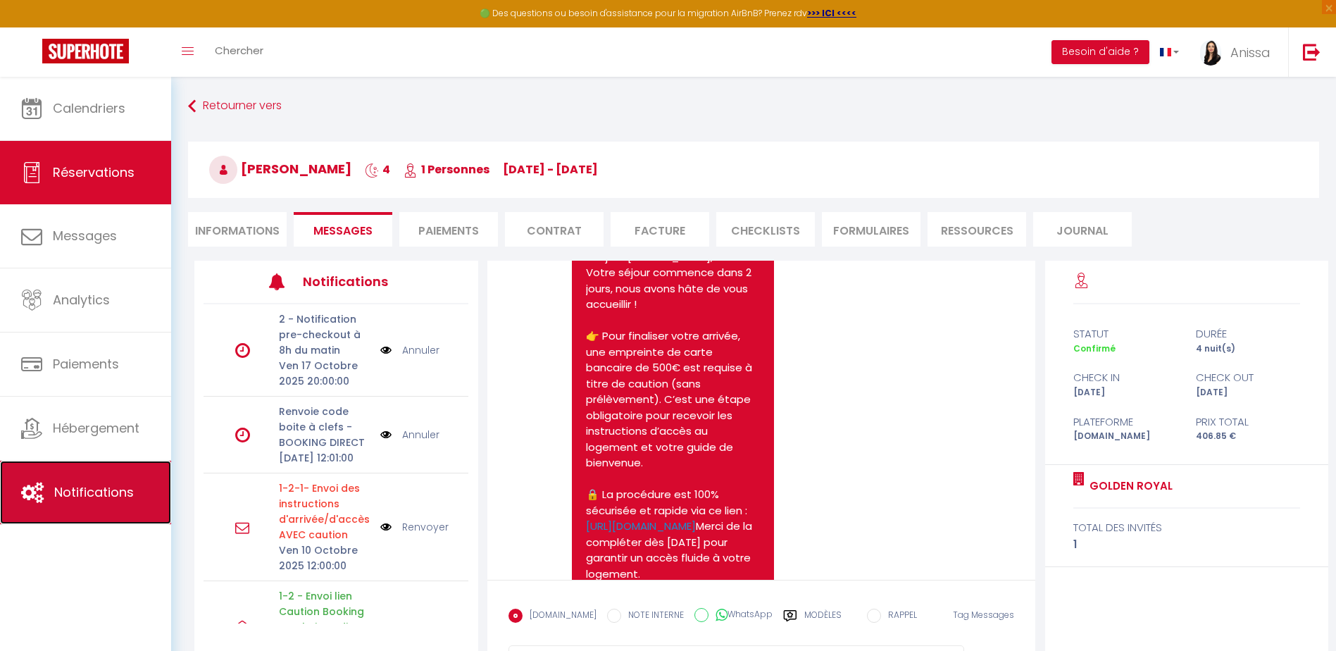
click at [80, 493] on span "Notifications" at bounding box center [94, 492] width 80 height 18
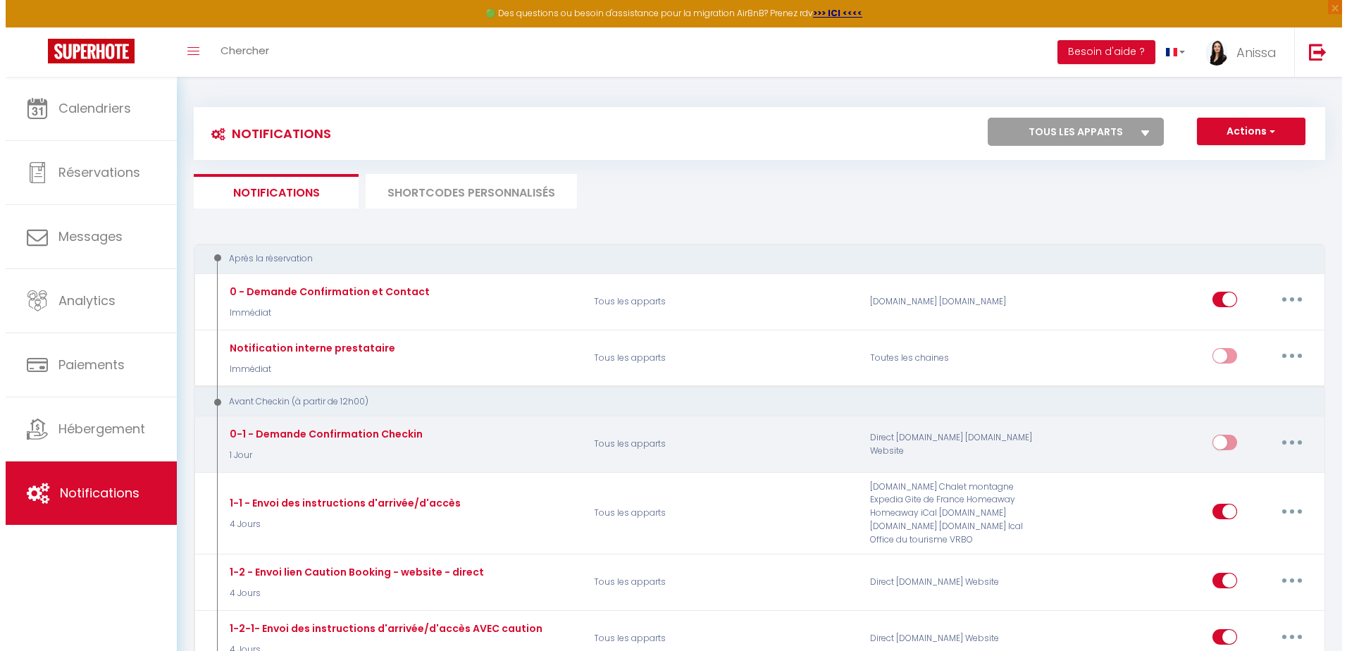
scroll to position [141, 0]
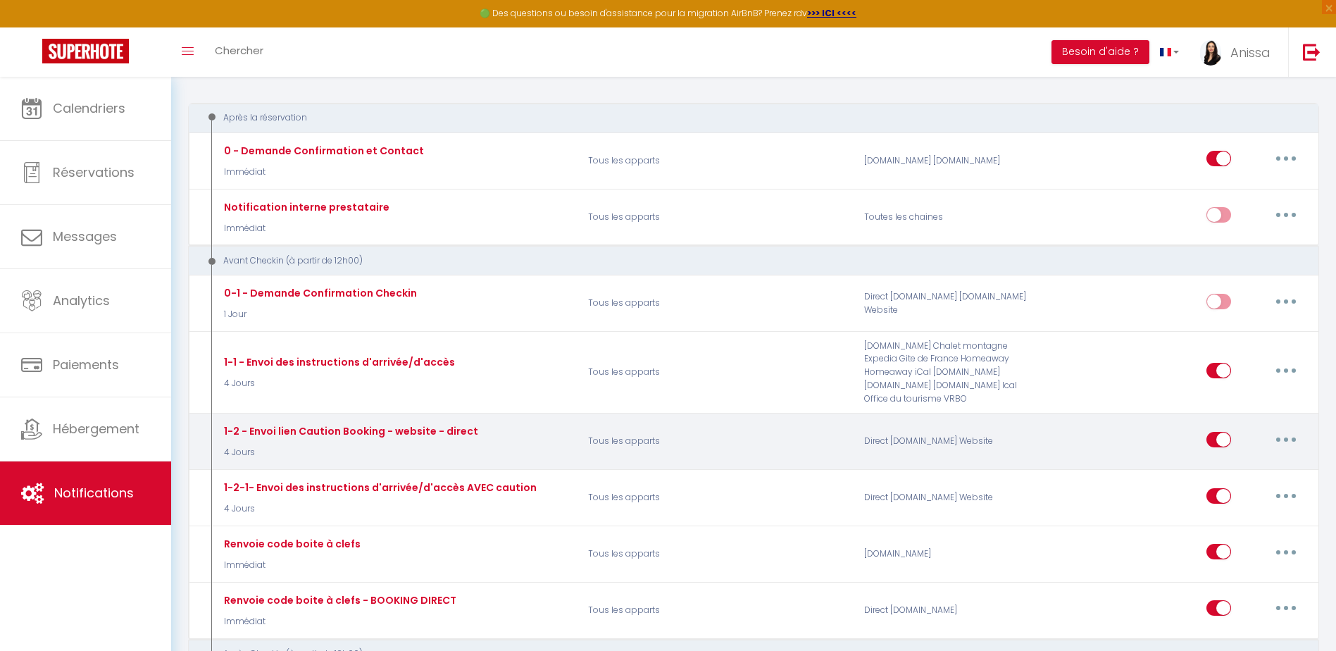
click at [1290, 442] on button "button" at bounding box center [1285, 439] width 39 height 23
click at [1259, 468] on link "Editer" at bounding box center [1249, 471] width 104 height 24
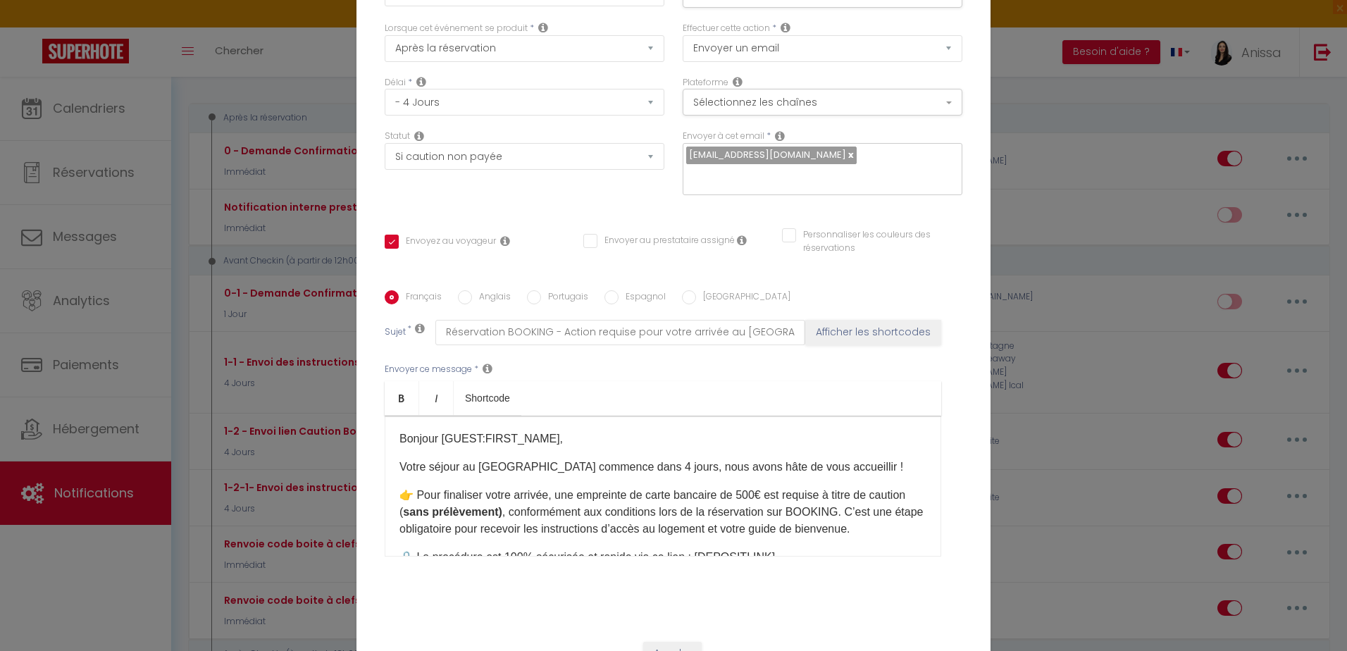
scroll to position [117, 0]
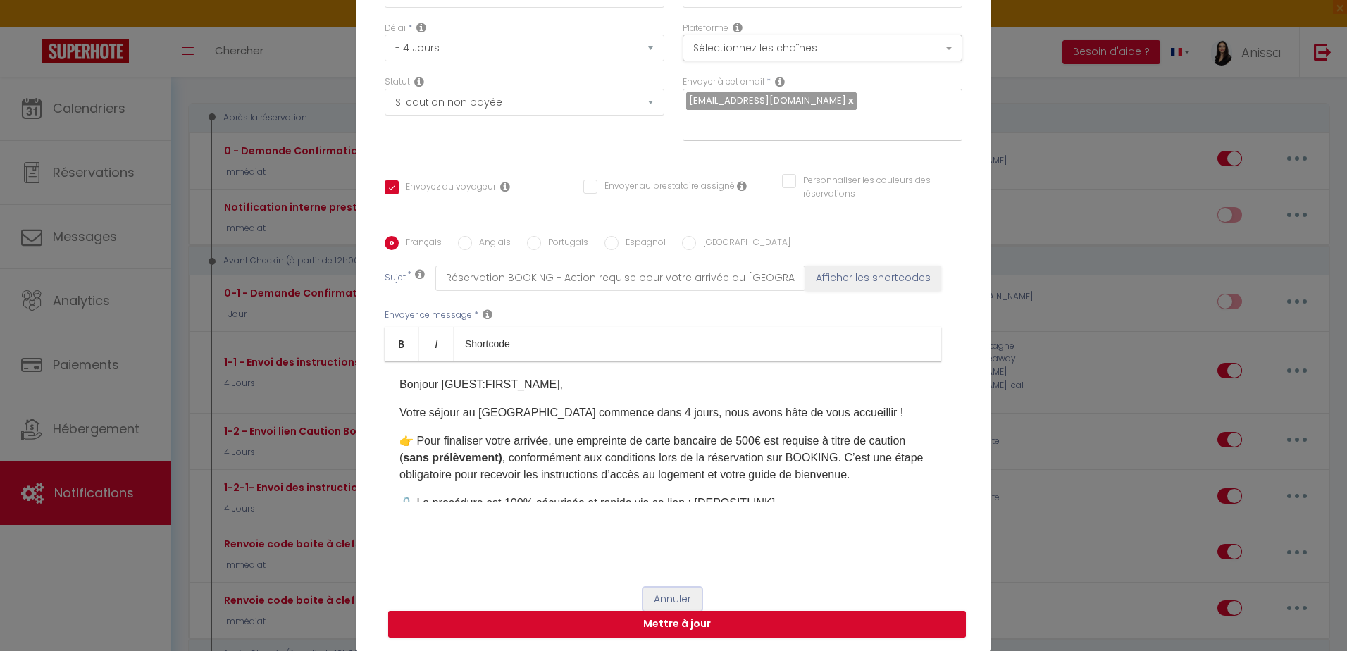
click at [675, 597] on button "Annuler" at bounding box center [672, 599] width 58 height 24
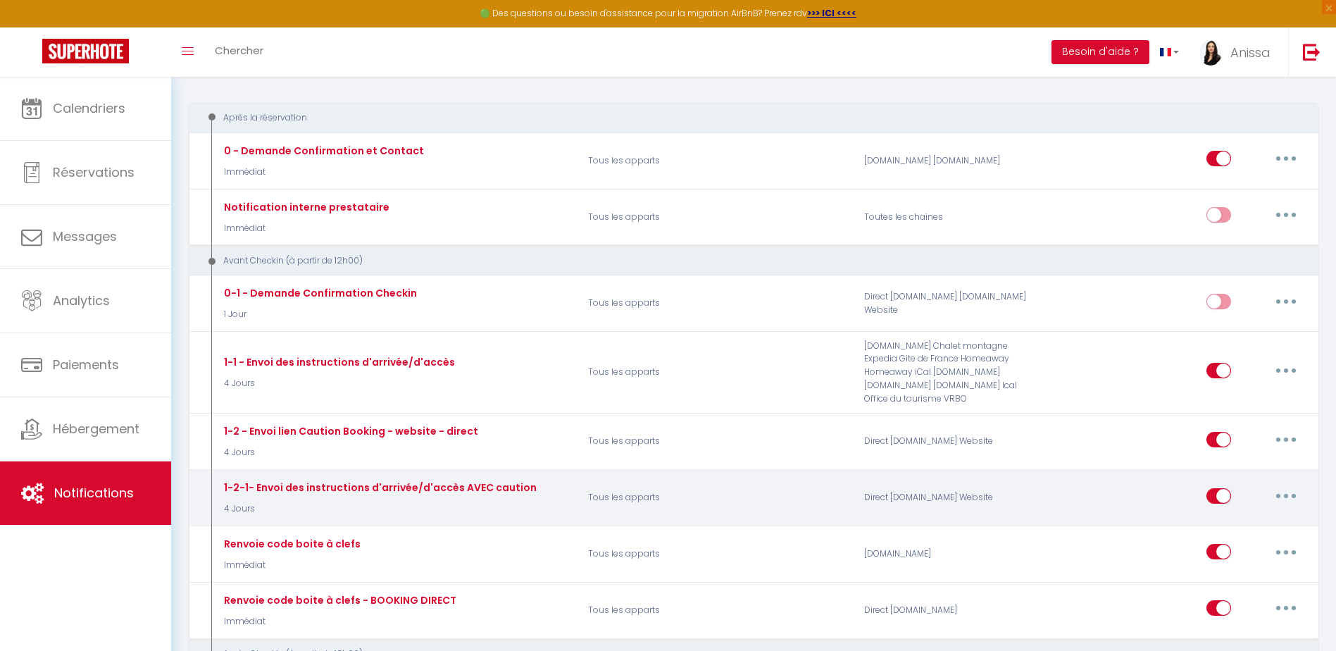
click at [1280, 495] on button "button" at bounding box center [1285, 496] width 39 height 23
click at [1228, 530] on link "Editer" at bounding box center [1249, 528] width 104 height 24
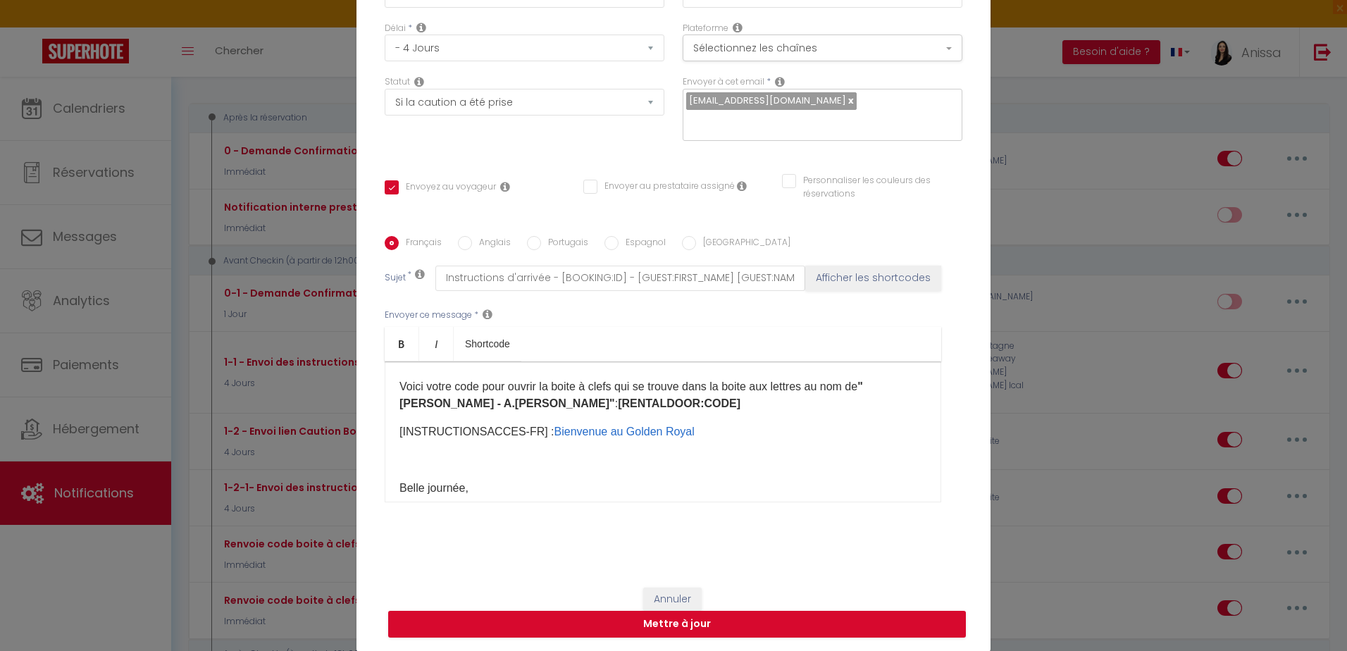
scroll to position [141, 0]
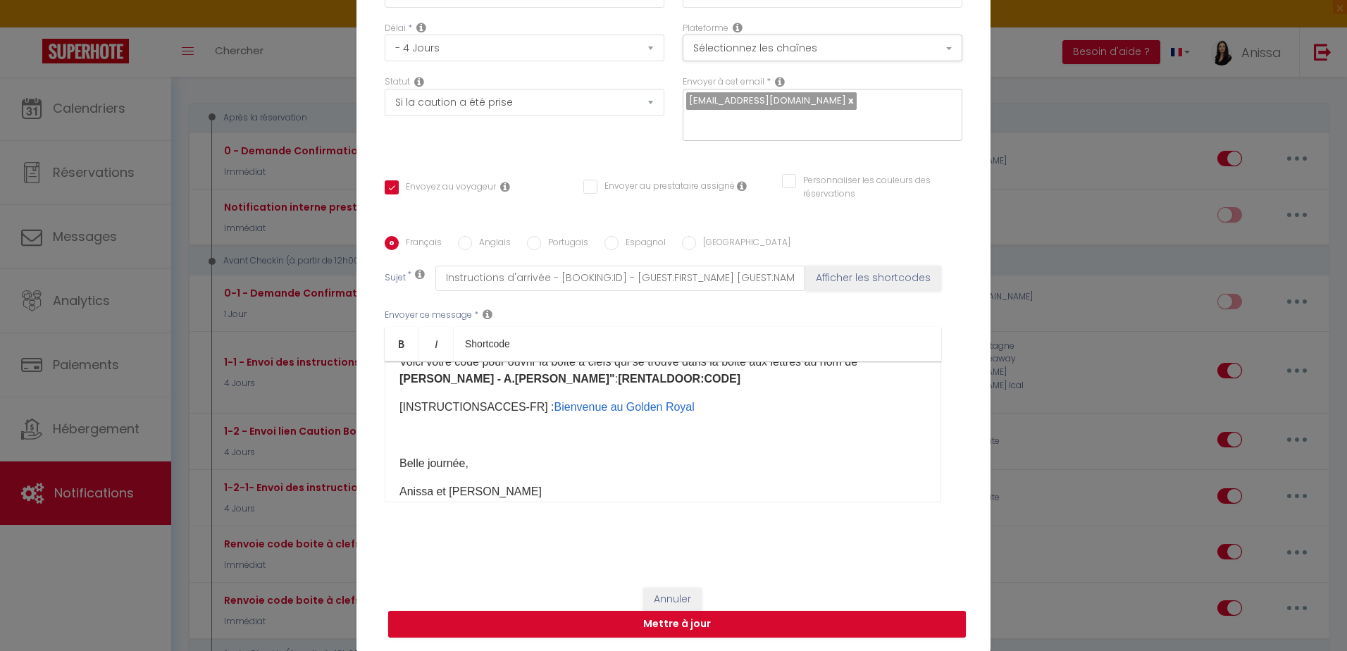
click at [477, 239] on label "Anglais" at bounding box center [491, 243] width 39 height 15
click at [472, 239] on input "Anglais" at bounding box center [465, 243] width 14 height 14
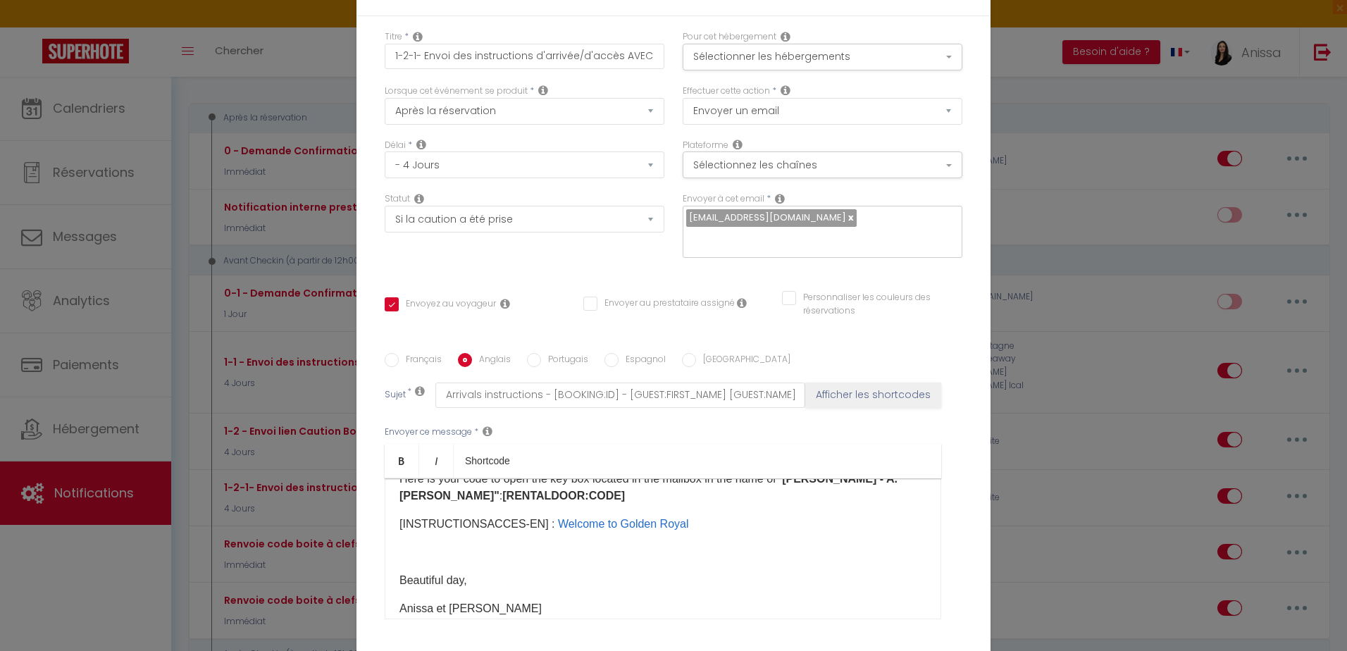
click at [569, 359] on label "Portugais" at bounding box center [564, 360] width 47 height 15
click at [541, 359] on input "Portugais" at bounding box center [534, 360] width 14 height 14
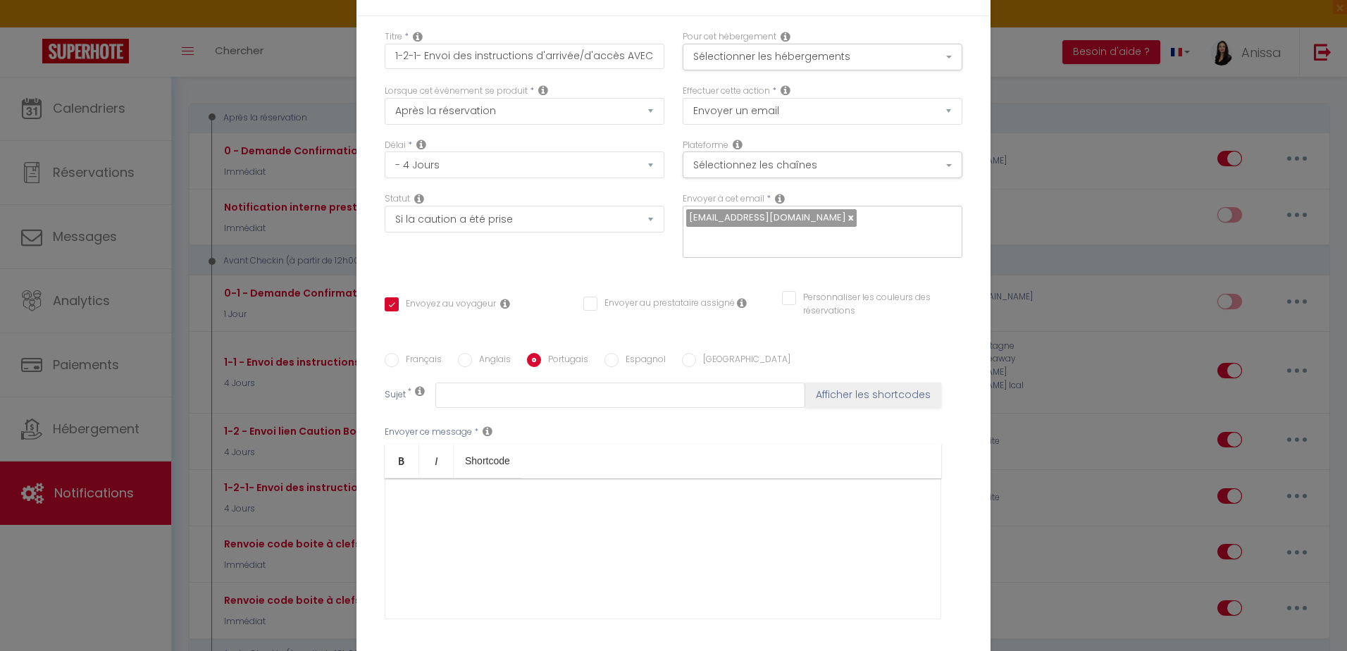
scroll to position [0, 0]
click at [633, 359] on label "Espagnol" at bounding box center [641, 360] width 47 height 15
click at [618, 359] on input "Espagnol" at bounding box center [611, 360] width 14 height 14
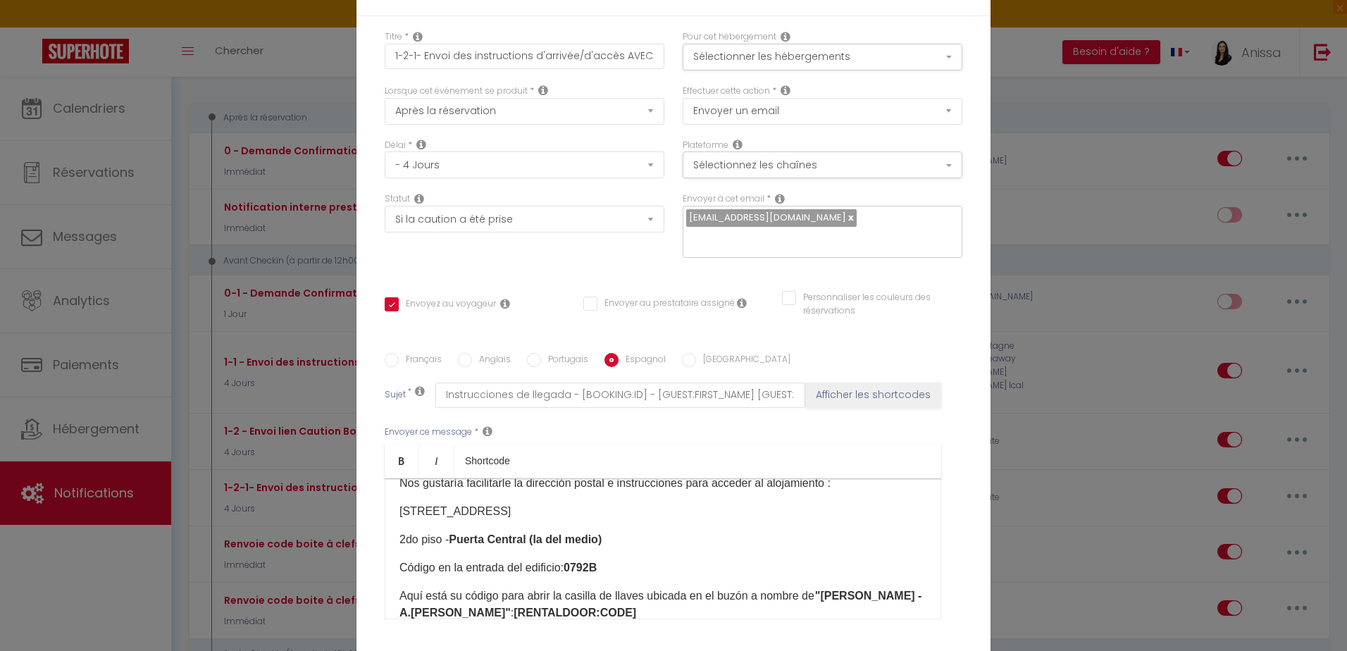
scroll to position [70, 0]
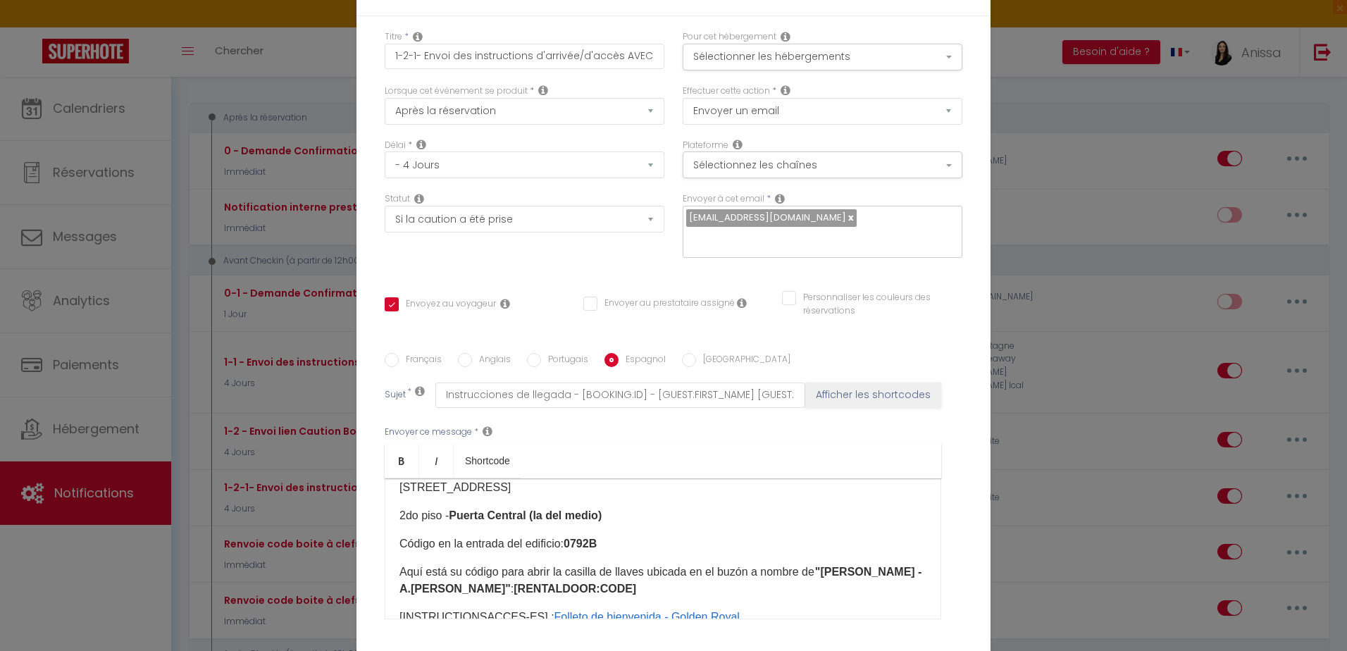
click at [702, 356] on label "Italien" at bounding box center [743, 360] width 94 height 15
click at [696, 356] on input "Italien" at bounding box center [689, 360] width 14 height 14
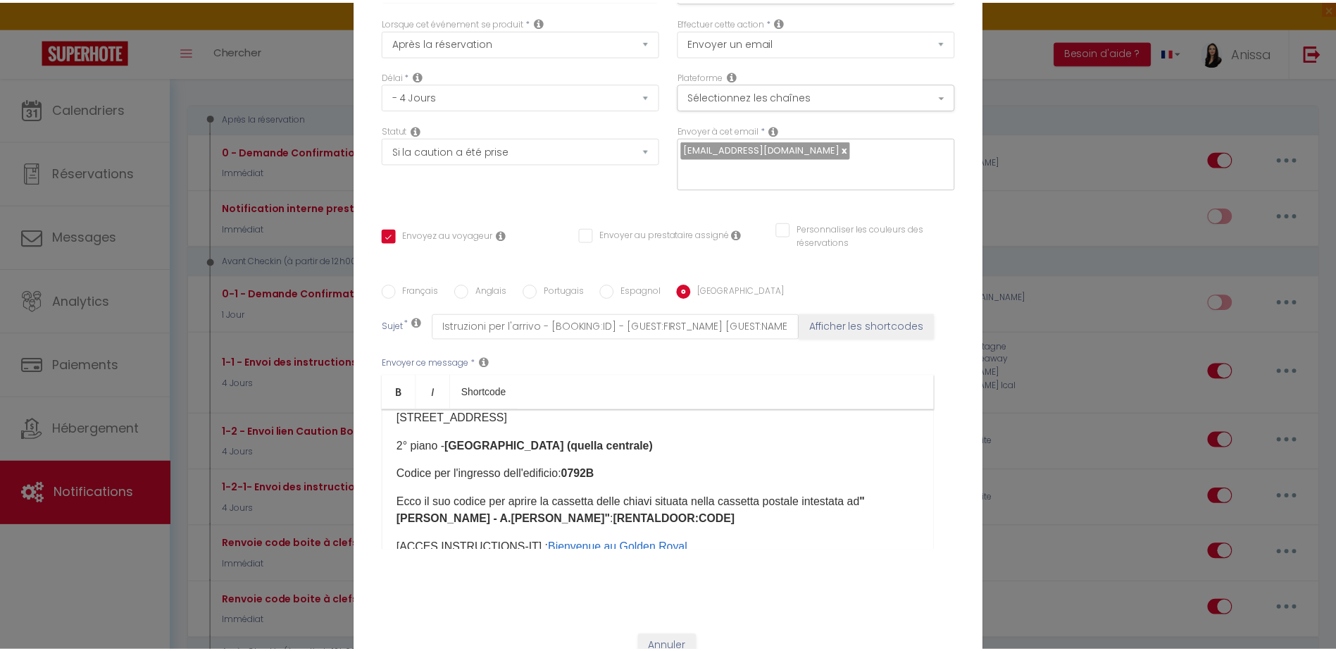
scroll to position [117, 0]
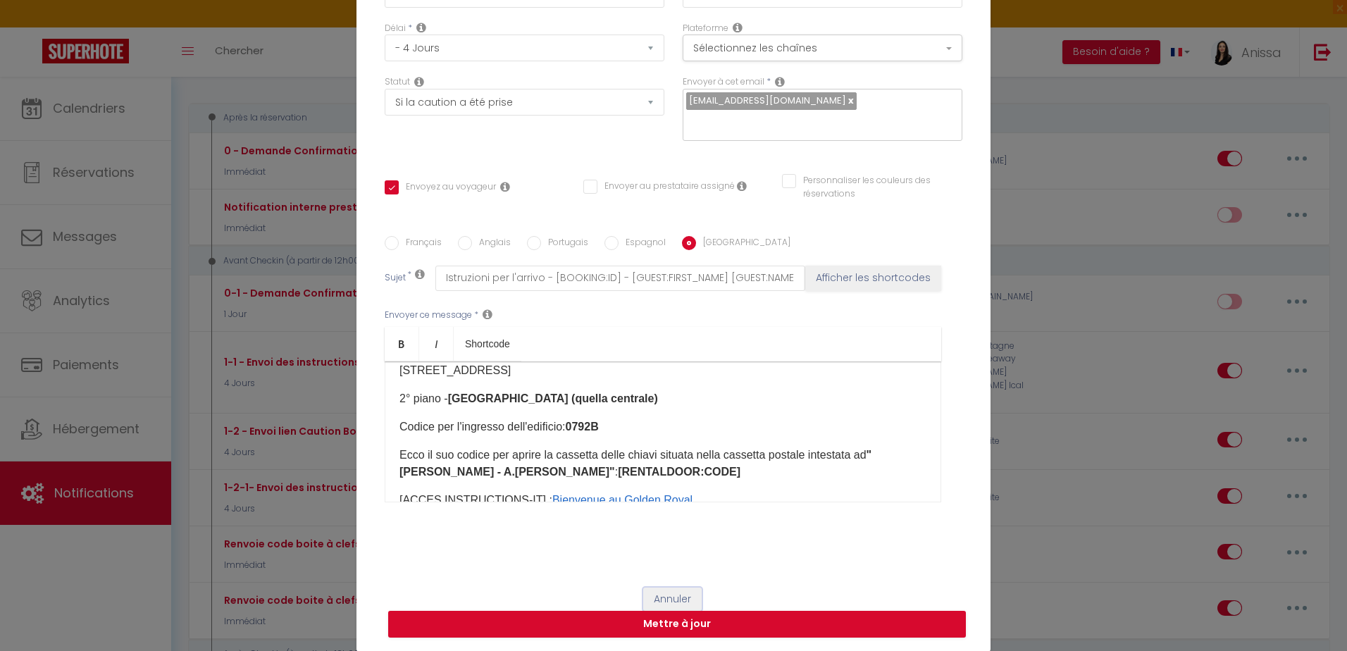
click at [664, 595] on button "Annuler" at bounding box center [672, 599] width 58 height 24
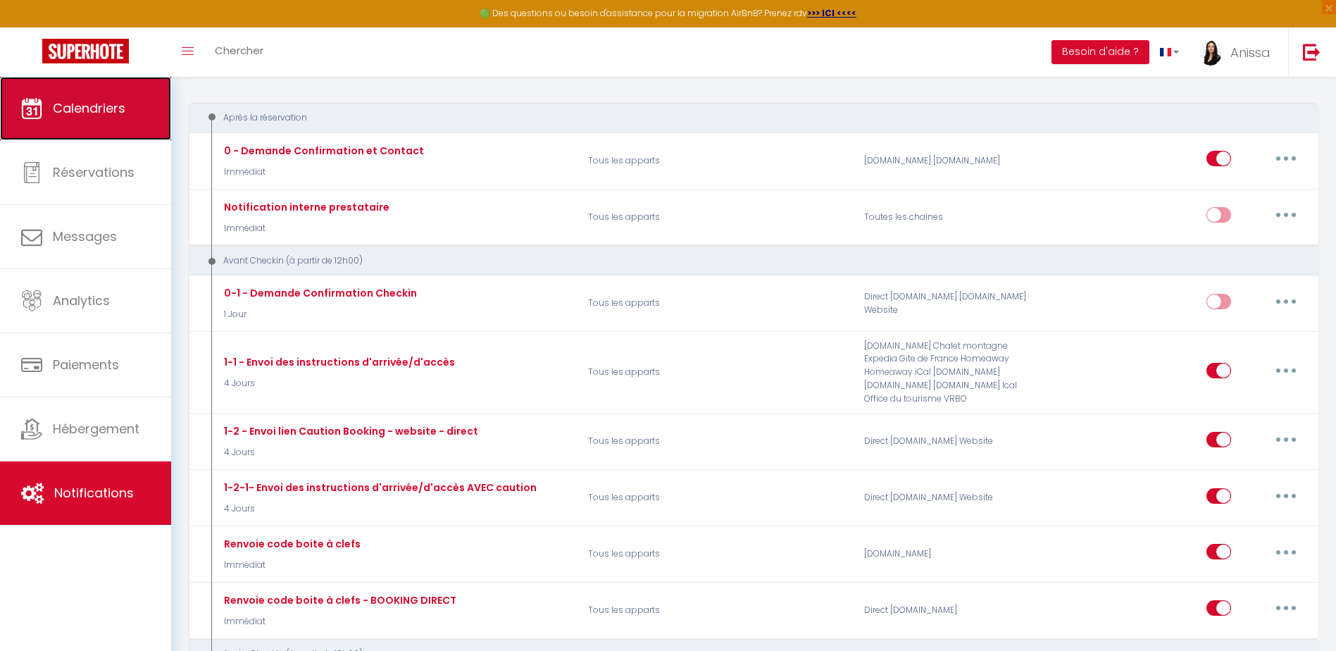
click at [151, 96] on link "Calendriers" at bounding box center [85, 108] width 171 height 63
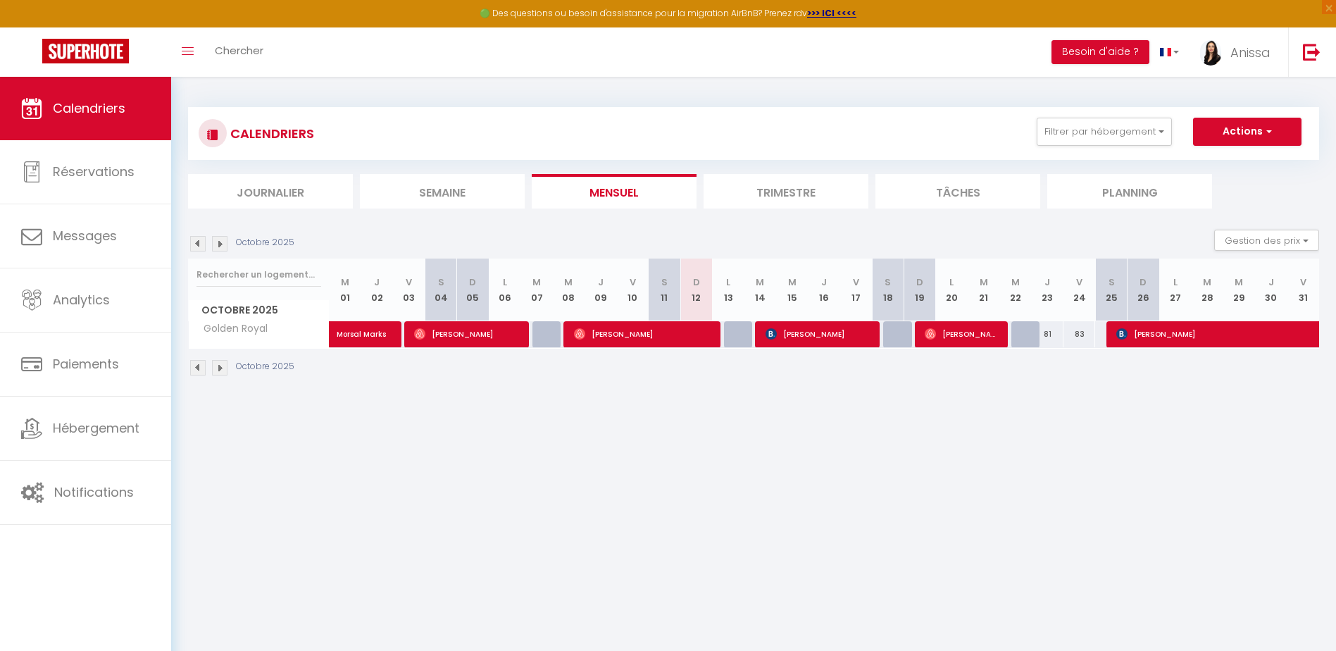
click at [1050, 339] on div "81" at bounding box center [1048, 334] width 32 height 26
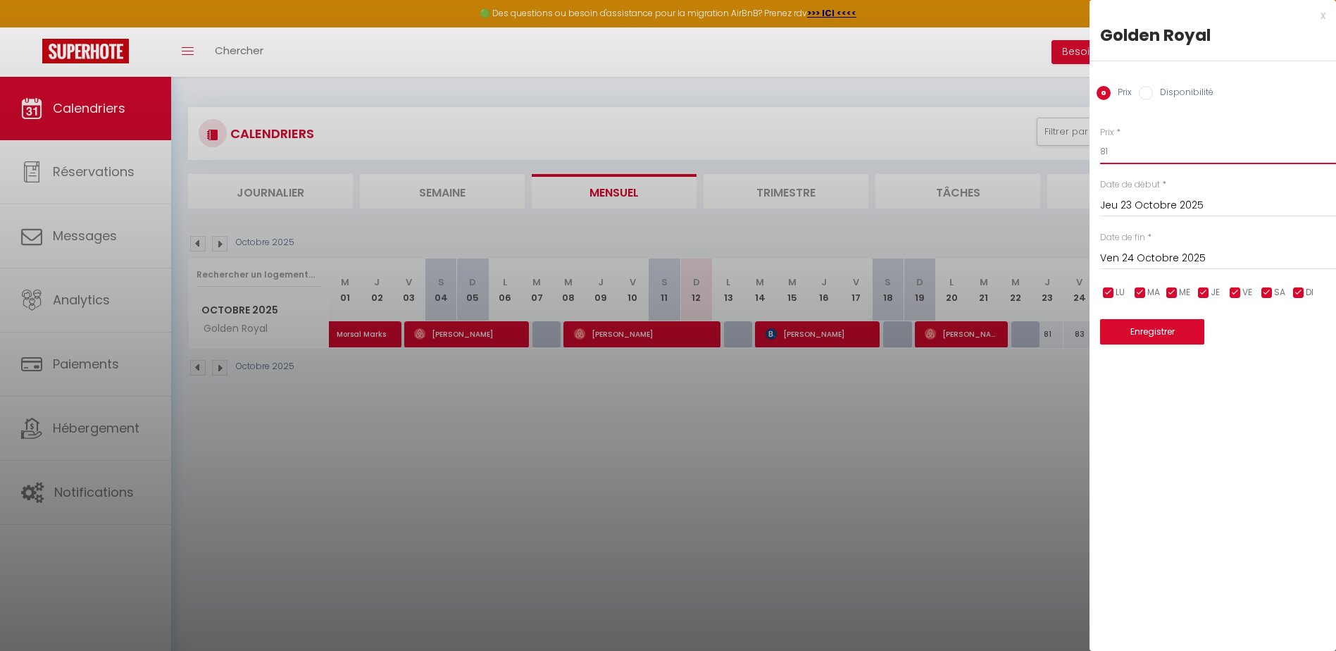
click at [1150, 152] on input "81" at bounding box center [1218, 151] width 236 height 25
click at [1134, 336] on button "Enregistrer" at bounding box center [1152, 331] width 104 height 25
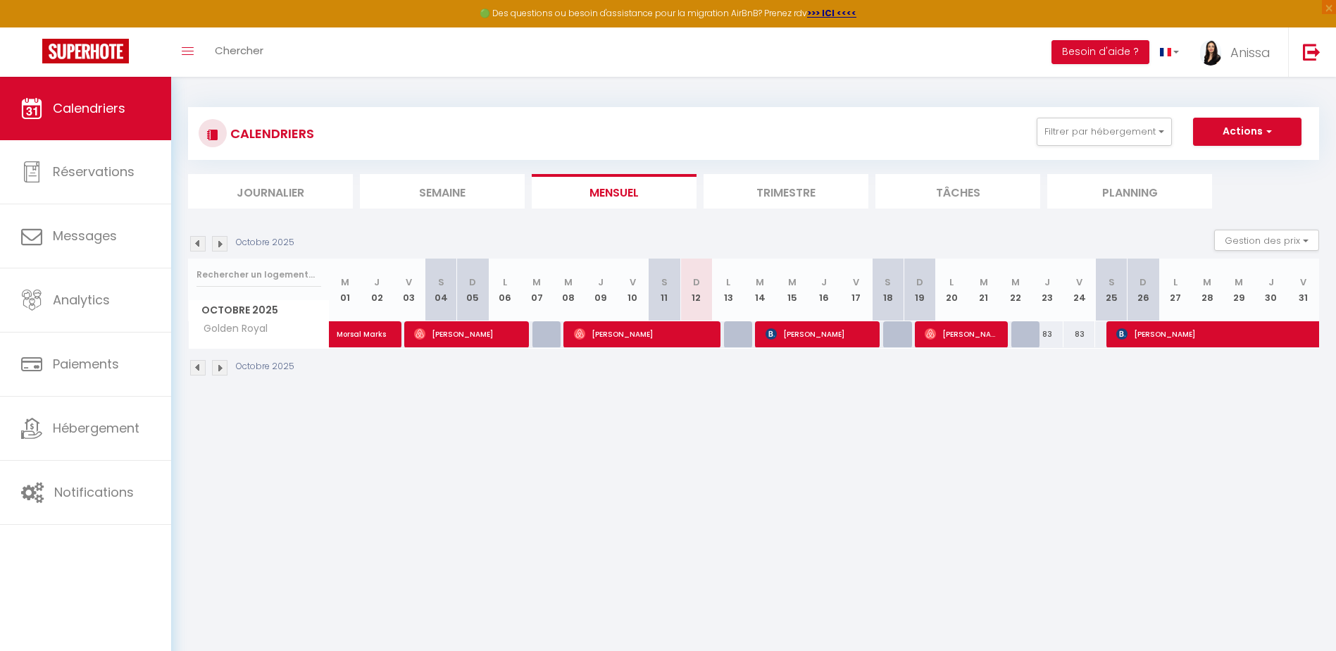
click at [217, 367] on img at bounding box center [219, 367] width 15 height 15
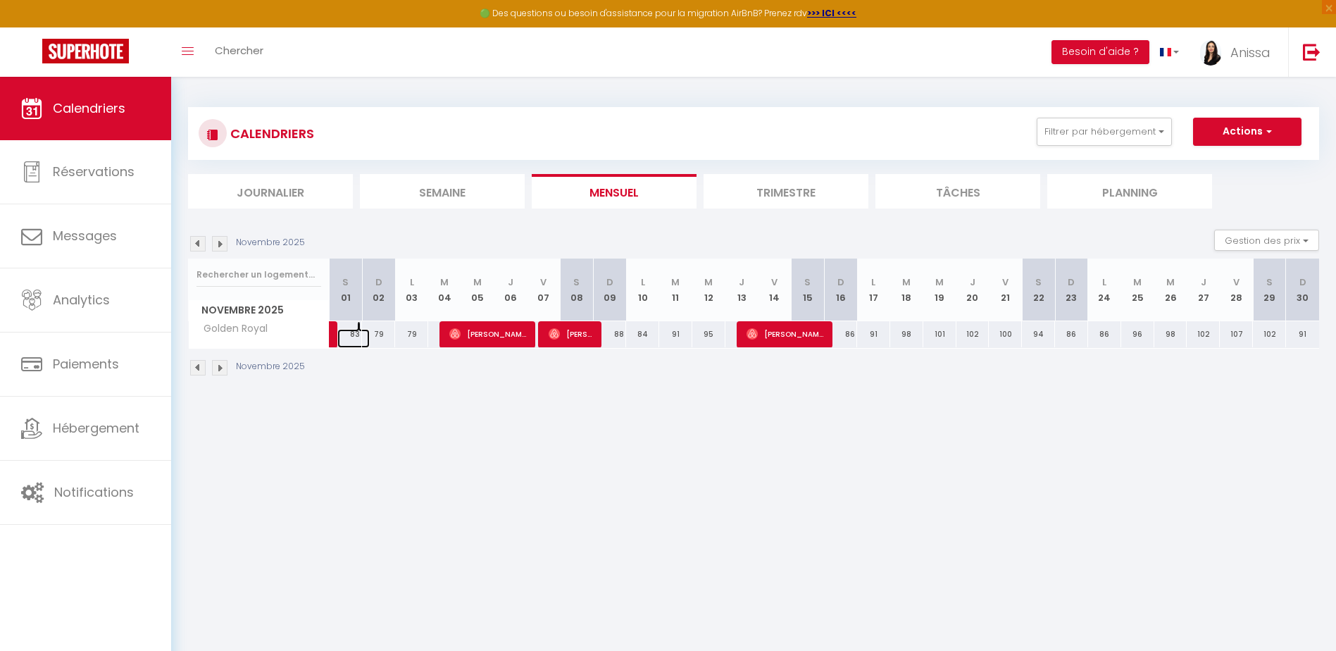
click at [352, 336] on link at bounding box center [353, 338] width 33 height 19
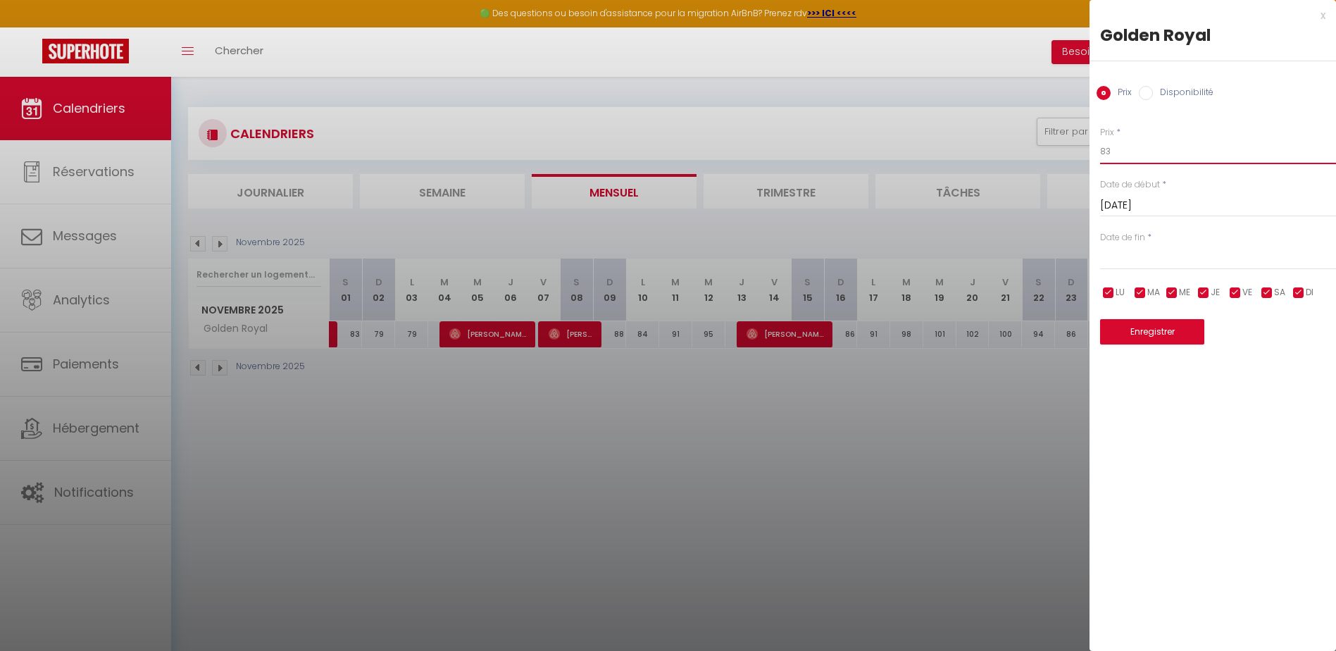
click at [1135, 148] on input "83" at bounding box center [1218, 151] width 236 height 25
click at [1136, 334] on button "Enregistrer" at bounding box center [1152, 331] width 104 height 25
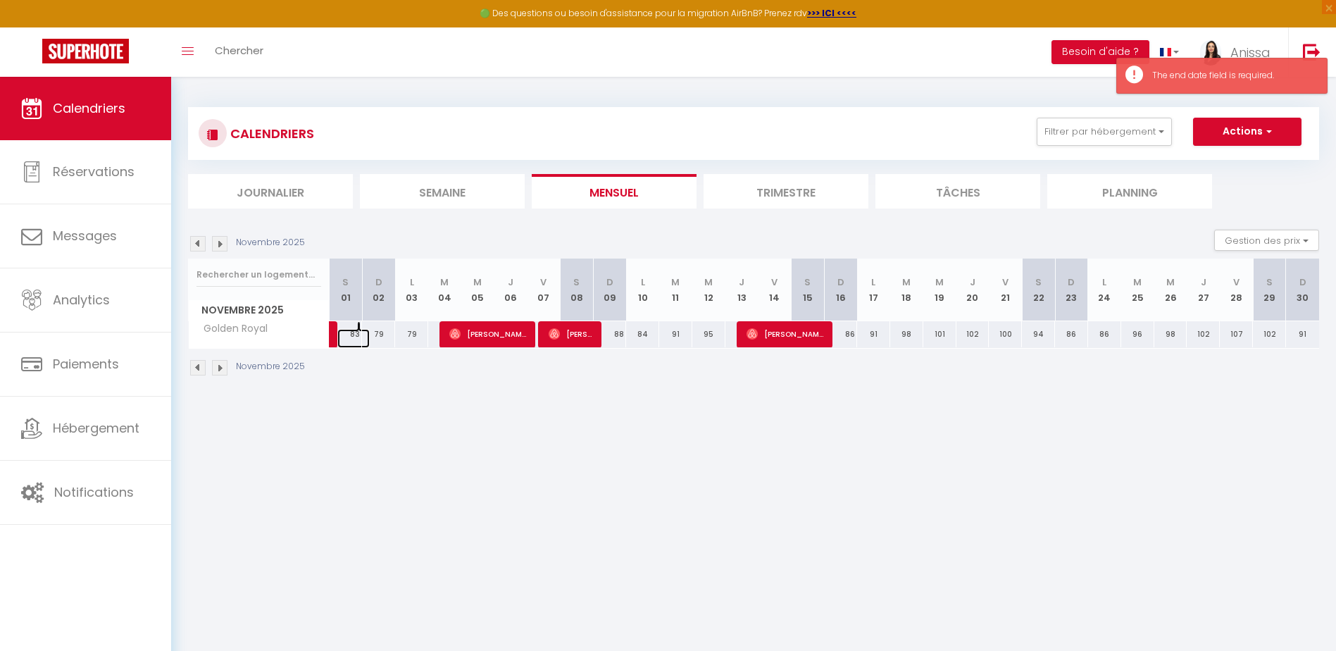
click at [353, 333] on link at bounding box center [353, 338] width 33 height 19
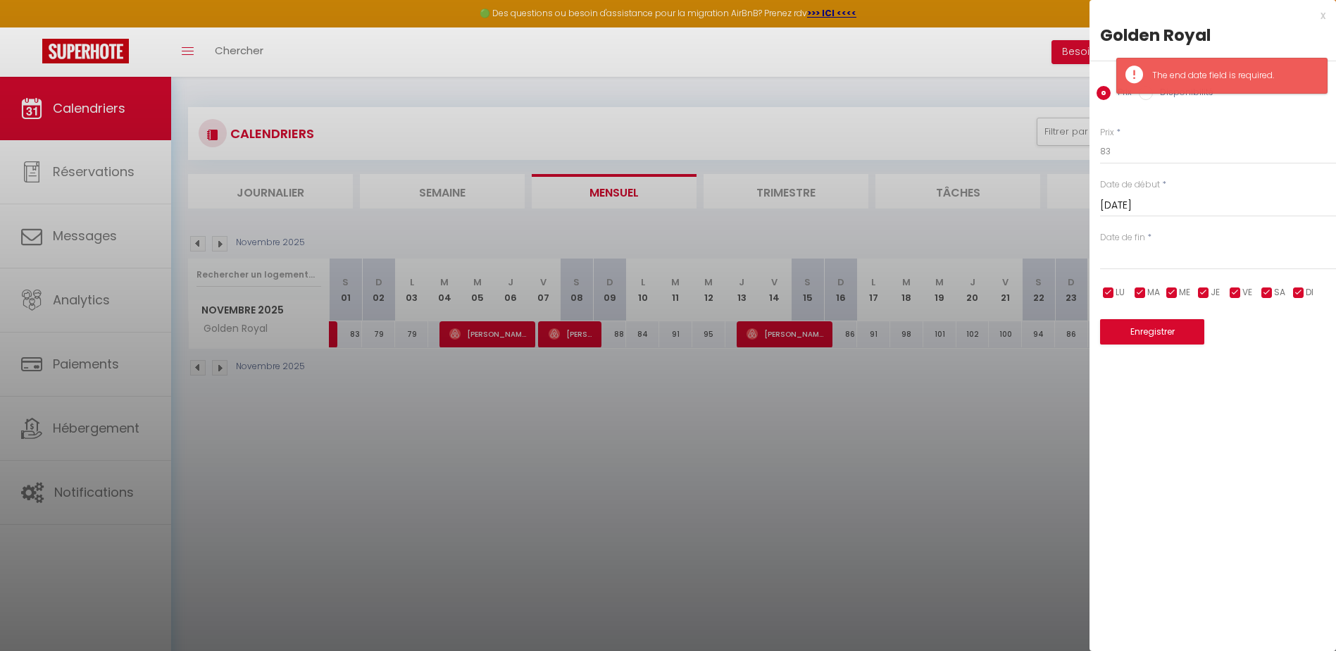
click at [1142, 257] on input "text" at bounding box center [1218, 258] width 236 height 18
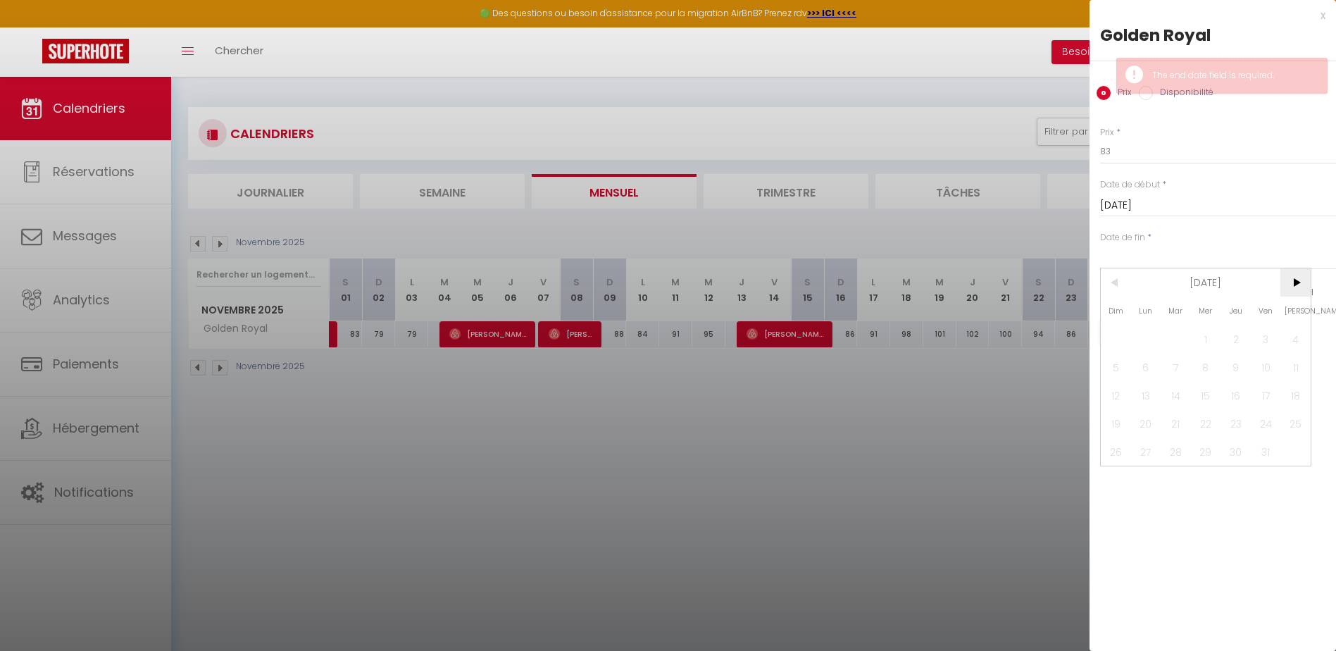
click at [1295, 282] on span ">" at bounding box center [1296, 282] width 30 height 28
click at [1114, 369] on span "2" at bounding box center [1116, 367] width 30 height 28
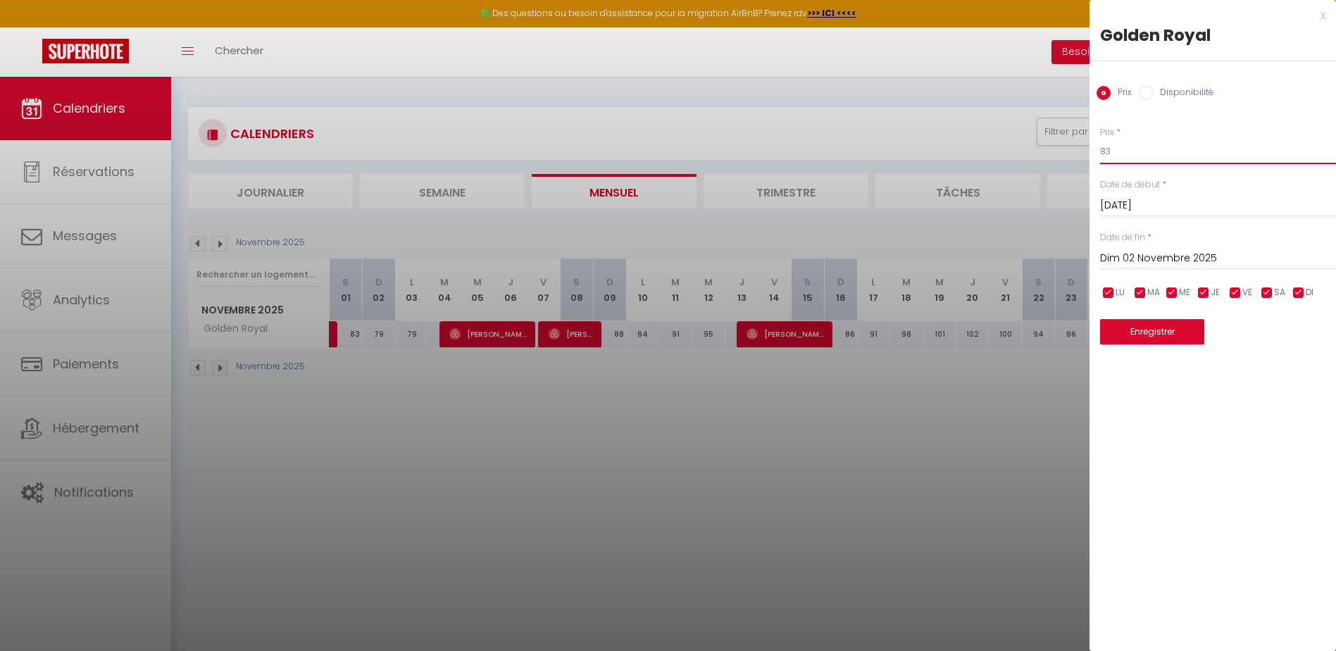
click at [1139, 155] on input "83" at bounding box center [1218, 151] width 236 height 25
click at [1124, 333] on button "Enregistrer" at bounding box center [1152, 331] width 104 height 25
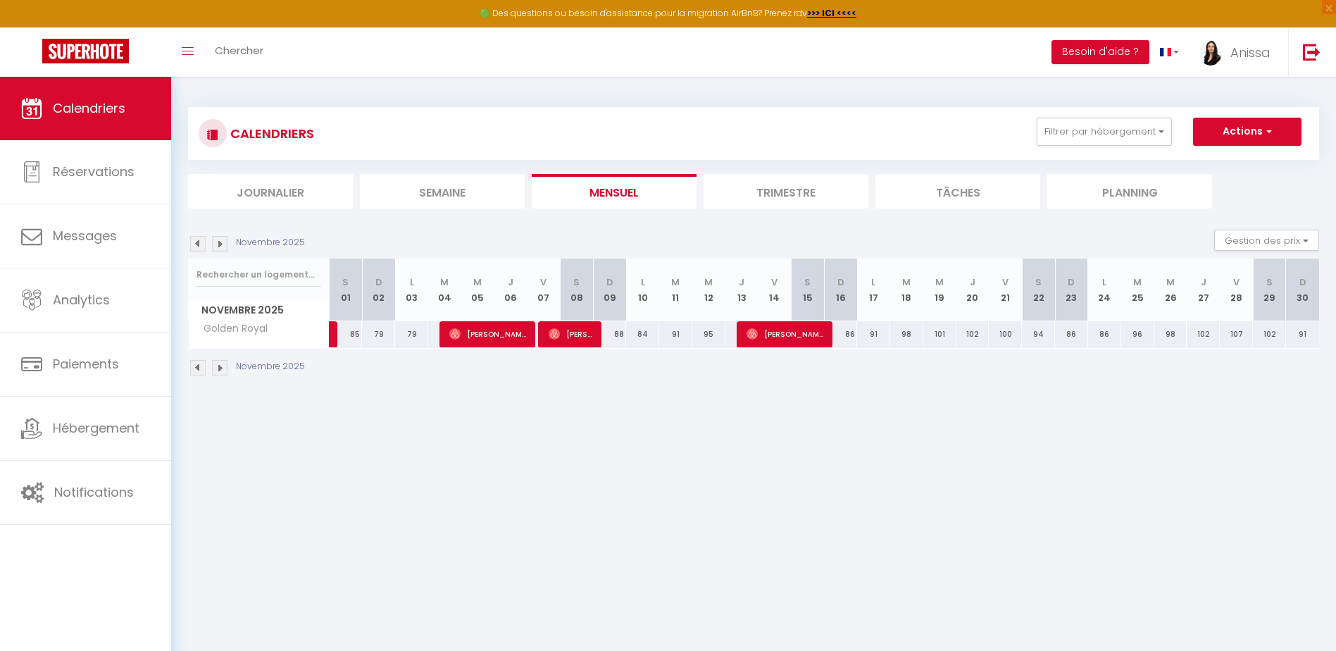
click at [380, 330] on div "79" at bounding box center [378, 334] width 33 height 26
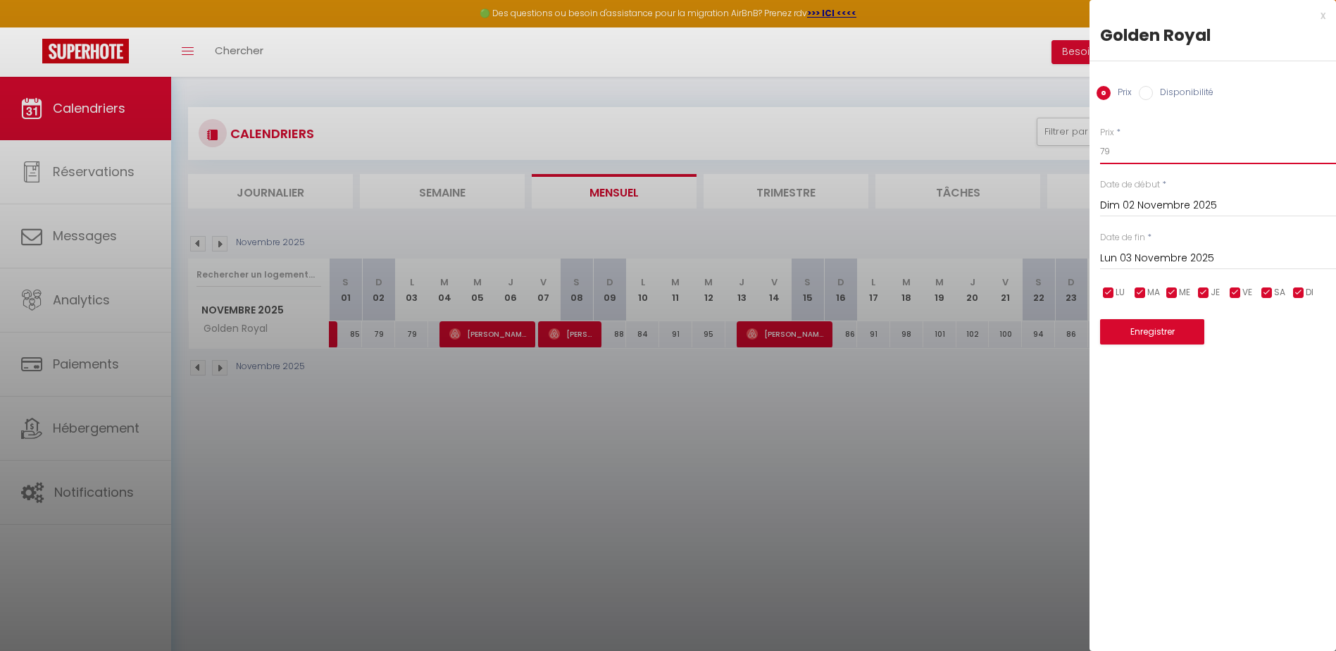
click at [1143, 142] on input "79" at bounding box center [1218, 151] width 236 height 25
click at [1144, 337] on button "Enregistrer" at bounding box center [1152, 331] width 104 height 25
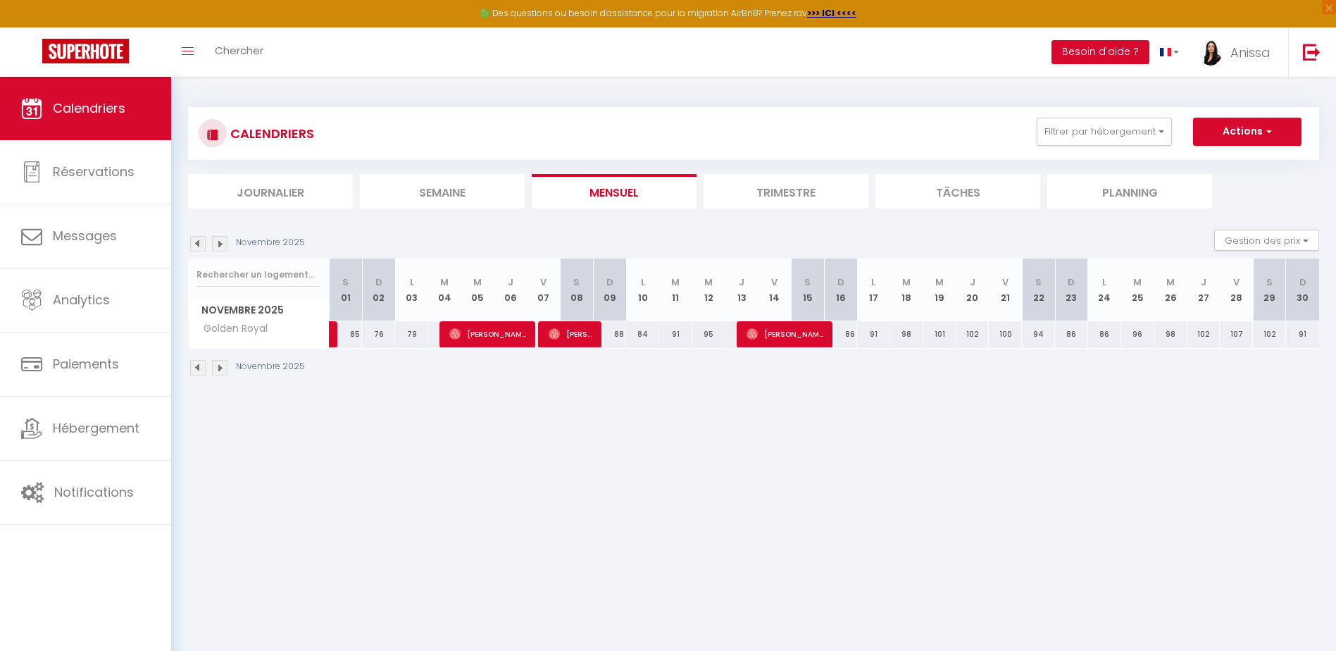
click at [409, 335] on div "79" at bounding box center [411, 334] width 33 height 26
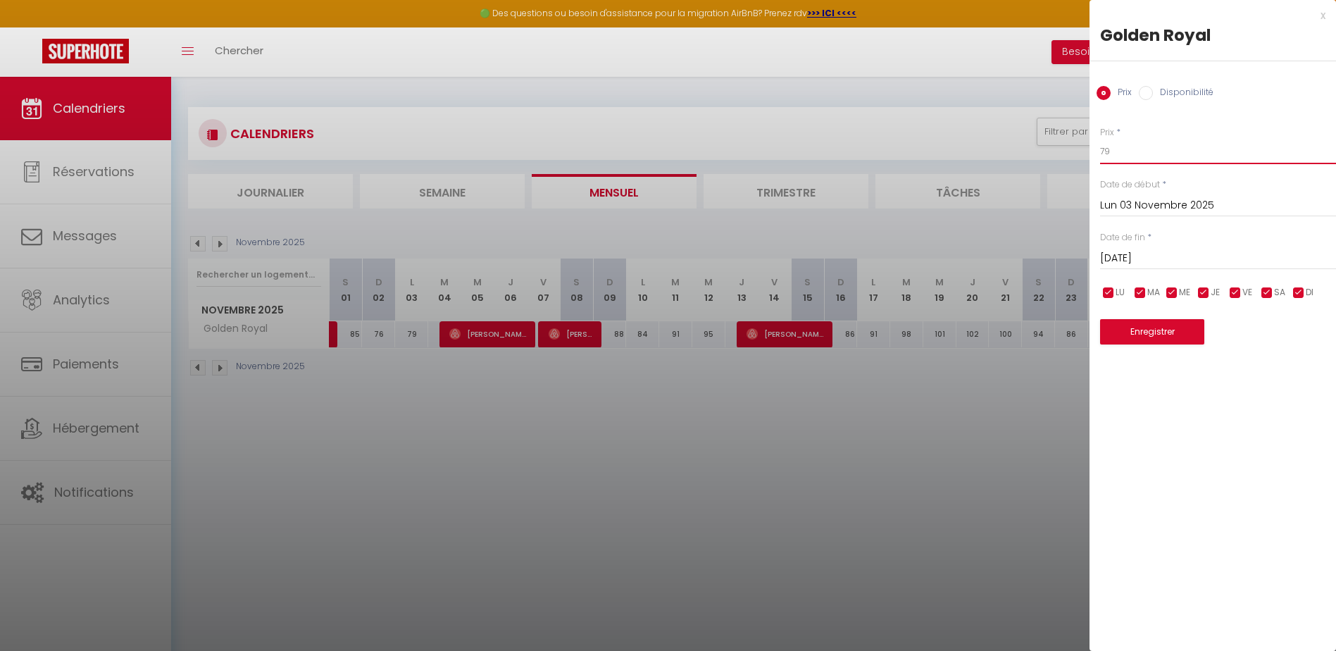
click at [1130, 151] on input "79" at bounding box center [1218, 151] width 236 height 25
click at [1143, 328] on button "Enregistrer" at bounding box center [1152, 331] width 104 height 25
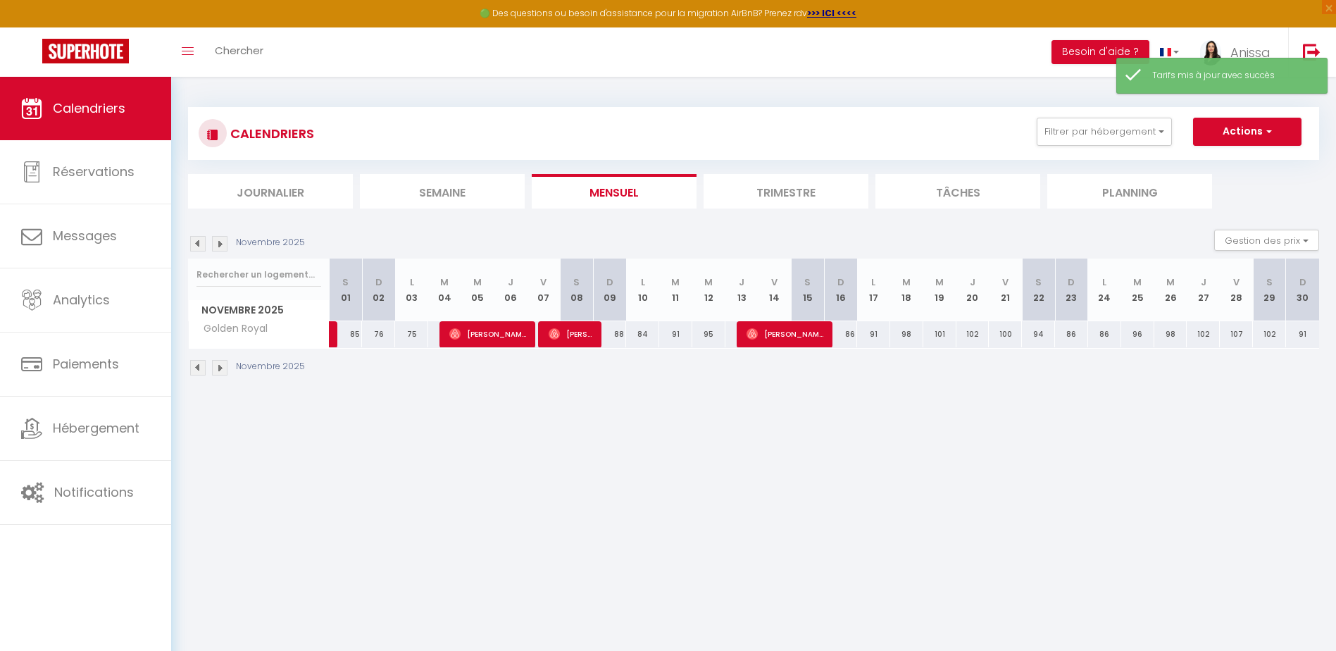
click at [767, 534] on body "🟢 Des questions ou besoin d'assistance pour la migration AirBnB? Prenez rdv >>>…" at bounding box center [668, 402] width 1336 height 651
click at [615, 337] on div "88" at bounding box center [609, 334] width 33 height 26
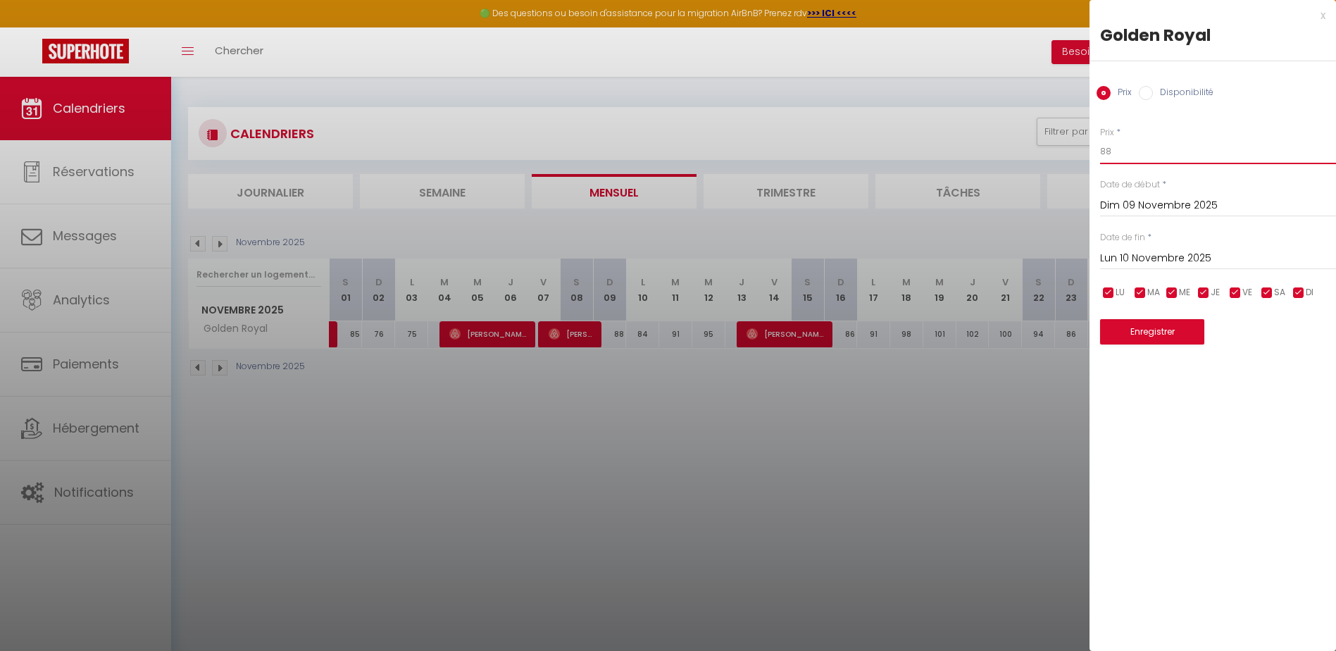
click at [1134, 144] on input "88" at bounding box center [1218, 151] width 236 height 25
click at [1110, 335] on button "Enregistrer" at bounding box center [1152, 331] width 104 height 25
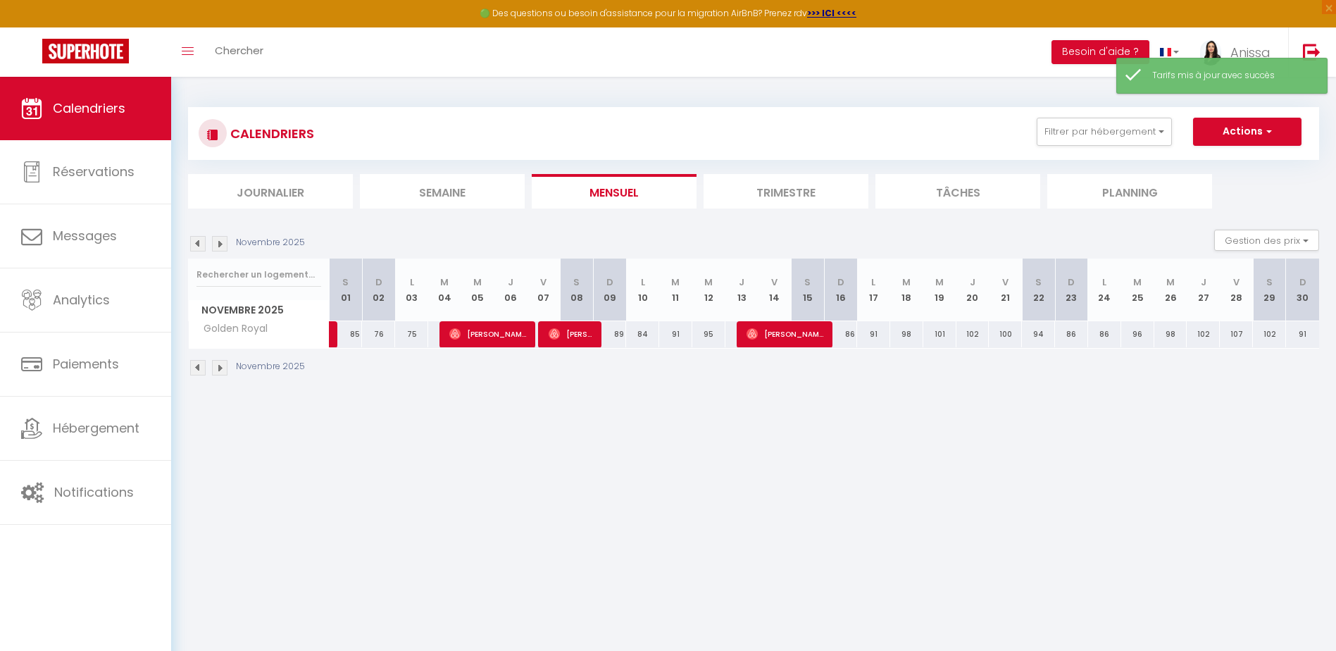
click at [642, 337] on div "84" at bounding box center [642, 334] width 33 height 26
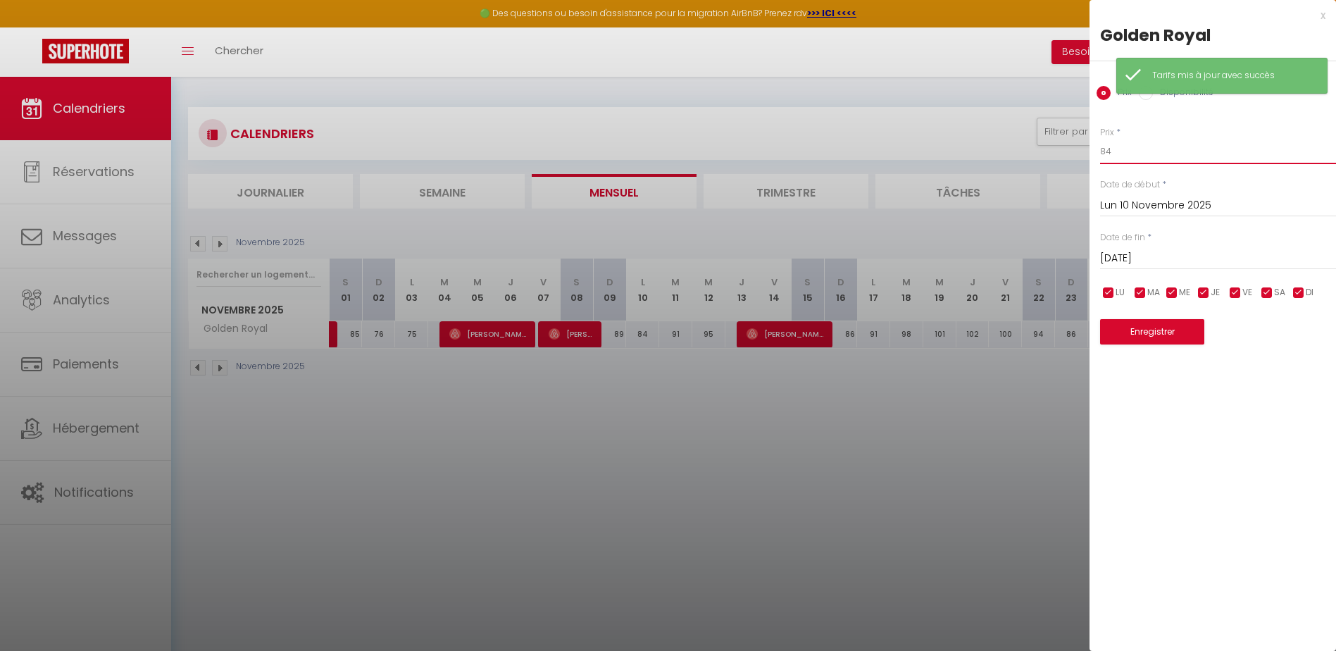
click at [1133, 160] on input "84" at bounding box center [1218, 151] width 236 height 25
click at [1152, 343] on button "Enregistrer" at bounding box center [1152, 331] width 104 height 25
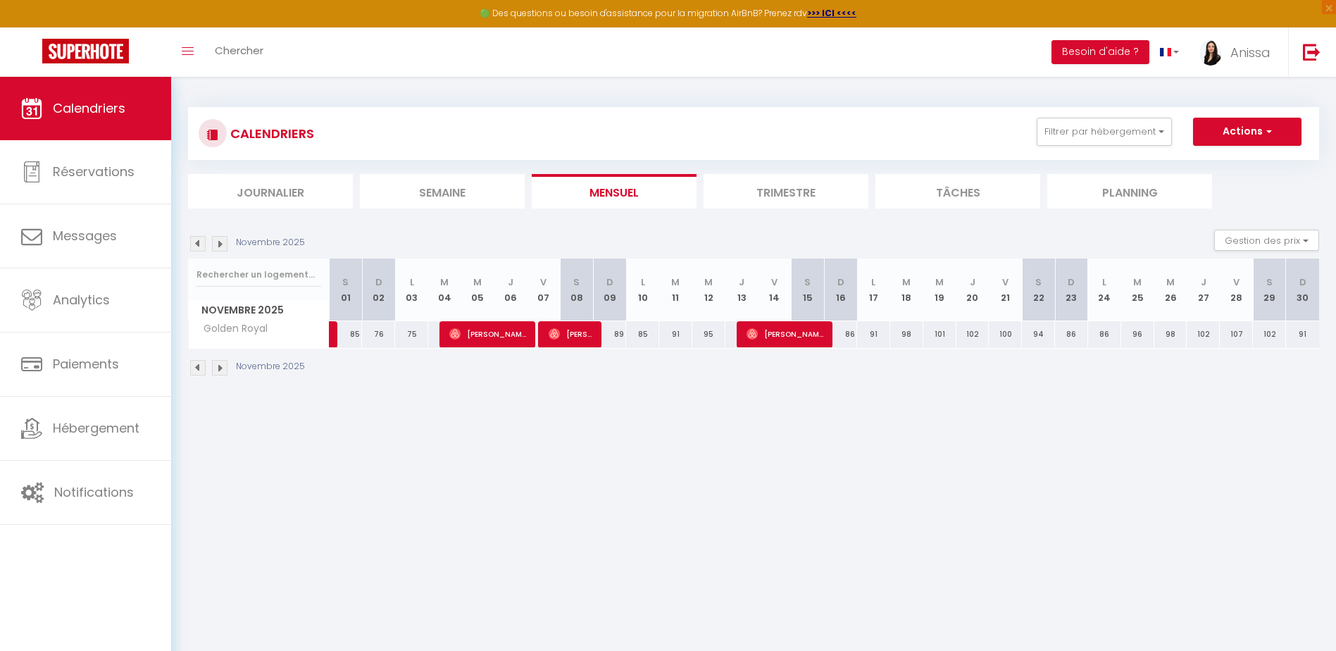
click at [640, 335] on div "85" at bounding box center [642, 334] width 33 height 26
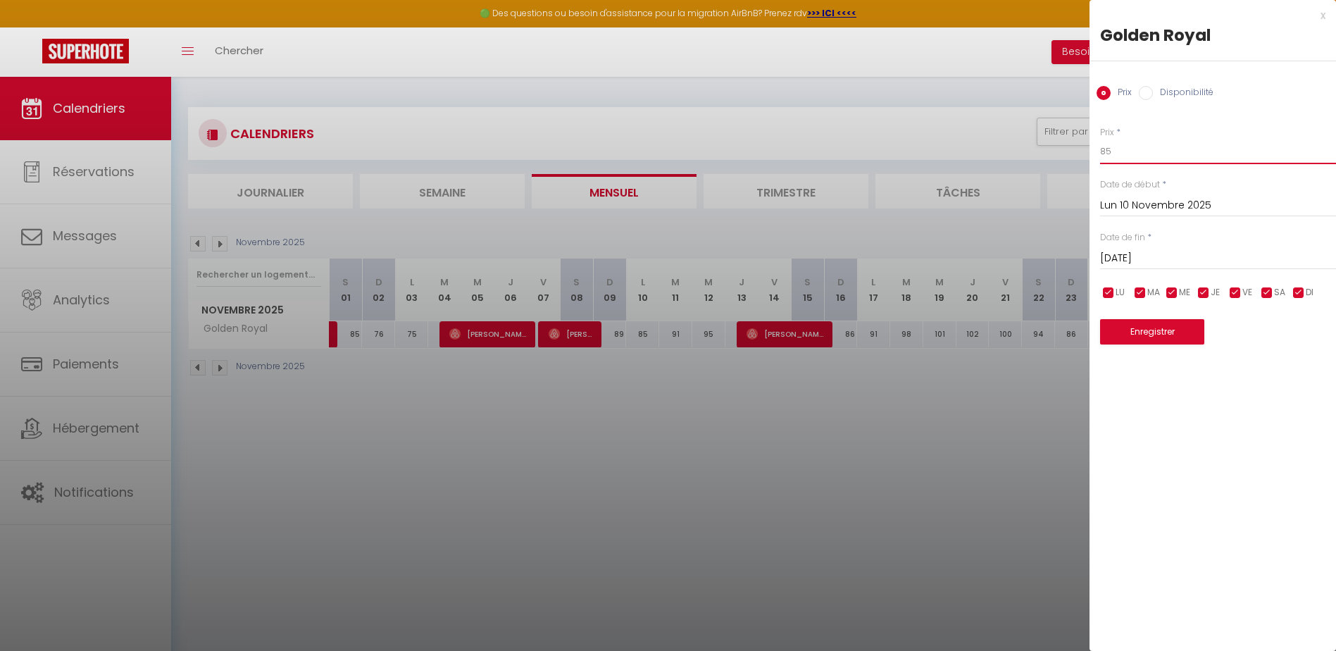
click at [1121, 145] on input "85" at bounding box center [1218, 151] width 236 height 25
click at [1151, 331] on button "Enregistrer" at bounding box center [1152, 331] width 104 height 25
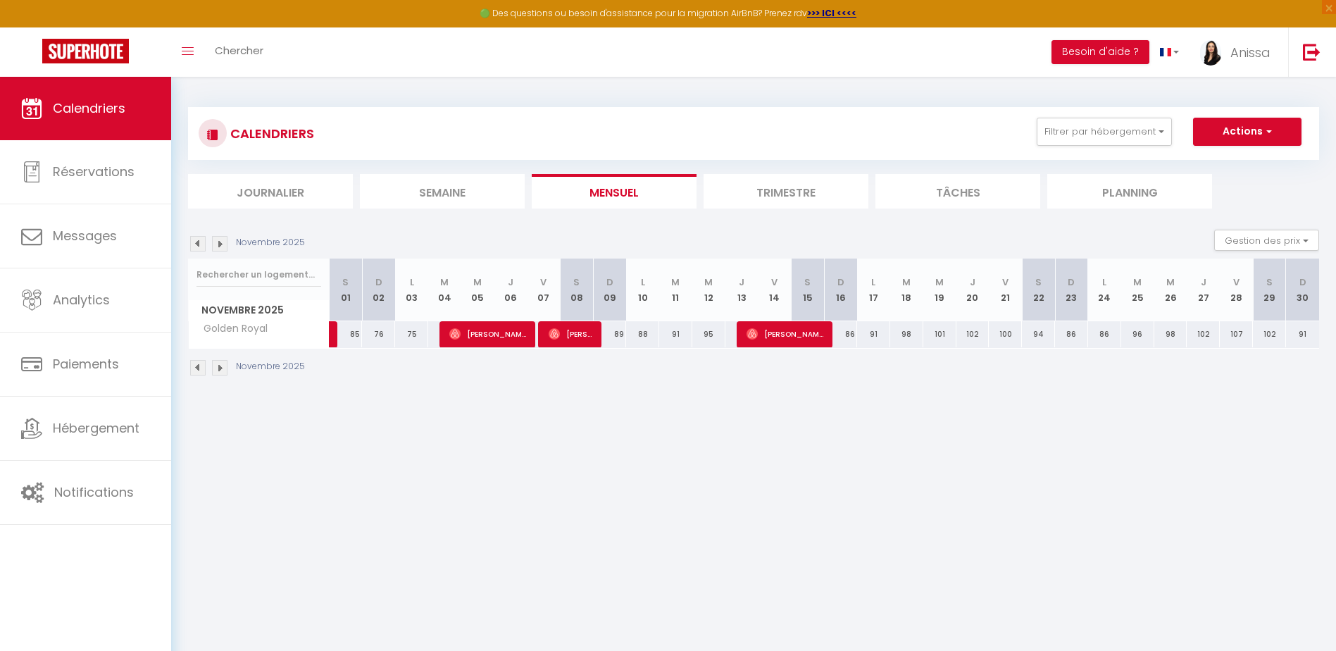
click at [709, 330] on div "95" at bounding box center [708, 334] width 33 height 26
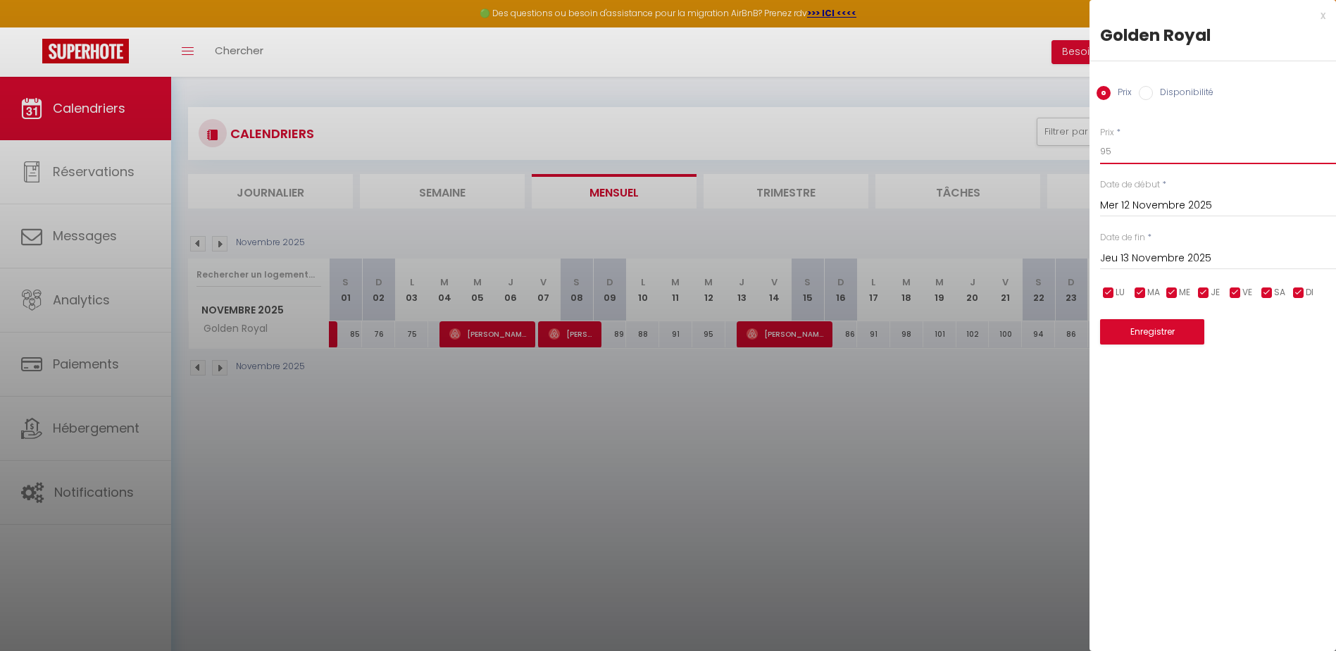
click at [1147, 152] on input "95" at bounding box center [1218, 151] width 236 height 25
drag, startPoint x: 1140, startPoint y: 528, endPoint x: 1140, endPoint y: 473, distance: 54.9
click at [1140, 528] on div "x Golden Royal Prix Disponibilité Prix * 90 Statut * Disponible Indisponible Da…" at bounding box center [1213, 325] width 247 height 651
click at [1121, 335] on button "Enregistrer" at bounding box center [1152, 331] width 104 height 25
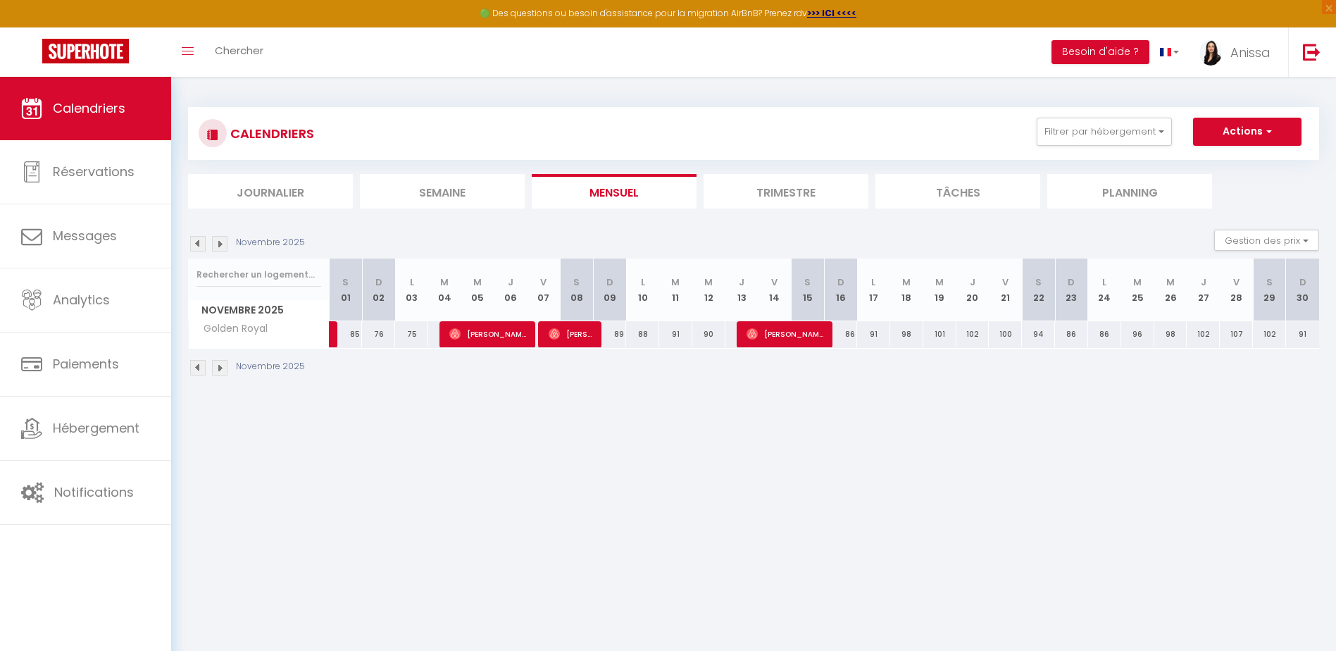
click at [1069, 428] on body "🟢 Des questions ou besoin d'assistance pour la migration AirBnB? Prenez rdv >>>…" at bounding box center [668, 402] width 1336 height 651
click at [1066, 421] on body "🟢 Des questions ou besoin d'assistance pour la migration AirBnB? Prenez rdv >>>…" at bounding box center [668, 402] width 1336 height 651
click at [649, 506] on body "🟢 Des questions ou besoin d'assistance pour la migration AirBnB? Prenez rdv >>>…" at bounding box center [668, 402] width 1336 height 651
click at [194, 366] on img at bounding box center [197, 367] width 15 height 15
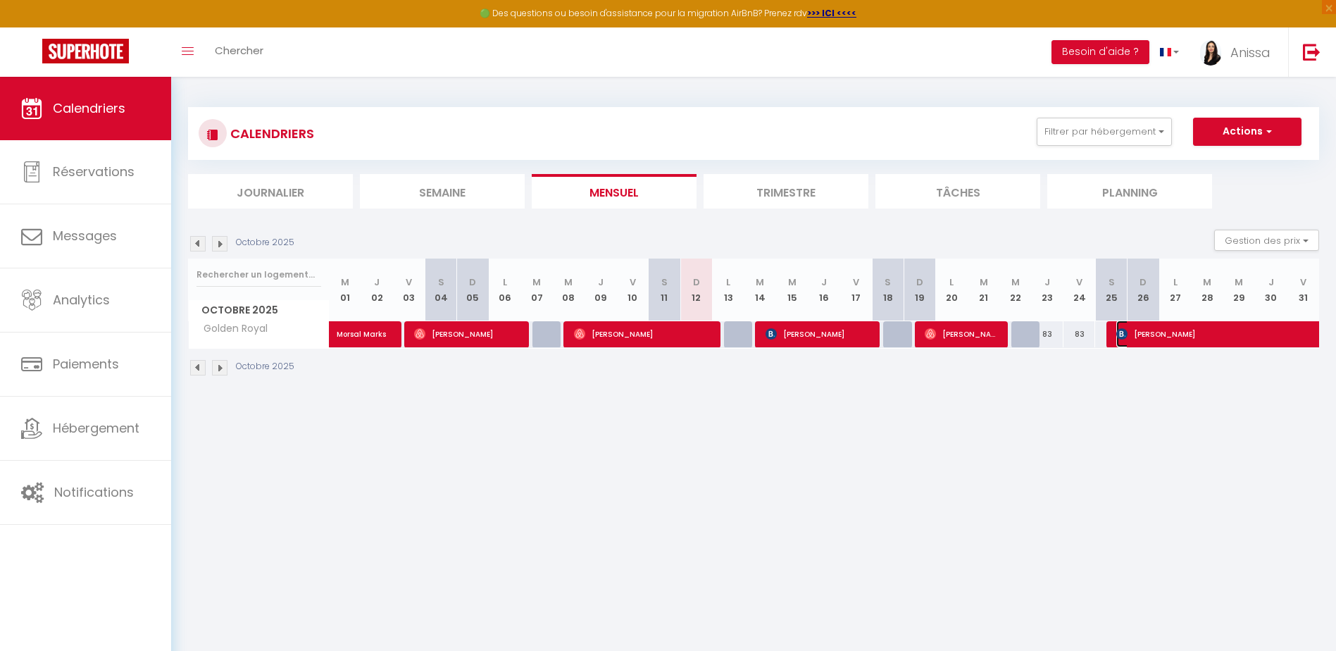
click at [1258, 336] on span "Muriel Heimann" at bounding box center [1229, 333] width 227 height 27
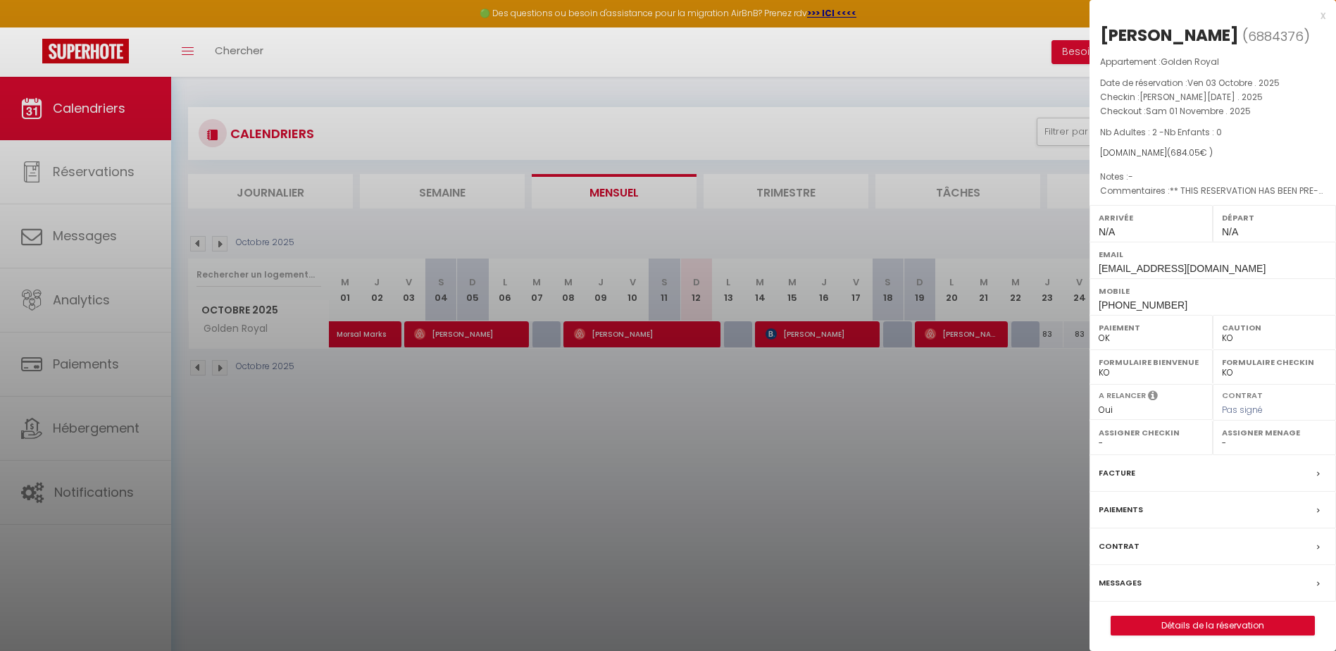
click at [1202, 513] on div "Paiements" at bounding box center [1213, 510] width 247 height 37
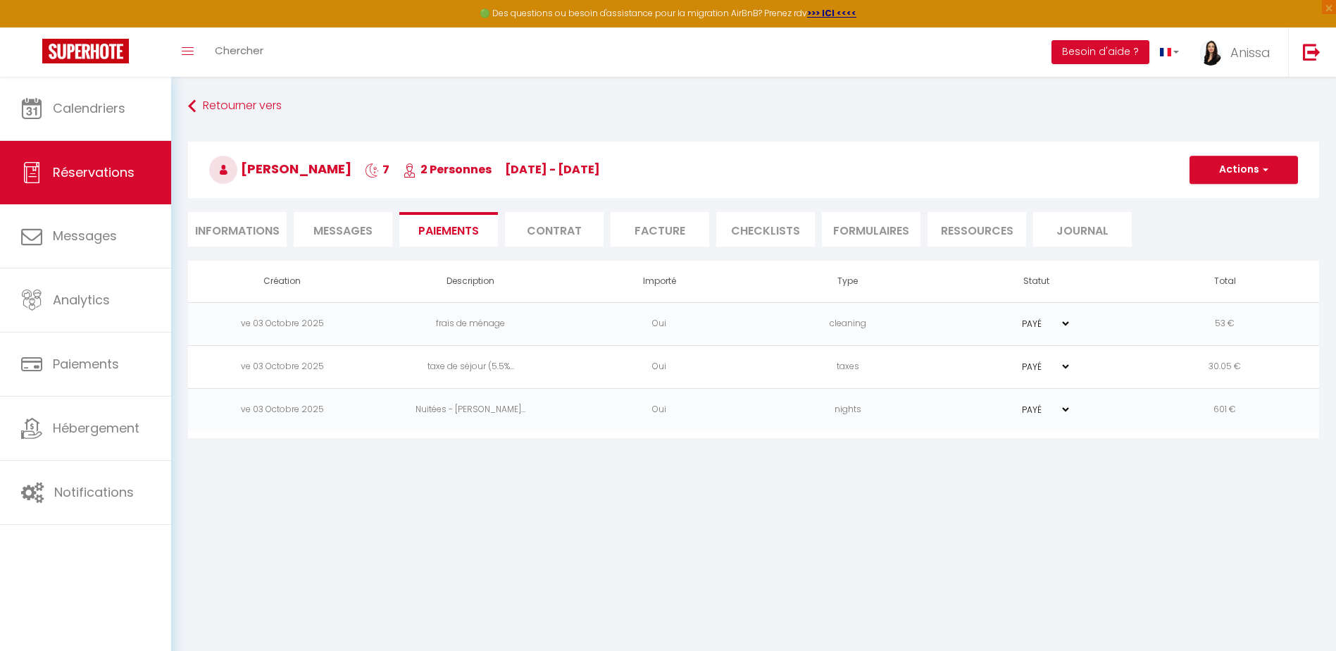
click at [337, 228] on span "Messages" at bounding box center [342, 231] width 59 height 16
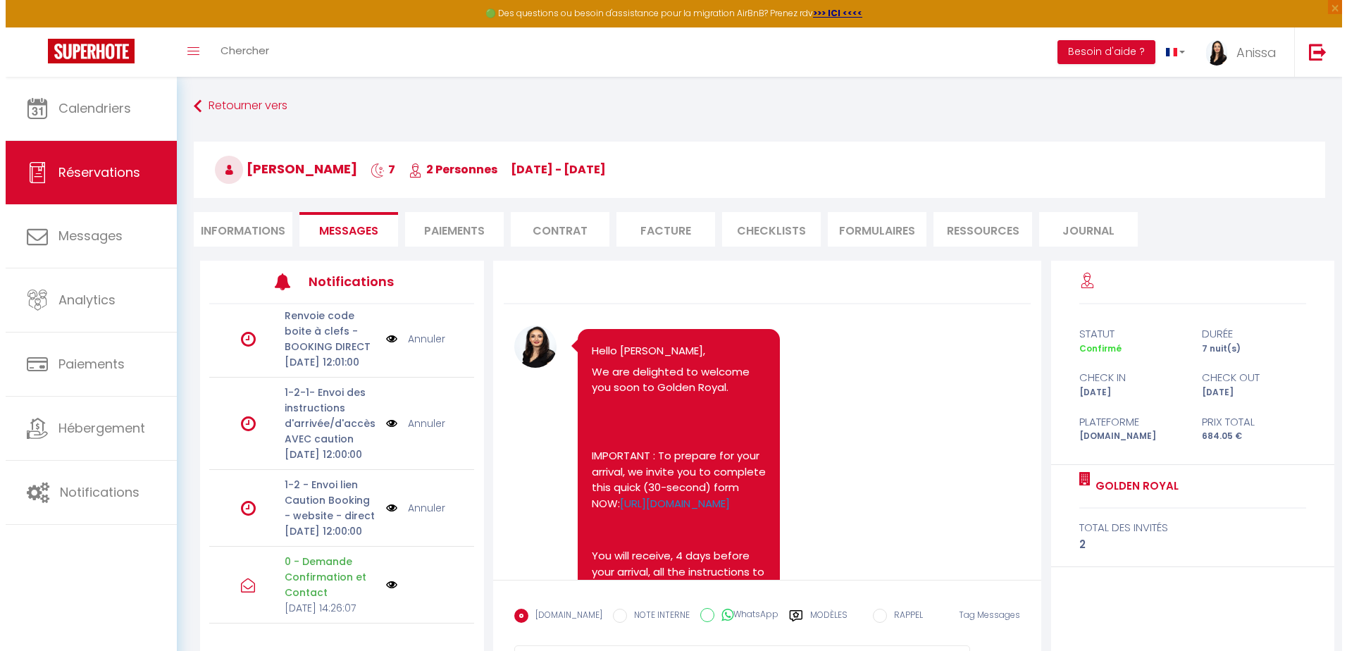
scroll to position [141, 0]
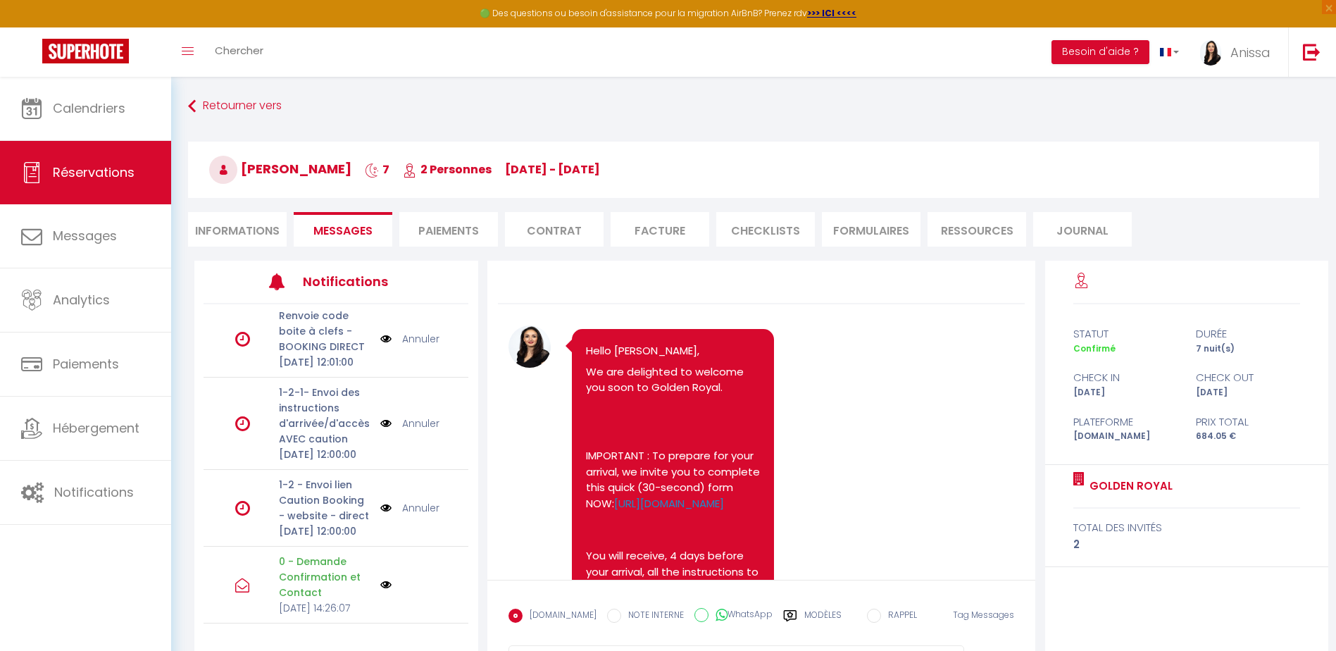
click at [380, 500] on img at bounding box center [385, 507] width 11 height 15
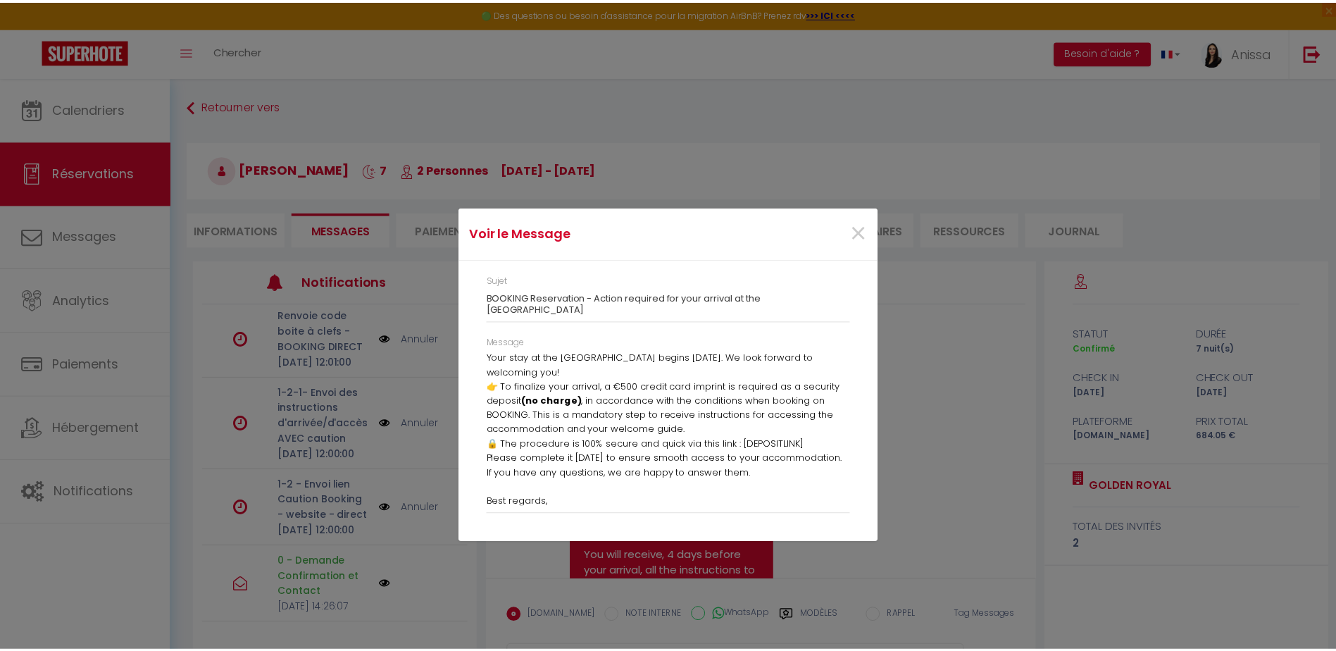
scroll to position [0, 0]
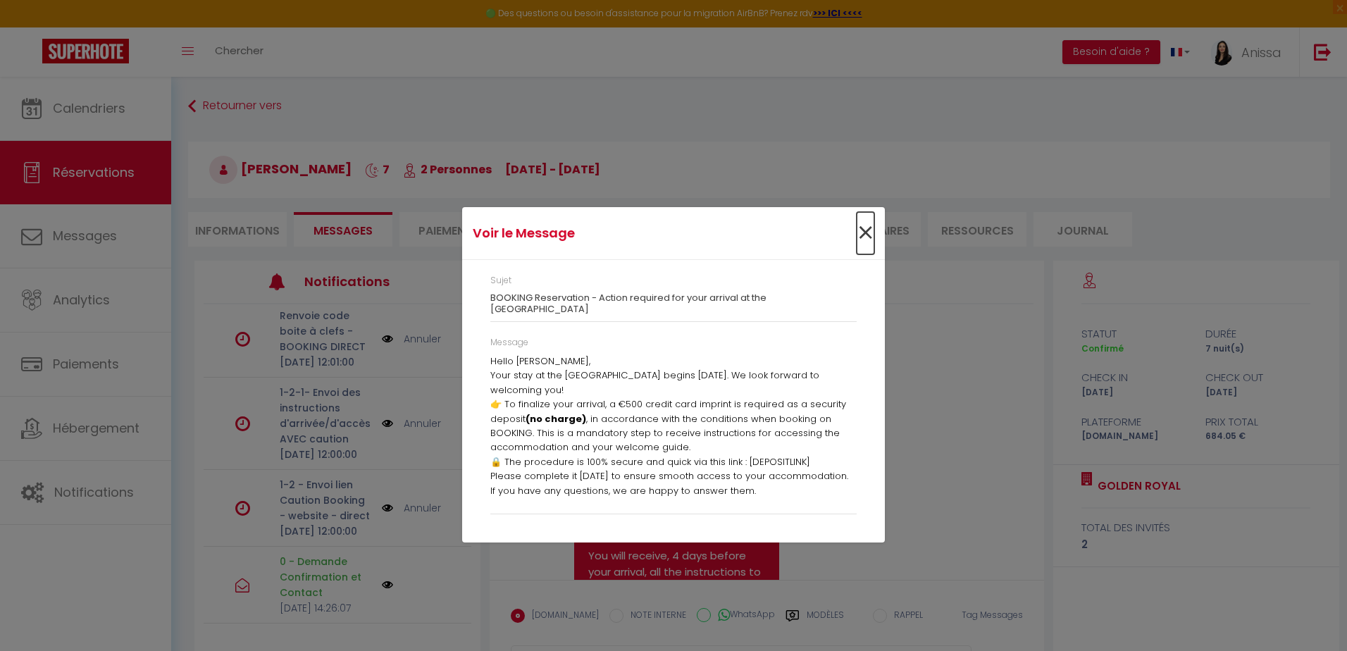
click at [865, 242] on span "×" at bounding box center [865, 233] width 18 height 42
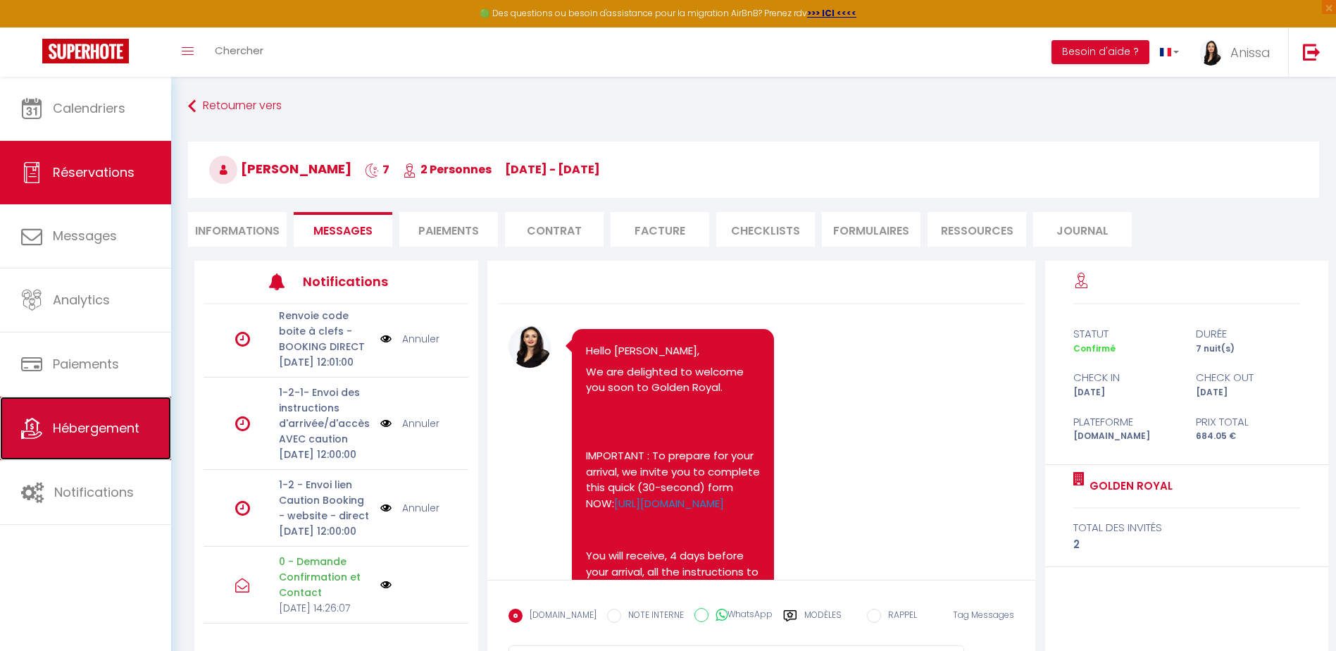
click at [72, 449] on link "Hébergement" at bounding box center [85, 428] width 171 height 63
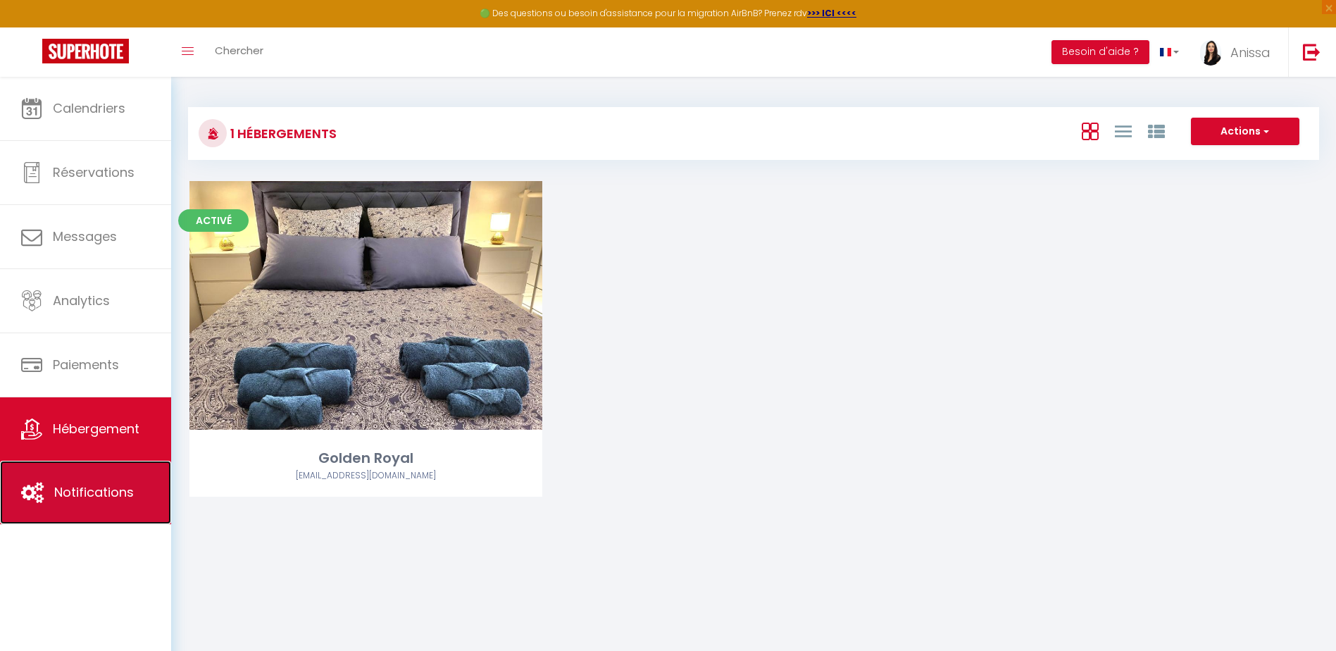
click at [87, 466] on link "Notifications" at bounding box center [85, 492] width 171 height 63
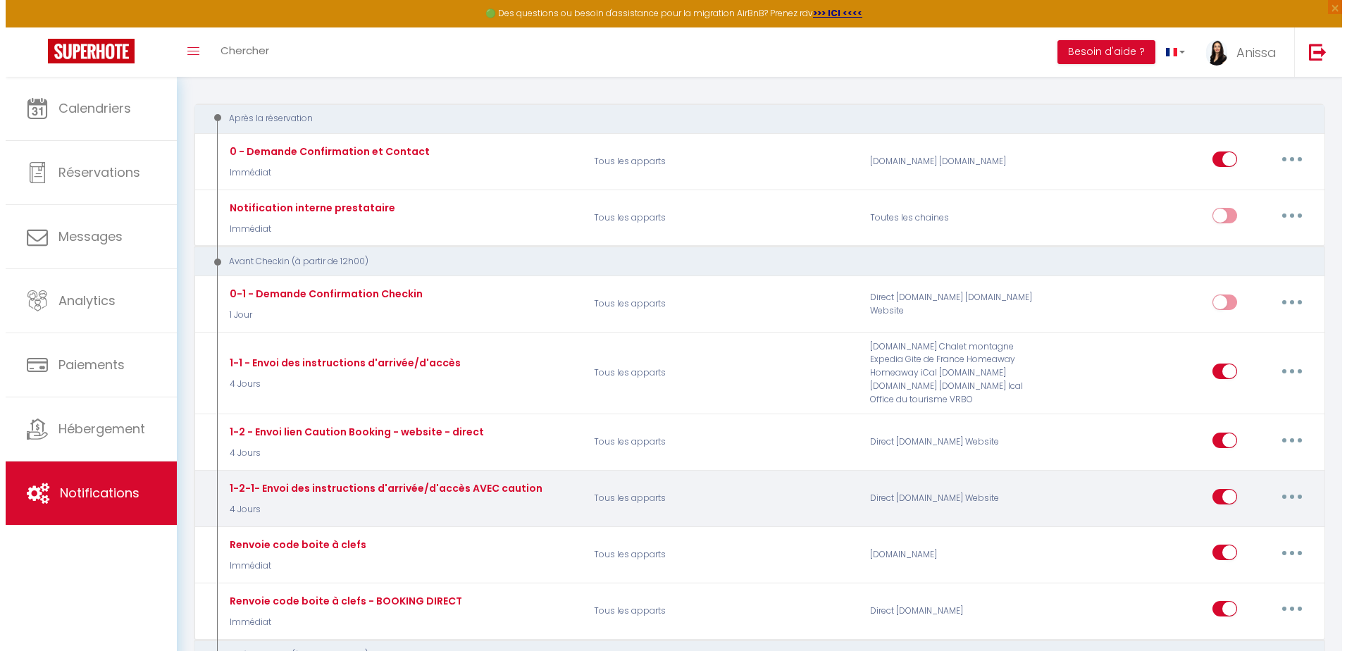
scroll to position [141, 0]
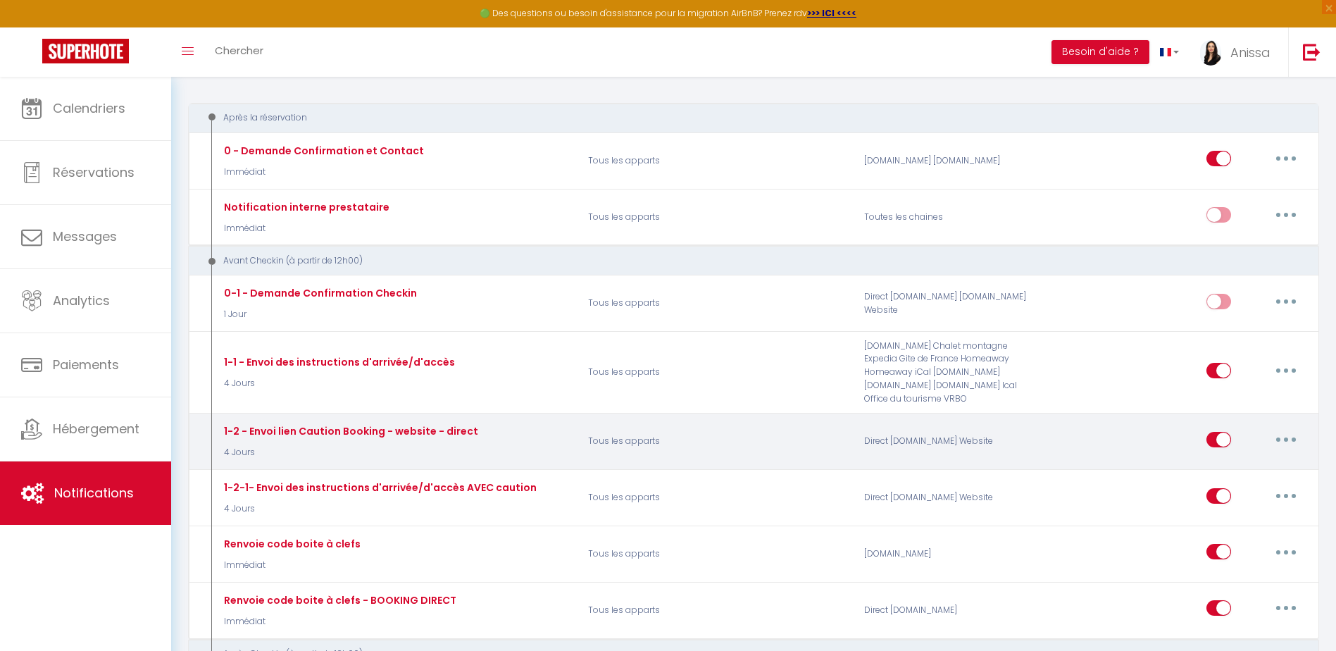
click at [1286, 436] on button "button" at bounding box center [1285, 439] width 39 height 23
click at [1255, 468] on link "Editer" at bounding box center [1249, 471] width 104 height 24
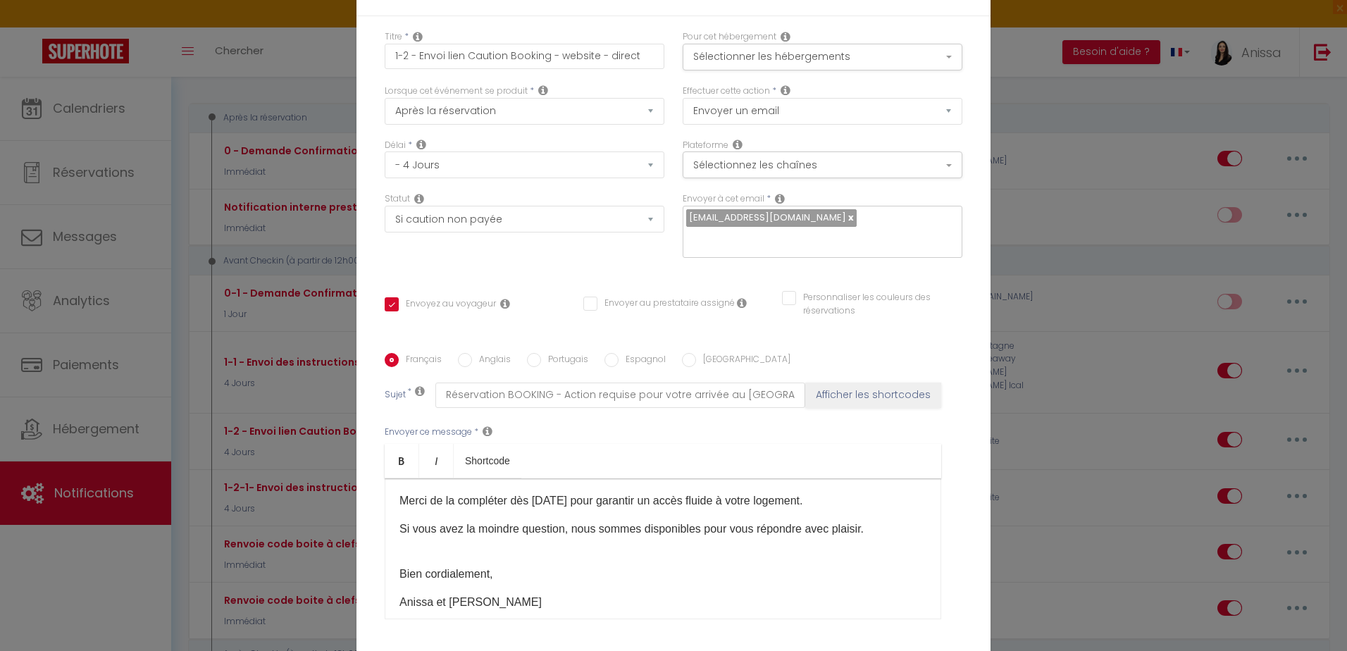
scroll to position [114, 0]
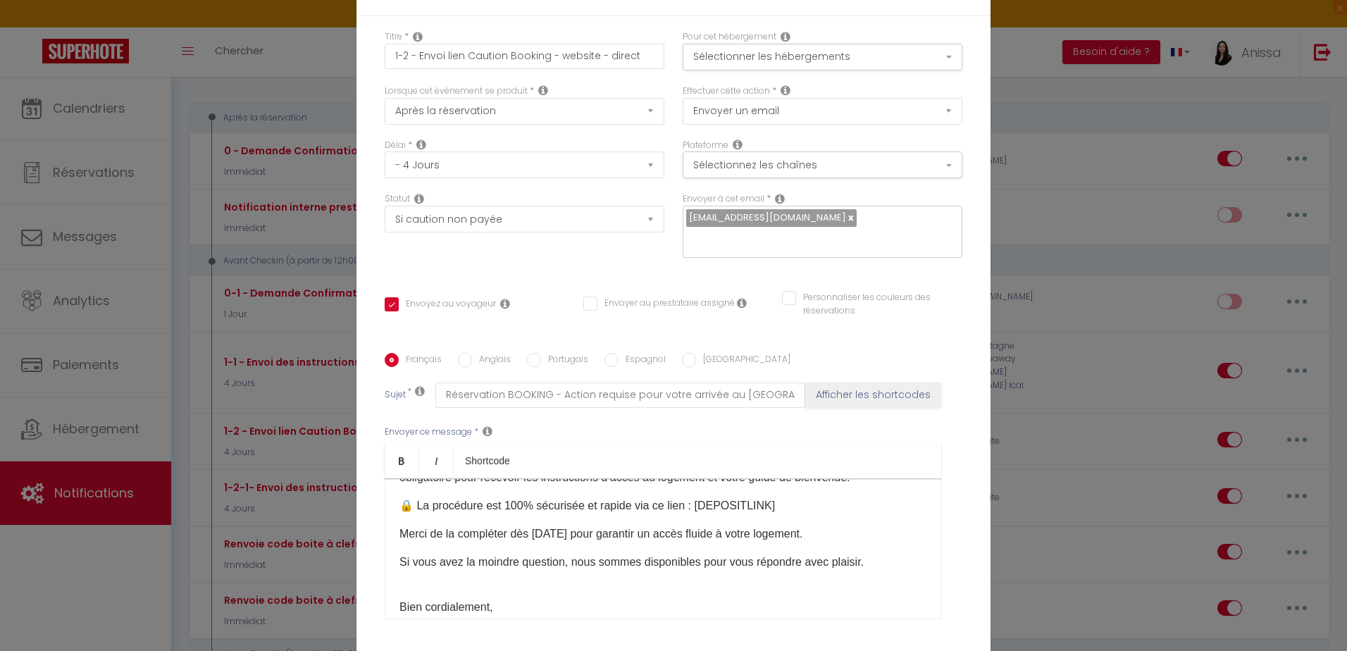
click at [771, 514] on p "🔒 La procédure est 100% sécurisée et rapide via ce lien : [DEPOSITLINK]" at bounding box center [662, 505] width 527 height 17
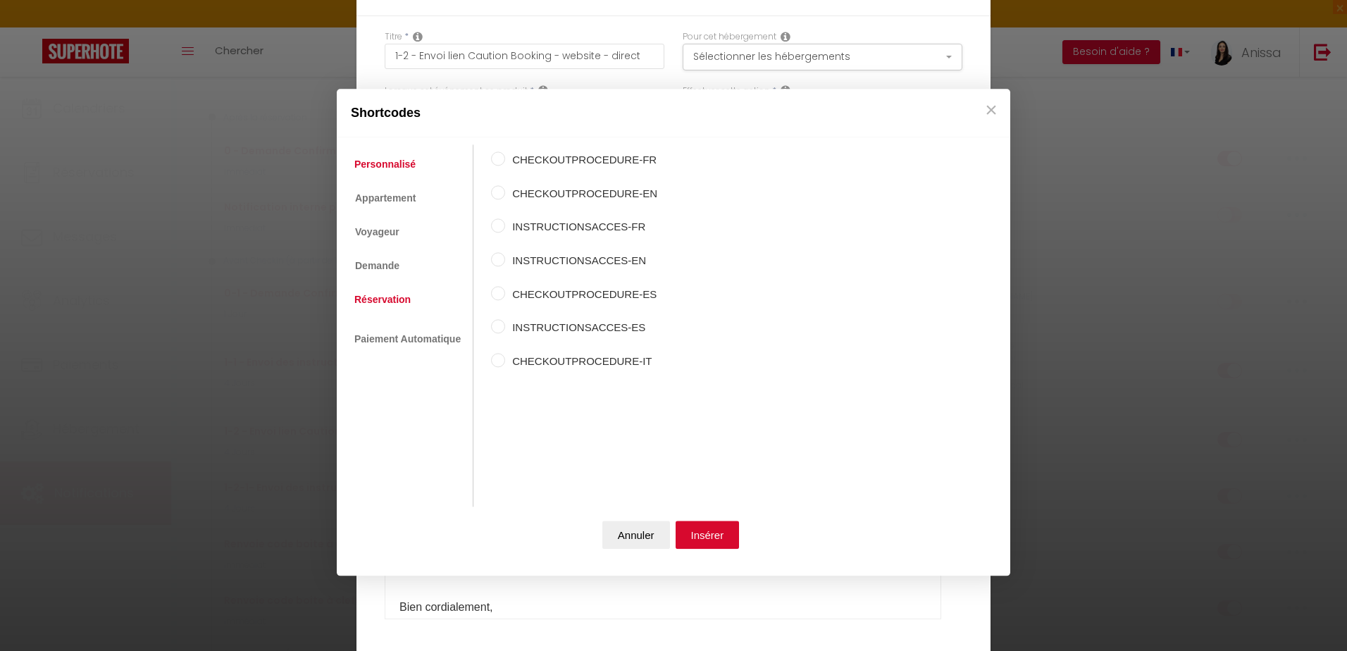
click at [411, 306] on link "Réservation" at bounding box center [382, 299] width 70 height 25
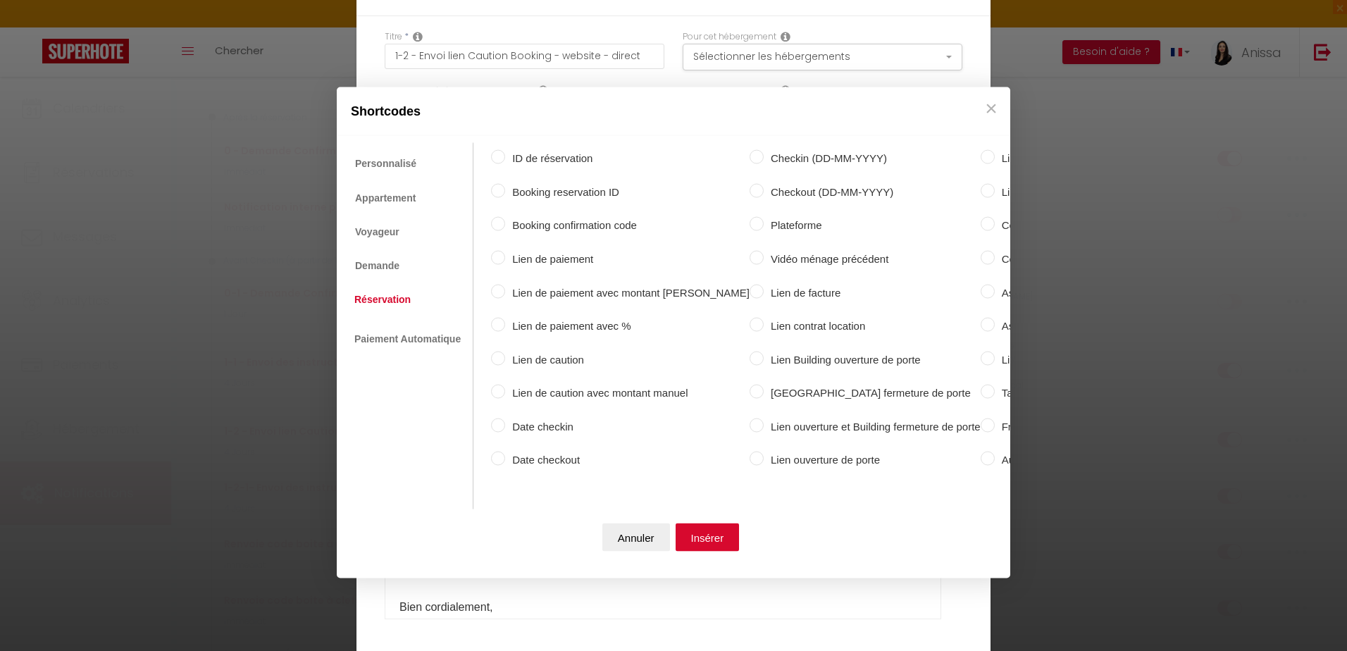
click at [547, 352] on label "Lien de caution" at bounding box center [627, 359] width 244 height 17
click at [505, 352] on input "Lien de caution" at bounding box center [498, 358] width 14 height 14
click at [716, 540] on button "Insérer" at bounding box center [707, 537] width 64 height 28
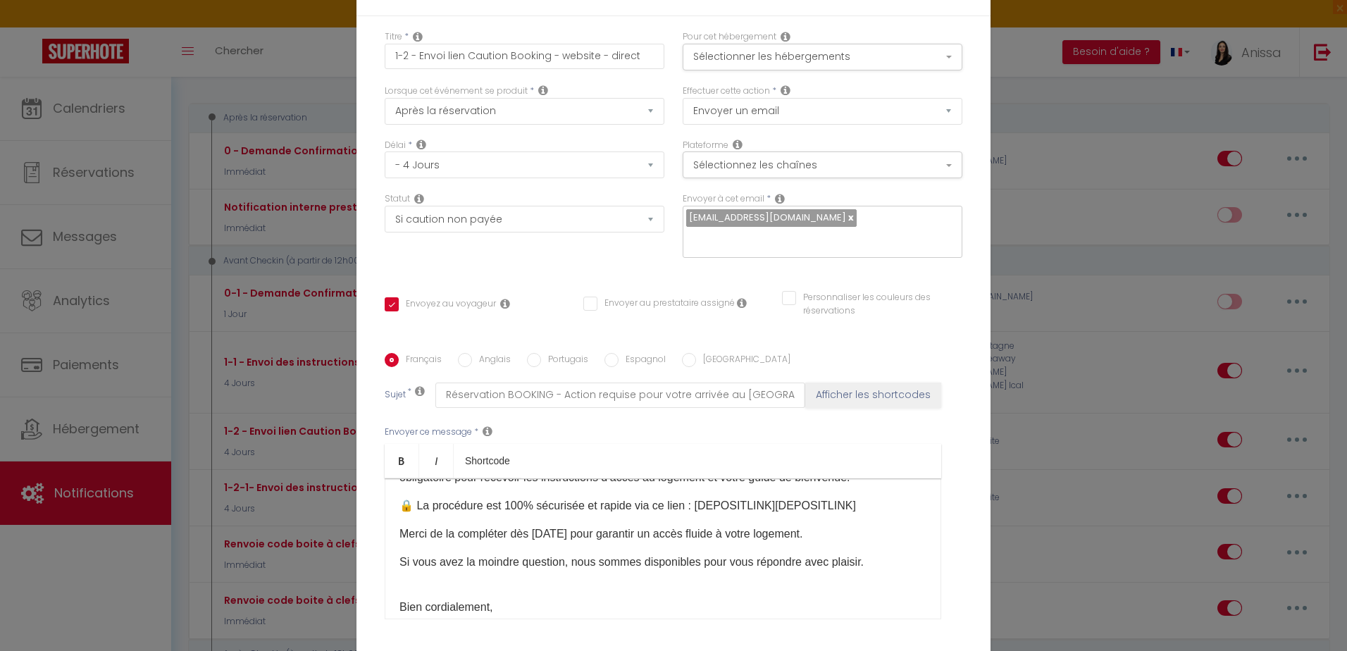
drag, startPoint x: 768, startPoint y: 523, endPoint x: 920, endPoint y: 506, distance: 152.5
click at [768, 514] on p "🔒 La procédure est 100% sécurisée et rapide via ce lien : [DEPOSITLINK] [DEPOSI…" at bounding box center [662, 505] width 527 height 17
drag, startPoint x: 768, startPoint y: 521, endPoint x: 692, endPoint y: 523, distance: 76.1
click at [692, 514] on p "🔒 La procédure est 100% sécurisée et rapide via ce lien : [DEPOSITLINK] ​" at bounding box center [662, 505] width 527 height 17
copy p "[DEPOSITLINK]"
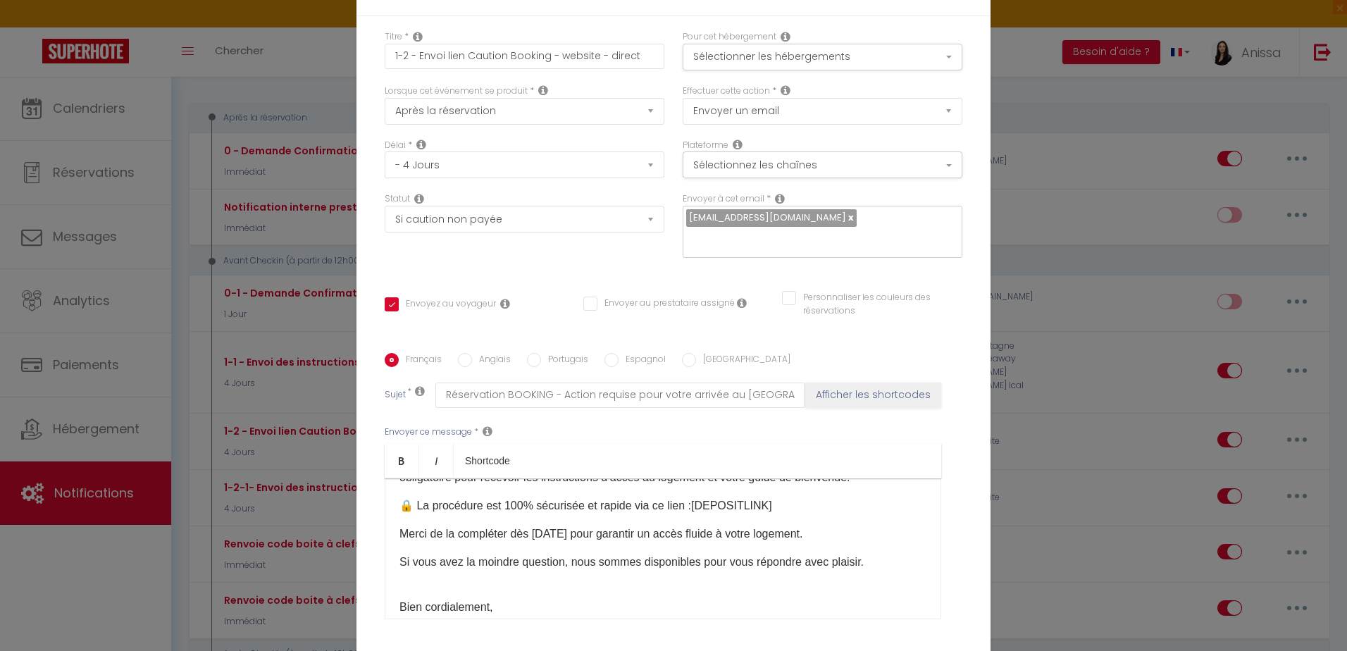
click at [486, 361] on label "Anglais" at bounding box center [491, 360] width 39 height 15
click at [472, 361] on input "Anglais" at bounding box center [465, 360] width 14 height 14
drag, startPoint x: 689, startPoint y: 504, endPoint x: 761, endPoint y: 480, distance: 76.2
click at [848, 506] on p "🔒 The procedure is 100% secure and quick via this link : [DEPOSITLINK]" at bounding box center [662, 505] width 527 height 17
drag, startPoint x: 563, startPoint y: 359, endPoint x: 637, endPoint y: 415, distance: 92.4
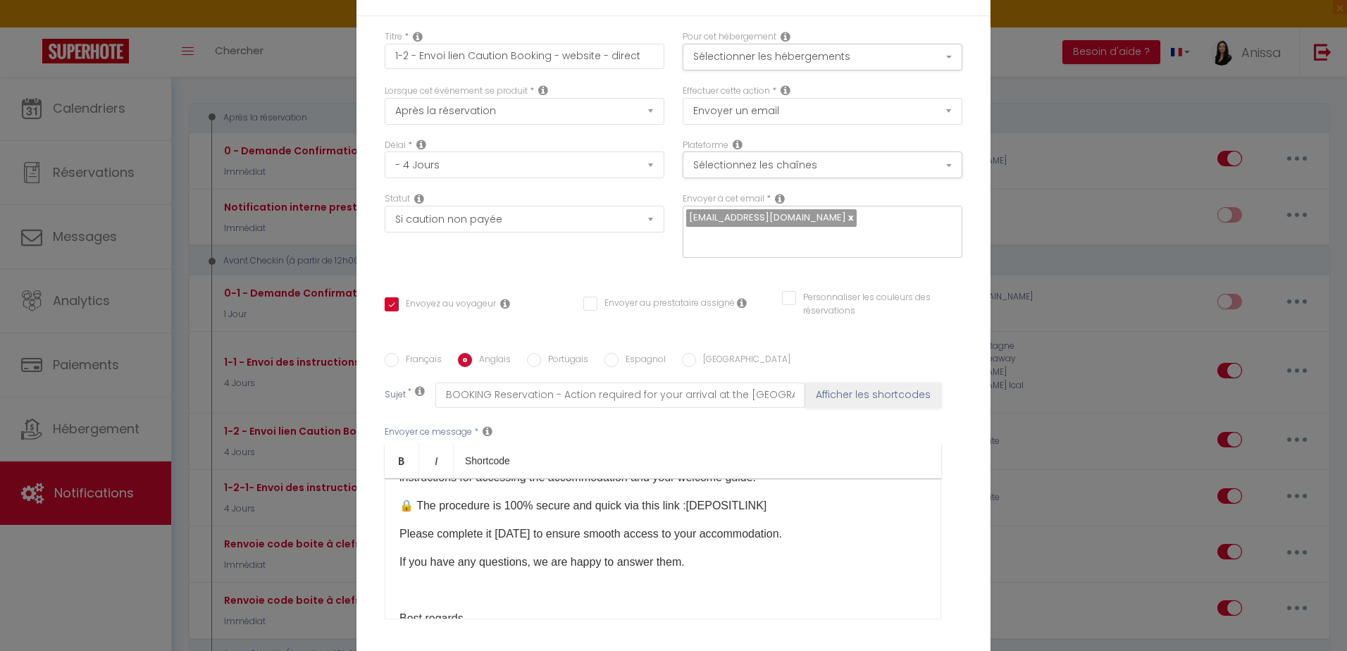
click at [564, 359] on label "Portugais" at bounding box center [564, 360] width 47 height 15
click at [541, 359] on input "Portugais" at bounding box center [534, 360] width 14 height 14
drag, startPoint x: 805, startPoint y: 510, endPoint x: 735, endPoint y: 499, distance: 71.2
click at [723, 504] on p "🔒 O procedimento é 100% seguro e rápido através deste link : [DEPOSITLINK]" at bounding box center [662, 505] width 527 height 17
click at [638, 358] on label "Espagnol" at bounding box center [641, 360] width 47 height 15
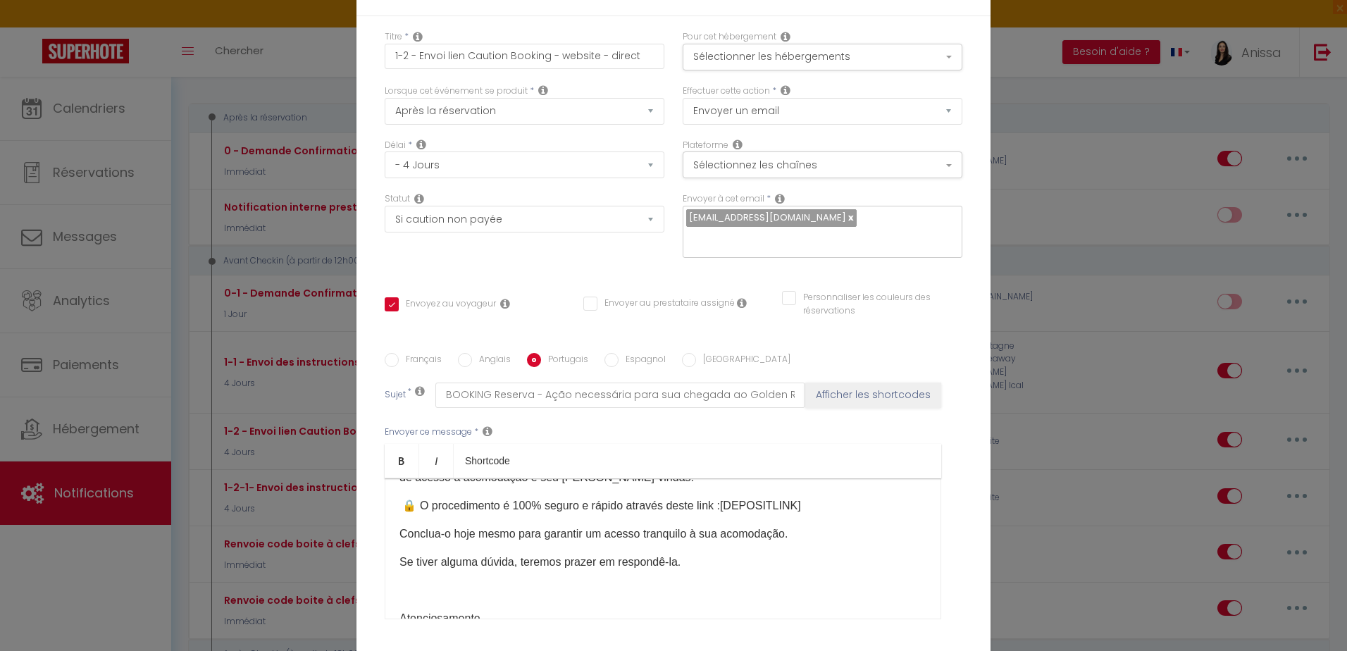
click at [618, 358] on input "Espagnol" at bounding box center [611, 360] width 14 height 14
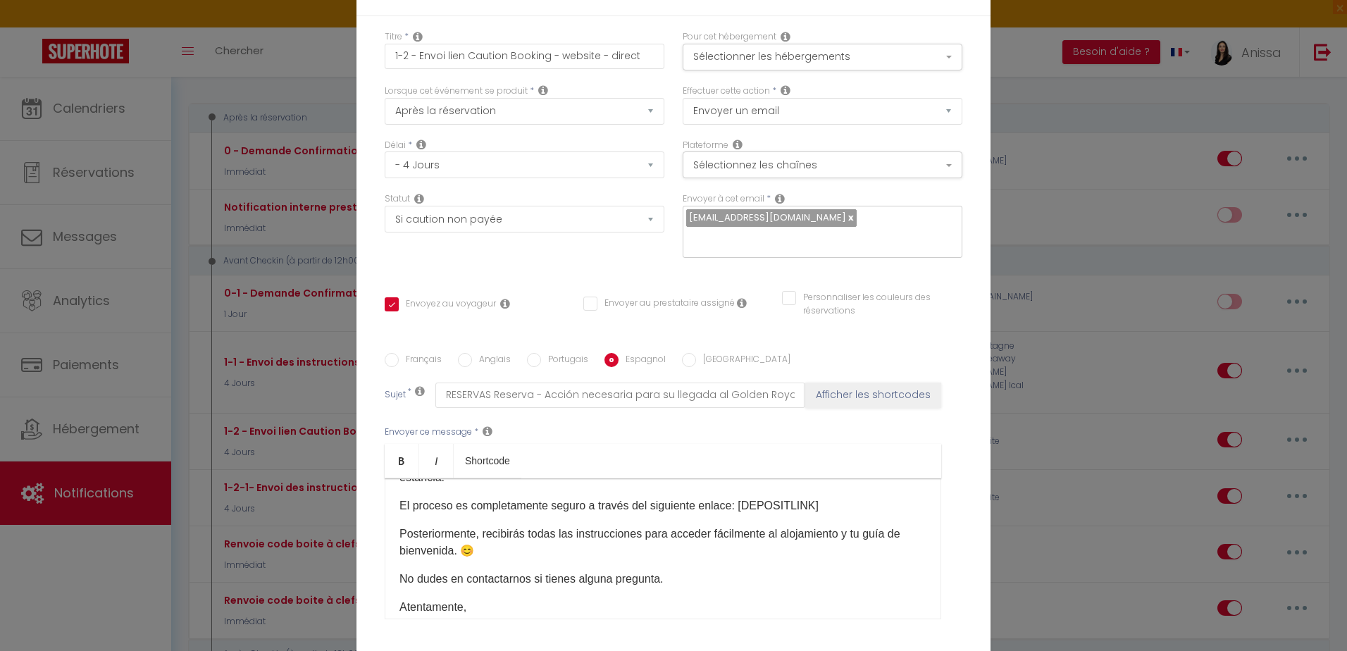
click at [812, 511] on p "El proceso es completamente seguro a través del siguiente enlace: [DEPOSITLINK]…" at bounding box center [662, 505] width 527 height 17
click at [817, 504] on p "El proceso es completamente seguro a través del siguiente enlace: [DEPOSITLINK]…" at bounding box center [662, 505] width 527 height 17
drag, startPoint x: 834, startPoint y: 504, endPoint x: 733, endPoint y: 501, distance: 100.8
click at [733, 501] on p "El proceso es completamente seguro a través del siguiente enlace: [DEPOSITLINK]…" at bounding box center [662, 505] width 527 height 17
click at [705, 359] on label "Italien" at bounding box center [743, 360] width 94 height 15
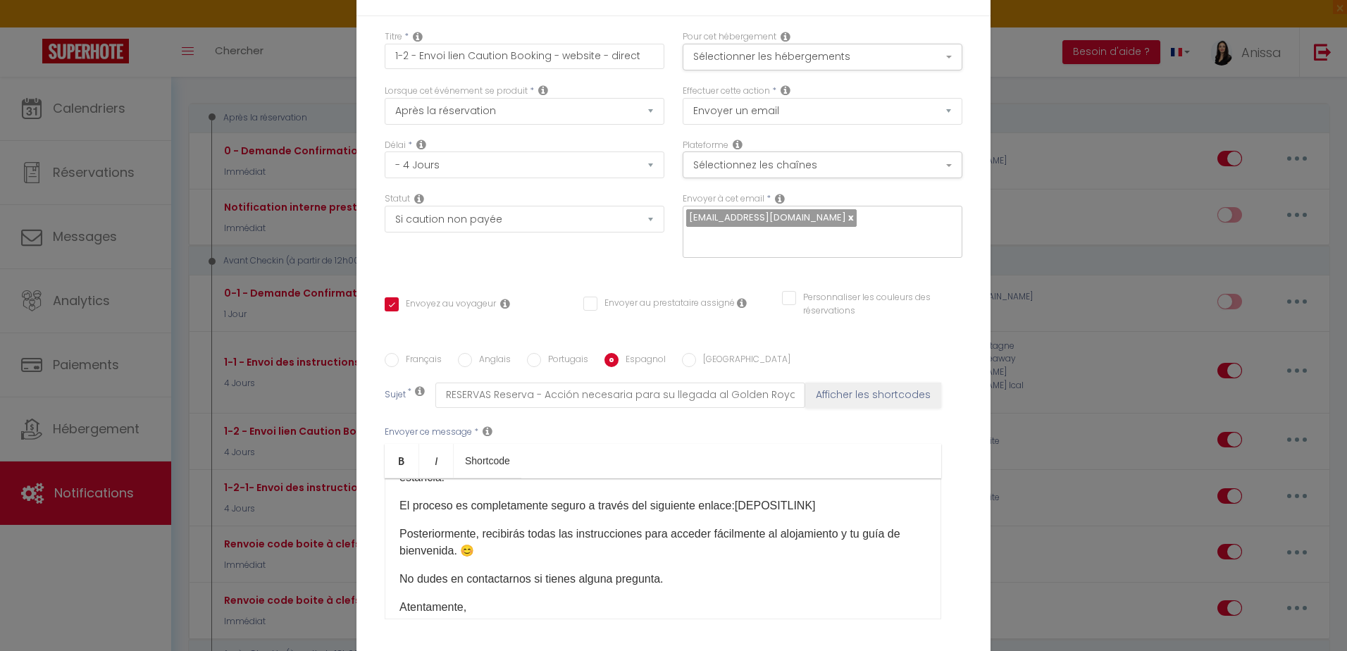
click at [696, 359] on input "Italien" at bounding box center [689, 360] width 14 height 14
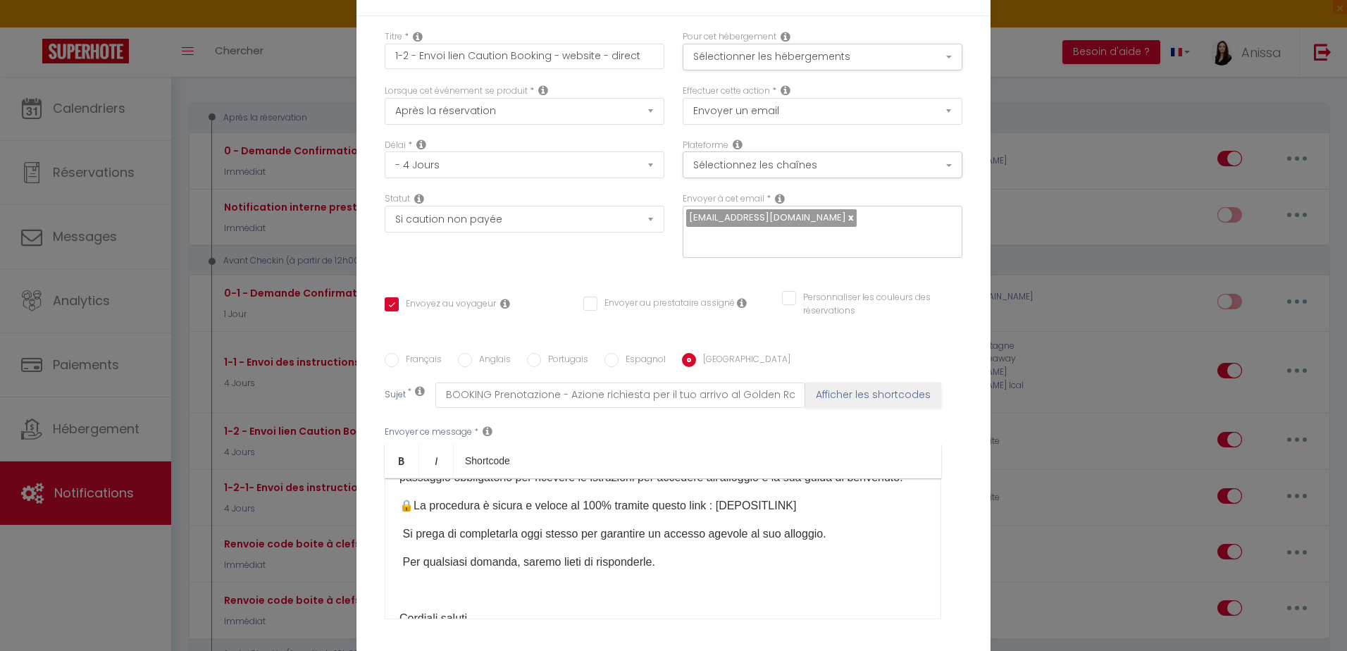
click at [793, 514] on p "🔒La procedura è sicura e veloce al 100% tramite questo link : [DEPOSITLINK]" at bounding box center [662, 505] width 527 height 17
drag, startPoint x: 804, startPoint y: 520, endPoint x: 761, endPoint y: 529, distance: 43.9
click at [719, 514] on p "🔒La procedura è sicura e veloce al 100% tramite questo link : [DEPOSITLINK]" at bounding box center [662, 505] width 527 height 17
drag, startPoint x: 823, startPoint y: 518, endPoint x: 716, endPoint y: 522, distance: 106.4
click at [716, 514] on p "🔒La procedura è sicura e veloce al 100% tramite questo link : [ [DEPOSITLINK] ​" at bounding box center [662, 505] width 527 height 17
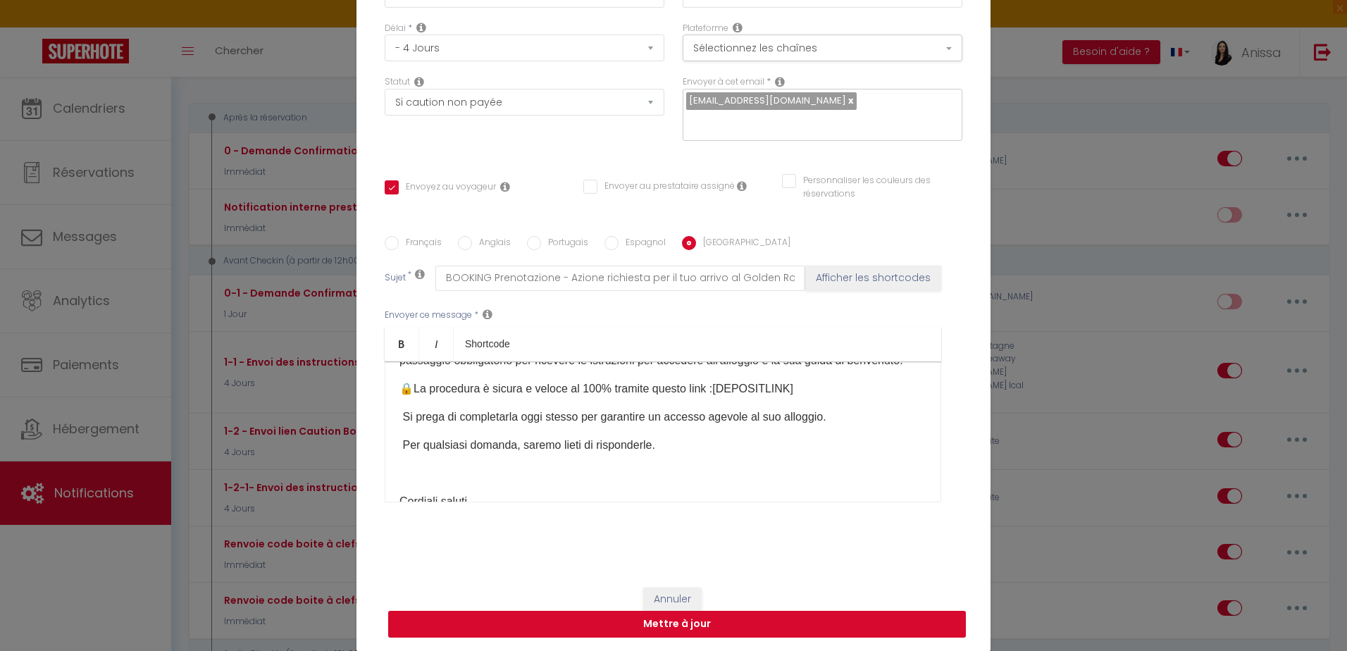
click at [722, 628] on button "Mettre à jour" at bounding box center [677, 624] width 578 height 27
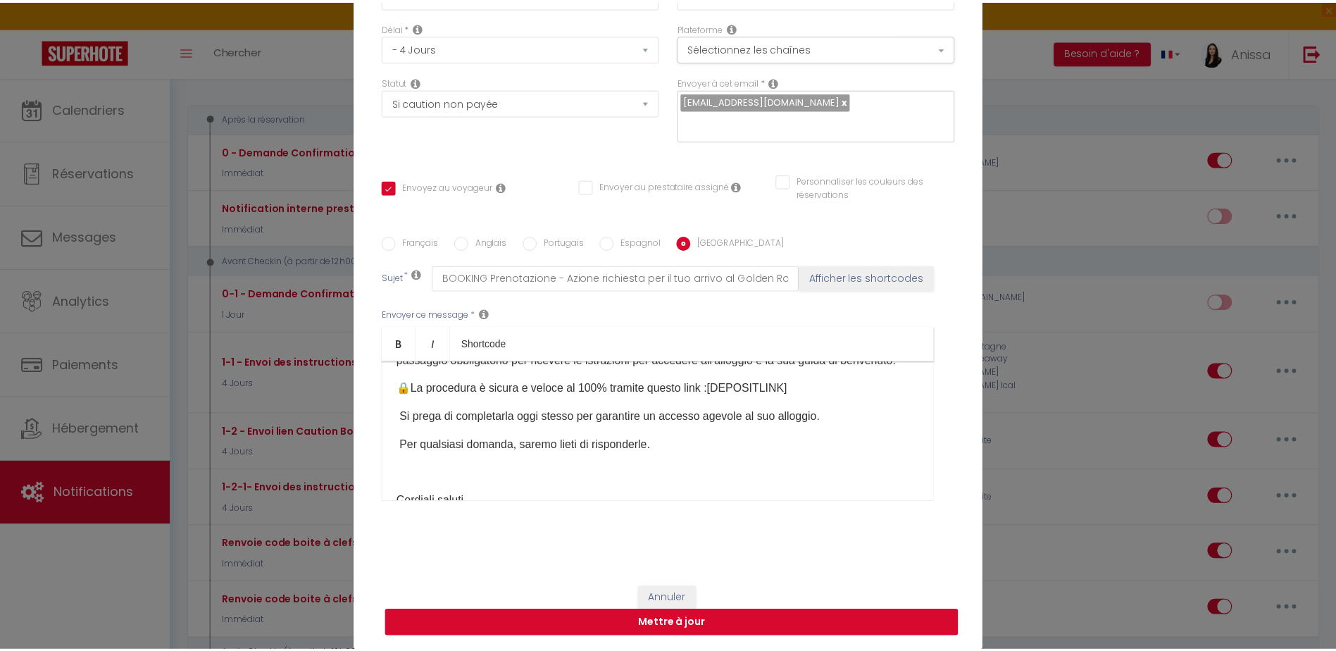
scroll to position [110, 0]
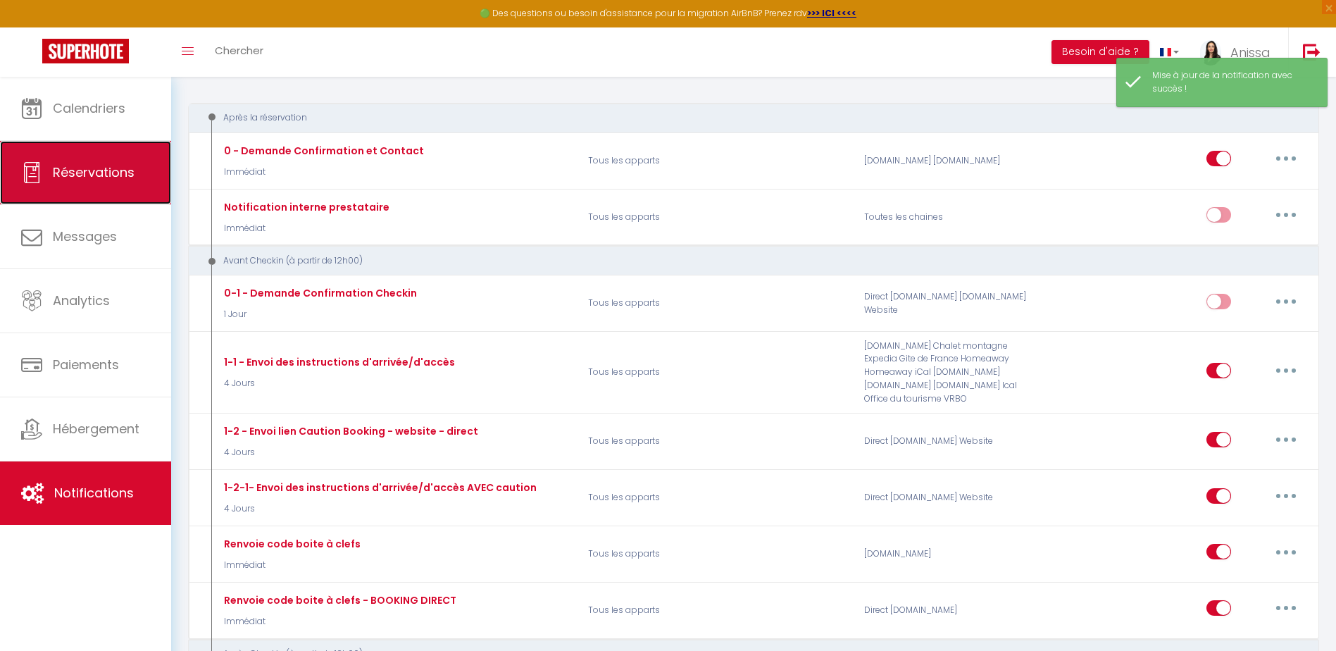
click at [96, 177] on span "Réservations" at bounding box center [94, 172] width 82 height 18
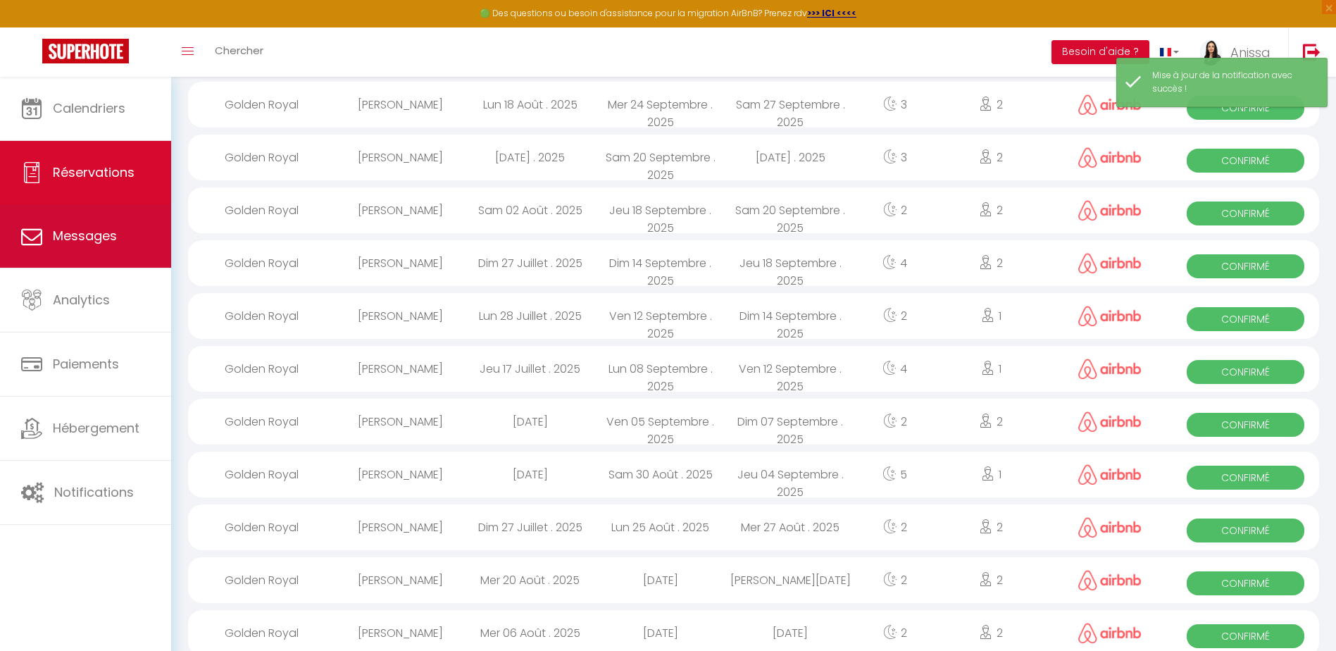
scroll to position [670, 0]
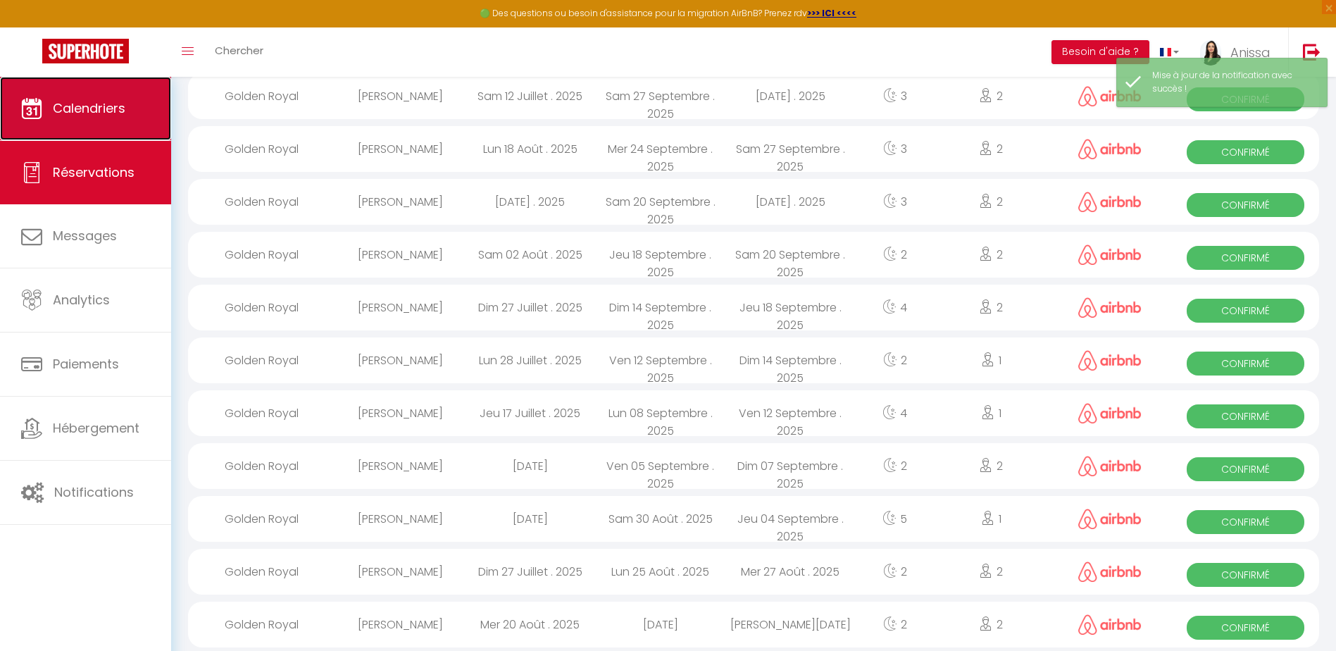
click at [118, 124] on link "Calendriers" at bounding box center [85, 108] width 171 height 63
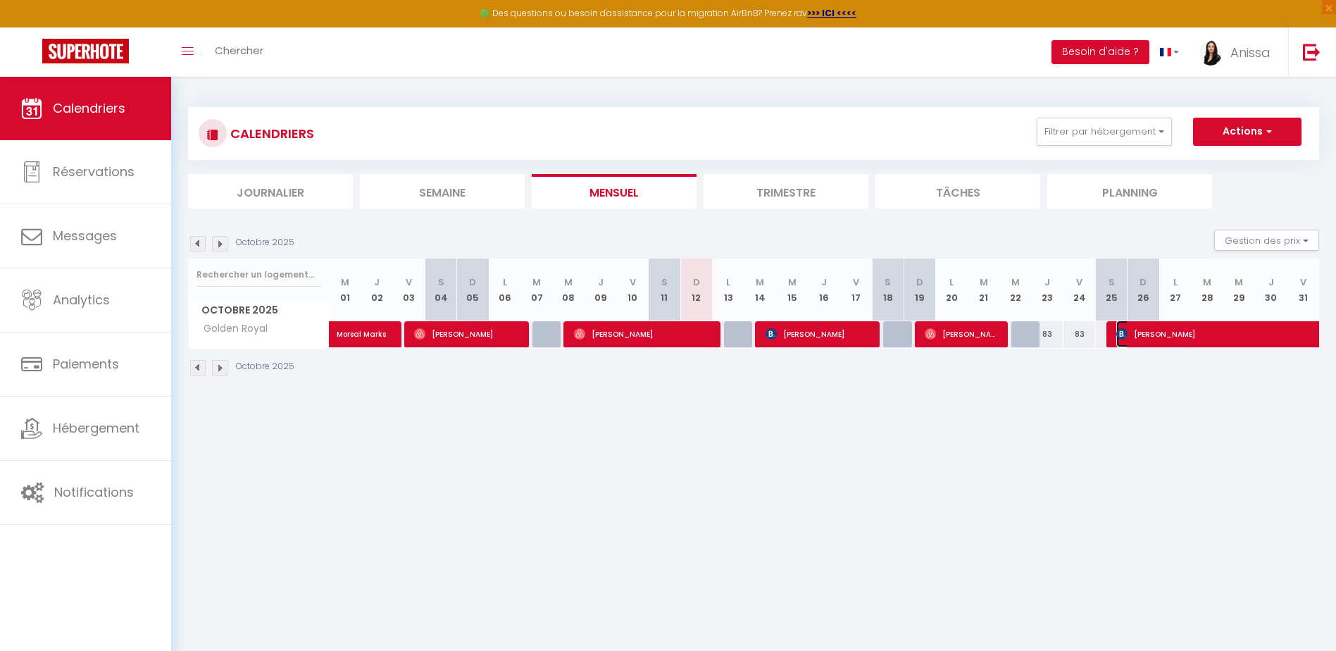
click at [1241, 339] on span "Muriel Heimann" at bounding box center [1229, 333] width 227 height 27
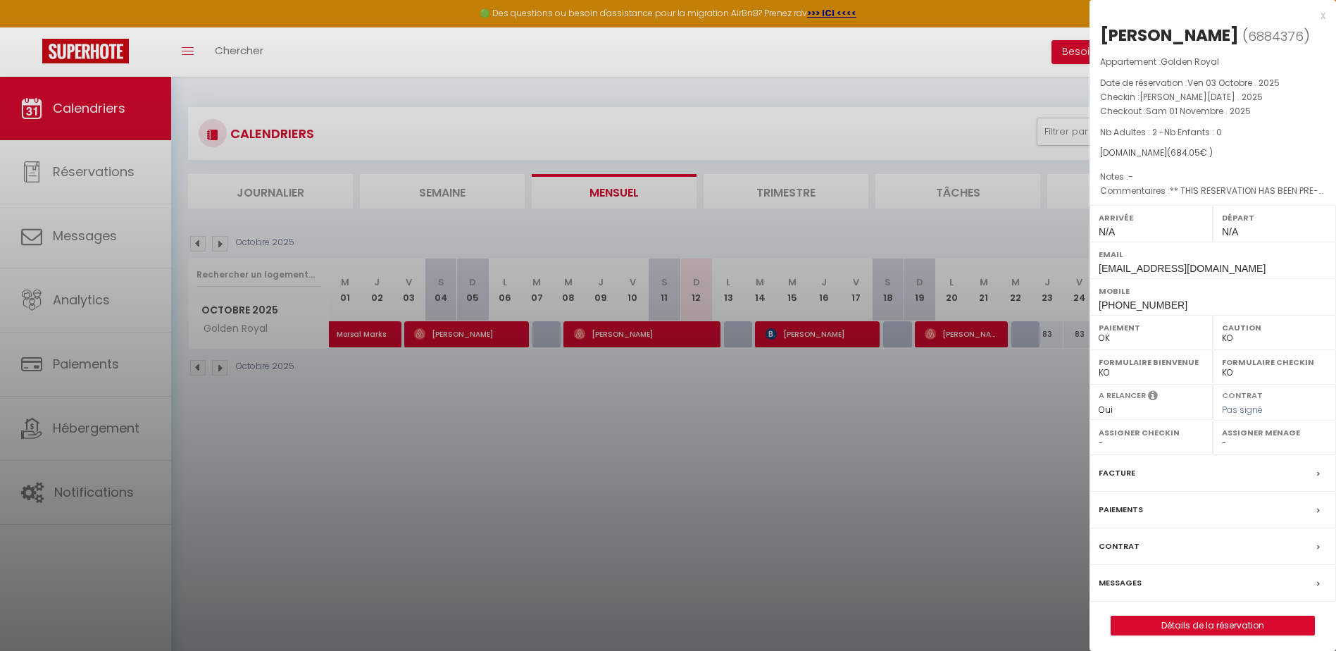
click at [1235, 511] on div "Paiements" at bounding box center [1213, 510] width 247 height 37
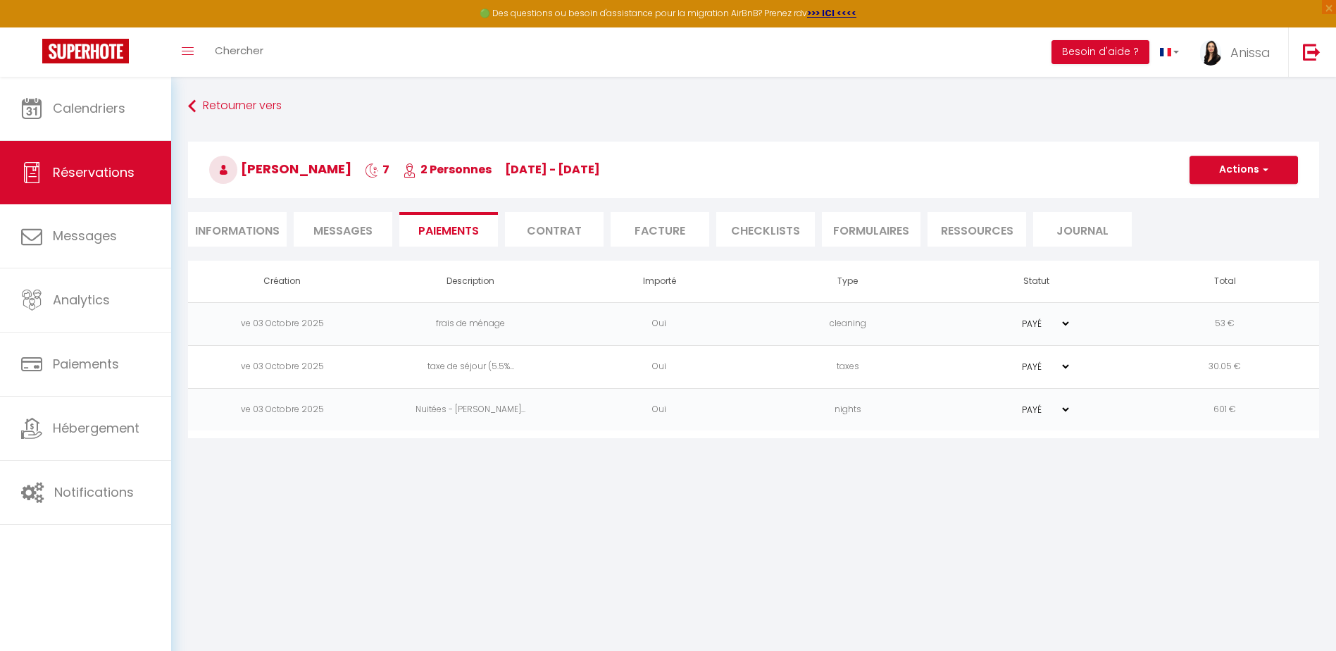
click at [326, 237] on span "Messages" at bounding box center [342, 231] width 59 height 16
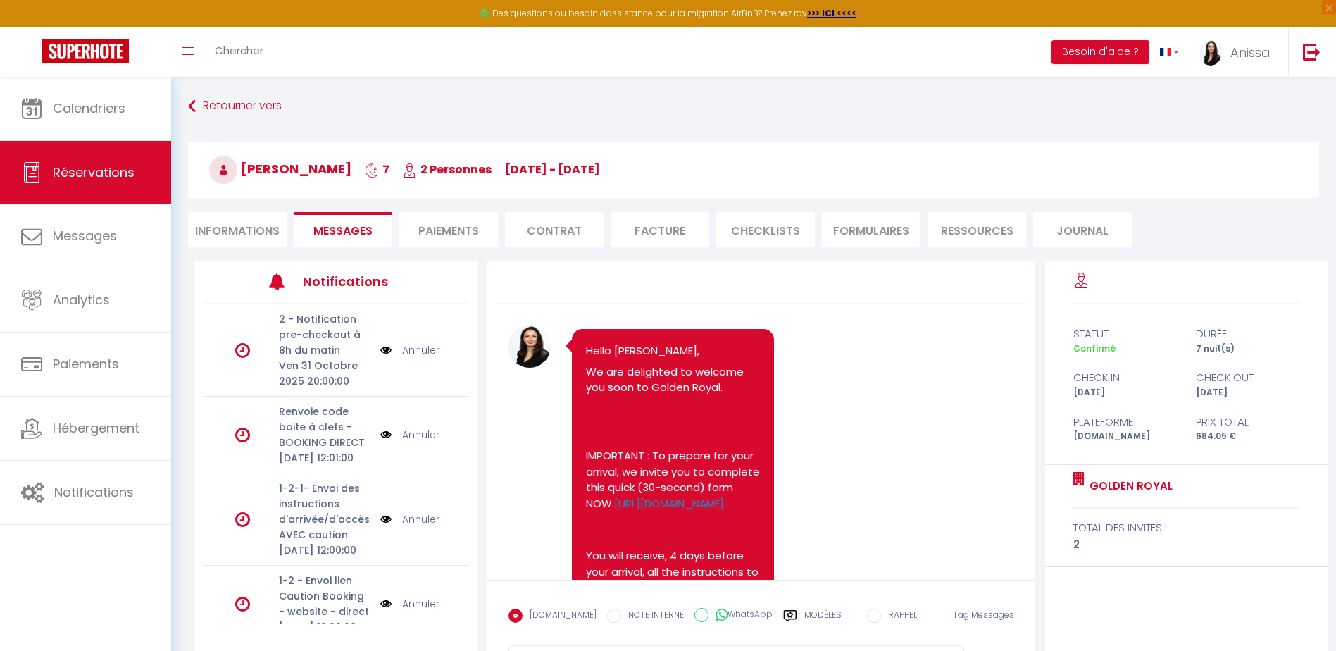
click at [380, 442] on img at bounding box center [385, 434] width 11 height 15
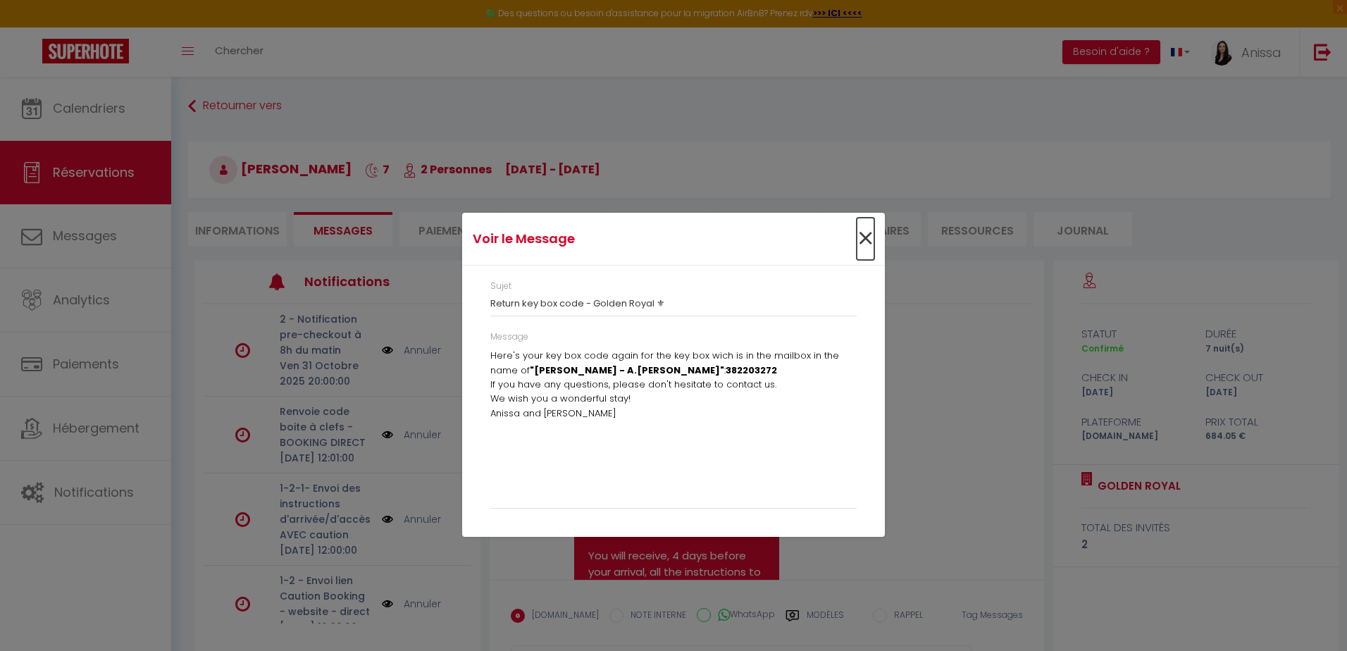
click at [864, 235] on span "×" at bounding box center [865, 239] width 18 height 42
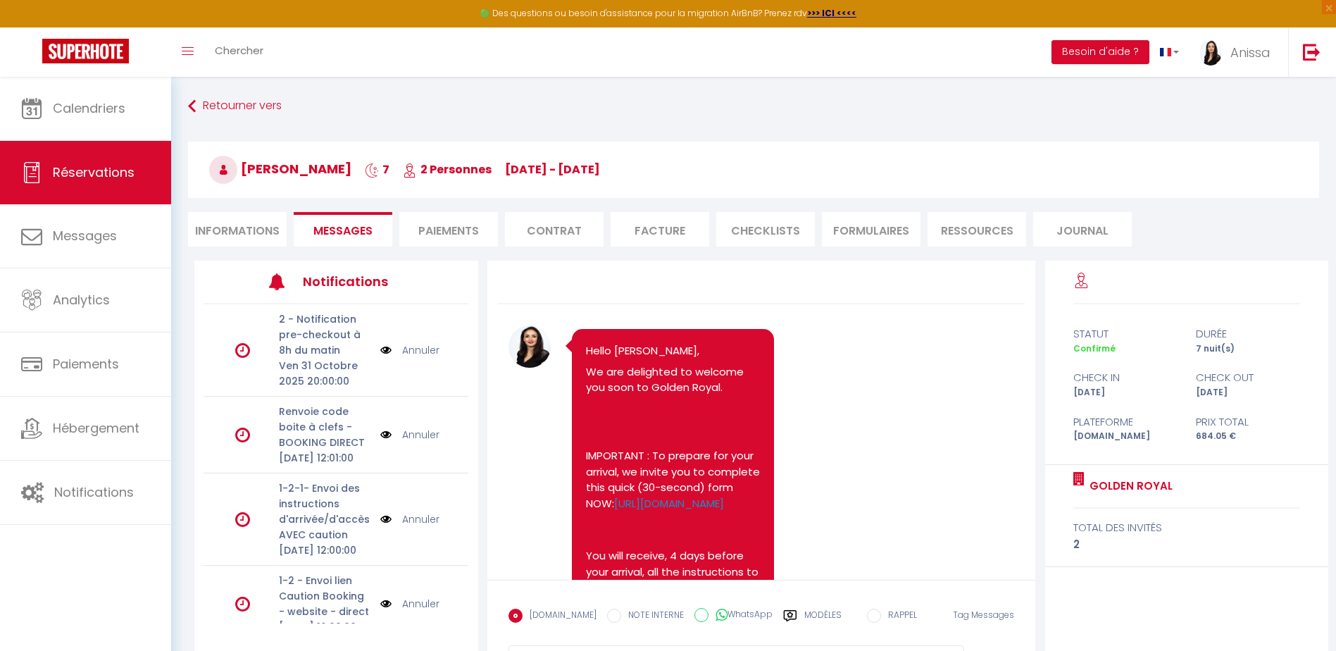
click at [380, 349] on img at bounding box center [385, 349] width 11 height 15
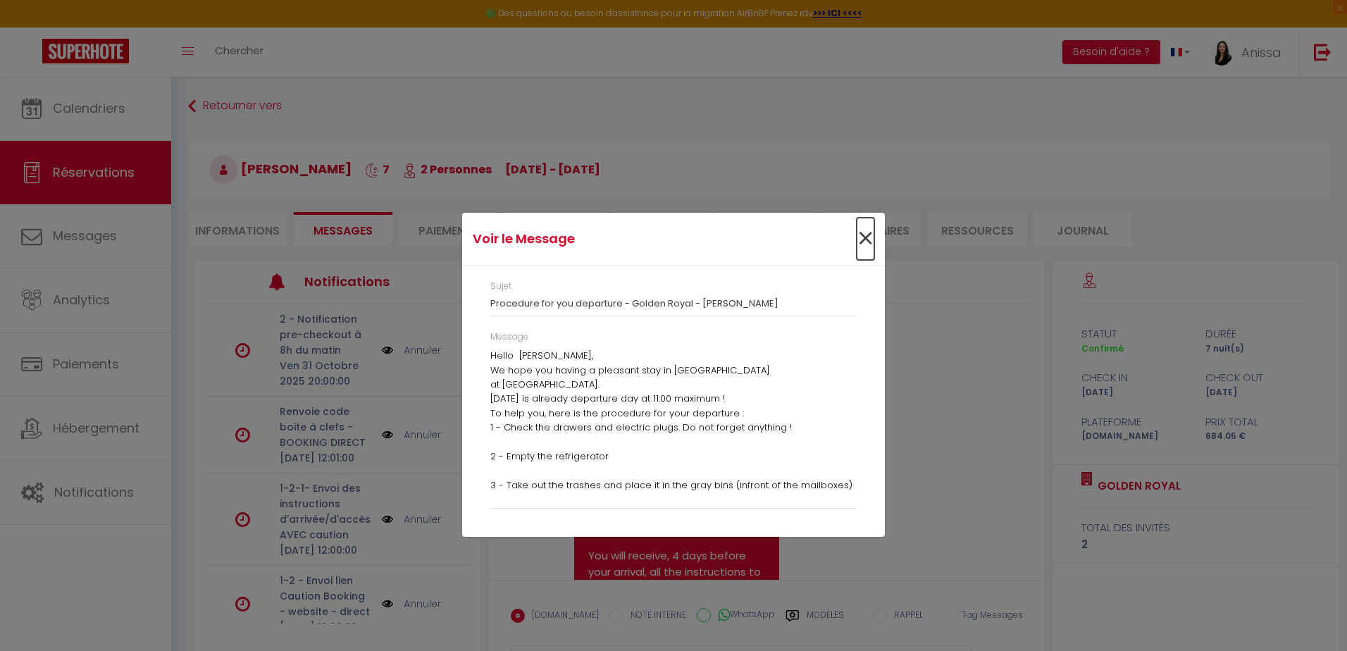
click at [863, 241] on span "×" at bounding box center [865, 239] width 18 height 42
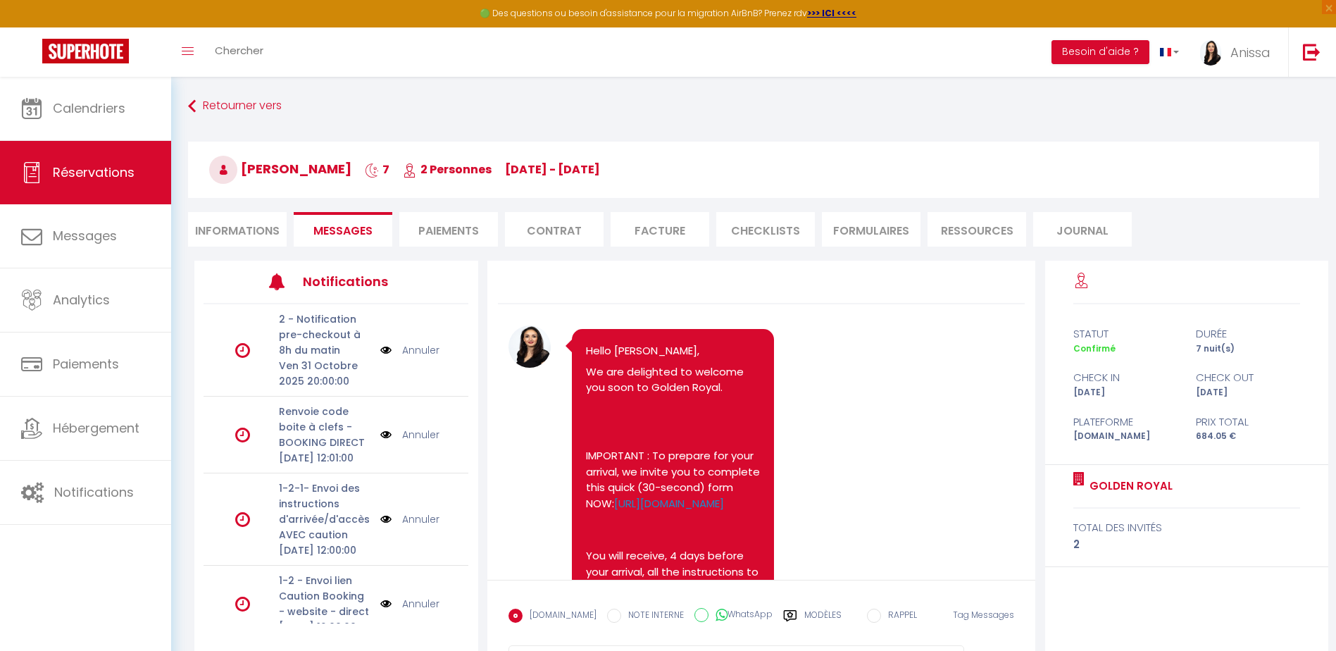
click at [436, 228] on li "Paiements" at bounding box center [448, 229] width 99 height 35
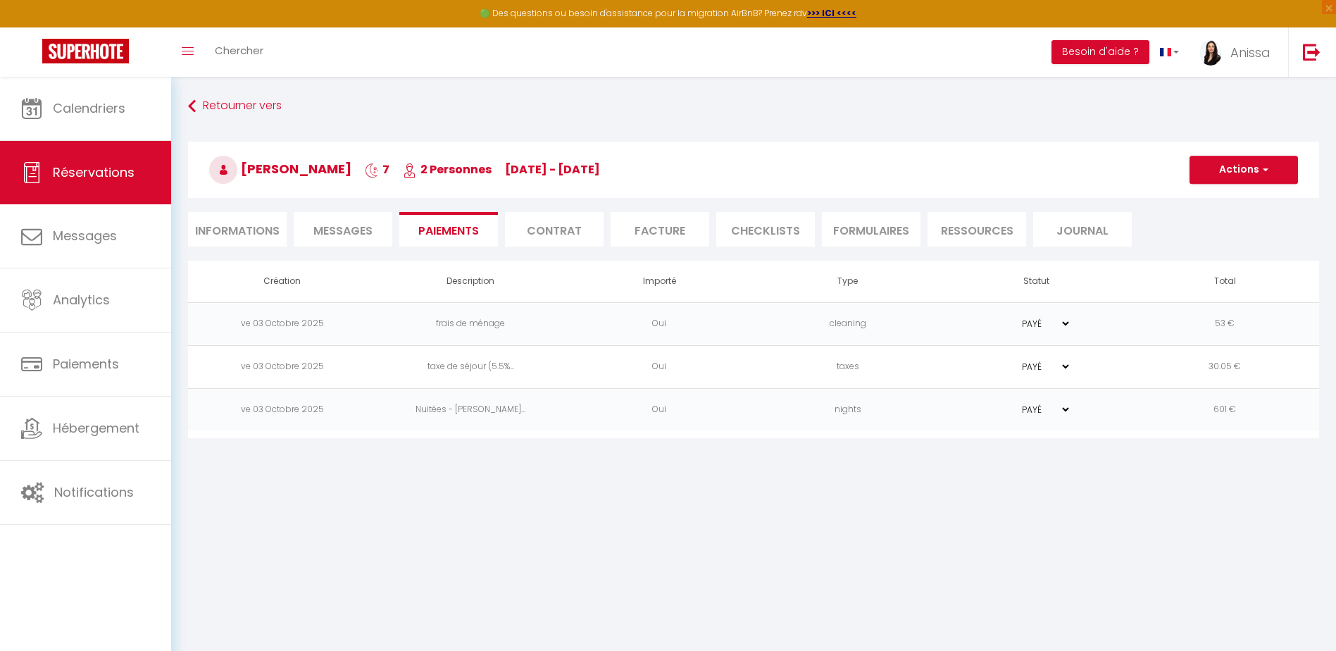
click at [591, 248] on div "Retourner vers Muriel Heimann 7 2 Personnes sa 25 Oct - sa 01 Nov Actions Enreg…" at bounding box center [754, 177] width 1150 height 167
click at [551, 237] on li "Contrat" at bounding box center [554, 229] width 99 height 35
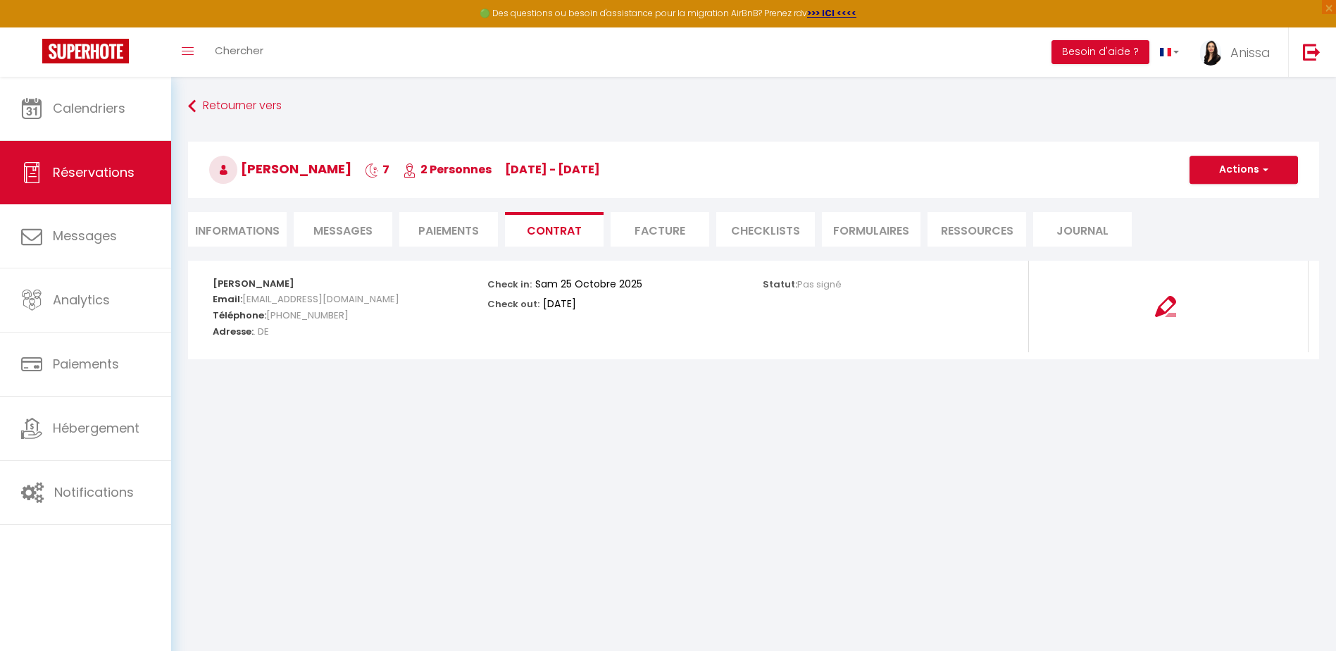
click at [685, 236] on li "Facture" at bounding box center [660, 229] width 99 height 35
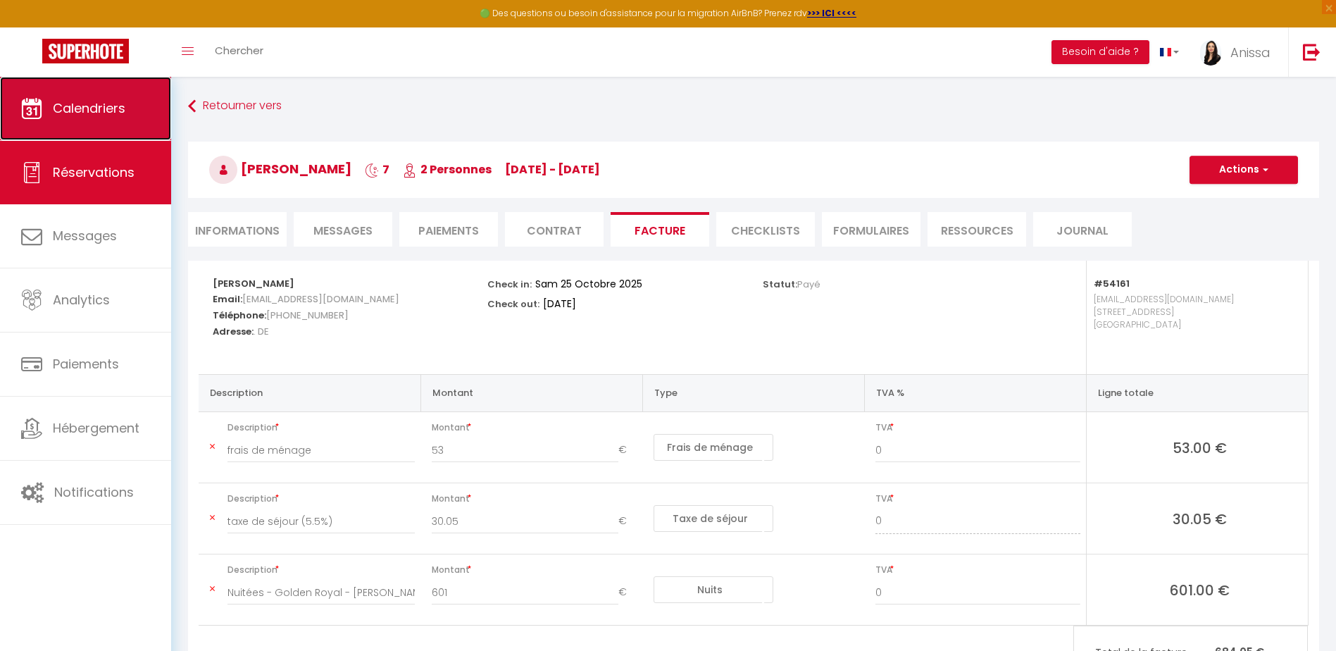
click at [54, 117] on link "Calendriers" at bounding box center [85, 108] width 171 height 63
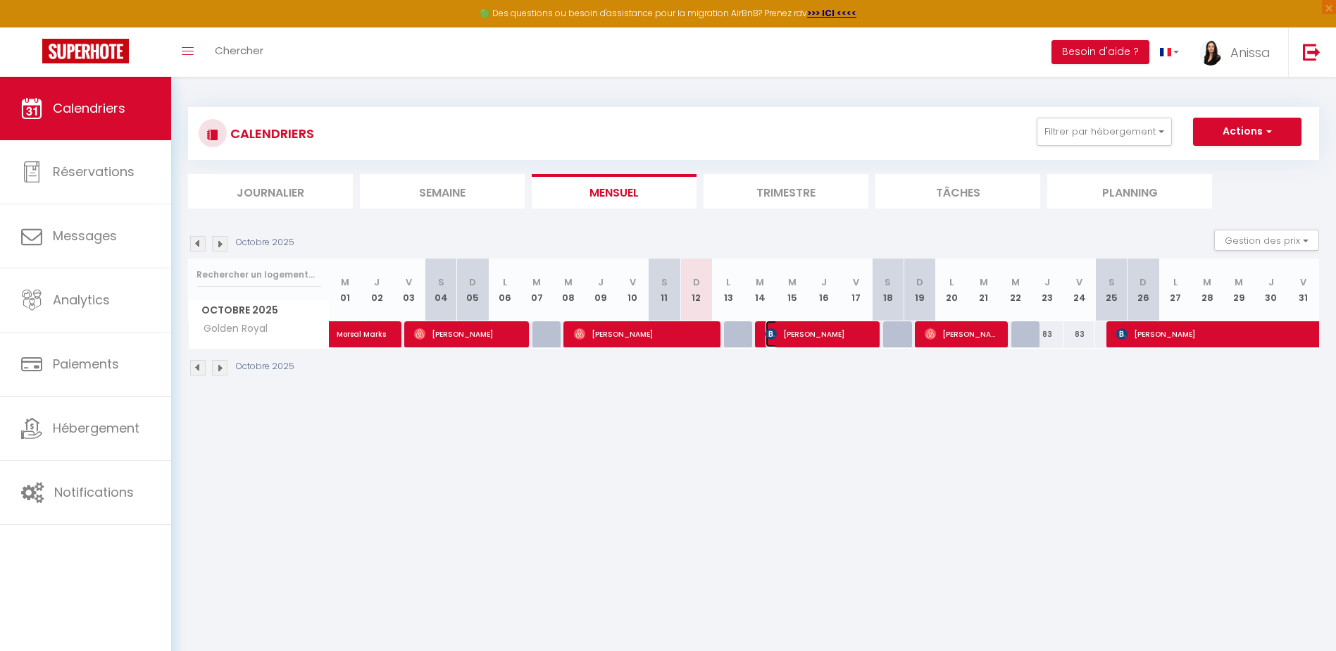
click at [795, 336] on span "Adélaïde Boulanger" at bounding box center [819, 333] width 106 height 27
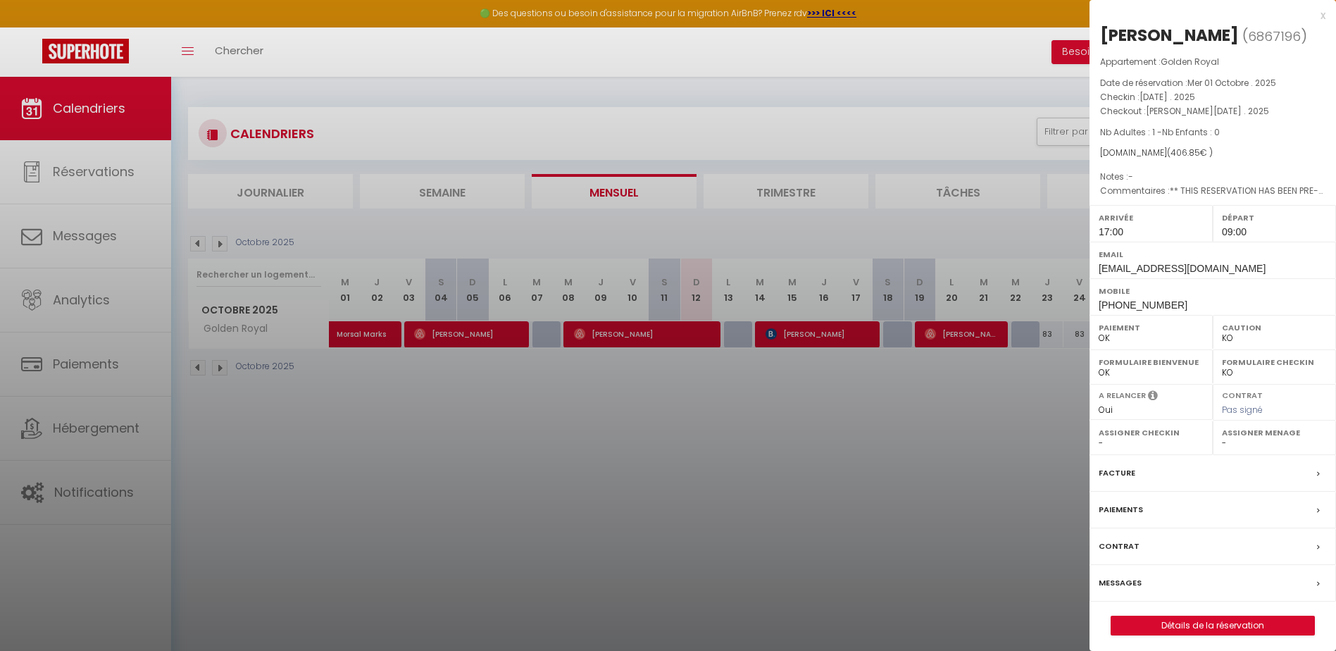
click at [1197, 565] on div "Contrat" at bounding box center [1213, 546] width 247 height 37
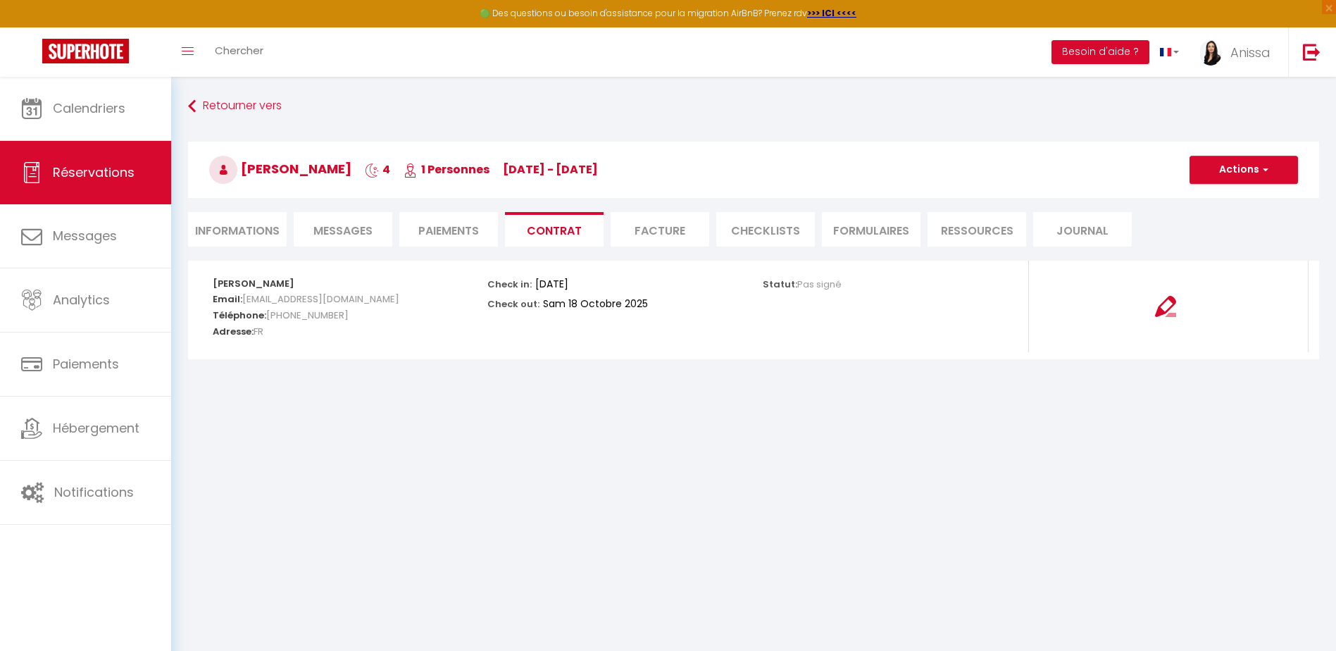
click at [676, 226] on li "Facture" at bounding box center [660, 229] width 99 height 35
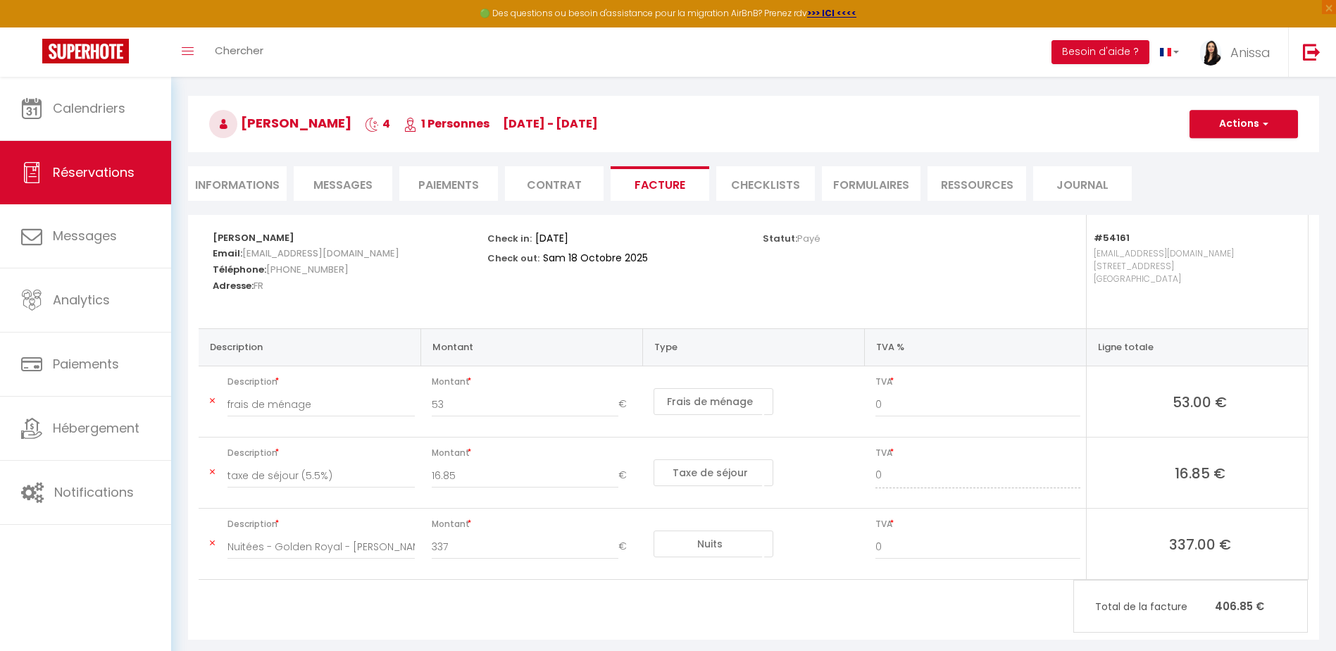
scroll to position [70, 0]
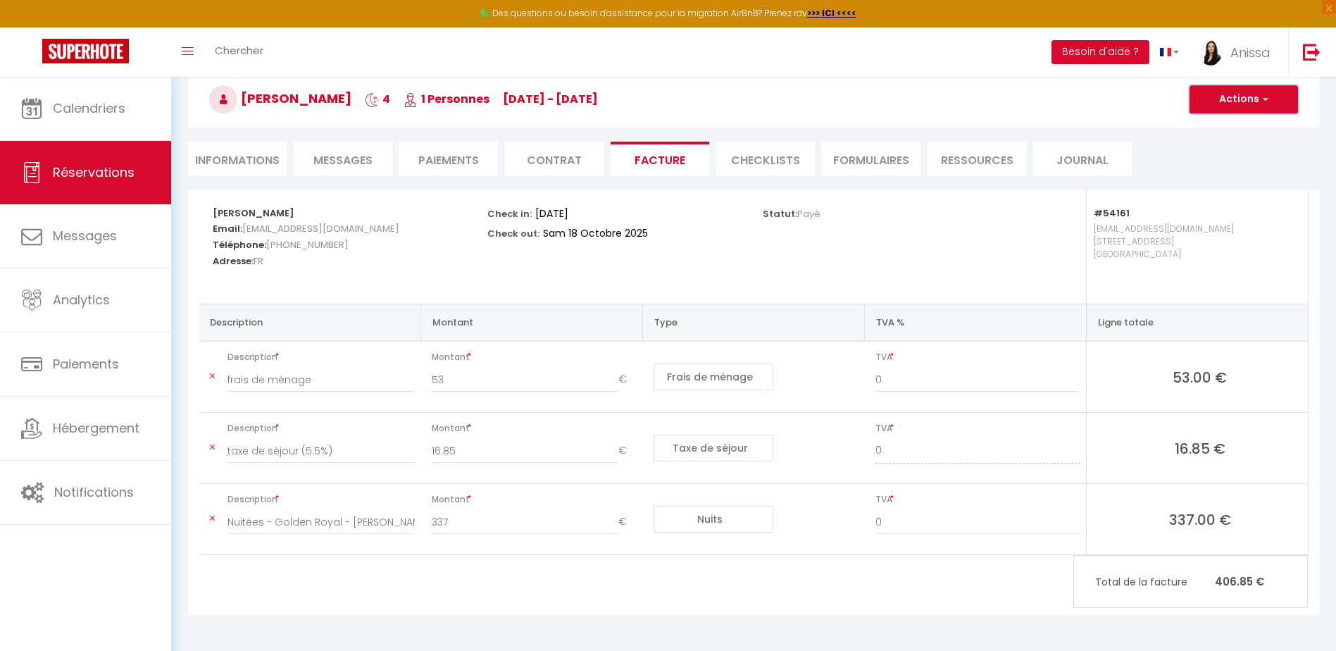
click at [1234, 111] on button "Actions" at bounding box center [1244, 99] width 108 height 28
click at [1238, 147] on link "Aperçu et éditer" at bounding box center [1233, 148] width 118 height 18
click at [350, 163] on span "Messages" at bounding box center [342, 160] width 59 height 16
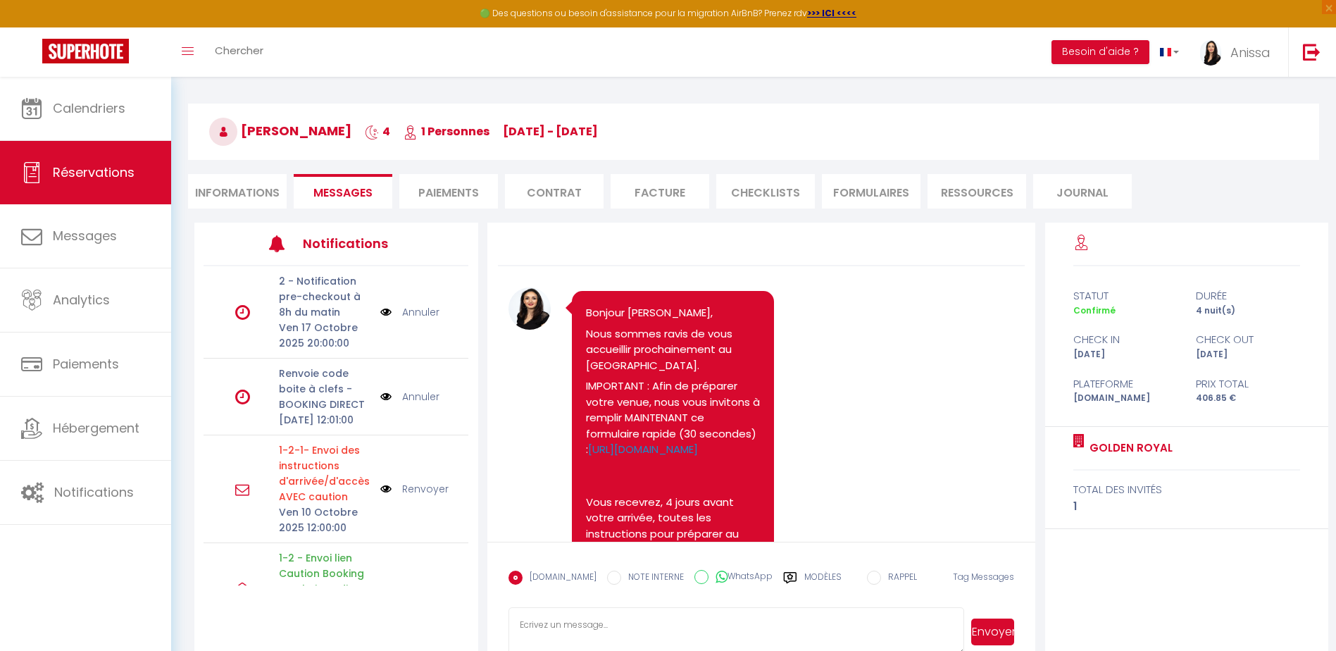
scroll to position [77, 0]
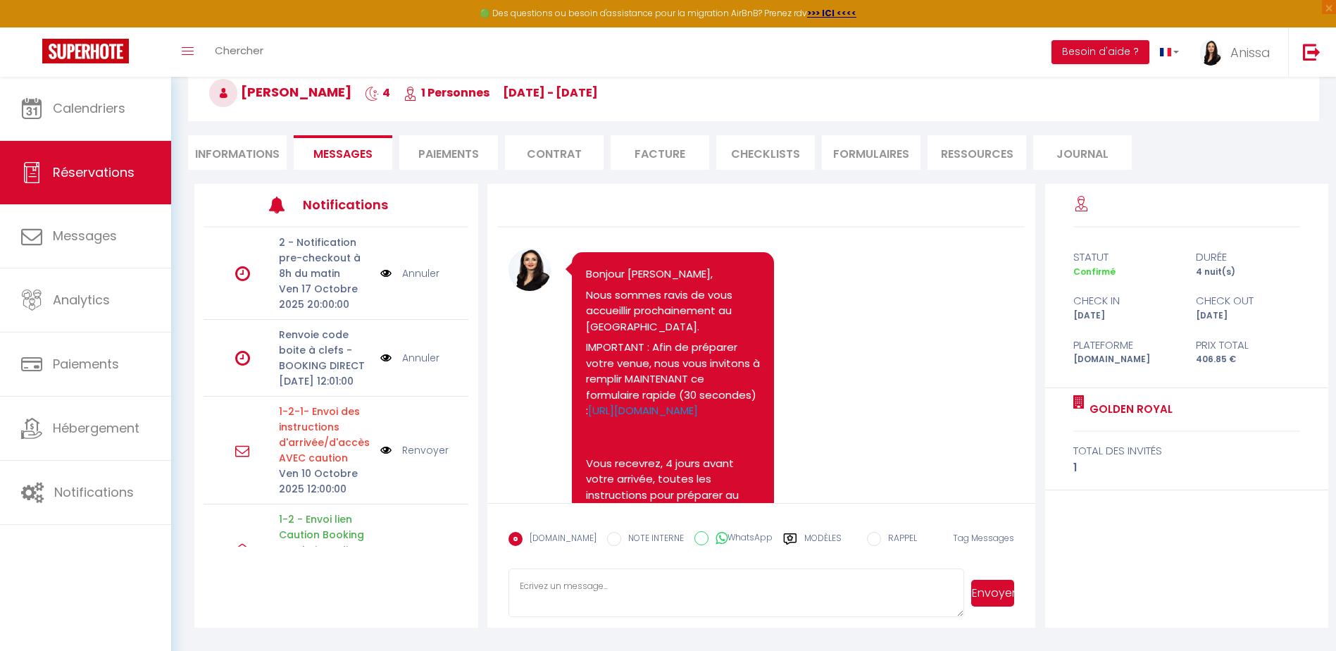
click at [244, 153] on li "Informations" at bounding box center [237, 152] width 99 height 35
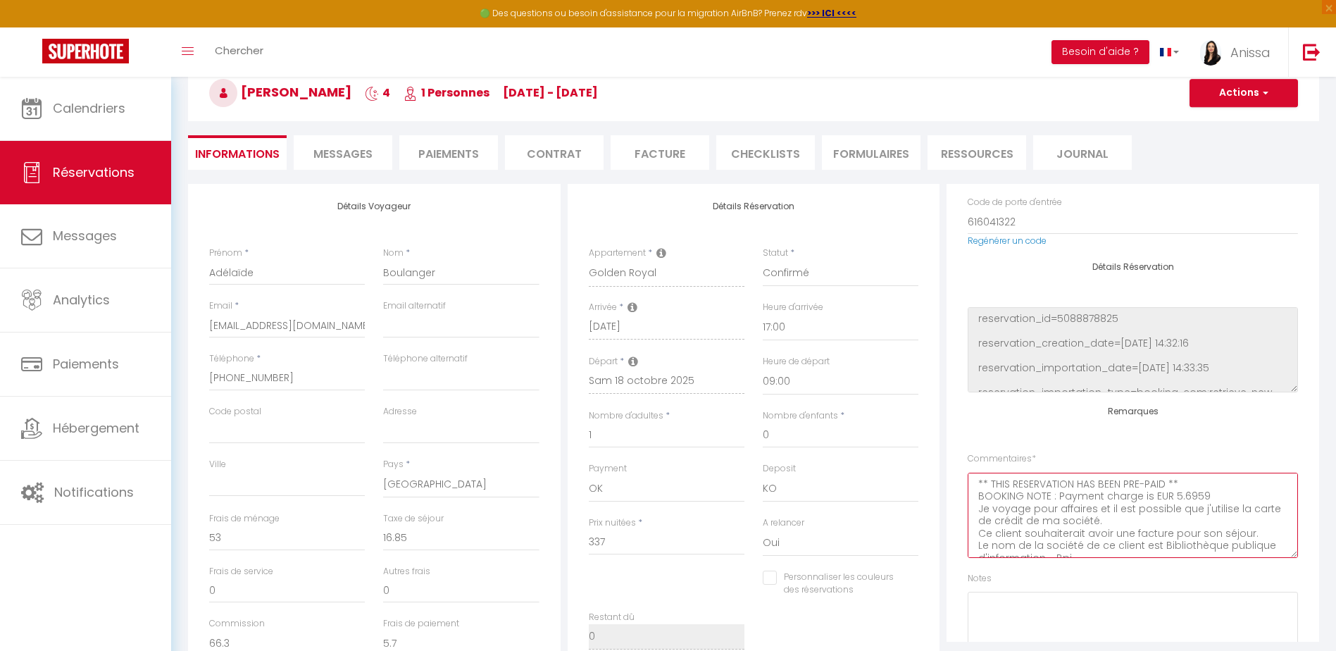
scroll to position [28, 0]
click at [1139, 524] on textarea "** THIS RESERVATION HAS BEEN PRE-PAID ** BOOKING NOTE : Payment charge is EUR 5…" at bounding box center [1133, 515] width 330 height 85
drag, startPoint x: 1161, startPoint y: 518, endPoint x: 1160, endPoint y: 531, distance: 13.4
click at [1155, 529] on textarea "** THIS RESERVATION HAS BEEN PRE-PAID ** BOOKING NOTE : Payment charge is EUR 5…" at bounding box center [1133, 515] width 330 height 85
click at [400, 433] on input "Adresse" at bounding box center [461, 430] width 156 height 25
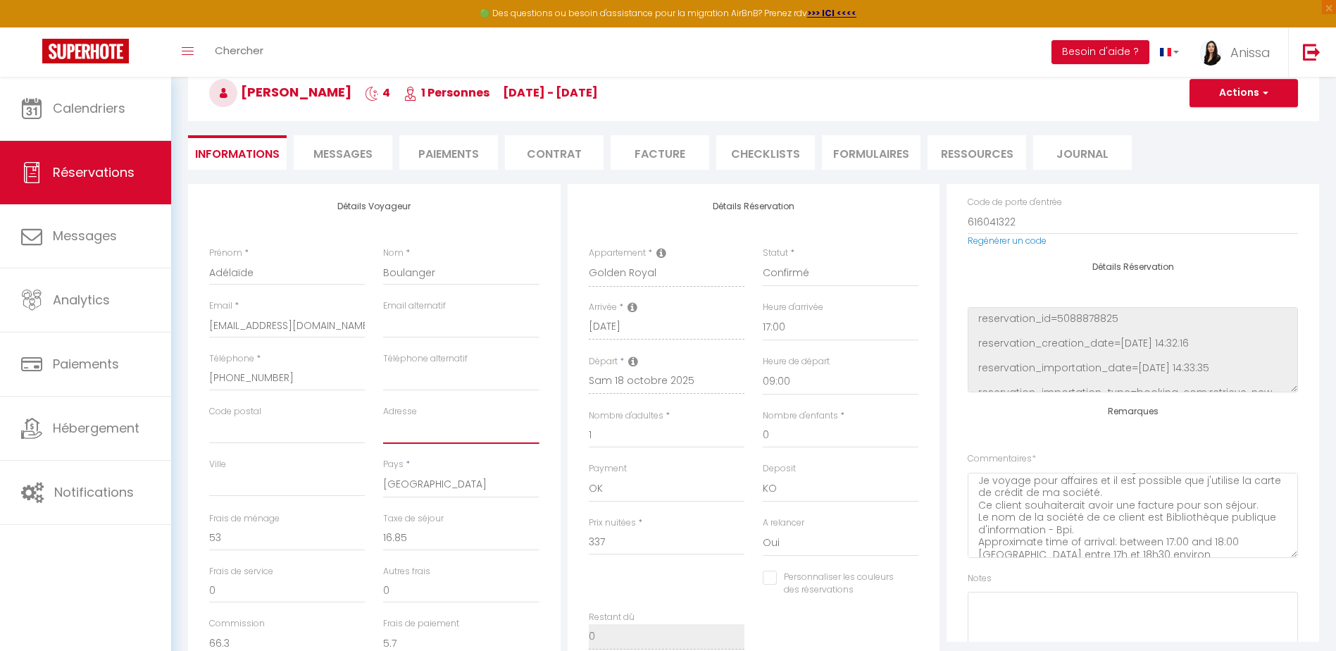
paste input "Bibliothèque publique d'information - Bpi."
click at [1238, 103] on button "Actions" at bounding box center [1244, 93] width 108 height 28
click at [1225, 127] on link "Enregistrer" at bounding box center [1229, 124] width 111 height 18
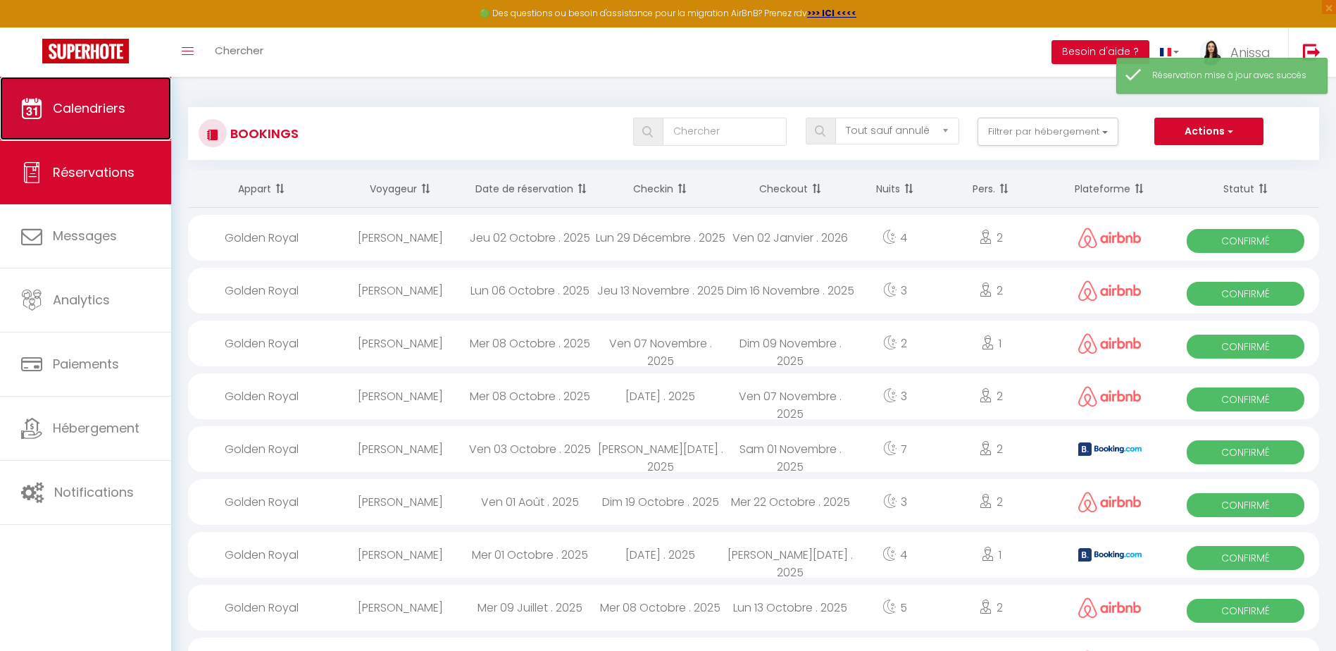
click at [108, 123] on link "Calendriers" at bounding box center [85, 108] width 171 height 63
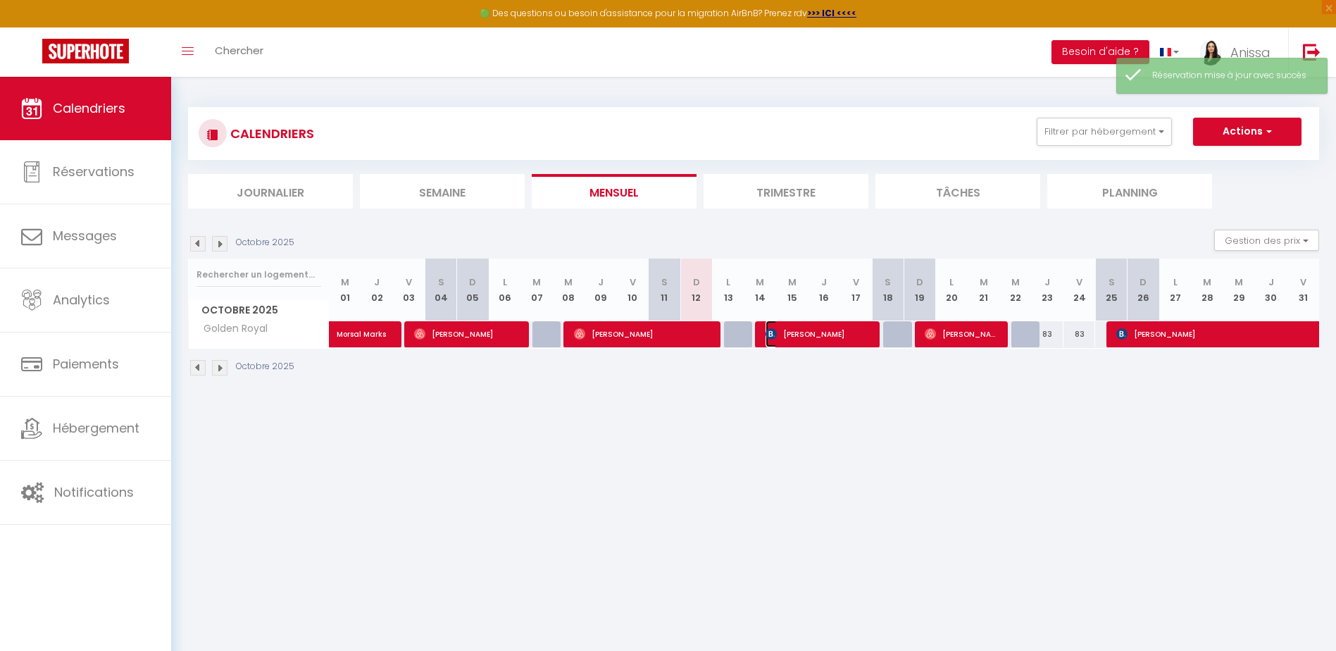
click at [827, 334] on span "Adélaïde Boulanger" at bounding box center [819, 333] width 106 height 27
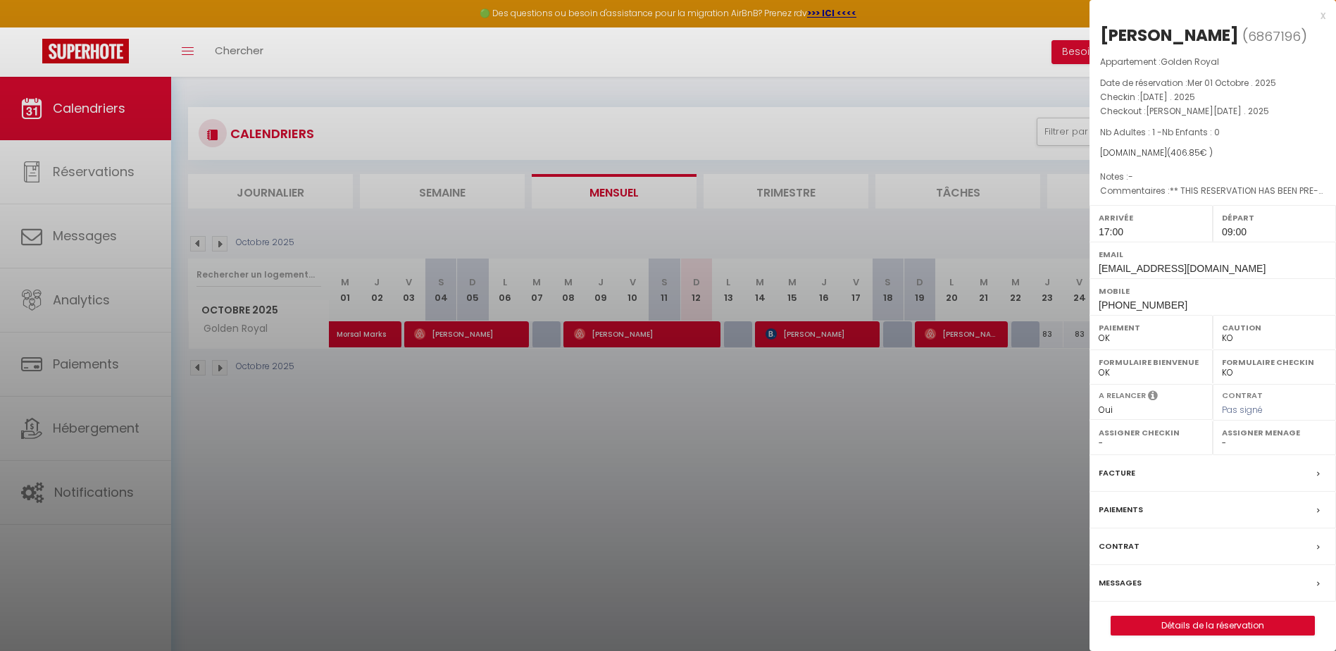
click at [1278, 528] on div "Paiements" at bounding box center [1213, 510] width 247 height 37
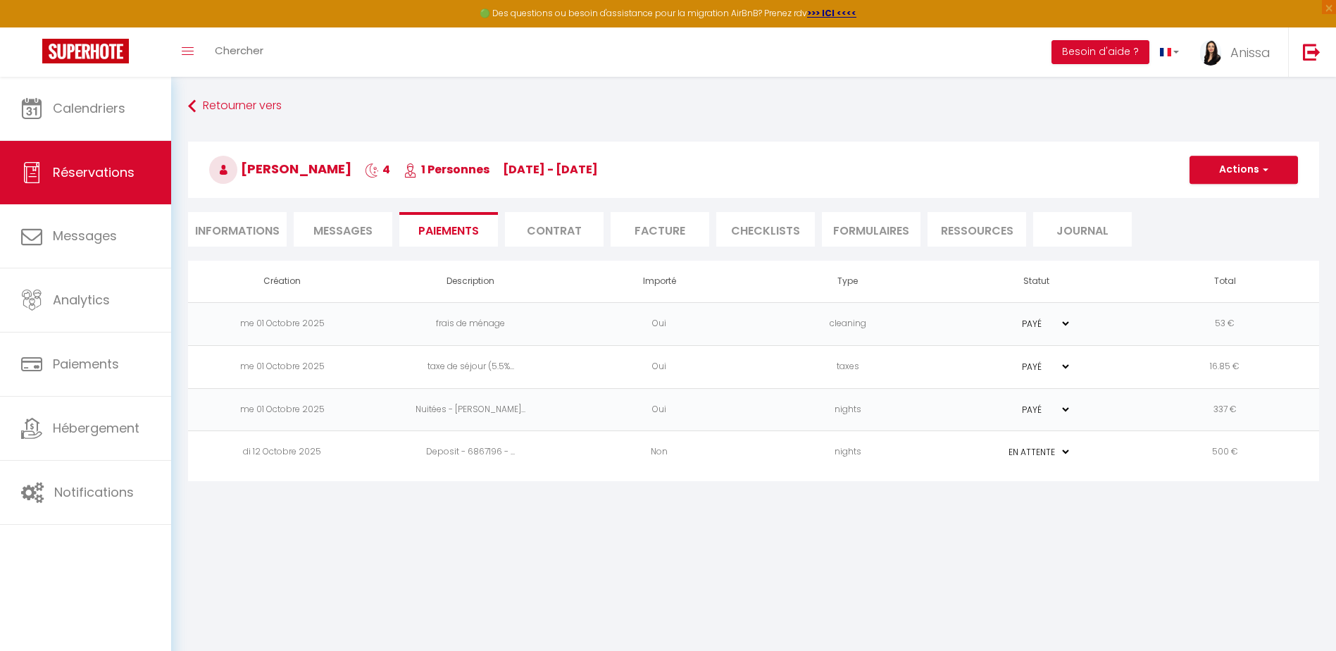
click at [653, 229] on li "Facture" at bounding box center [660, 229] width 99 height 35
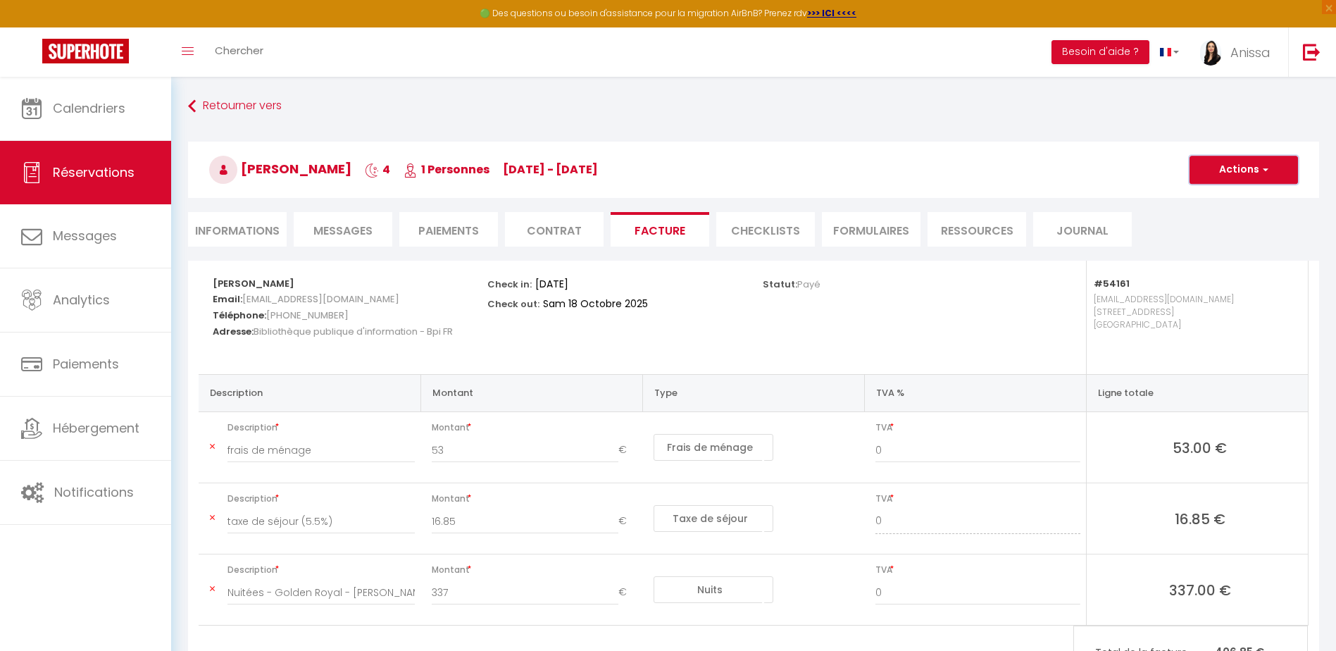
click at [1245, 165] on button "Actions" at bounding box center [1244, 170] width 108 height 28
click at [1245, 222] on link "Aperçu et éditer" at bounding box center [1233, 219] width 118 height 18
click at [261, 239] on li "Informations" at bounding box center [237, 229] width 99 height 35
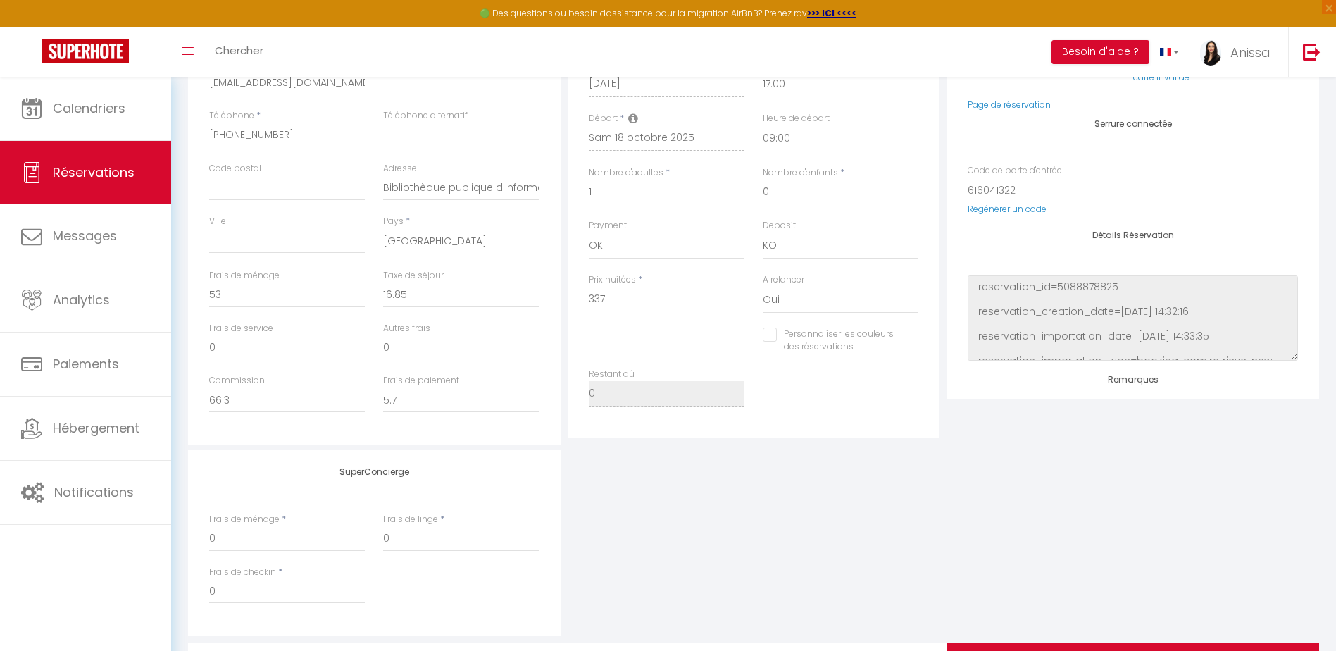
scroll to position [51, 0]
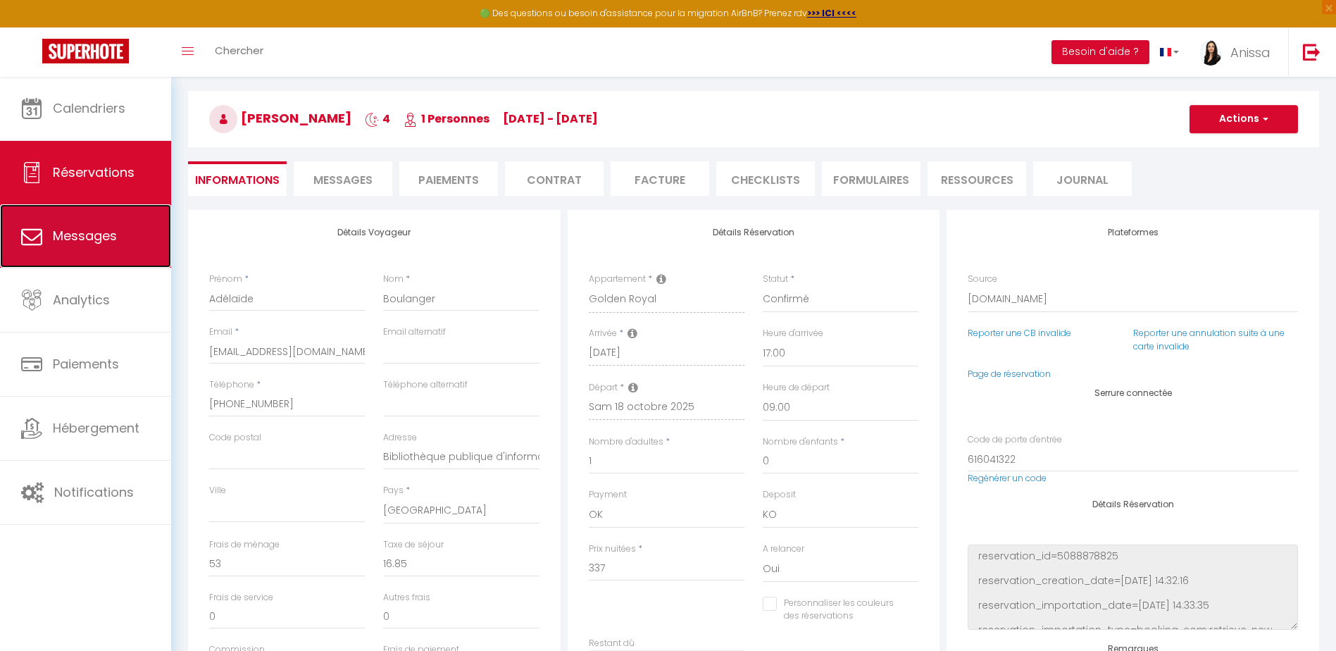
click at [47, 239] on link "Messages" at bounding box center [85, 235] width 171 height 63
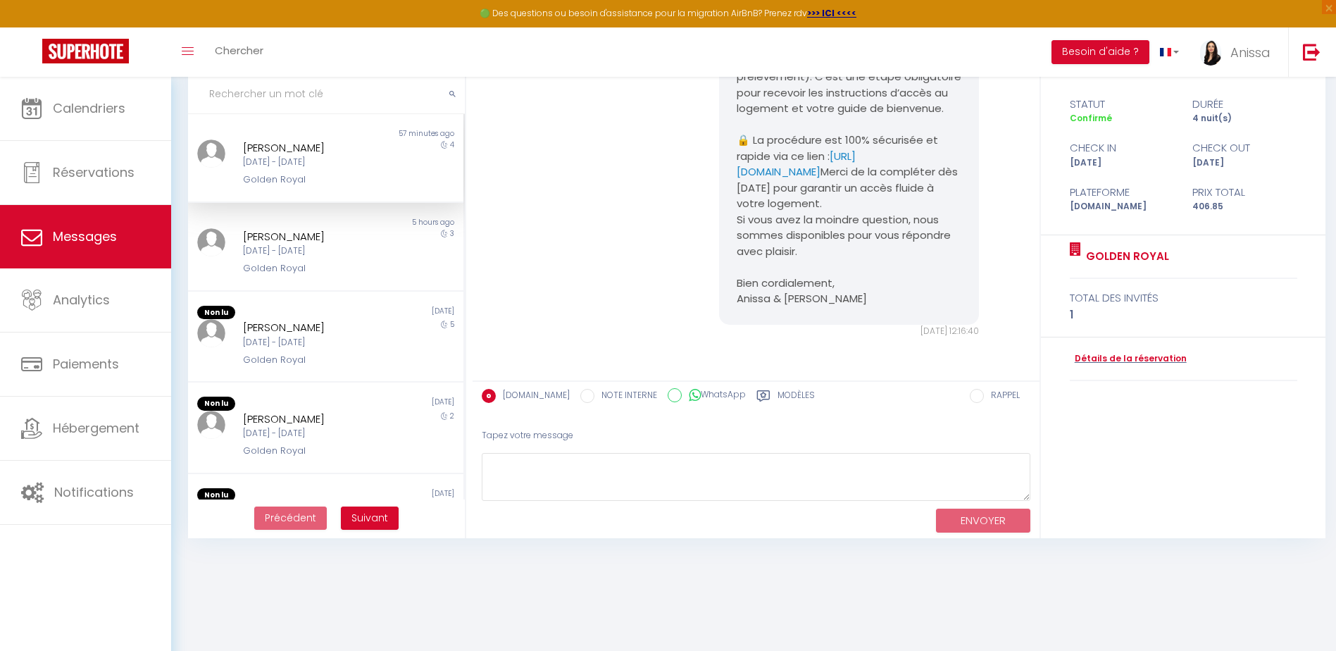
scroll to position [77, 0]
click at [302, 342] on div "Mer 08 Oct - Lun 13 Oct" at bounding box center [314, 341] width 142 height 13
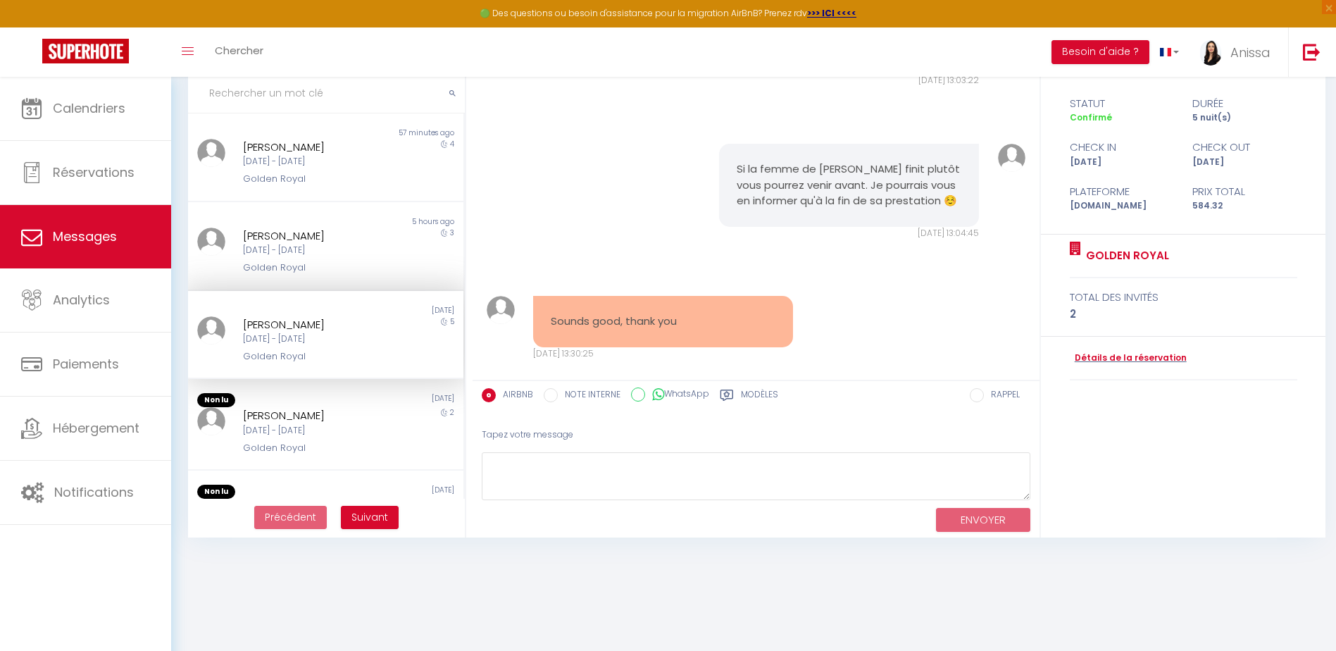
scroll to position [5960, 0]
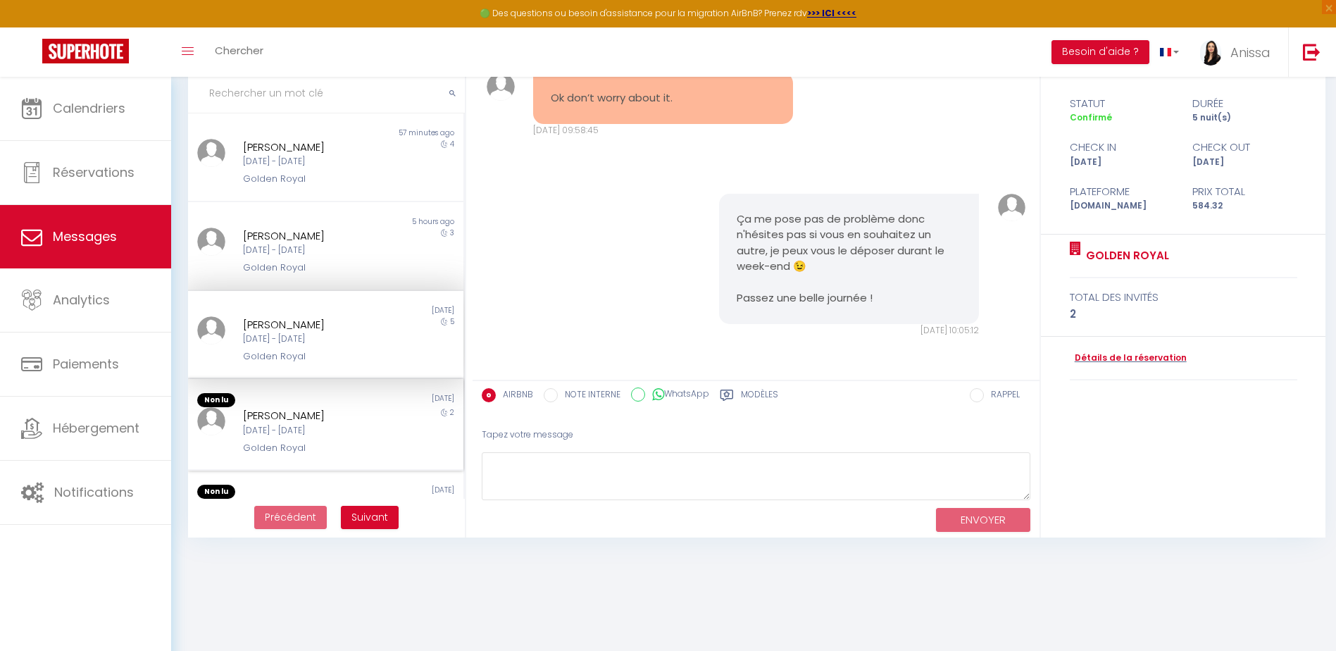
click at [247, 426] on div "Ven 07 Nov - Dim 09 Nov" at bounding box center [314, 430] width 142 height 13
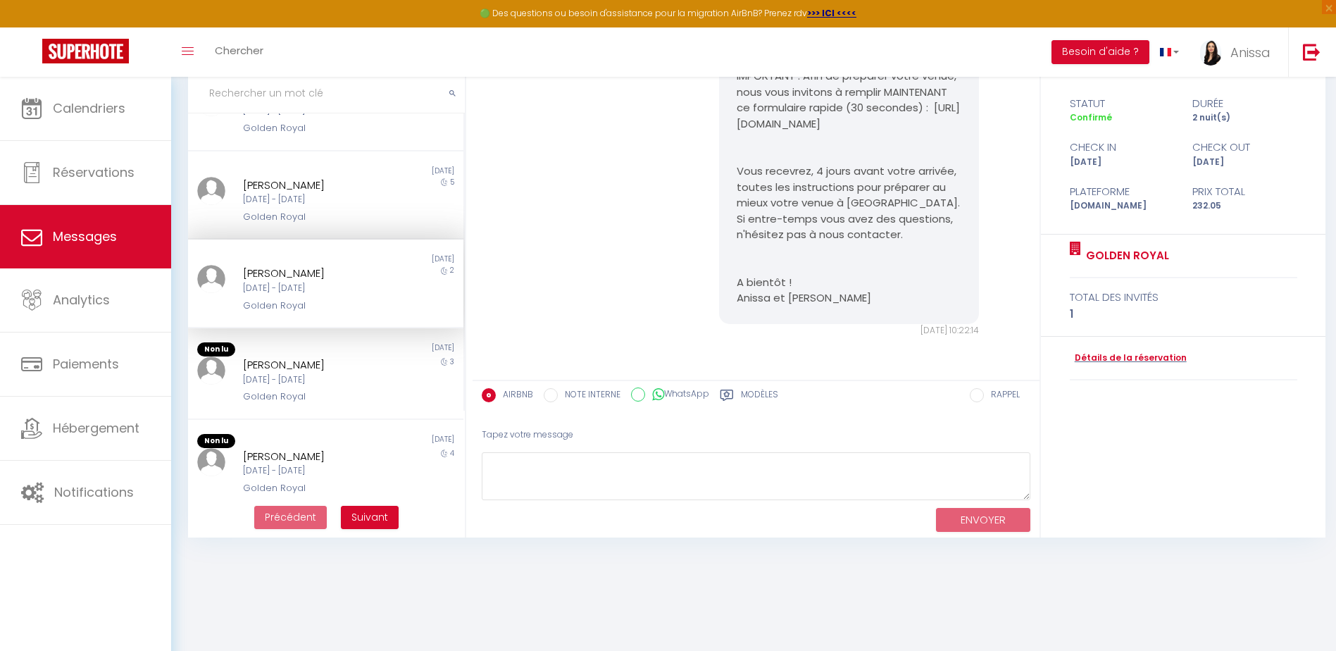
scroll to position [141, 0]
click at [277, 382] on div "Jeu 13 Nov - Dim 16 Nov" at bounding box center [314, 378] width 142 height 13
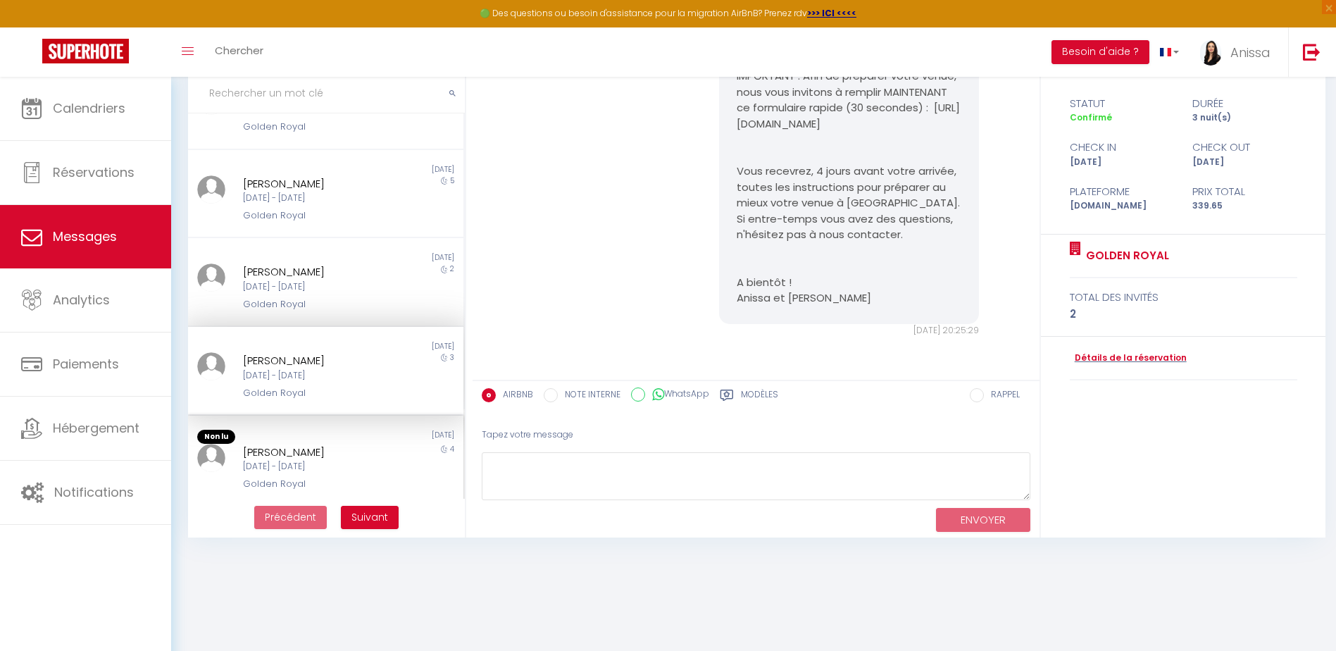
click at [278, 450] on div "Michele Gaffney" at bounding box center [314, 452] width 142 height 17
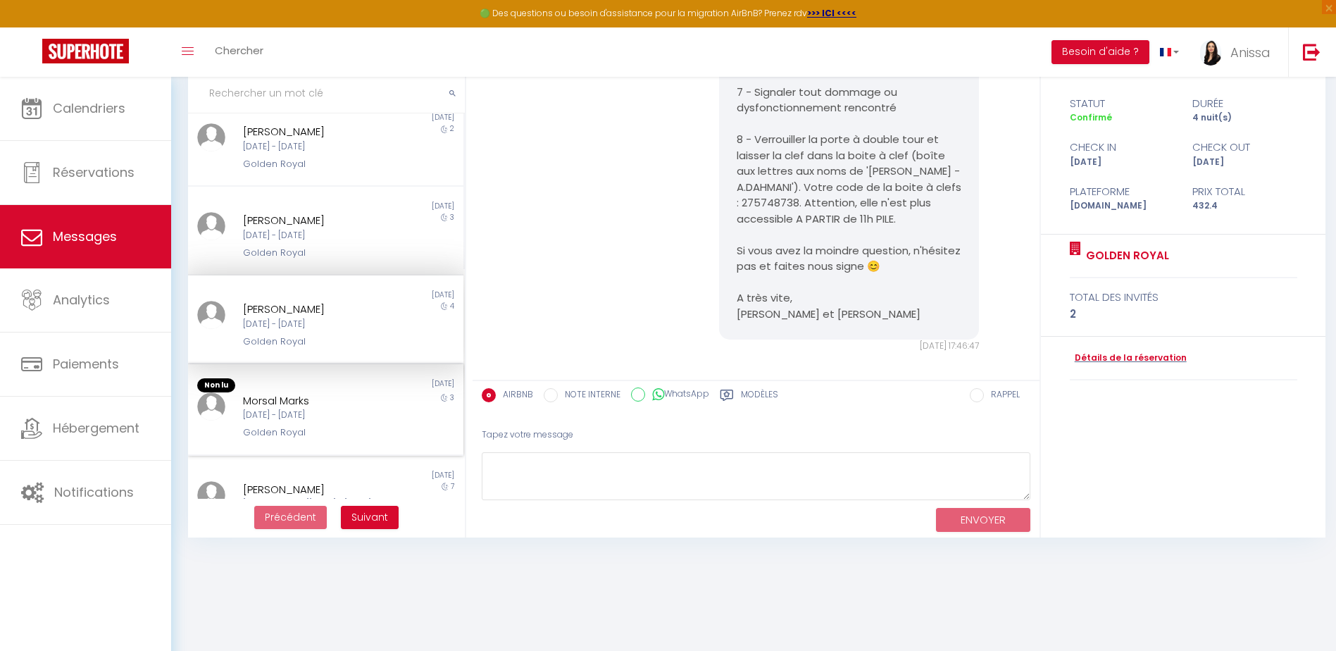
scroll to position [282, 0]
click at [304, 400] on div "Morsal Marks" at bounding box center [314, 400] width 142 height 17
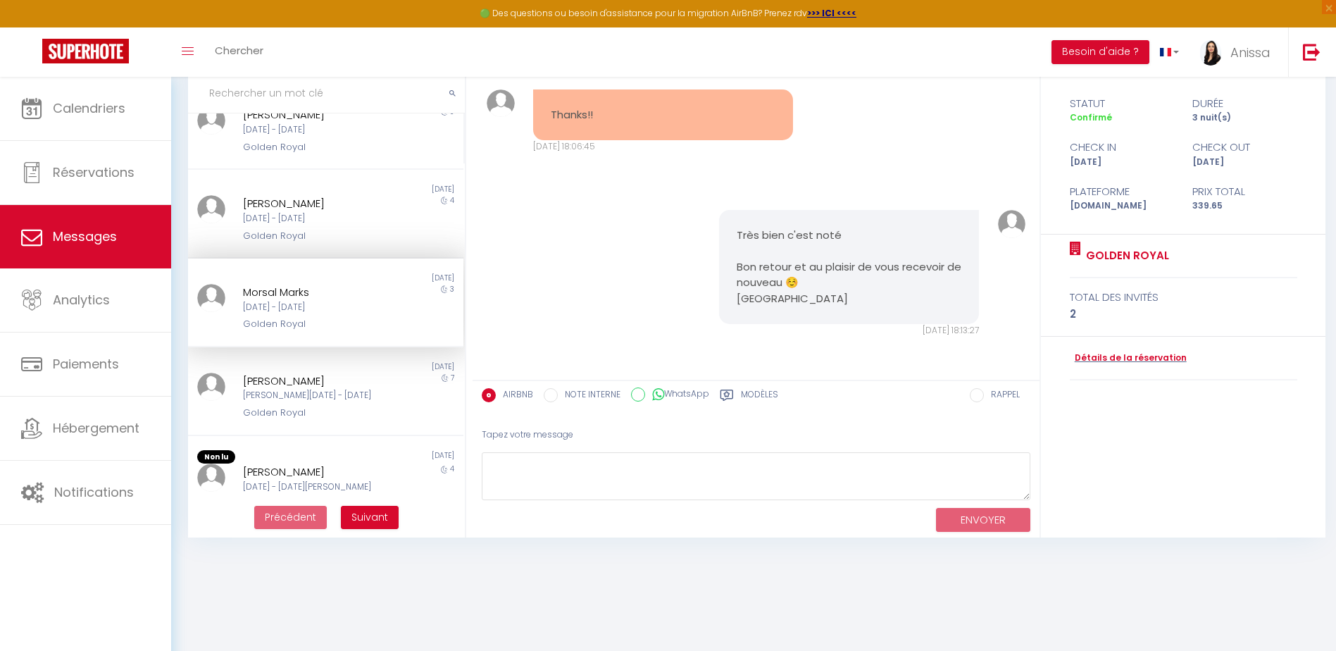
scroll to position [493, 0]
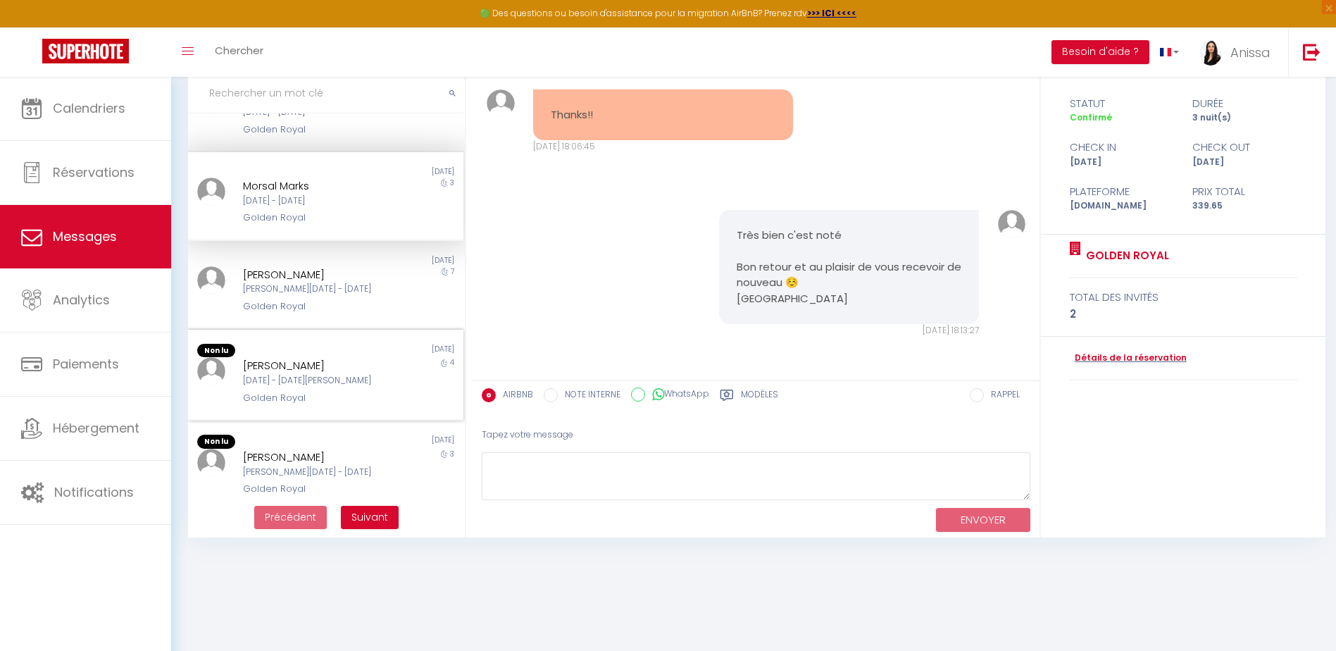
click at [308, 393] on div "Golden Royal" at bounding box center [314, 398] width 142 height 14
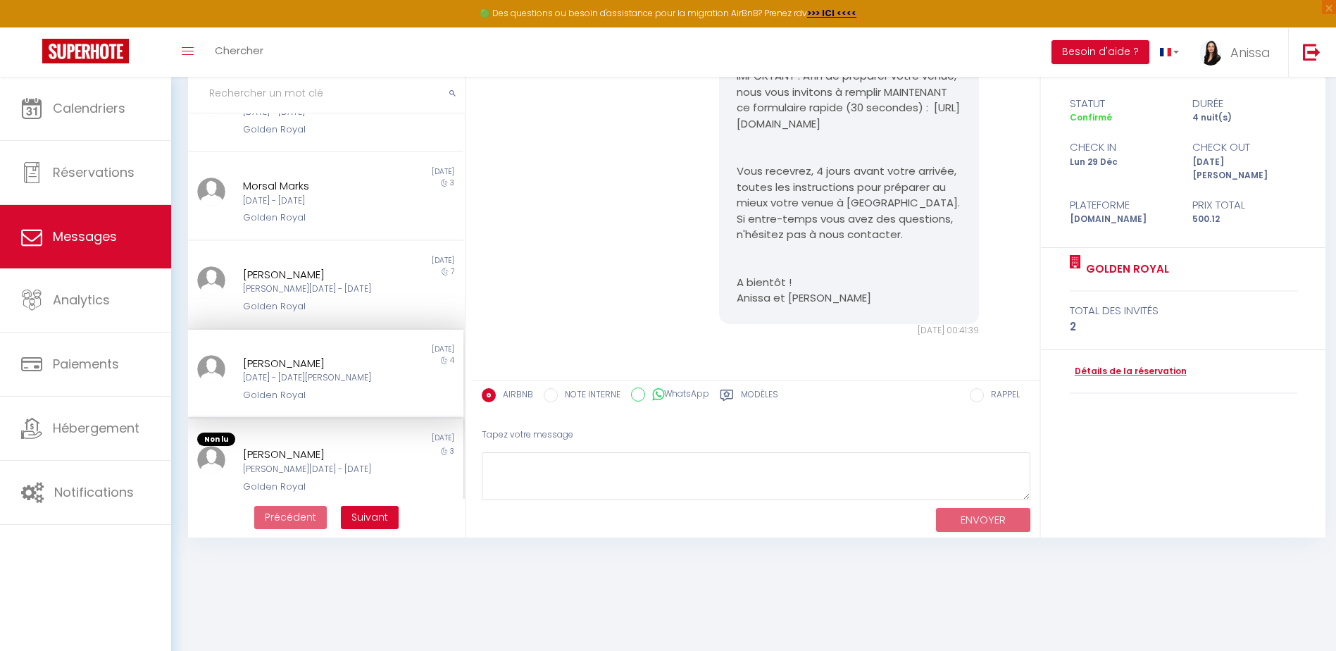
click at [305, 470] on div "Sam 27 Sep - Mar 30 Sep" at bounding box center [314, 469] width 142 height 13
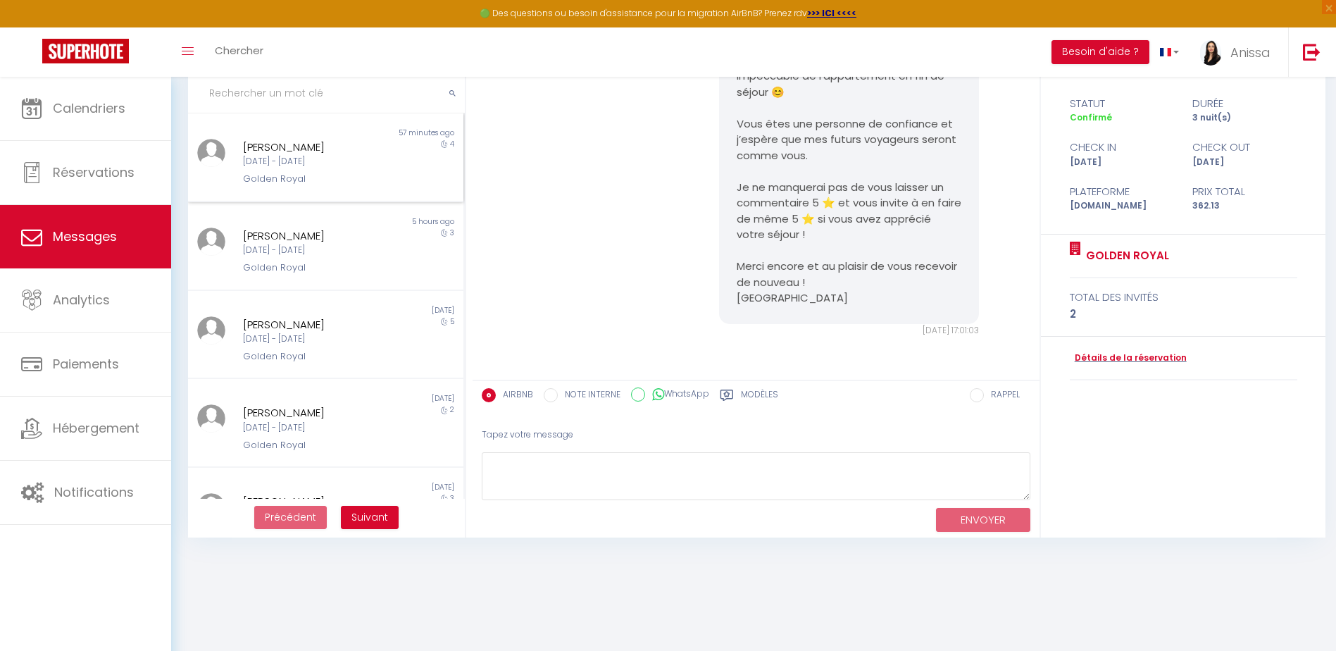
click at [354, 170] on div "Adélaïde Boulanger Mar 14 Oct - Sam 18 Oct Golden Royal" at bounding box center [314, 163] width 161 height 48
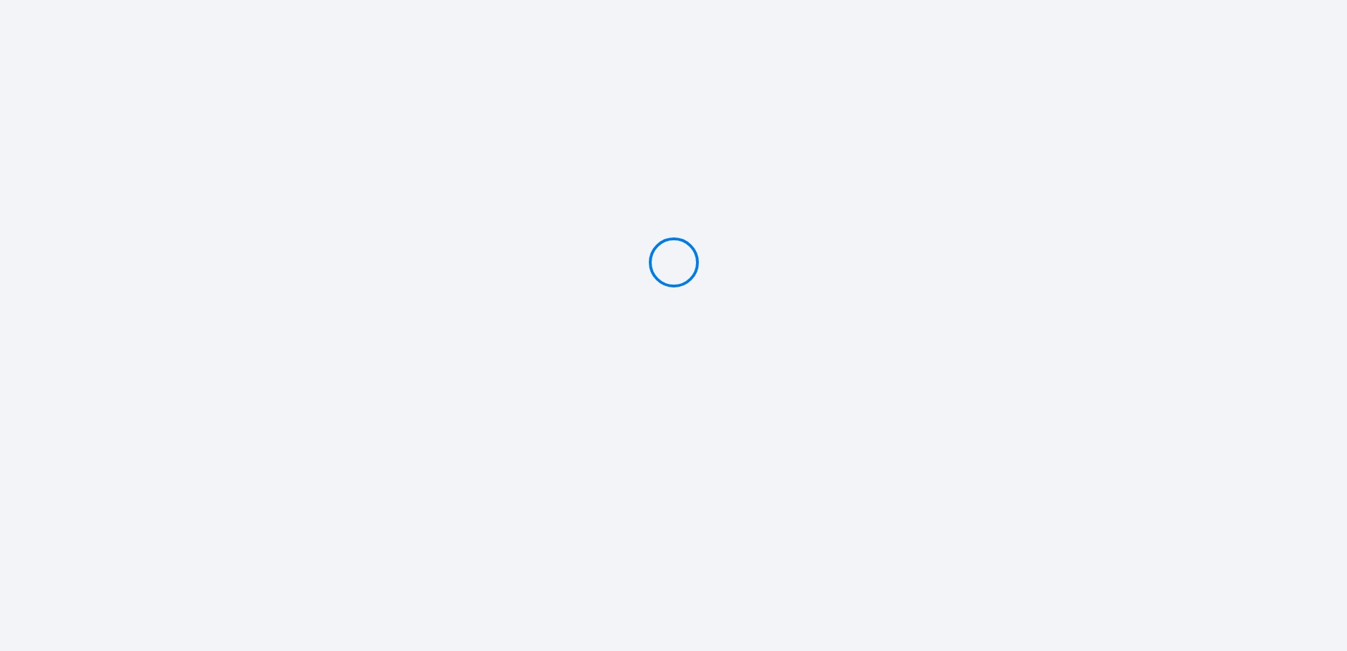
type input "Caution 400 €"
